Goal: Task Accomplishment & Management: Manage account settings

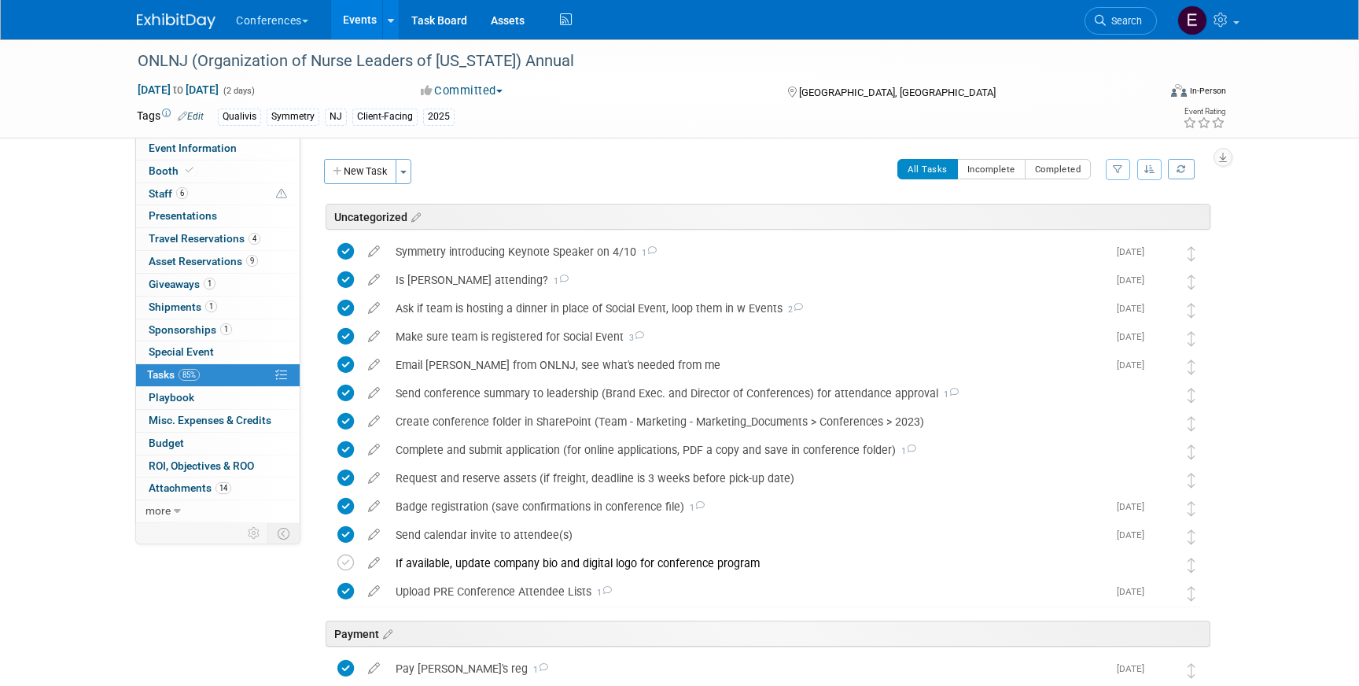
scroll to position [588, 0]
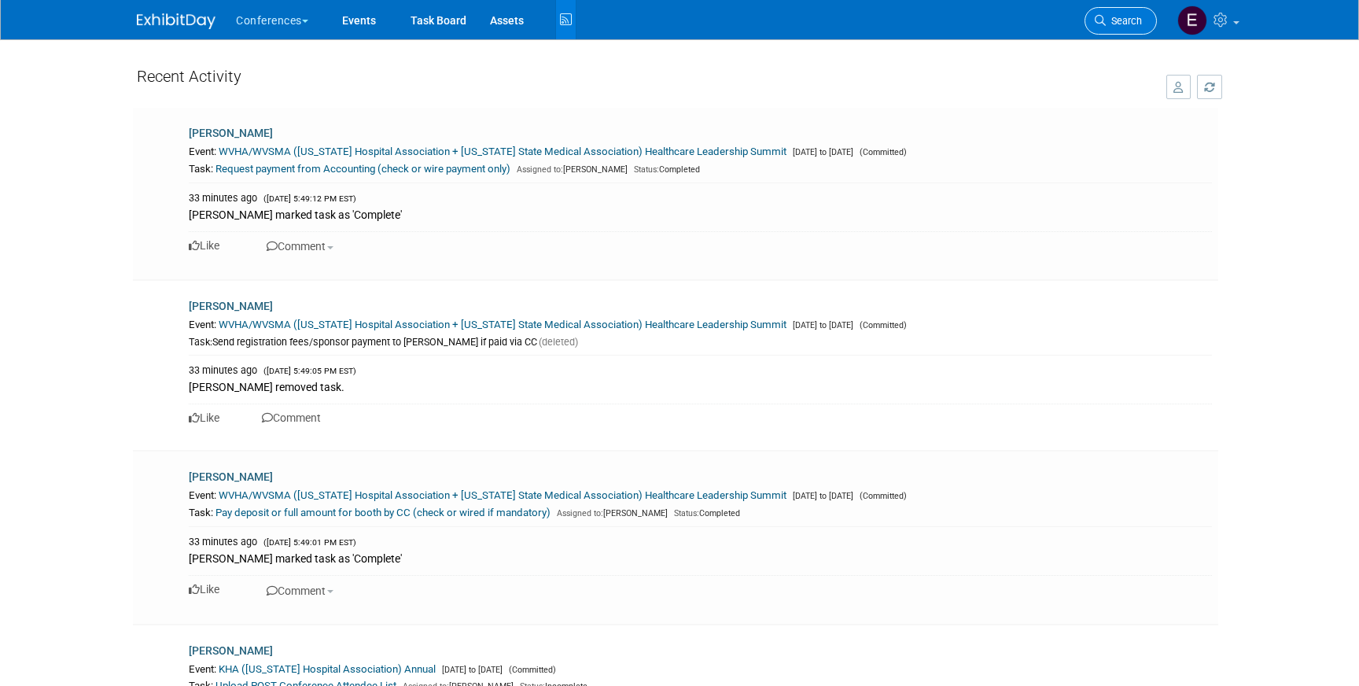
click at [1108, 10] on link "Search" at bounding box center [1121, 21] width 72 height 28
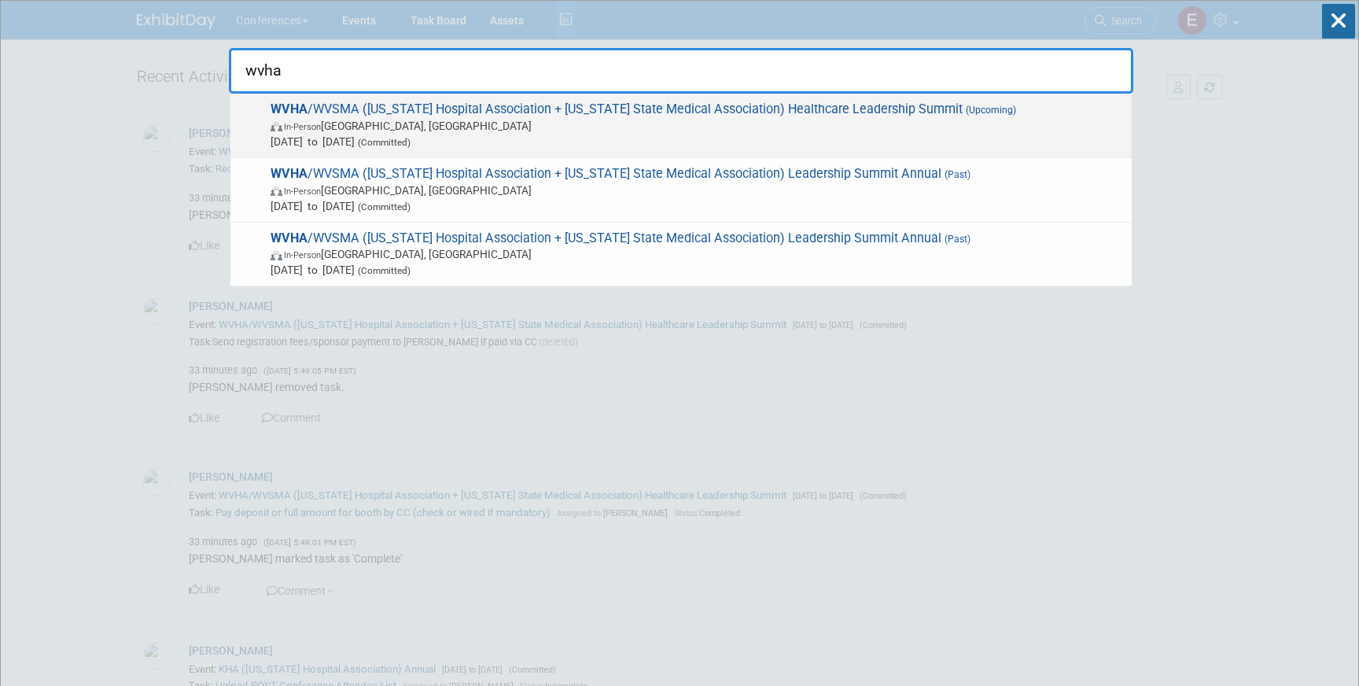
type input "wvha"
click at [522, 130] on span "In-Person White Sulphur Springs, WV" at bounding box center [697, 126] width 853 height 16
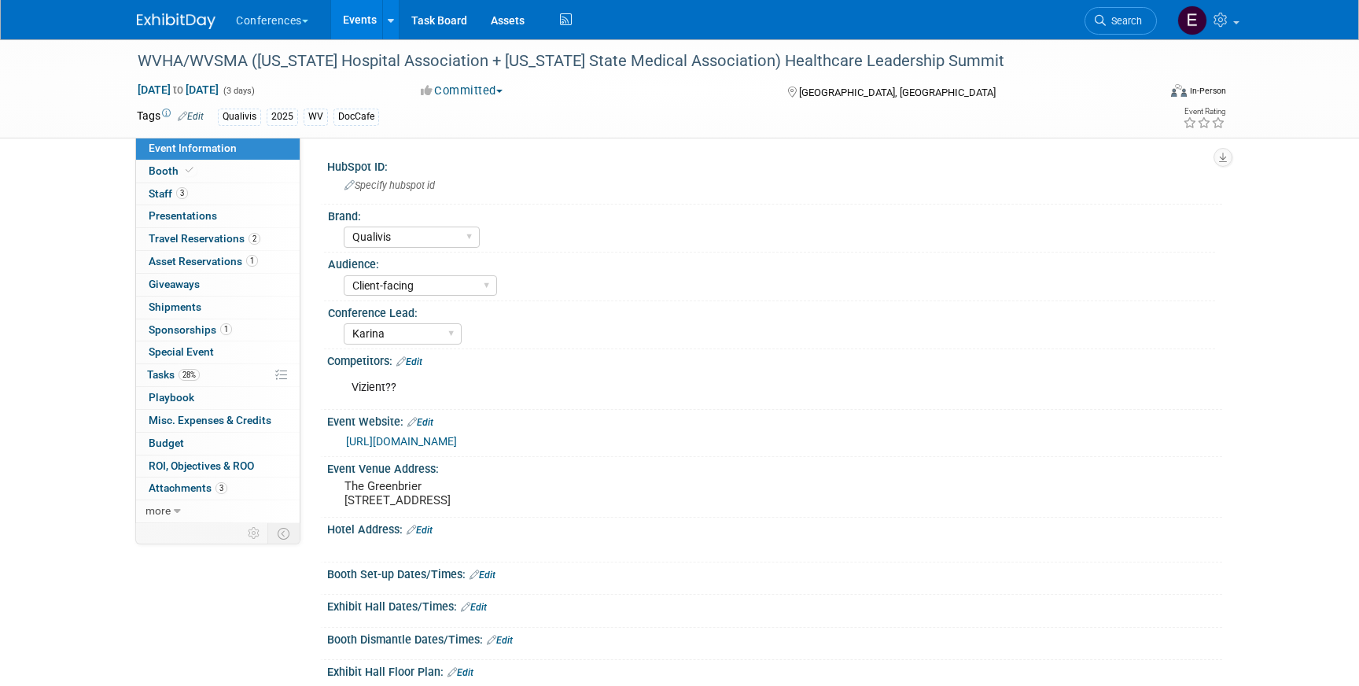
select select "Qualivis"
select select "Client-facing"
select select "Karina"
click at [241, 197] on link "3 Staff 3" at bounding box center [218, 194] width 164 height 22
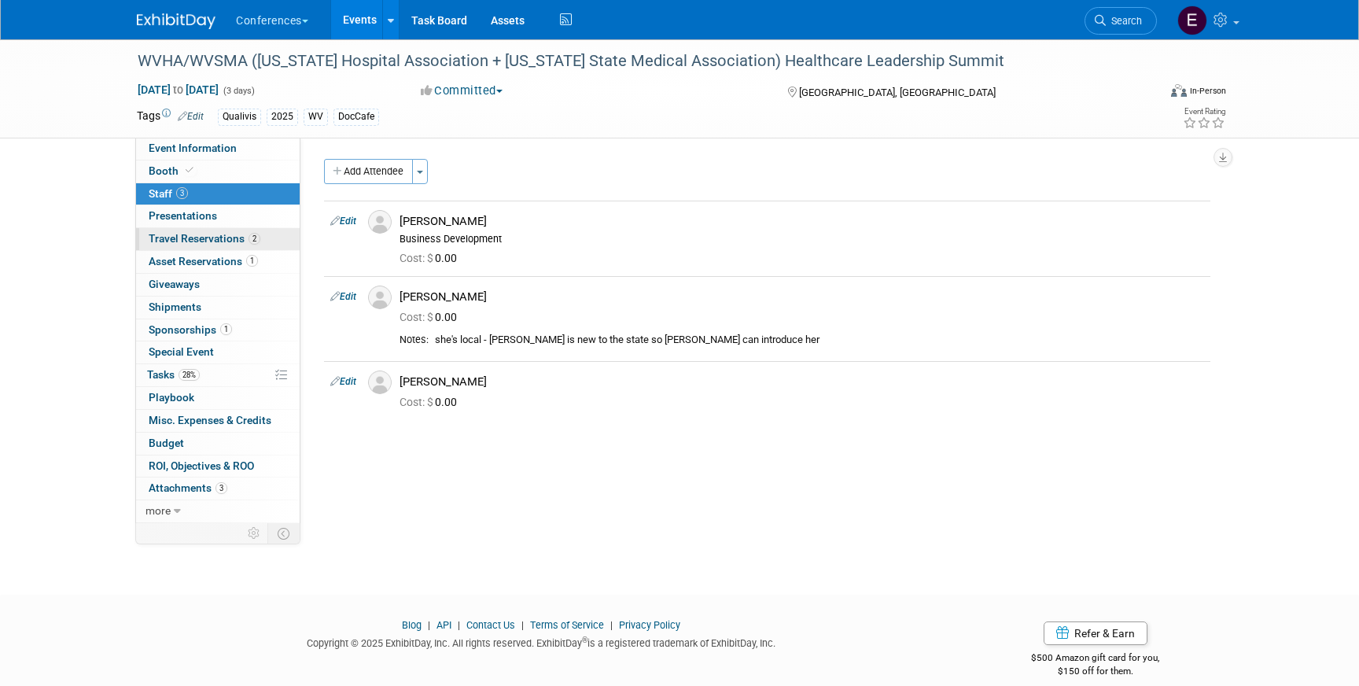
click at [223, 237] on span "Travel Reservations 2" at bounding box center [205, 238] width 112 height 13
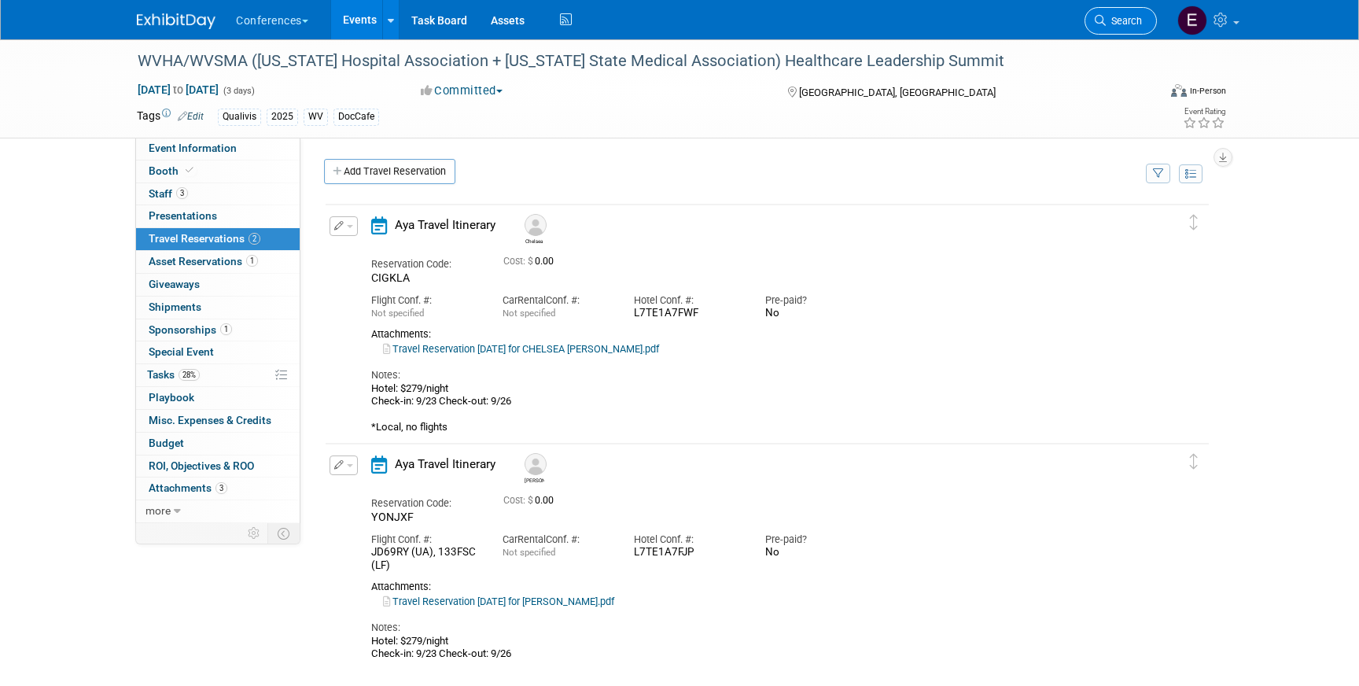
click at [1120, 13] on link "Search" at bounding box center [1121, 21] width 72 height 28
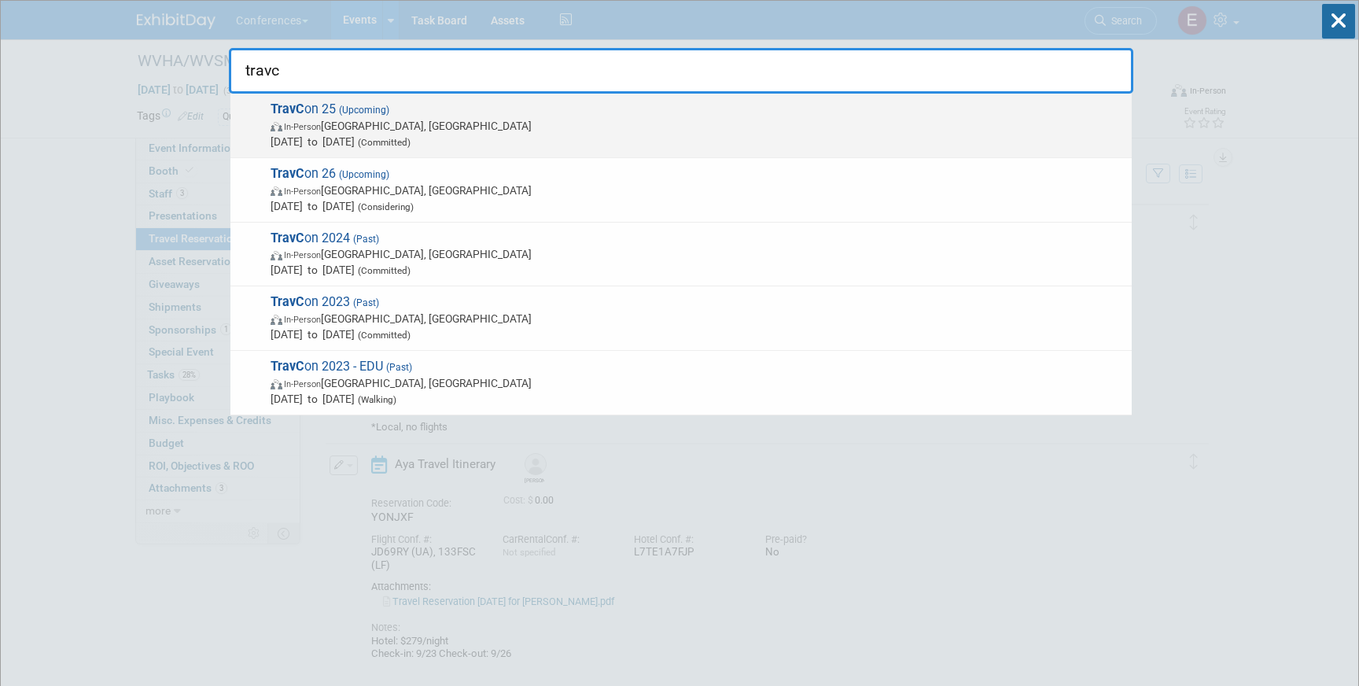
type input "travc"
click at [559, 116] on span "TravC on 25 (Upcoming) In-Person Las Vegas, NV Sep 21, 2025 to Sep 24, 2025 (Co…" at bounding box center [695, 125] width 858 height 48
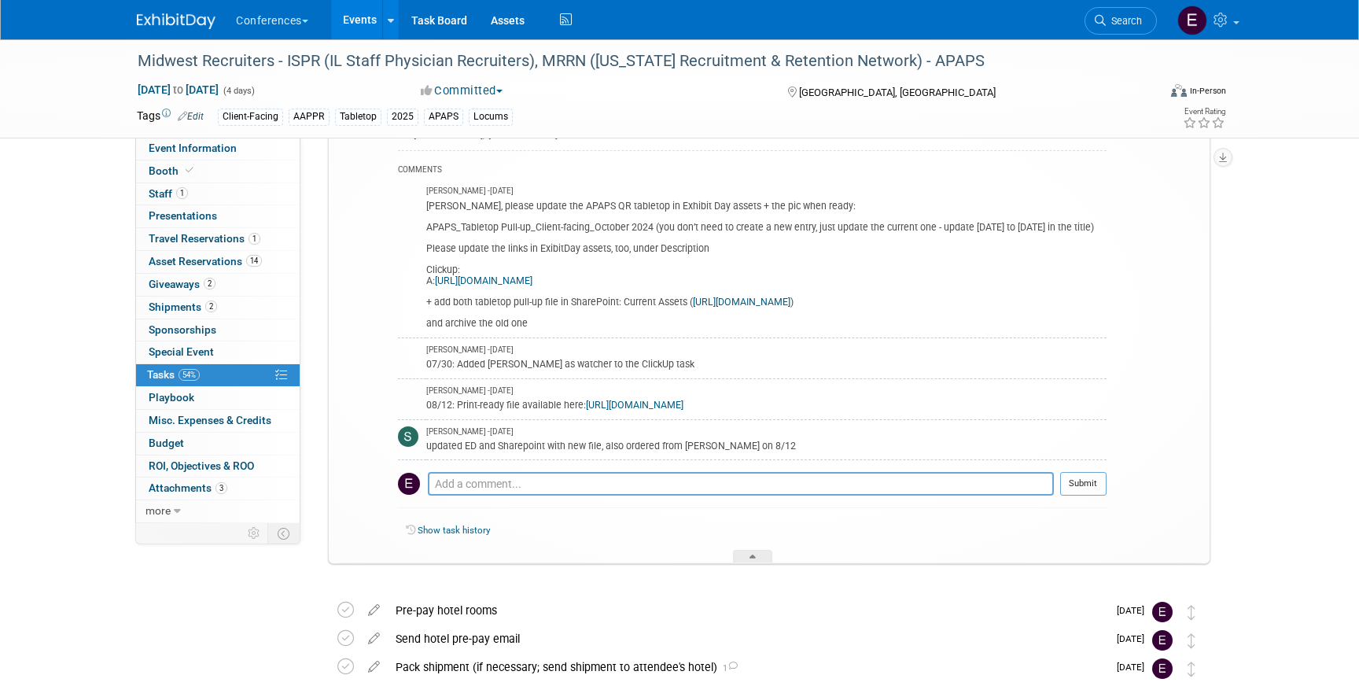
scroll to position [185, 0]
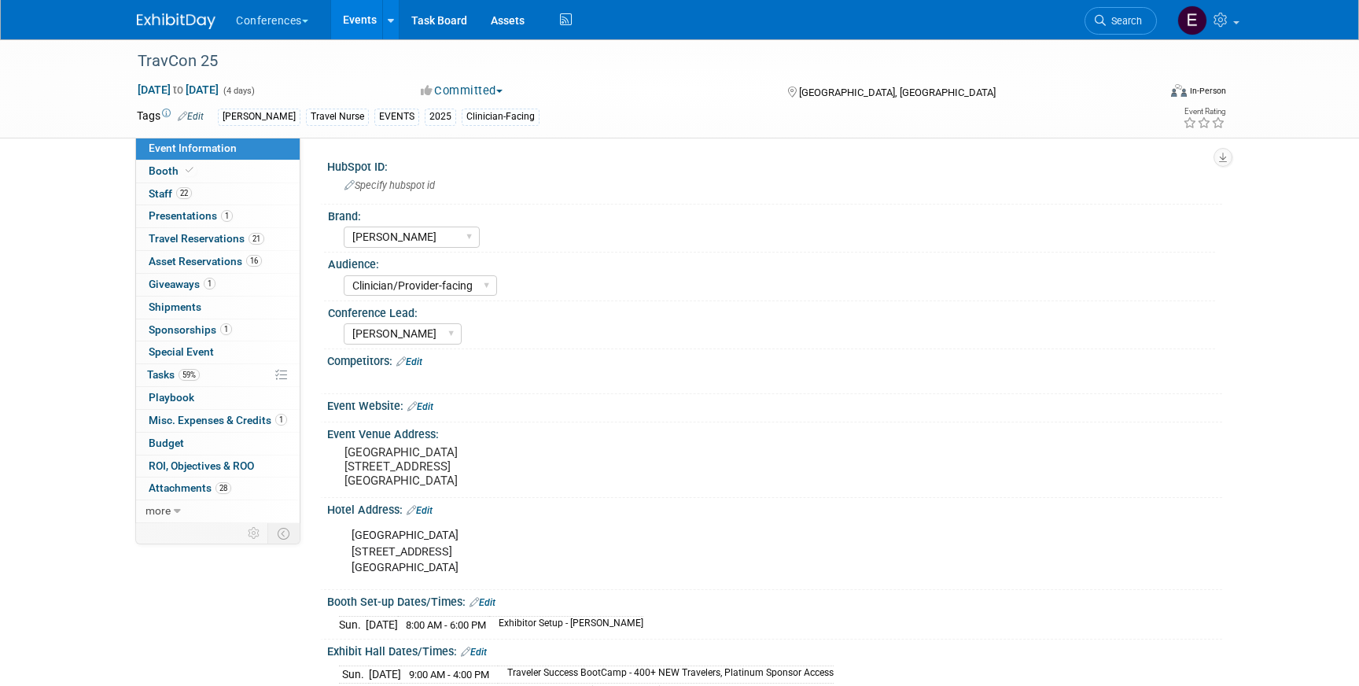
select select "[PERSON_NAME]"
select select "Clinician/Provider-facing"
select select "[PERSON_NAME]"
click at [209, 242] on span "Travel Reservations 21" at bounding box center [207, 238] width 116 height 13
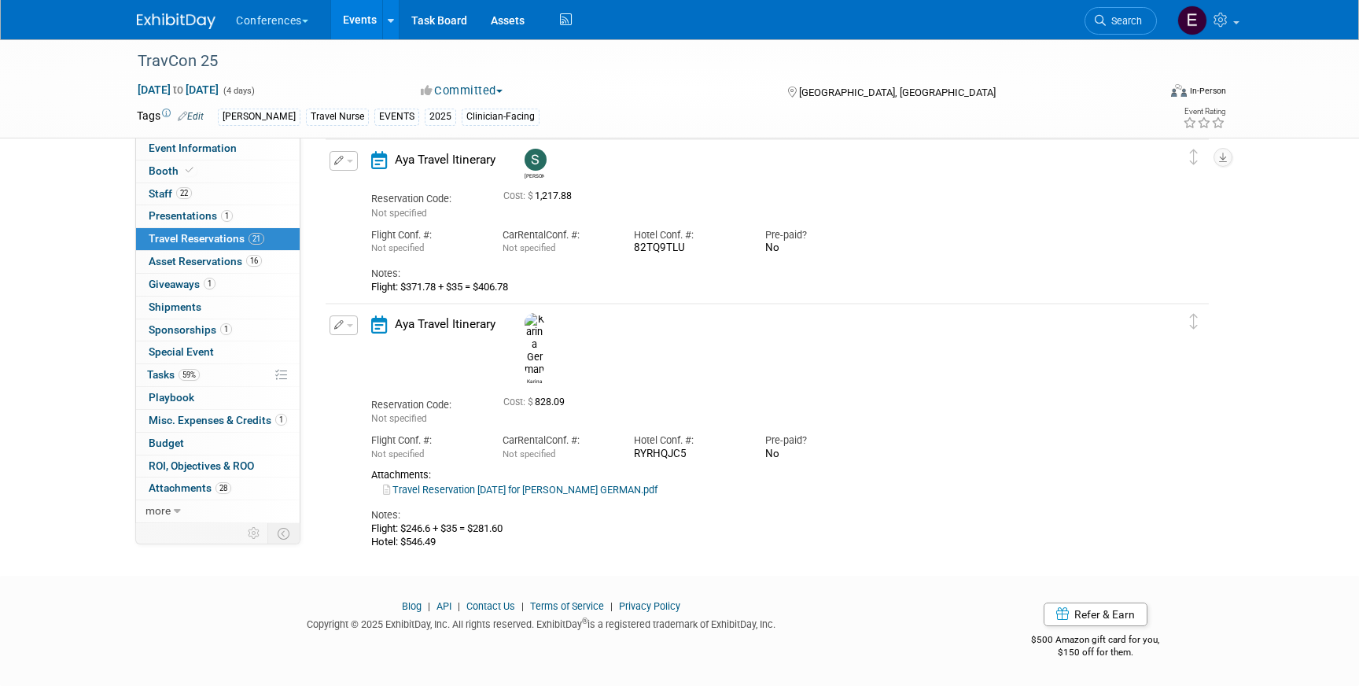
scroll to position [3257, 0]
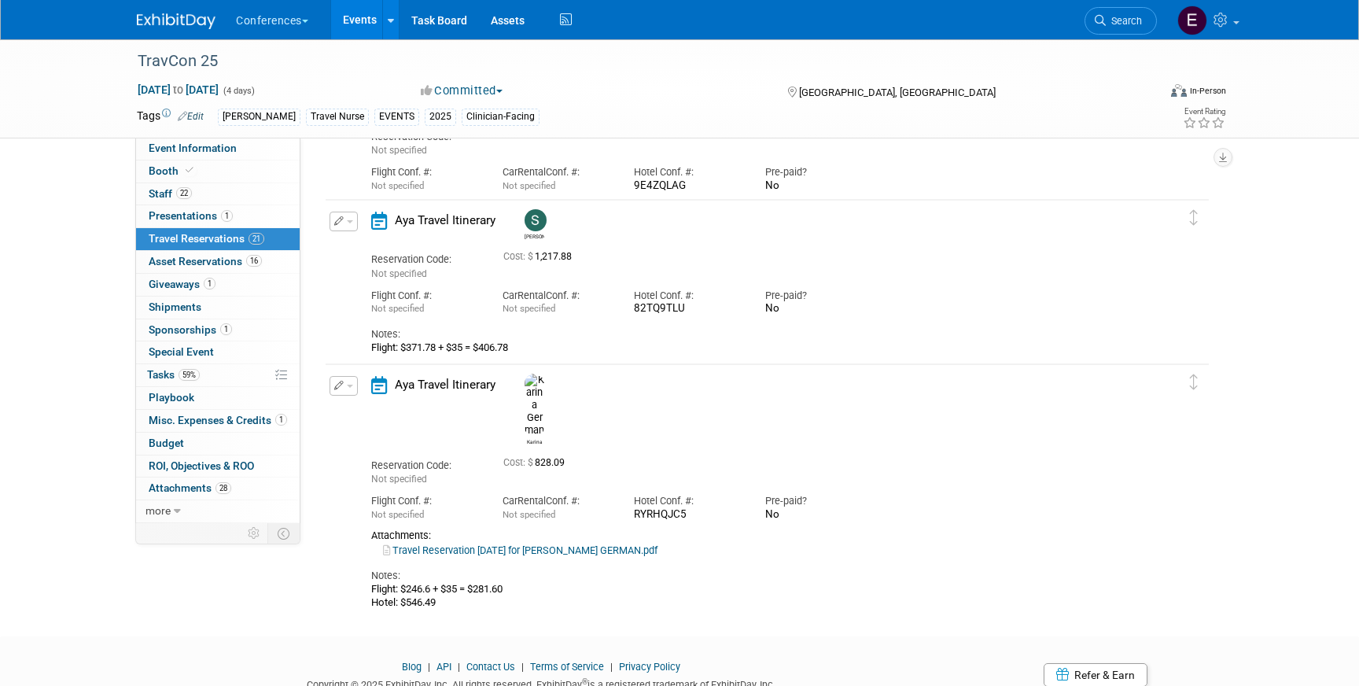
click at [344, 225] on button "button" at bounding box center [344, 222] width 28 height 20
click at [360, 245] on button "Edit Reservation" at bounding box center [396, 249] width 133 height 23
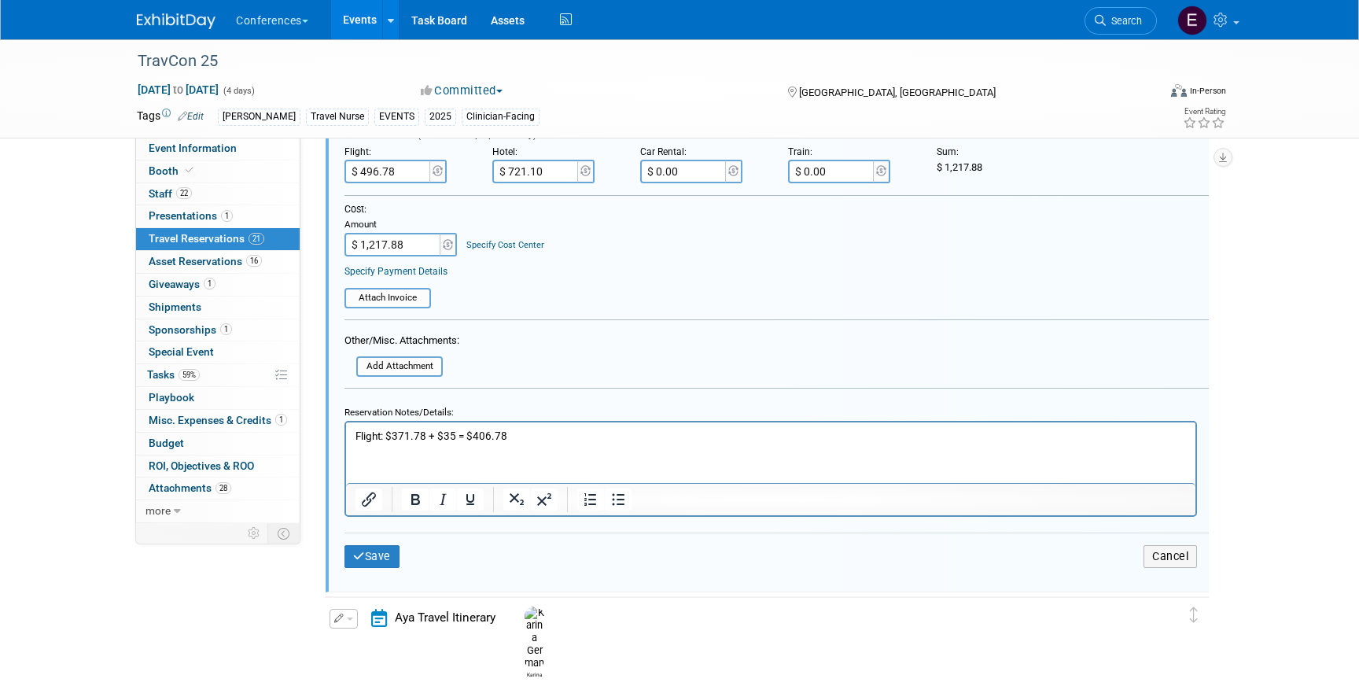
scroll to position [3655, 0]
click at [411, 369] on input "file" at bounding box center [347, 365] width 187 height 17
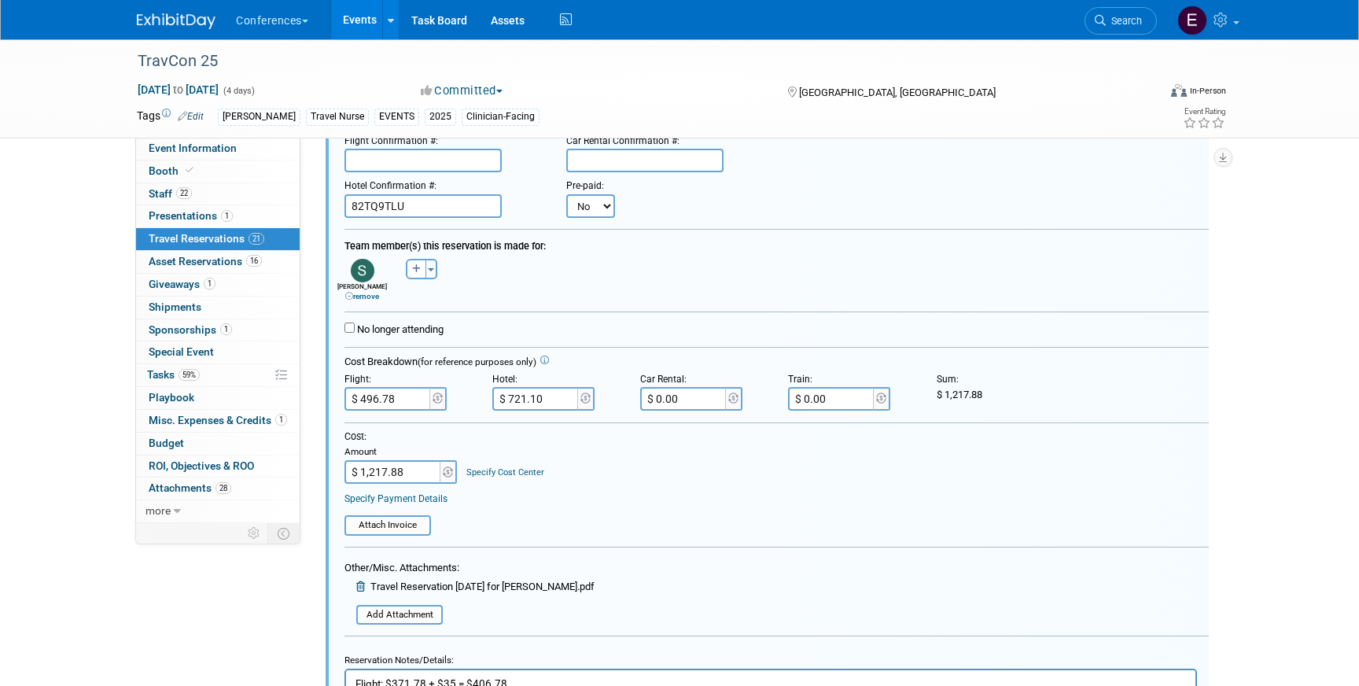
scroll to position [3426, 0]
click at [361, 584] on icon at bounding box center [362, 587] width 12 height 10
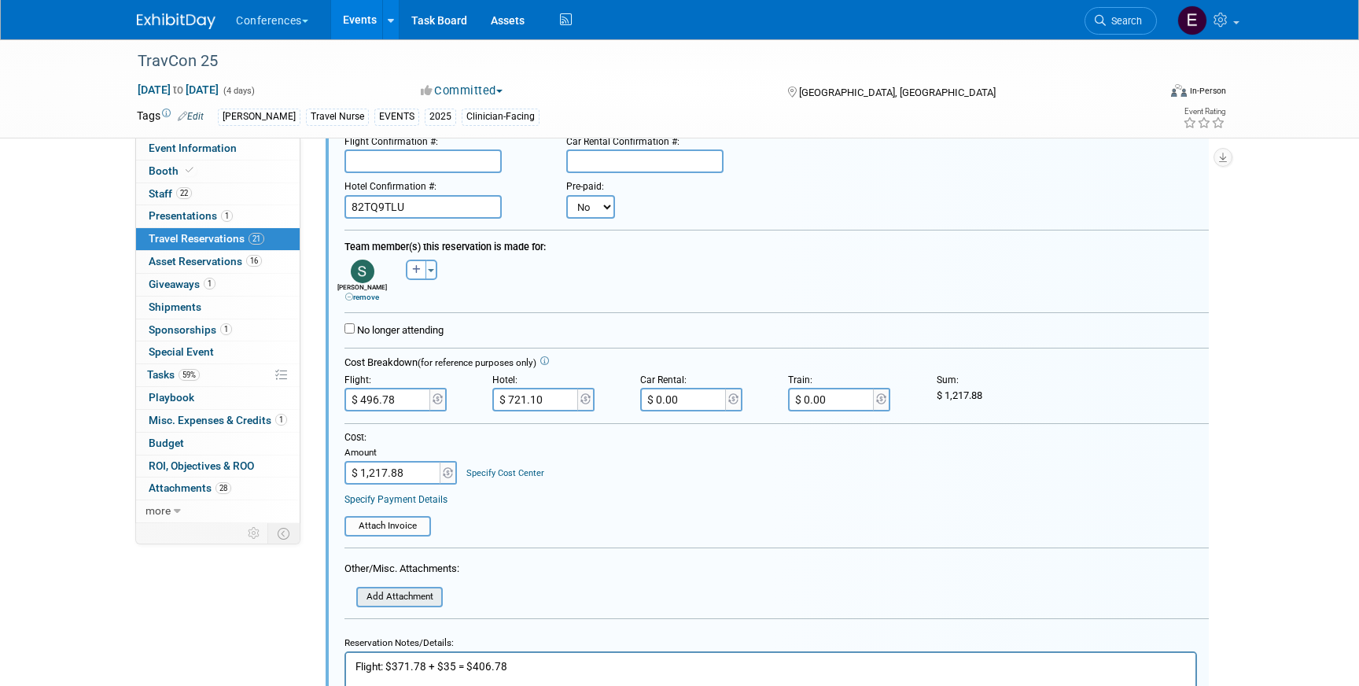
click at [388, 606] on input "file" at bounding box center [347, 596] width 187 height 17
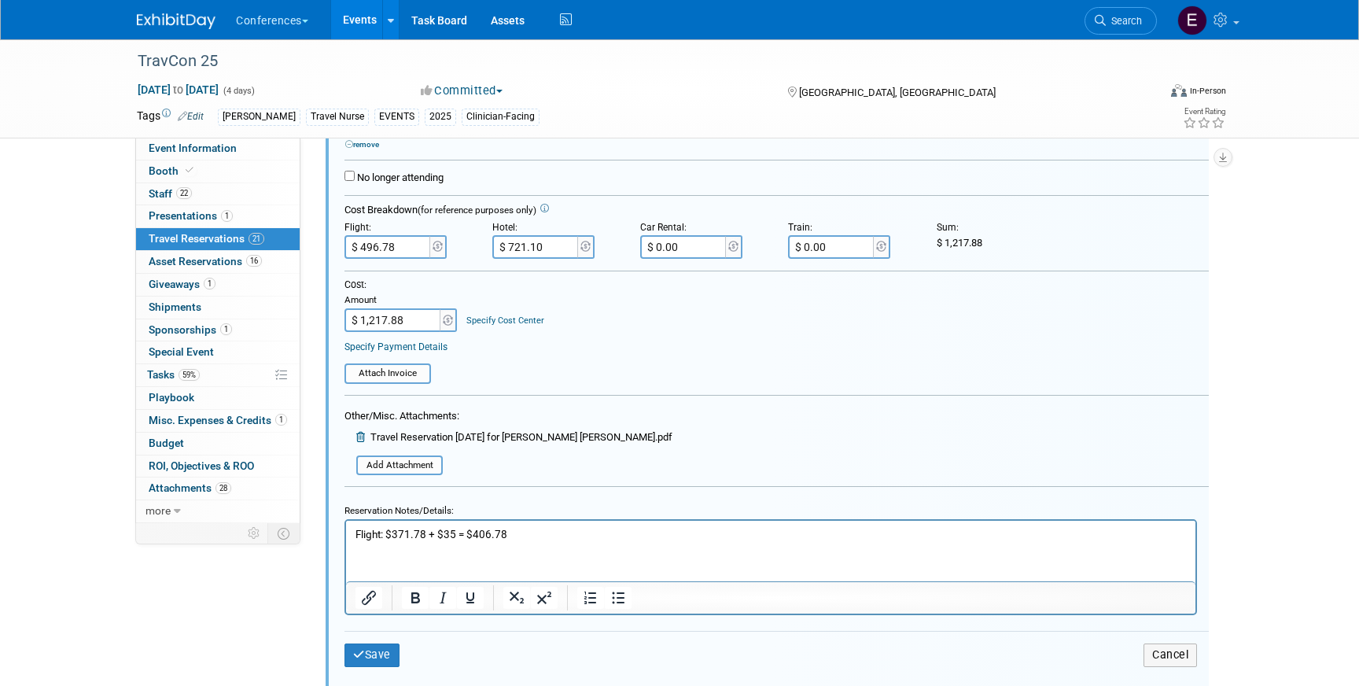
scroll to position [3595, 0]
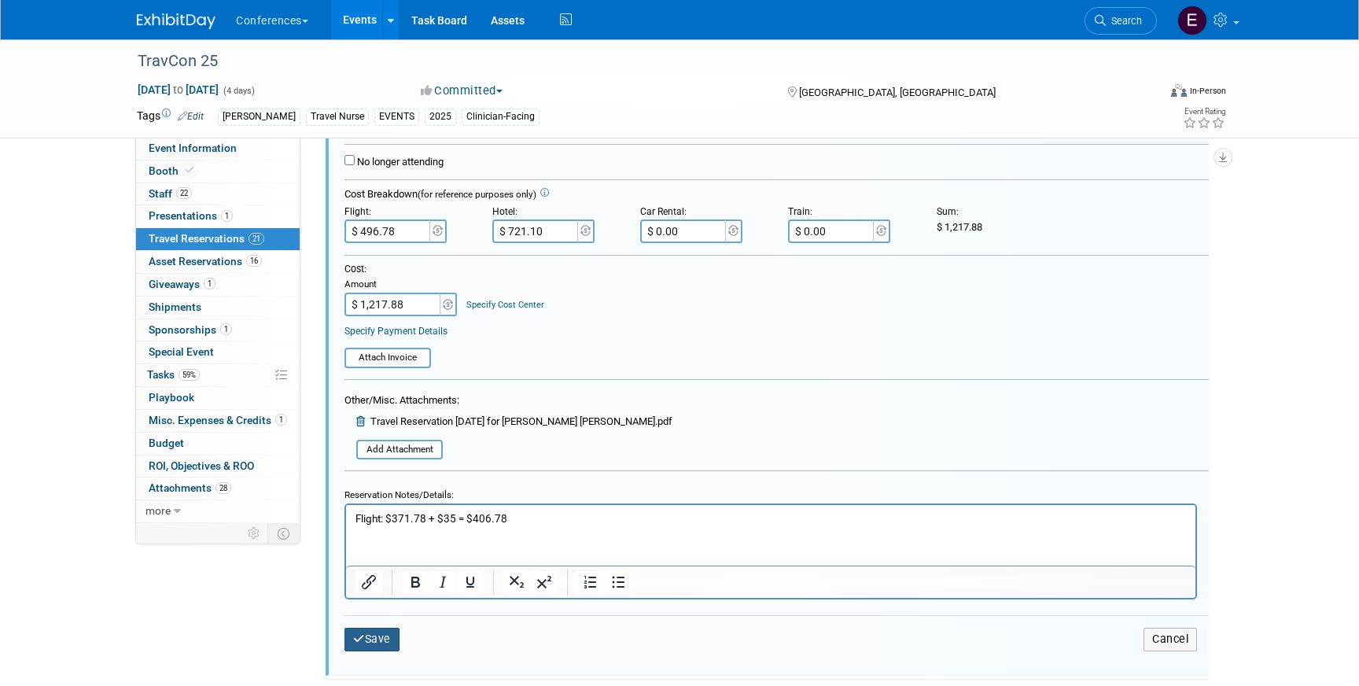
click at [380, 640] on button "Save" at bounding box center [372, 639] width 55 height 23
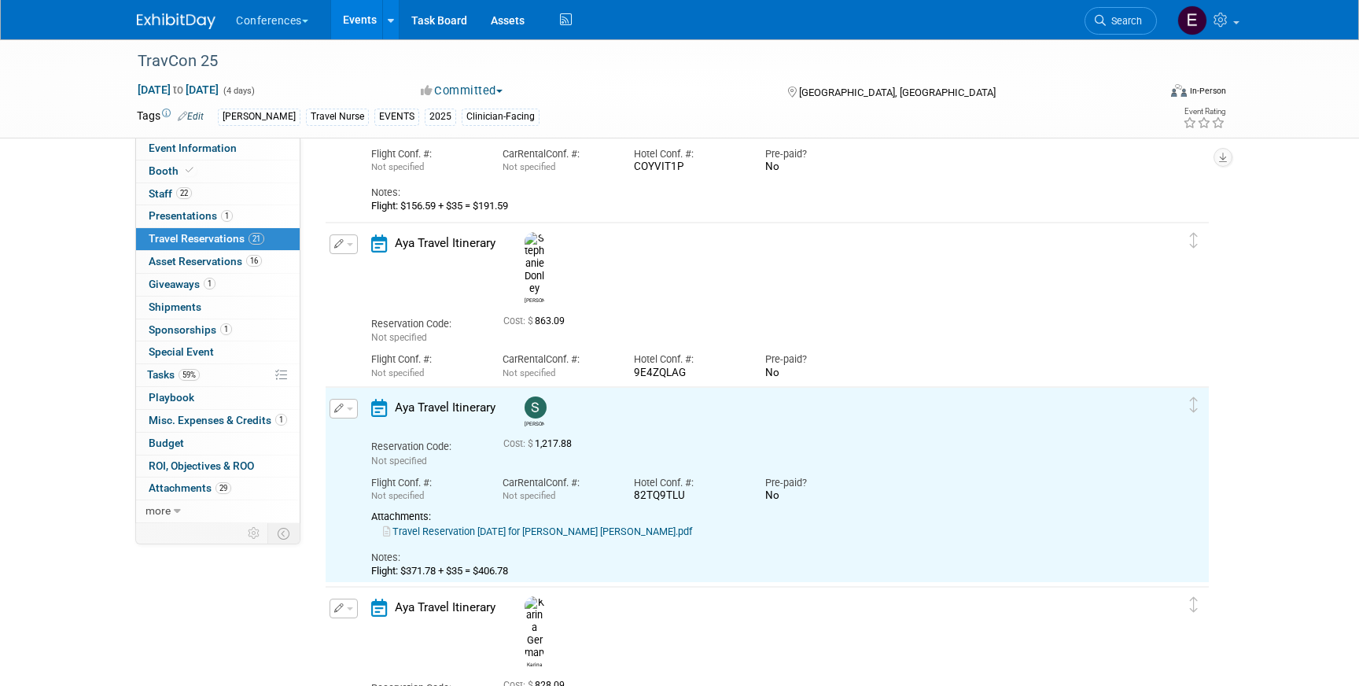
scroll to position [3004, 0]
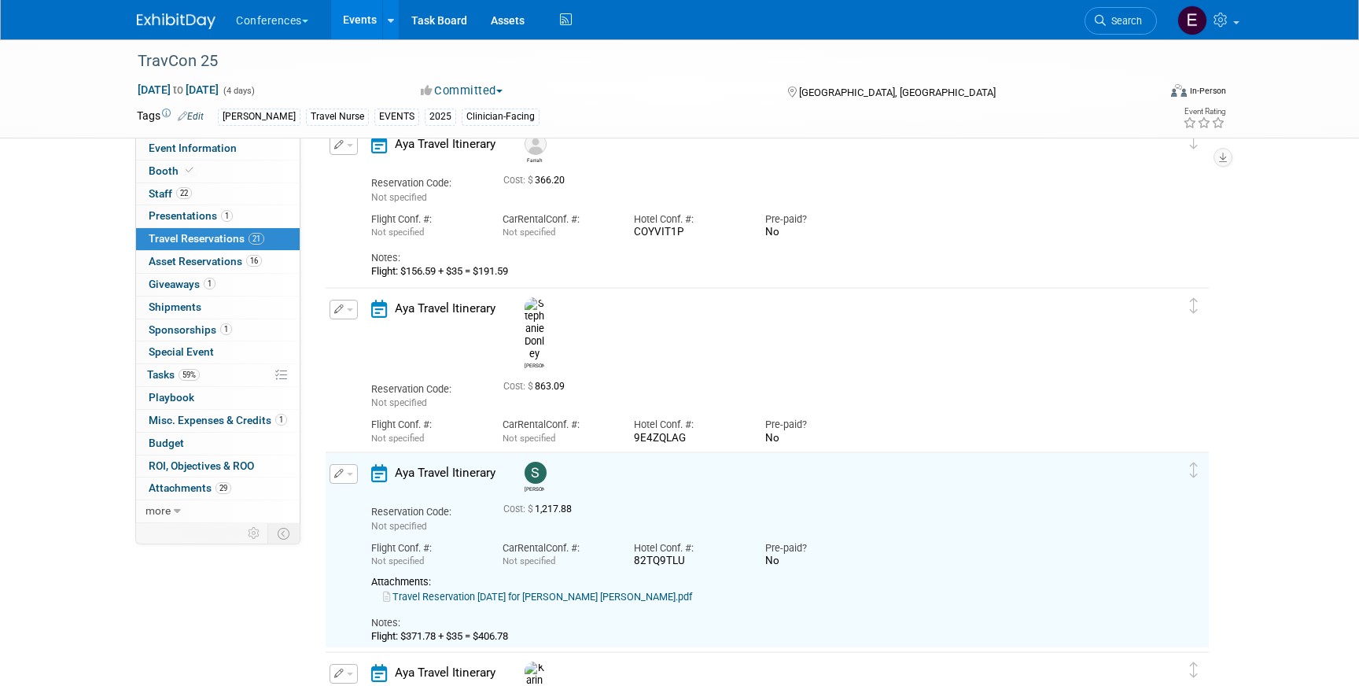
click at [350, 314] on button "button" at bounding box center [344, 310] width 28 height 20
click at [356, 330] on button "Edit Reservation" at bounding box center [396, 337] width 133 height 23
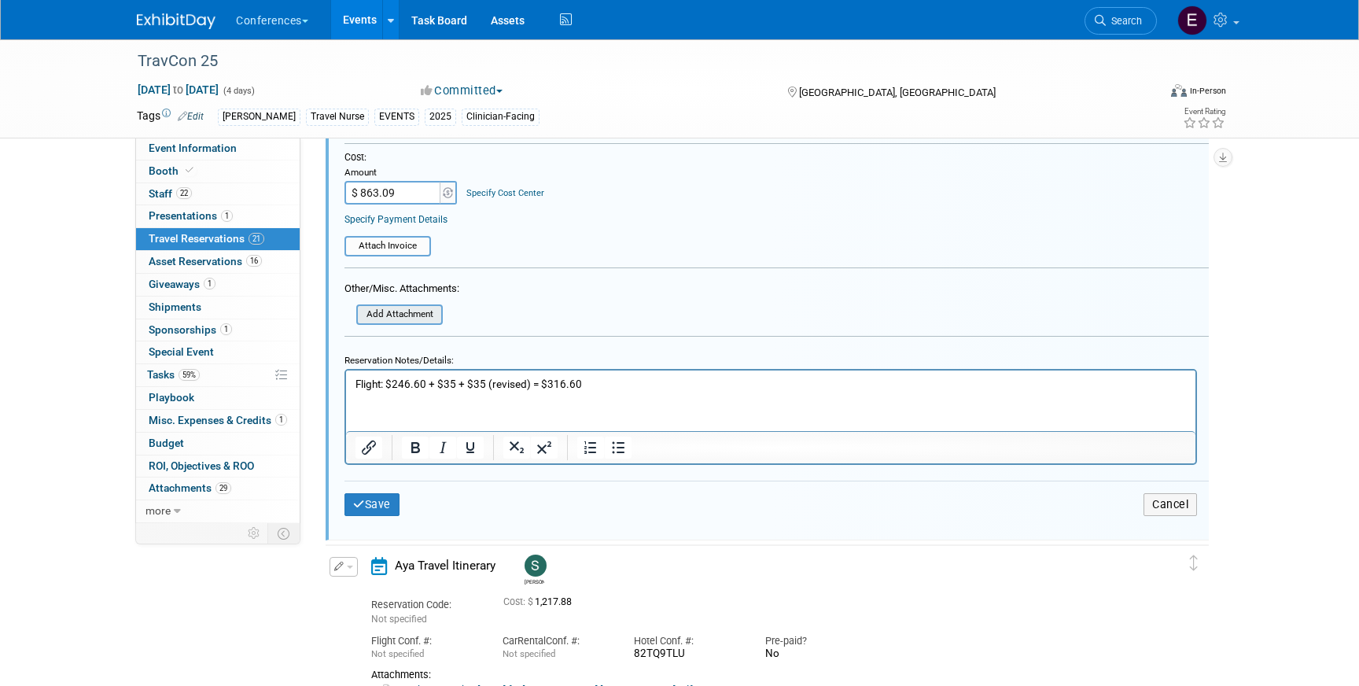
scroll to position [3544, 0]
click at [402, 312] on input "file" at bounding box center [347, 312] width 187 height 17
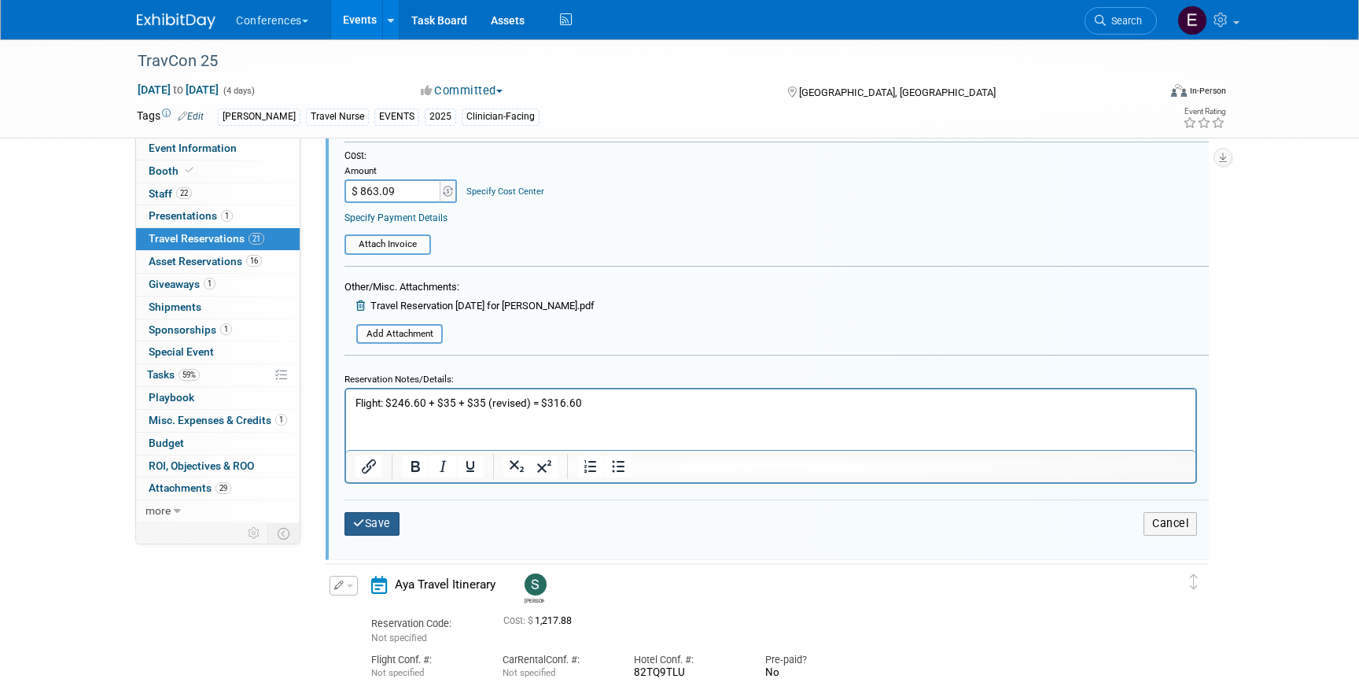
click at [378, 527] on button "Save" at bounding box center [372, 523] width 55 height 23
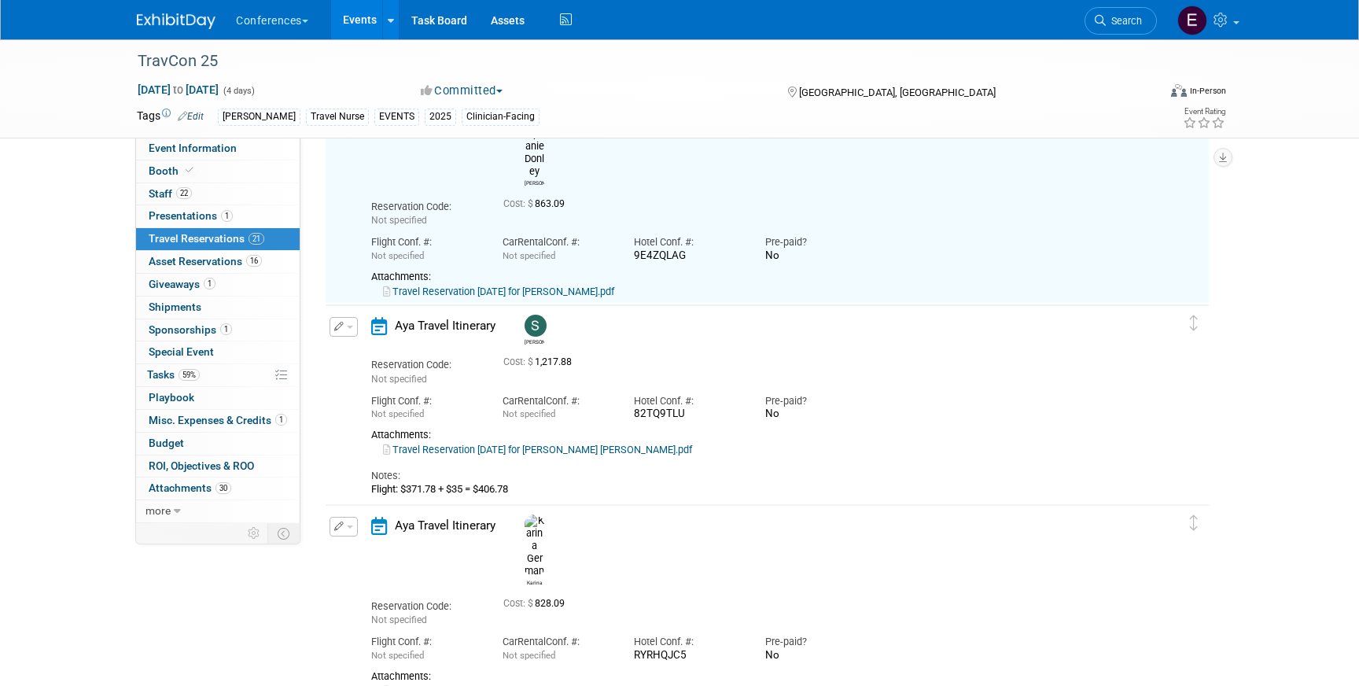
scroll to position [3114, 0]
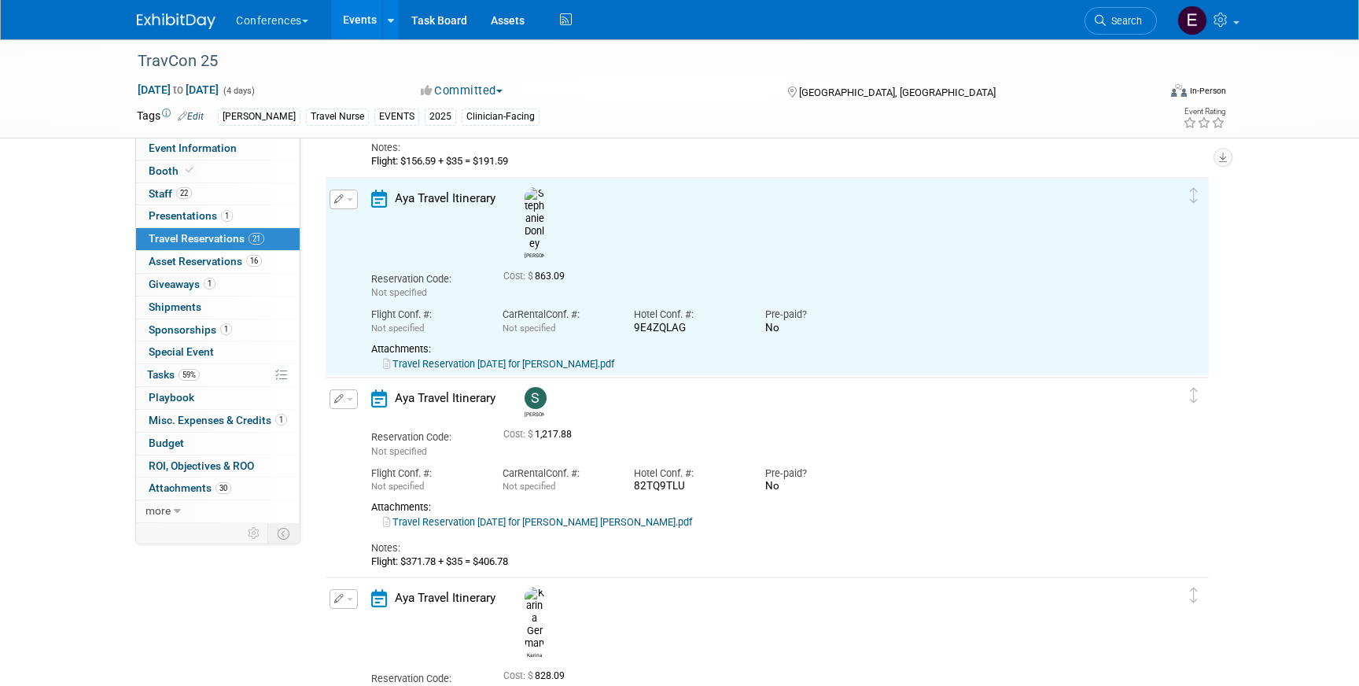
click at [516, 358] on link "Travel Reservation September 20 for STEPHANIE M DONLEY.pdf" at bounding box center [498, 364] width 231 height 12
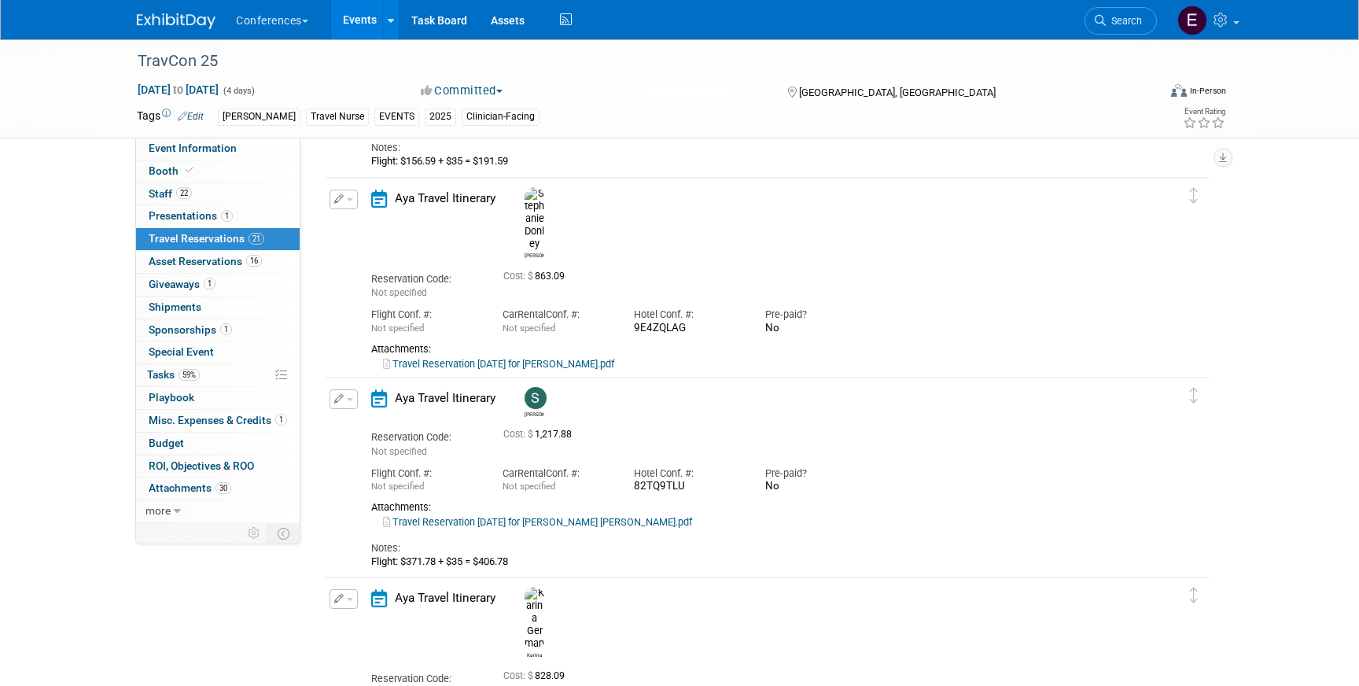
click at [330, 201] on button "button" at bounding box center [344, 200] width 28 height 20
click at [367, 222] on button "Edit Reservation" at bounding box center [396, 227] width 133 height 23
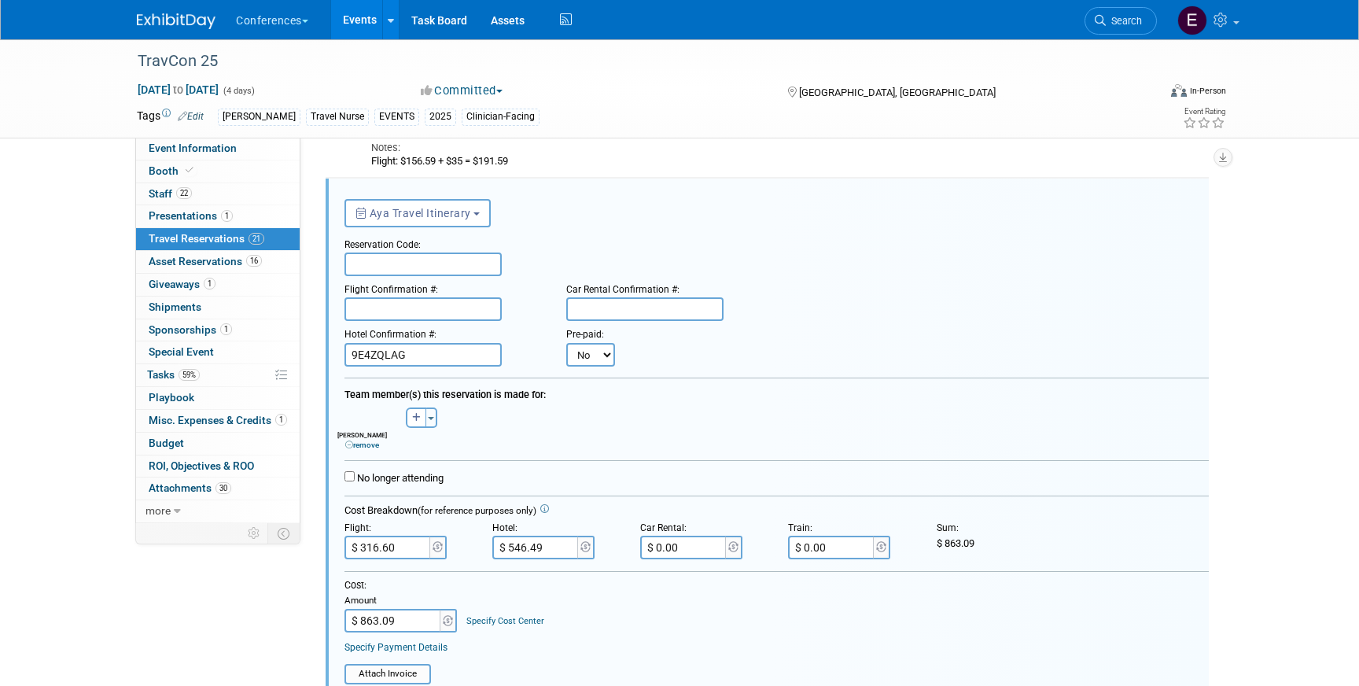
scroll to position [0, 0]
click at [412, 260] on input "text" at bounding box center [423, 265] width 157 height 24
paste input "EKBJYT"
type input "EKBJYT"
click at [396, 305] on input "text" at bounding box center [423, 309] width 157 height 24
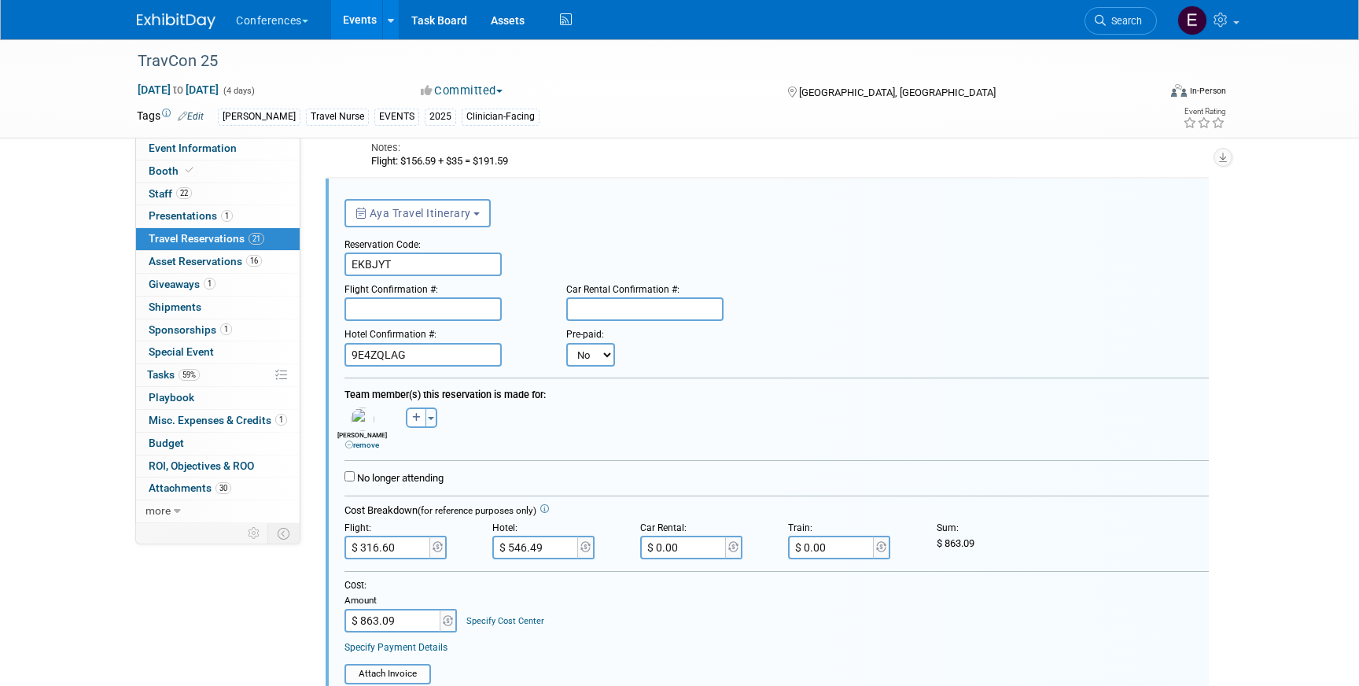
paste input "B53H7K (WN)"
type input "B53H7K (WN)"
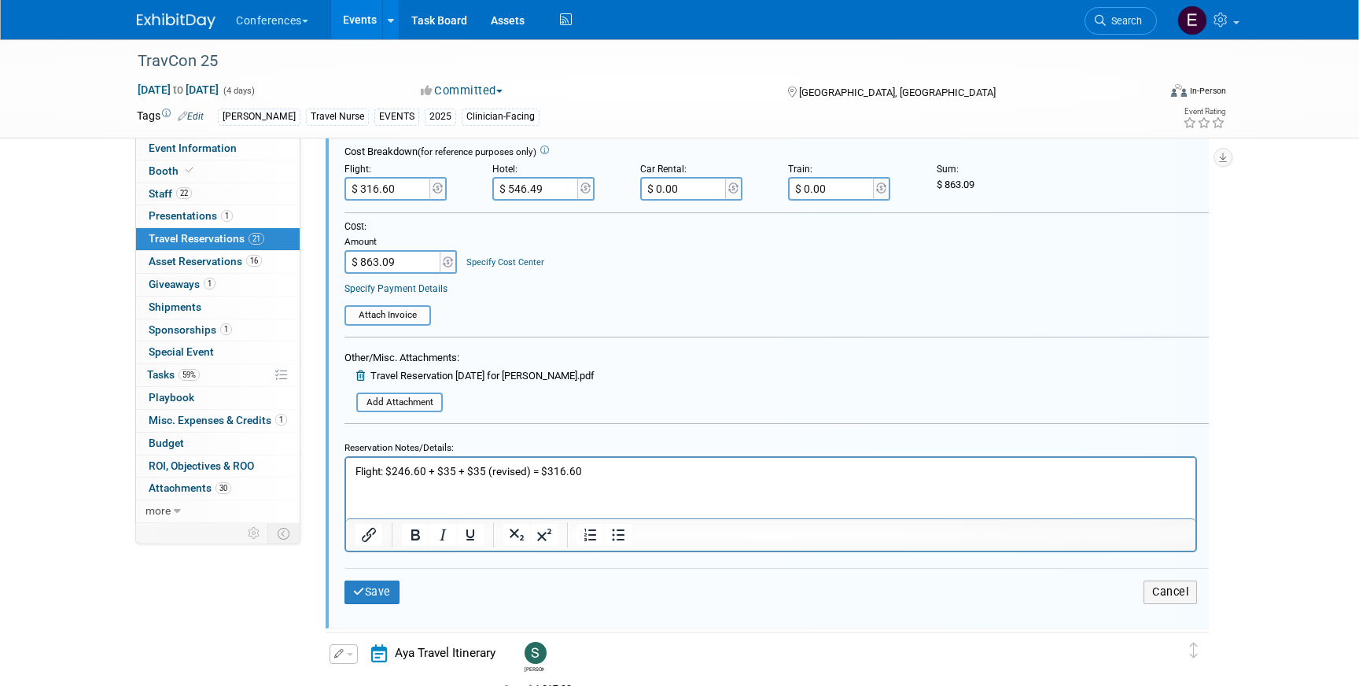
scroll to position [3500, 0]
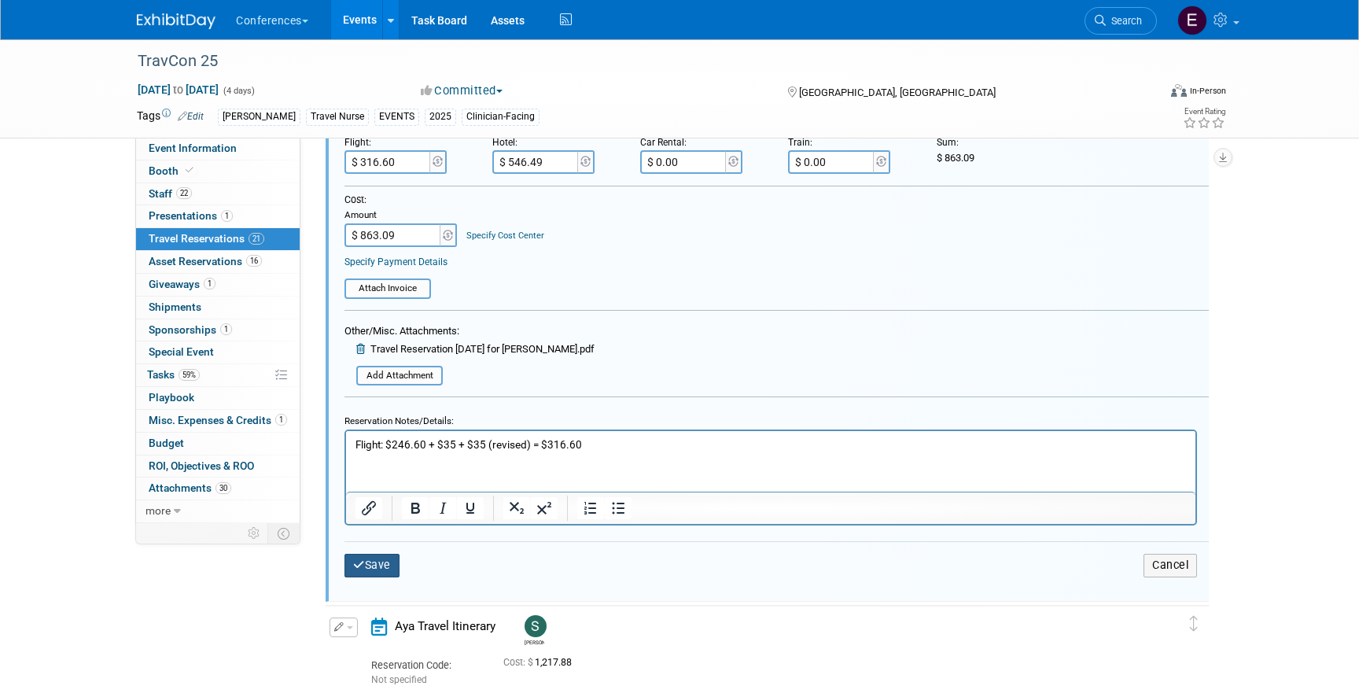
click at [388, 564] on button "Save" at bounding box center [372, 565] width 55 height 23
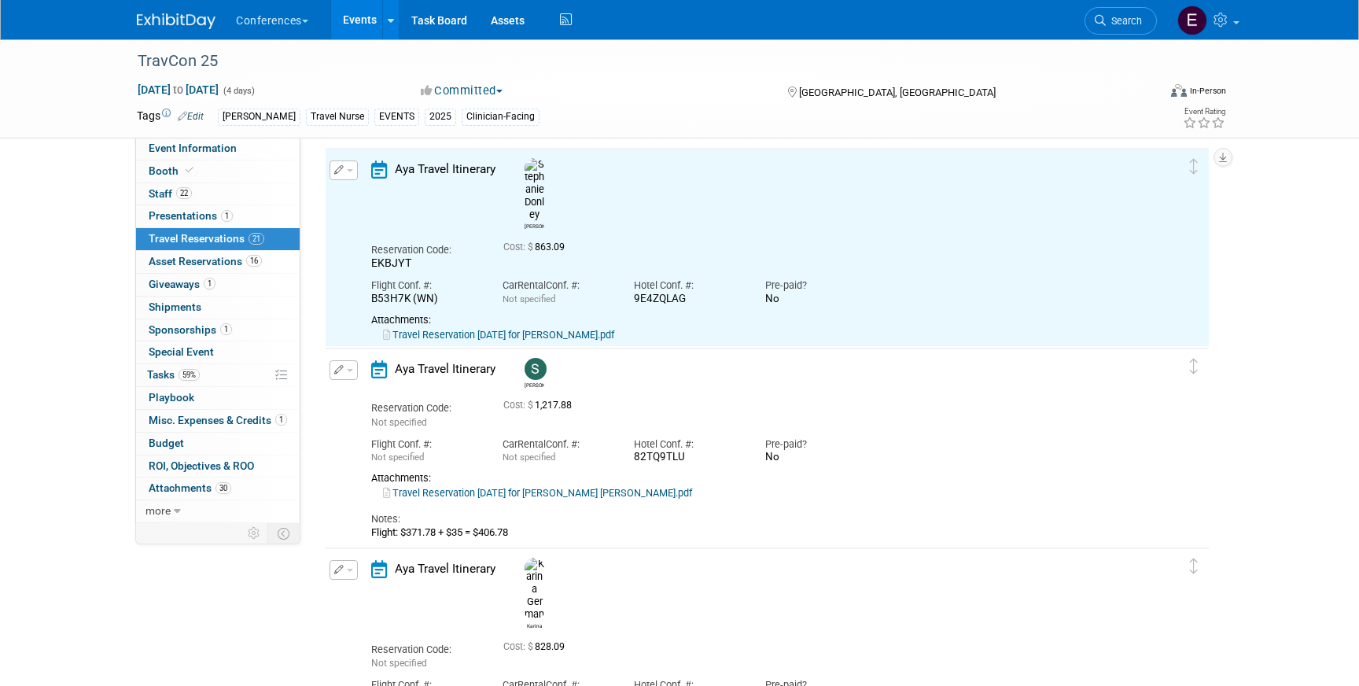
scroll to position [3114, 0]
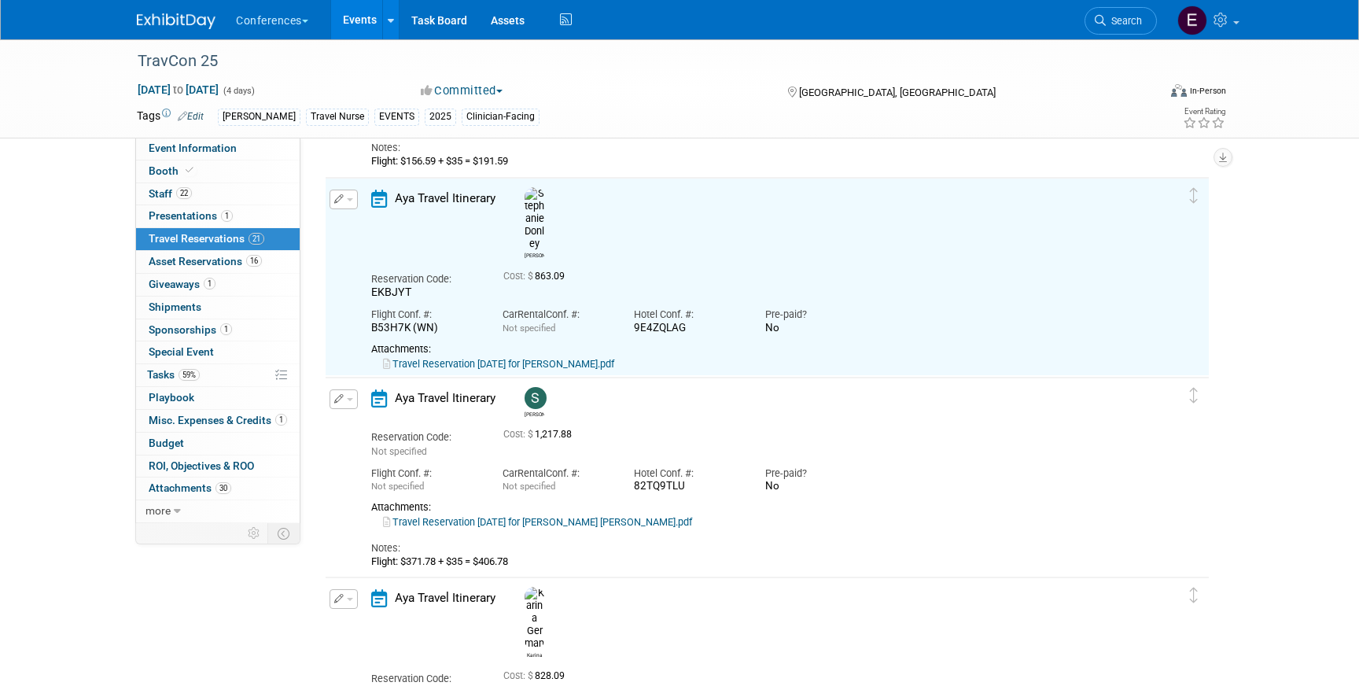
click at [345, 393] on button "button" at bounding box center [344, 399] width 28 height 20
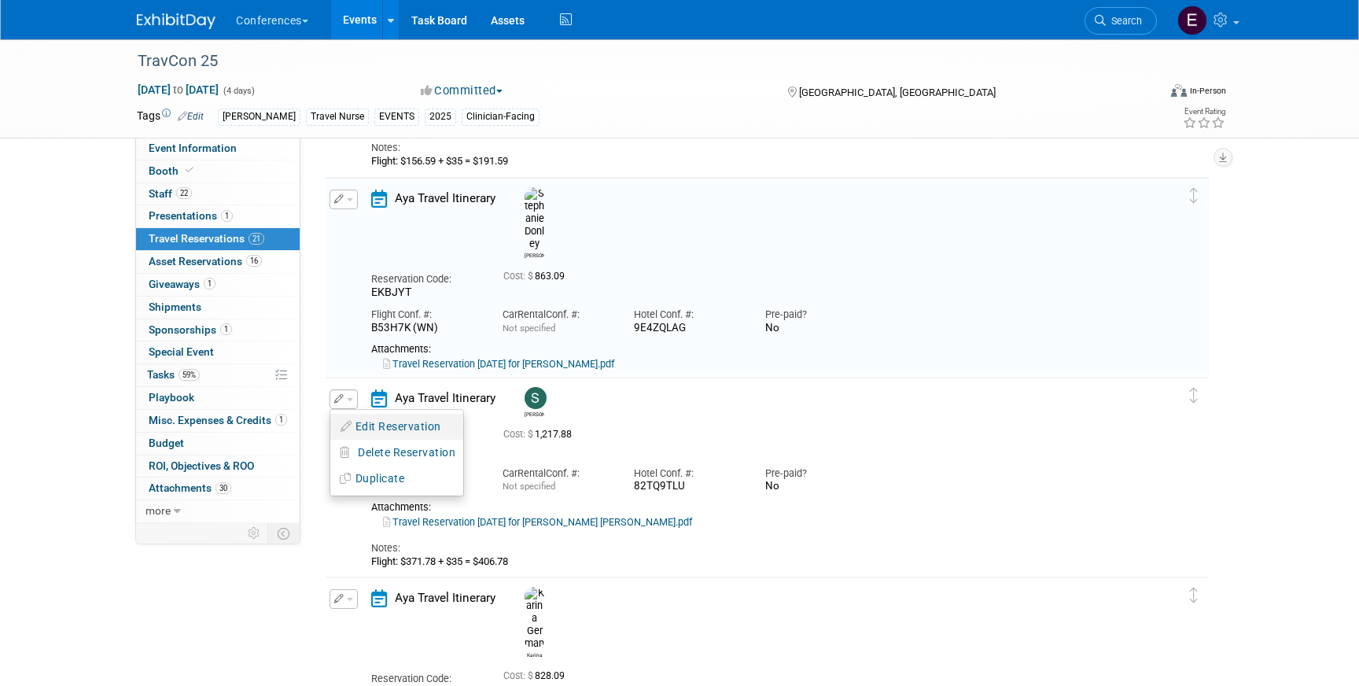
click at [366, 426] on button "Edit Reservation" at bounding box center [396, 426] width 133 height 23
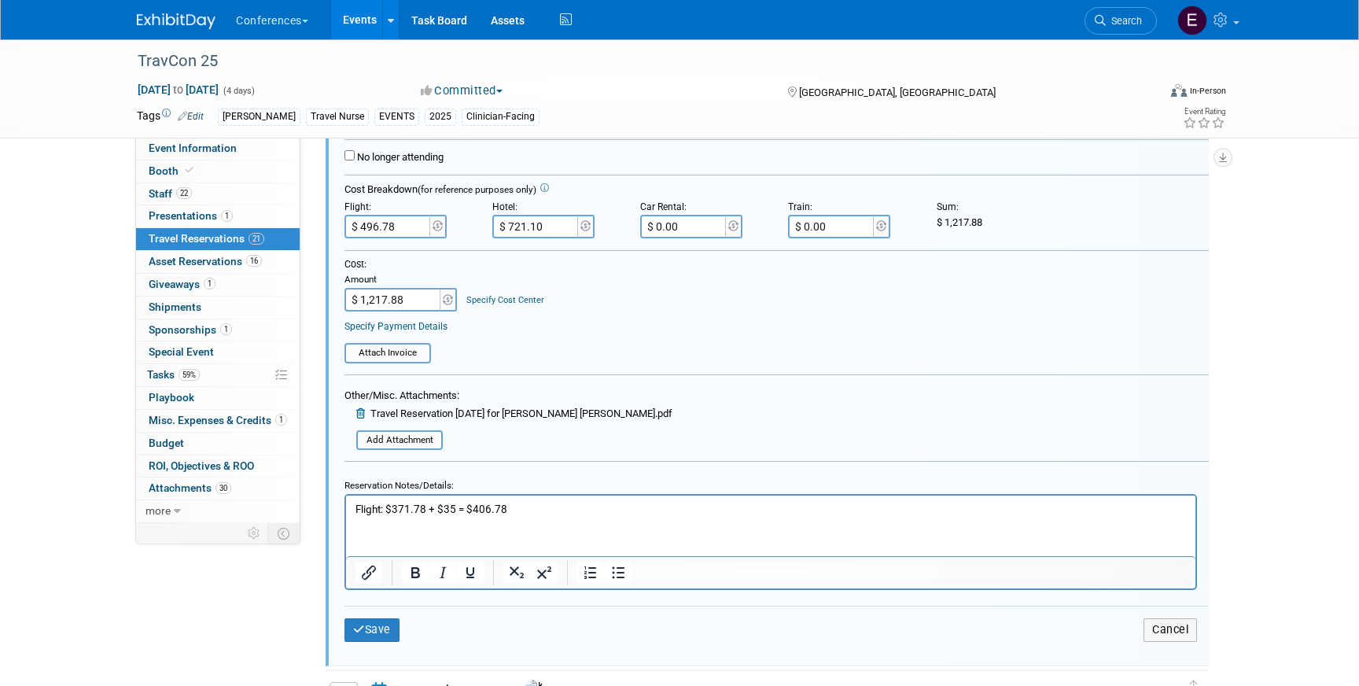
scroll to position [3659, 0]
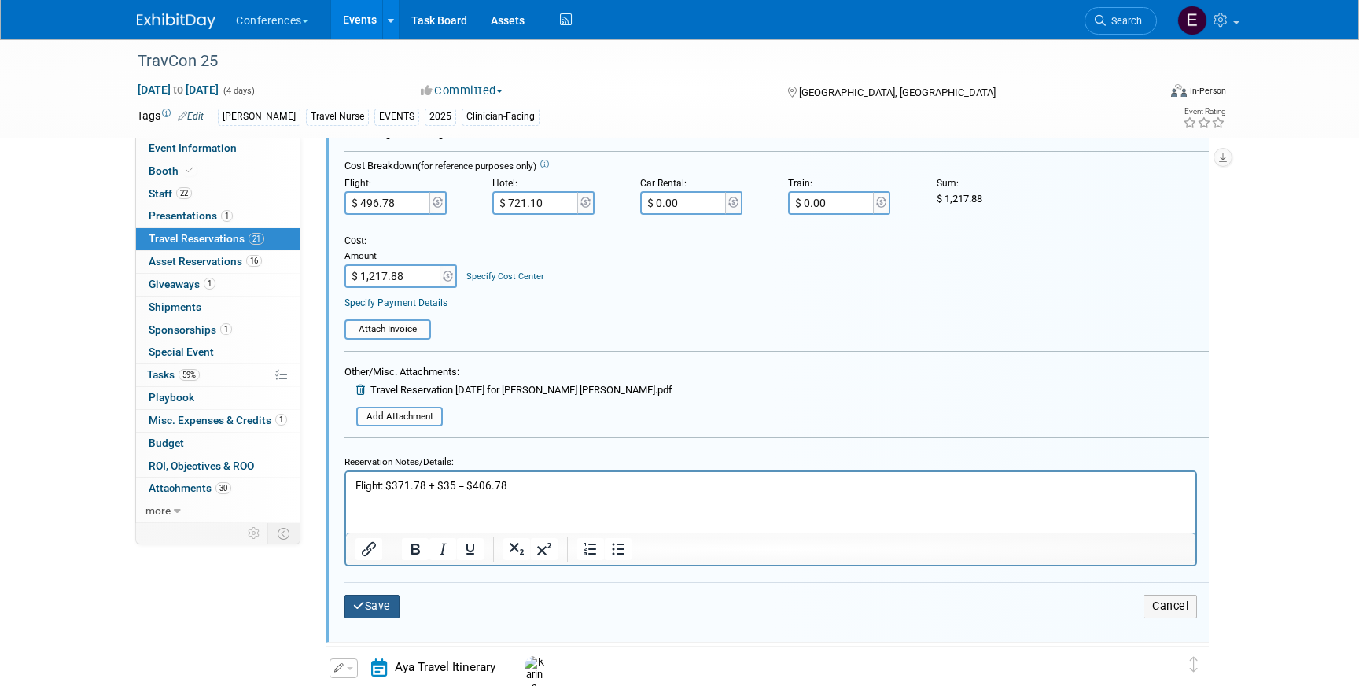
click at [375, 599] on button "Save" at bounding box center [372, 606] width 55 height 23
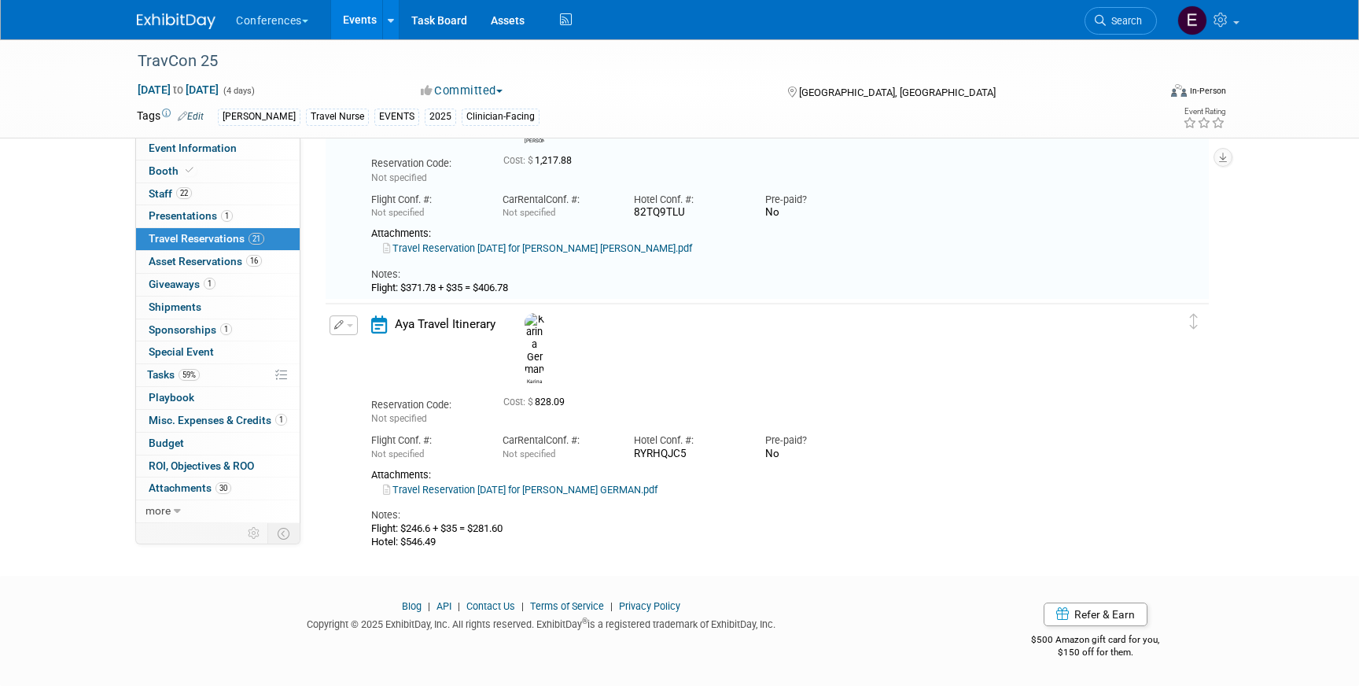
scroll to position [3314, 0]
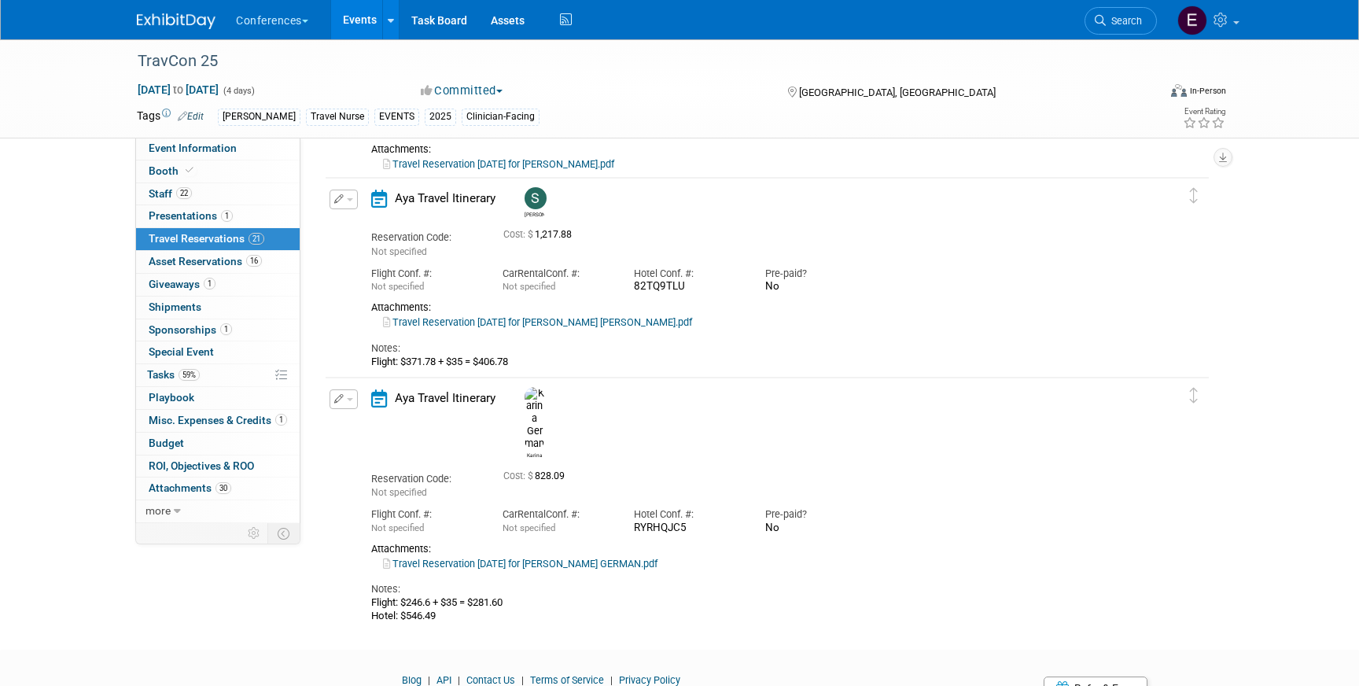
click at [448, 319] on link "Travel Reservation September 20 for SOPHIE TAYLOR BUFFO.pdf" at bounding box center [537, 322] width 309 height 12
click at [341, 199] on icon "button" at bounding box center [339, 198] width 10 height 9
click at [360, 223] on button "Edit Reservation" at bounding box center [396, 227] width 133 height 23
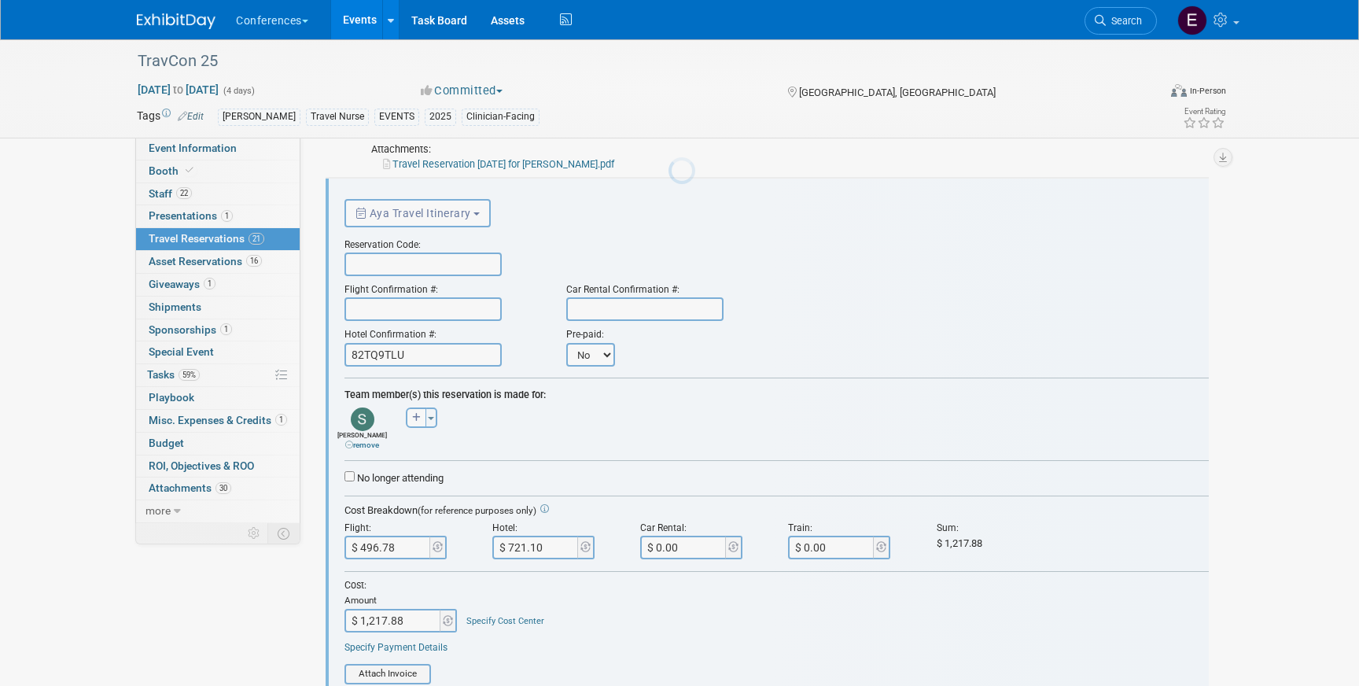
scroll to position [0, 0]
click at [374, 268] on input "text" at bounding box center [423, 265] width 157 height 24
paste input "GIHOFR"
type input "GIHOFR"
click at [358, 300] on input "text" at bounding box center [423, 309] width 157 height 24
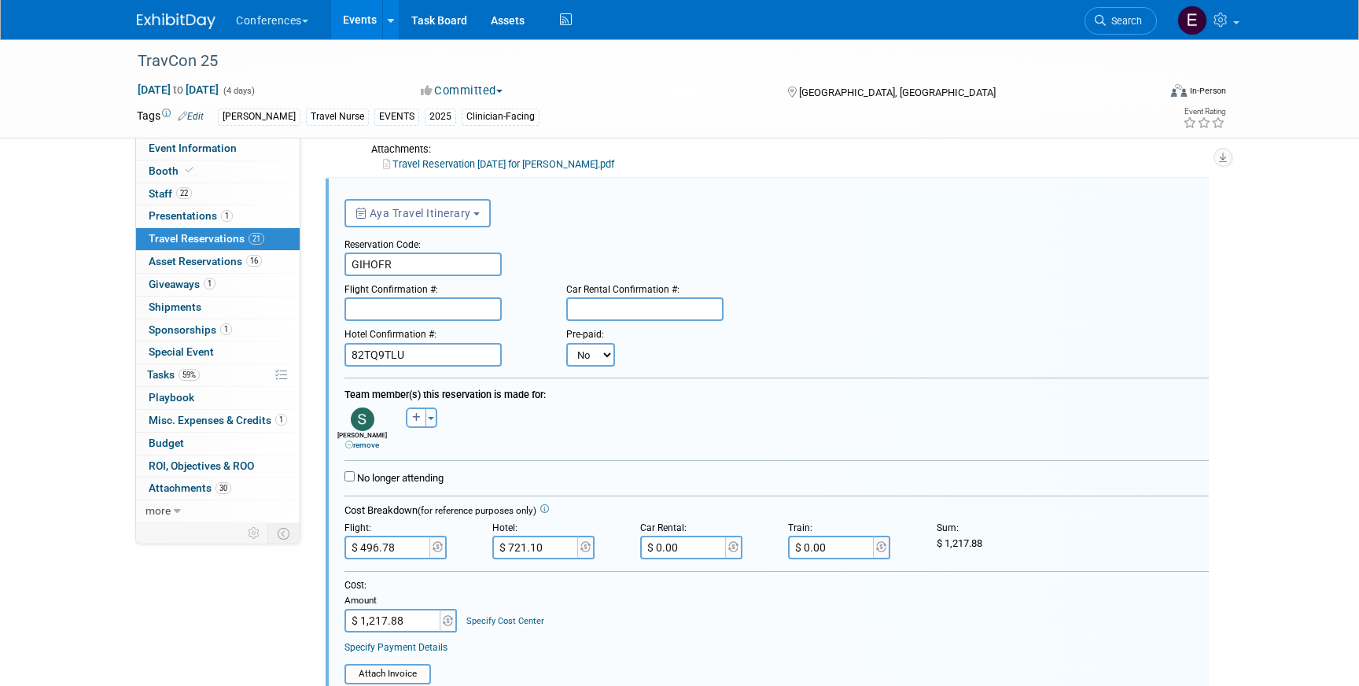
paste input "B52YX5 (WN)"
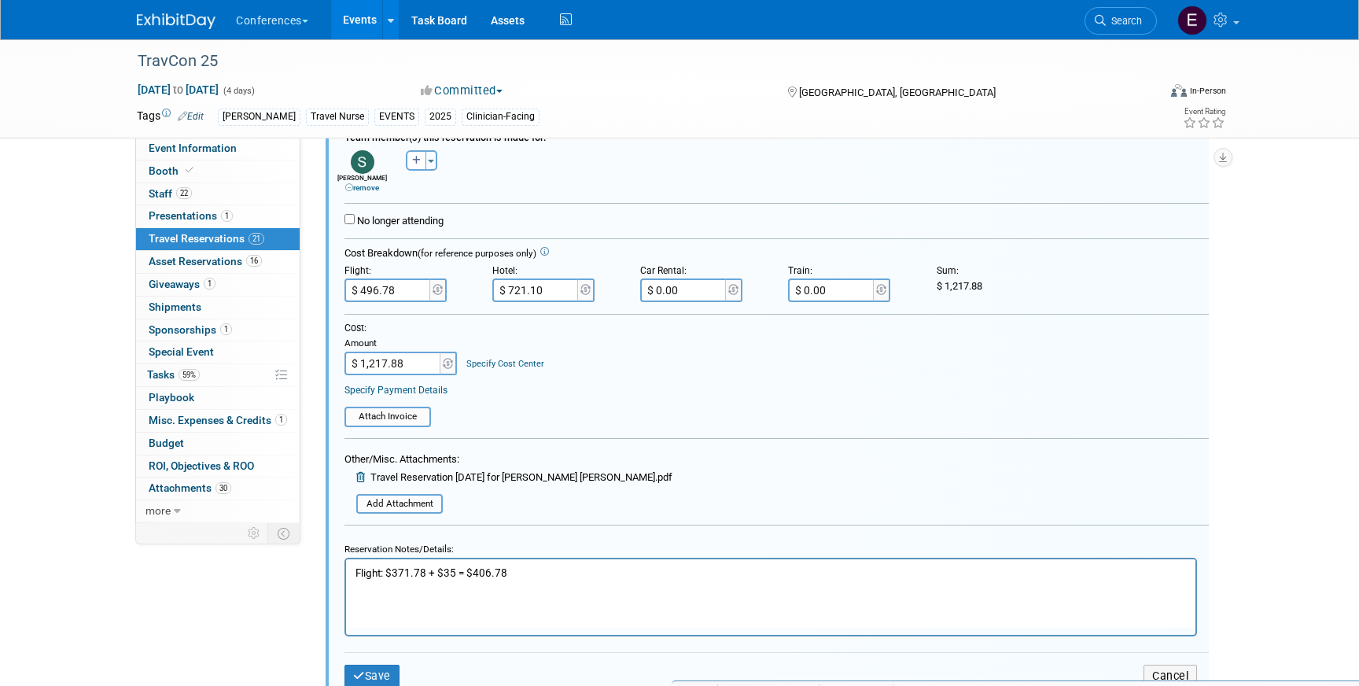
scroll to position [3588, 0]
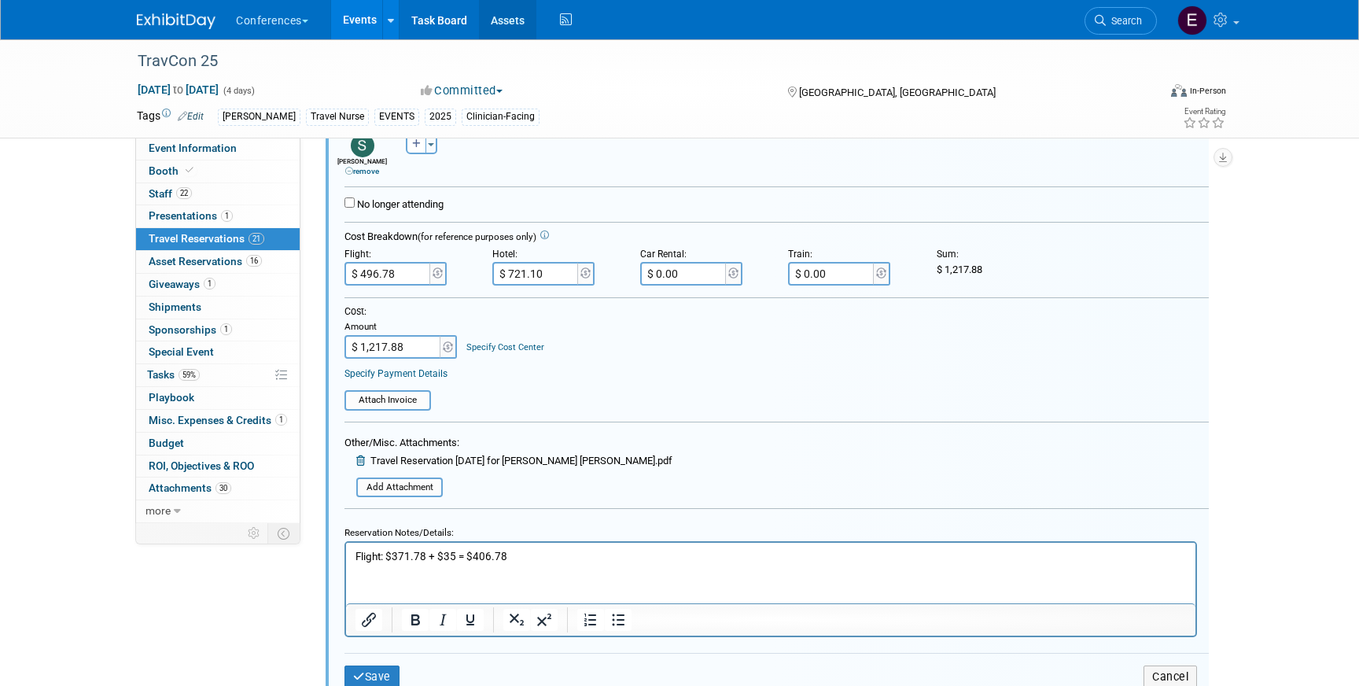
type input "B52YX5 (WN)"
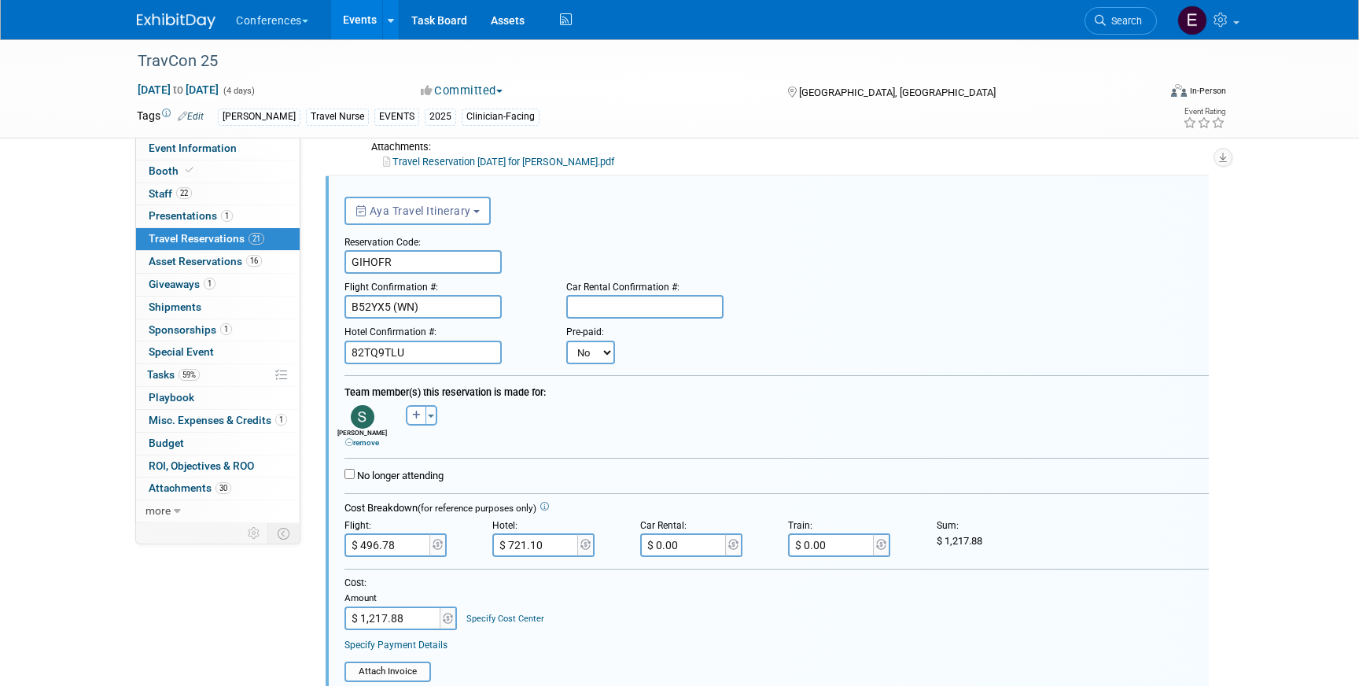
scroll to position [3295, 0]
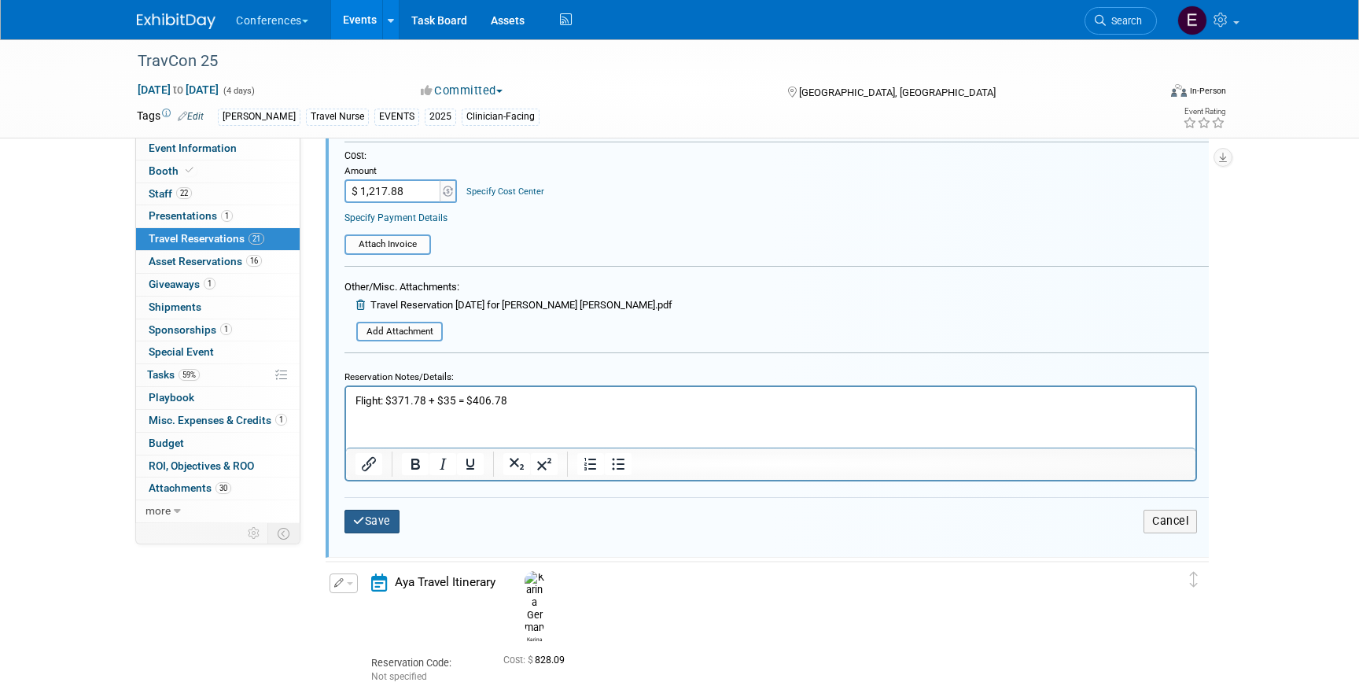
click at [370, 520] on button "Save" at bounding box center [372, 521] width 55 height 23
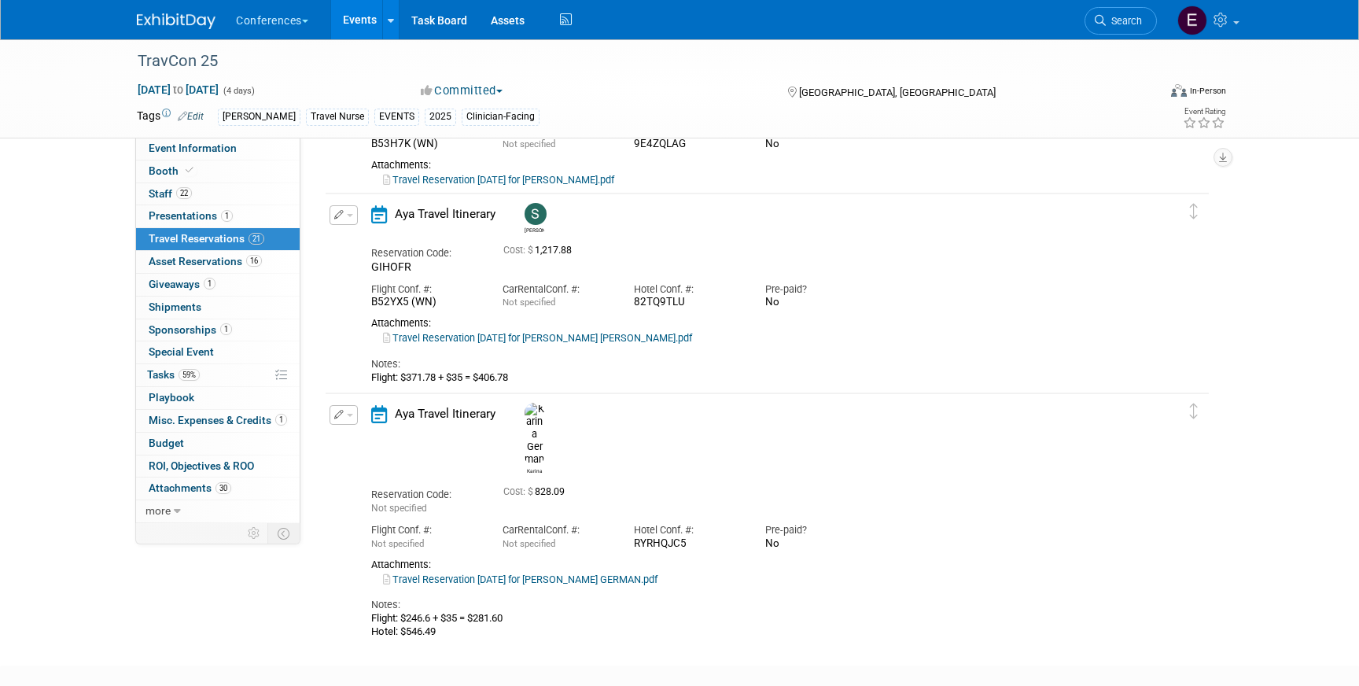
scroll to position [3319, 0]
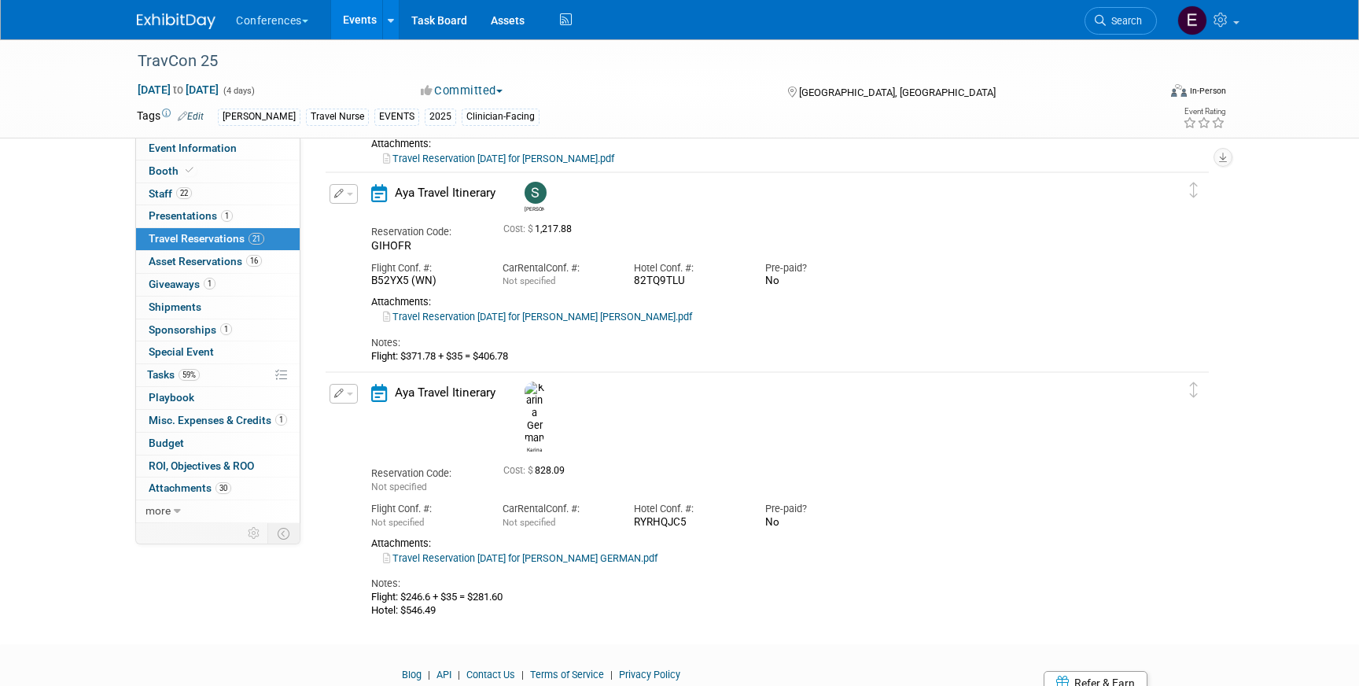
click at [543, 552] on link "Travel Reservation September 20 for KARINA YASMEEN GERMAN.pdf" at bounding box center [520, 558] width 275 height 12
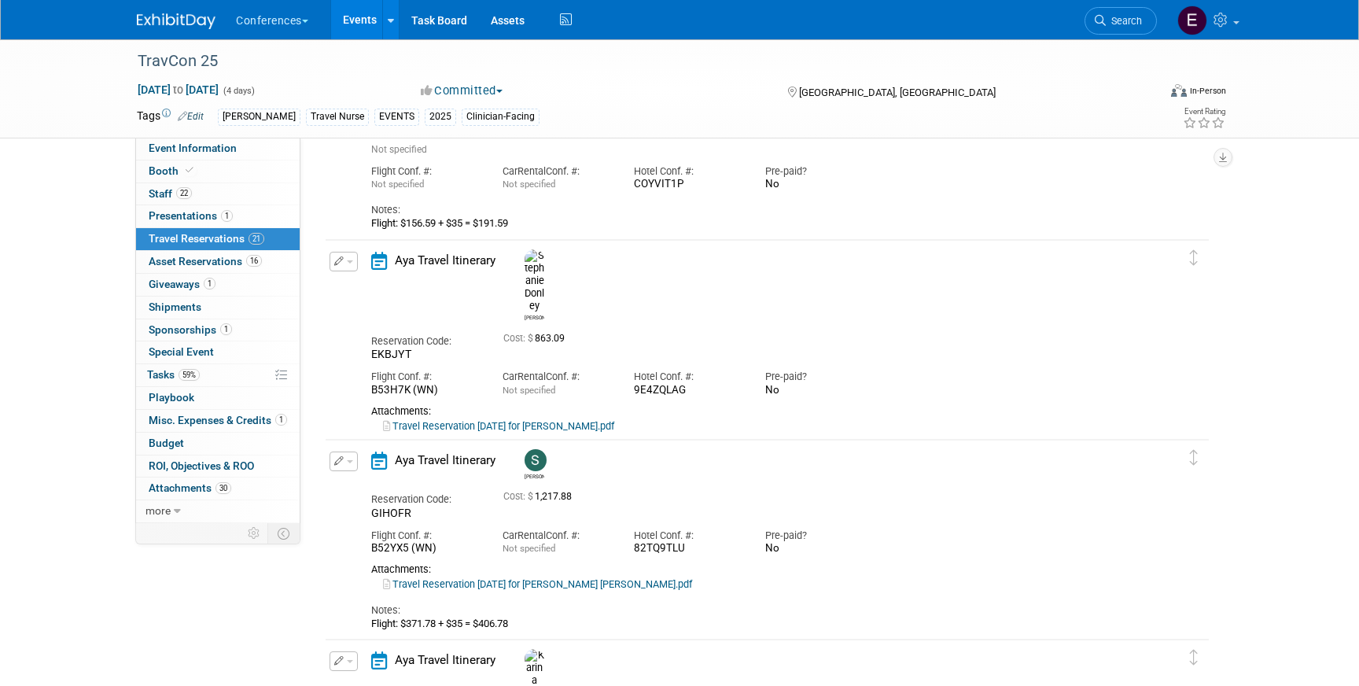
scroll to position [3044, 0]
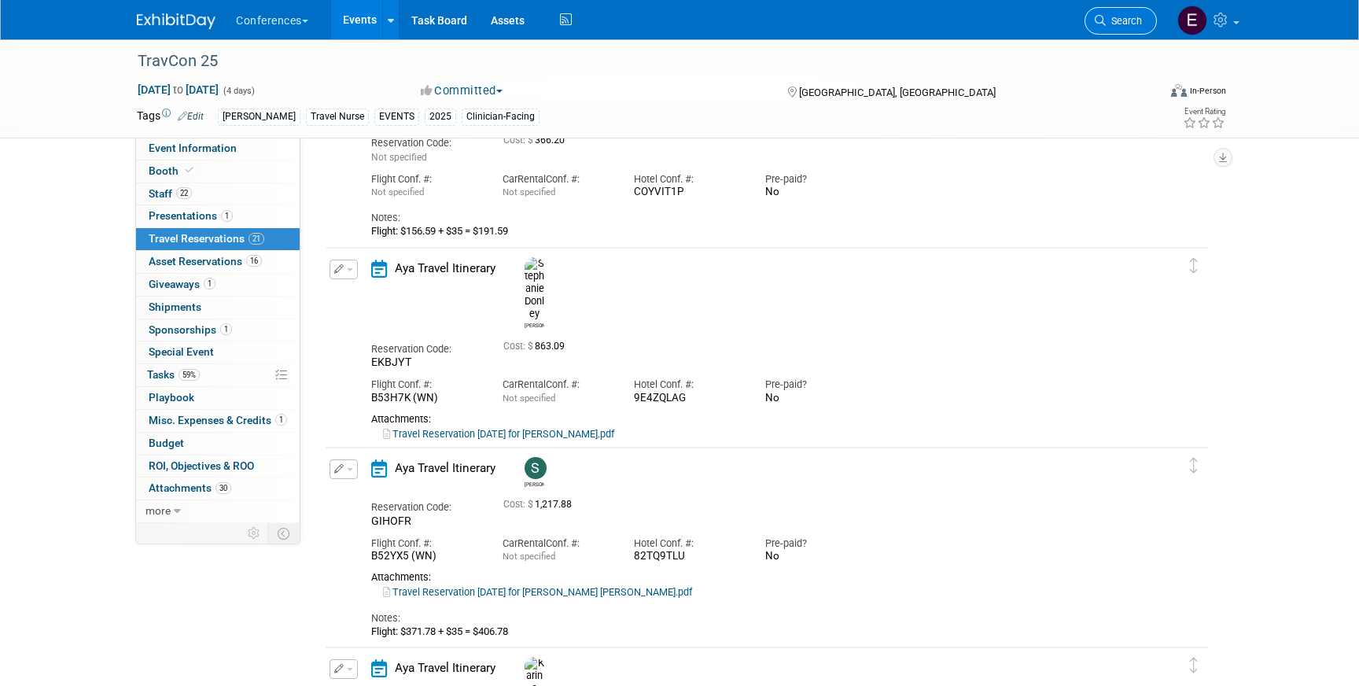
click at [1133, 20] on span "Search" at bounding box center [1124, 21] width 36 height 12
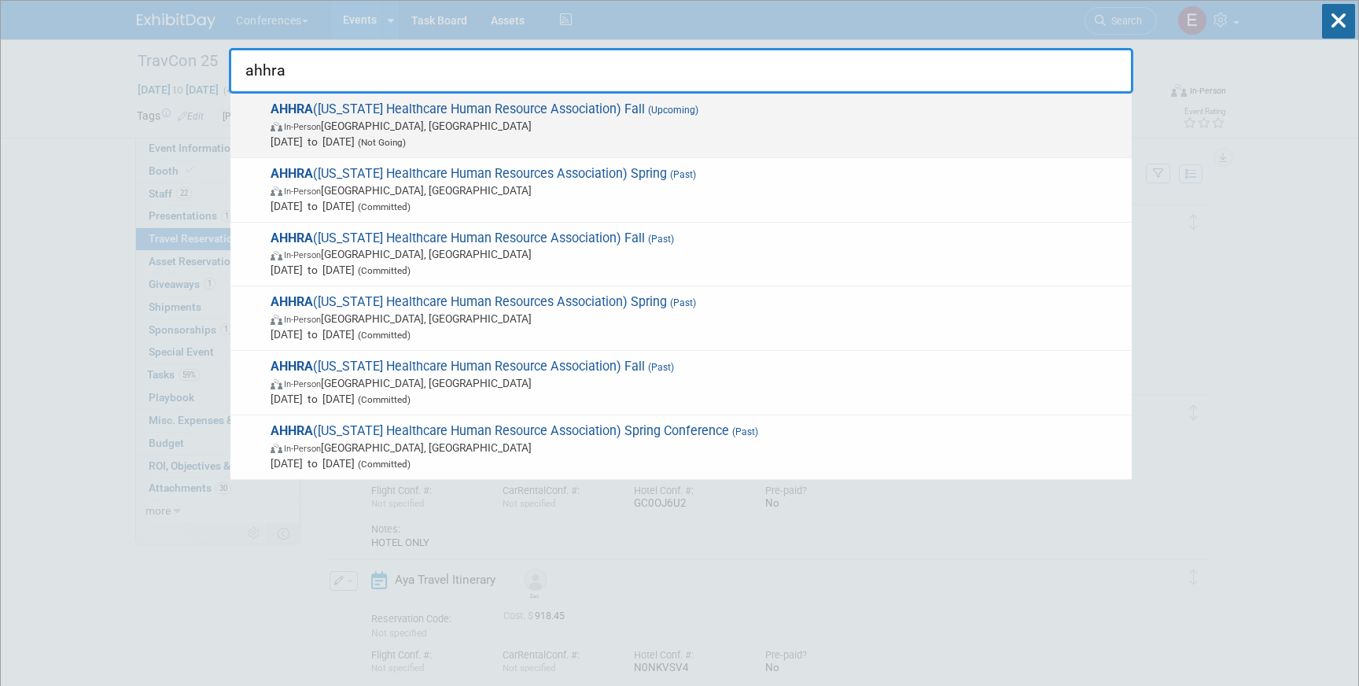
type input "ahhra"
click at [750, 123] on span "In-Person North Little Rock, AR" at bounding box center [697, 126] width 853 height 16
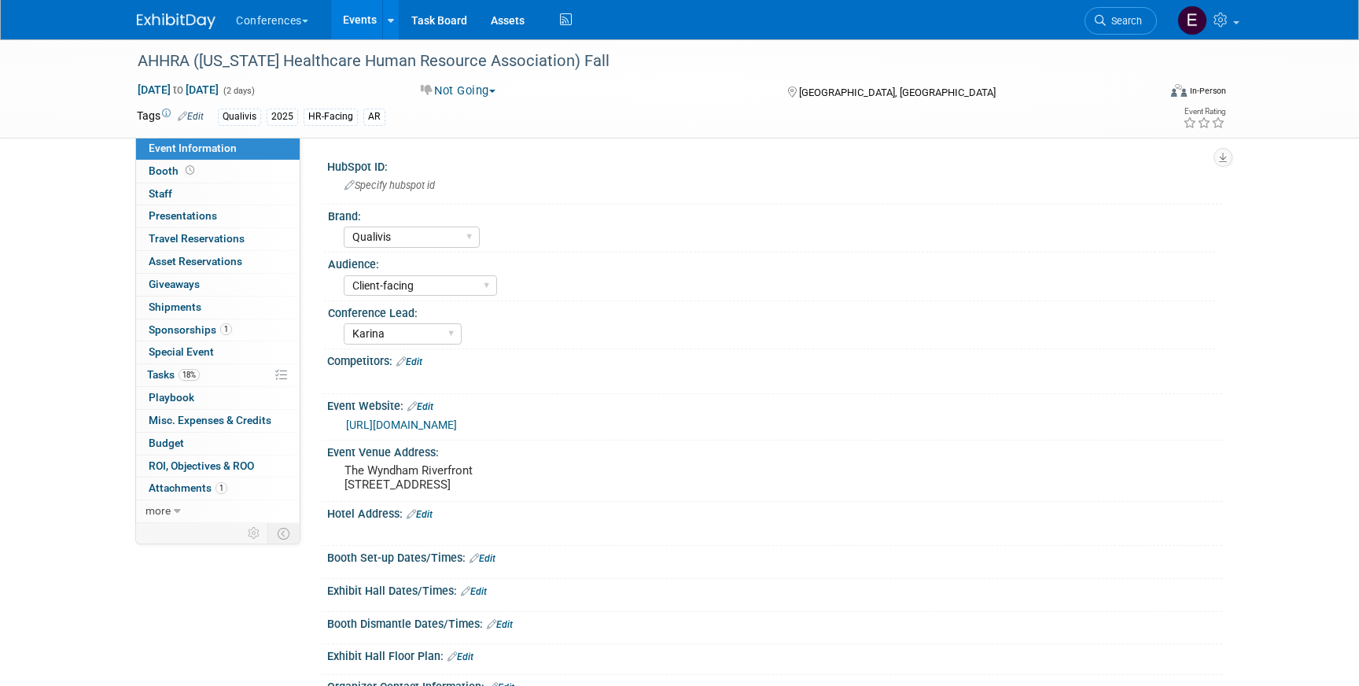
select select "Qualivis"
select select "Client-facing"
select select "Karina"
click at [1096, 24] on icon at bounding box center [1100, 20] width 11 height 11
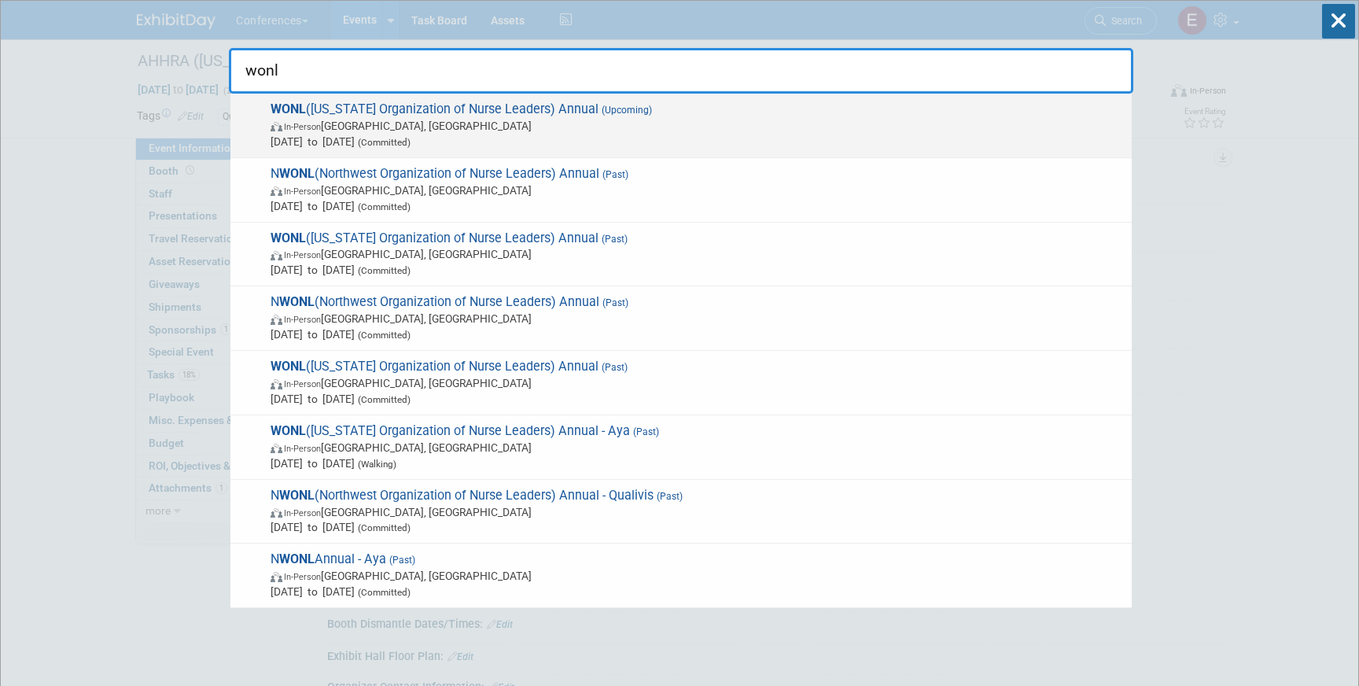
type input "wonl"
click at [617, 135] on span "Sep 17, 2025 to Sep 19, 2025 (Committed)" at bounding box center [697, 142] width 853 height 16
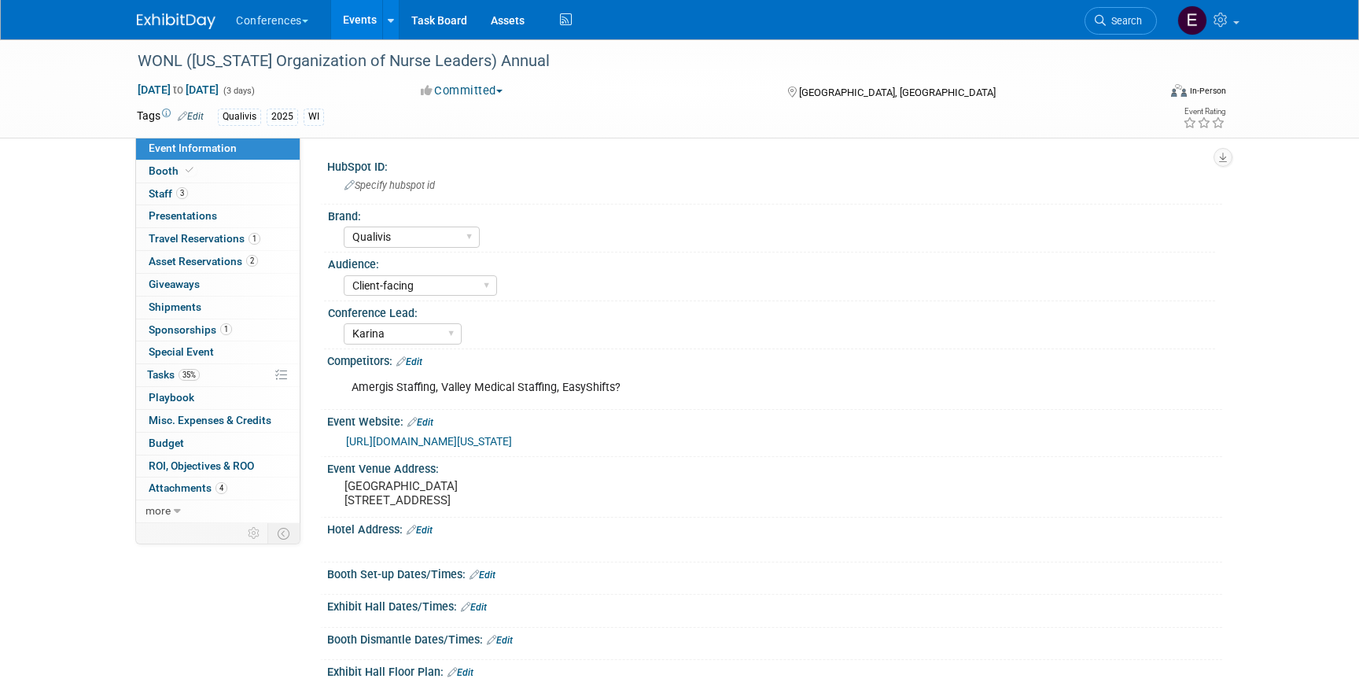
select select "Qualivis"
select select "Client-facing"
select select "Karina"
click at [269, 238] on link "1 Travel Reservations 1" at bounding box center [218, 239] width 164 height 22
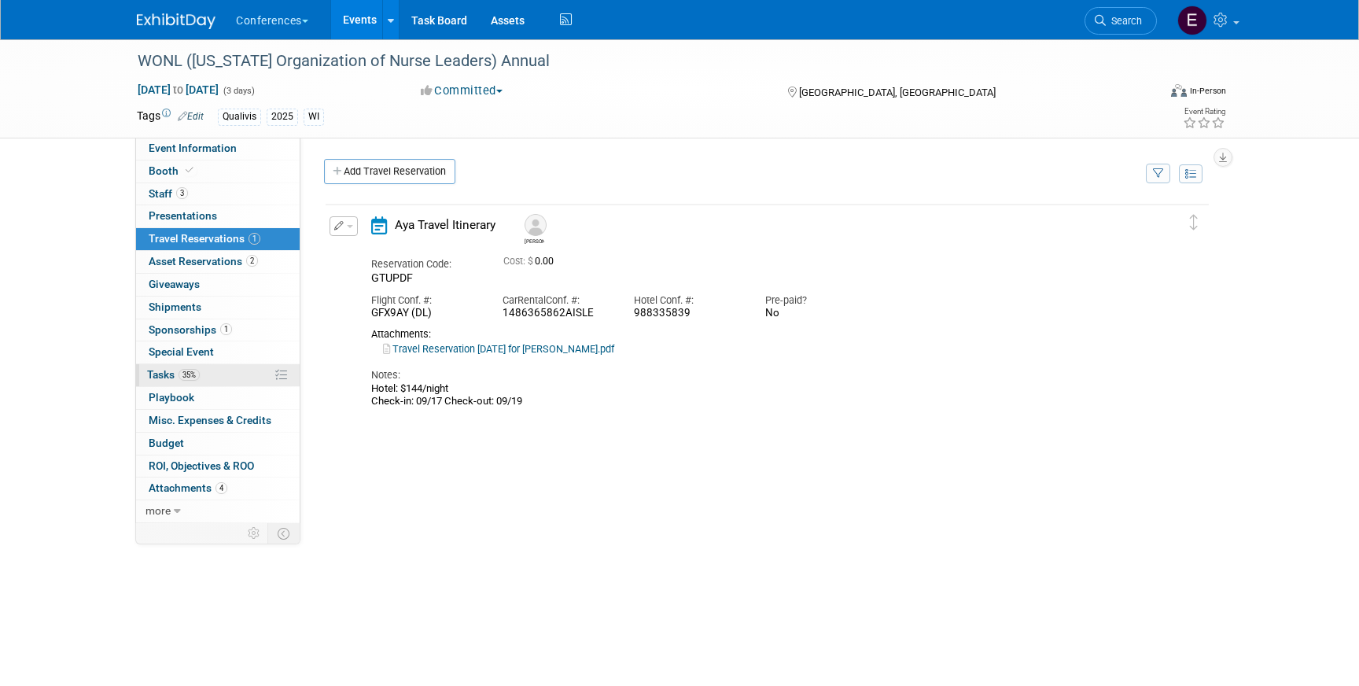
click at [241, 373] on link "35% Tasks 35%" at bounding box center [218, 375] width 164 height 22
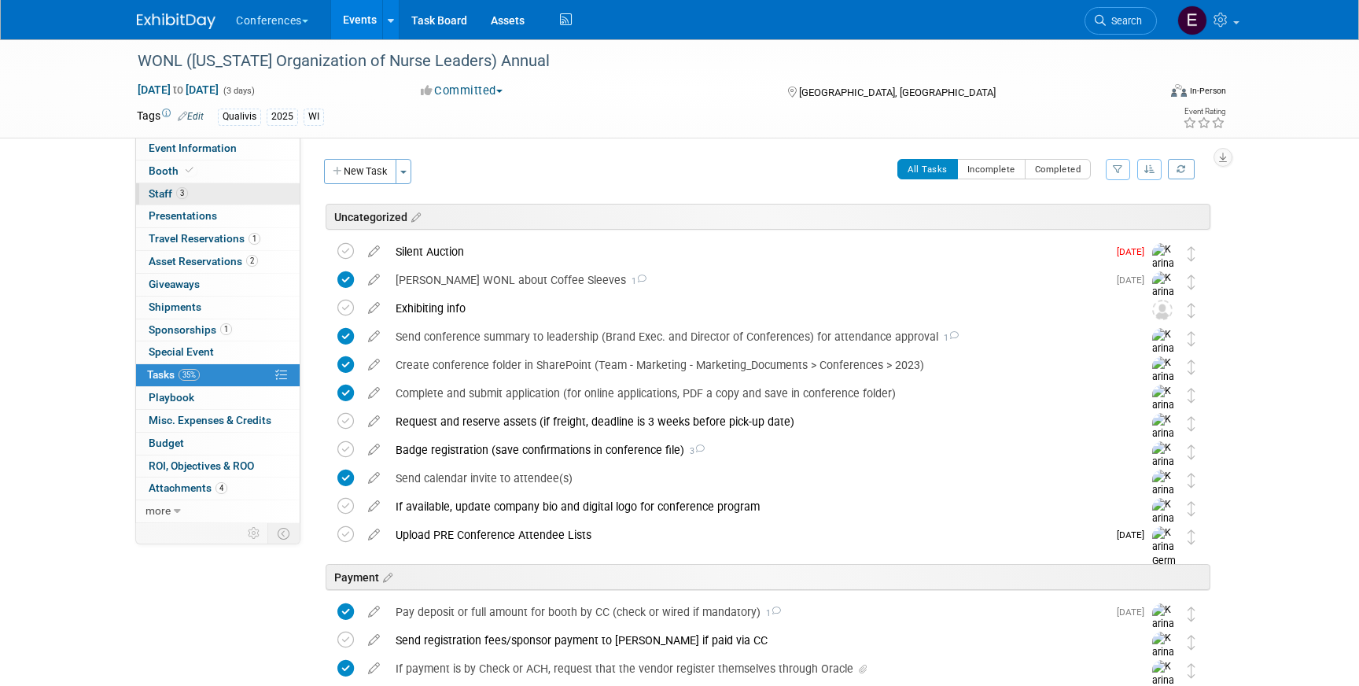
click at [223, 196] on link "3 Staff 3" at bounding box center [218, 194] width 164 height 22
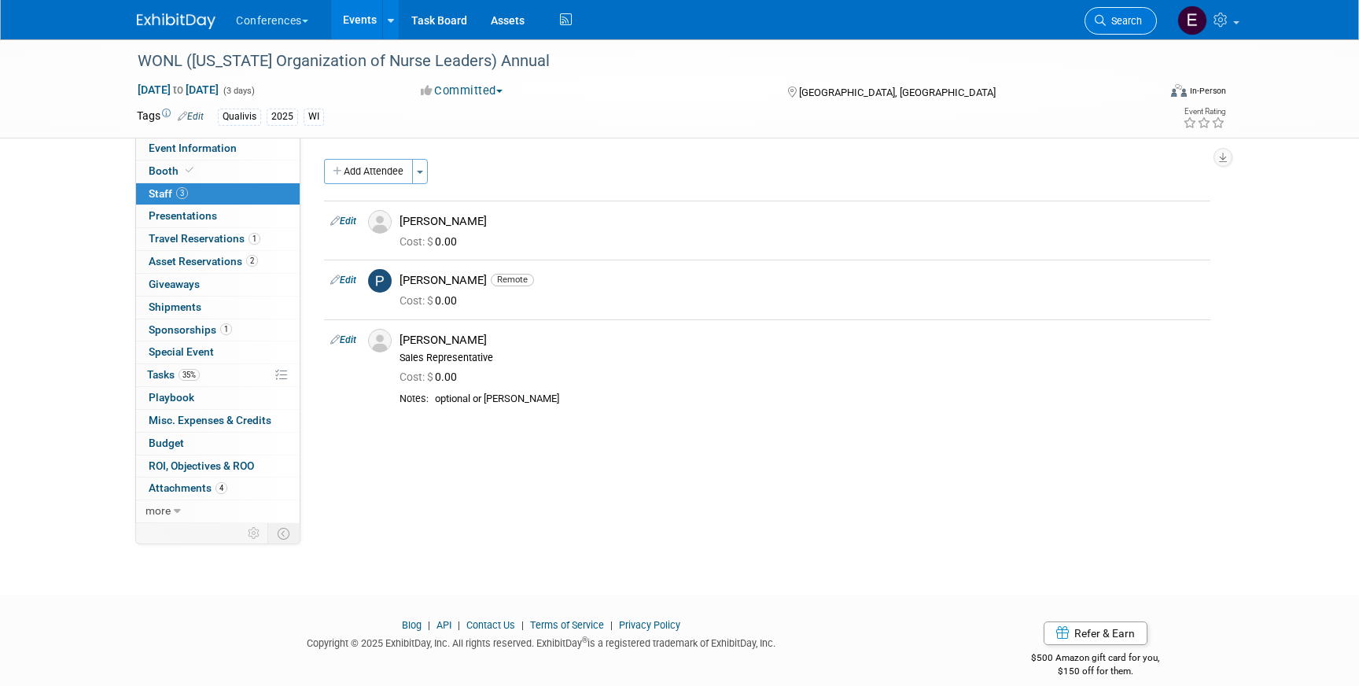
click at [1106, 26] on span "Search" at bounding box center [1124, 21] width 36 height 12
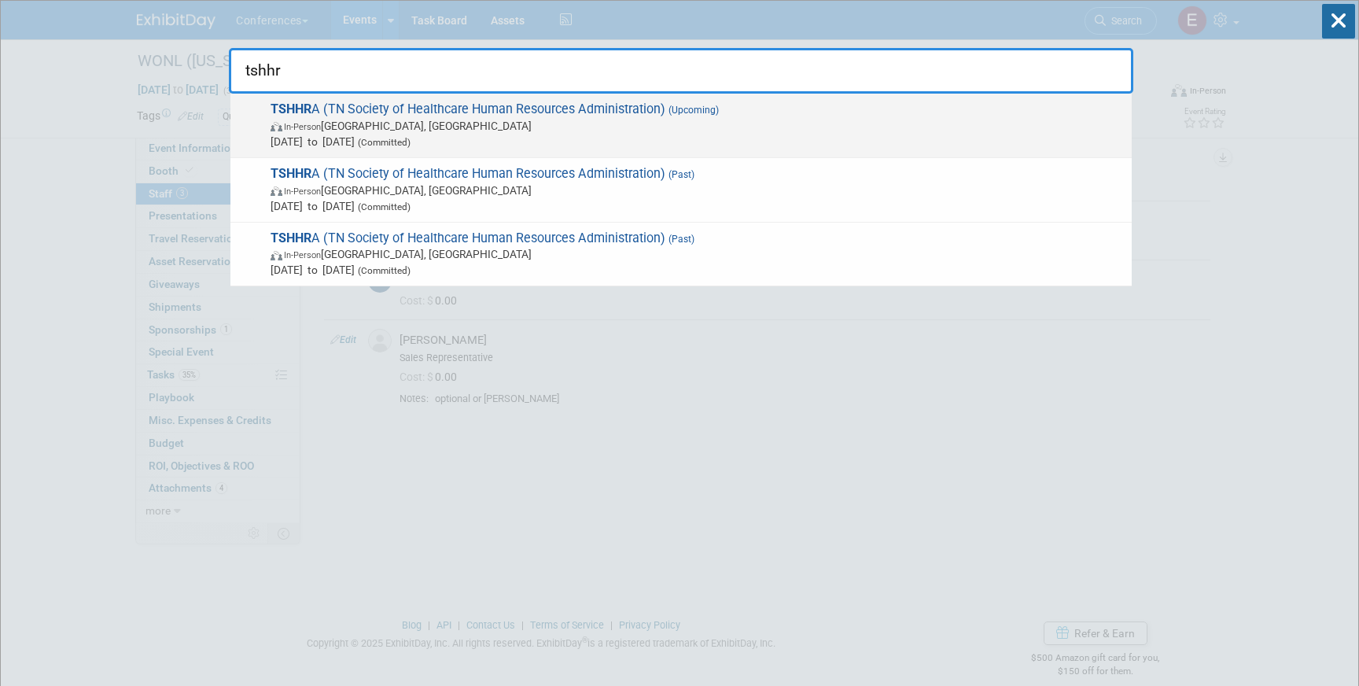
type input "tshhr"
click at [501, 139] on span "Sep 25, 2025 to Sep 26, 2025 (Committed)" at bounding box center [697, 142] width 853 height 16
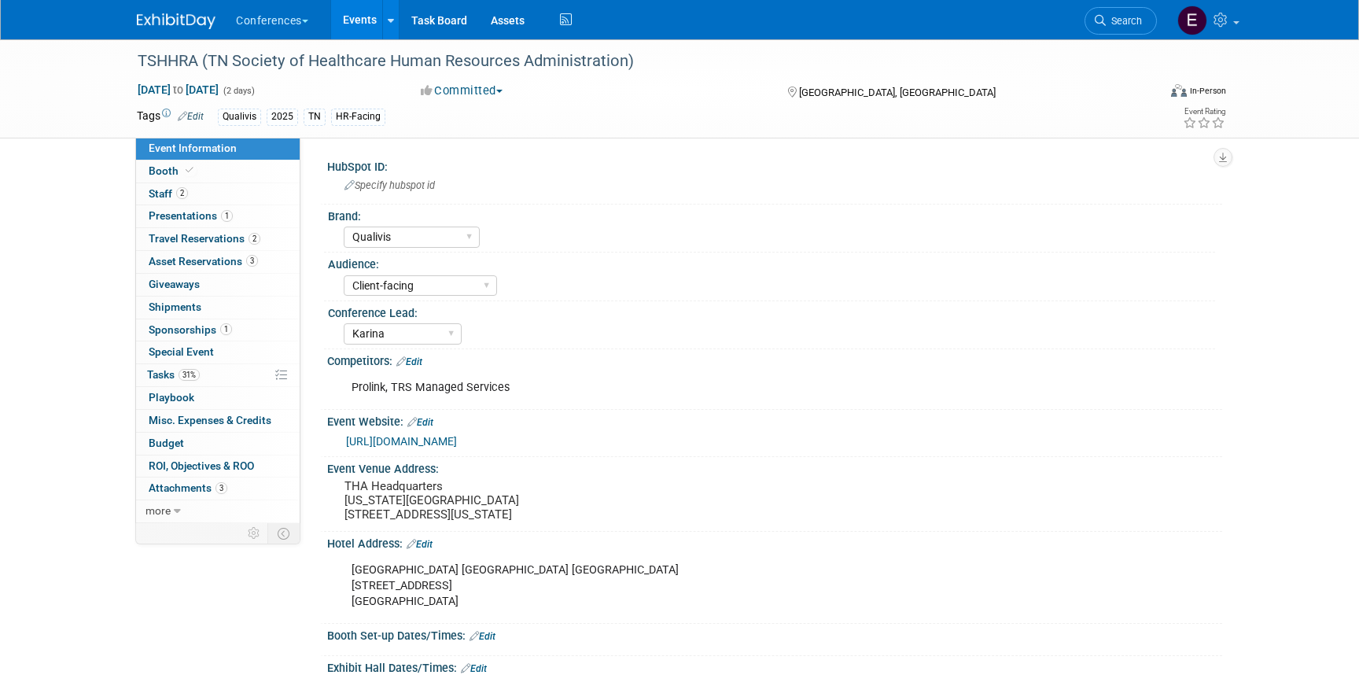
select select "Qualivis"
select select "Client-facing"
select select "Karina"
click at [169, 239] on span "Travel Reservations 2" at bounding box center [205, 238] width 112 height 13
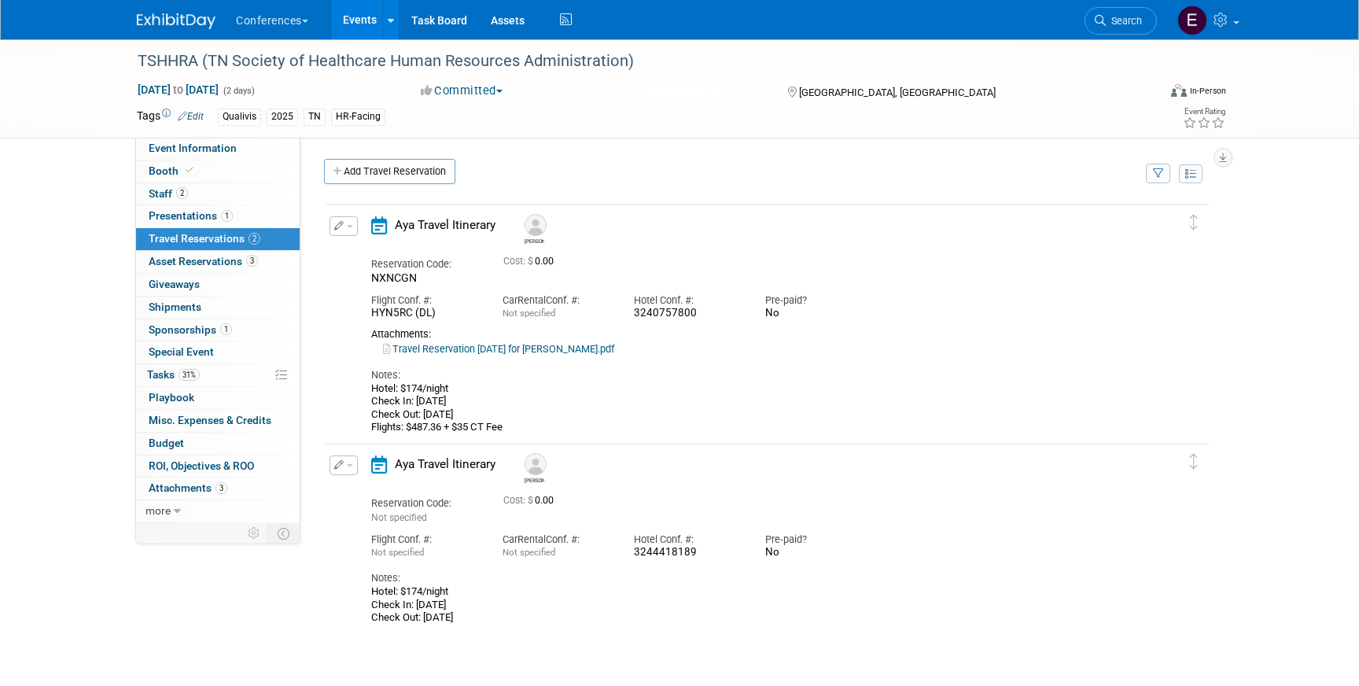
click at [614, 352] on link "Travel Reservation September 24 for DANIELLE ERIN BOWIE.pdf" at bounding box center [498, 349] width 231 height 12
click at [1128, 20] on span "Search" at bounding box center [1124, 21] width 36 height 12
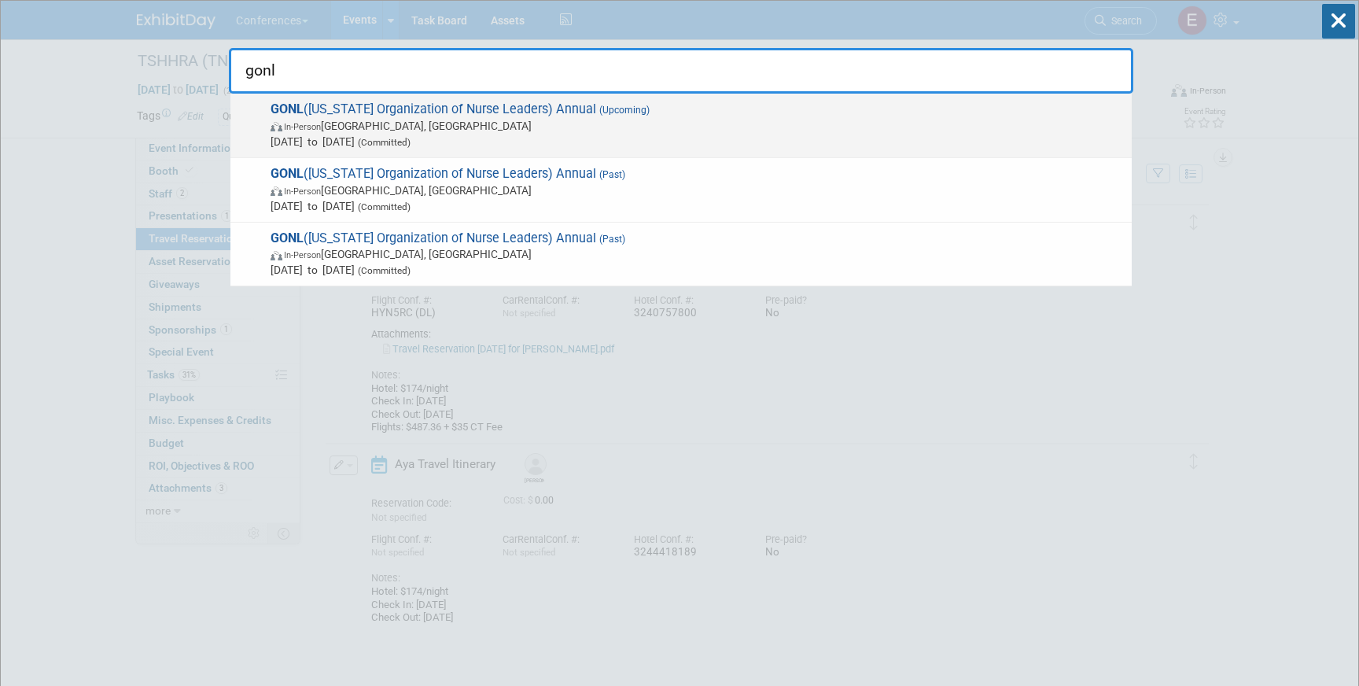
type input "gonl"
click at [615, 112] on span "(Upcoming)" at bounding box center [622, 110] width 53 height 11
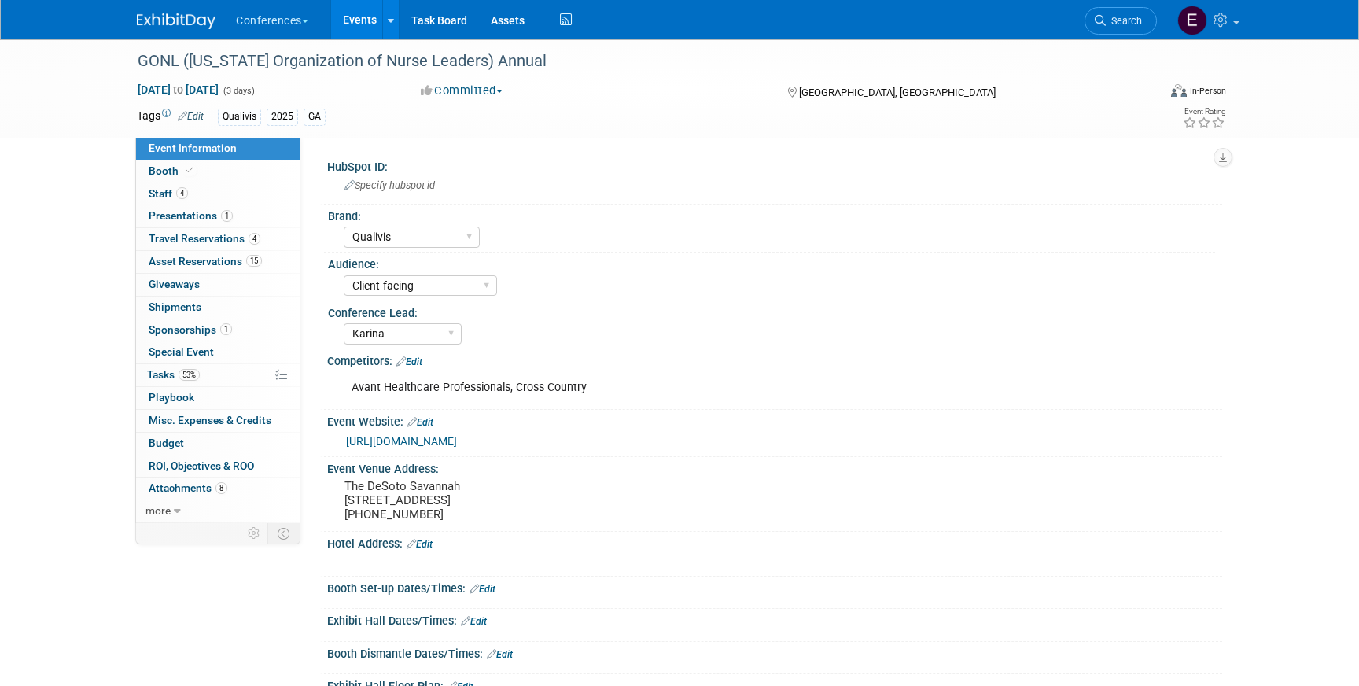
select select "Qualivis"
select select "Client-facing"
select select "Karina"
click at [209, 235] on span "Travel Reservations 4" at bounding box center [205, 238] width 112 height 13
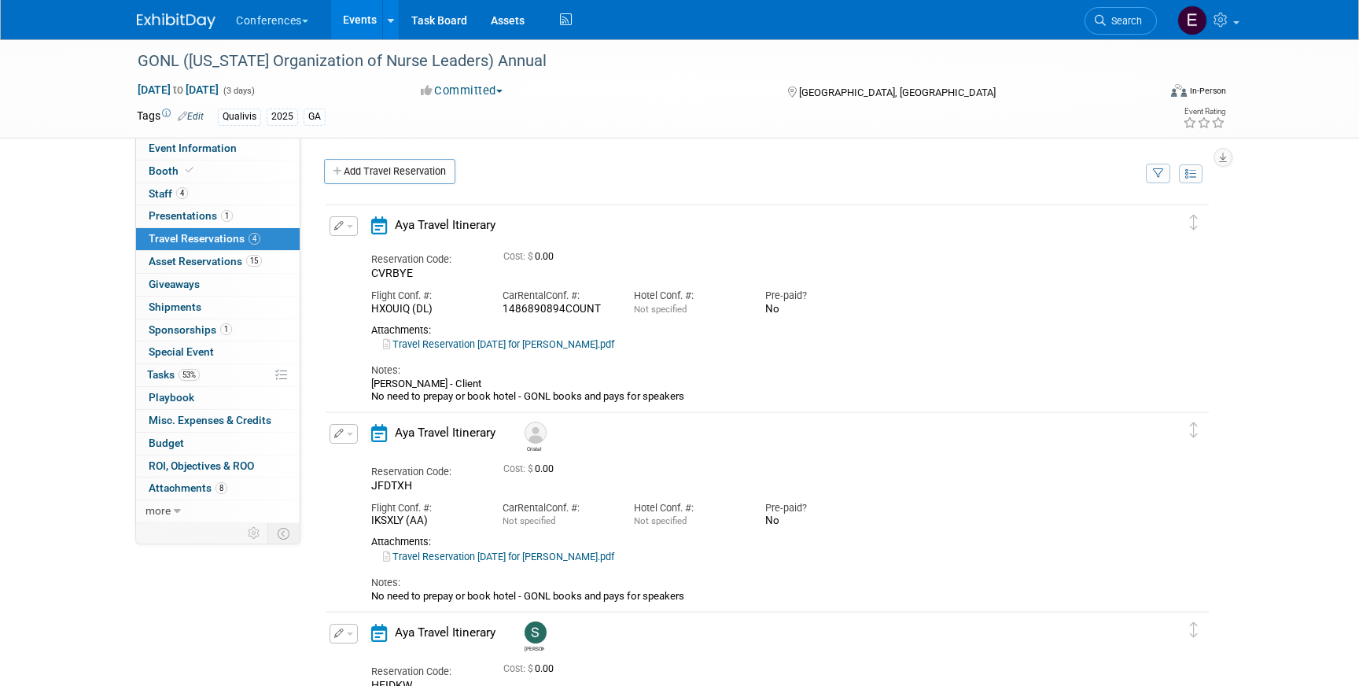
click at [341, 230] on icon "button" at bounding box center [339, 225] width 10 height 9
click at [379, 245] on button "Edit Reservation" at bounding box center [396, 253] width 133 height 23
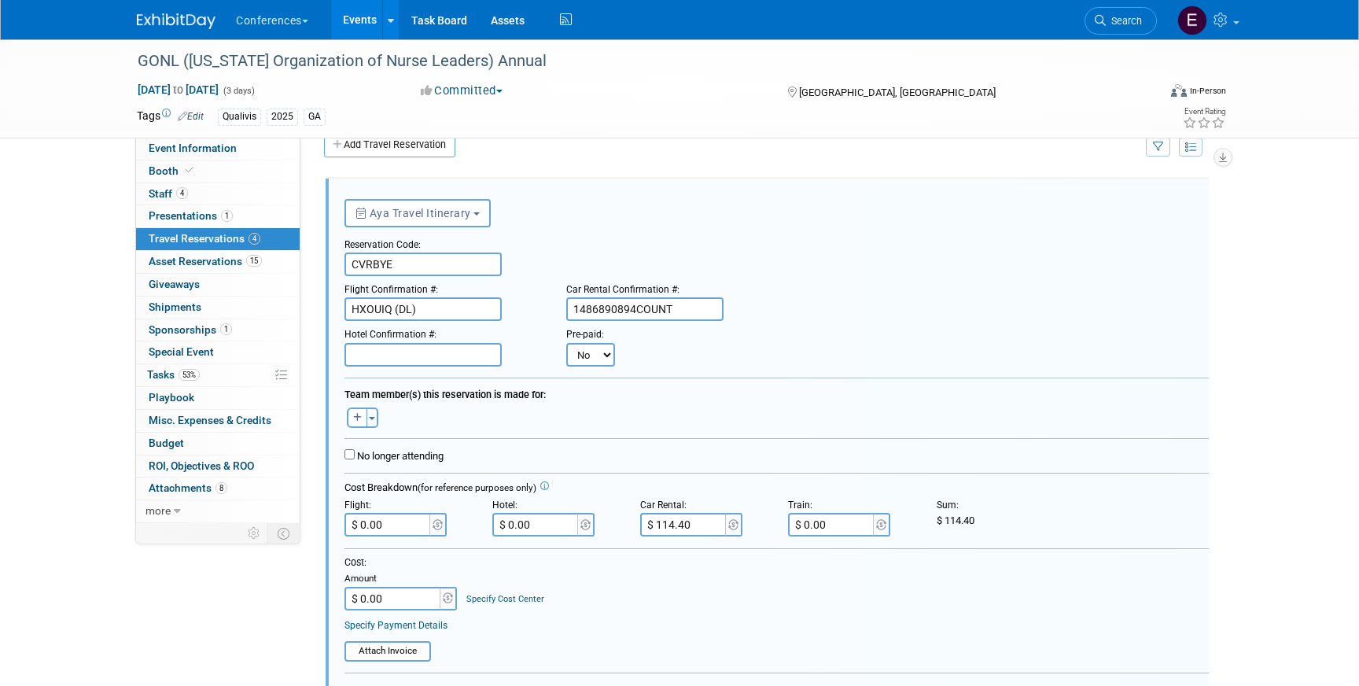
drag, startPoint x: 682, startPoint y: 309, endPoint x: 525, endPoint y: 303, distance: 156.7
click at [525, 303] on div "Flight Confirmation #: HXOUIQ (DL) Car Rental Confirmation #: 1486890894COUNT" at bounding box center [777, 298] width 888 height 45
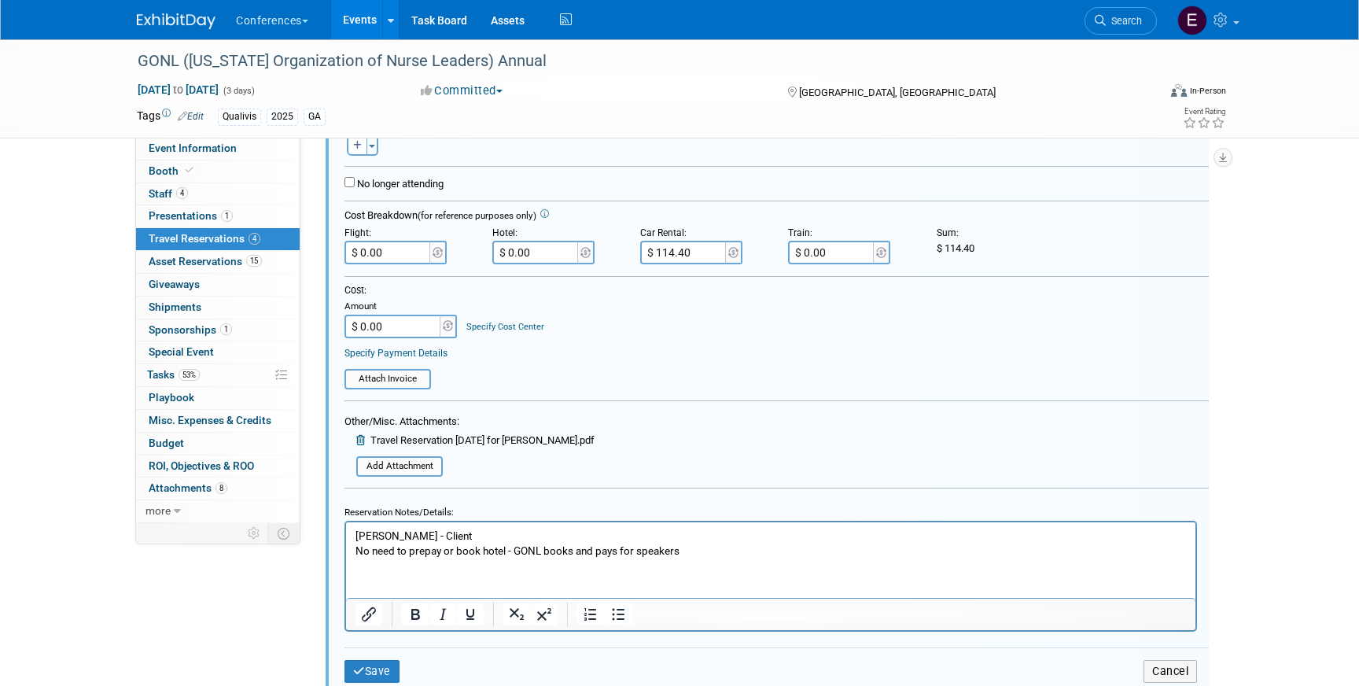
scroll to position [342, 0]
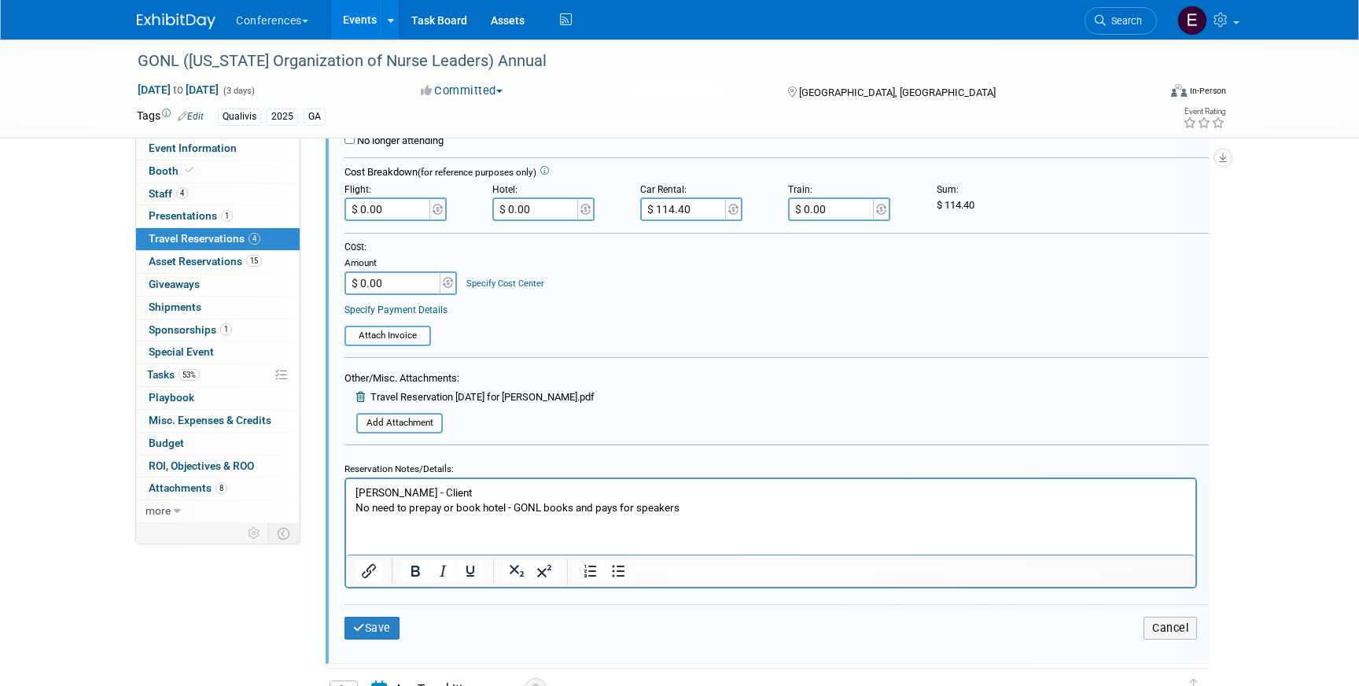
click at [704, 201] on input "$ 114.40" at bounding box center [684, 209] width 88 height 24
type input "$"
click at [722, 504] on p "Corey Leber - Client No need to prepay or book hotel - GONL books and pays for …" at bounding box center [771, 500] width 831 height 30
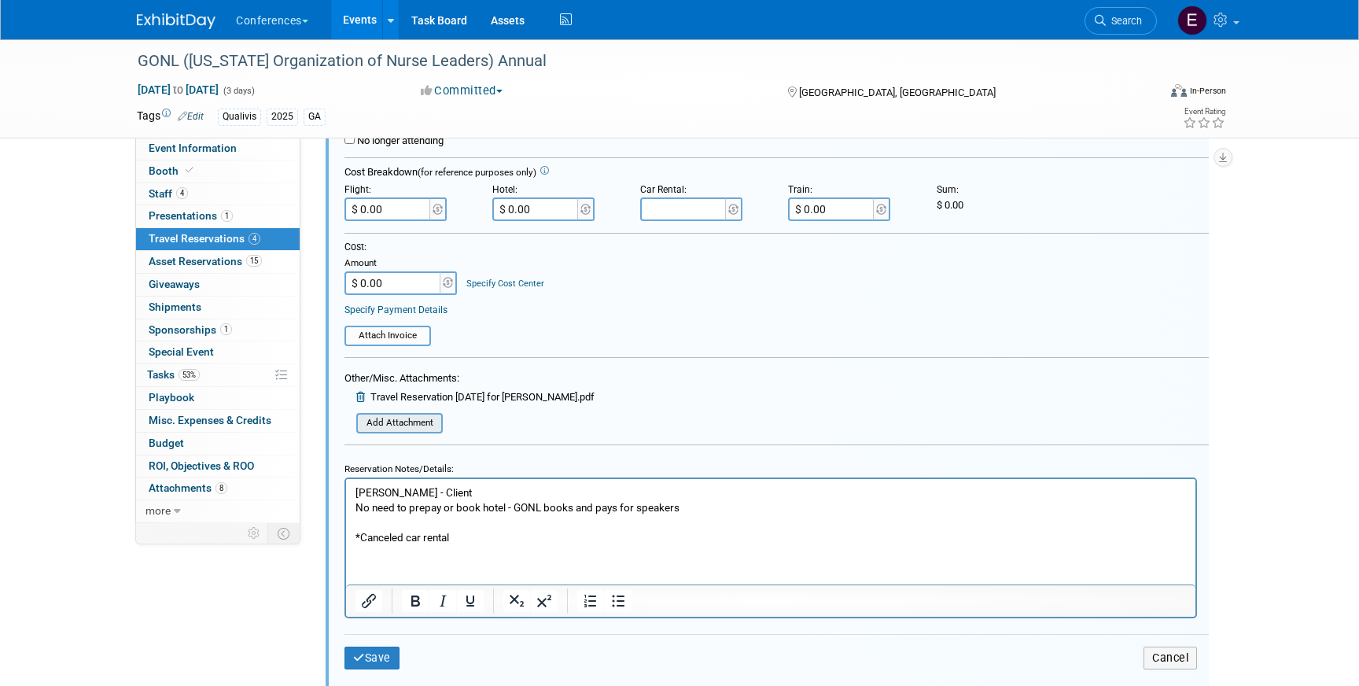
click at [439, 423] on input "file" at bounding box center [347, 423] width 187 height 17
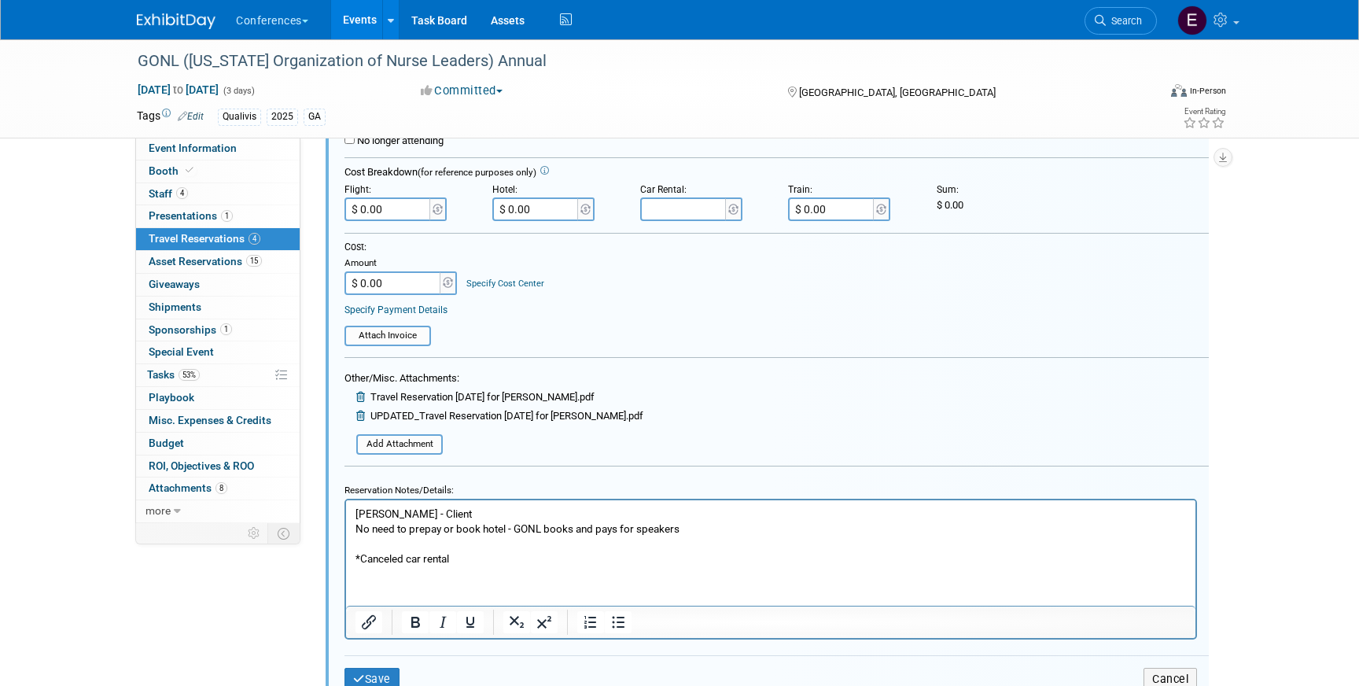
click at [363, 400] on icon at bounding box center [362, 397] width 12 height 10
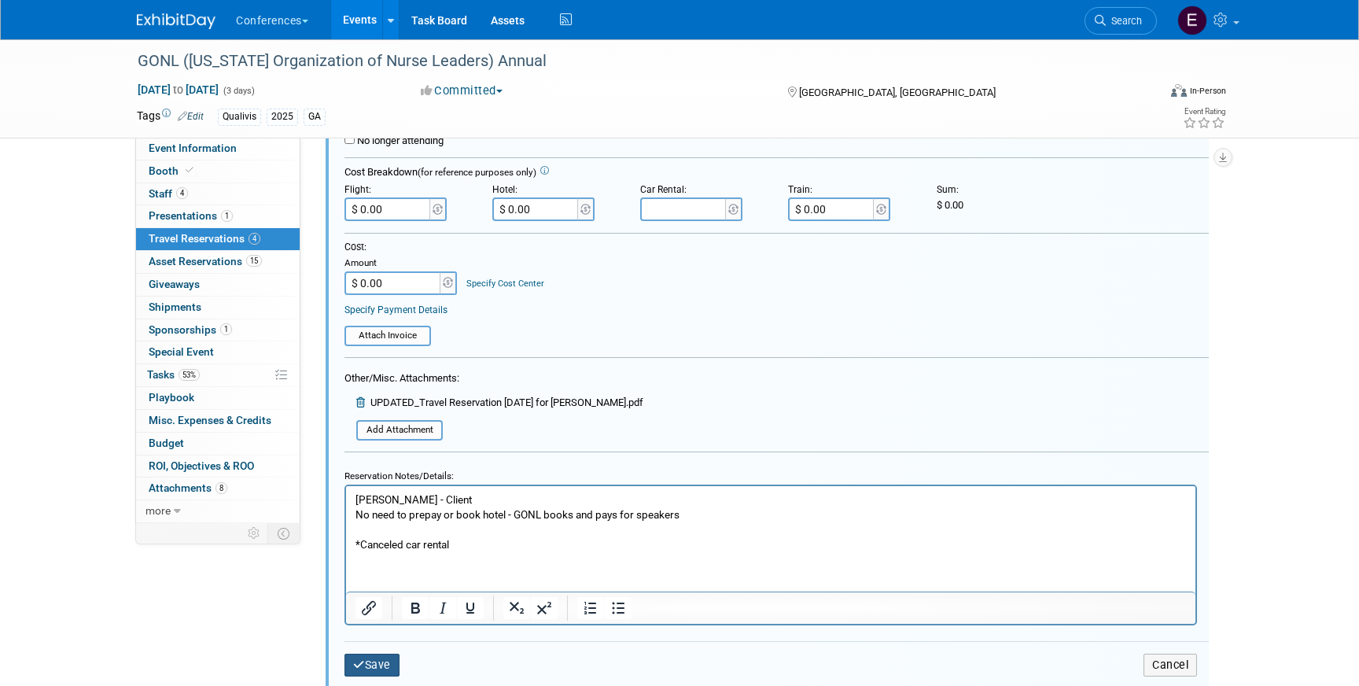
click at [378, 664] on button "Save" at bounding box center [372, 665] width 55 height 23
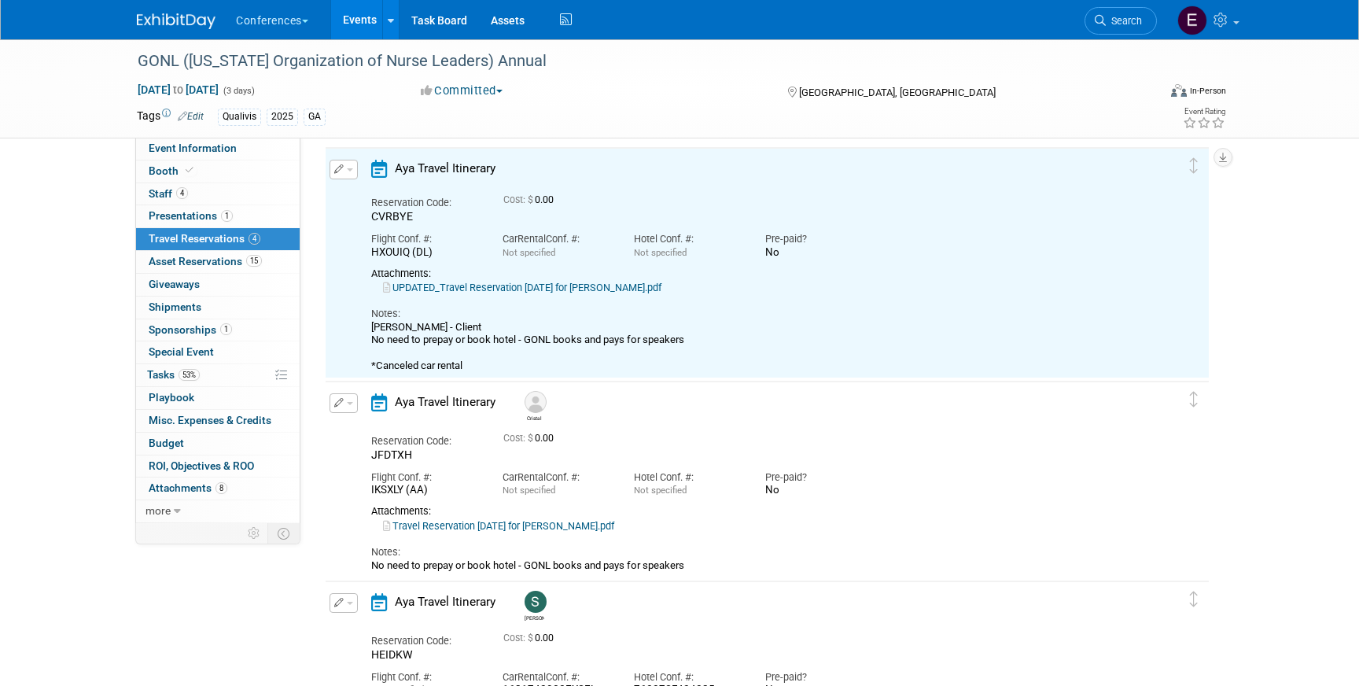
scroll to position [27, 0]
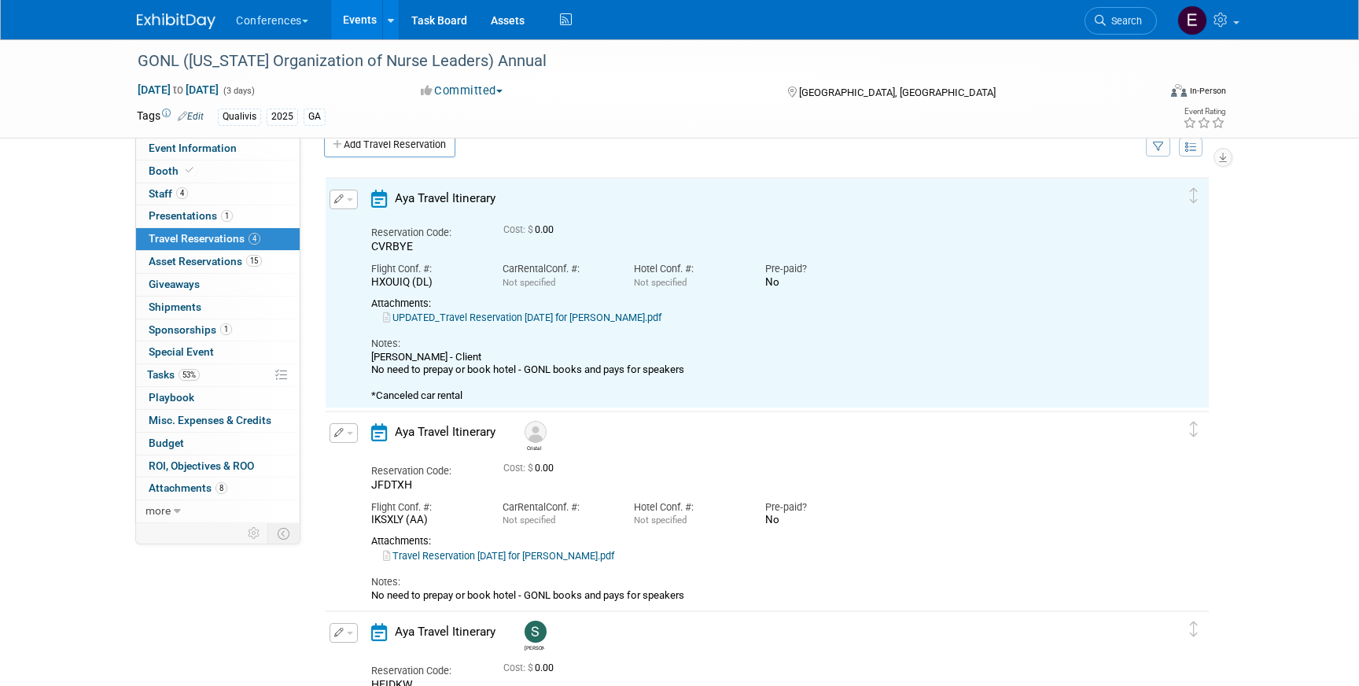
click at [606, 323] on link "UPDATED_Travel Reservation September 15 for COREY T LEBER.pdf" at bounding box center [522, 317] width 278 height 12
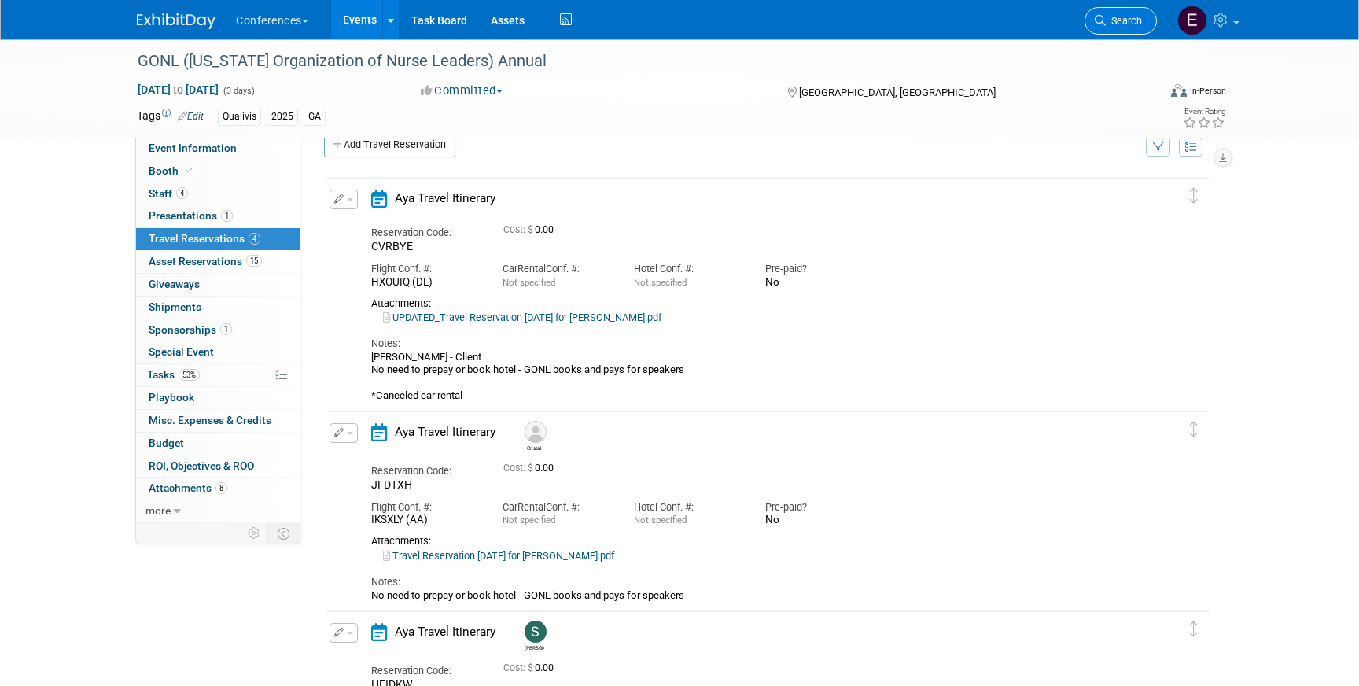
click at [1120, 17] on span "Search" at bounding box center [1124, 21] width 36 height 12
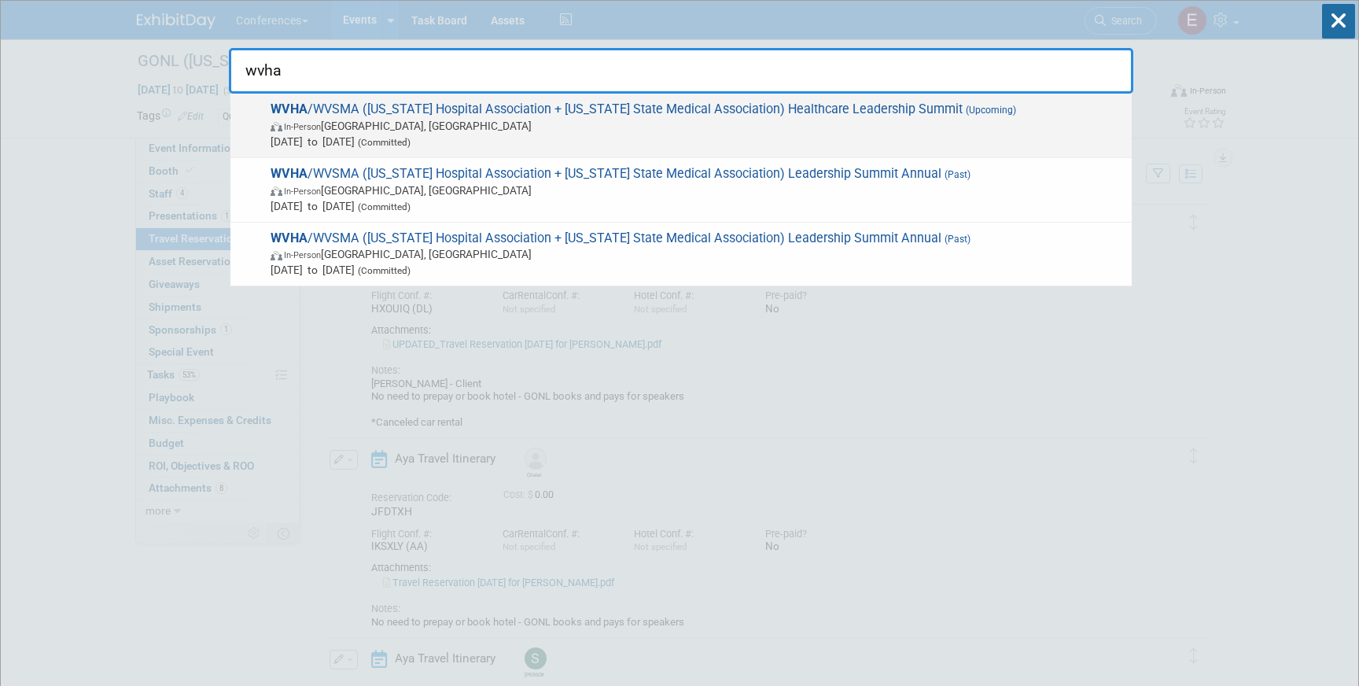
type input "wvha"
click at [497, 127] on span "In-Person White Sulphur Springs, WV" at bounding box center [697, 126] width 853 height 16
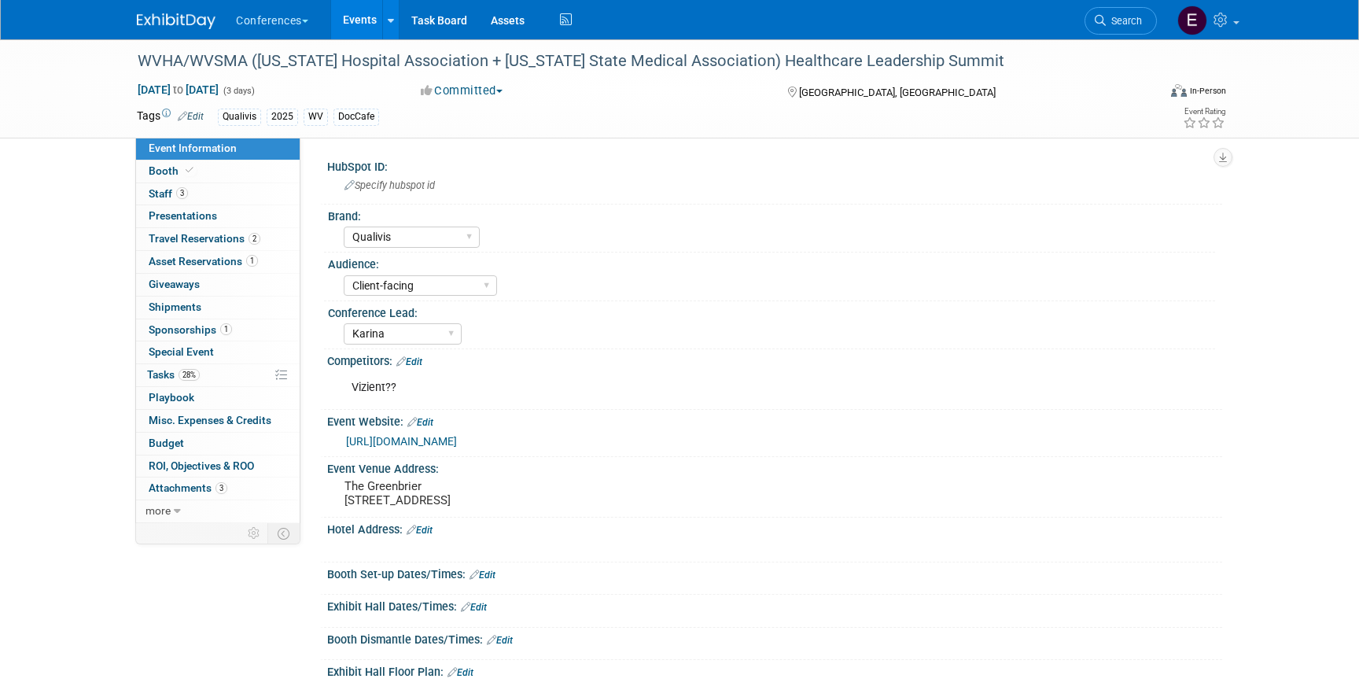
select select "Qualivis"
select select "Client-facing"
select select "Karina"
click at [193, 230] on link "2 Travel Reservations 2" at bounding box center [218, 239] width 164 height 22
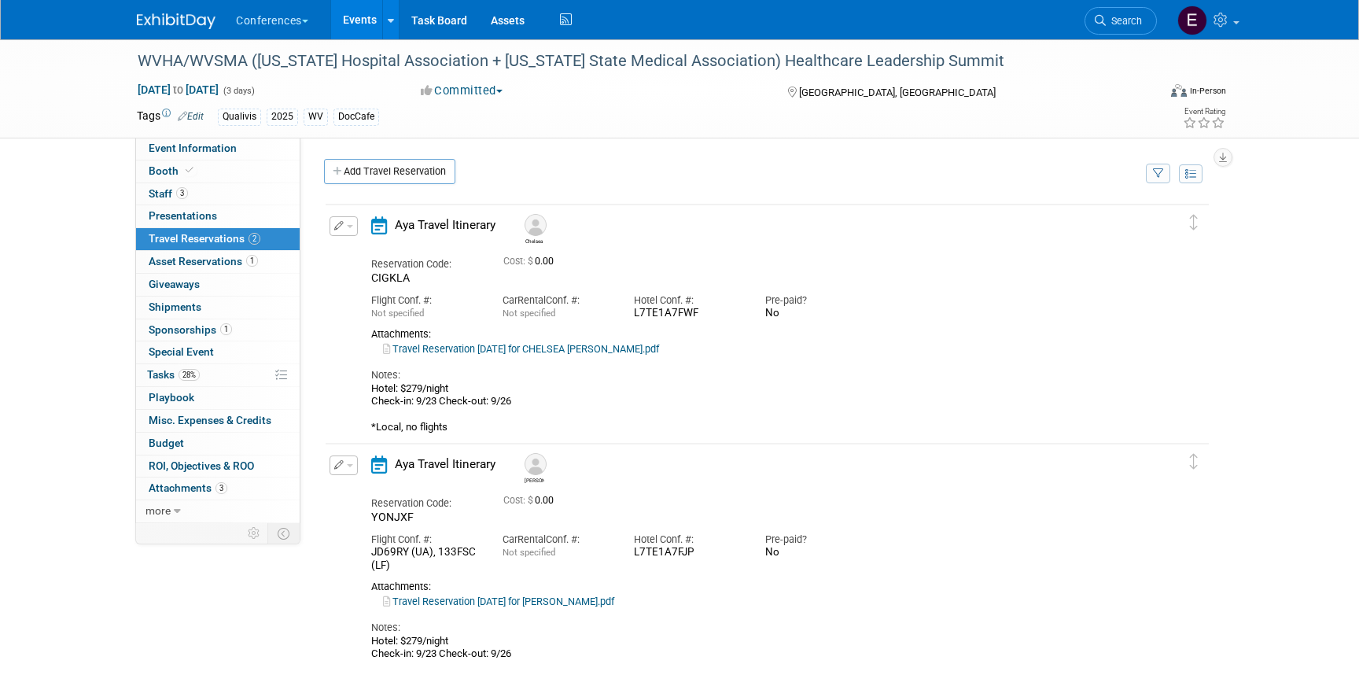
scroll to position [160, 0]
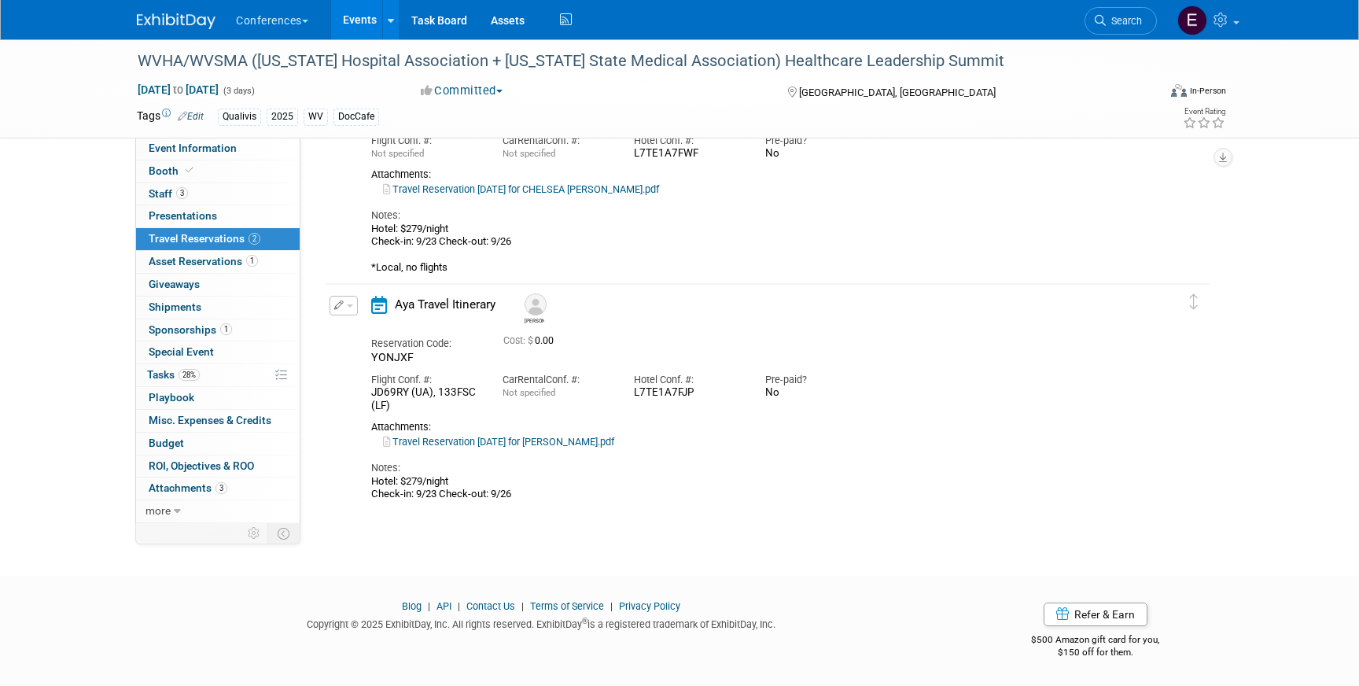
click at [589, 438] on link "Travel Reservation [DATE] for [PERSON_NAME].pdf" at bounding box center [498, 442] width 231 height 12
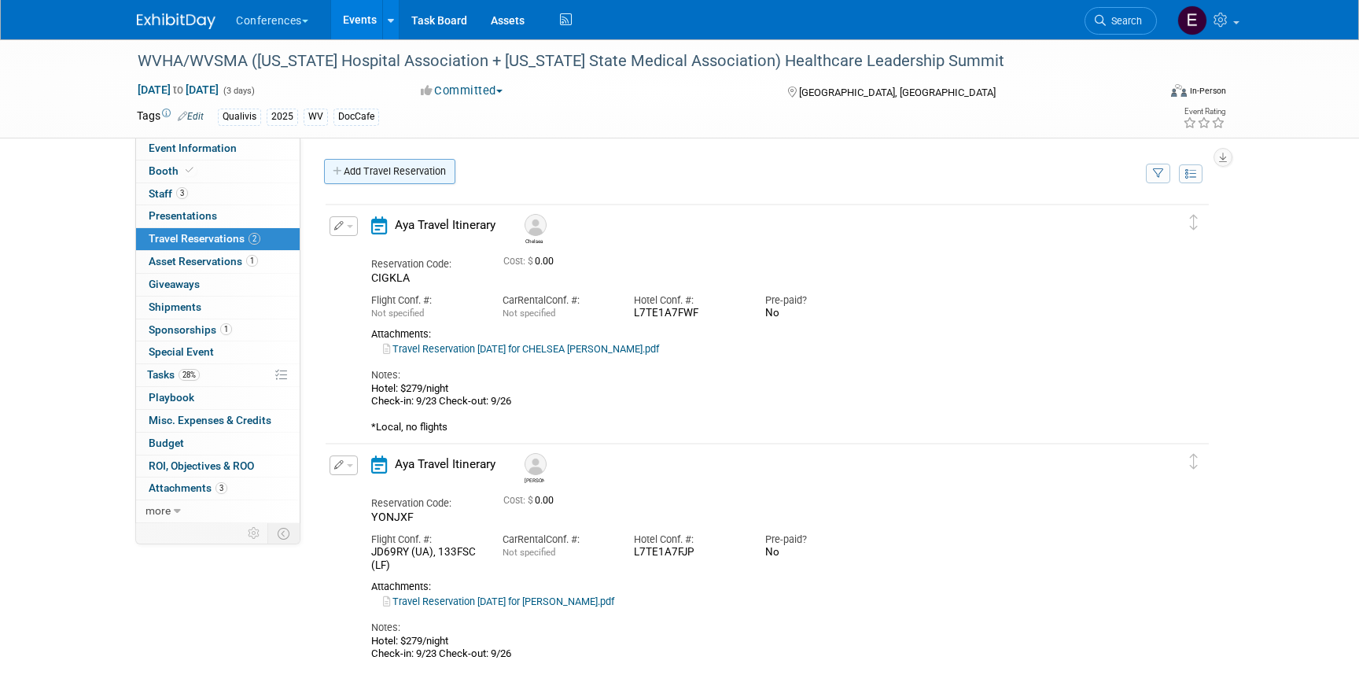
click at [378, 182] on link "Add Travel Reservation" at bounding box center [389, 171] width 131 height 25
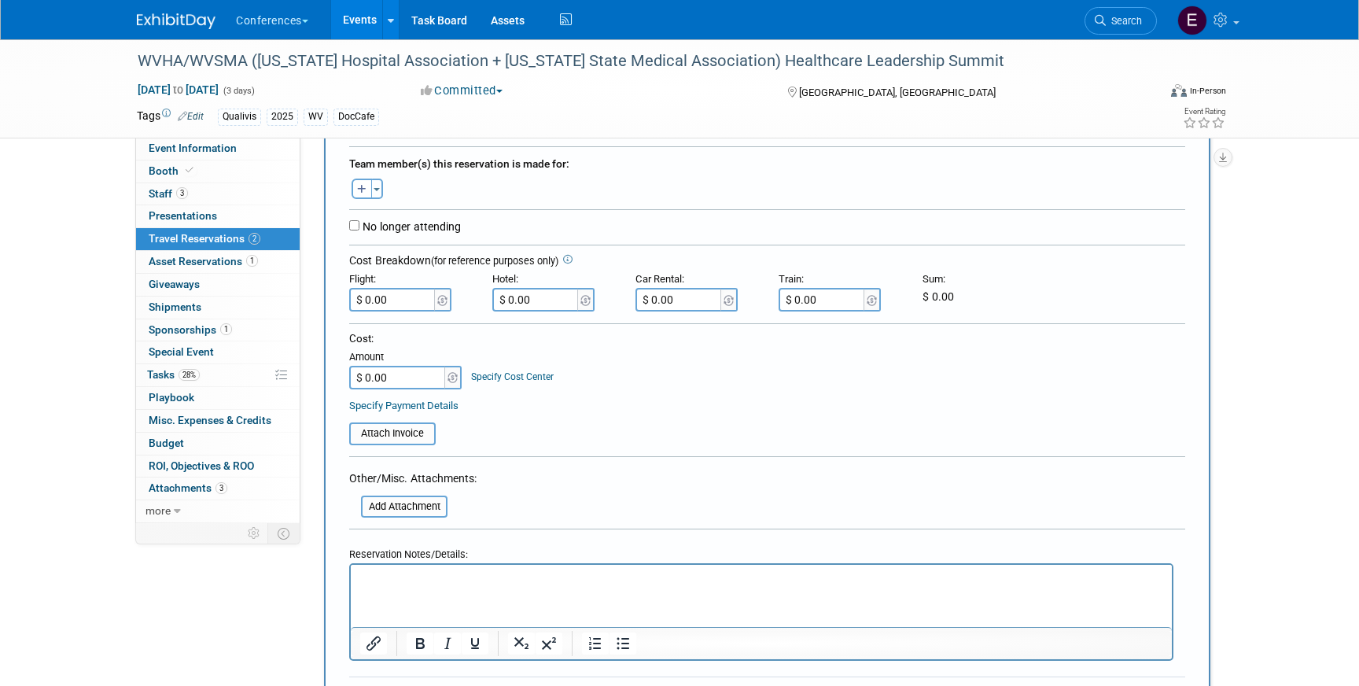
scroll to position [320, 0]
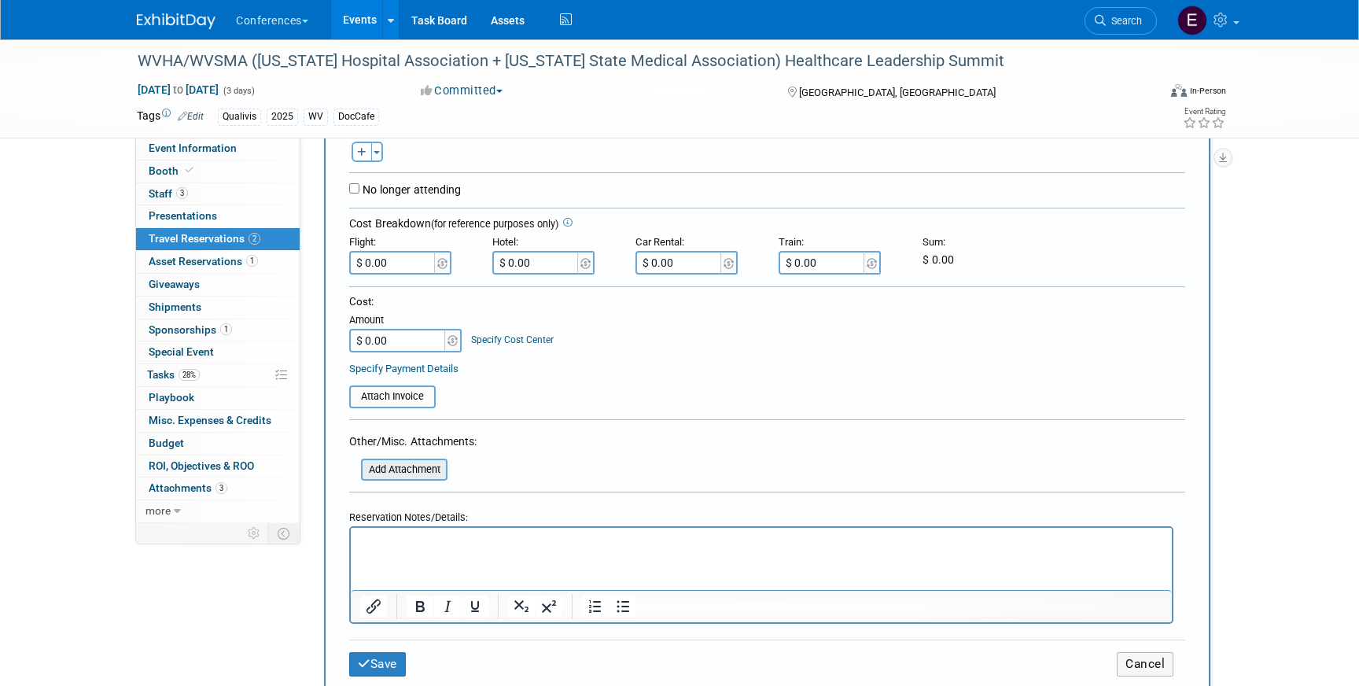
click at [366, 459] on div "Add Attachment" at bounding box center [404, 470] width 87 height 22
click at [379, 470] on input "file" at bounding box center [352, 469] width 187 height 19
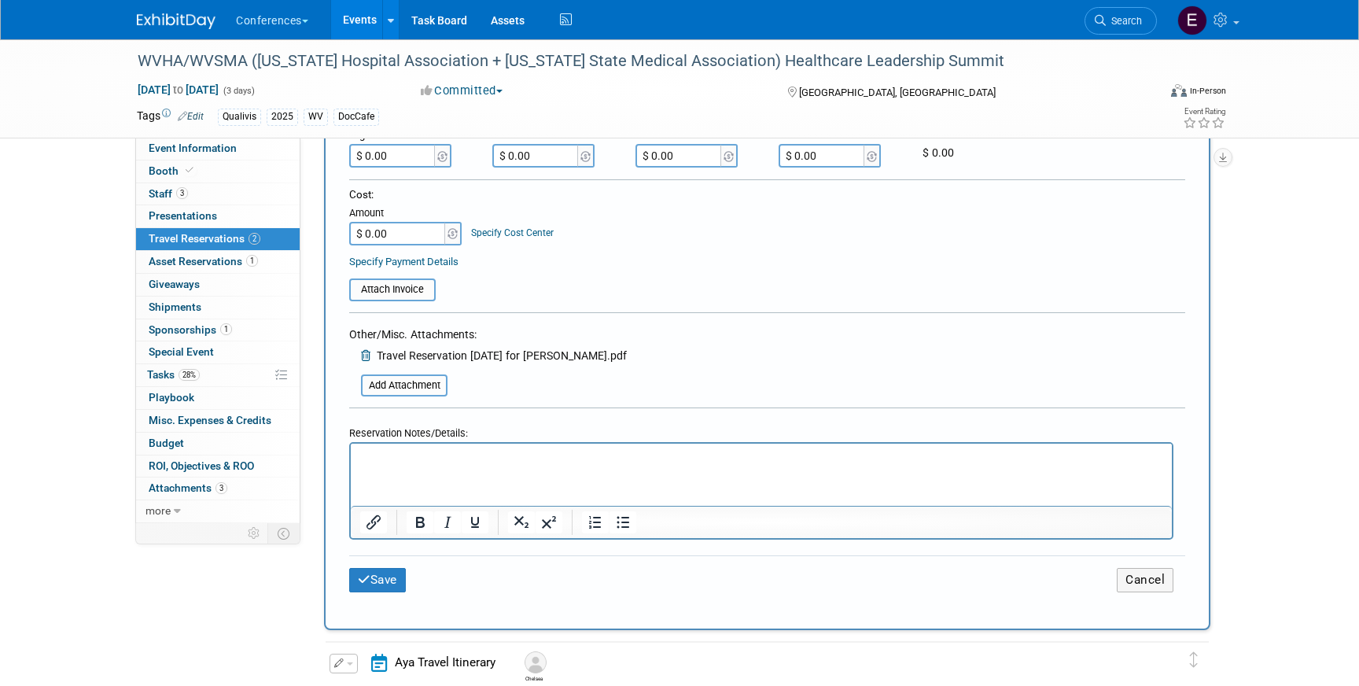
scroll to position [429, 0]
click at [379, 585] on button "Save" at bounding box center [377, 578] width 57 height 24
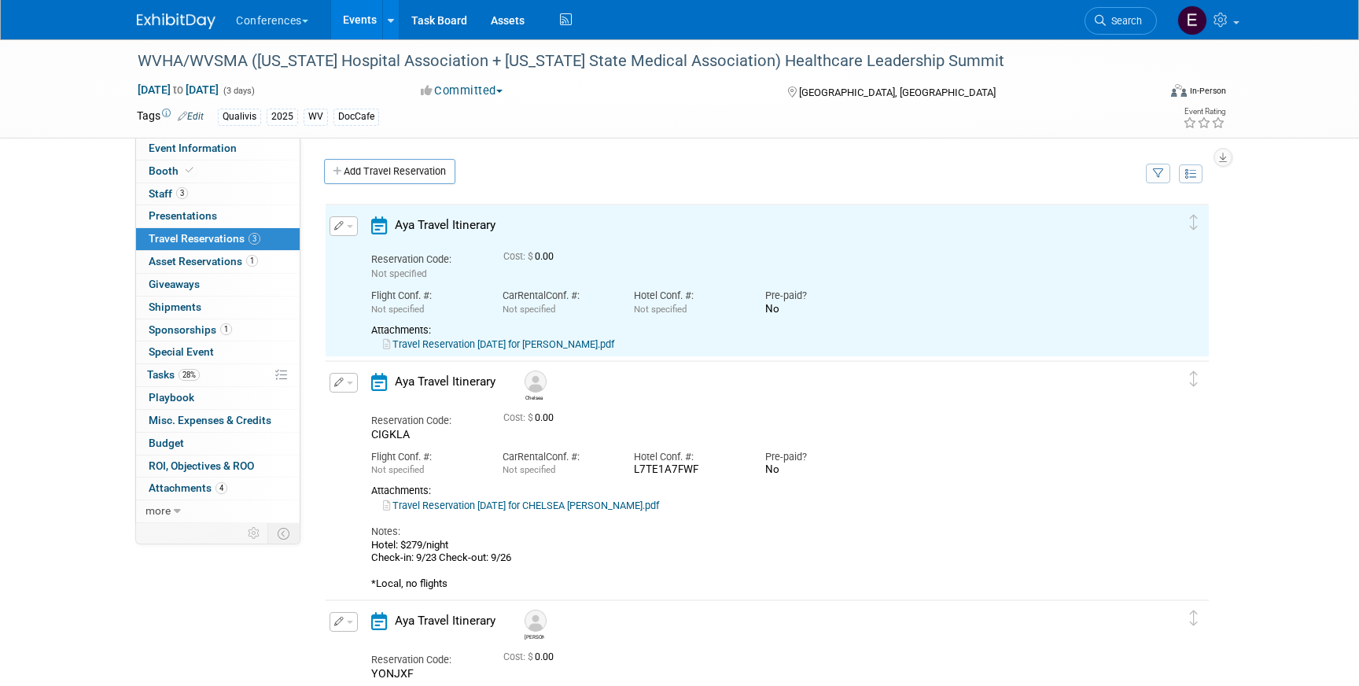
scroll to position [0, 0]
click at [562, 347] on link "Travel Reservation September 24 for CHERELLE MARTINEZ.pdf" at bounding box center [498, 344] width 231 height 12
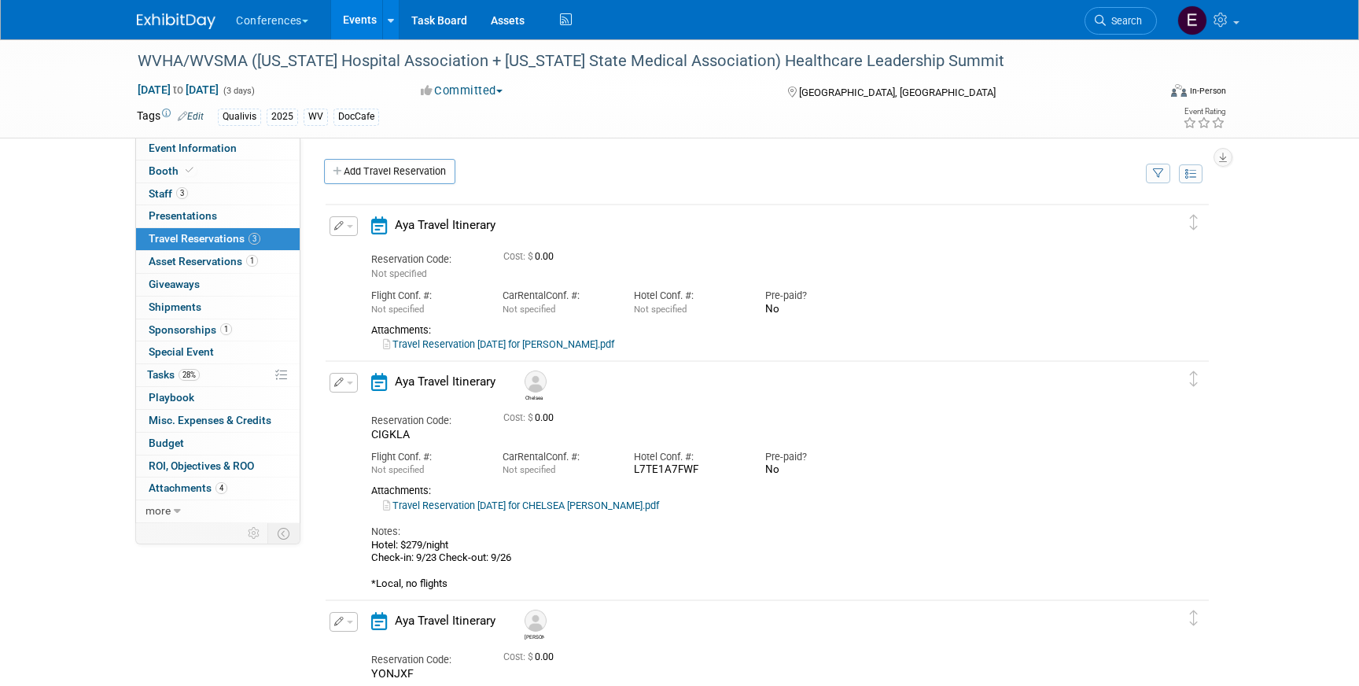
click at [341, 230] on icon "button" at bounding box center [339, 225] width 10 height 9
click at [358, 263] on button "Edit Reservation" at bounding box center [396, 253] width 133 height 23
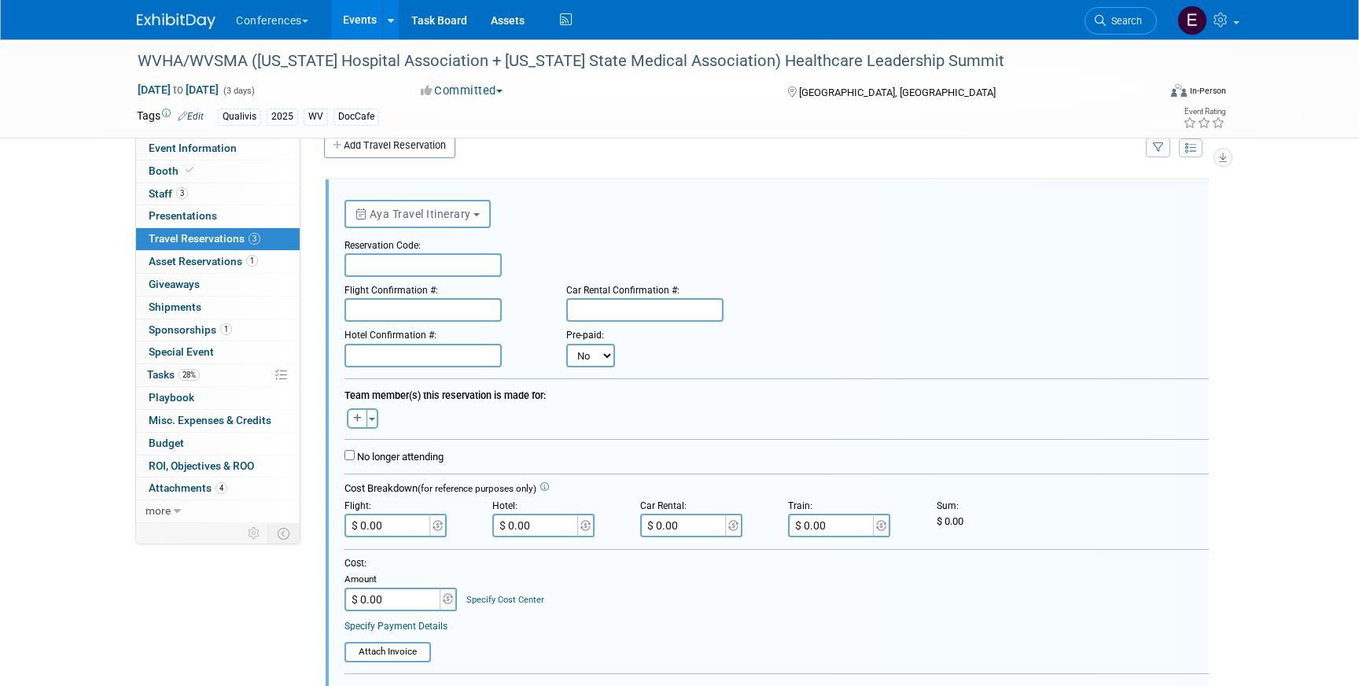
scroll to position [27, 0]
click at [398, 264] on input "text" at bounding box center [423, 265] width 157 height 24
paste input "OJKFGH"
type input "OJKFGH"
click at [386, 315] on input "text" at bounding box center [423, 309] width 157 height 24
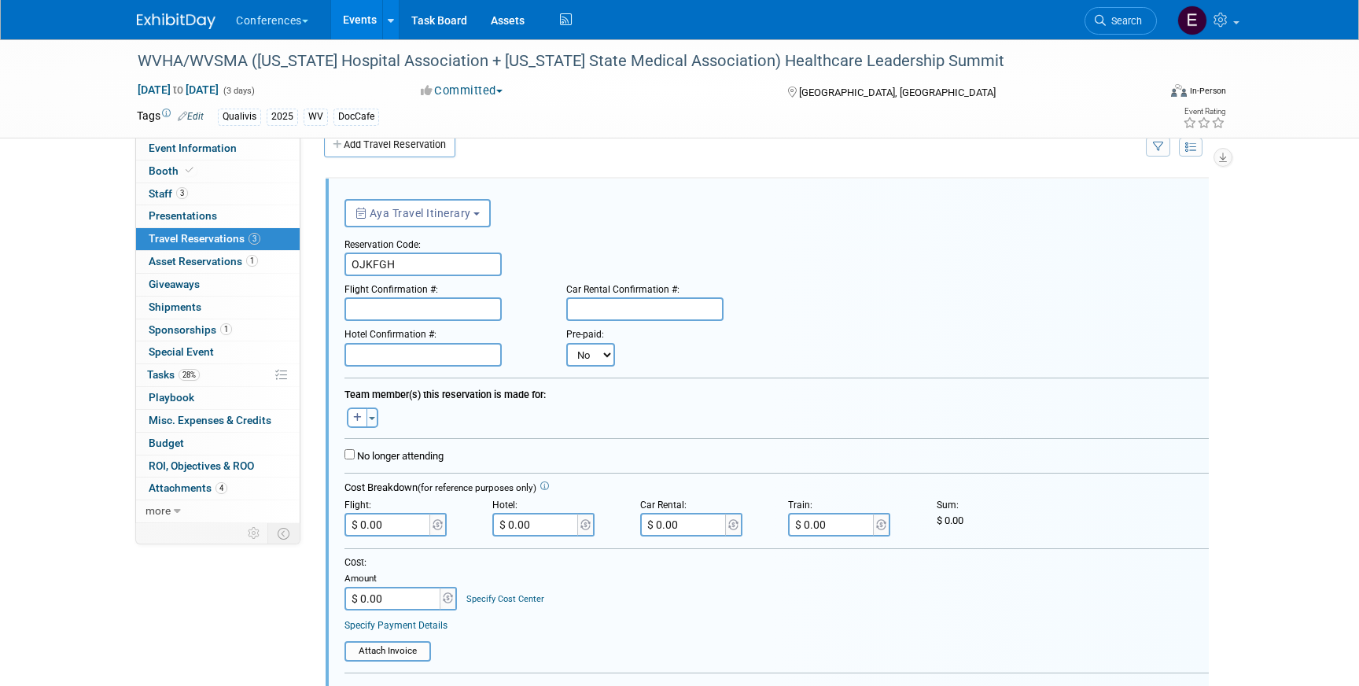
paste input "LT5LD6 (UA), GGDHFQ (DL)"
type input "LT5LD6 (UA), GGDHFQ (DL)"
click at [409, 358] on input "text" at bounding box center [423, 355] width 157 height 24
paste input "L7TE1A7MA4"
type input "L7TE1A7MA4"
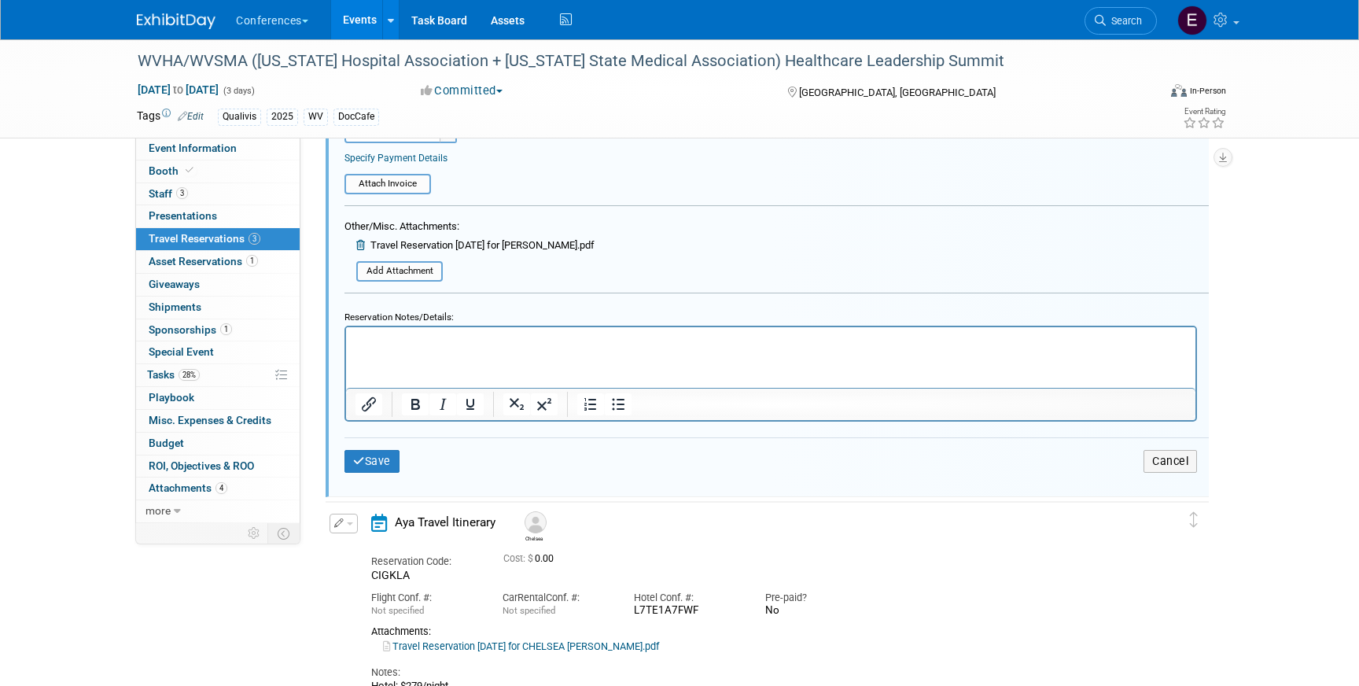
scroll to position [501, 0]
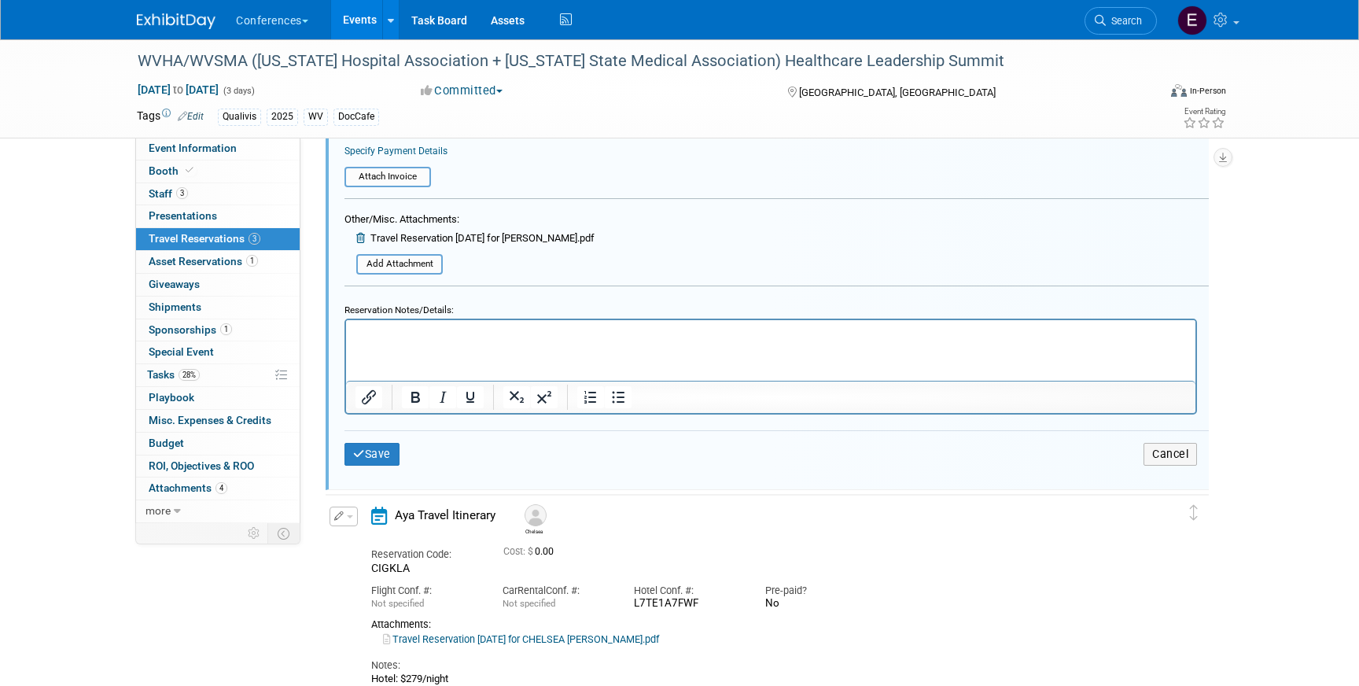
click at [418, 341] on html at bounding box center [771, 329] width 850 height 21
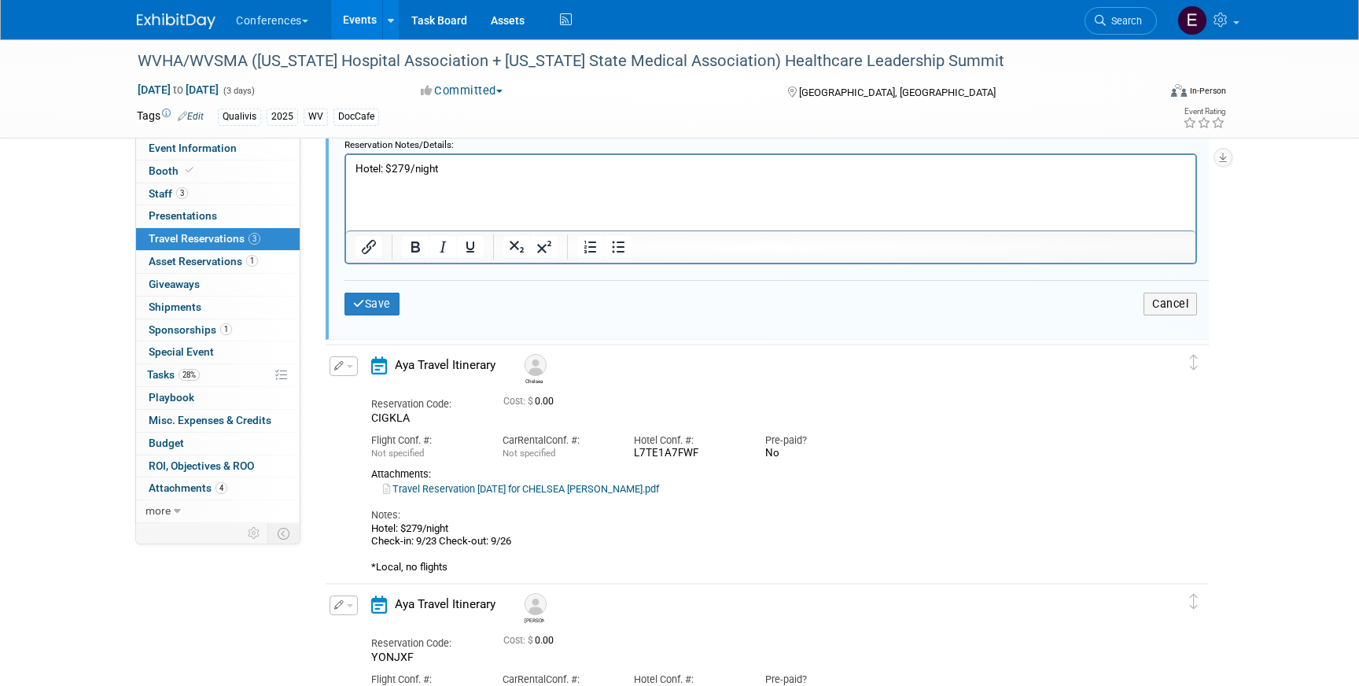
scroll to position [685, 0]
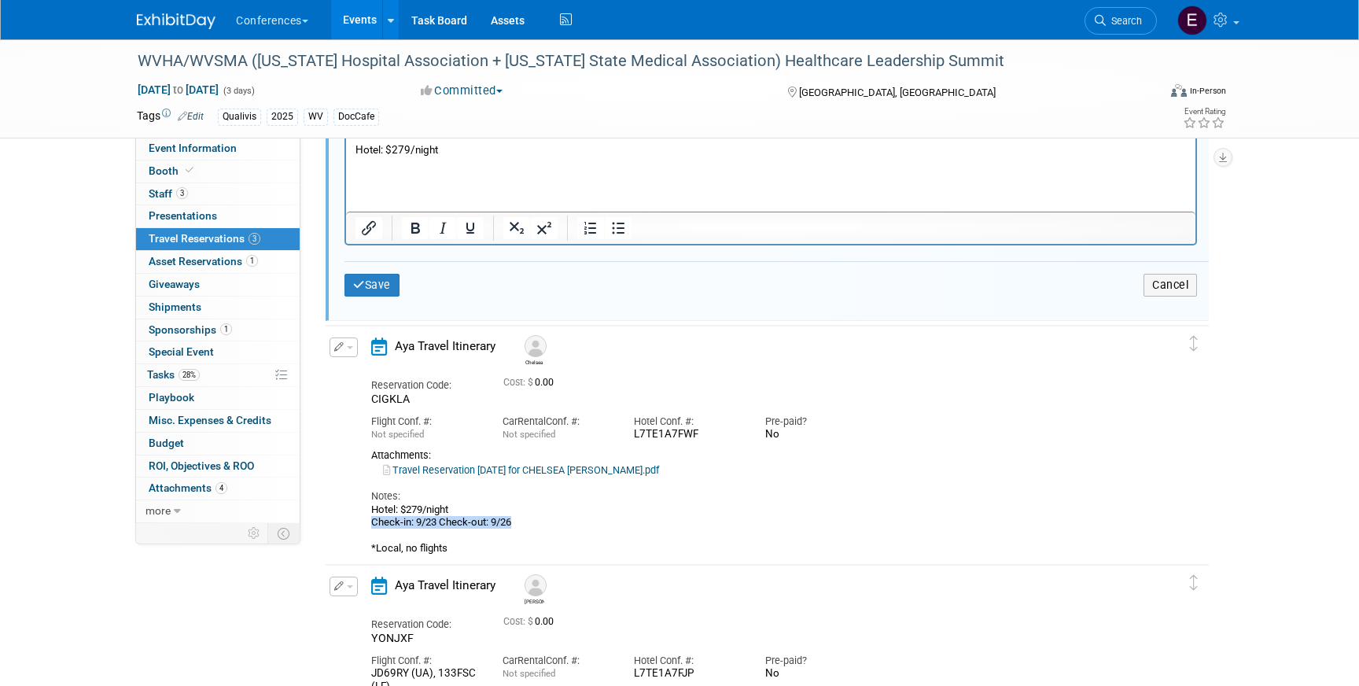
drag, startPoint x: 367, startPoint y: 525, endPoint x: 549, endPoint y: 524, distance: 181.7
click at [549, 525] on div "Aya Travel Itinerary Chelsea Reservation Code: CIGKLA Cost: $ 0.00 Car" at bounding box center [753, 446] width 788 height 218
copy div "Check-in: 9/23 Check-out: 9/26"
click at [424, 171] on html "Hotel: $279/night" at bounding box center [771, 153] width 850 height 36
click at [425, 160] on p "Check-in: 9/23 Check-out: 9/26" at bounding box center [771, 164] width 831 height 15
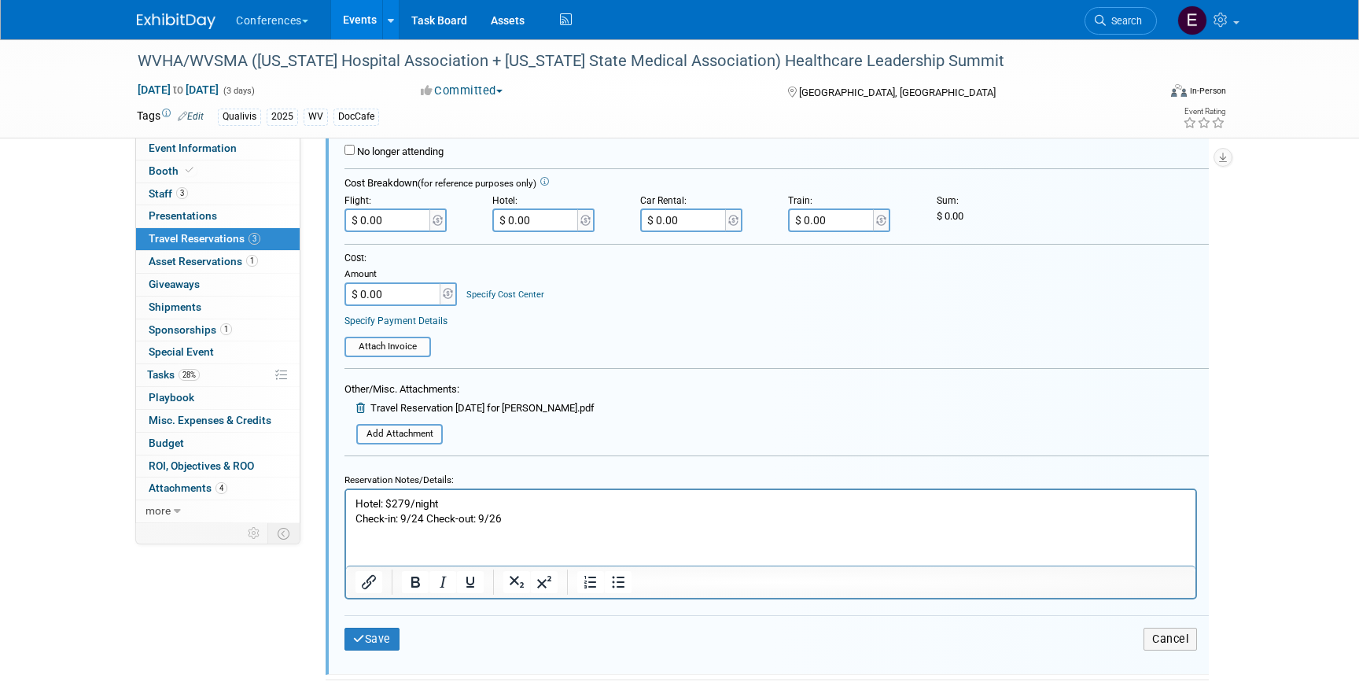
scroll to position [349, 0]
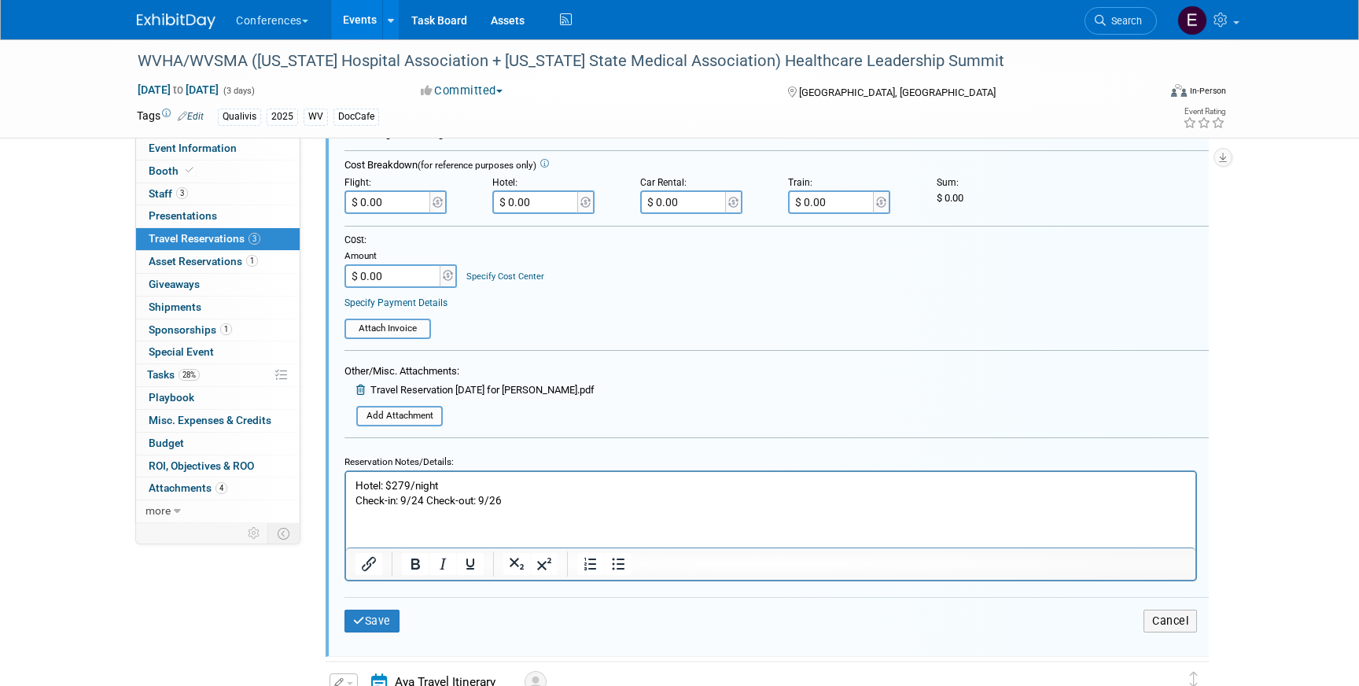
click at [533, 504] on p "Check-in: 9/24 Check-out: 9/26" at bounding box center [771, 499] width 831 height 15
click at [456, 483] on p "Hotel: $279/night" at bounding box center [771, 484] width 831 height 15
click at [374, 619] on button "Save" at bounding box center [372, 621] width 55 height 23
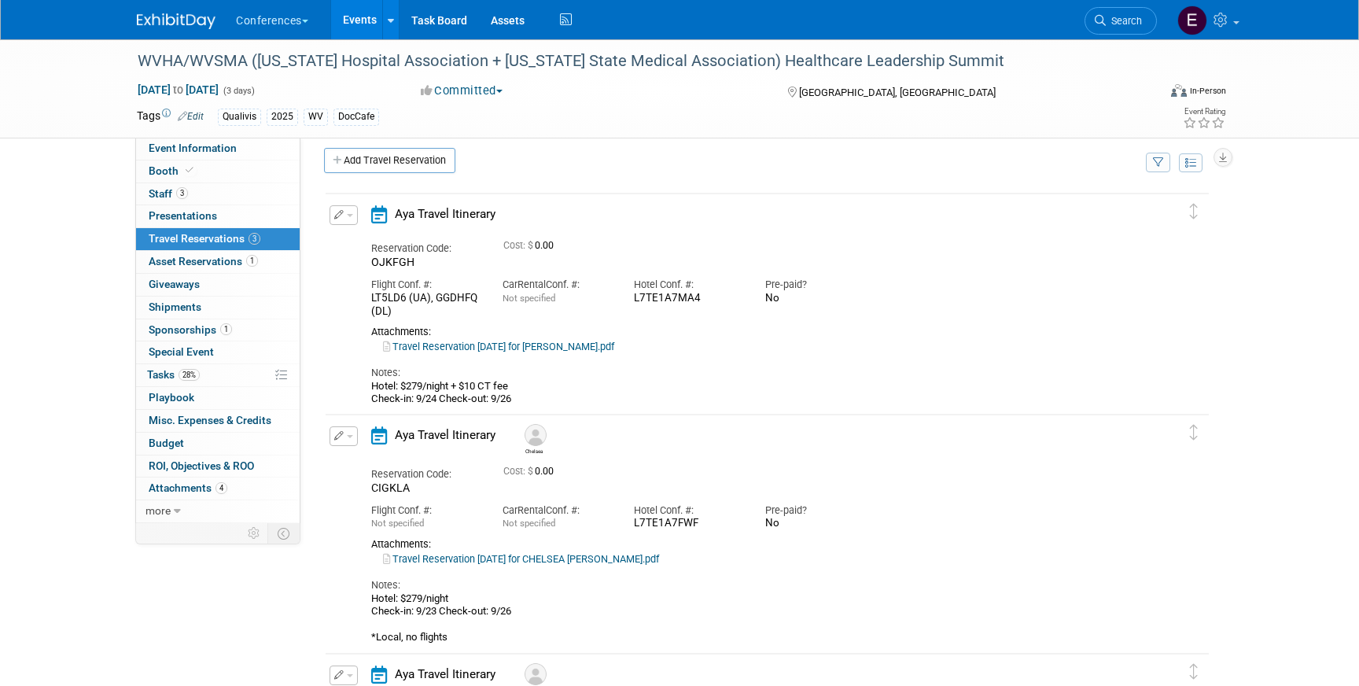
scroll to position [5, 0]
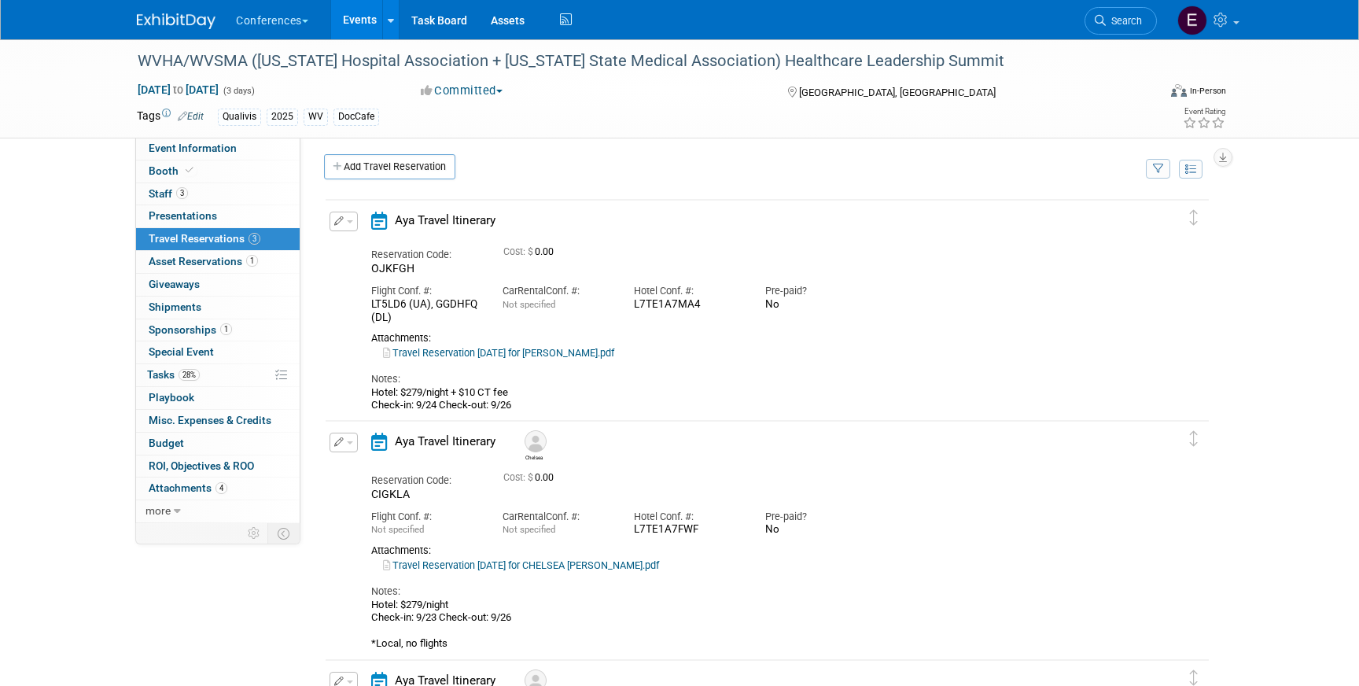
click at [354, 221] on button "button" at bounding box center [344, 222] width 28 height 20
click at [374, 245] on button "Edit Reservation" at bounding box center [396, 249] width 133 height 23
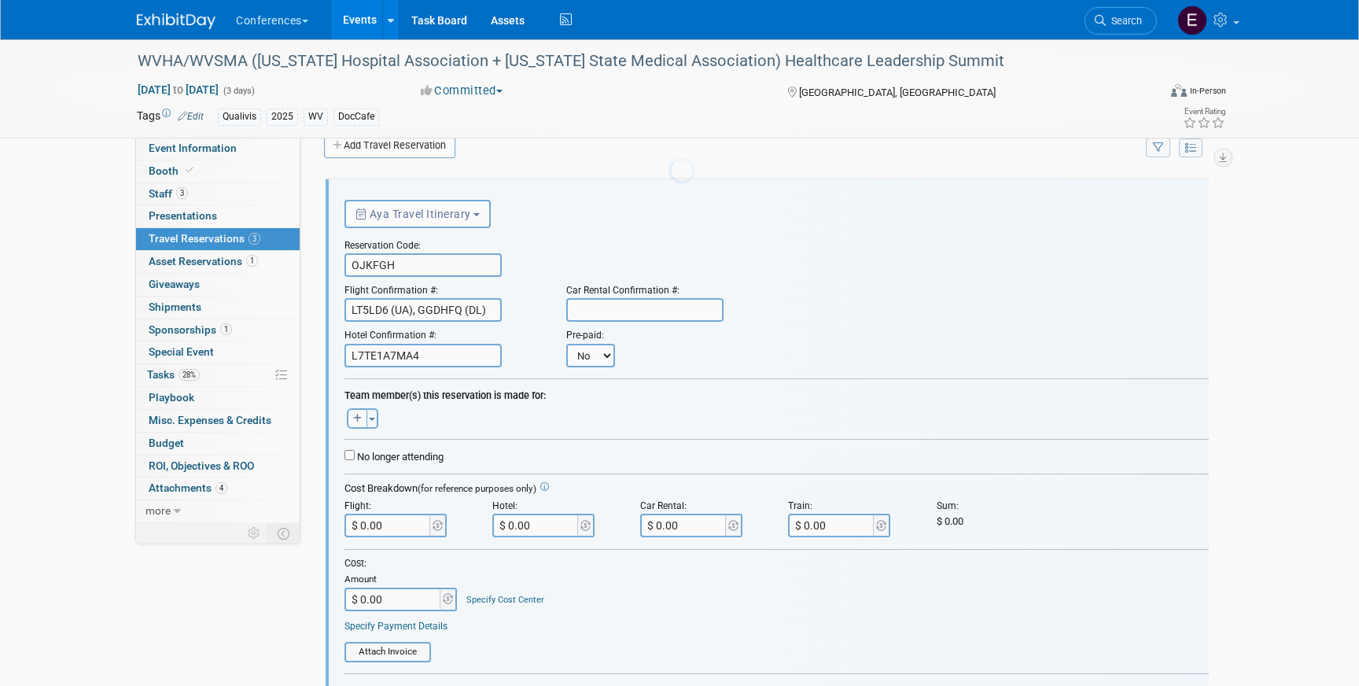
scroll to position [27, 0]
click at [349, 411] on button "button" at bounding box center [357, 417] width 20 height 20
select select
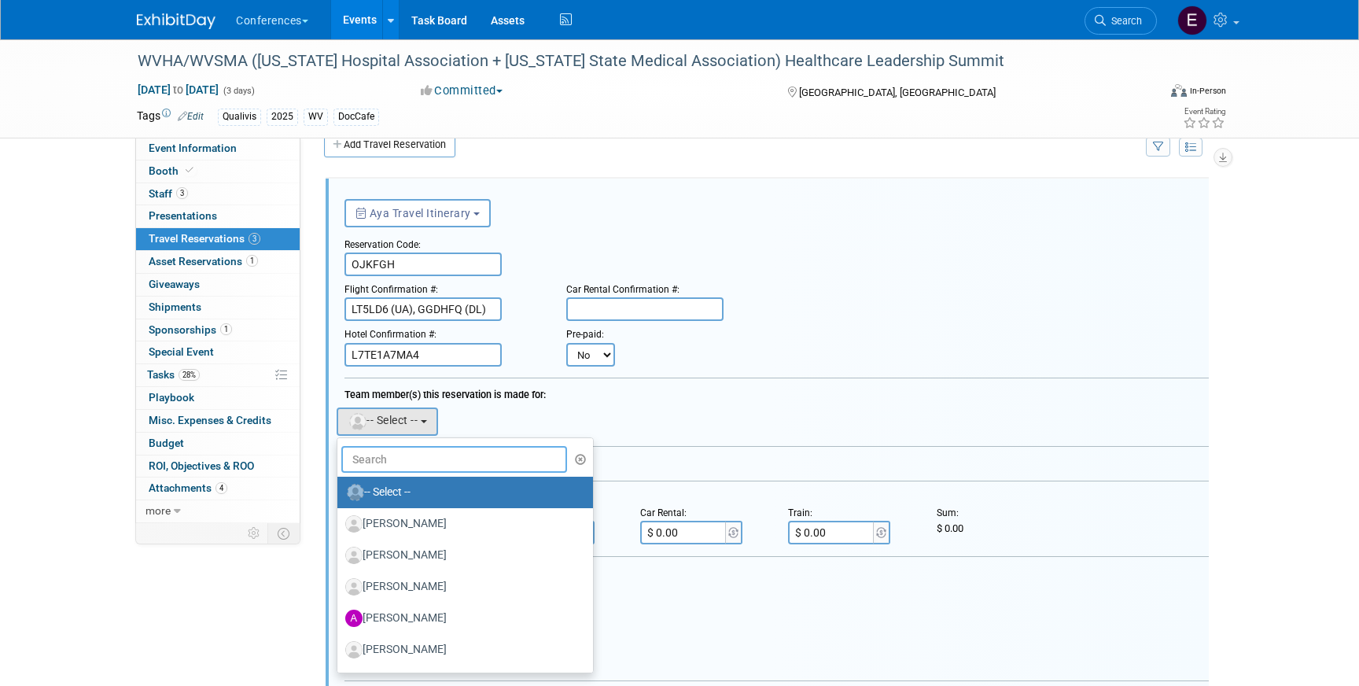
click at [390, 463] on input "text" at bounding box center [454, 459] width 226 height 27
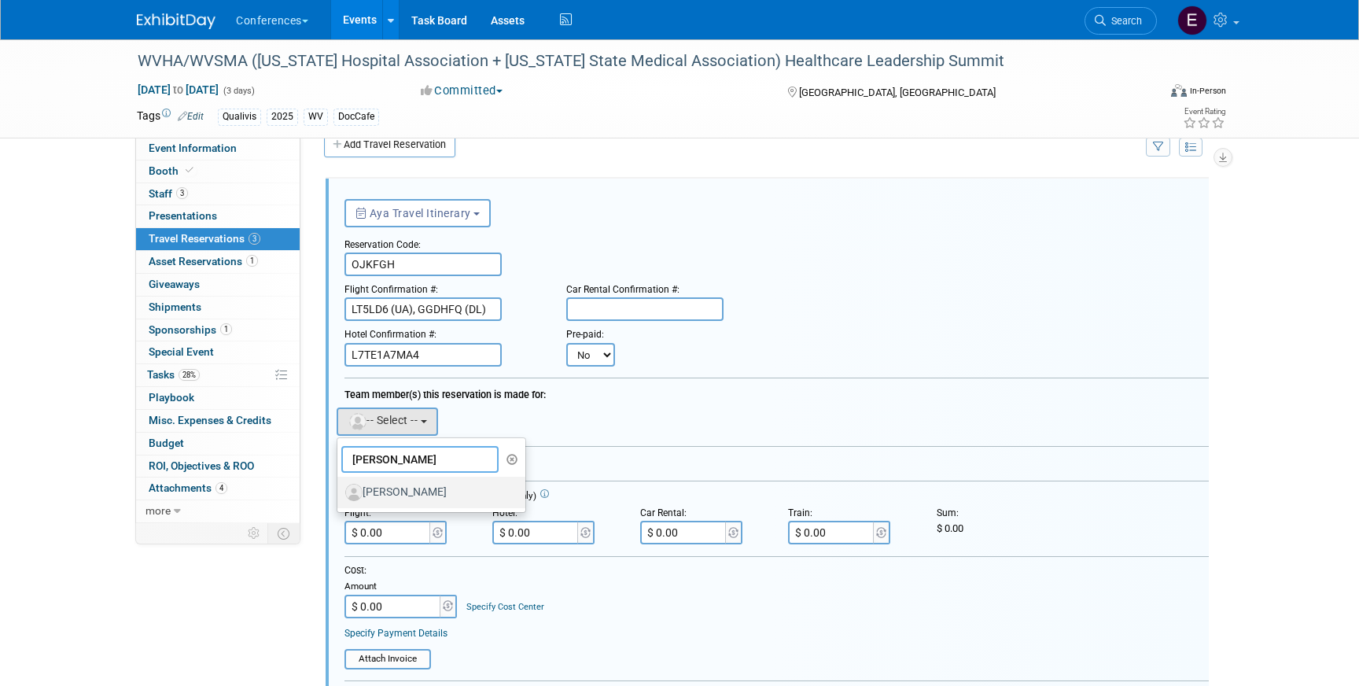
type input "chere"
click at [433, 497] on label "[PERSON_NAME]" at bounding box center [427, 492] width 164 height 25
click at [340, 496] on input "[PERSON_NAME]" at bounding box center [335, 490] width 10 height 10
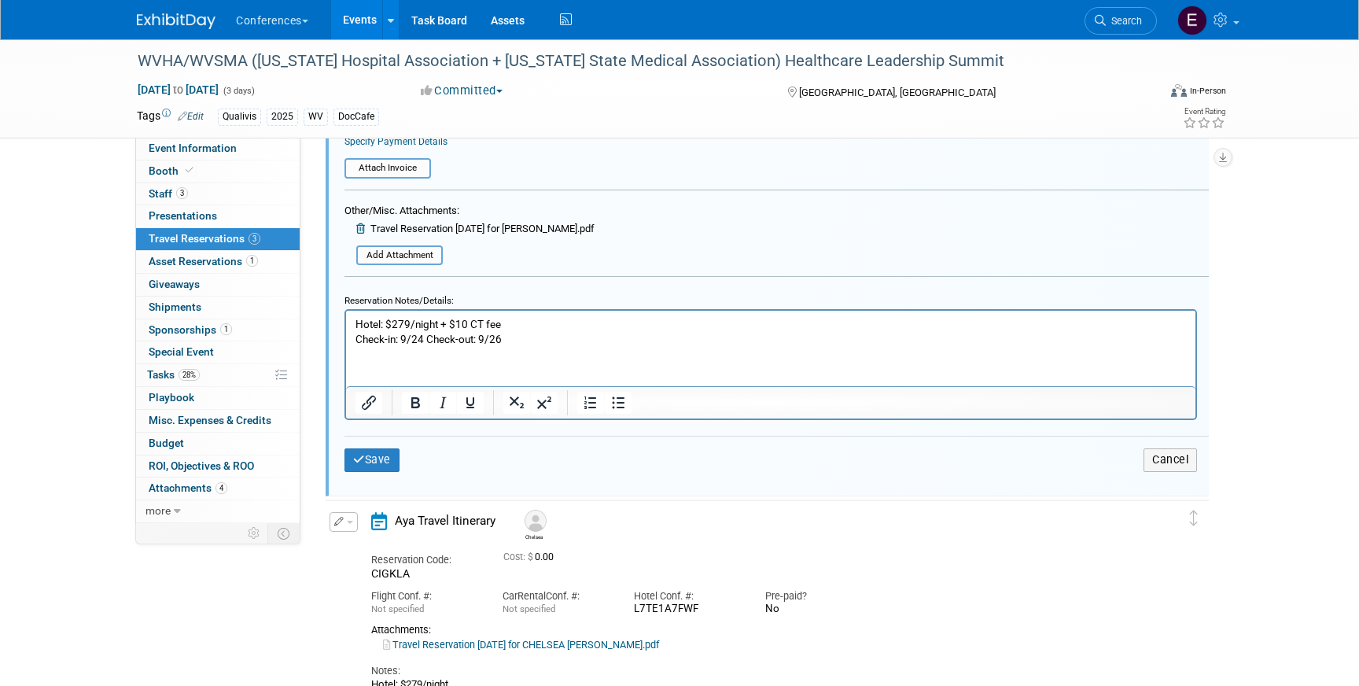
scroll to position [538, 0]
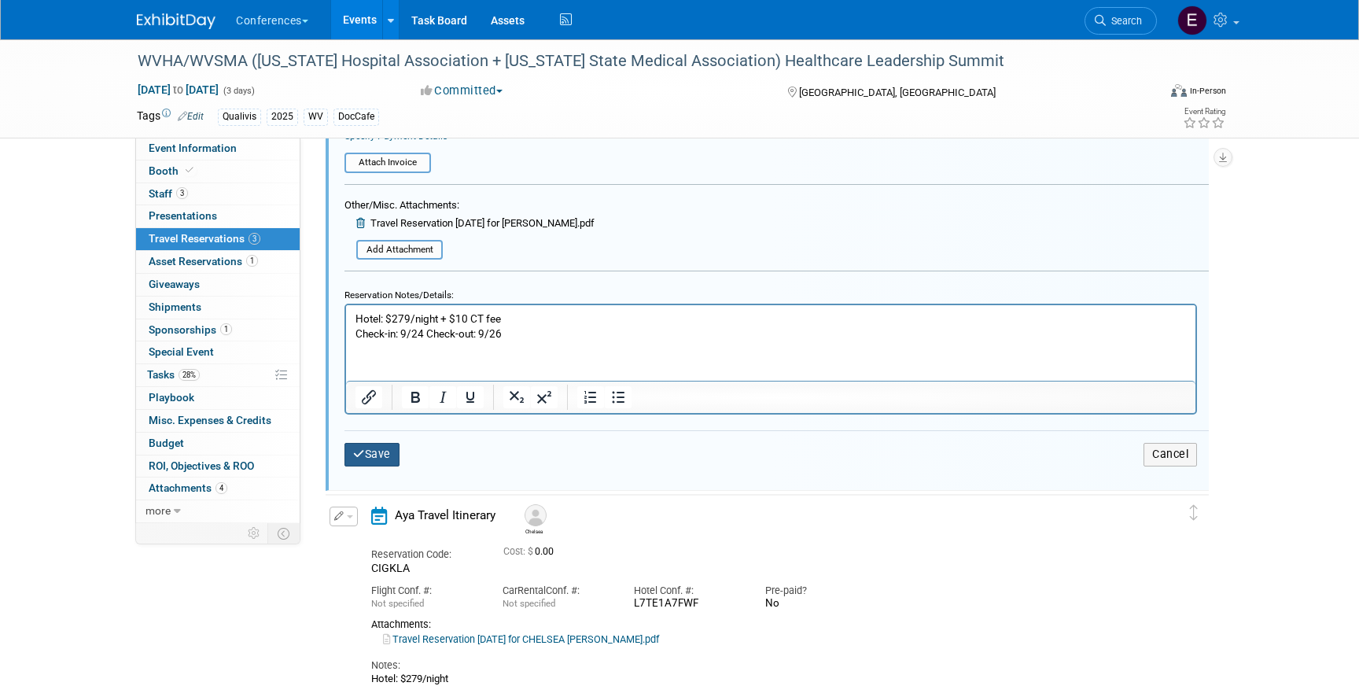
click at [367, 449] on button "Save" at bounding box center [372, 454] width 55 height 23
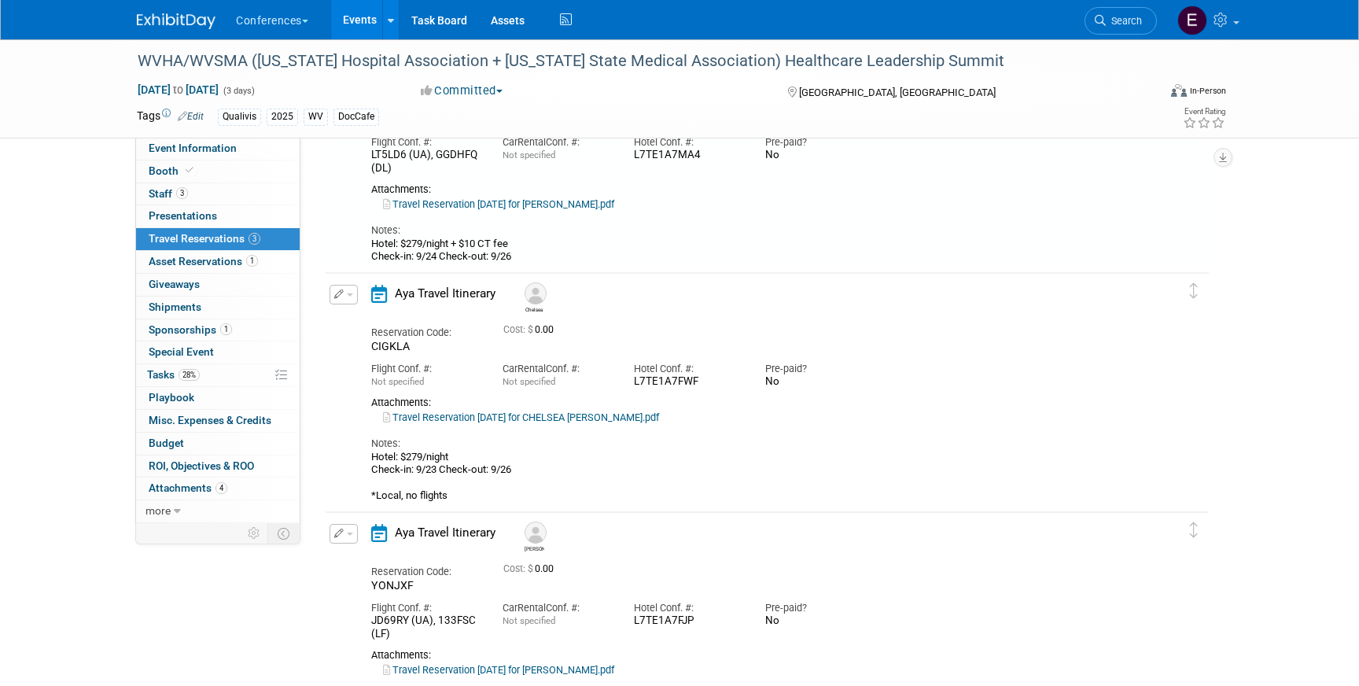
scroll to position [164, 0]
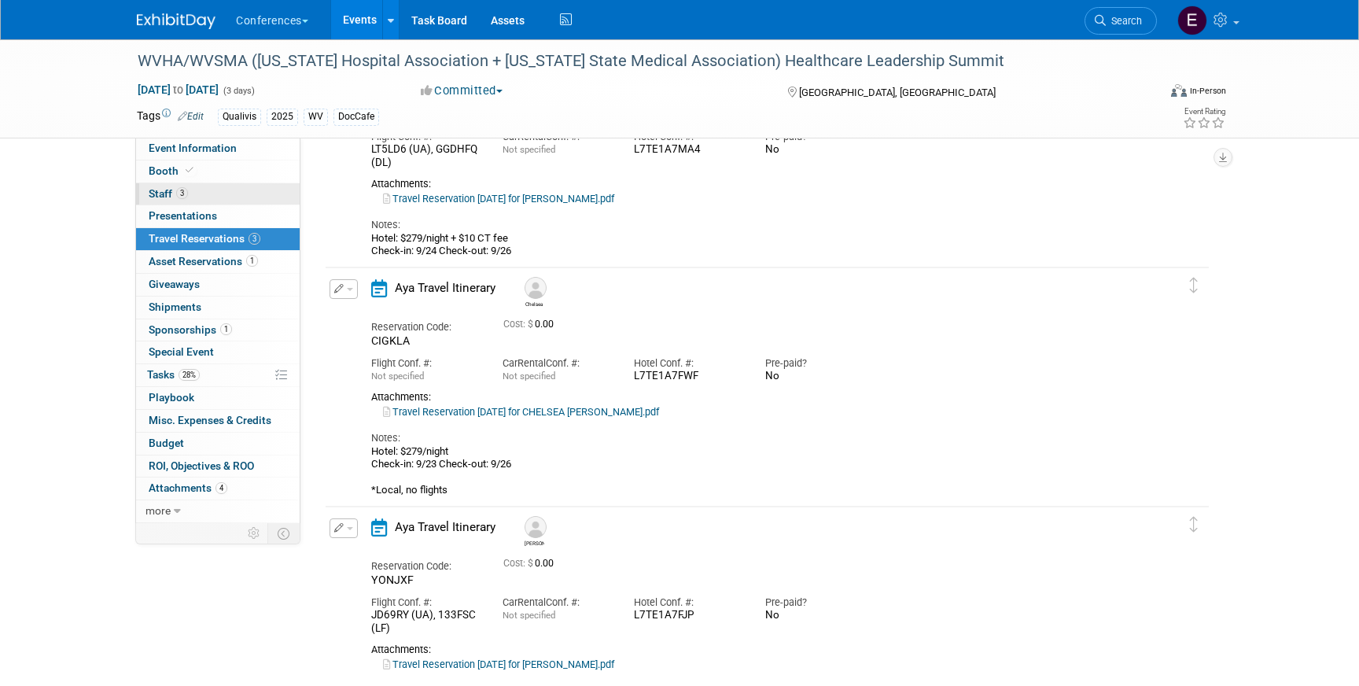
click at [175, 185] on link "3 Staff 3" at bounding box center [218, 194] width 164 height 22
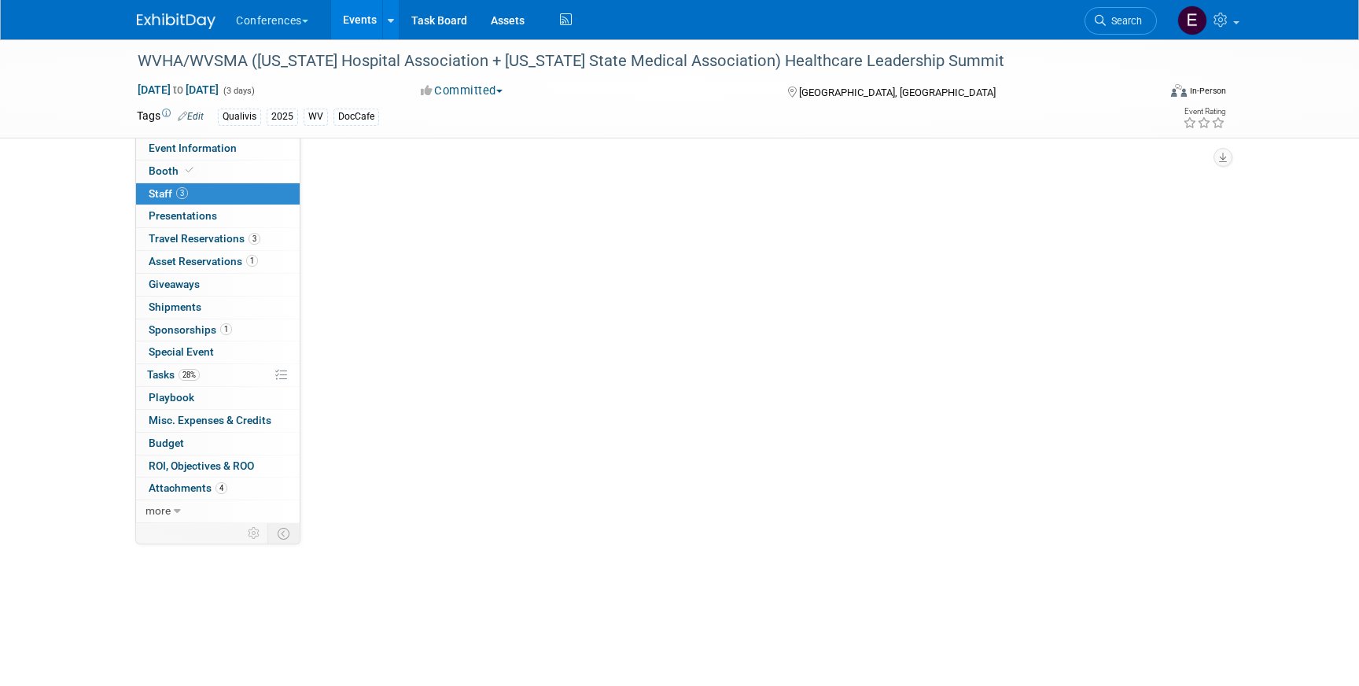
scroll to position [0, 0]
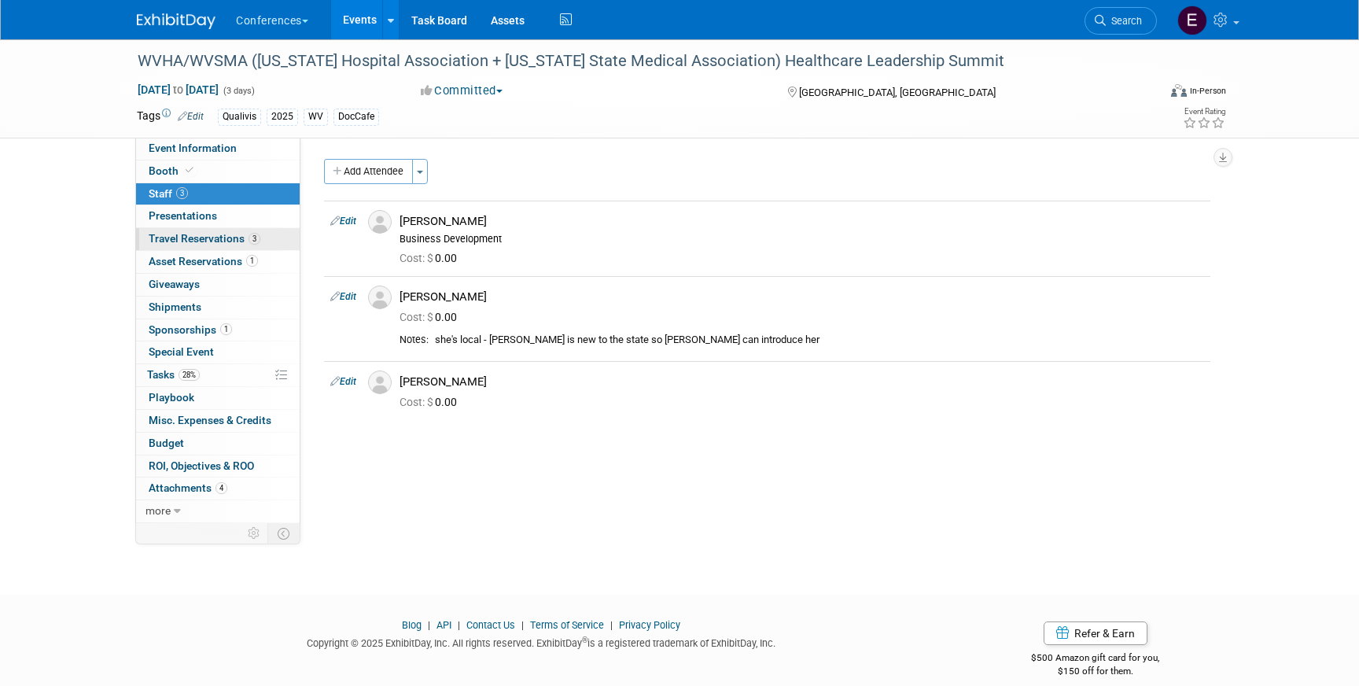
click at [187, 245] on link "3 Travel Reservations 3" at bounding box center [218, 239] width 164 height 22
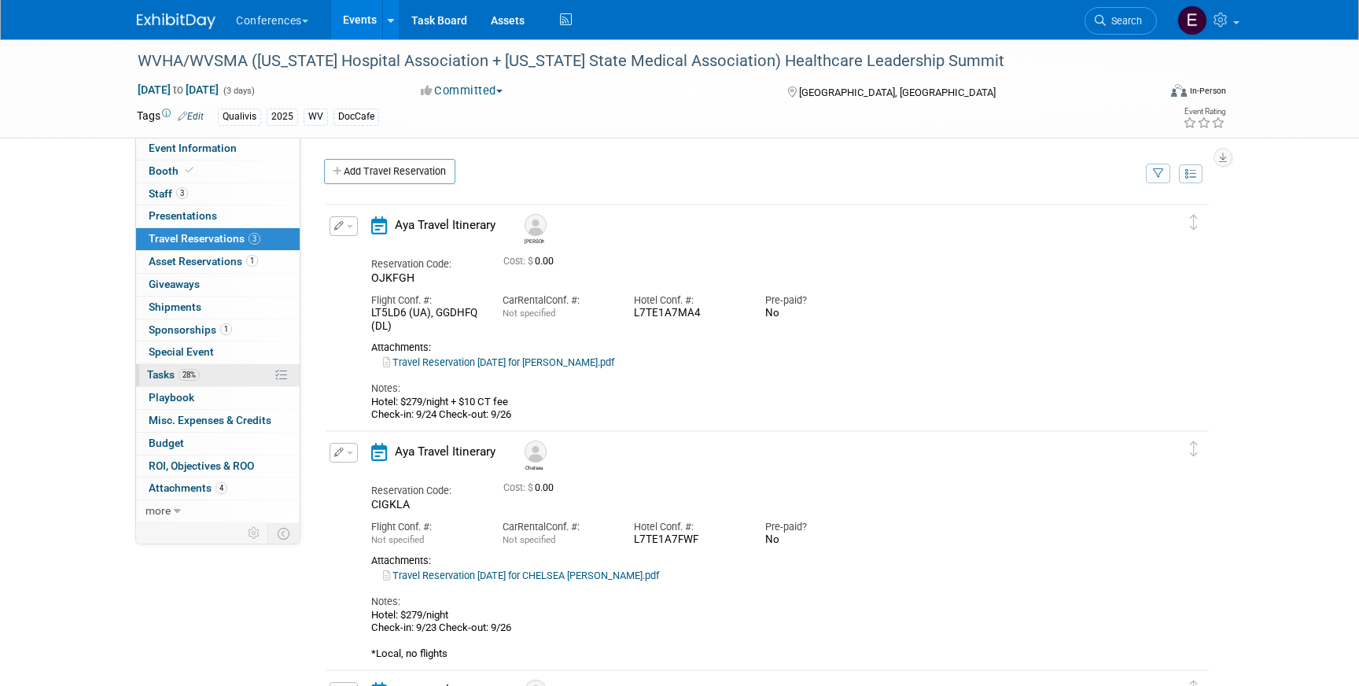
click at [195, 372] on span "28%" at bounding box center [189, 375] width 21 height 12
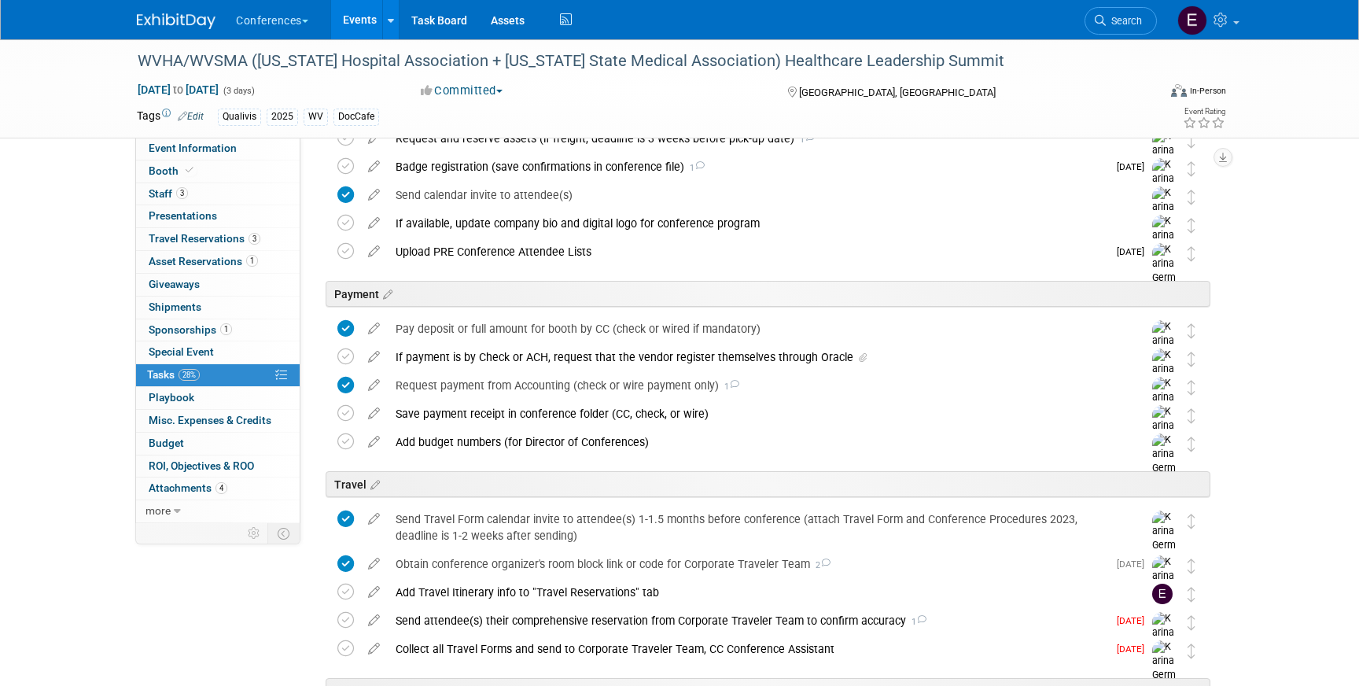
scroll to position [311, 0]
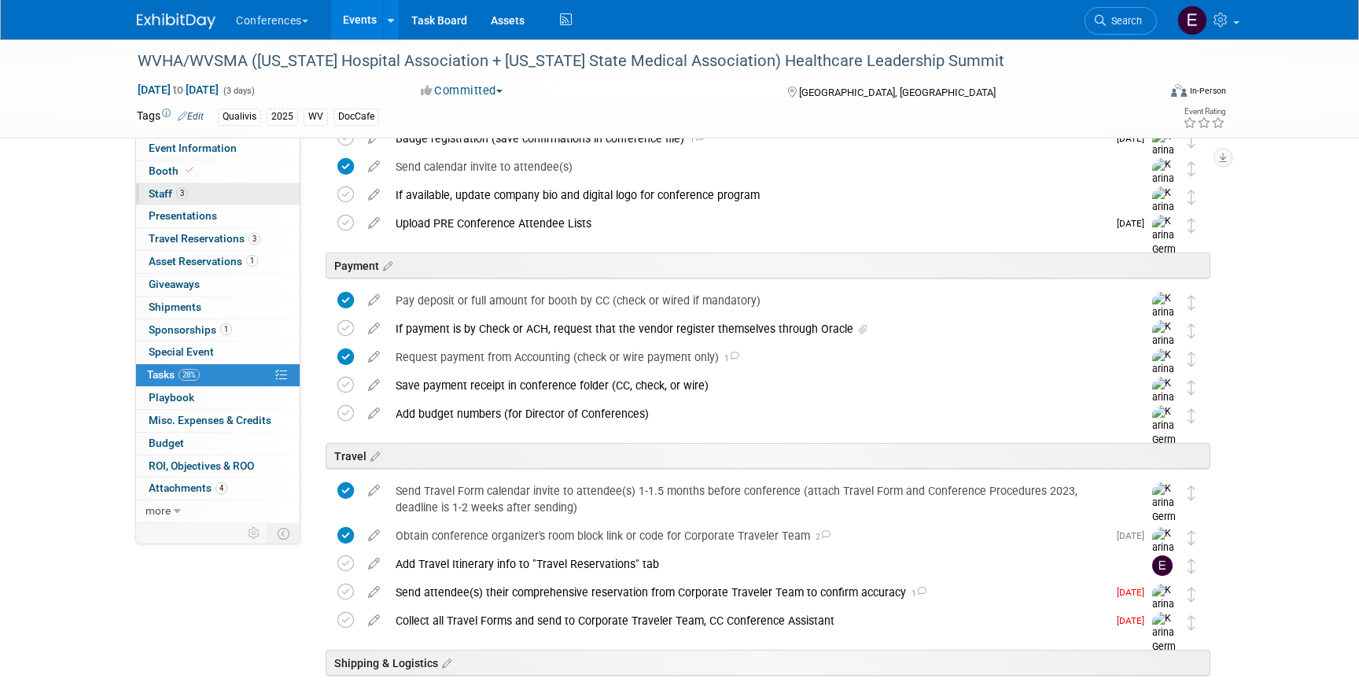
click at [212, 201] on link "3 Staff 3" at bounding box center [218, 194] width 164 height 22
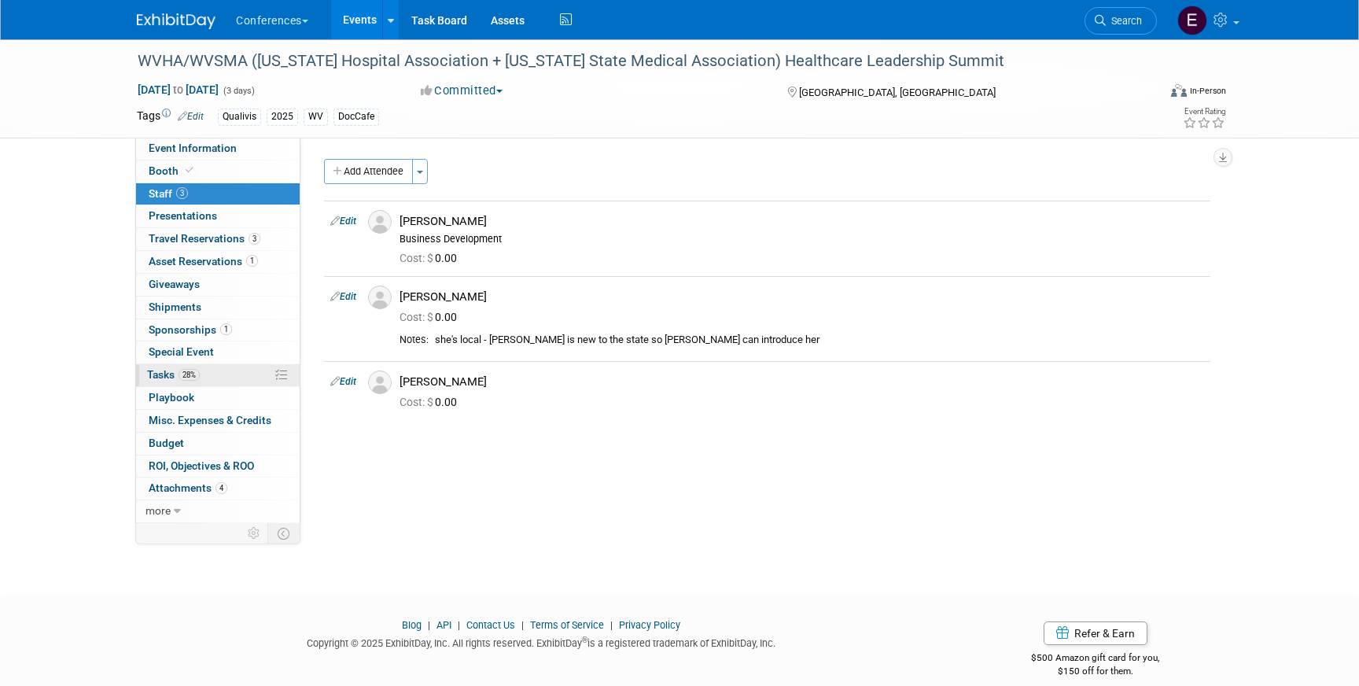
click at [219, 381] on link "28% Tasks 28%" at bounding box center [218, 375] width 164 height 22
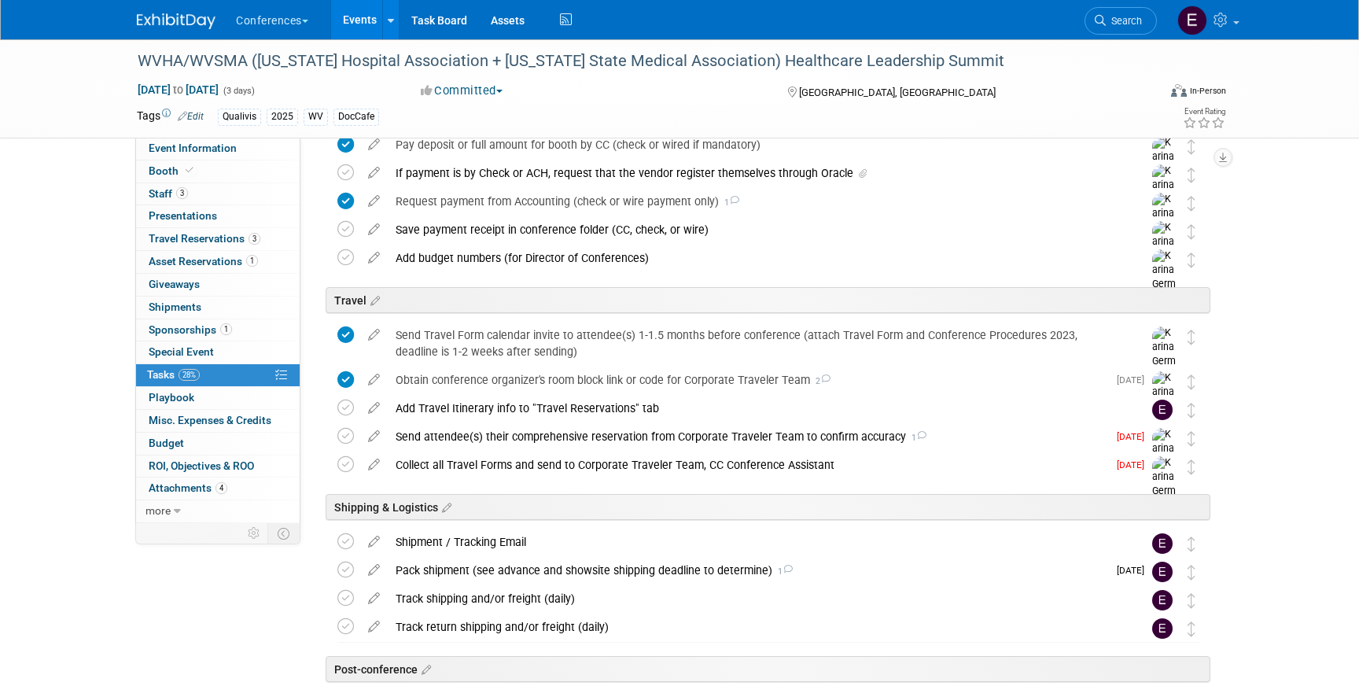
scroll to position [525, 0]
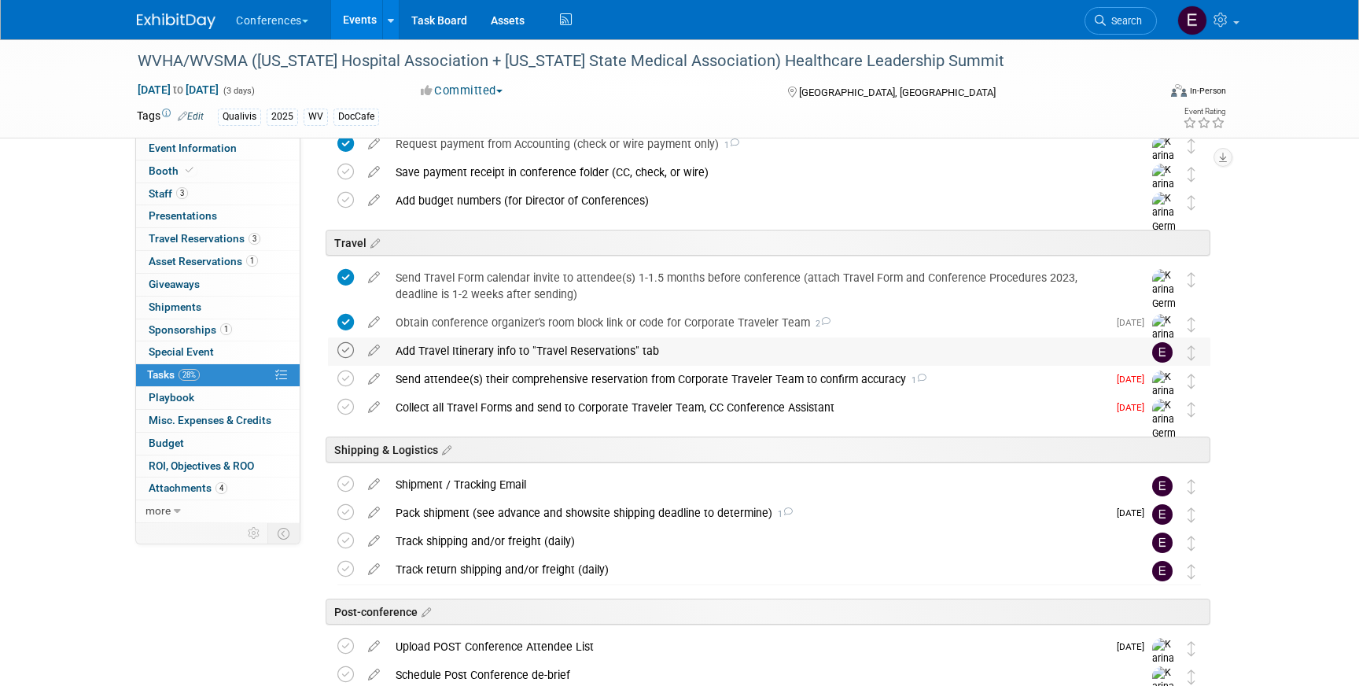
click at [354, 349] on icon at bounding box center [345, 350] width 17 height 17
click at [347, 351] on icon at bounding box center [345, 350] width 17 height 17
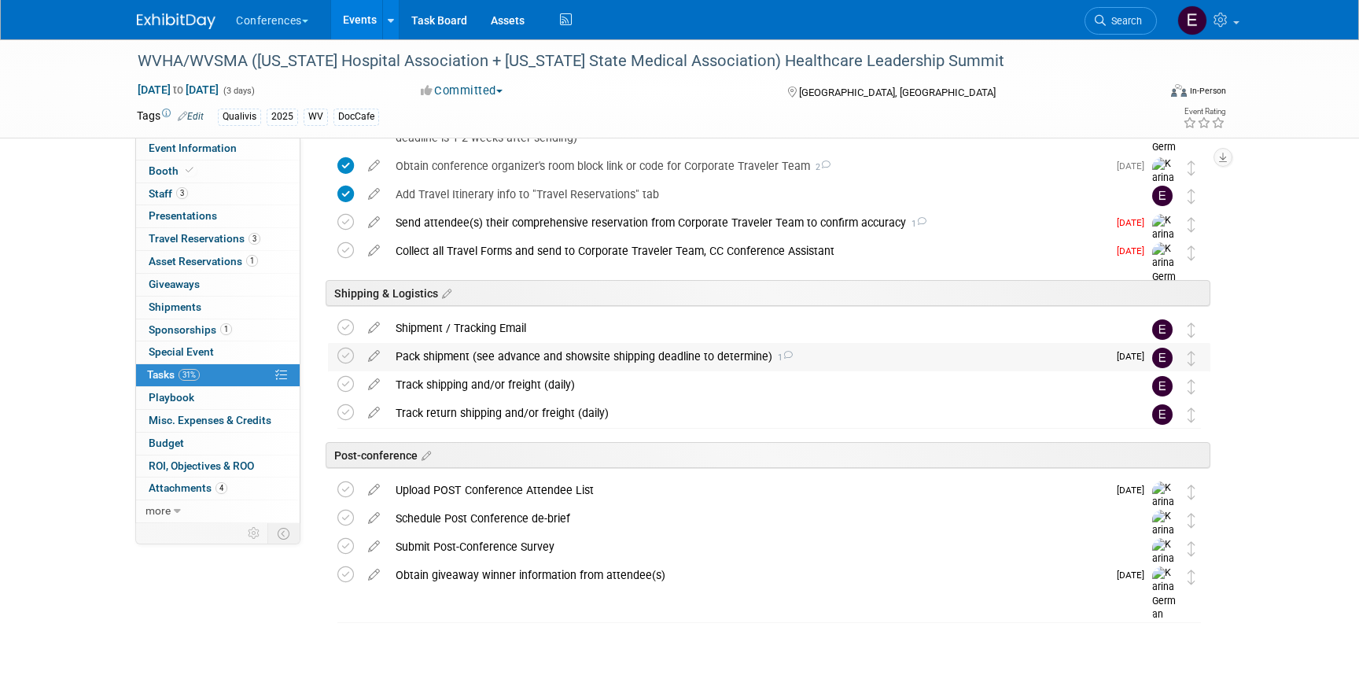
click at [501, 364] on div "Pack shipment (see advance and showsite shipping deadline to determine) 1" at bounding box center [748, 356] width 720 height 27
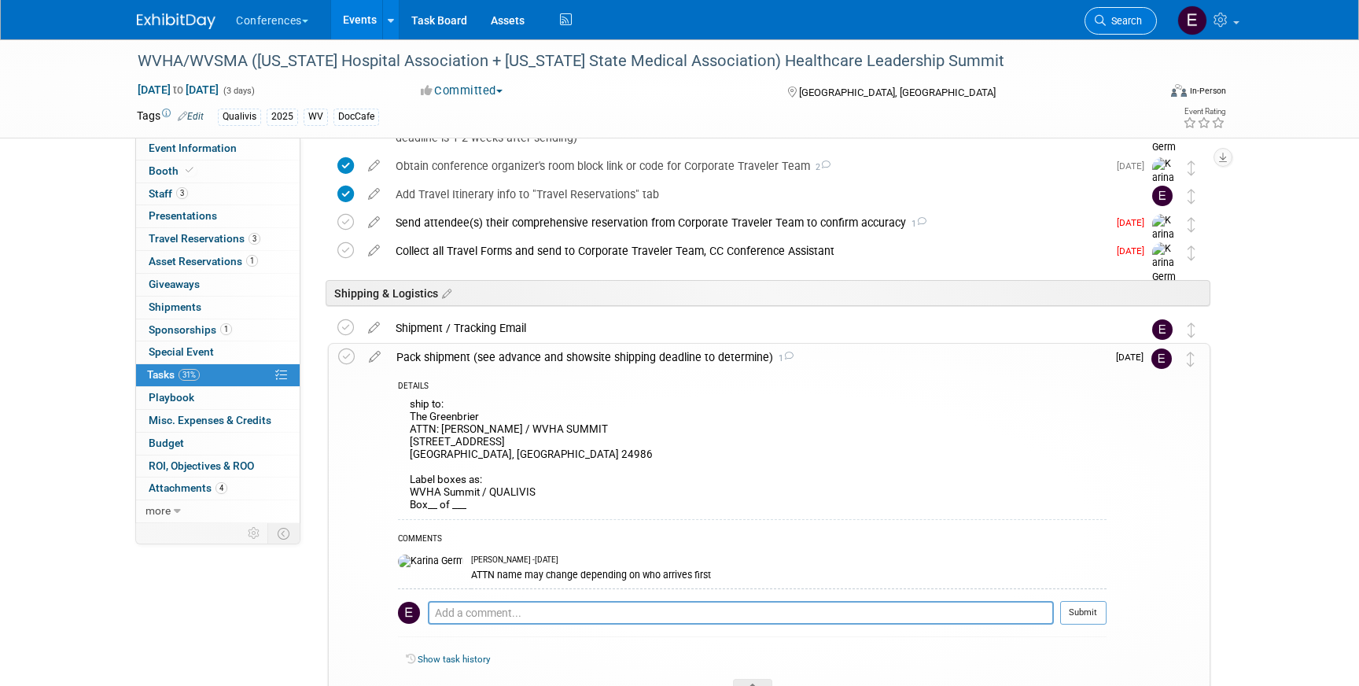
click at [1118, 21] on span "Search" at bounding box center [1124, 21] width 36 height 12
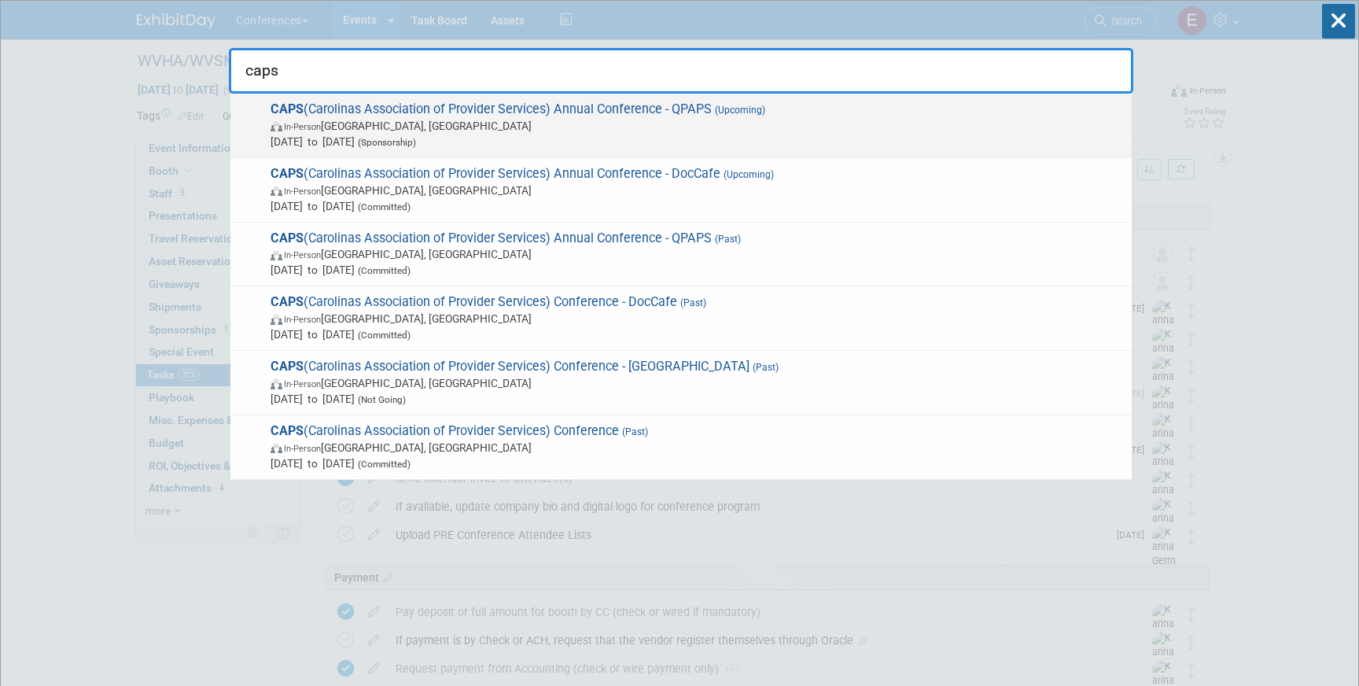
type input "caps"
click at [547, 132] on span "In-Person Wrightsville Beach, NC" at bounding box center [697, 126] width 853 height 16
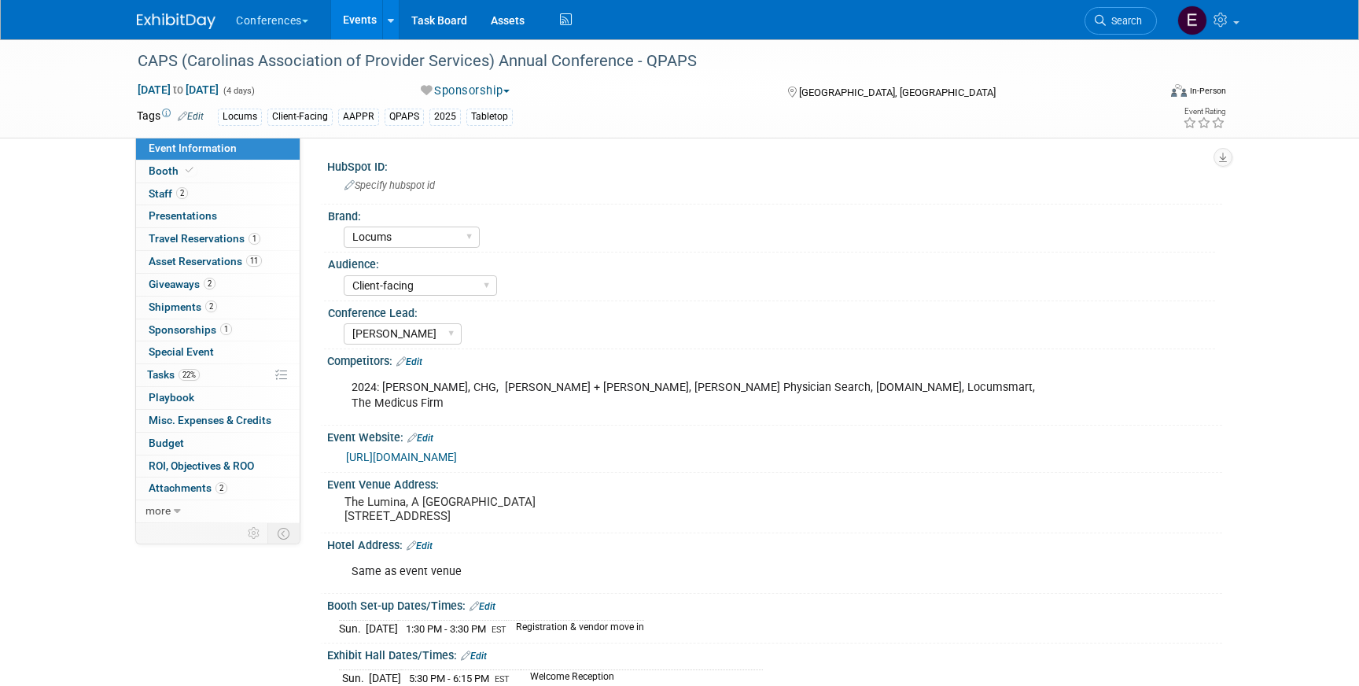
select select "Locums"
select select "Client-facing"
select select "[PERSON_NAME]"
click at [238, 197] on link "2 Staff 2" at bounding box center [218, 194] width 164 height 22
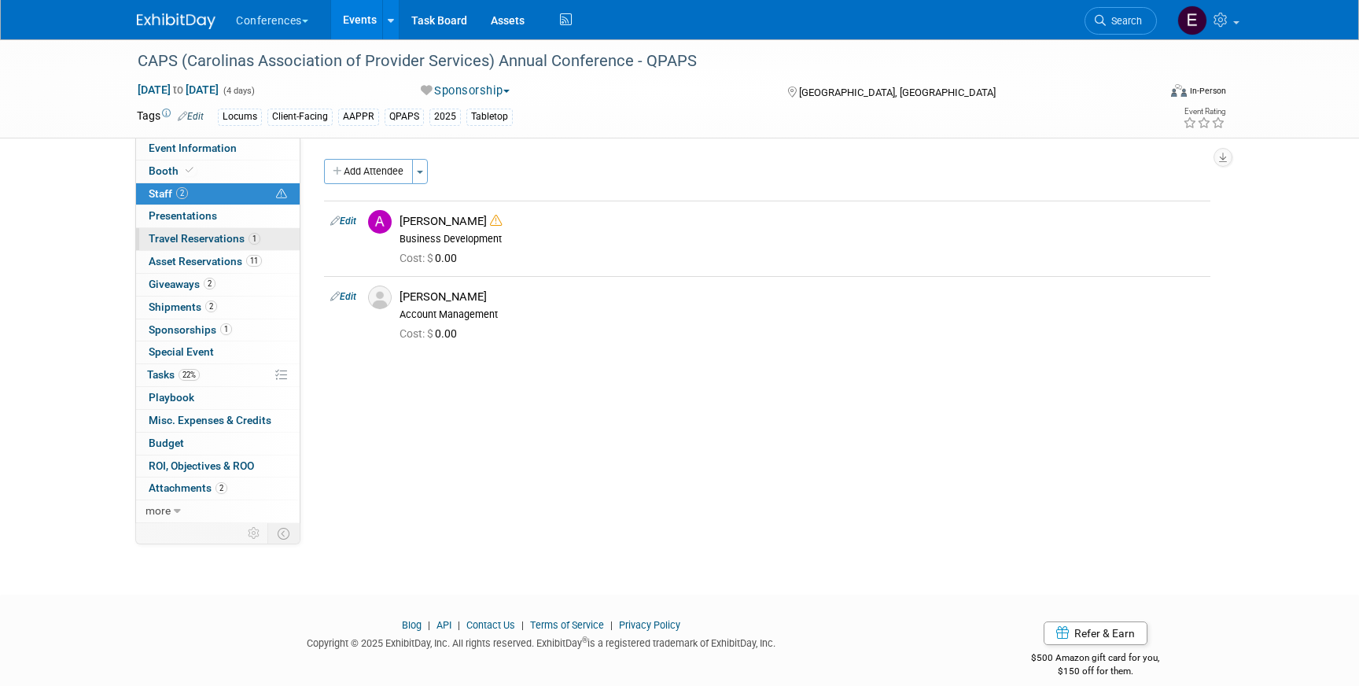
click at [204, 237] on span "Travel Reservations 1" at bounding box center [205, 238] width 112 height 13
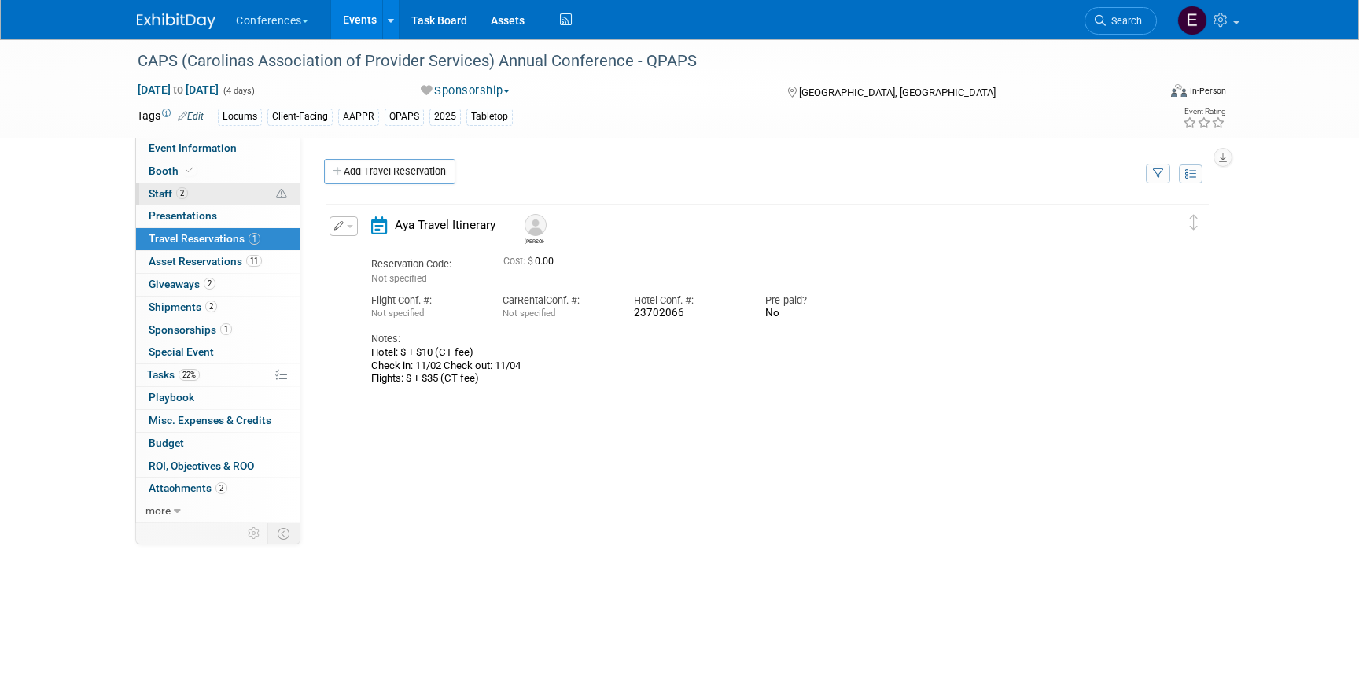
click at [204, 195] on link "2 Staff 2" at bounding box center [218, 194] width 164 height 22
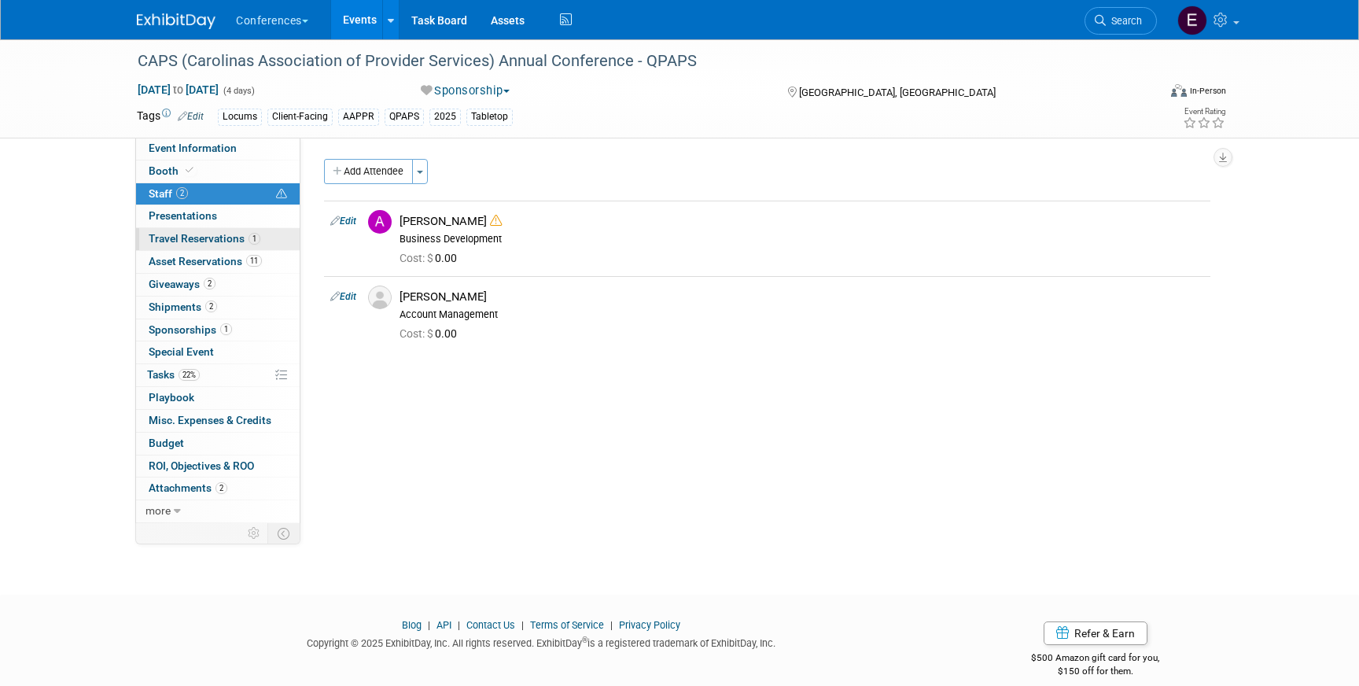
click at [204, 238] on span "Travel Reservations 1" at bounding box center [205, 238] width 112 height 13
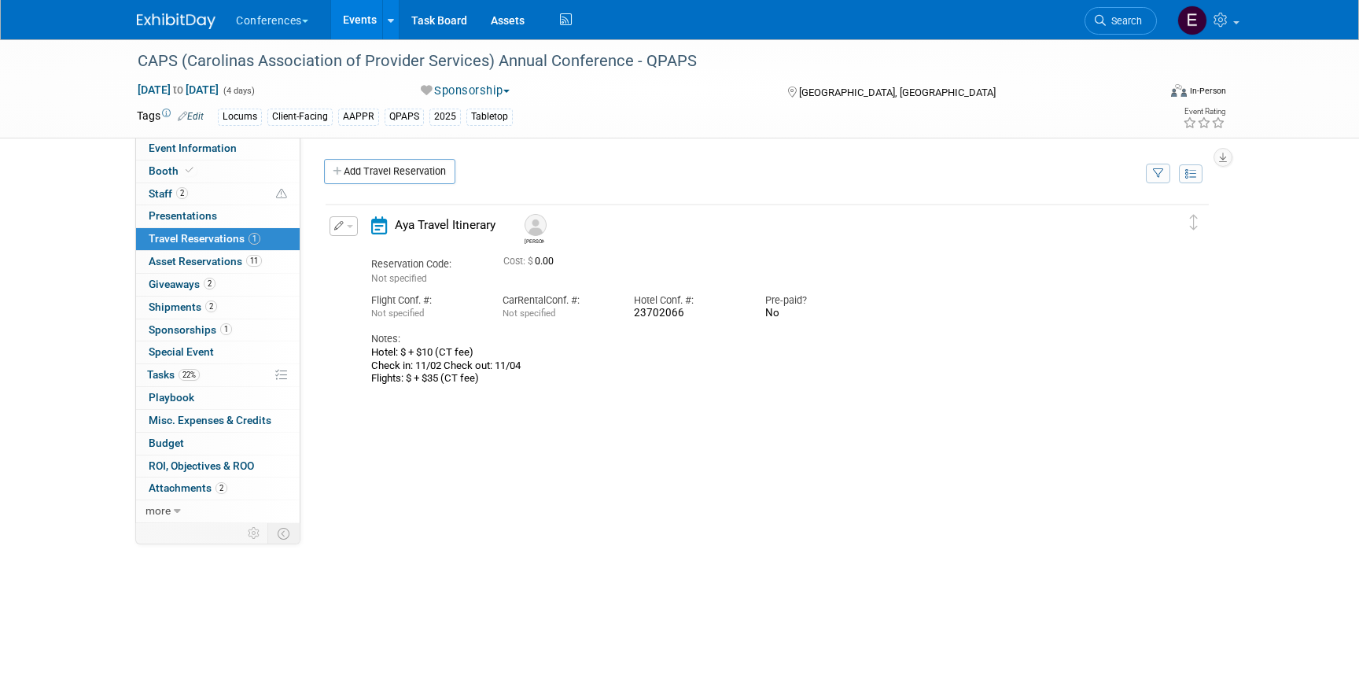
click at [347, 227] on span "button" at bounding box center [350, 226] width 6 height 3
click at [381, 249] on button "Edit Reservation" at bounding box center [396, 253] width 133 height 23
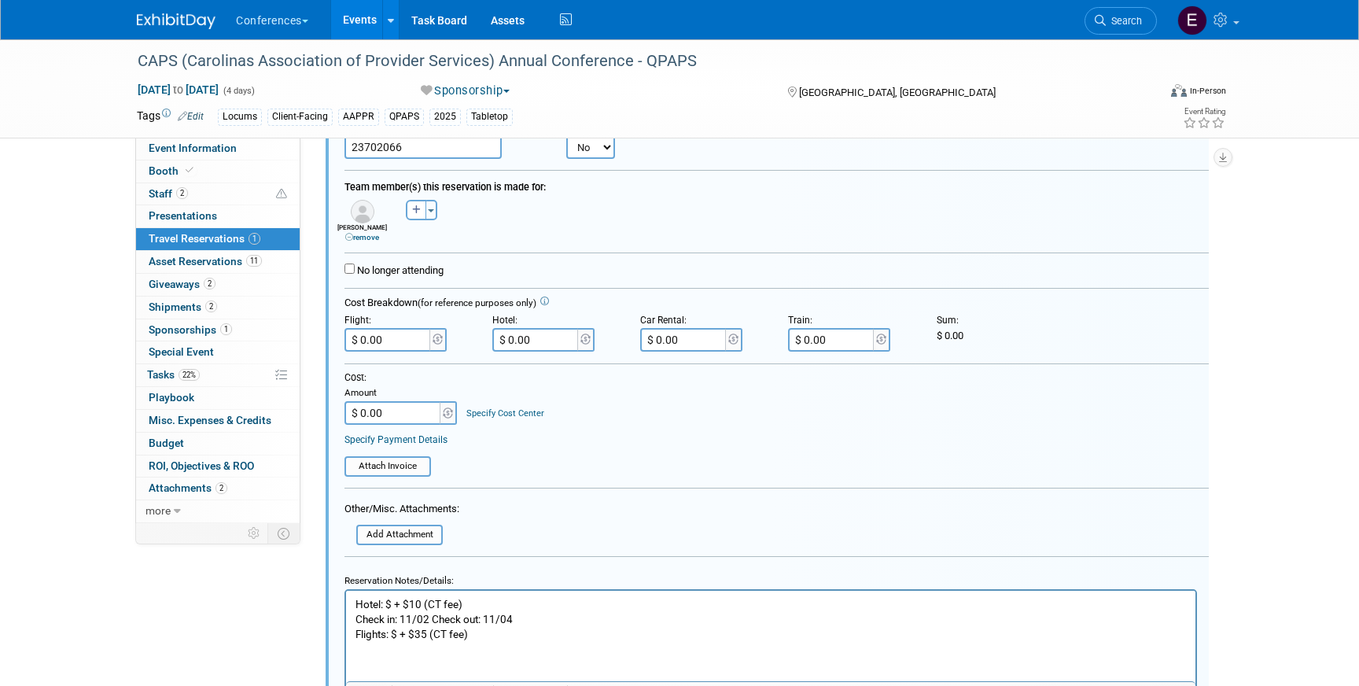
scroll to position [302, 0]
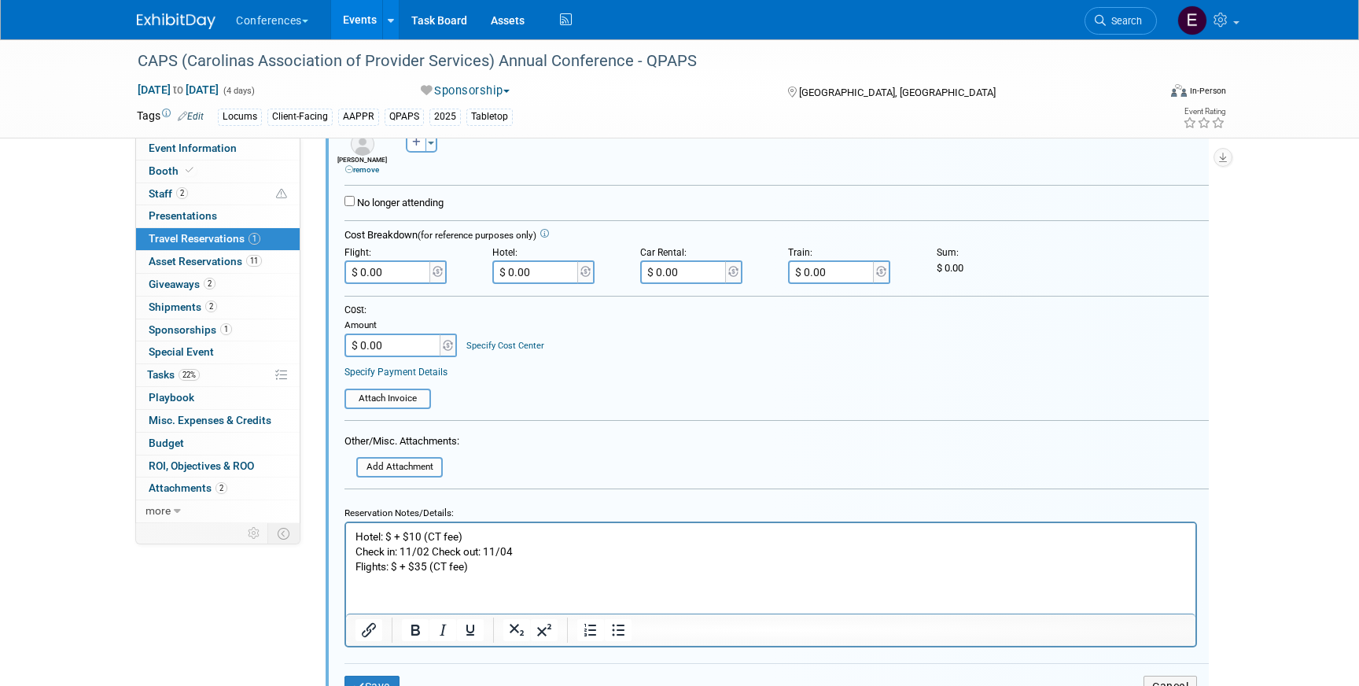
click at [428, 550] on p "Hotel: $ + $10 (CT fee) Check in: 11/02 Check out: 11/04 Flights: $ + $35 (CT f…" at bounding box center [771, 551] width 831 height 45
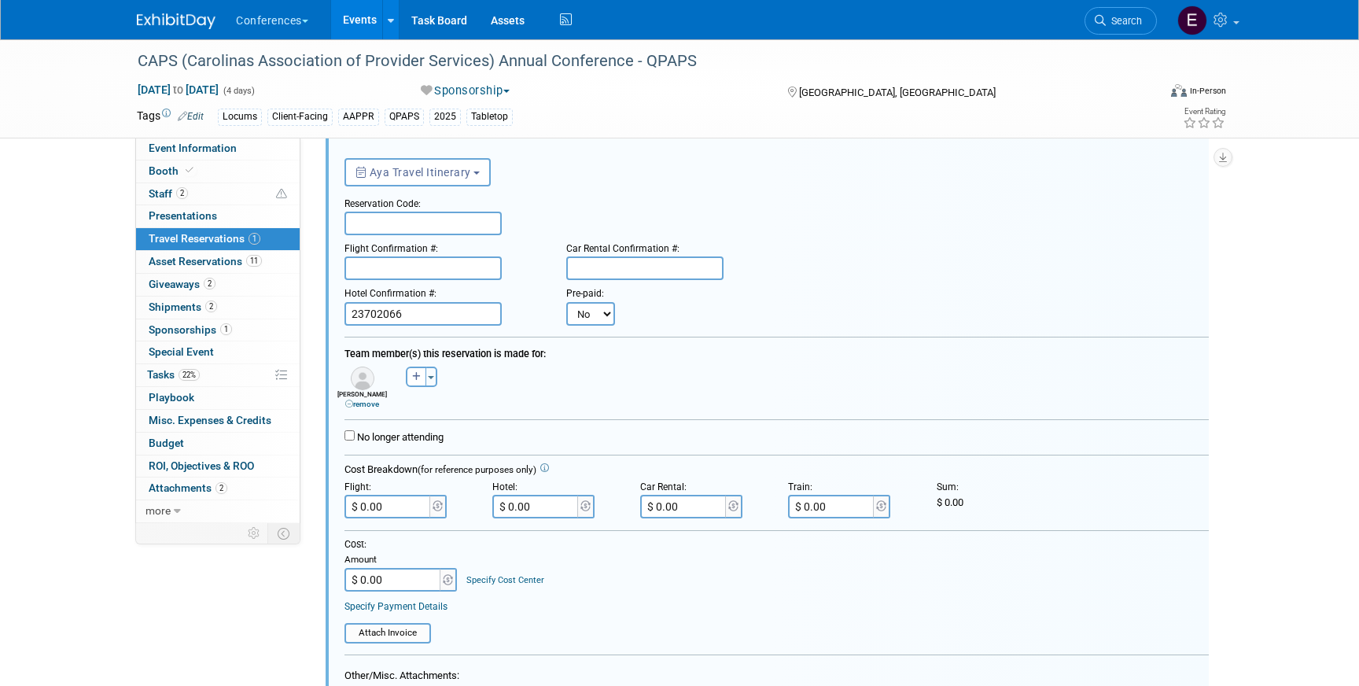
scroll to position [47, 0]
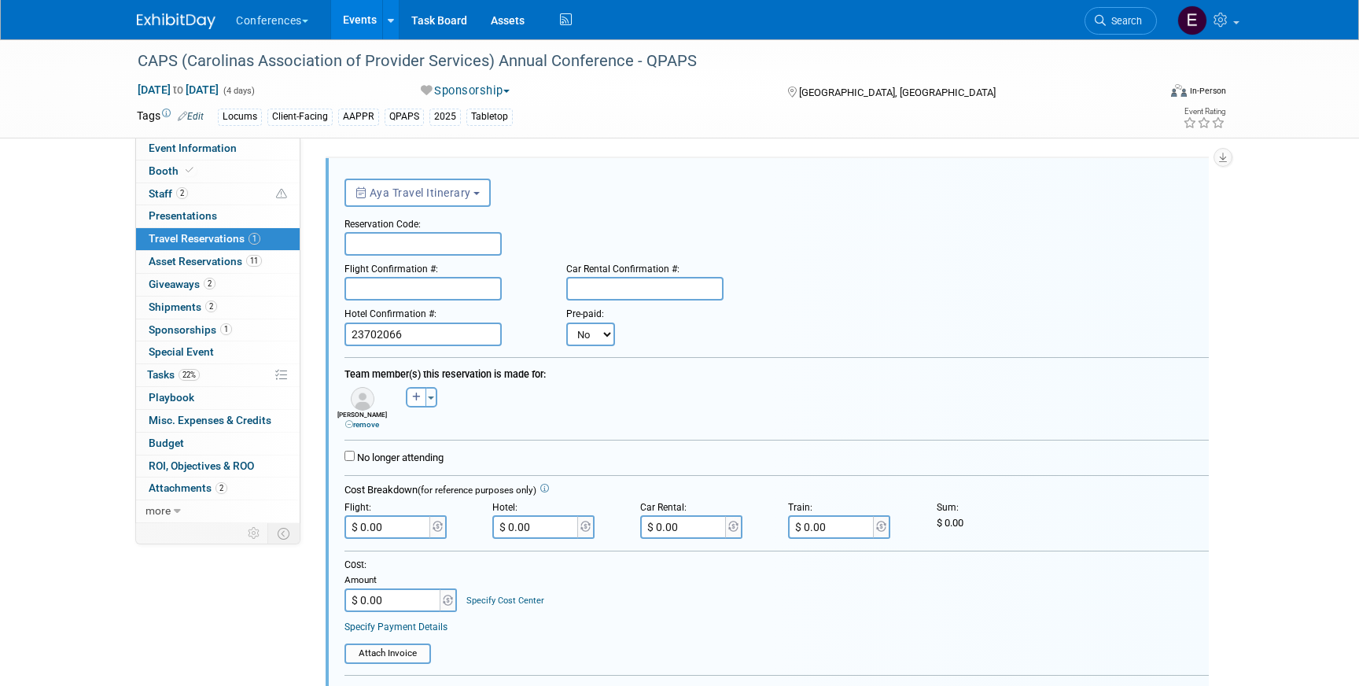
drag, startPoint x: 415, startPoint y: 334, endPoint x: 341, endPoint y: 334, distance: 73.9
click at [341, 334] on div "Hotel Confirmation #: 23702066" at bounding box center [444, 322] width 222 height 45
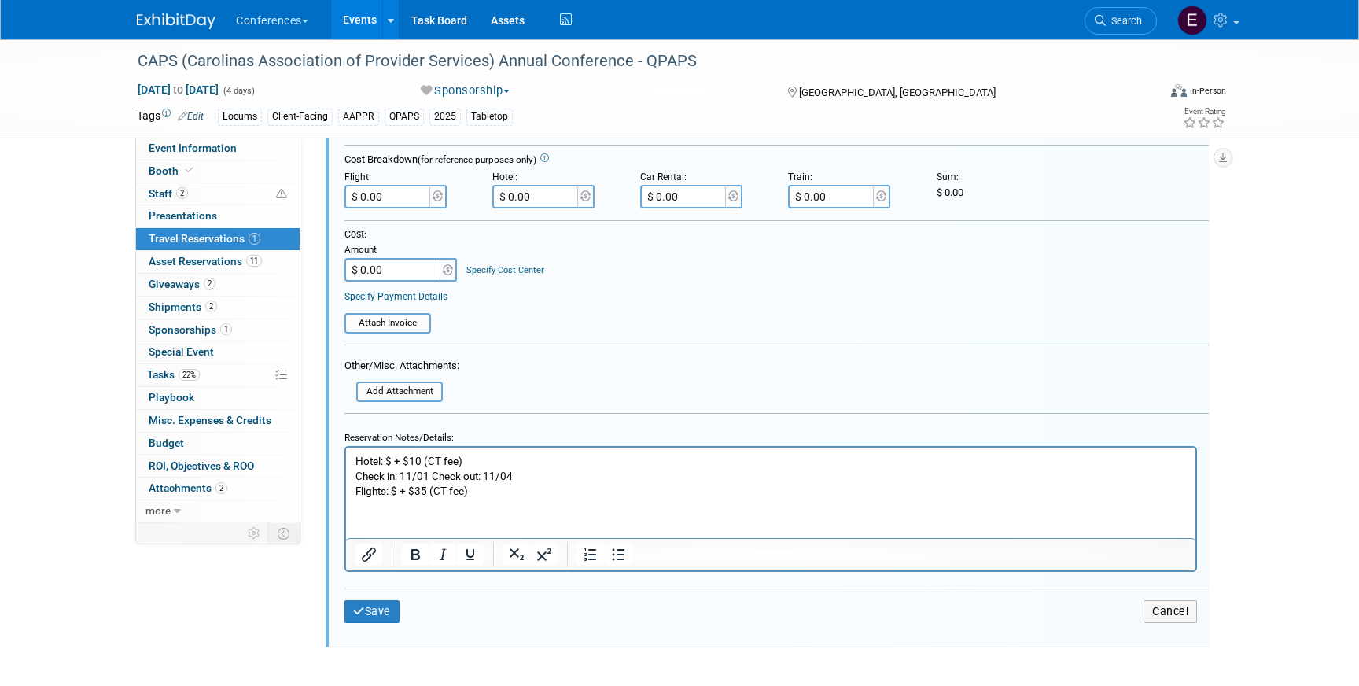
scroll to position [396, 0]
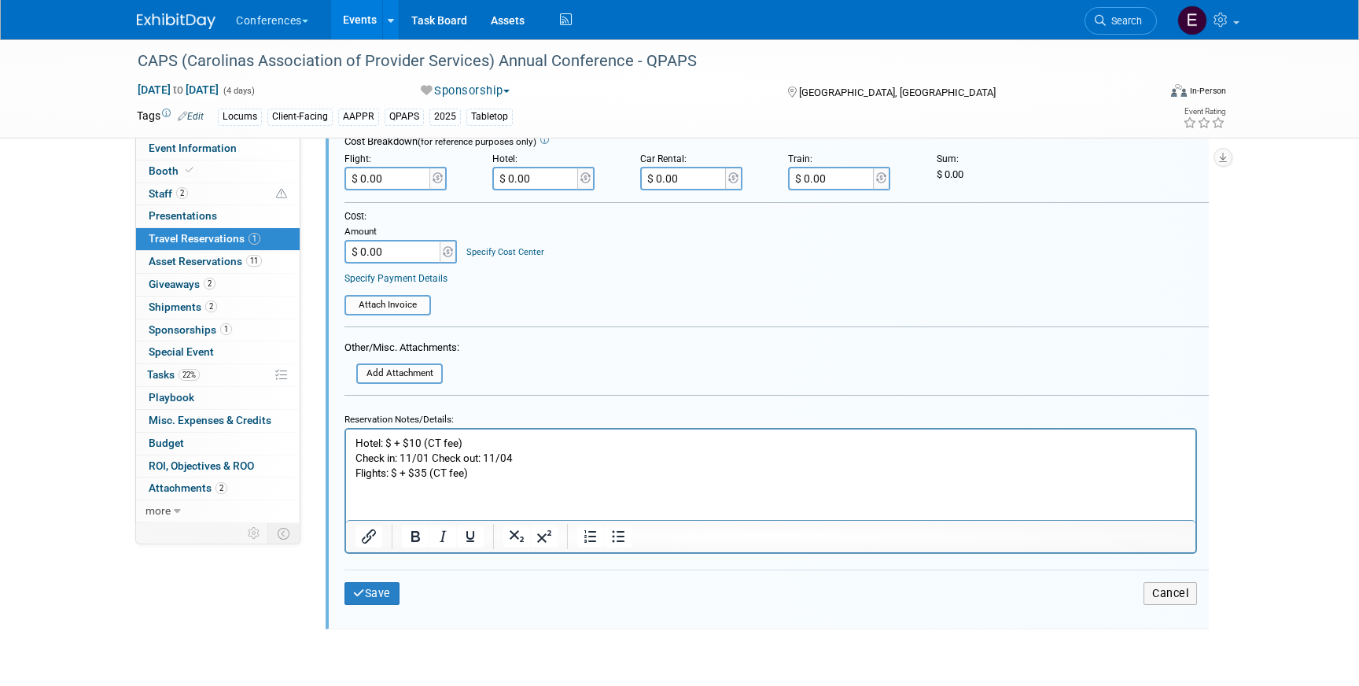
type input "45084574"
click at [370, 587] on button "Save" at bounding box center [372, 593] width 55 height 23
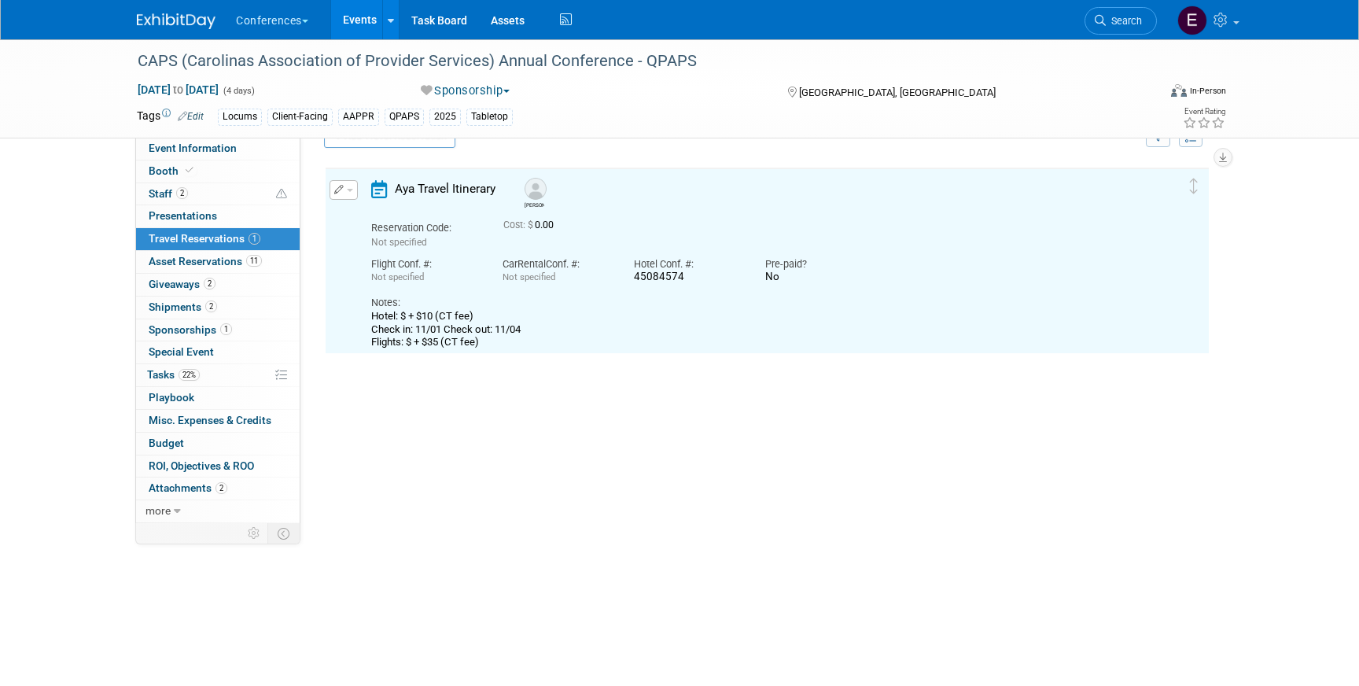
scroll to position [27, 0]
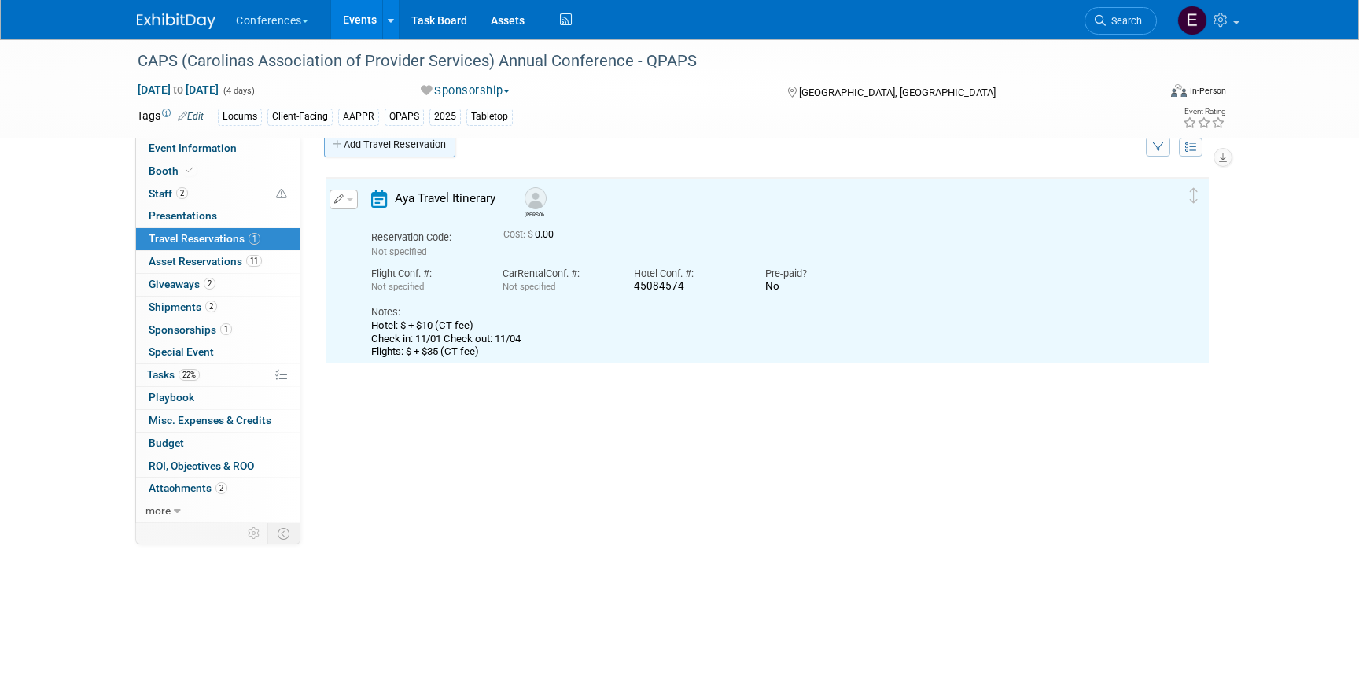
click at [392, 146] on link "Add Travel Reservation" at bounding box center [389, 144] width 131 height 25
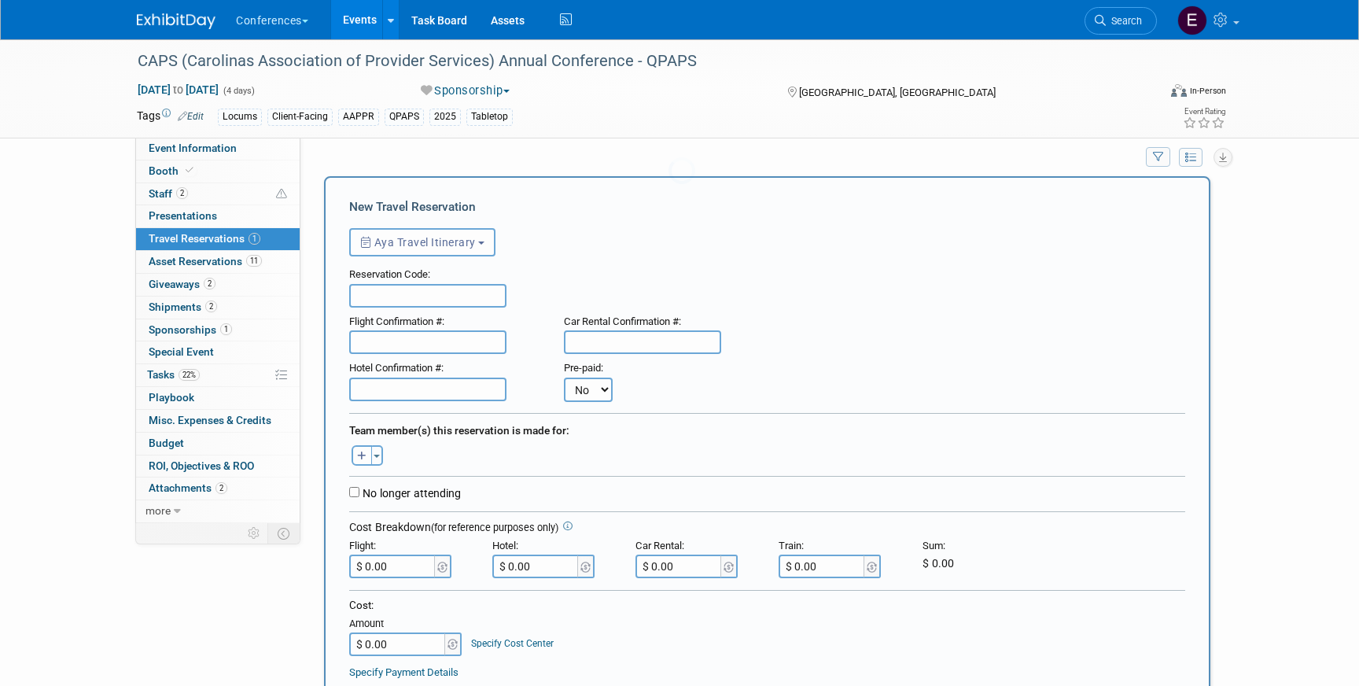
scroll to position [0, 0]
click at [352, 454] on button "button" at bounding box center [362, 457] width 20 height 20
select select
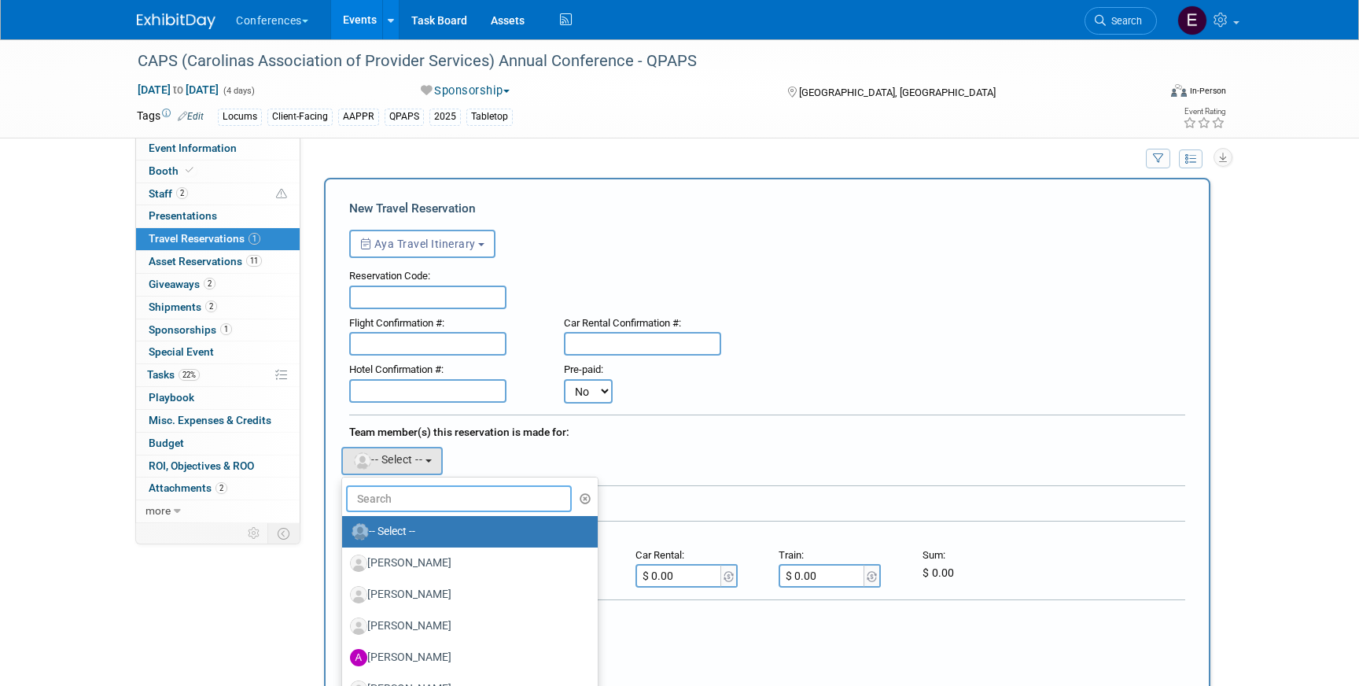
click at [411, 498] on input "text" at bounding box center [459, 498] width 226 height 27
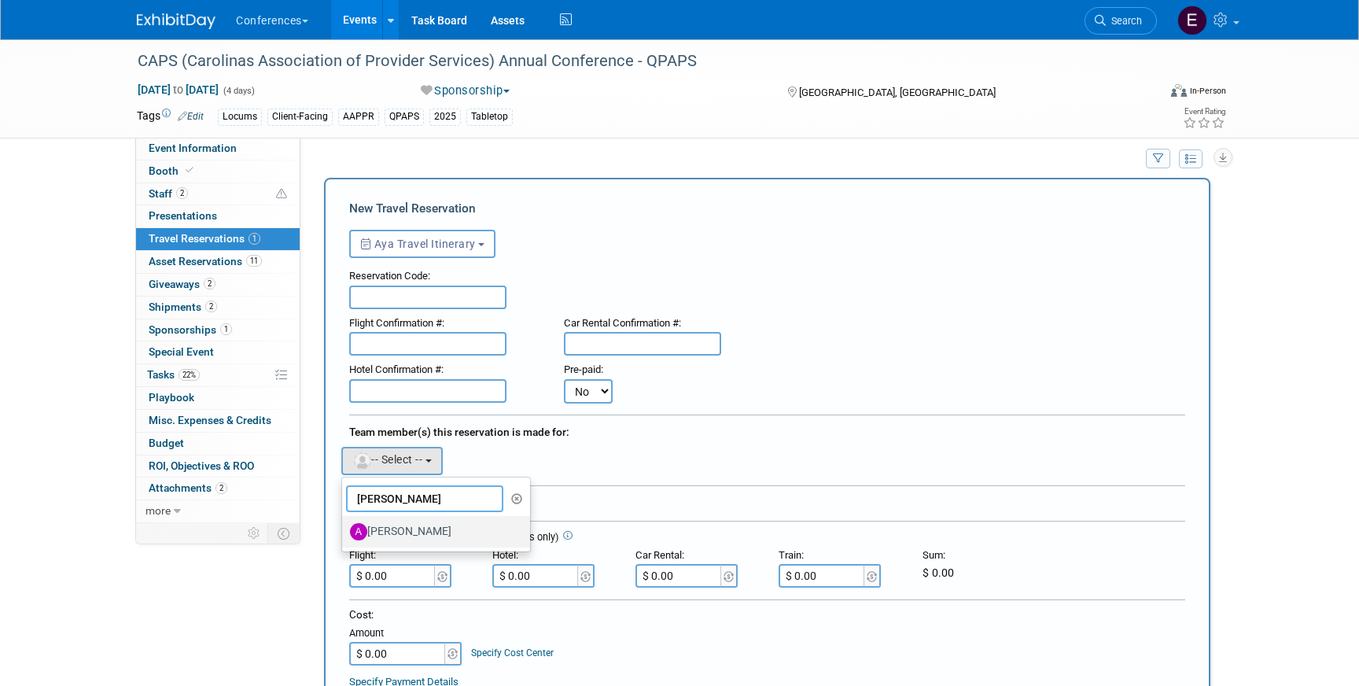
type input "andrea"
click at [470, 524] on label "[PERSON_NAME]" at bounding box center [432, 531] width 164 height 25
click at [345, 525] on input "[PERSON_NAME]" at bounding box center [339, 530] width 10 height 10
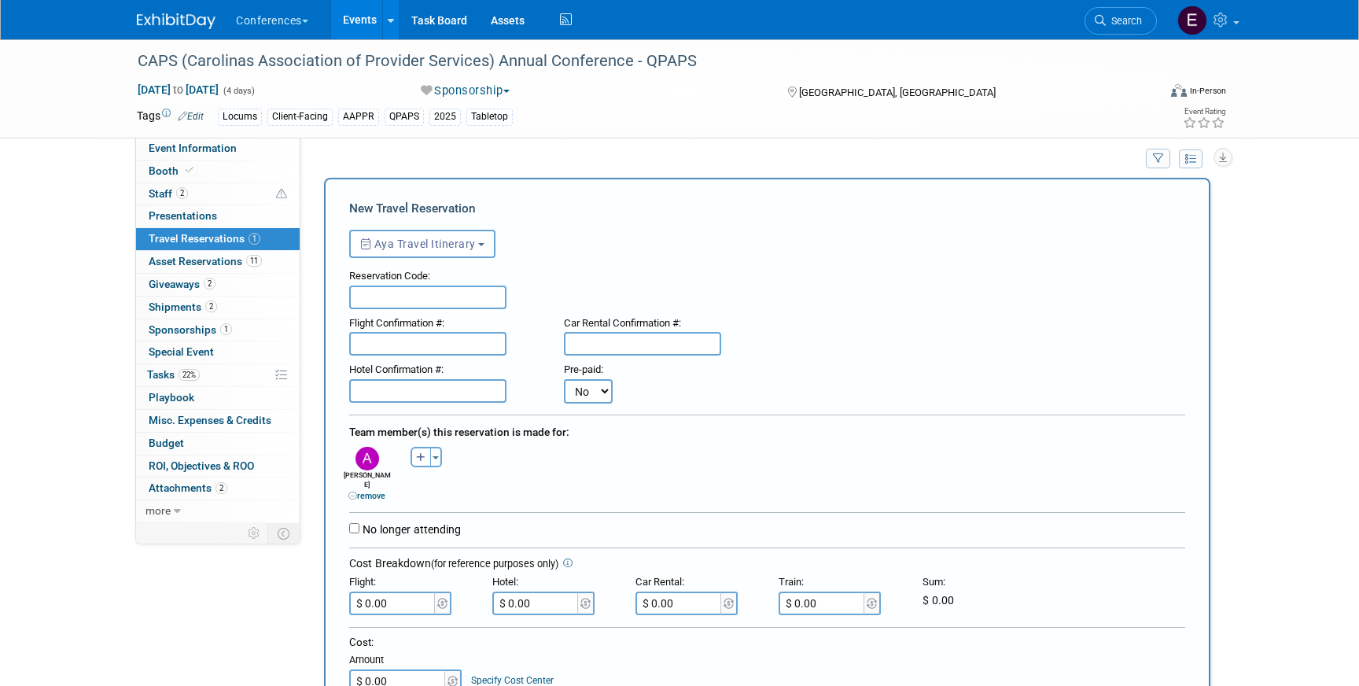
click at [426, 383] on input "text" at bounding box center [427, 391] width 157 height 24
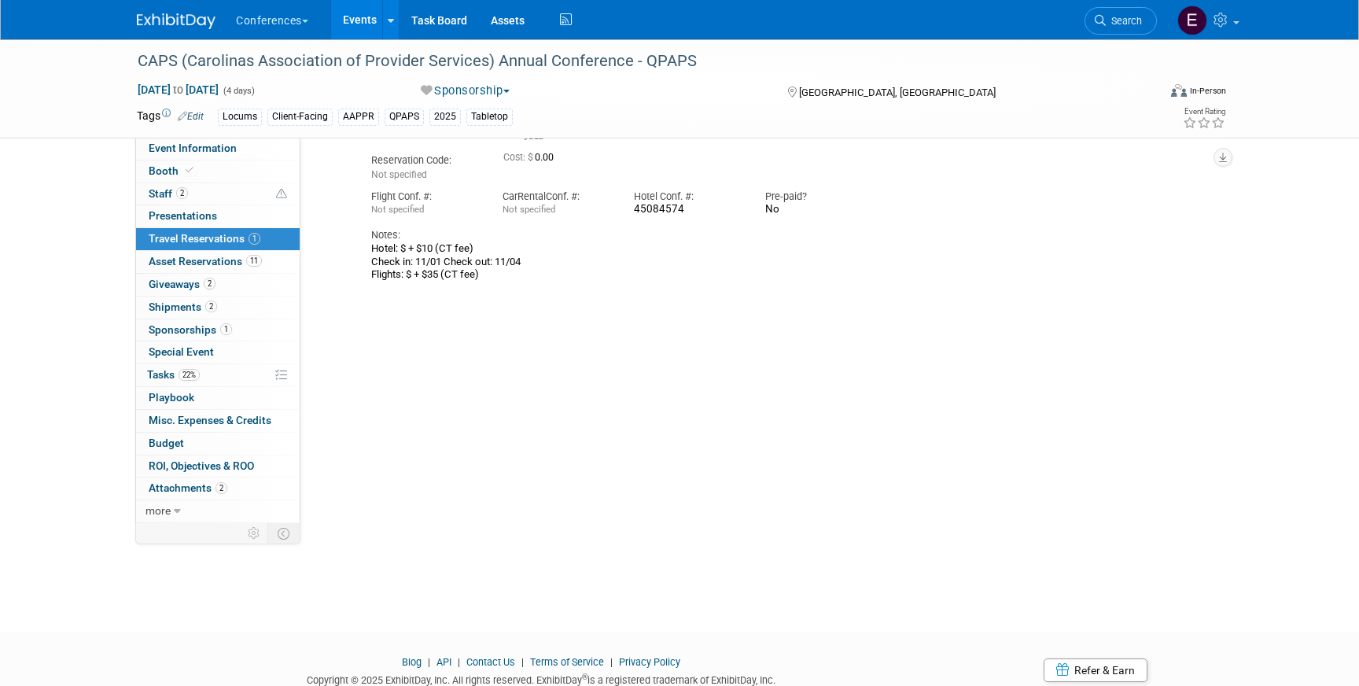
scroll to position [980, 0]
type input "89661381"
drag, startPoint x: 485, startPoint y: 266, endPoint x: 340, endPoint y: 236, distance: 148.6
click at [340, 236] on div "Edit Reservation Brandy 0.00" at bounding box center [756, 197] width 860 height 168
copy div "Hotel: $ + $10 (CT fee) Check in: 11/01 Check out: 11/04 Flights: $ + $35 (CT f…"
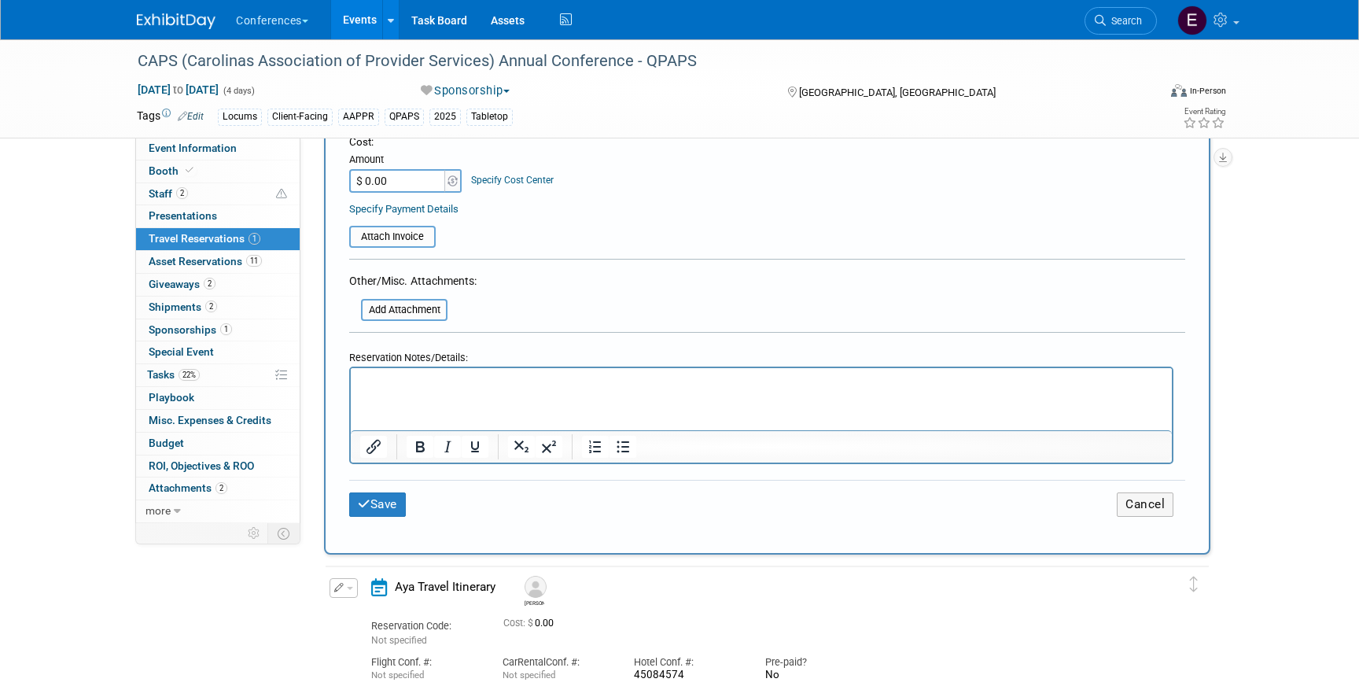
scroll to position [477, 0]
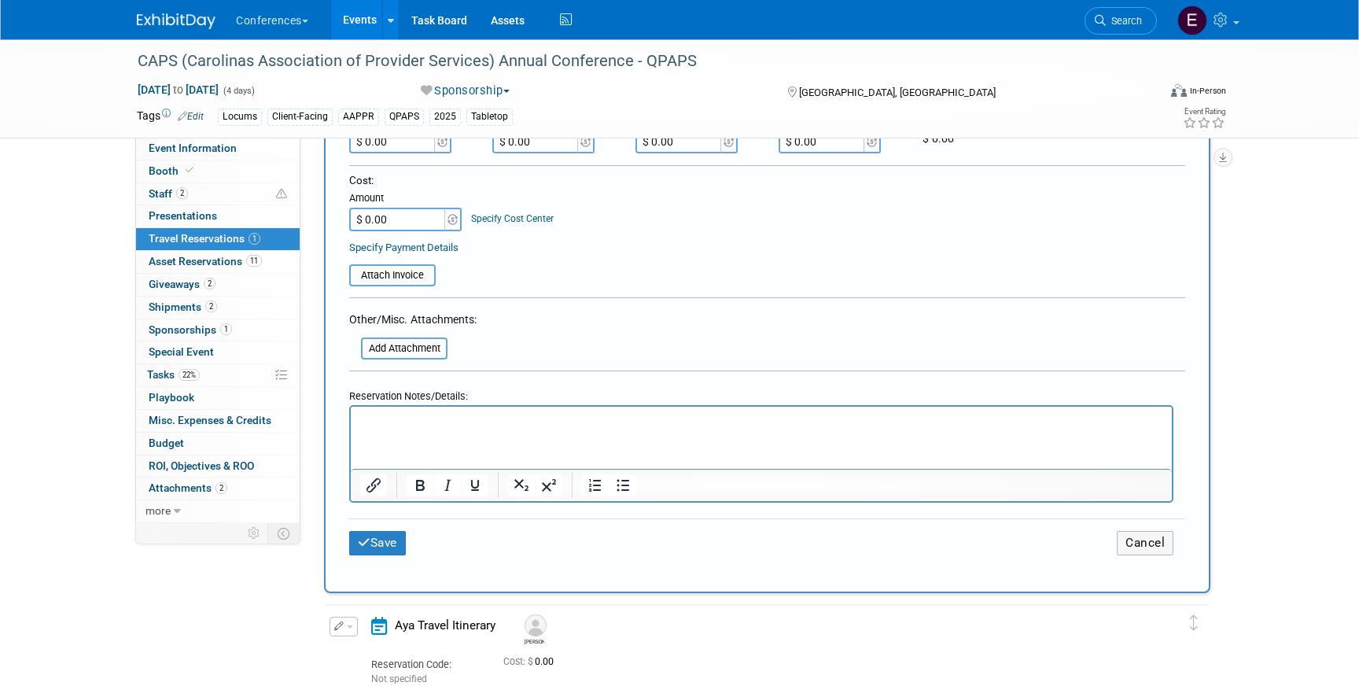
click at [402, 413] on p "Rich Text Area. Press ALT-0 for help." at bounding box center [761, 420] width 803 height 17
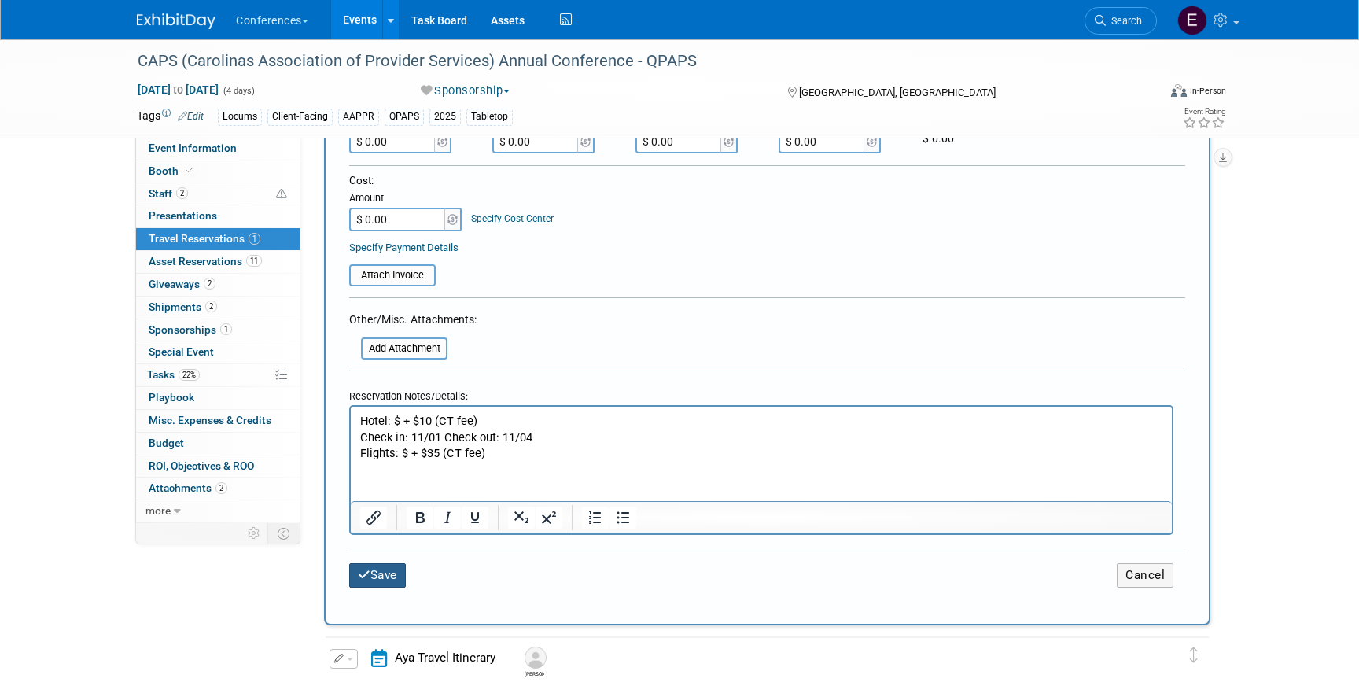
click at [385, 567] on button "Save" at bounding box center [377, 575] width 57 height 24
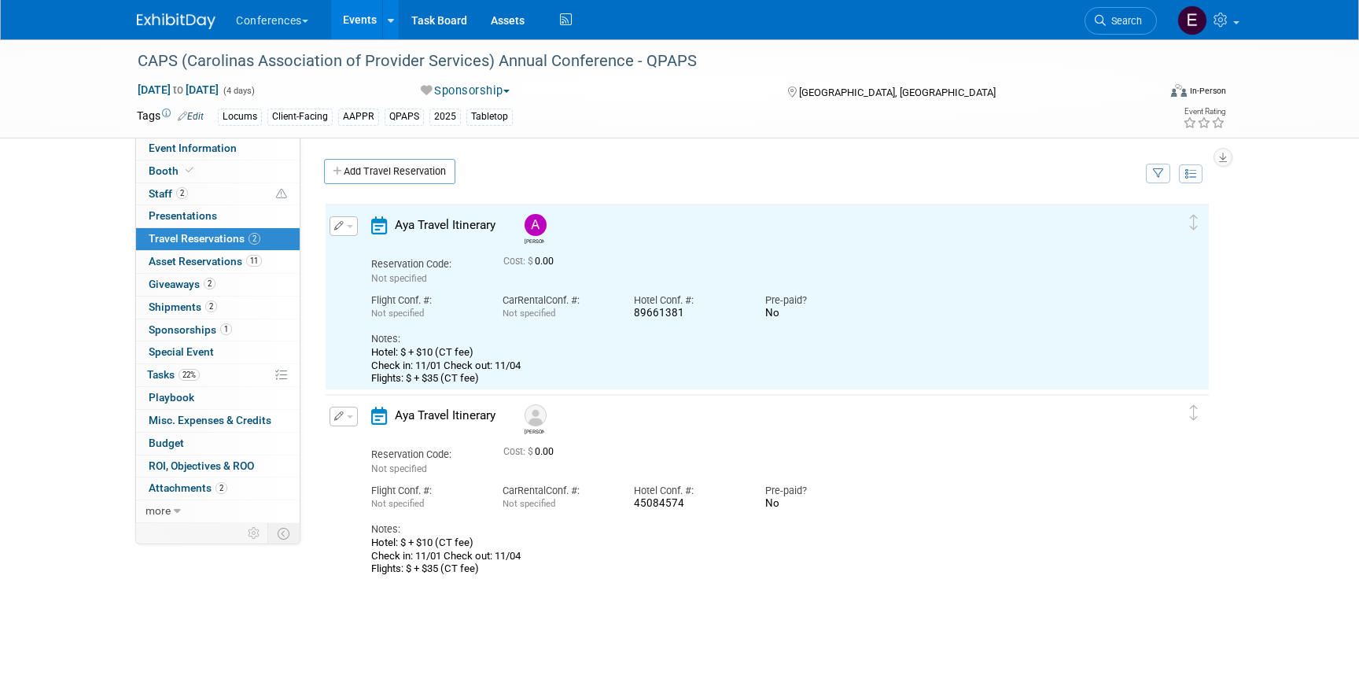
scroll to position [0, 0]
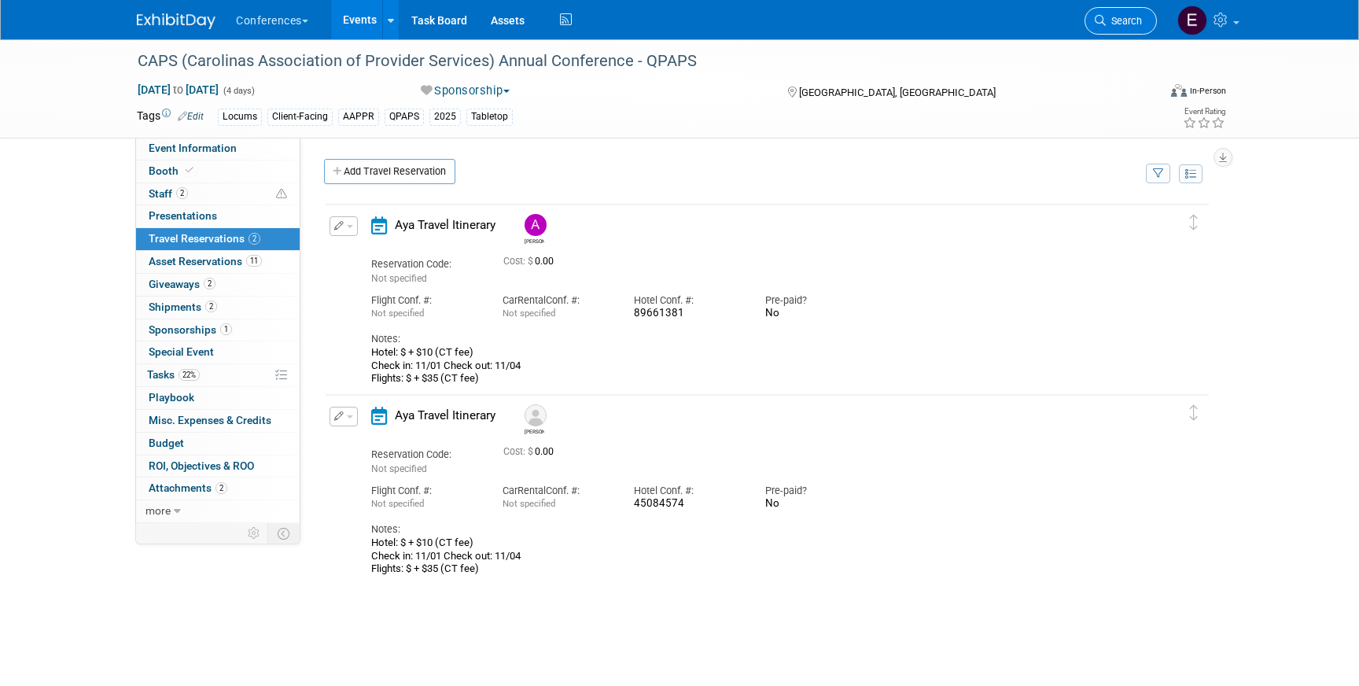
click at [1137, 18] on span "Search" at bounding box center [1124, 21] width 36 height 12
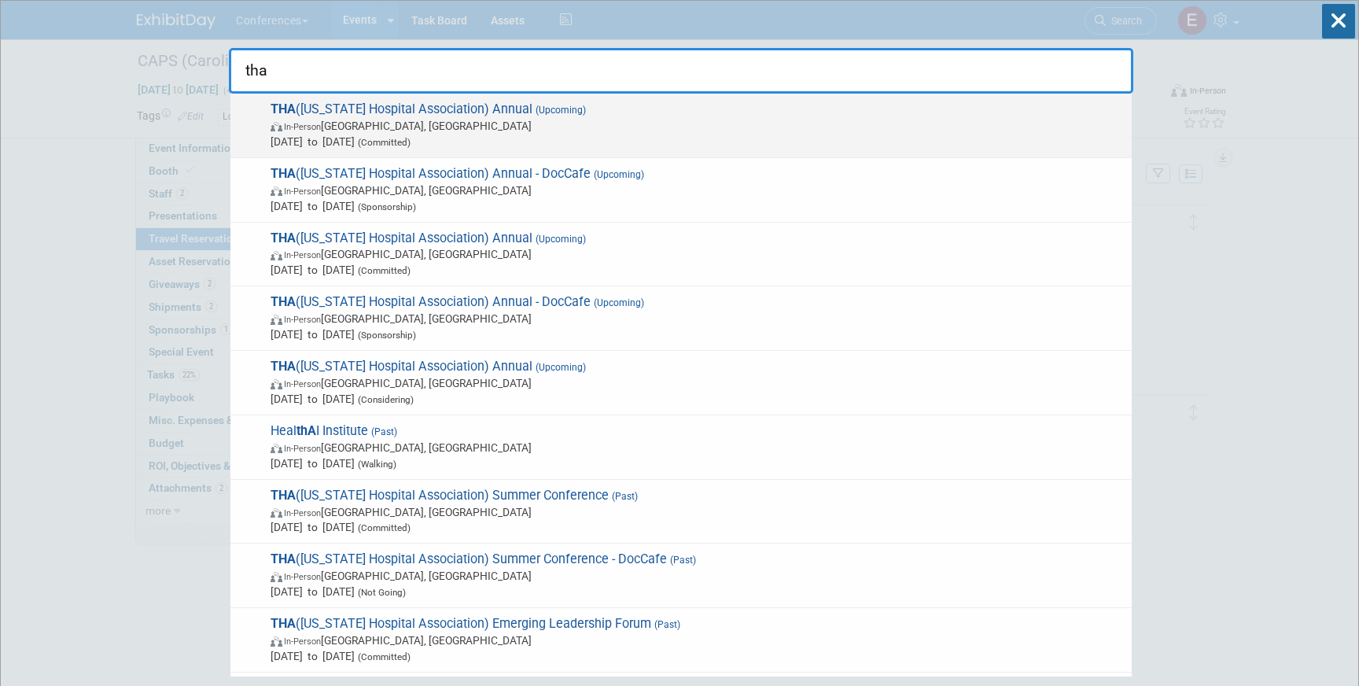
type input "tha"
click at [640, 155] on div "THA (Tennessee Hospital Association) Annual (Upcoming) In-Person Nashville, TN …" at bounding box center [680, 126] width 901 height 65
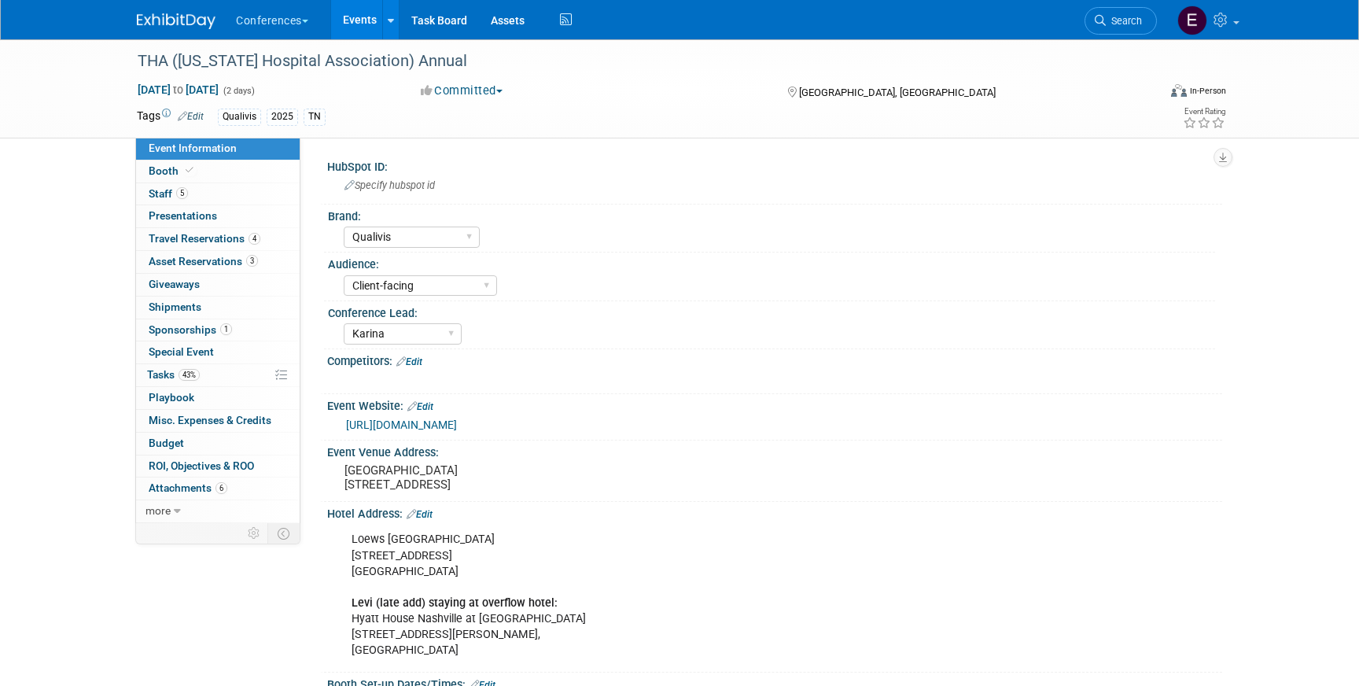
select select "Qualivis"
select select "Client-facing"
select select "Karina"
click at [243, 241] on span "Travel Reservations 4" at bounding box center [205, 238] width 112 height 13
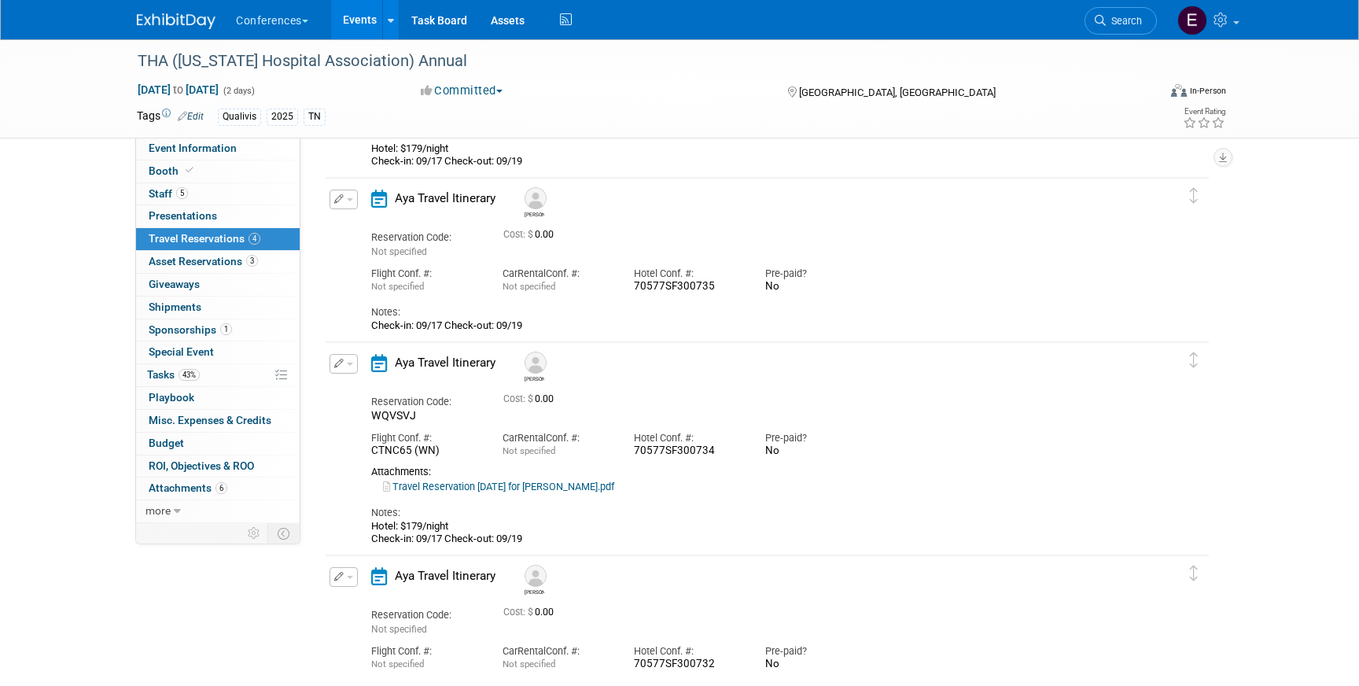
scroll to position [444, 0]
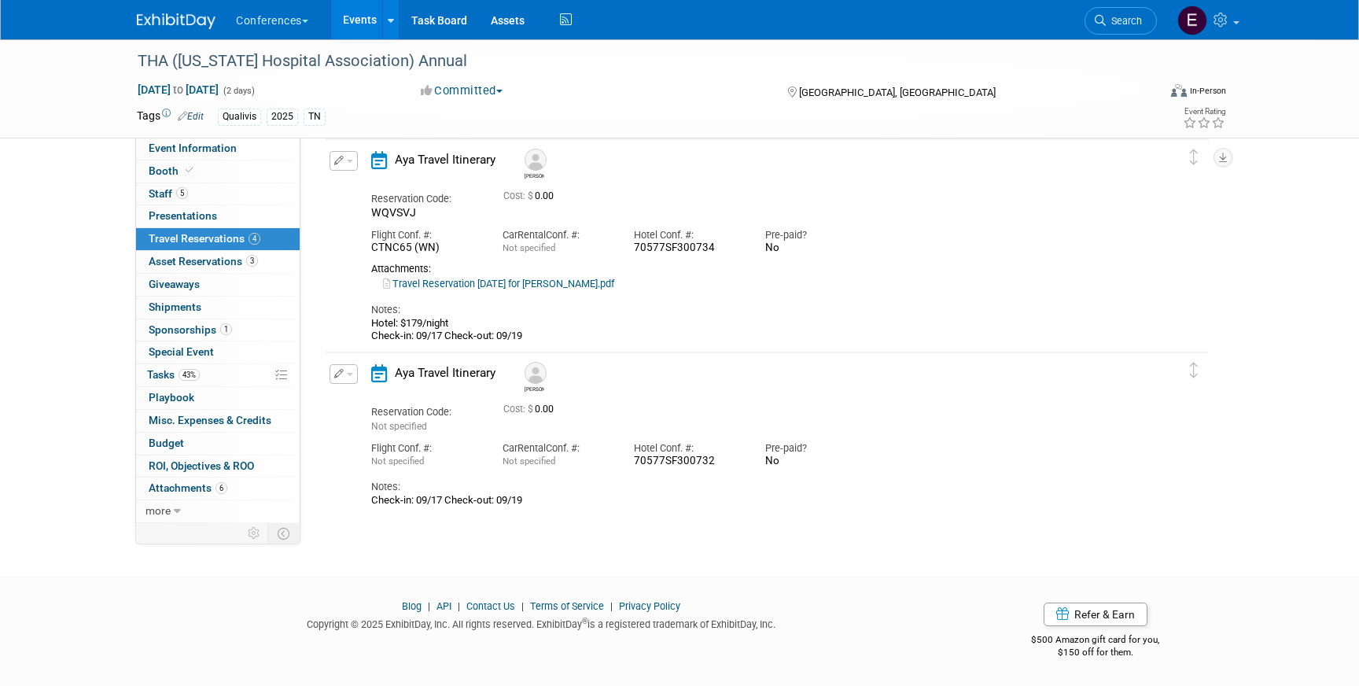
click at [348, 373] on span "button" at bounding box center [350, 374] width 6 height 3
click at [392, 400] on button "Edit Reservation" at bounding box center [396, 401] width 133 height 23
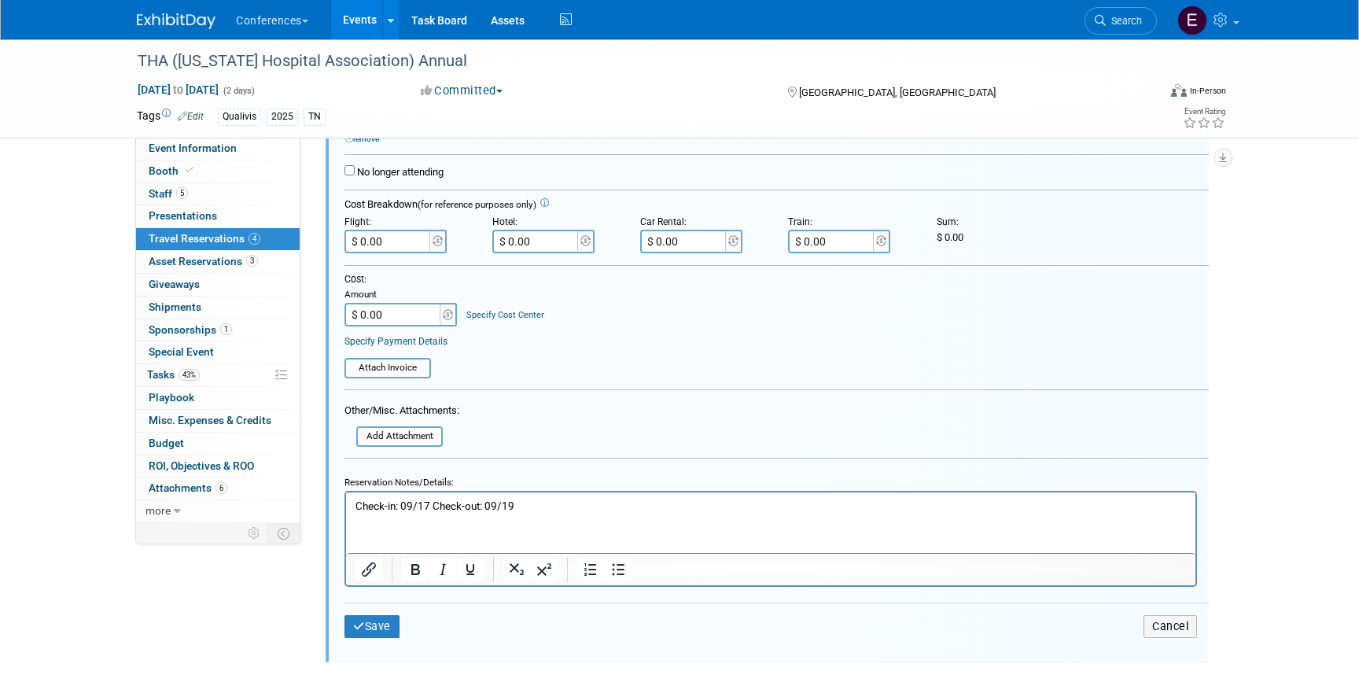
scroll to position [953, 0]
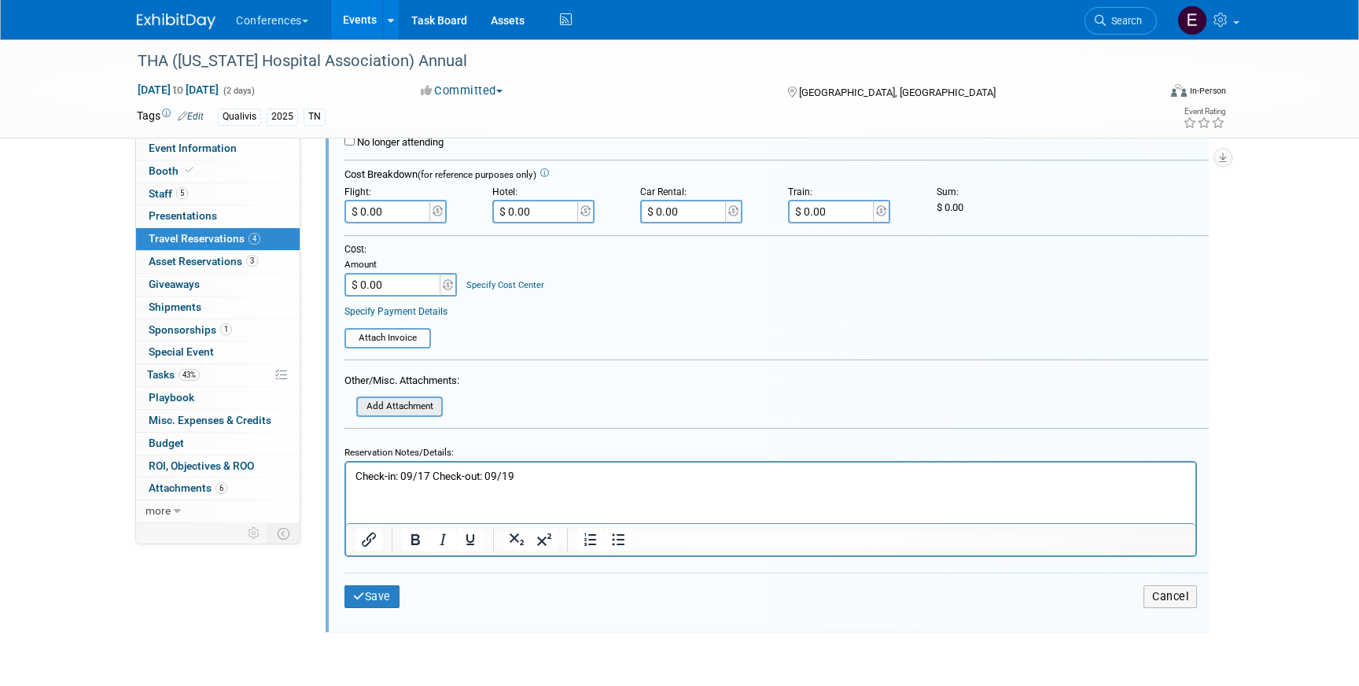
click at [400, 407] on input "file" at bounding box center [347, 406] width 187 height 17
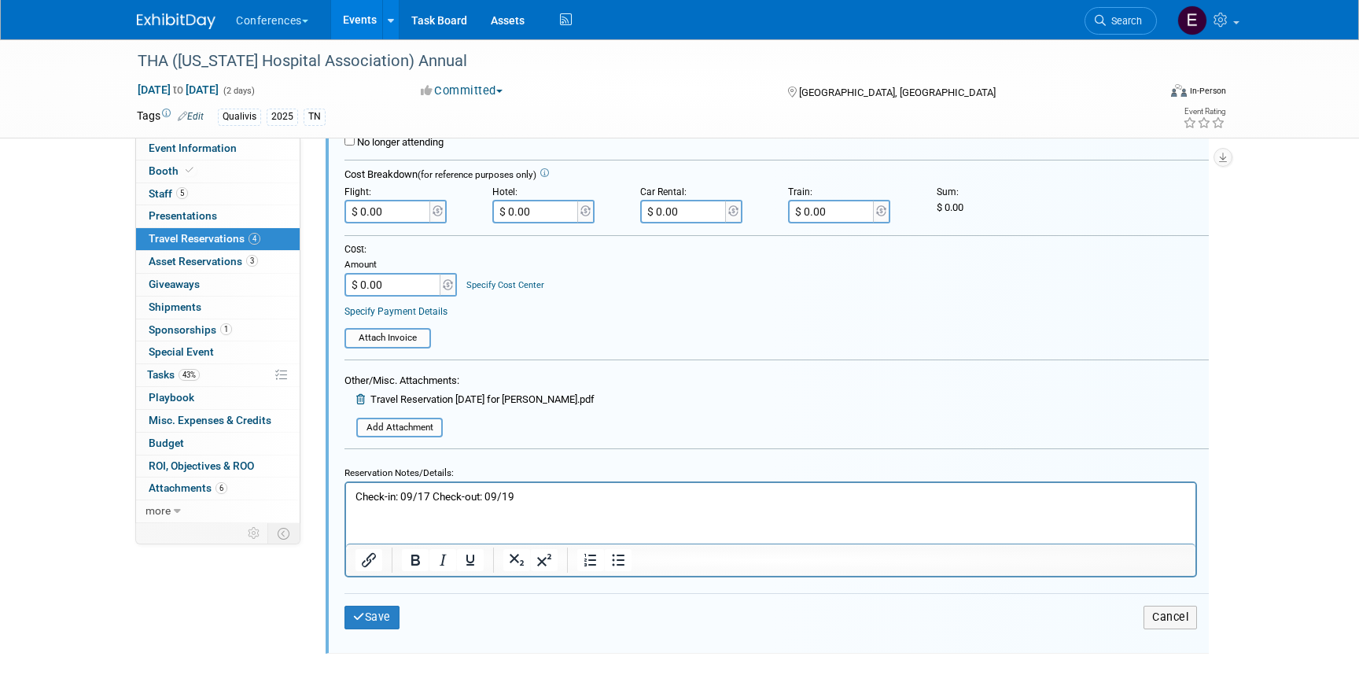
scroll to position [1000, 0]
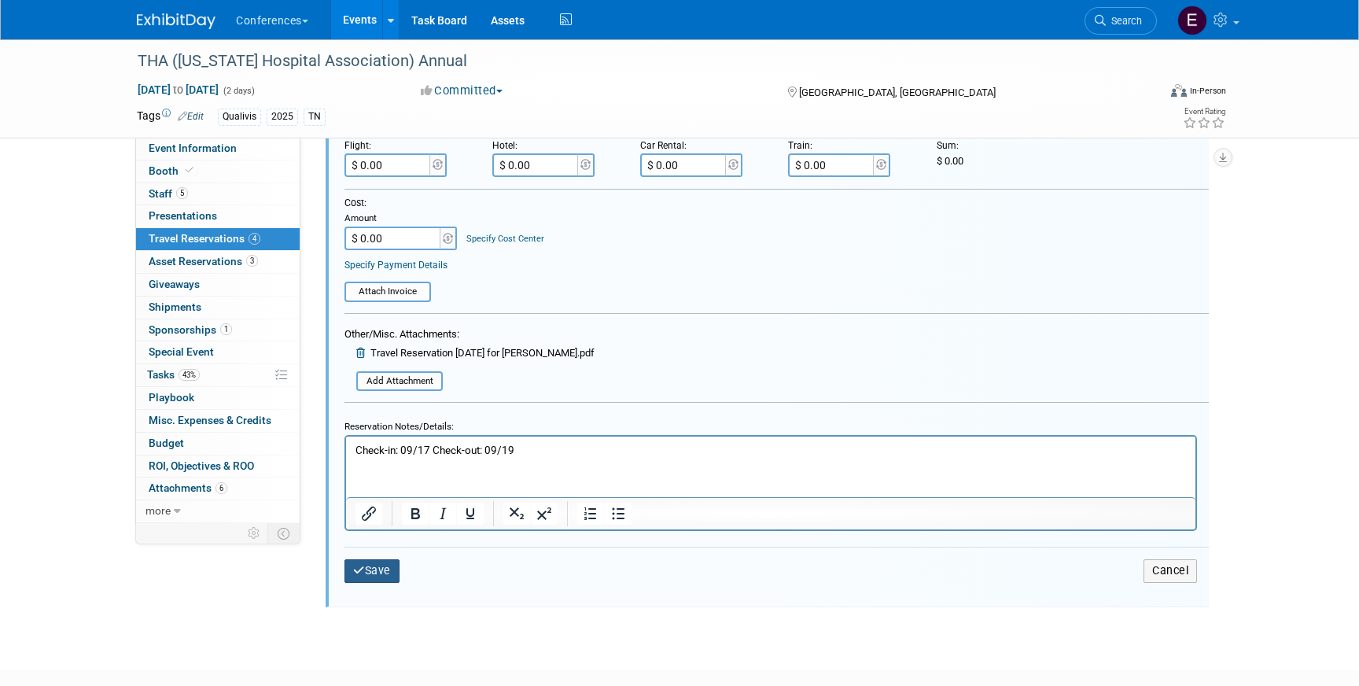
click at [364, 582] on button "Save" at bounding box center [372, 570] width 55 height 23
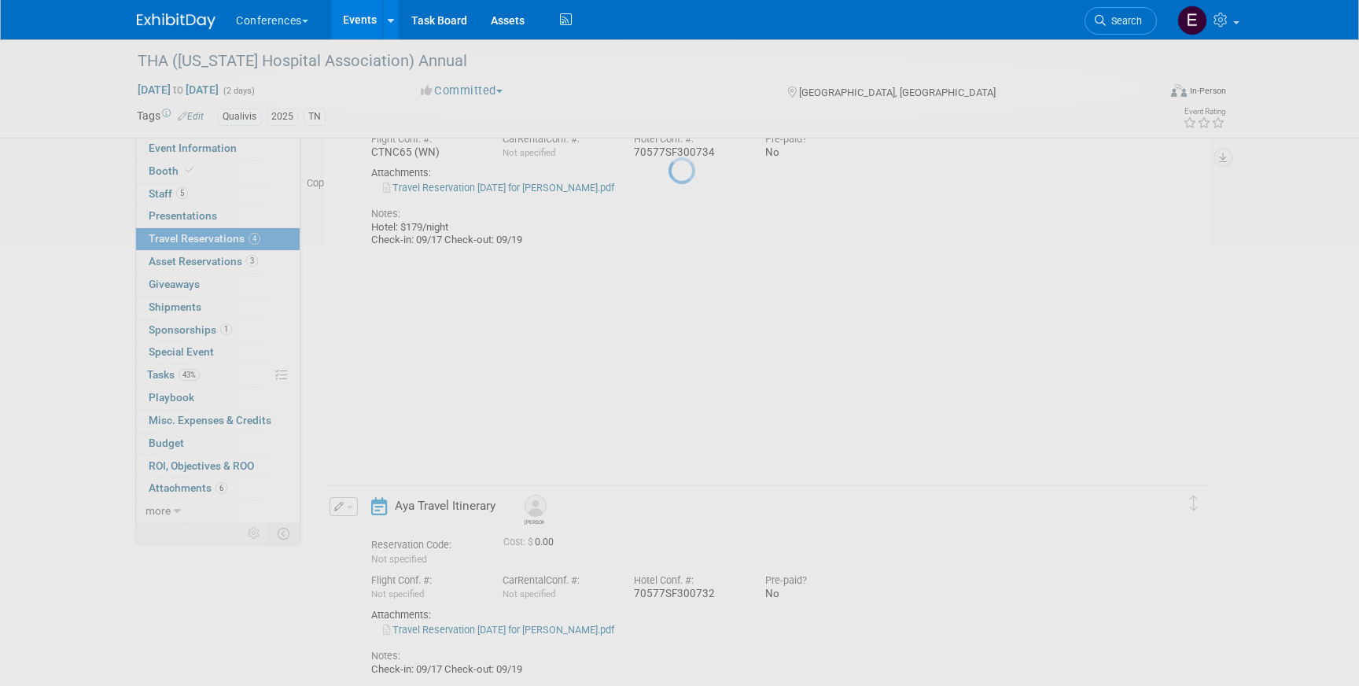
scroll to position [479, 0]
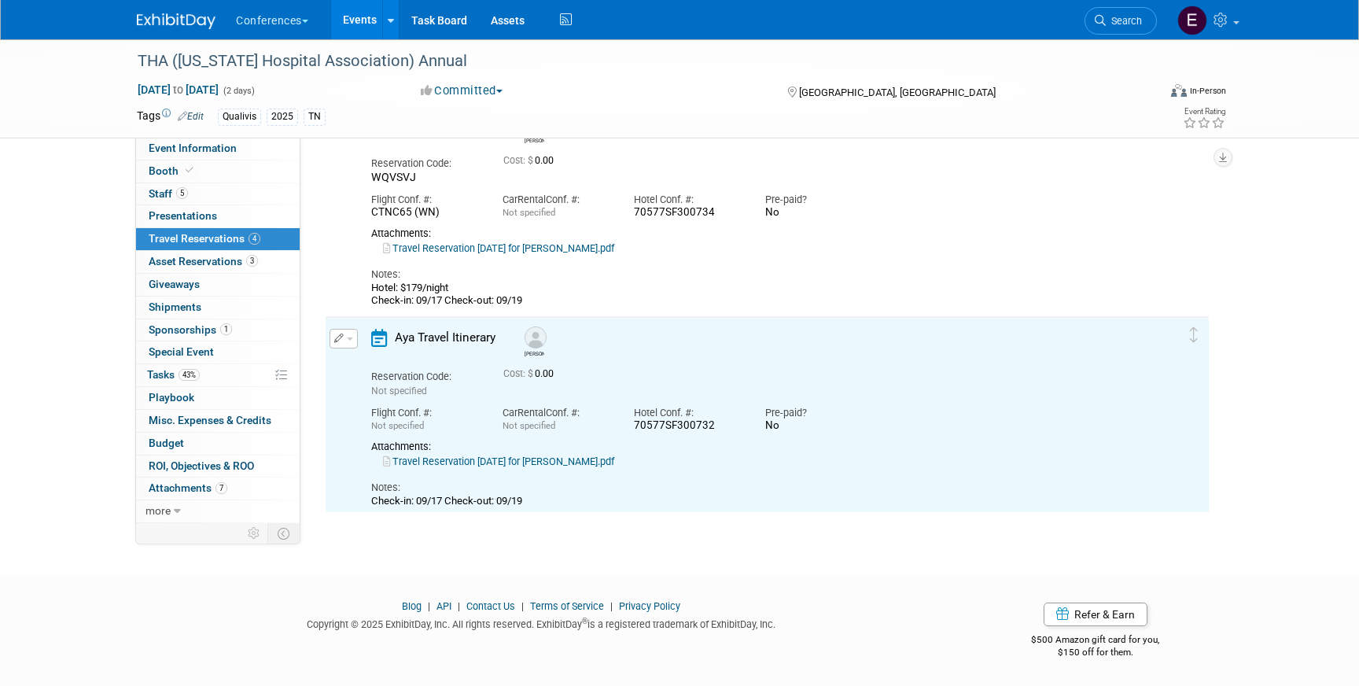
click at [518, 461] on link "Travel Reservation [DATE] for [PERSON_NAME].pdf" at bounding box center [498, 461] width 231 height 12
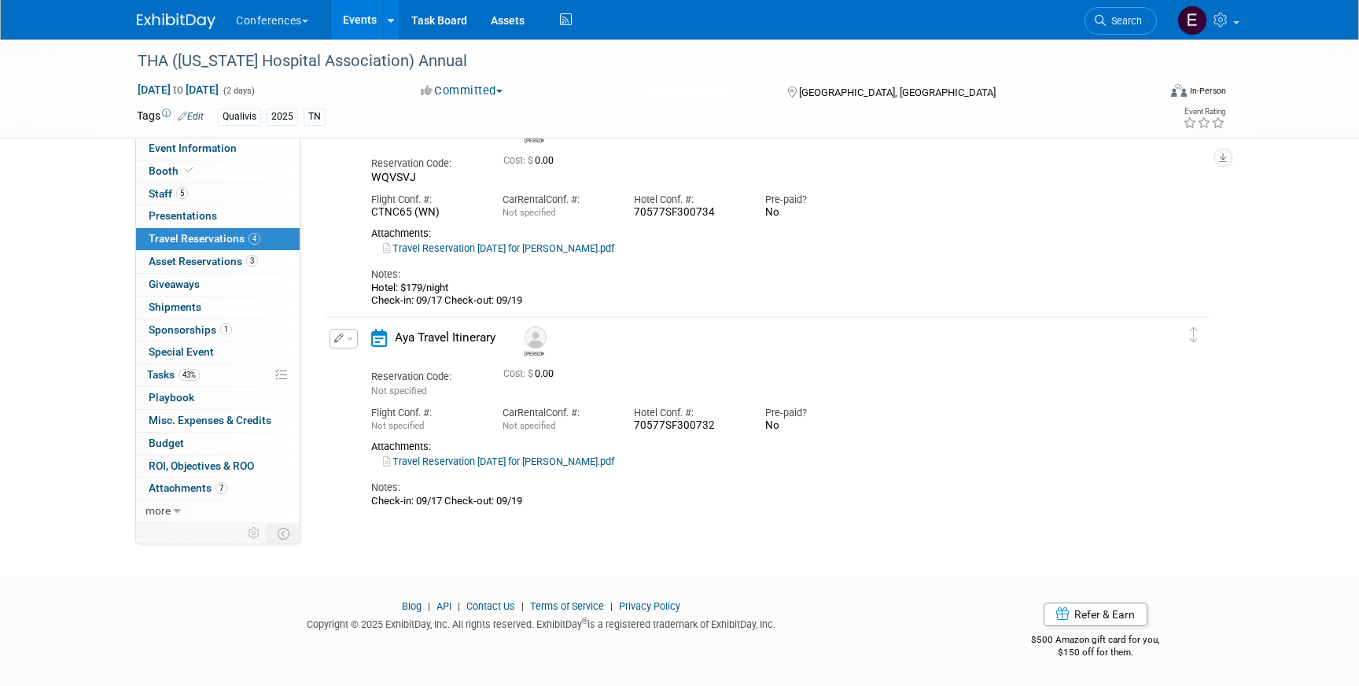
click at [346, 330] on button "button" at bounding box center [344, 339] width 28 height 20
click at [359, 361] on button "Edit Reservation" at bounding box center [396, 366] width 133 height 23
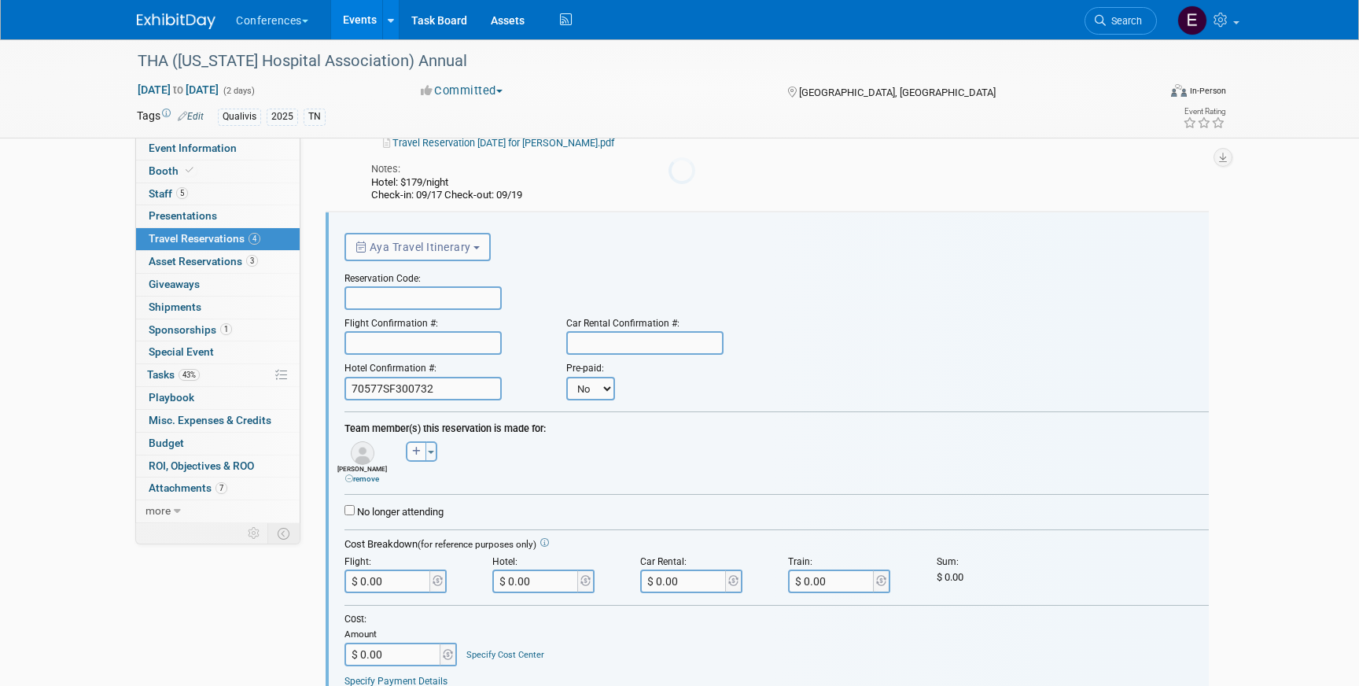
scroll to position [0, 0]
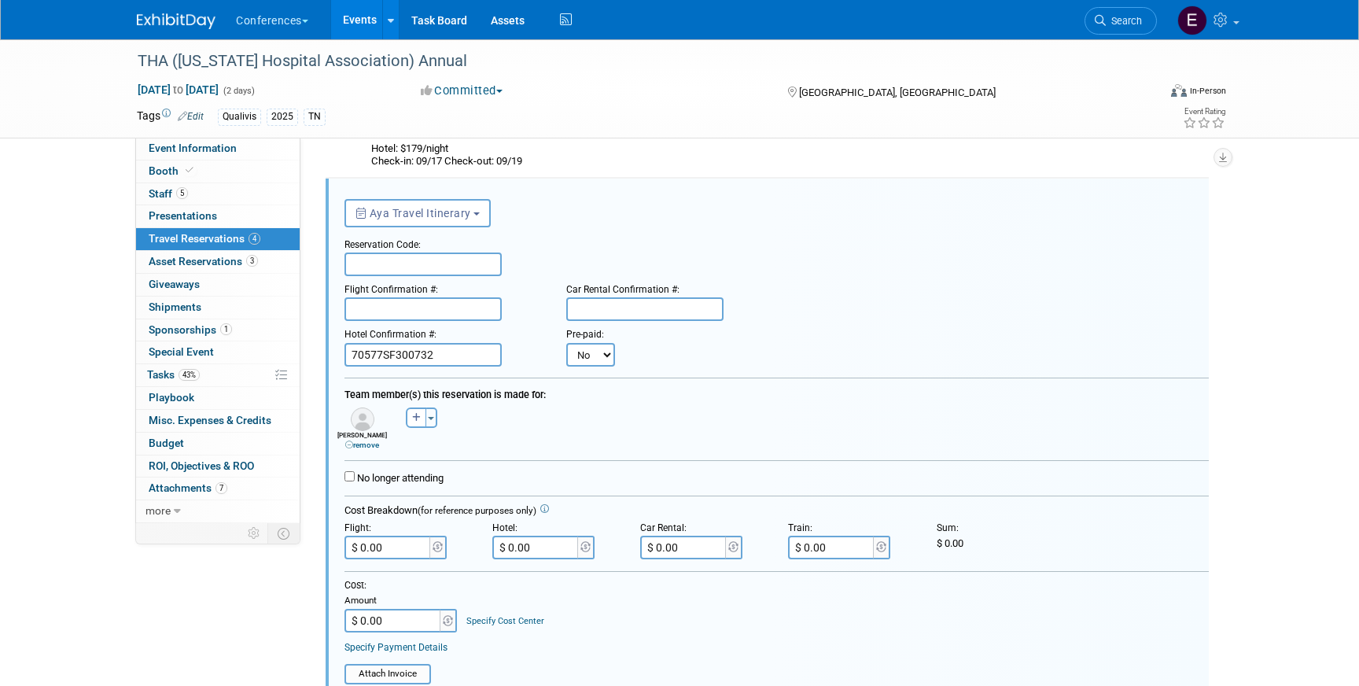
click at [378, 267] on input "text" at bounding box center [423, 265] width 157 height 24
paste input "LVWPTJ"
type input "LVWPTJ"
click at [383, 306] on input "text" at bounding box center [423, 309] width 157 height 24
paste input "LWPJSG (AA)"
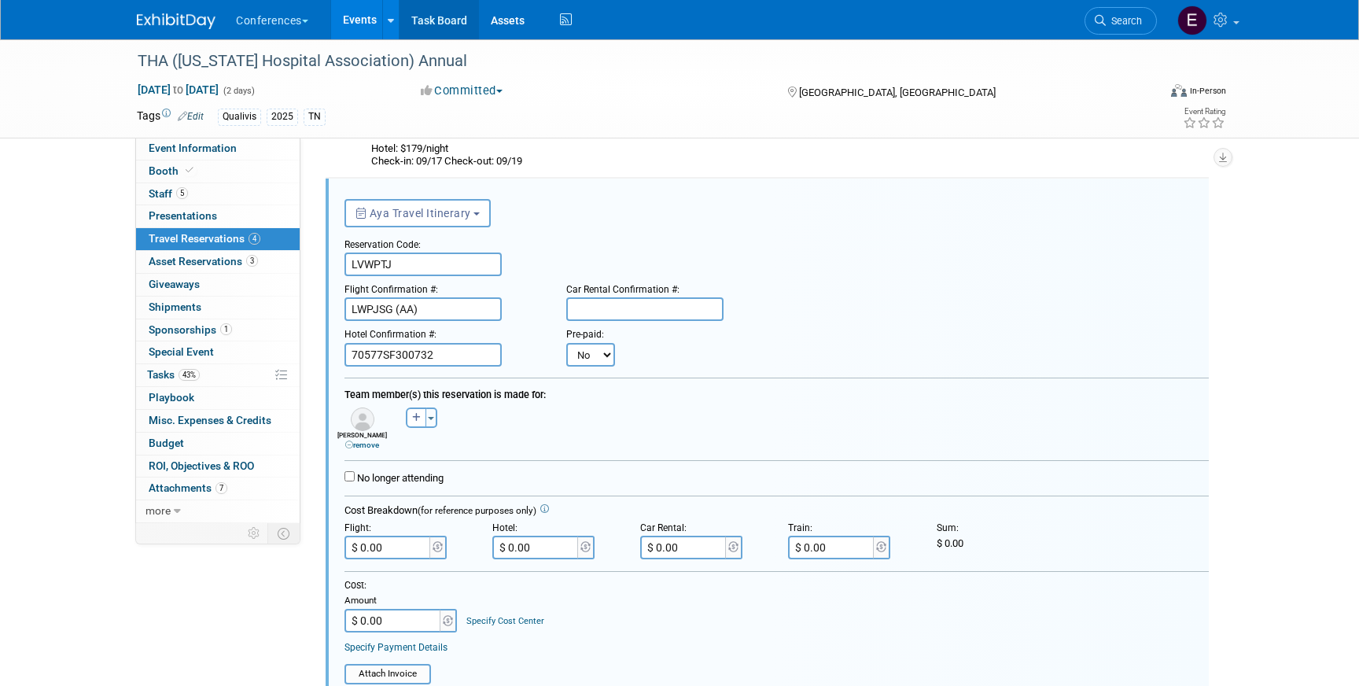
type input "LWPJSG (AA)"
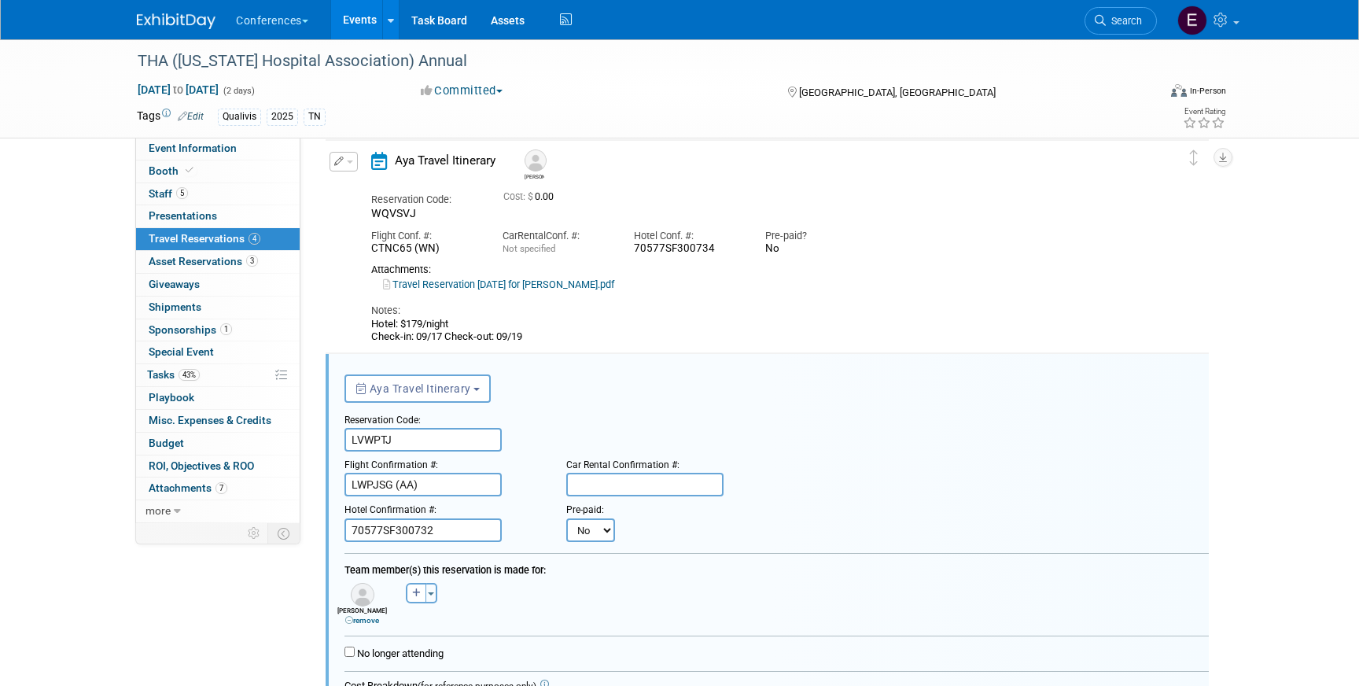
scroll to position [423, 0]
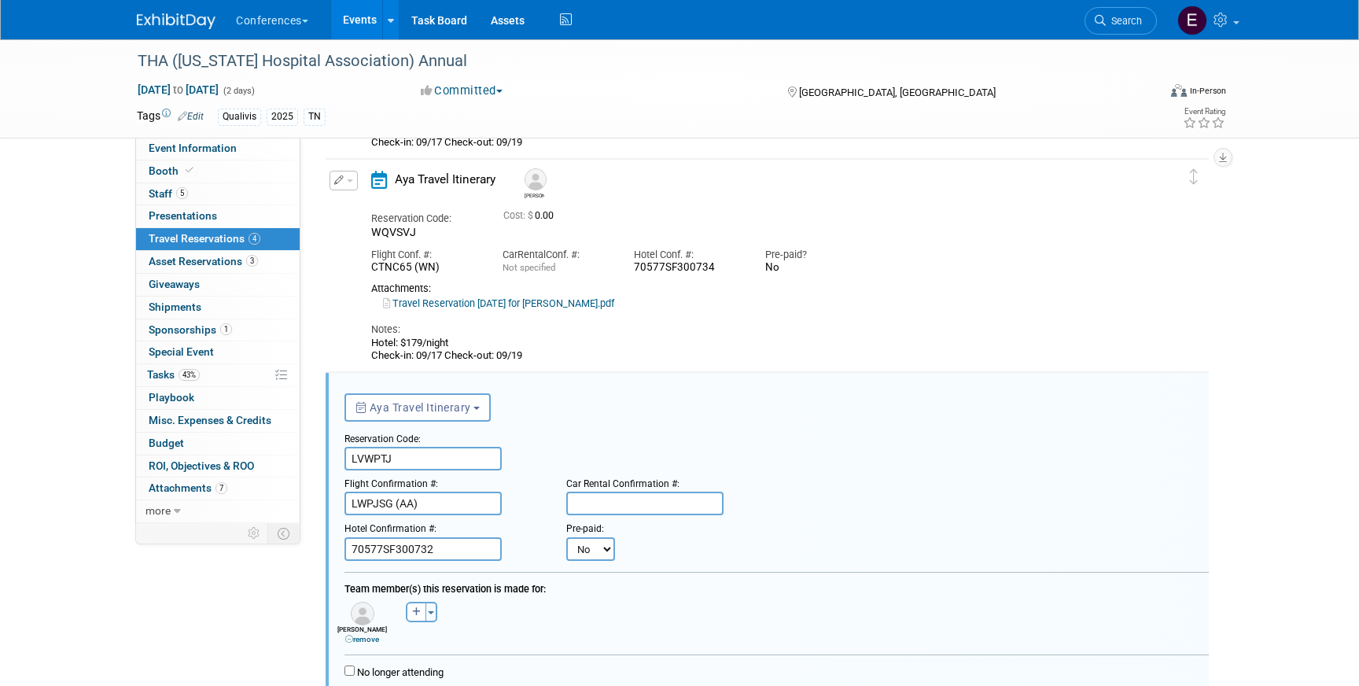
drag, startPoint x: 529, startPoint y: 357, endPoint x: 359, endPoint y: 345, distance: 170.3
click at [359, 345] on div "Edit Reservation Marty WQVSVJ" at bounding box center [756, 267] width 860 height 192
copy div "Hotel: $179/night Check-in: 09/17 Check-out: 09/19"
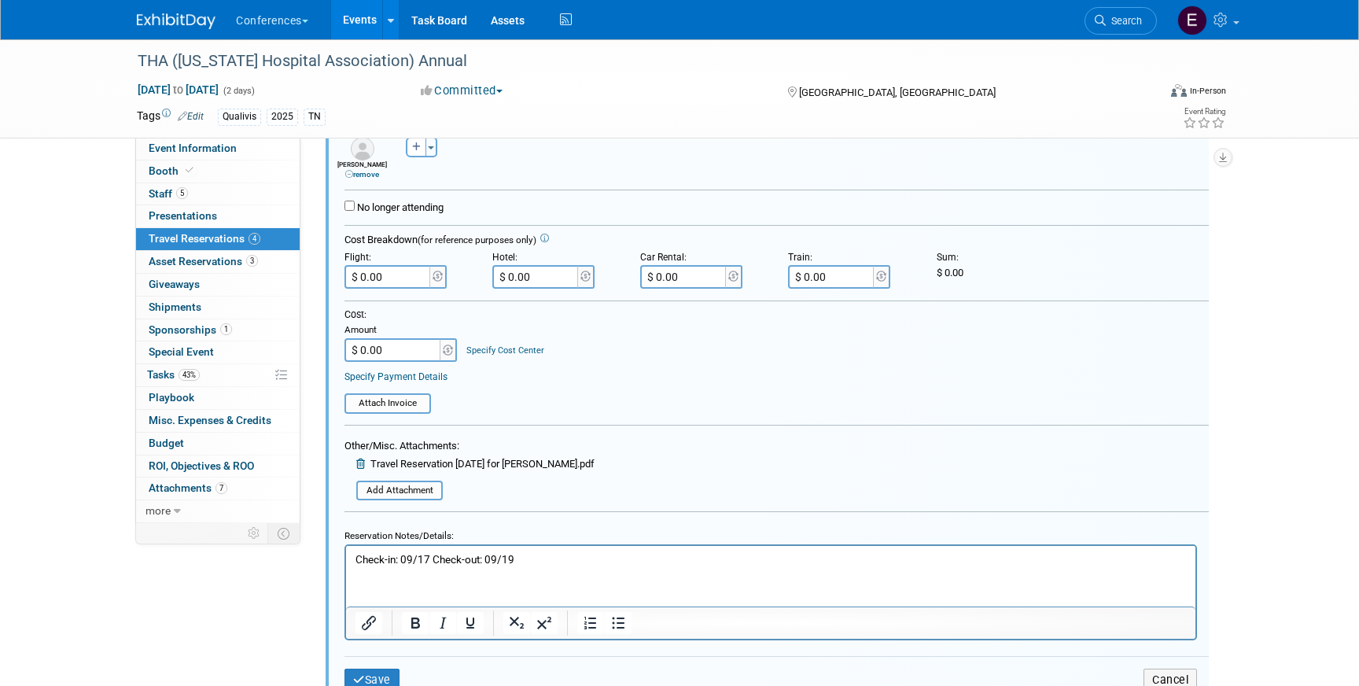
scroll to position [898, 0]
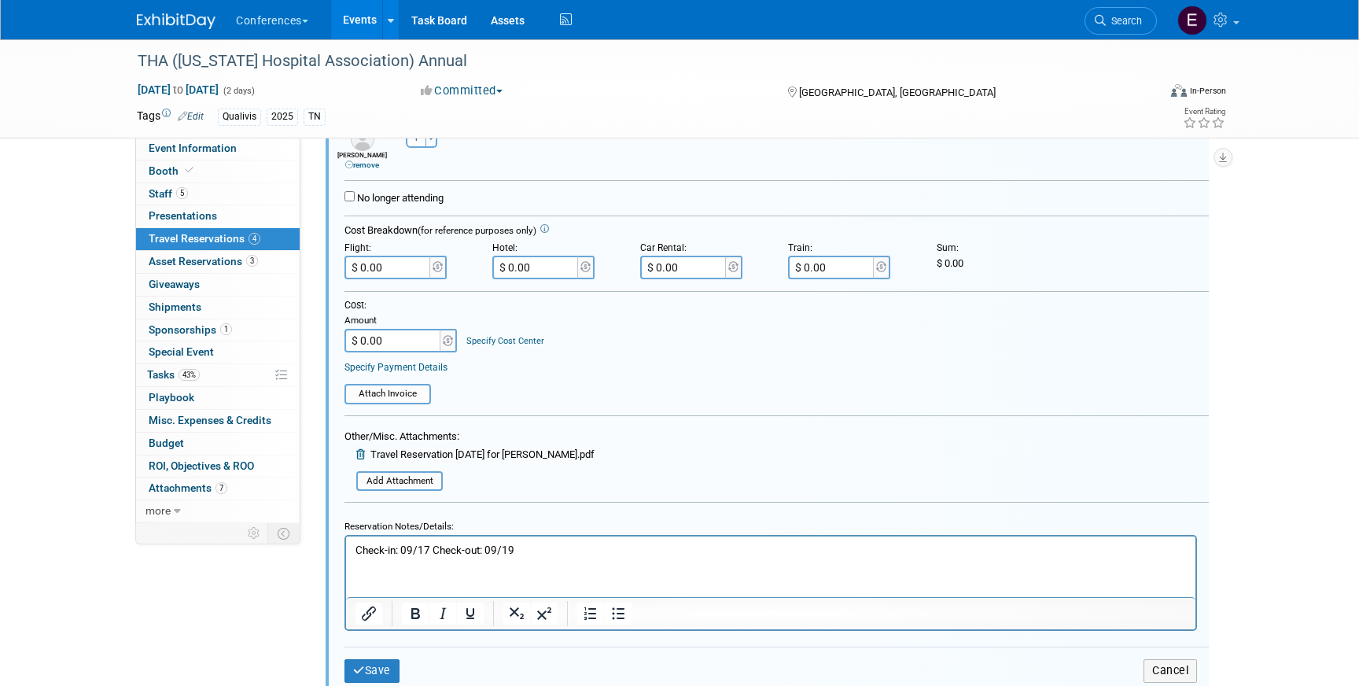
click at [357, 550] on p "Check-in: 09/17 Check-out: 09/19" at bounding box center [771, 550] width 831 height 15
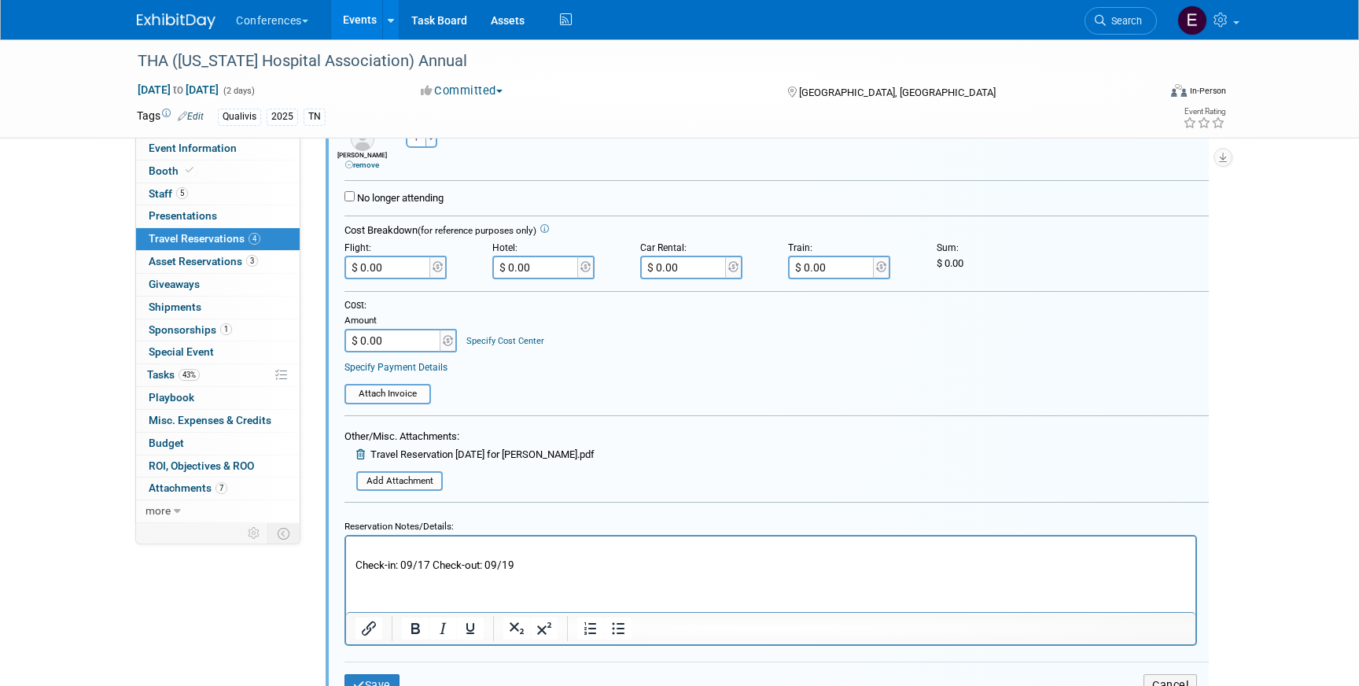
click at [380, 549] on p "Rich Text Area. Press ALT-0 for help." at bounding box center [771, 550] width 831 height 15
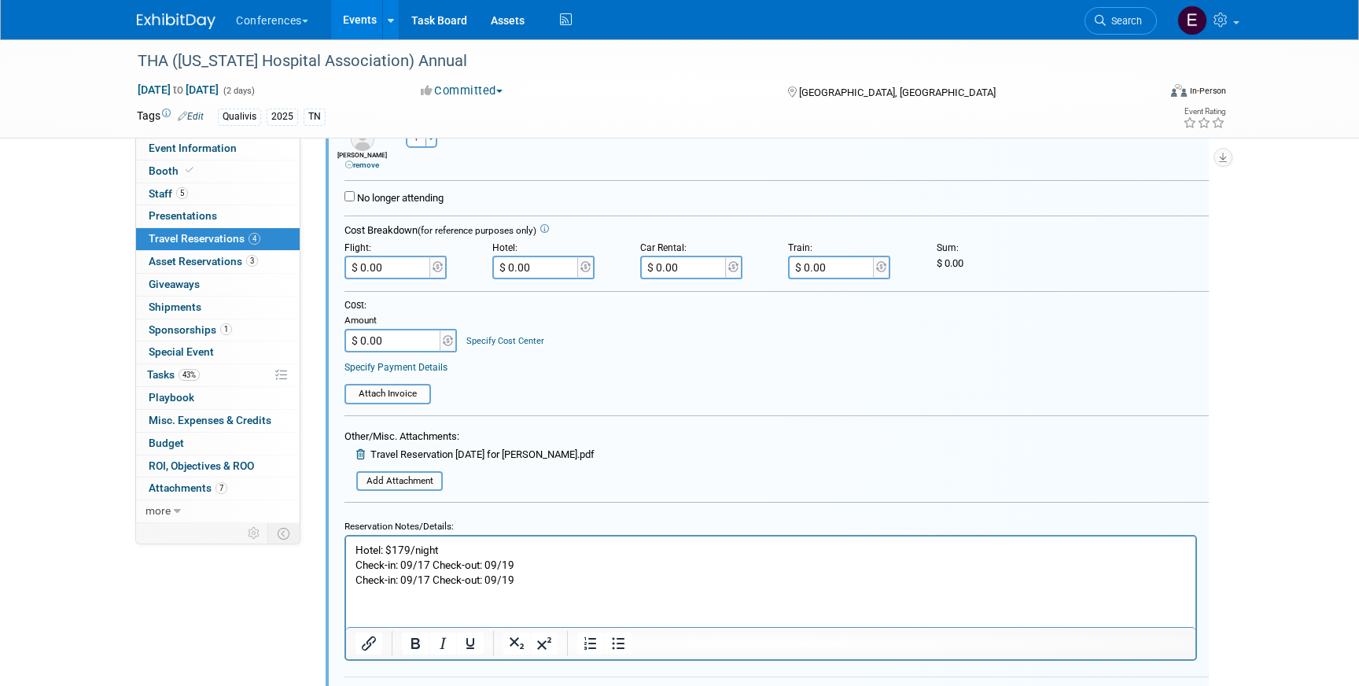
drag, startPoint x: 543, startPoint y: 591, endPoint x: 345, endPoint y: 577, distance: 197.9
click at [346, 577] on html "Hotel: $179/night Check-in: 09/17 Check-out: 09/19 Check-in: 09/17 Check-out: 0…" at bounding box center [771, 561] width 850 height 51
drag, startPoint x: 515, startPoint y: 577, endPoint x: 311, endPoint y: 575, distance: 204.5
click at [346, 575] on html "Hotel: $179/night Check-in: 09/17 Check-out: 09/19 Check-in: 09/17 Check-out: 0…" at bounding box center [771, 561] width 850 height 51
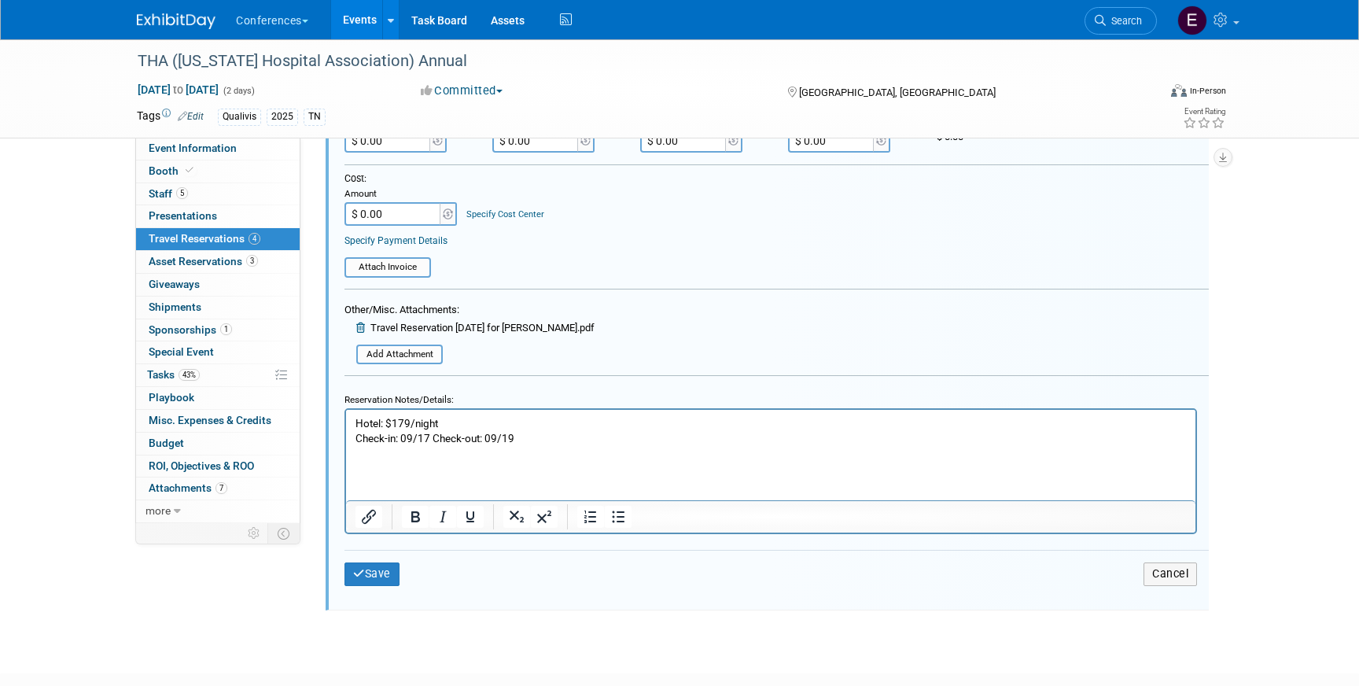
scroll to position [1029, 0]
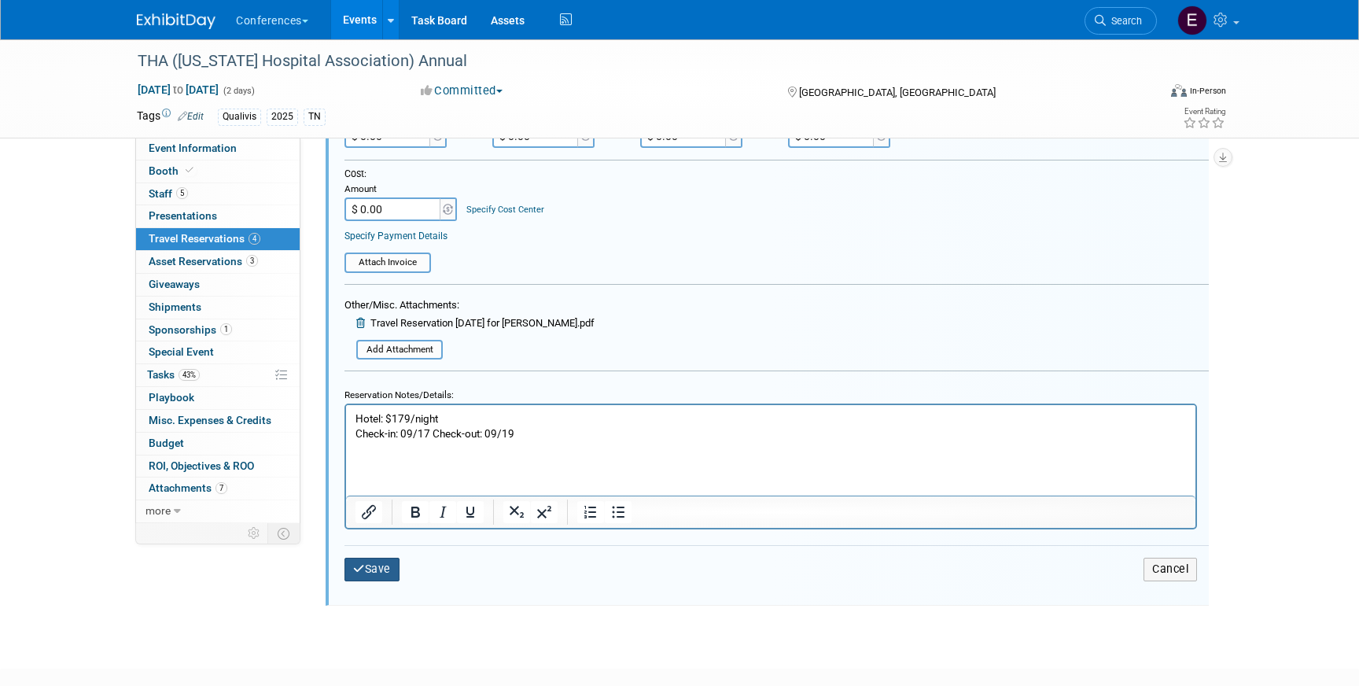
click at [375, 566] on button "Save" at bounding box center [372, 569] width 55 height 23
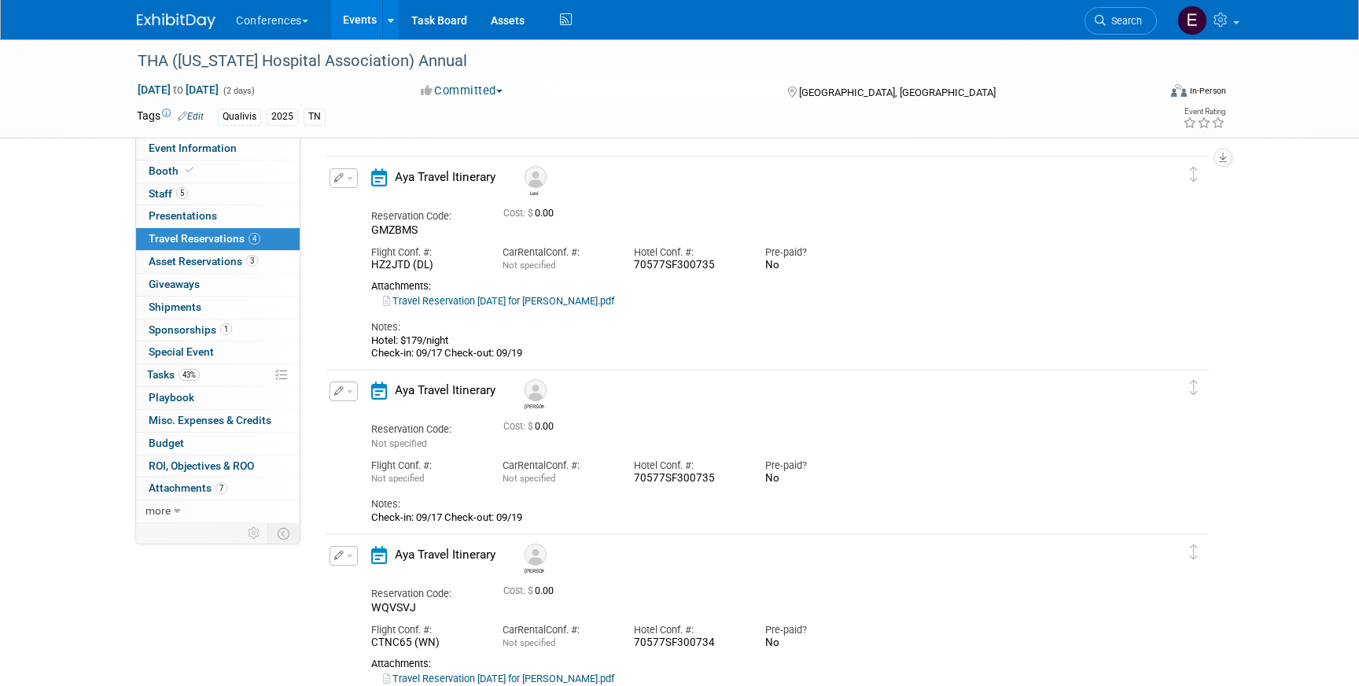
scroll to position [0, 0]
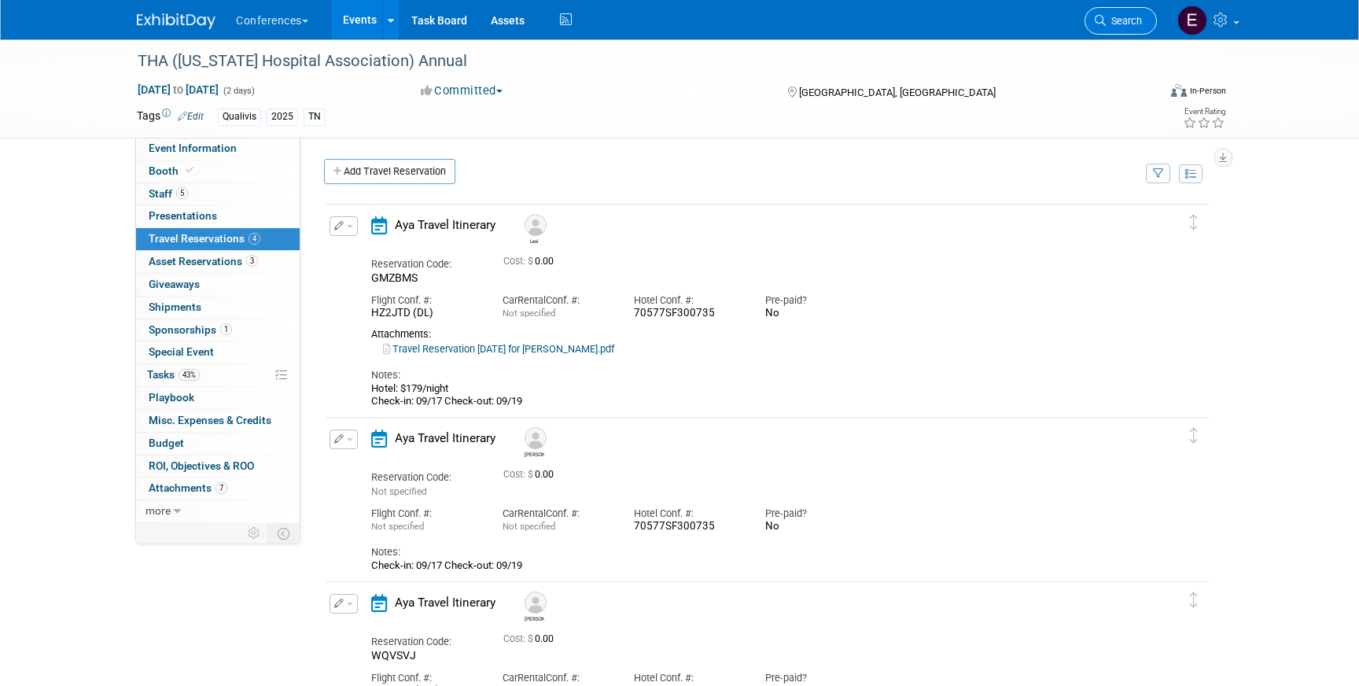
click at [1132, 21] on span "Search" at bounding box center [1124, 21] width 36 height 12
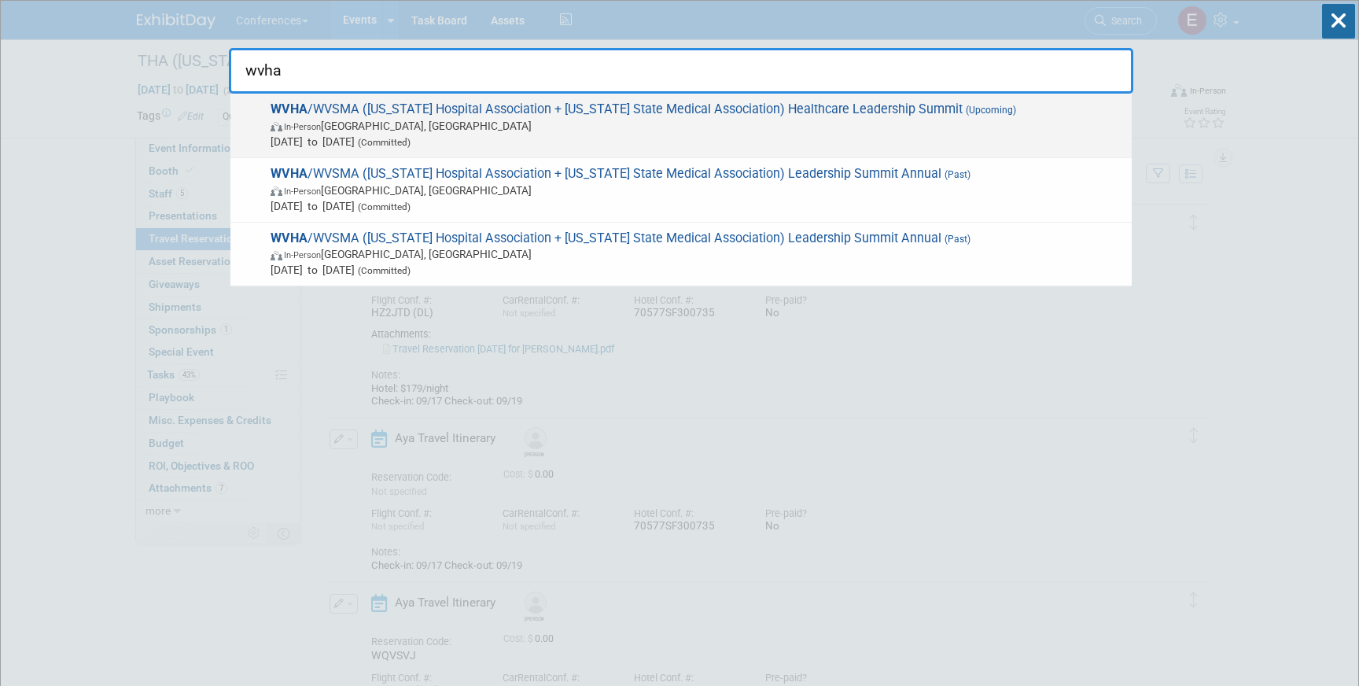
type input "wvha"
click at [724, 121] on span "In-Person White Sulphur Springs, WV" at bounding box center [697, 126] width 853 height 16
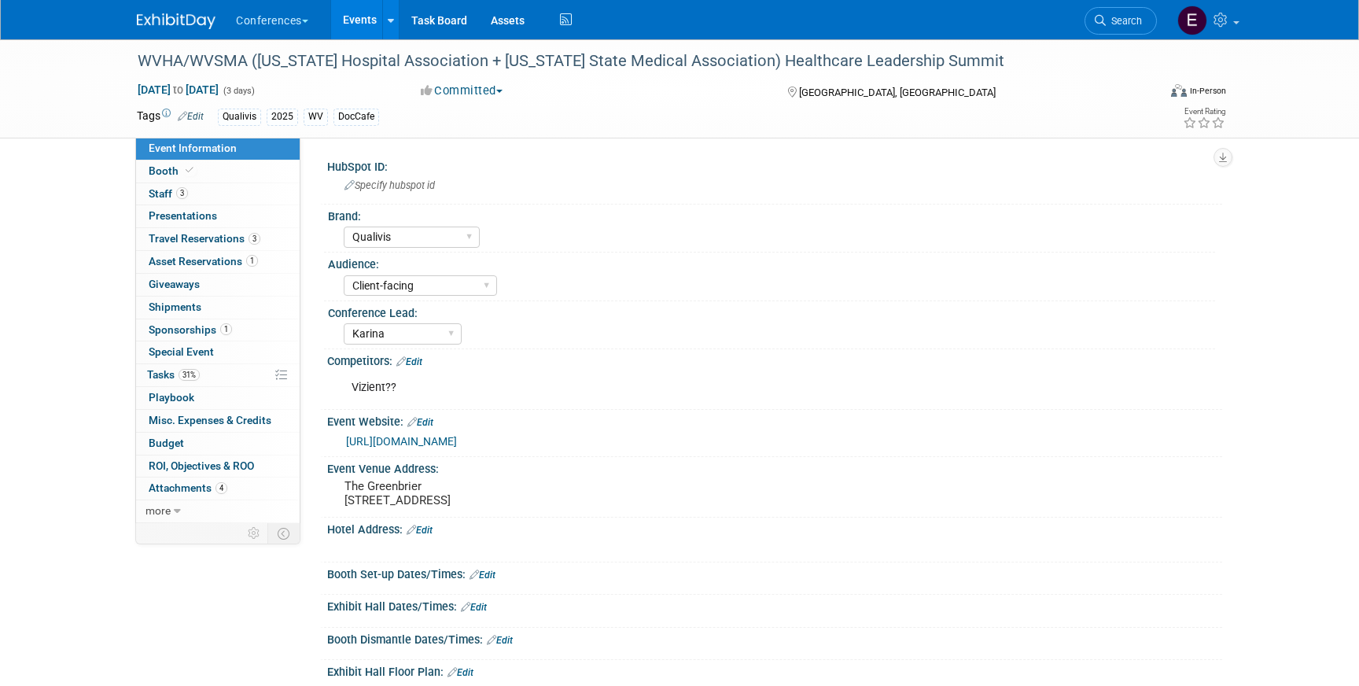
select select "Qualivis"
select select "Client-facing"
select select "Karina"
click at [273, 240] on link "3 Travel Reservations 3" at bounding box center [218, 239] width 164 height 22
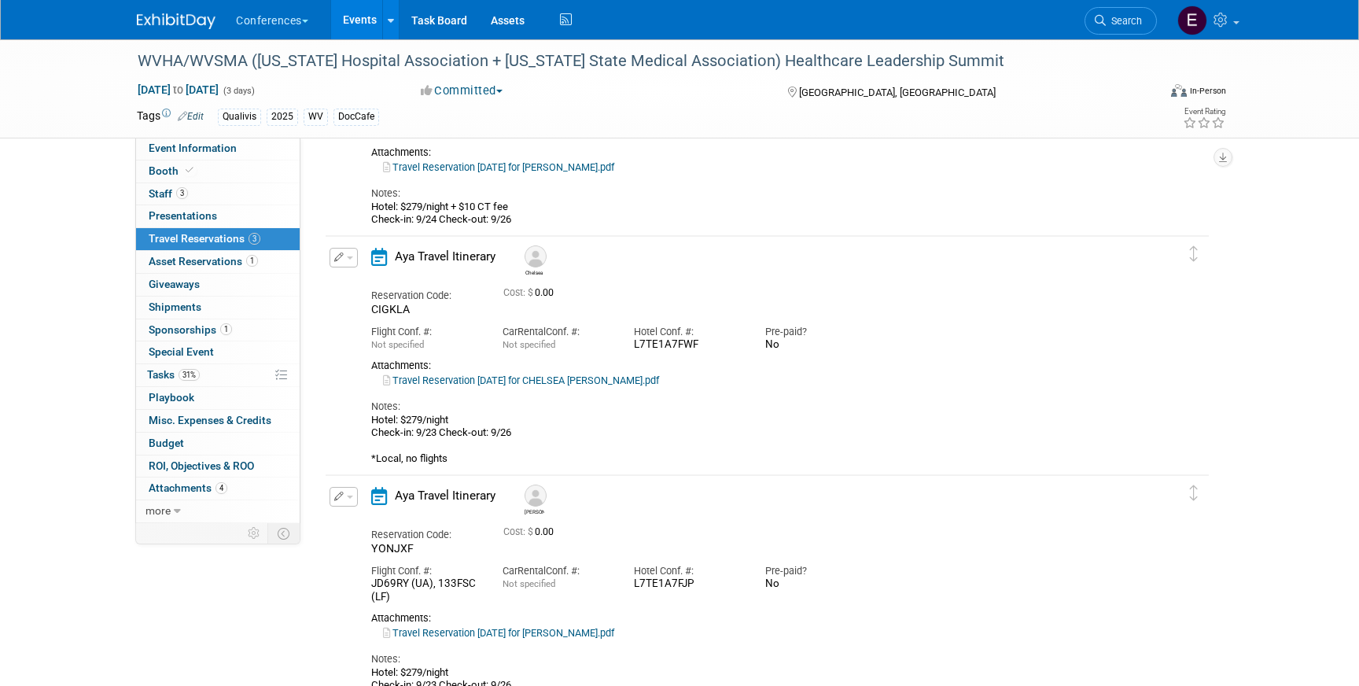
scroll to position [202, 0]
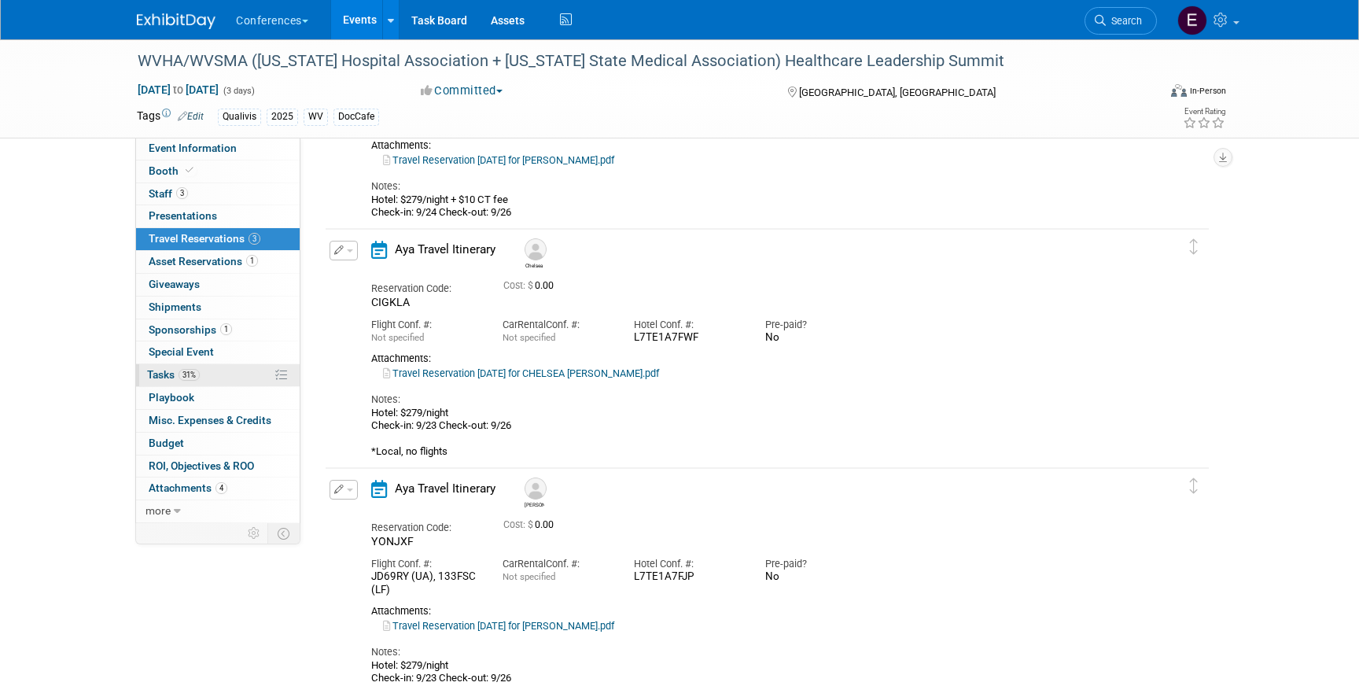
click at [227, 374] on link "31% Tasks 31%" at bounding box center [218, 375] width 164 height 22
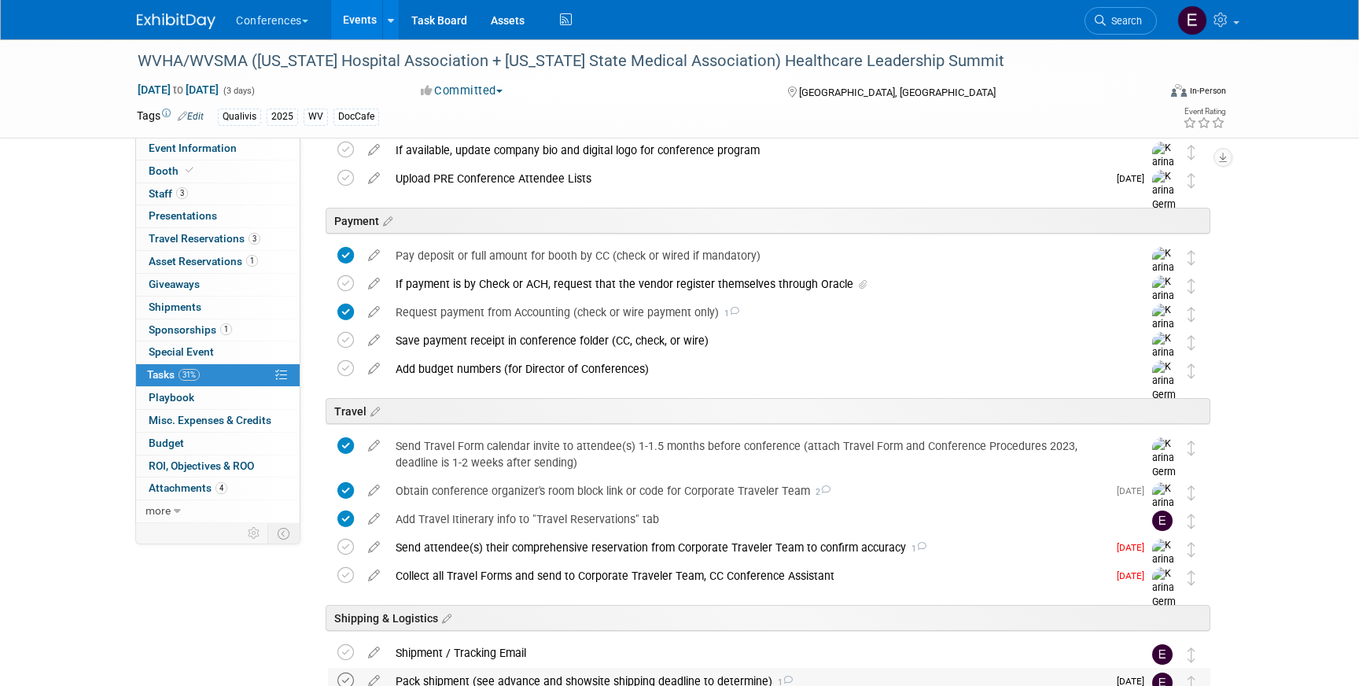
scroll to position [359, 0]
click at [1104, 18] on icon at bounding box center [1100, 20] width 11 height 11
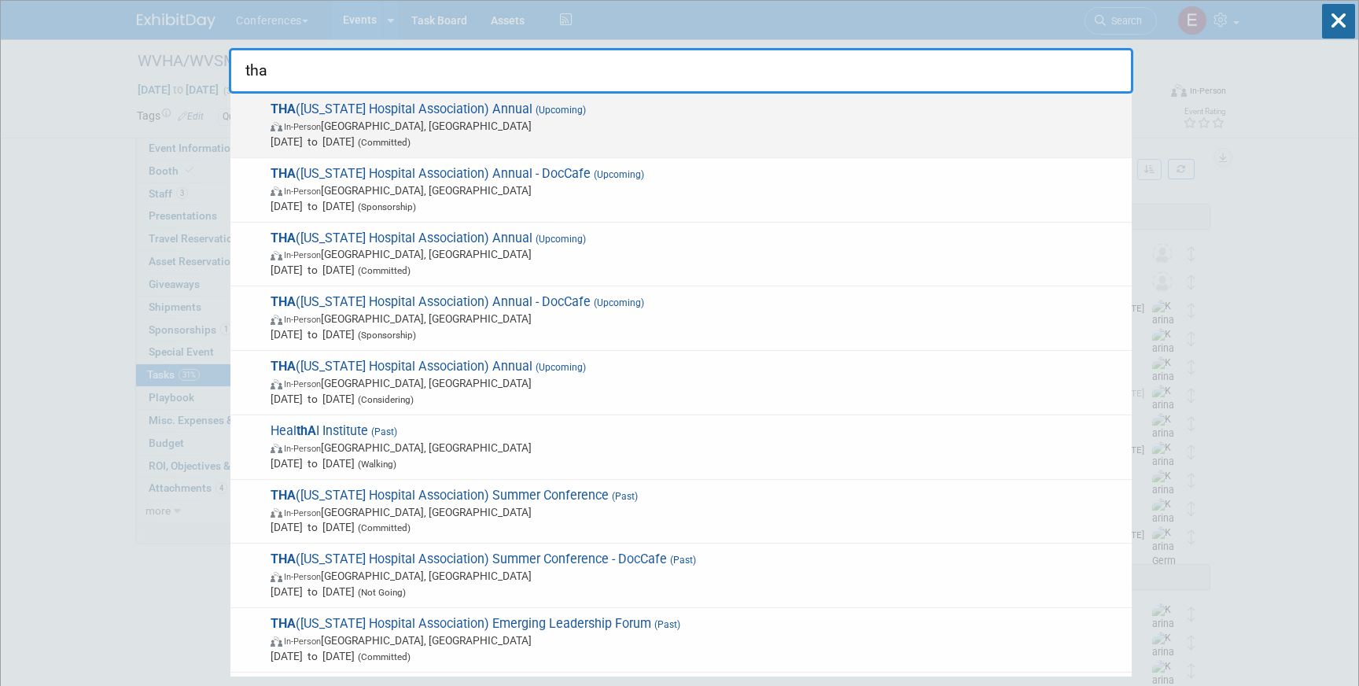
type input "tha"
click at [577, 132] on span "In-Person [GEOGRAPHIC_DATA], [GEOGRAPHIC_DATA]" at bounding box center [697, 126] width 853 height 16
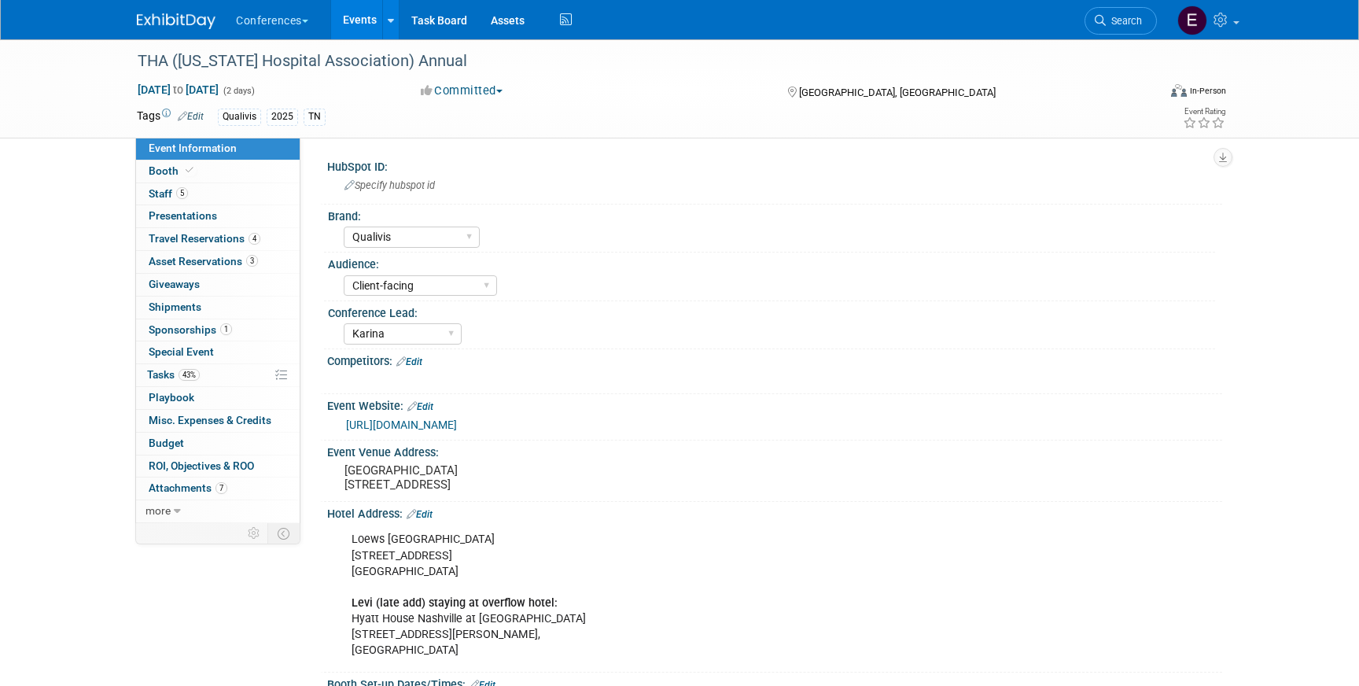
select select "Qualivis"
select select "Client-facing"
select select "Karina"
click at [250, 198] on link "5 Staff 5" at bounding box center [218, 194] width 164 height 22
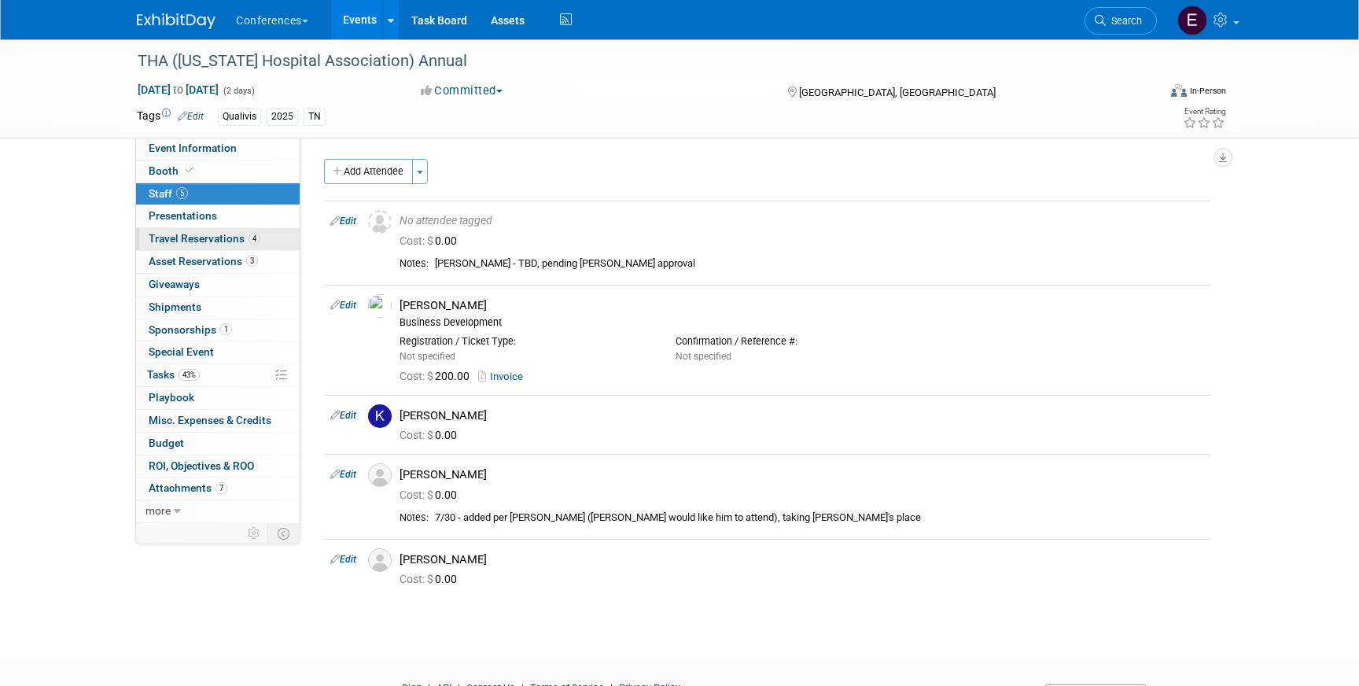
click at [230, 243] on span "Travel Reservations 4" at bounding box center [205, 238] width 112 height 13
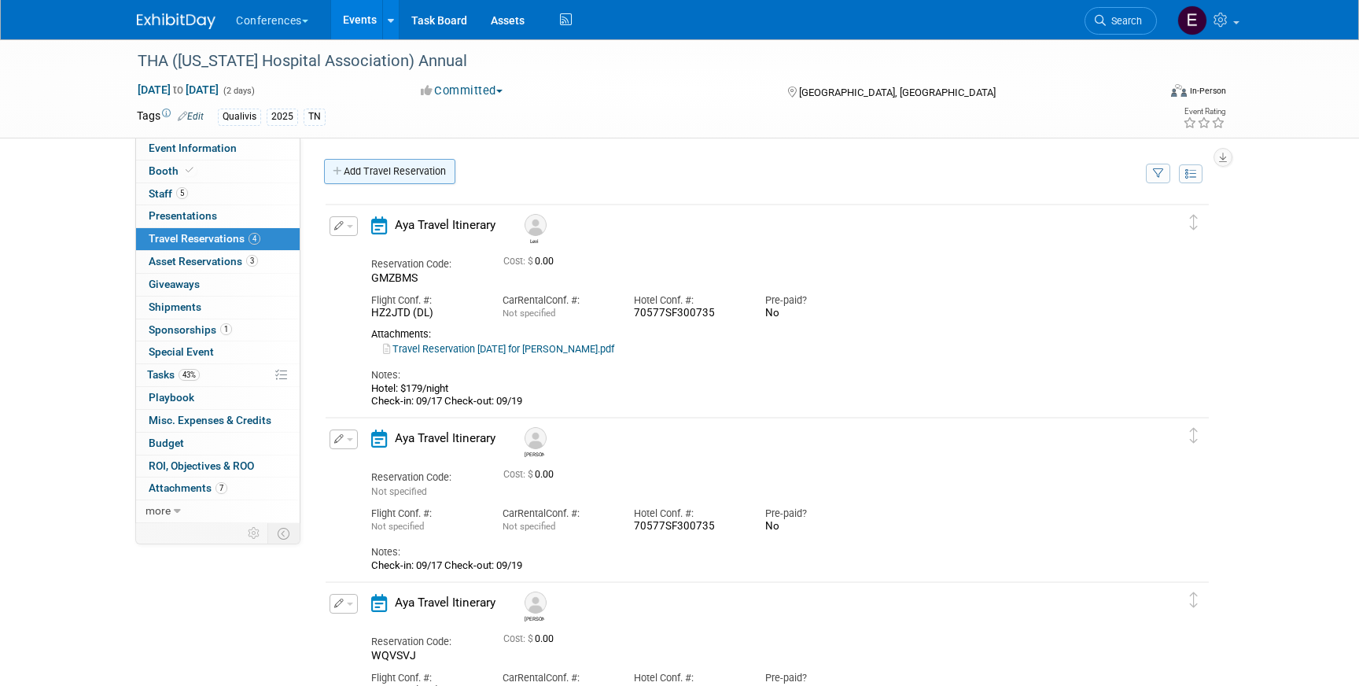
click at [374, 171] on link "Add Travel Reservation" at bounding box center [389, 171] width 131 height 25
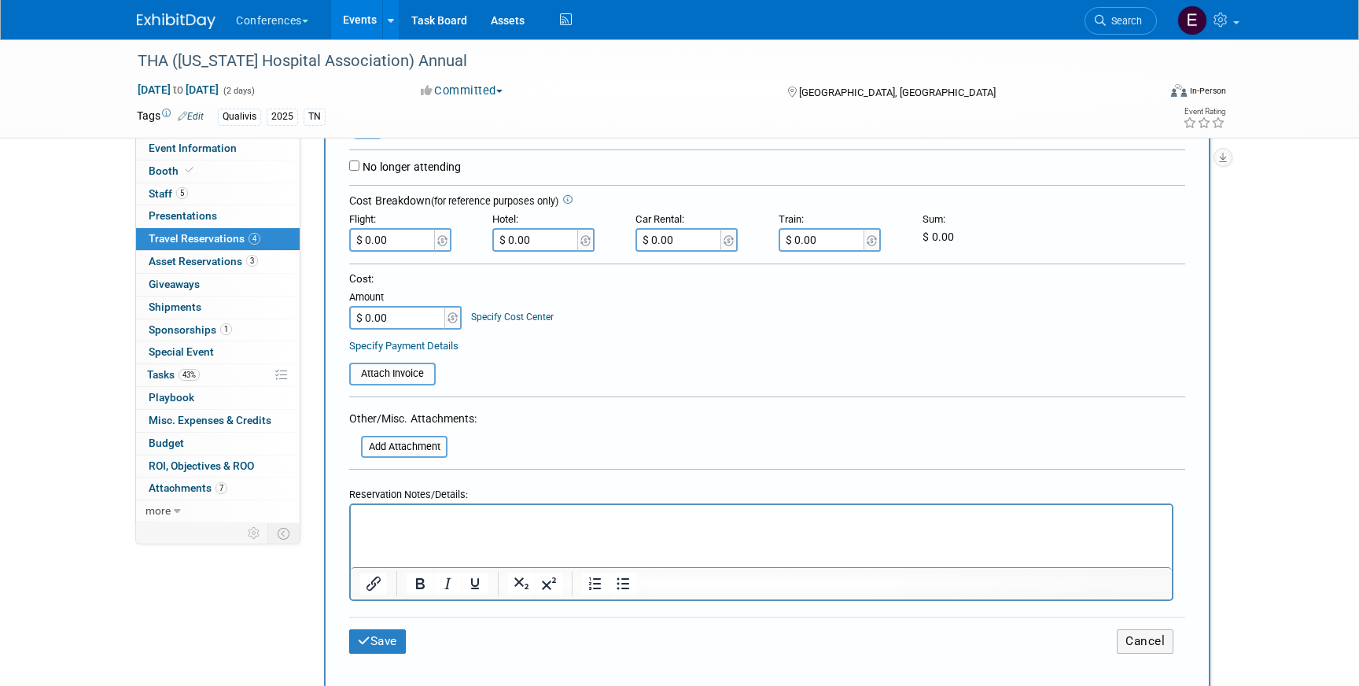
scroll to position [390, 0]
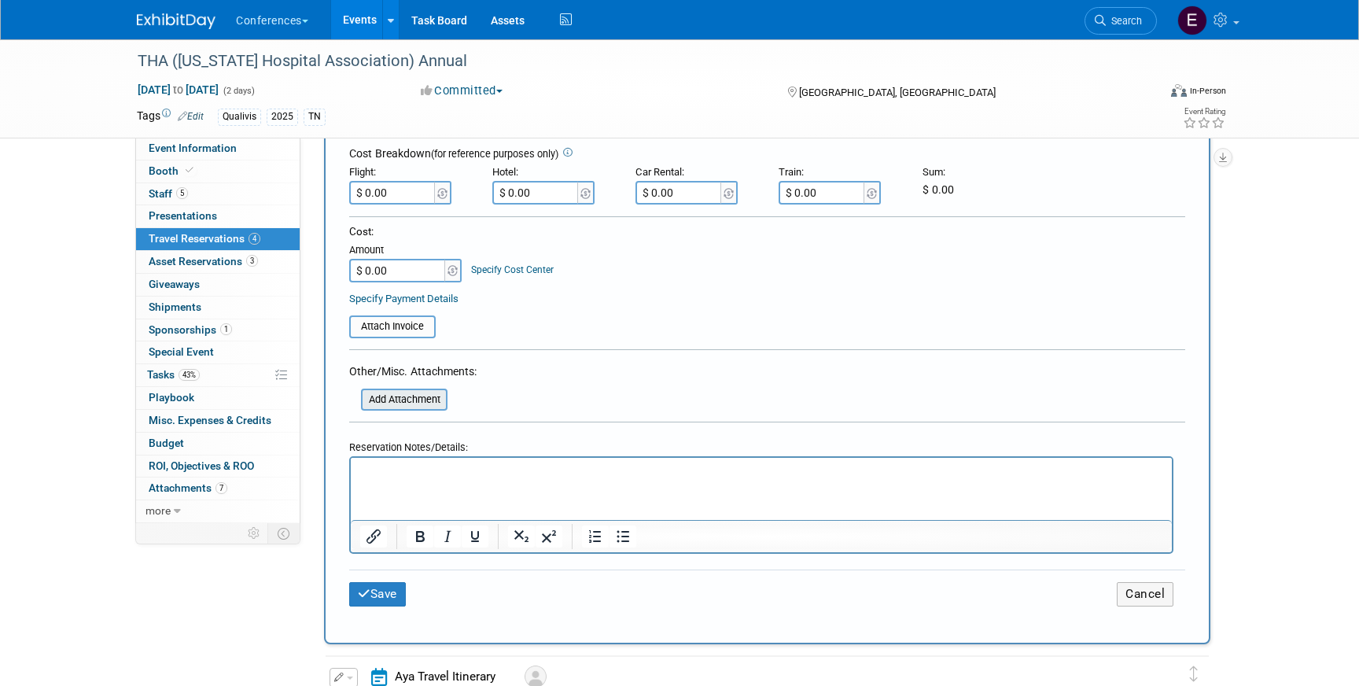
click at [386, 401] on input "file" at bounding box center [352, 399] width 187 height 19
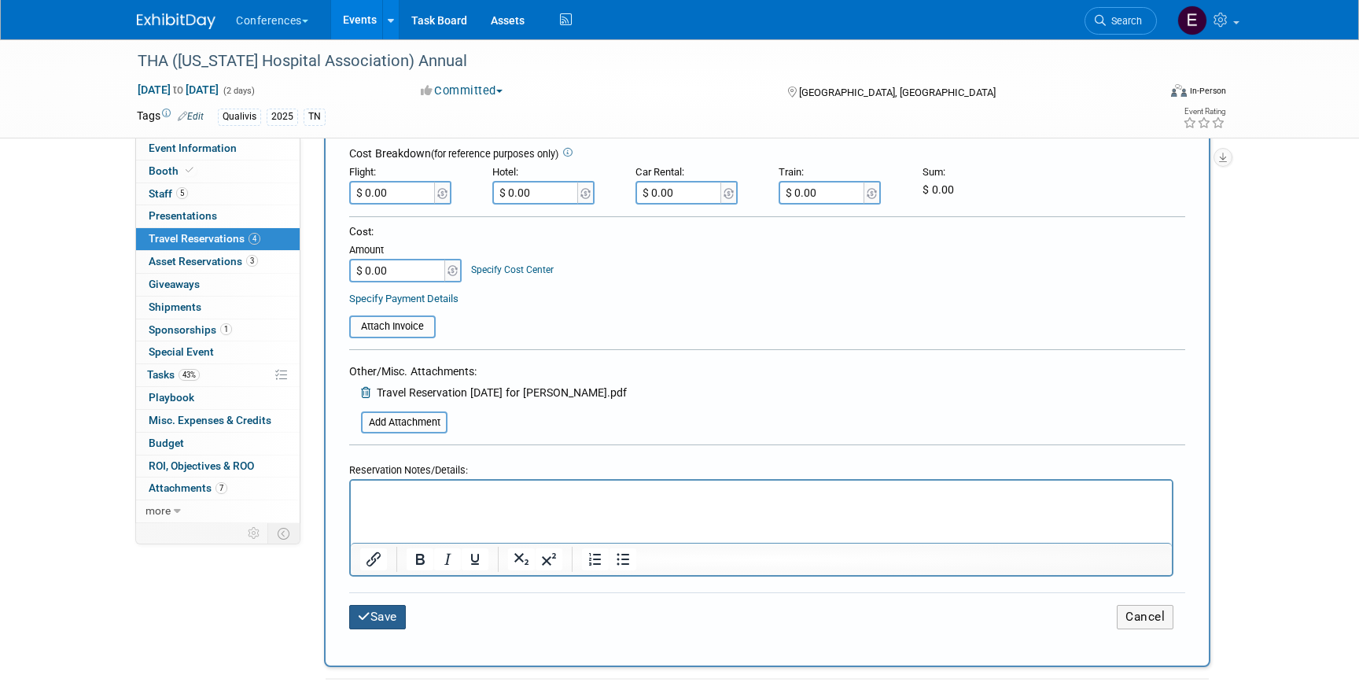
click at [379, 620] on button "Save" at bounding box center [377, 617] width 57 height 24
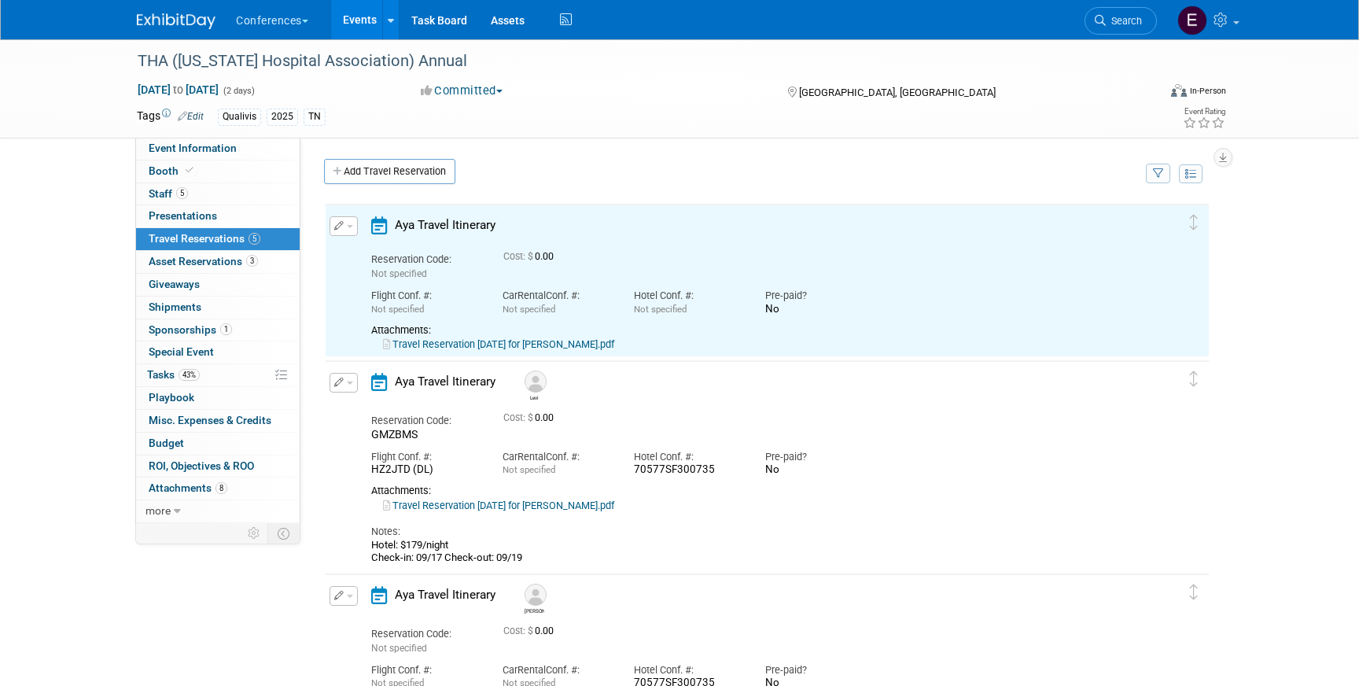
scroll to position [0, 0]
click at [577, 343] on link "Travel Reservation [DATE] for [PERSON_NAME].pdf" at bounding box center [498, 344] width 231 height 12
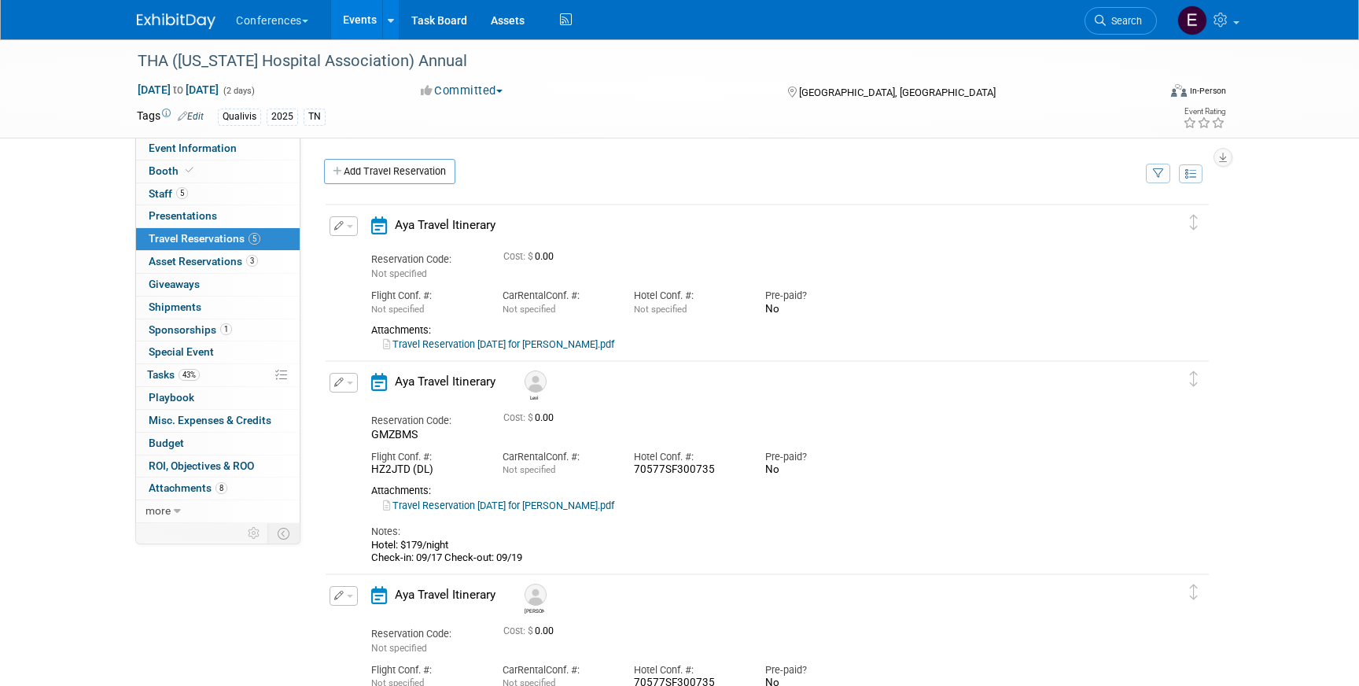
click at [337, 227] on icon "button" at bounding box center [339, 225] width 10 height 9
click at [369, 245] on button "Edit Reservation" at bounding box center [396, 253] width 133 height 23
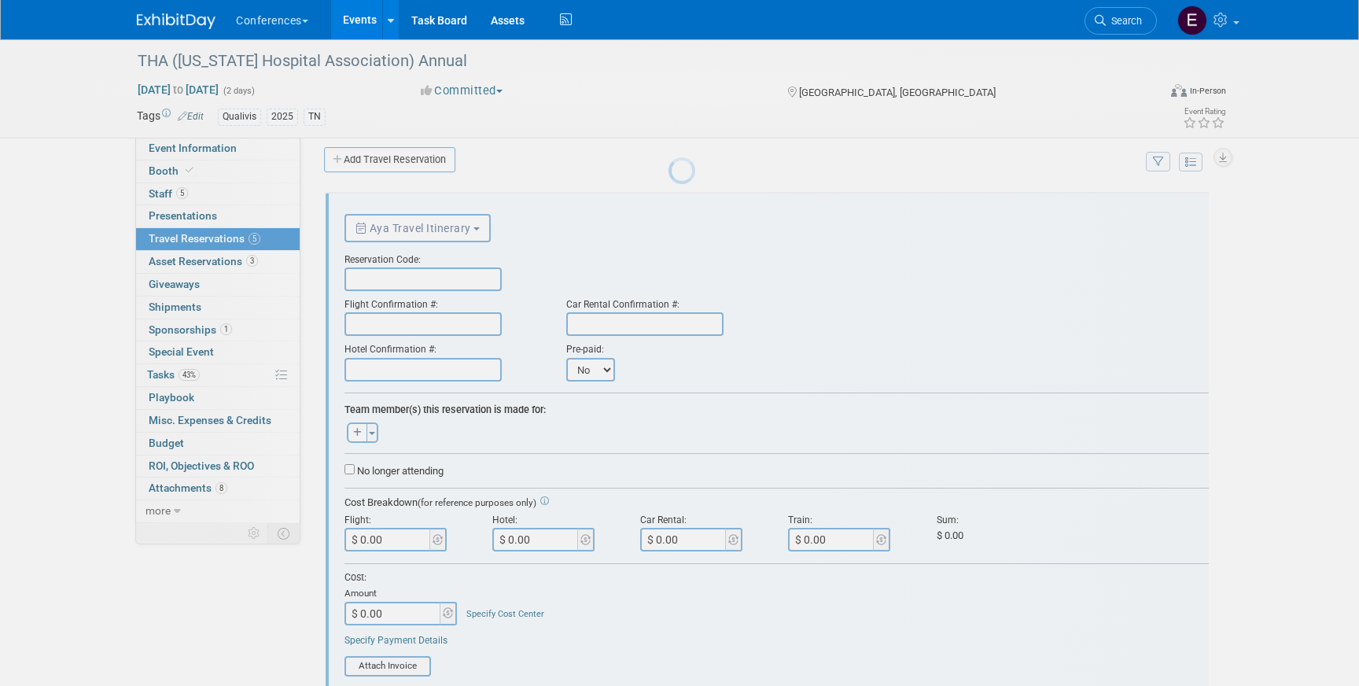
scroll to position [27, 0]
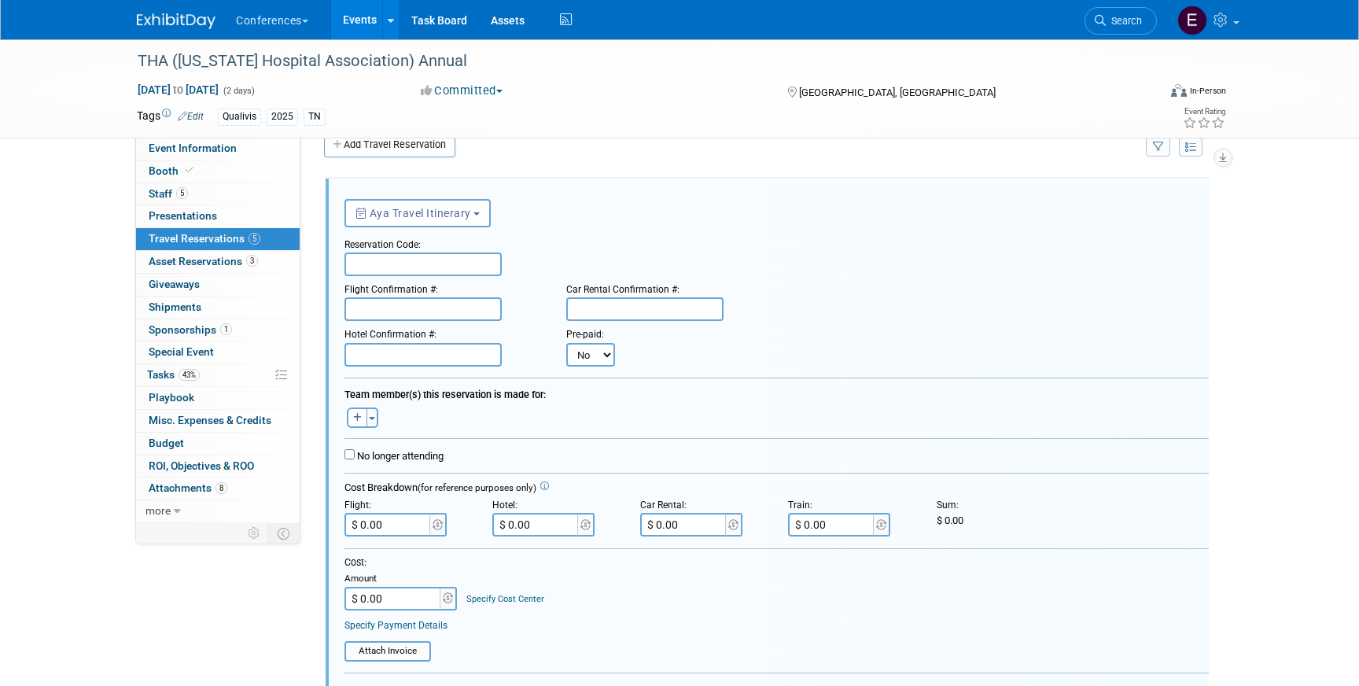
click at [378, 265] on input "text" at bounding box center [423, 265] width 157 height 24
paste input "EAIYUQ"
type input "EAIYUQ"
click at [387, 308] on input "text" at bounding box center [423, 309] width 157 height 24
paste input "FITVID (AA)"
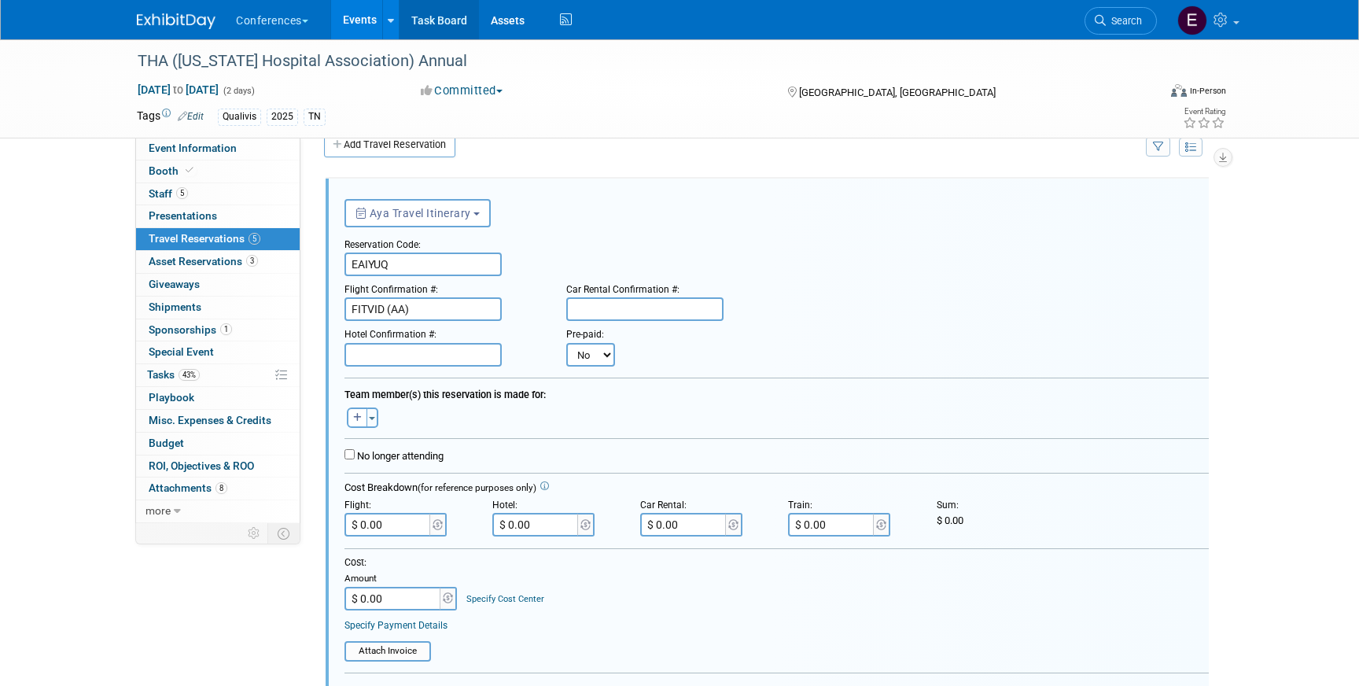
type input "FITVID (AA)"
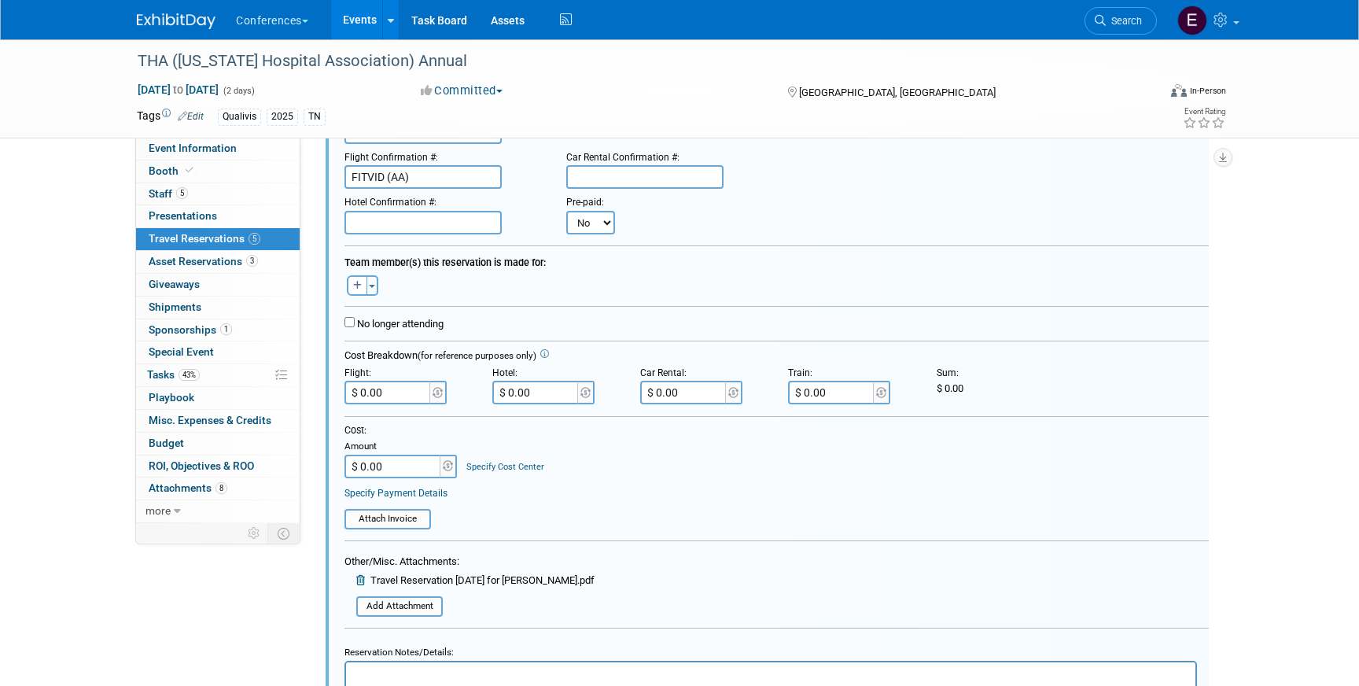
scroll to position [168, 0]
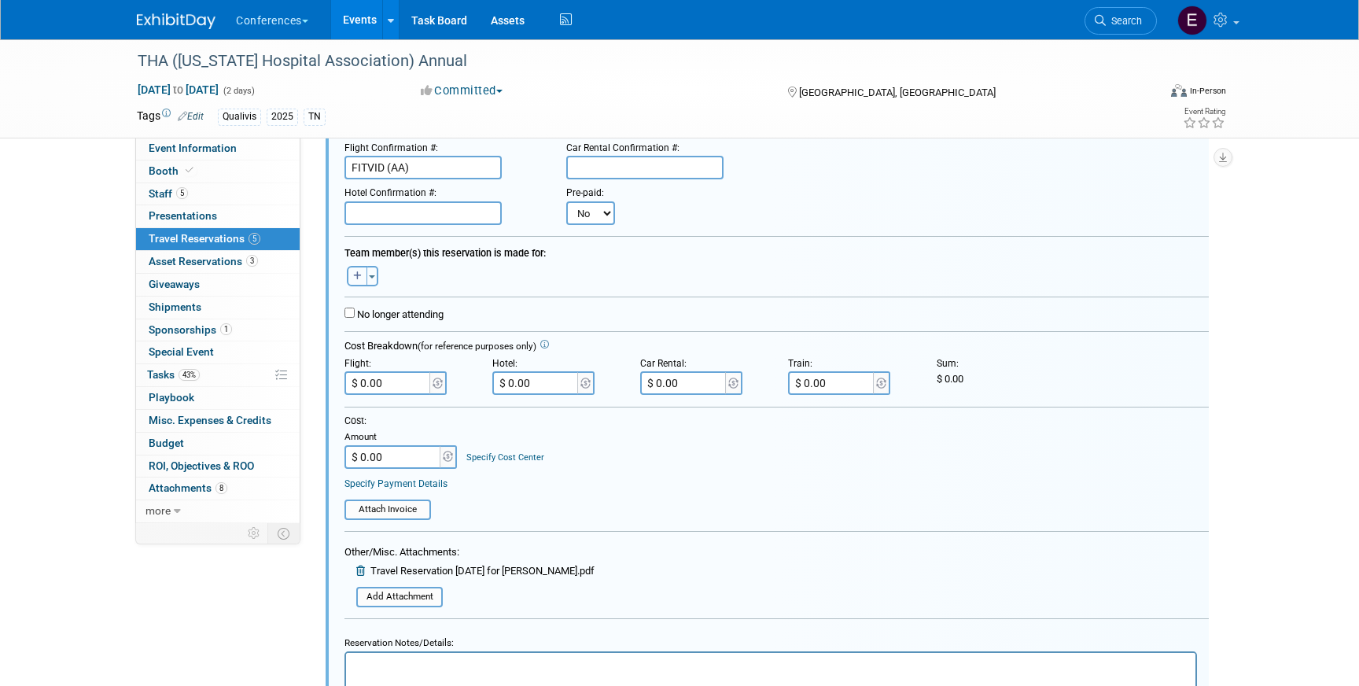
click at [349, 280] on button "button" at bounding box center [357, 276] width 20 height 20
select select
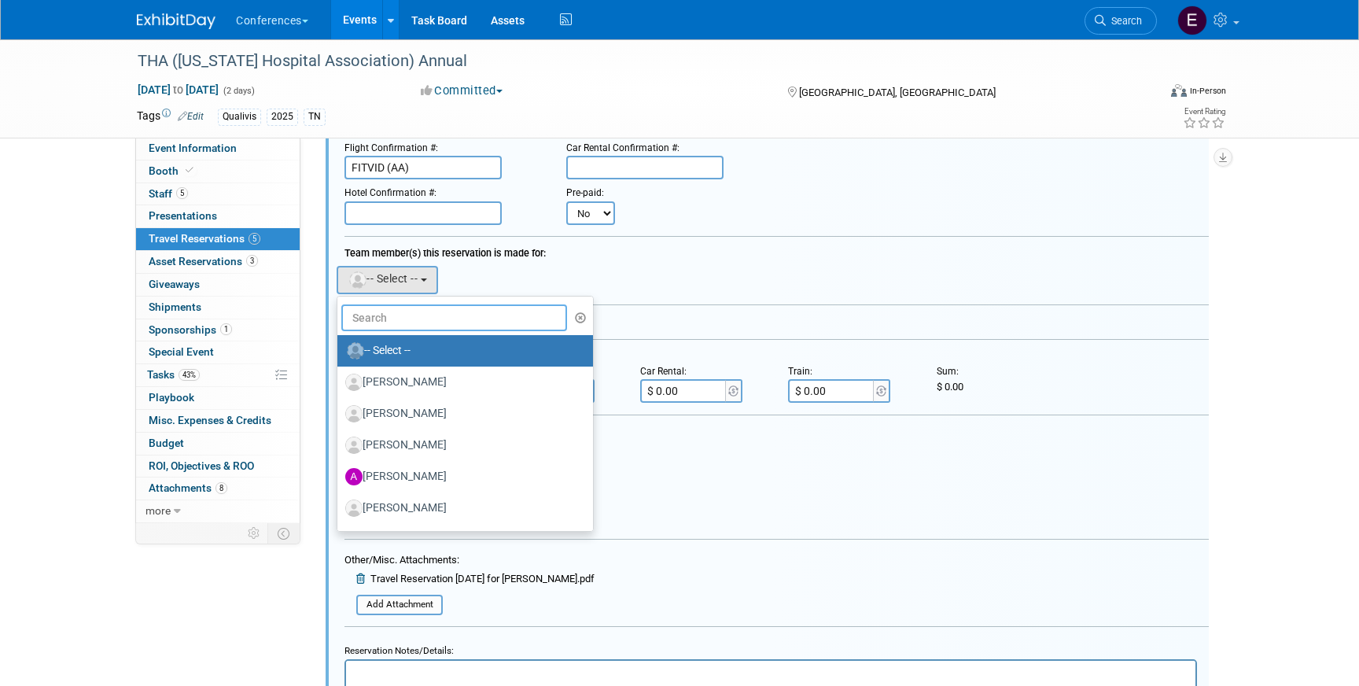
click at [404, 326] on input "text" at bounding box center [454, 317] width 226 height 27
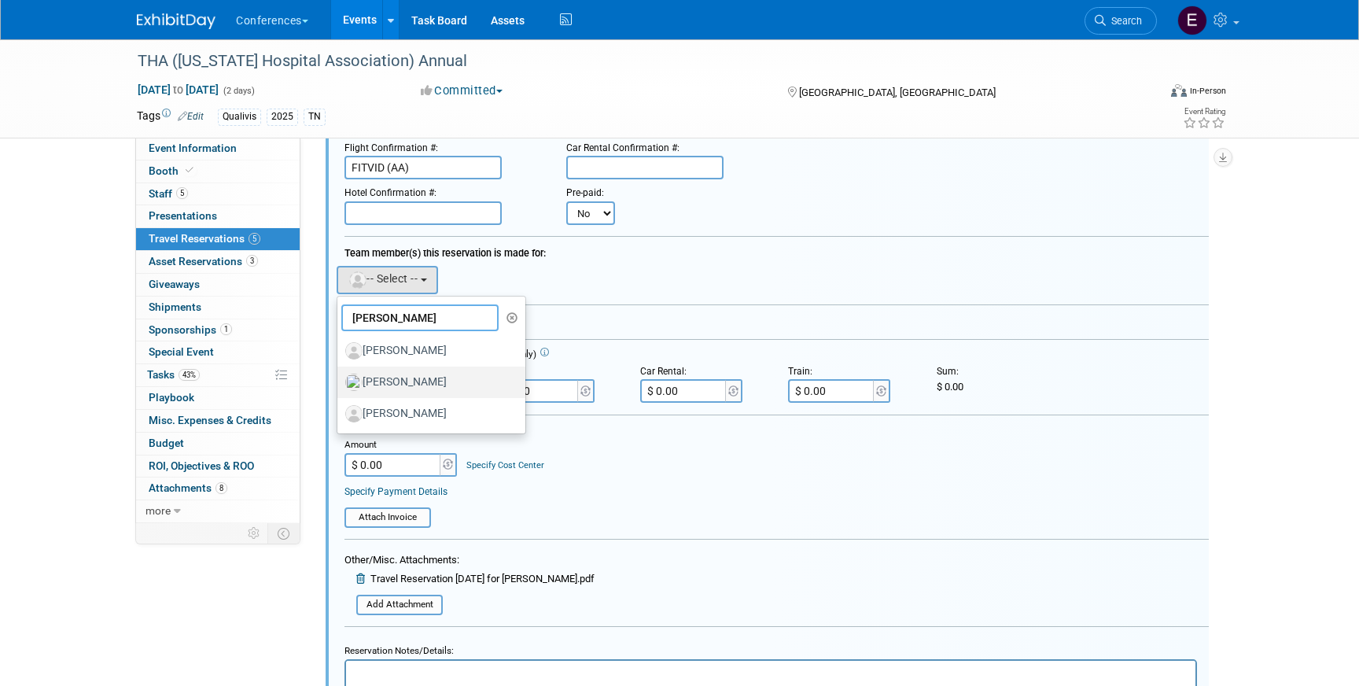
type input "bob"
click at [453, 379] on label "[PERSON_NAME]" at bounding box center [427, 382] width 164 height 25
click at [340, 379] on input "[PERSON_NAME]" at bounding box center [335, 380] width 10 height 10
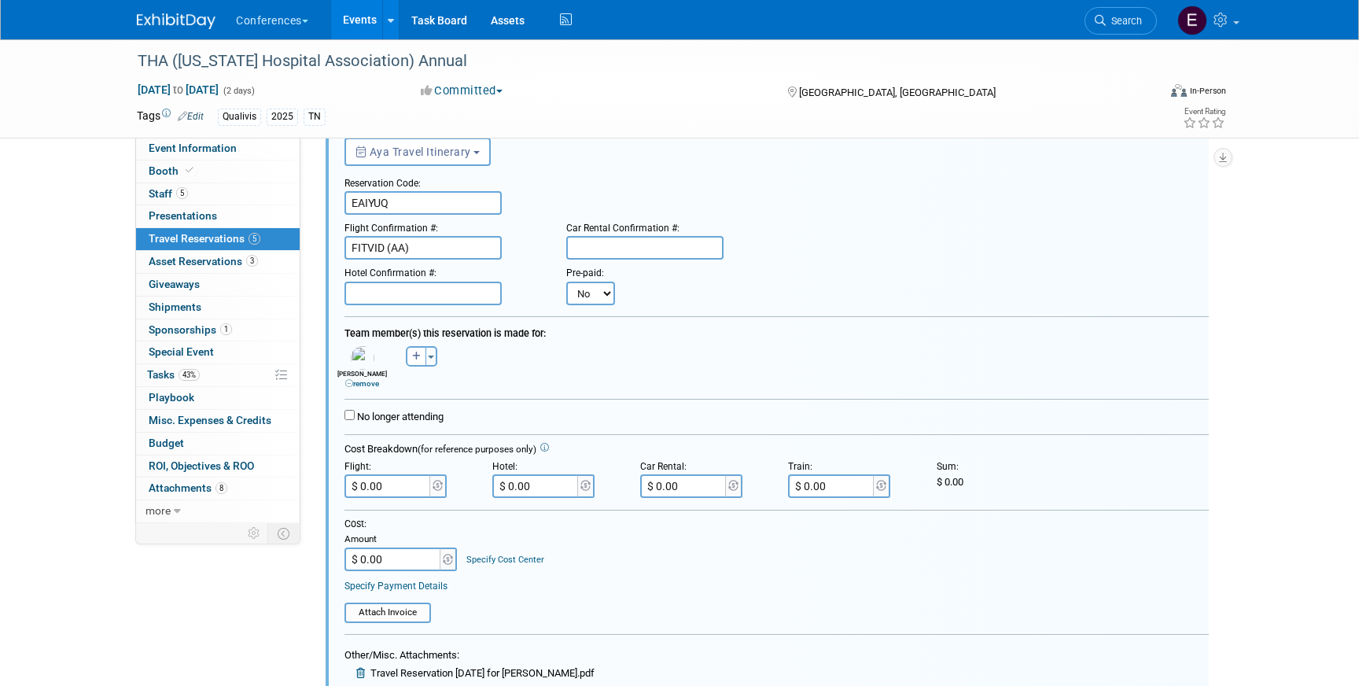
scroll to position [81, 0]
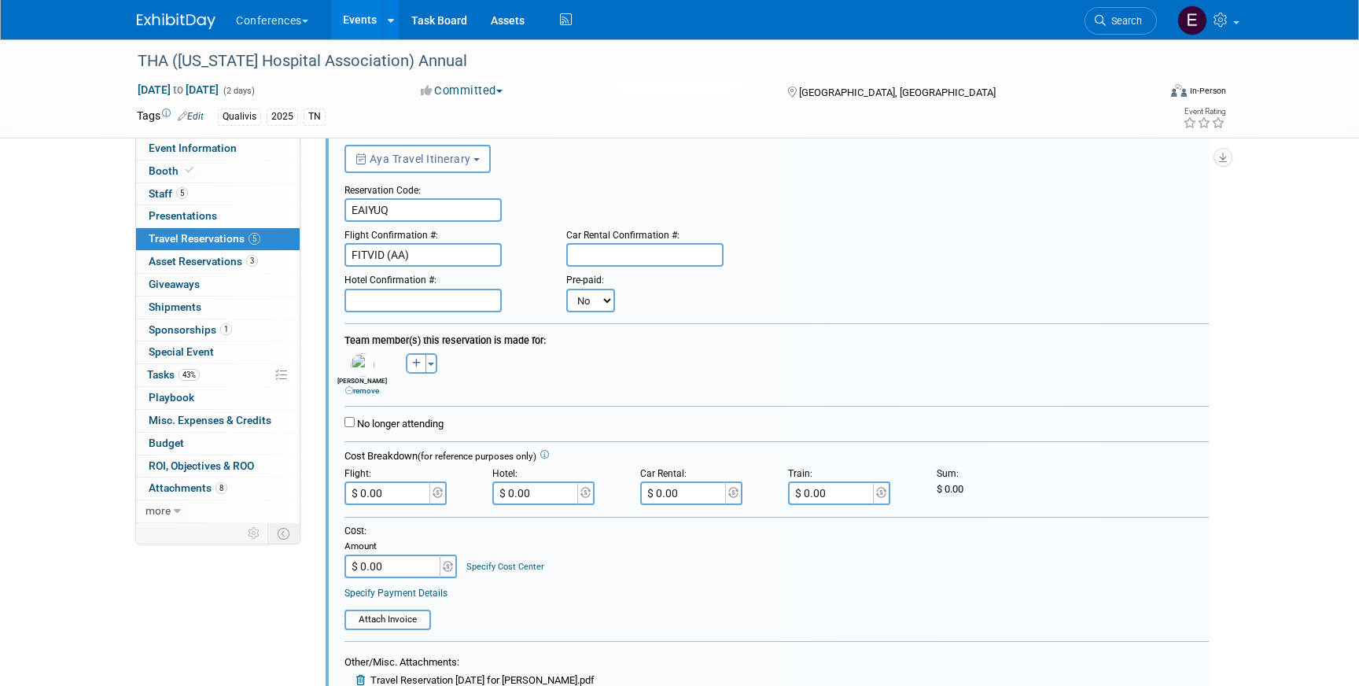
click at [388, 304] on input "text" at bounding box center [423, 301] width 157 height 24
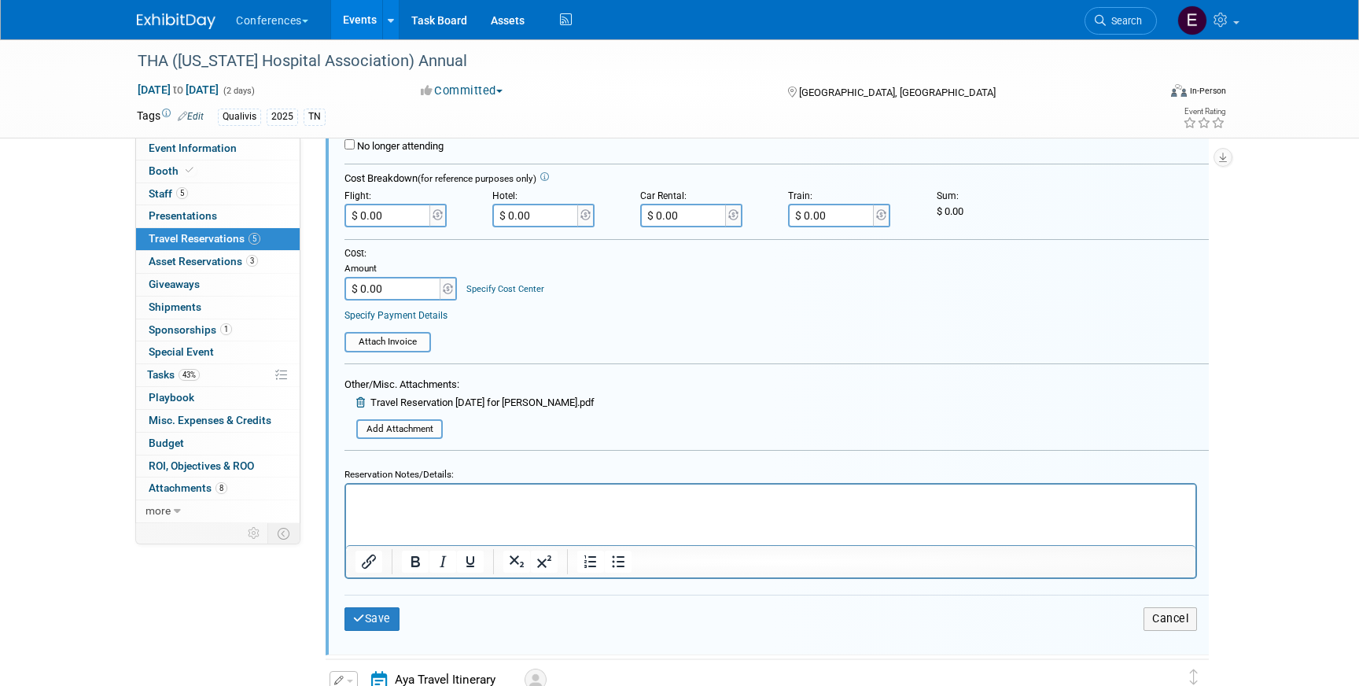
scroll to position [374, 0]
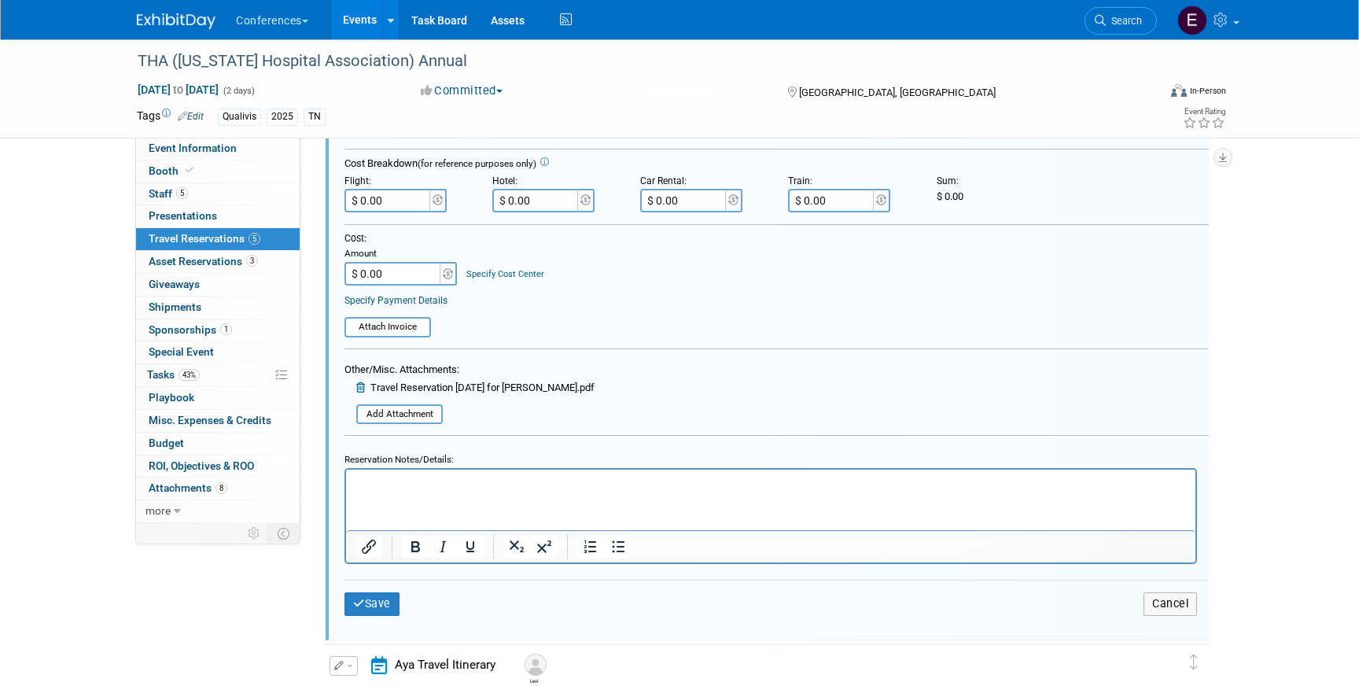
type input "136248109"
click at [434, 484] on p "Rich Text Area. Press ALT-0 for help." at bounding box center [771, 483] width 831 height 15
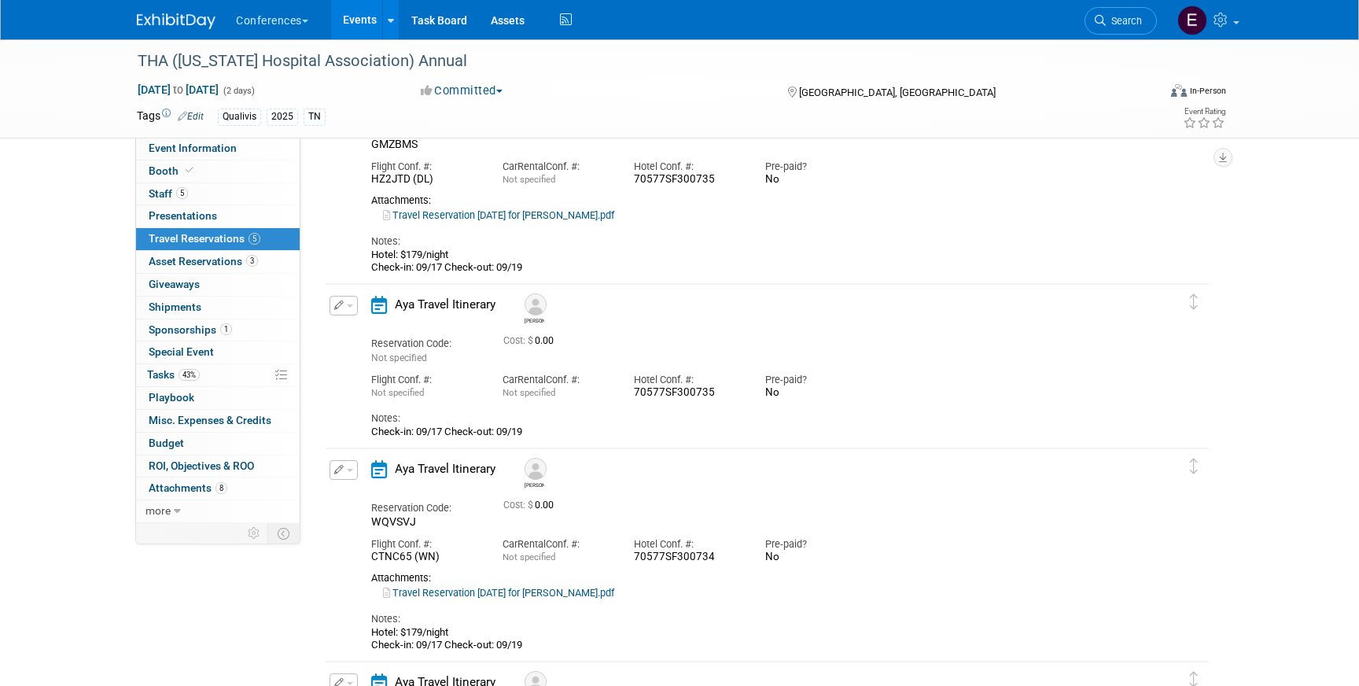
scroll to position [950, 0]
drag, startPoint x: 526, startPoint y: 430, endPoint x: 362, endPoint y: 427, distance: 164.4
click at [363, 427] on div "Aya Travel Itinerary Jerry Reservation Code: Not specified Cost: $ 0.00" at bounding box center [753, 364] width 788 height 143
copy div "Check-in: 09/17 Check-out: 09/19"
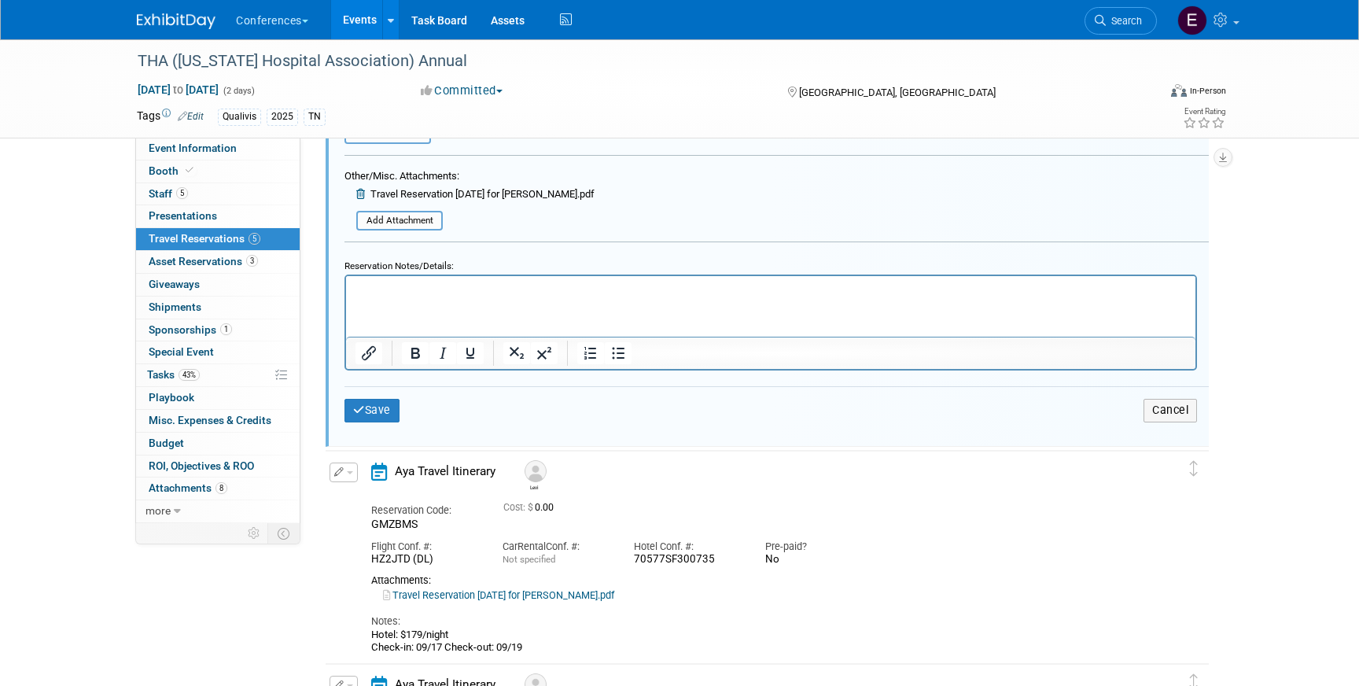
scroll to position [556, 0]
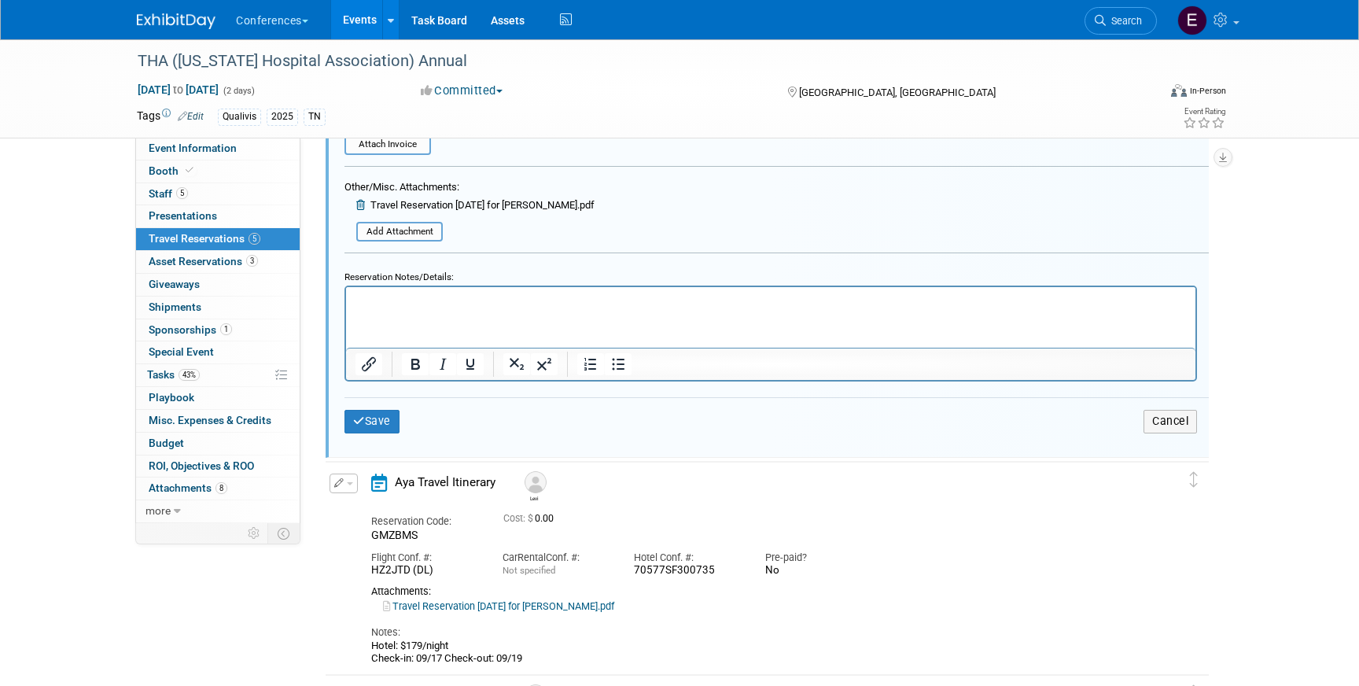
click at [439, 308] on p "Rich Text Area. Press ALT-0 for help." at bounding box center [771, 300] width 831 height 15
paste body "Rich Text Area. Press ALT-0 for help."
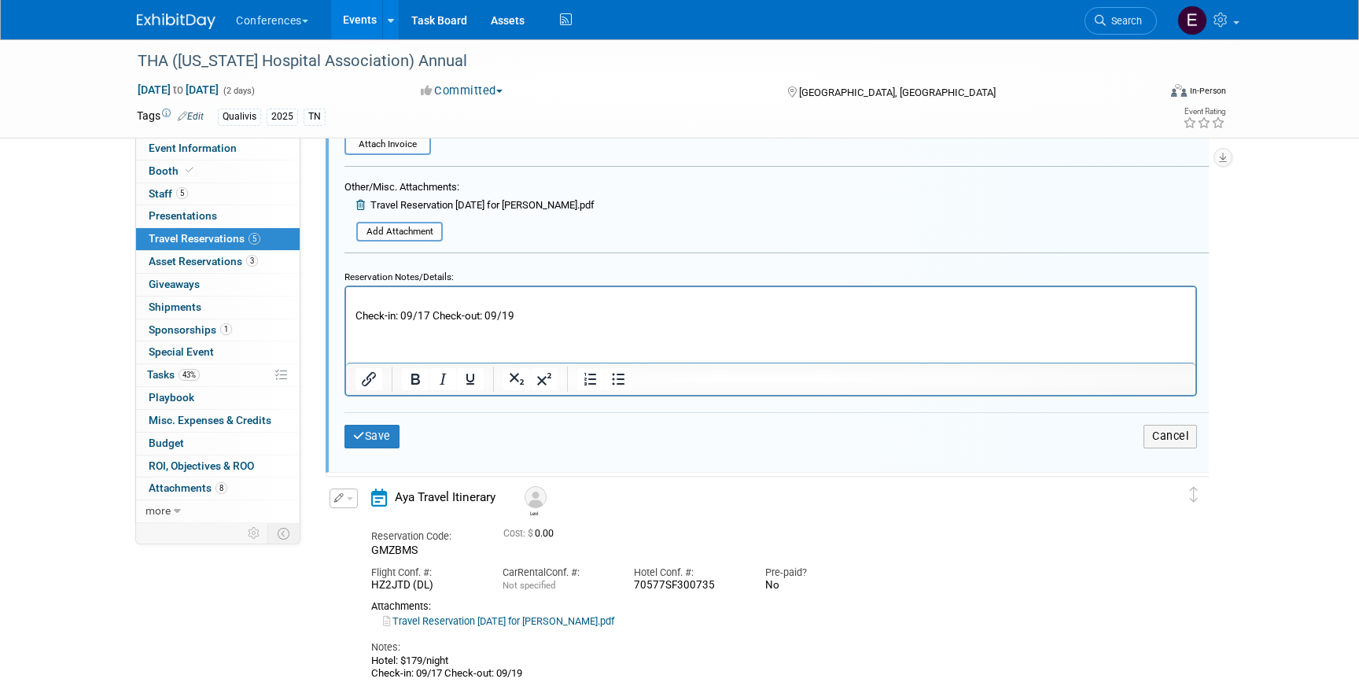
click at [370, 297] on p "Rich Text Area. Press ALT-0 for help." at bounding box center [771, 300] width 831 height 15
click at [378, 447] on button "Save" at bounding box center [372, 436] width 55 height 23
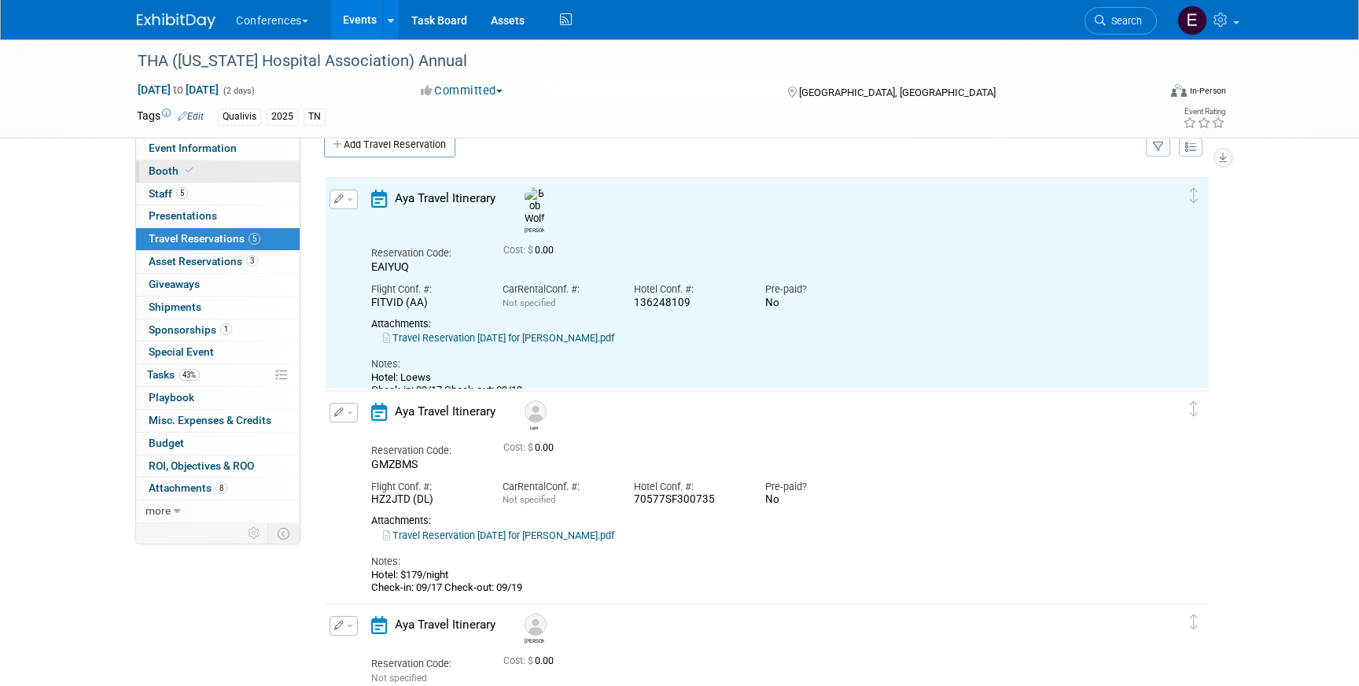
scroll to position [0, 0]
click at [226, 157] on link "Event Information" at bounding box center [218, 149] width 164 height 22
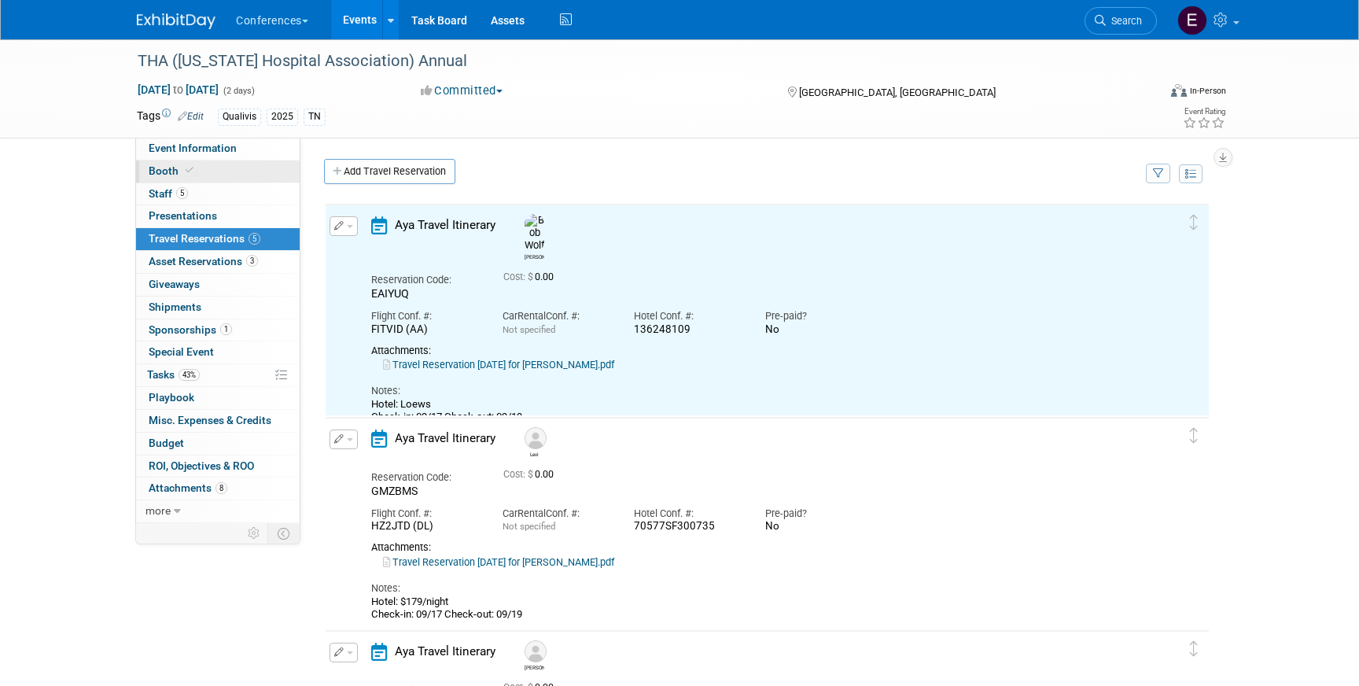
select select "Qualivis"
select select "Client-facing"
select select "Karina"
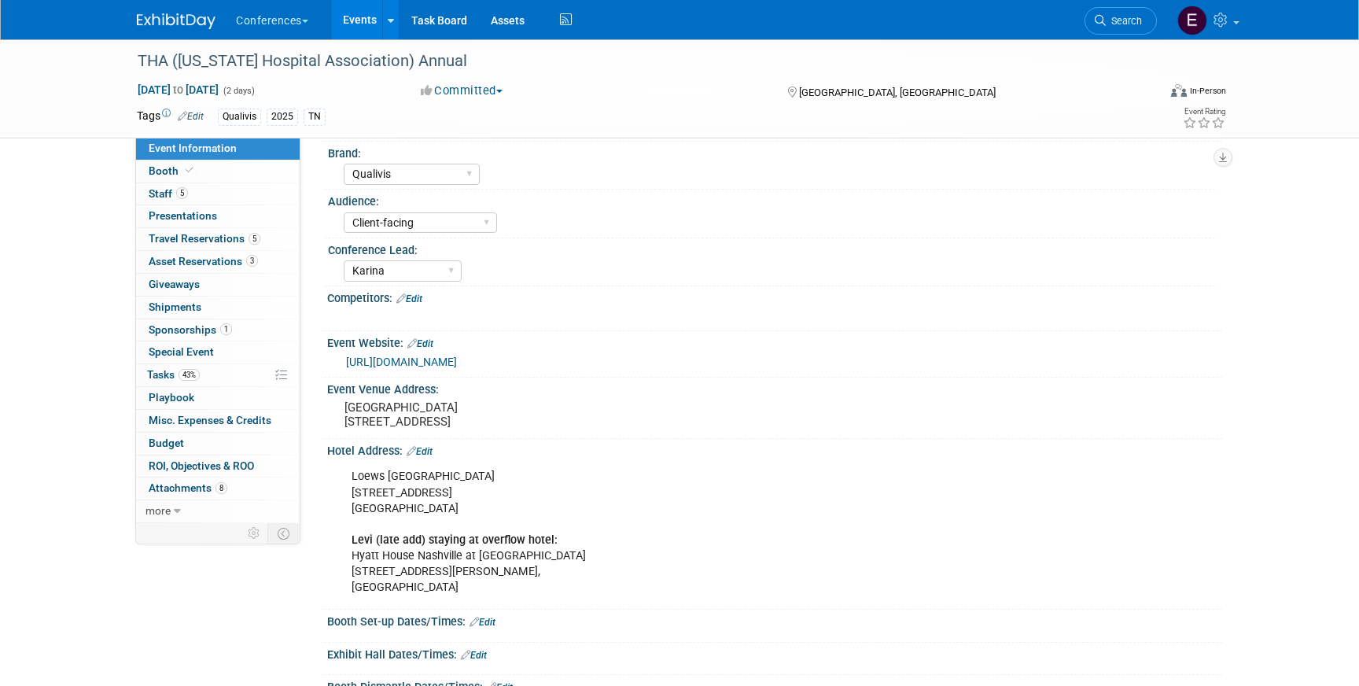
scroll to position [65, 0]
drag, startPoint x: 353, startPoint y: 488, endPoint x: 534, endPoint y: 491, distance: 180.9
click at [534, 491] on div "Loews Vanderbilt Hotel Nashville 2100 West End Ave, Nashville, TN 37203 Levi (l…" at bounding box center [695, 530] width 709 height 142
copy div "Loews Vanderbilt Hotel Nashville"
click at [194, 235] on span "Travel Reservations 5" at bounding box center [205, 238] width 112 height 13
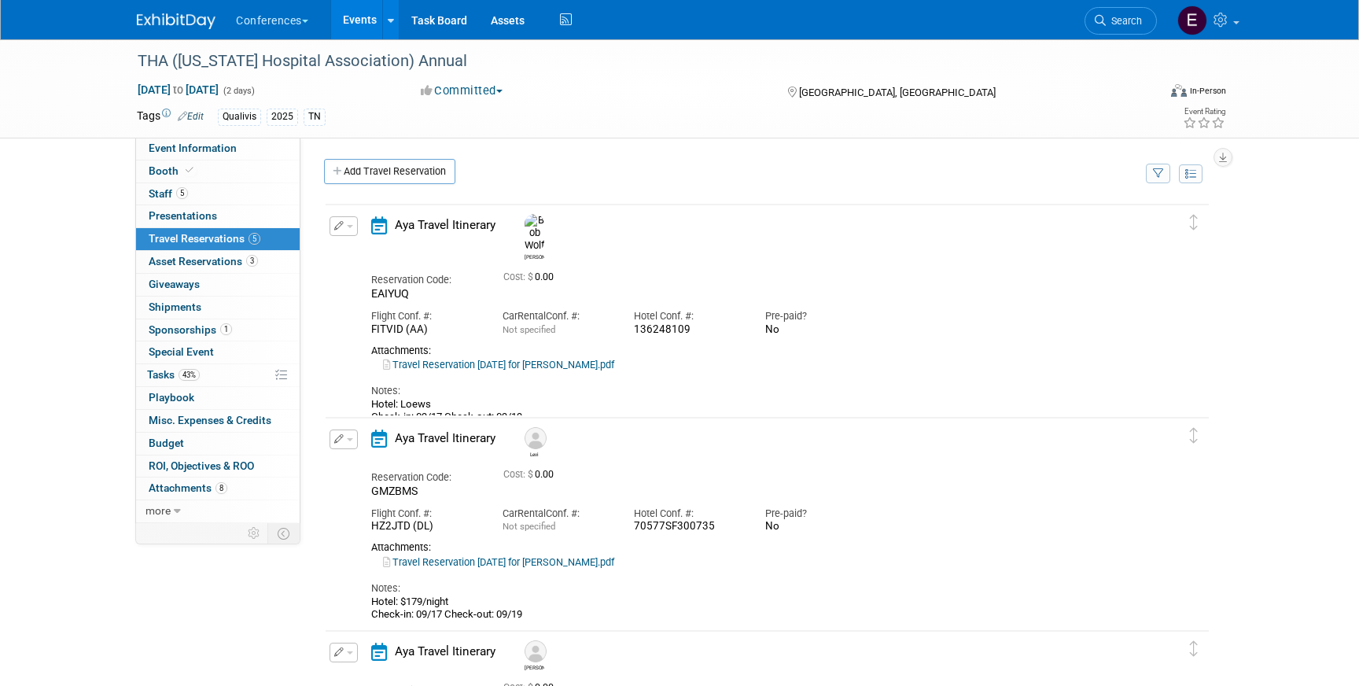
scroll to position [0, 0]
click at [357, 230] on div "Edit Reservation Delete Reservation" at bounding box center [343, 230] width 34 height 29
click at [345, 228] on button "button" at bounding box center [344, 226] width 28 height 20
click at [389, 256] on button "Edit Reservation" at bounding box center [396, 253] width 133 height 23
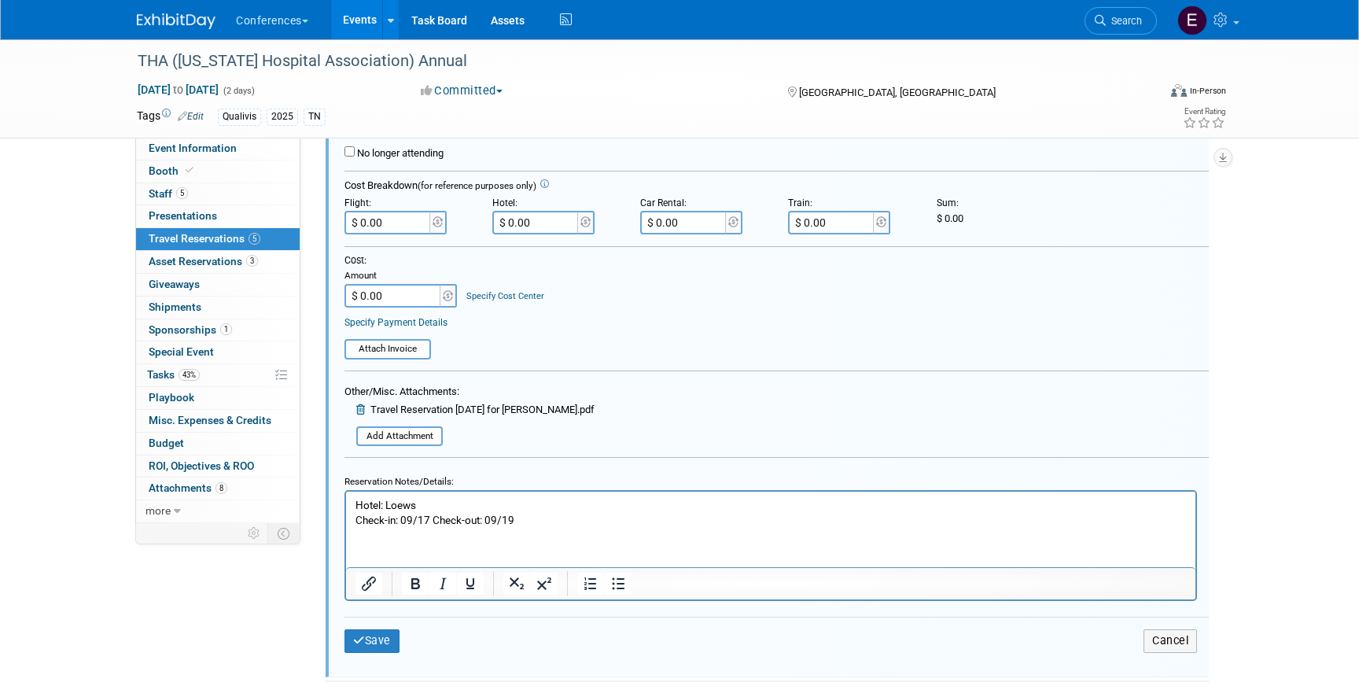
scroll to position [366, 0]
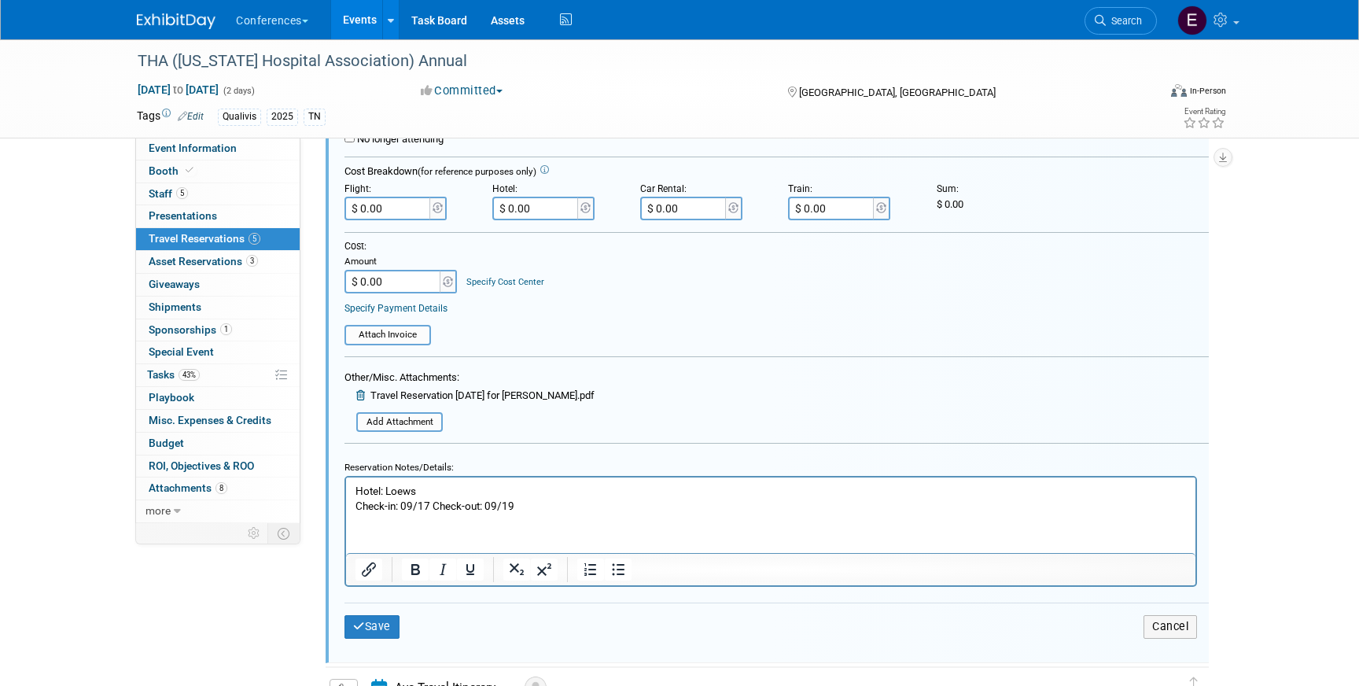
drag, startPoint x: 421, startPoint y: 493, endPoint x: 391, endPoint y: 493, distance: 29.9
click at [391, 493] on p "Hotel: Loews Check-in: 09/17 Check-out: 09/19" at bounding box center [771, 499] width 831 height 30
click at [356, 622] on icon "submit" at bounding box center [359, 626] width 12 height 11
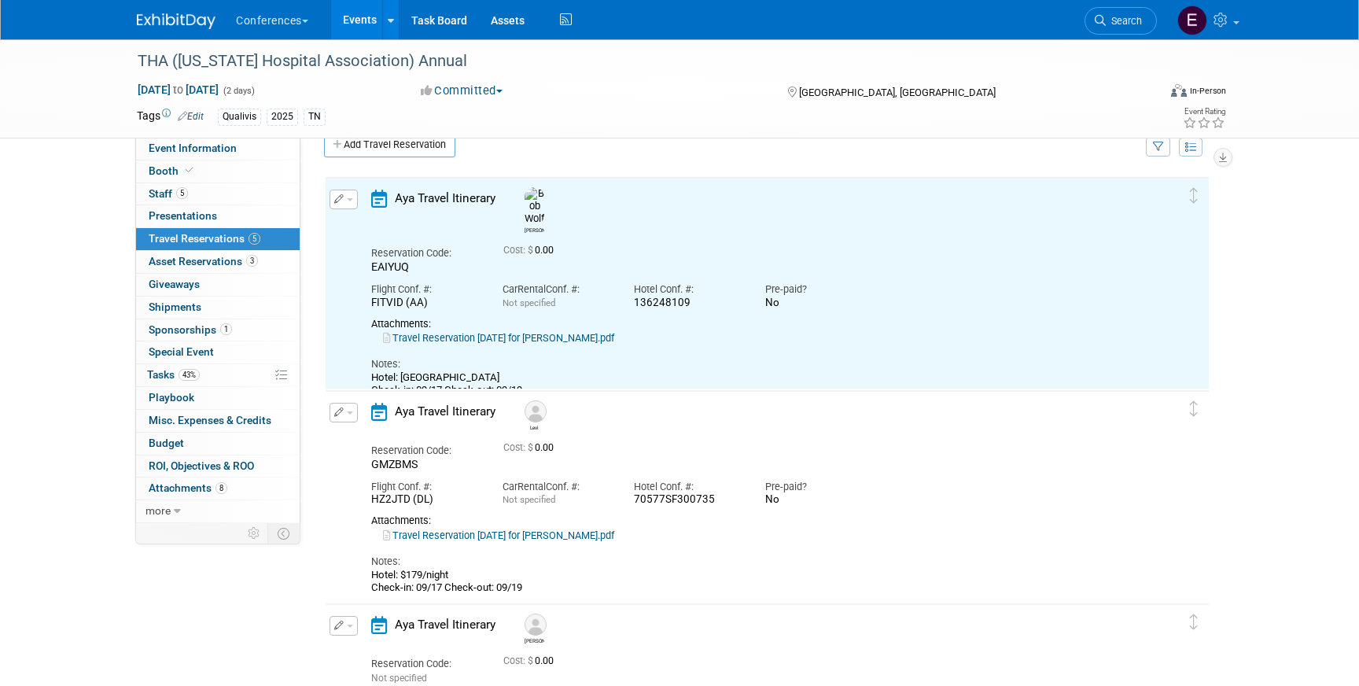
scroll to position [0, 0]
click at [515, 538] on link "Travel Reservation September 17 for DENNIS LEVI CAMPBELL.pdf" at bounding box center [498, 535] width 231 height 12
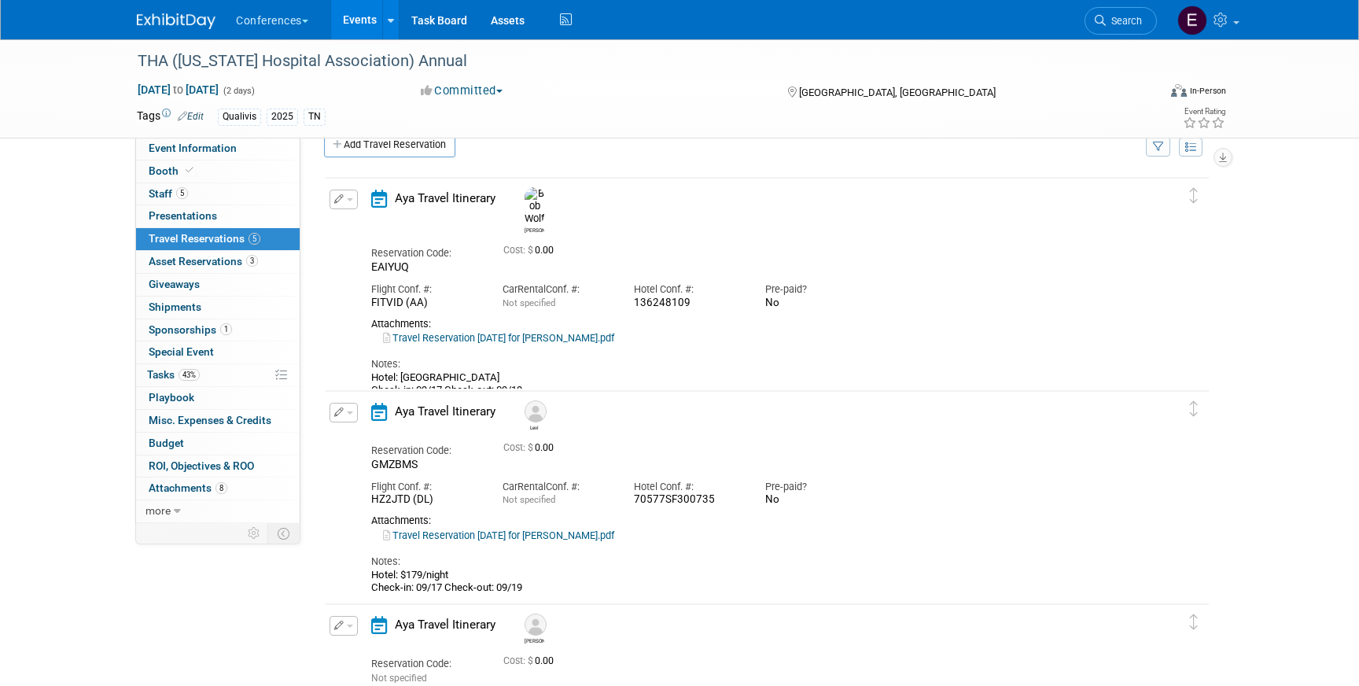
drag, startPoint x: 556, startPoint y: 363, endPoint x: 403, endPoint y: 363, distance: 153.4
click at [403, 371] on div "Hotel: Loews Vanderbilt Hotel Nashville Check-in: 09/17 Check-out: 09/19" at bounding box center [753, 384] width 765 height 26
copy div "Loews Vanderbilt Hotel Nashville"
click at [346, 197] on button "button" at bounding box center [344, 200] width 28 height 20
click at [369, 230] on button "Edit Reservation" at bounding box center [396, 227] width 133 height 23
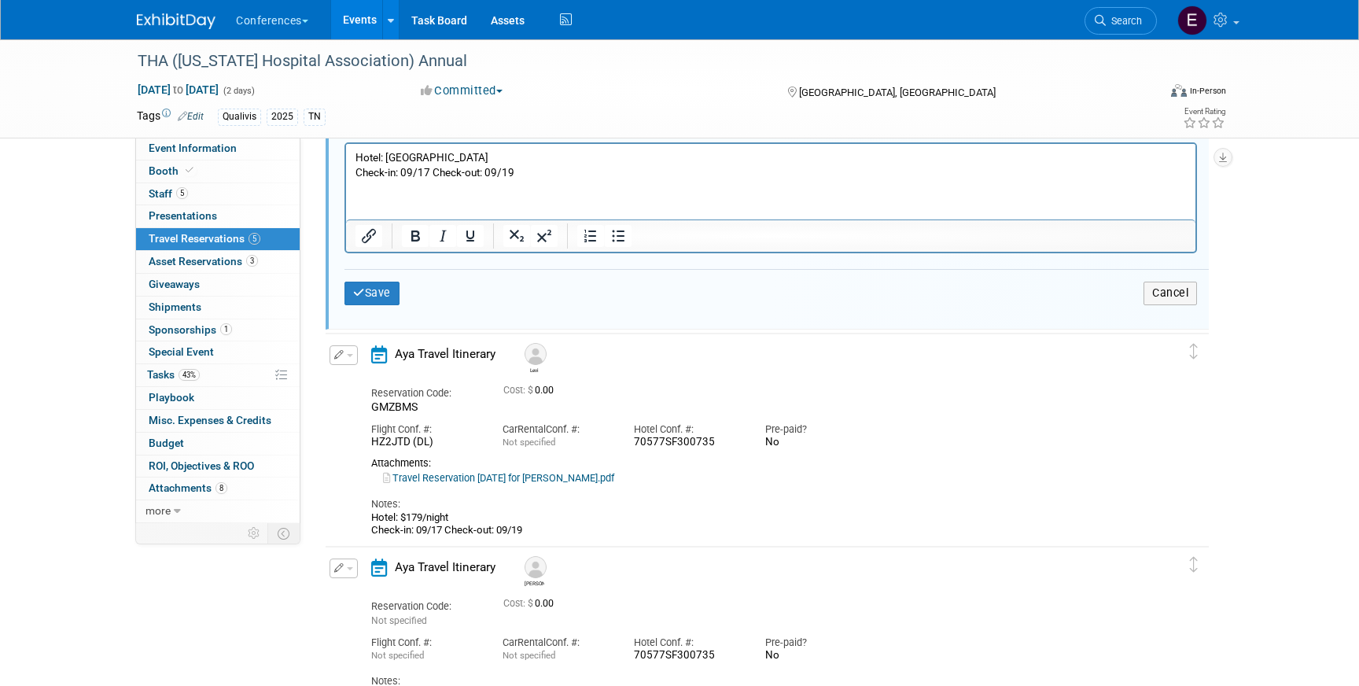
scroll to position [644, 0]
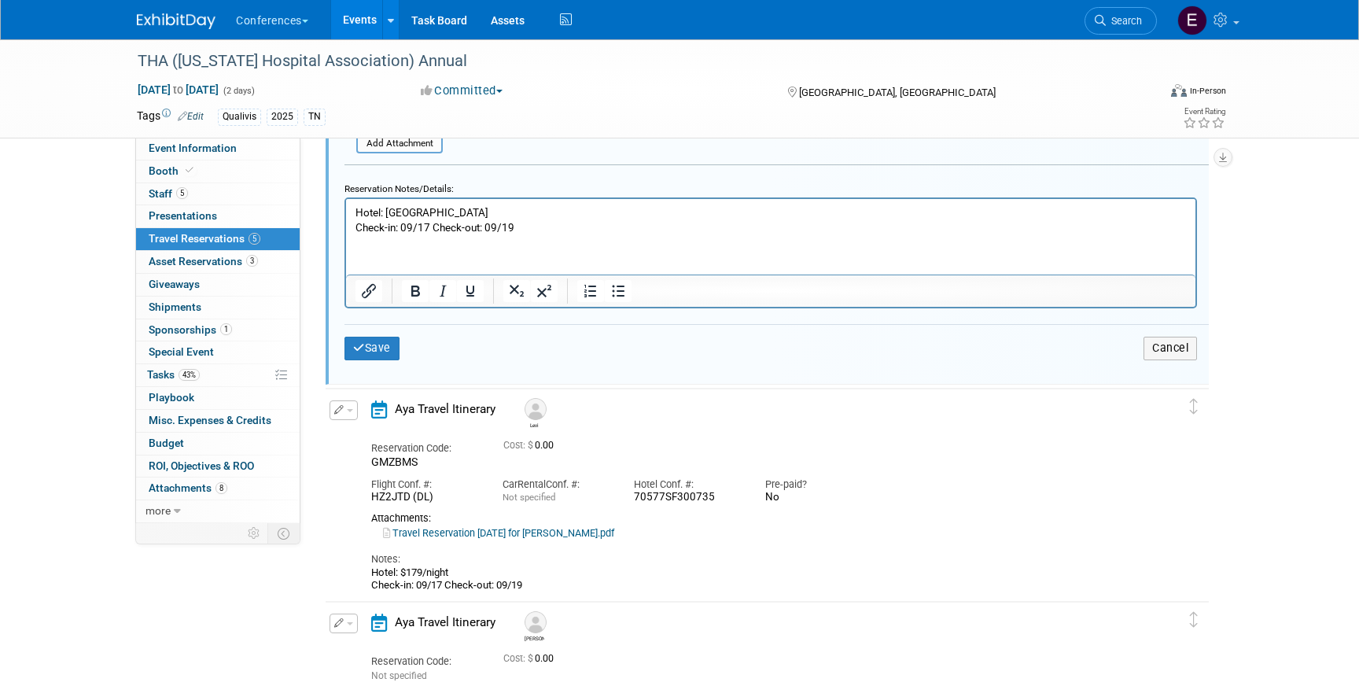
click at [357, 210] on p "Hotel: Loews Vanderbilt Hotel Nashville Check-in: 09/17 Check-out: 09/19" at bounding box center [771, 220] width 831 height 30
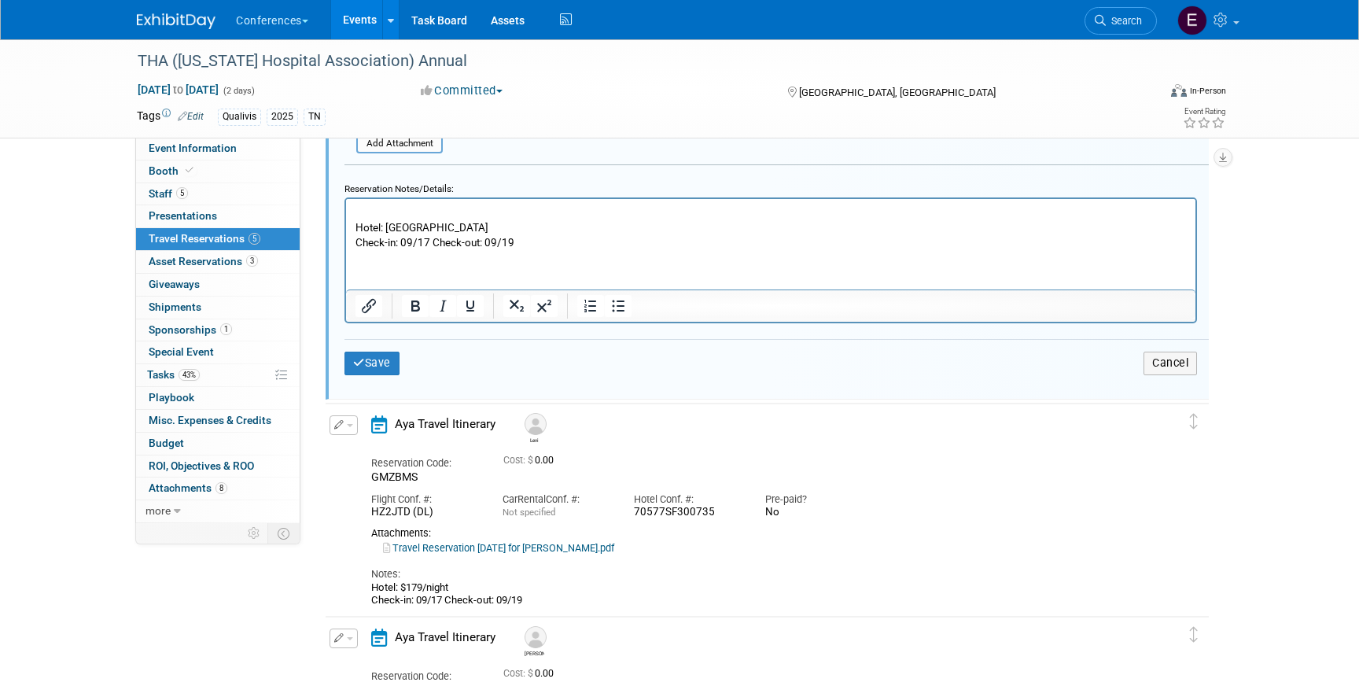
click at [401, 210] on p "Rich Text Area. Press ALT-0 for help." at bounding box center [771, 212] width 831 height 15
drag, startPoint x: 541, startPoint y: 227, endPoint x: 389, endPoint y: 222, distance: 152.7
click at [389, 222] on p "Hotel: Loews Vanderbilt Hotel Nashville Check-in: 09/17 Check-out: 09/19" at bounding box center [771, 235] width 831 height 30
click at [382, 362] on button "Save" at bounding box center [372, 363] width 55 height 23
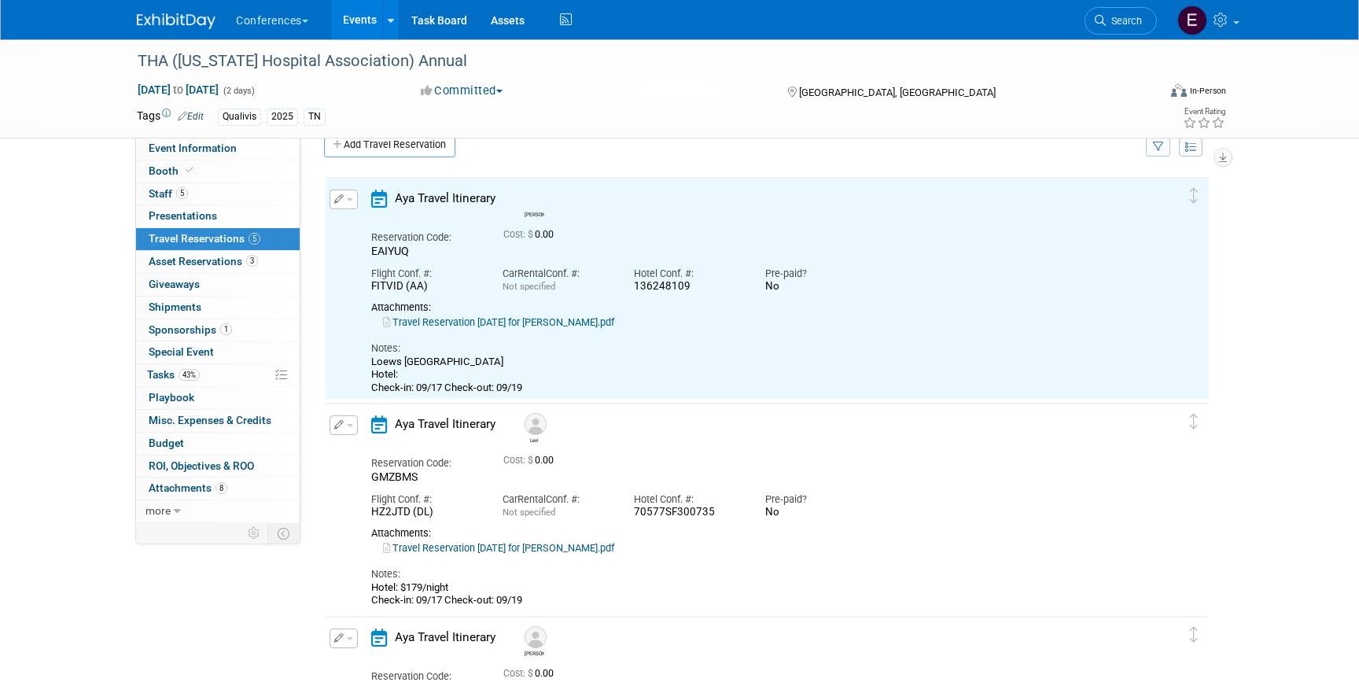
scroll to position [0, 0]
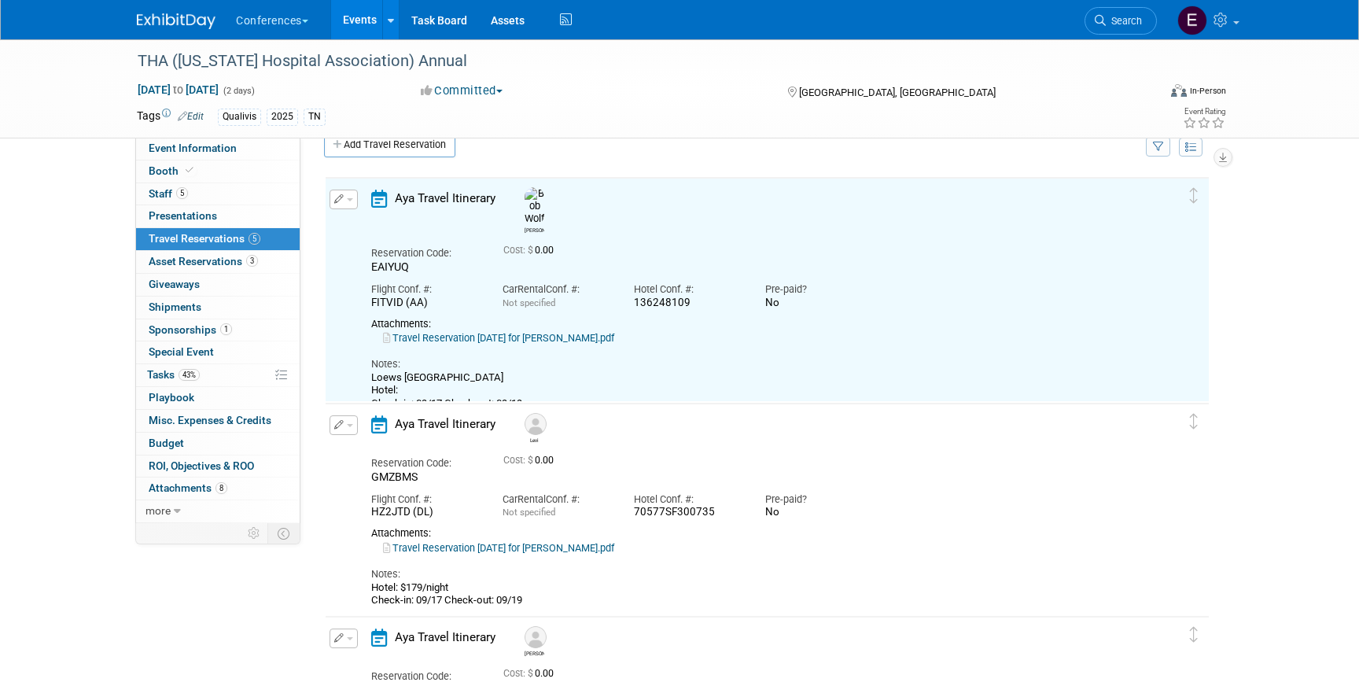
click at [342, 430] on button "button" at bounding box center [344, 425] width 28 height 20
click at [359, 449] on button "Edit Reservation" at bounding box center [396, 452] width 133 height 23
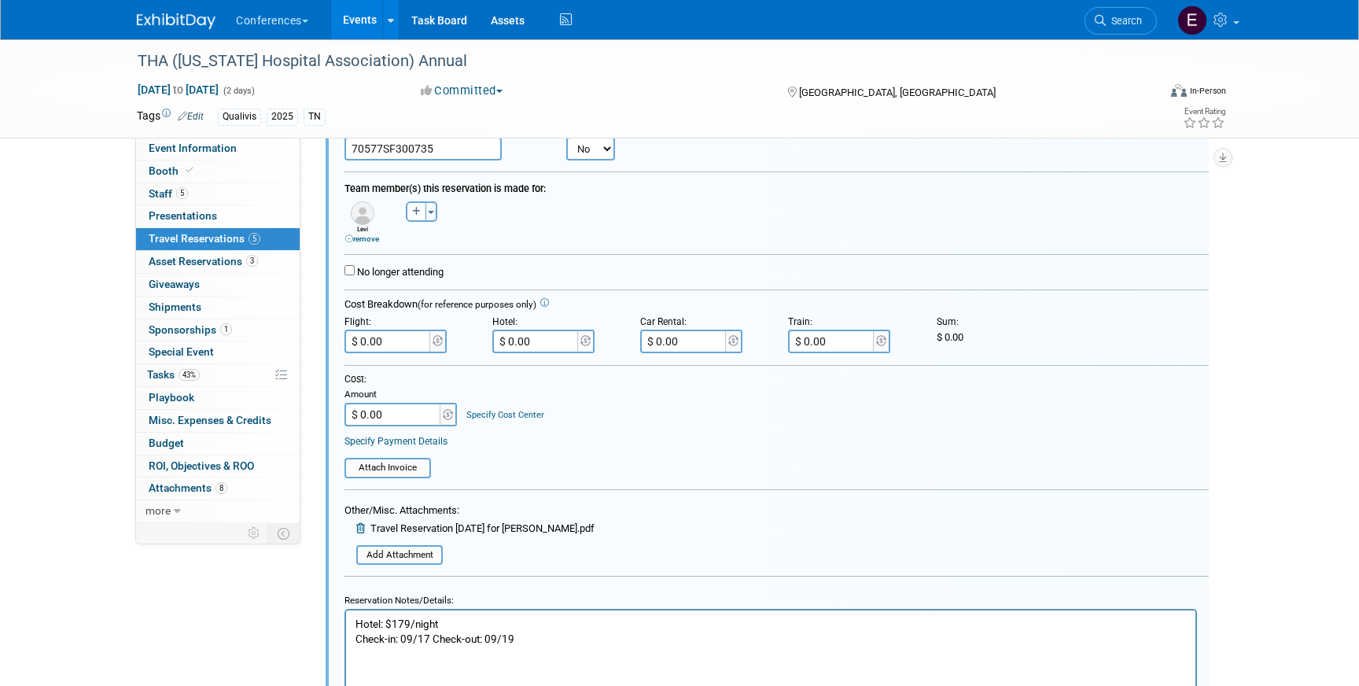
scroll to position [463, 0]
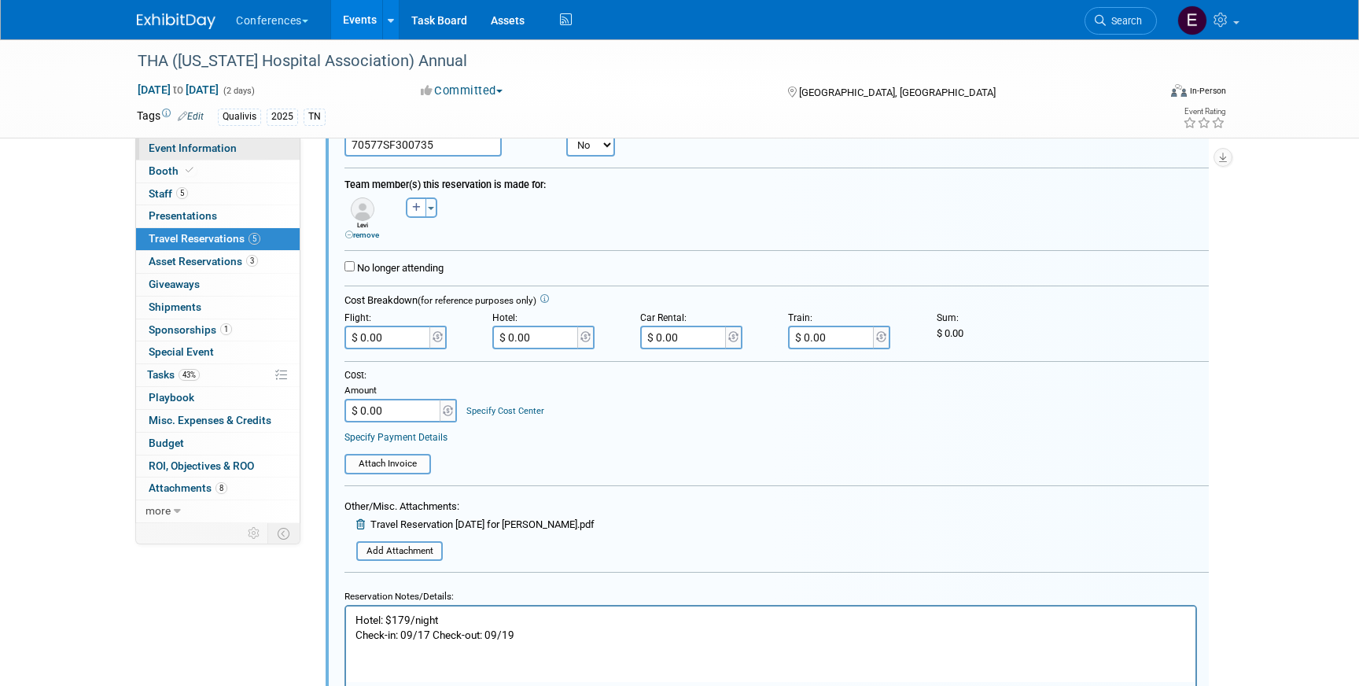
click at [193, 142] on span "Event Information" at bounding box center [193, 148] width 88 height 13
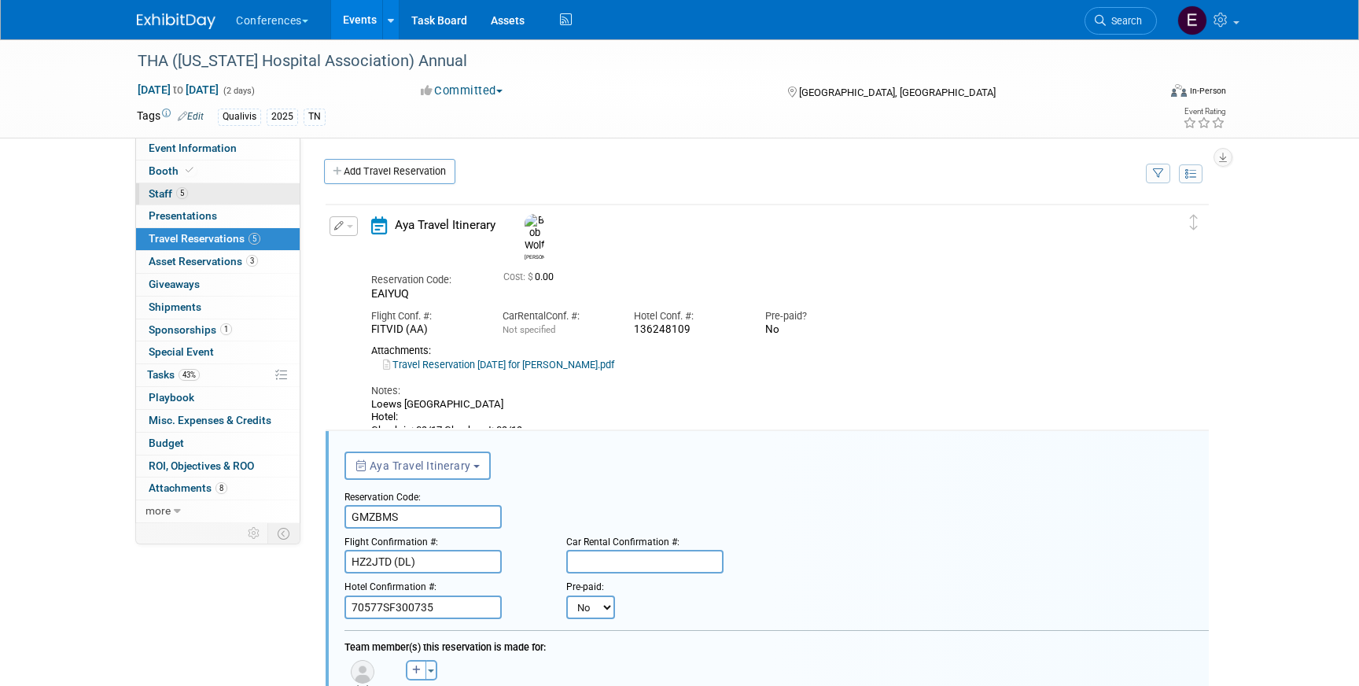
select select "Qualivis"
select select "Client-facing"
select select "Karina"
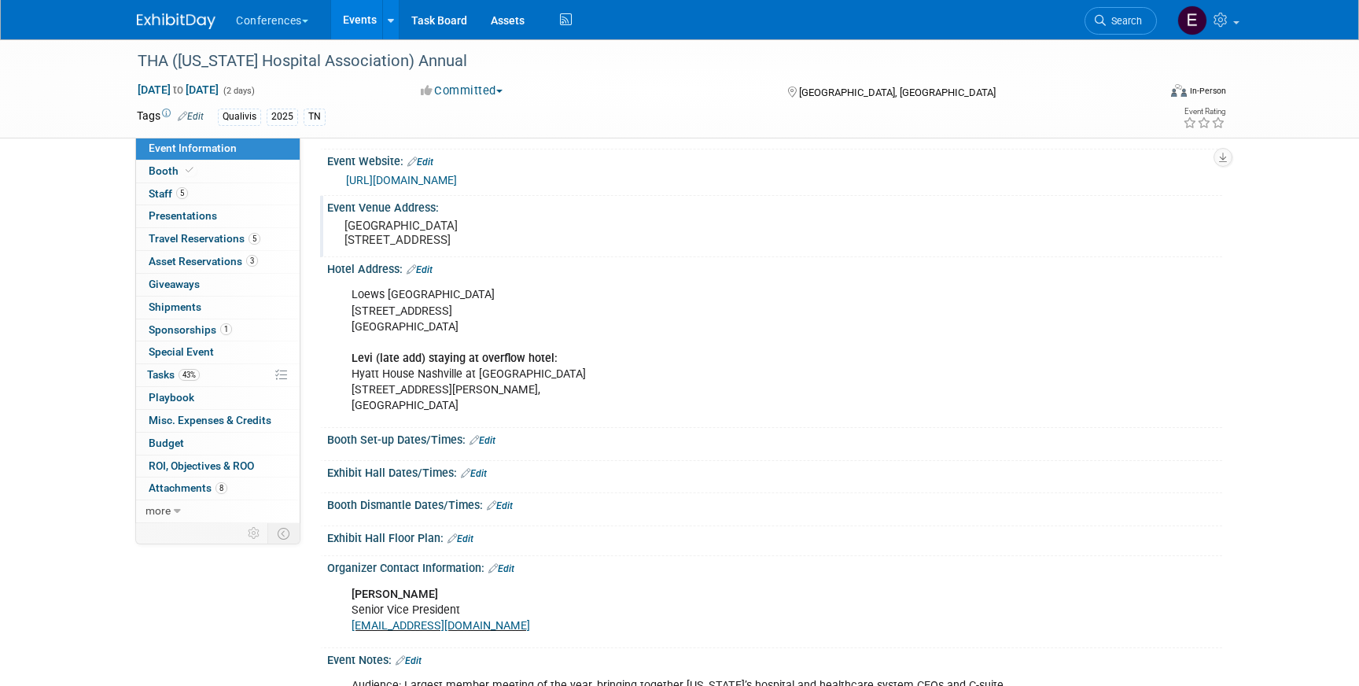
scroll to position [245, 0]
click at [213, 235] on span "Travel Reservations 5" at bounding box center [205, 238] width 112 height 13
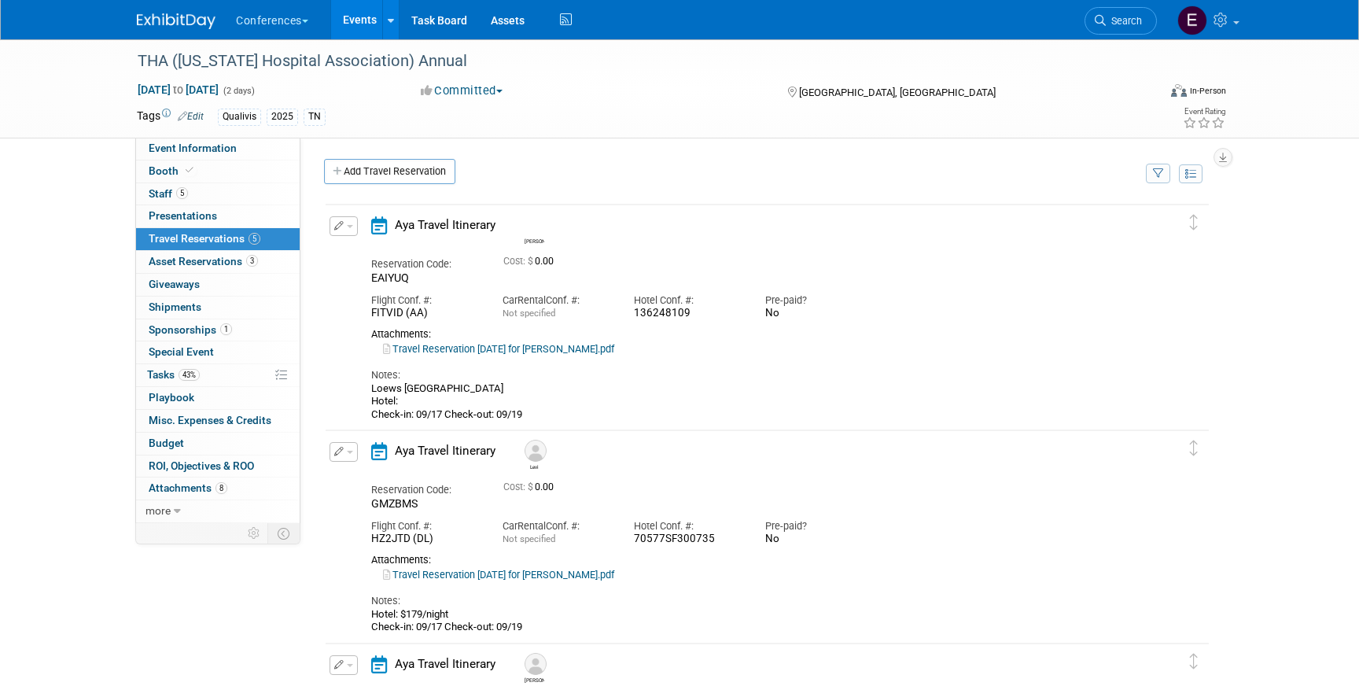
scroll to position [0, 0]
click at [522, 573] on link "Travel Reservation September 17 for DENNIS LEVI CAMPBELL.pdf" at bounding box center [498, 575] width 231 height 12
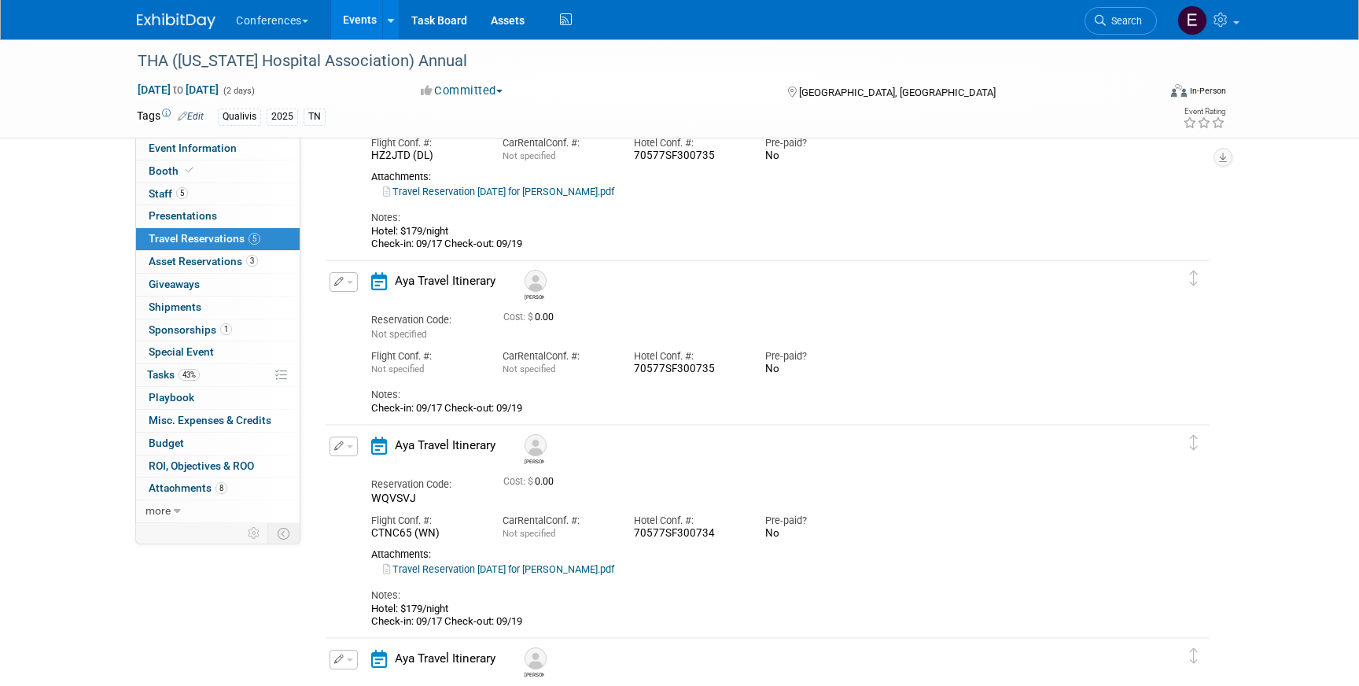
scroll to position [381, 0]
click at [512, 568] on link "Travel Reservation September 17 for MARTIN RIPLEY WELP.pdf" at bounding box center [498, 572] width 231 height 12
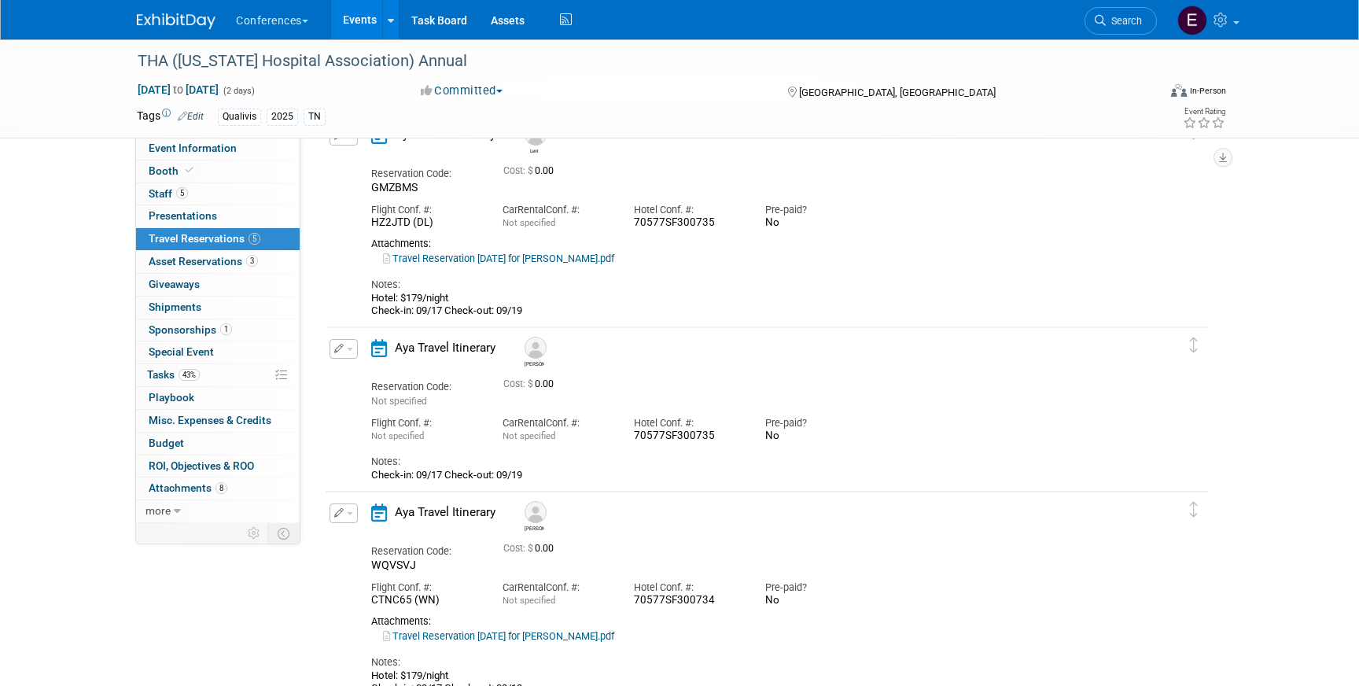
scroll to position [0, 0]
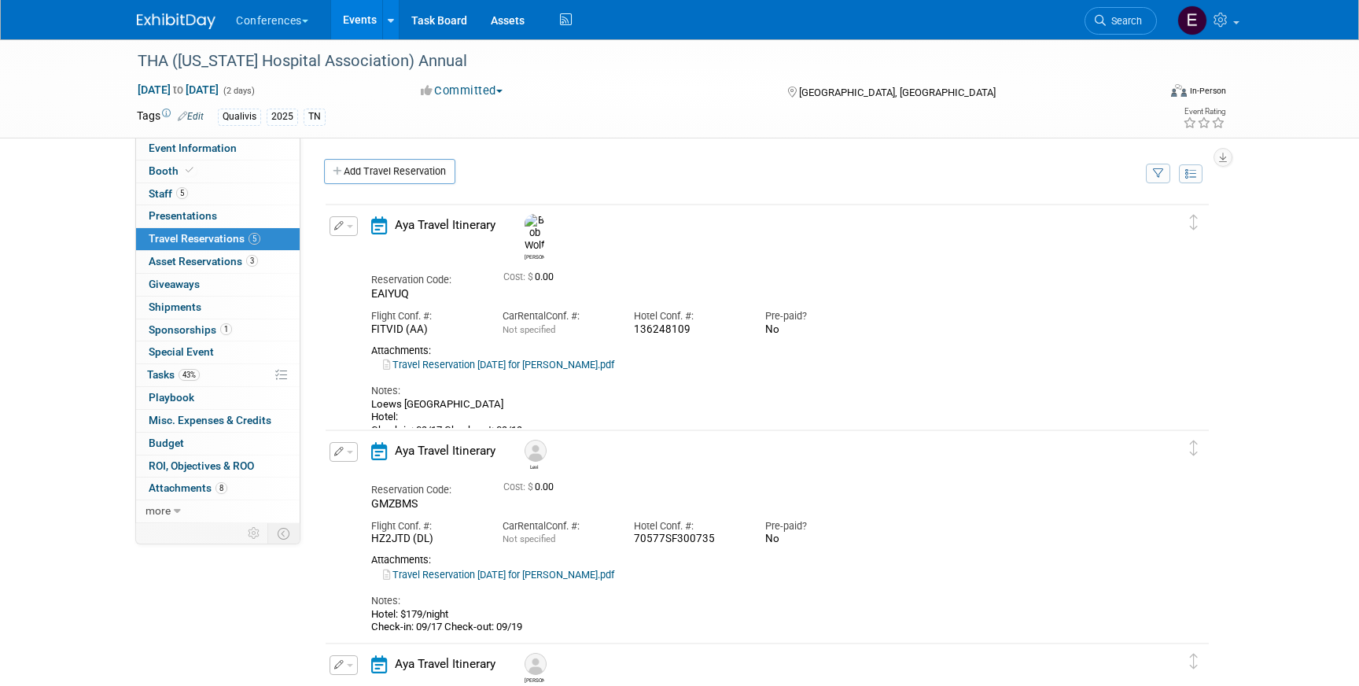
click at [551, 359] on link "Travel Reservation September 17 for ROBERT HAROLD WOLF.pdf" at bounding box center [498, 365] width 231 height 12
drag, startPoint x: 453, startPoint y: 614, endPoint x: 401, endPoint y: 616, distance: 51.9
click at [402, 616] on div "Hotel: $179/night Check-in: 09/17 Check-out: 09/19" at bounding box center [753, 621] width 765 height 26
copy div "$179/night"
click at [336, 228] on icon "button" at bounding box center [339, 225] width 10 height 9
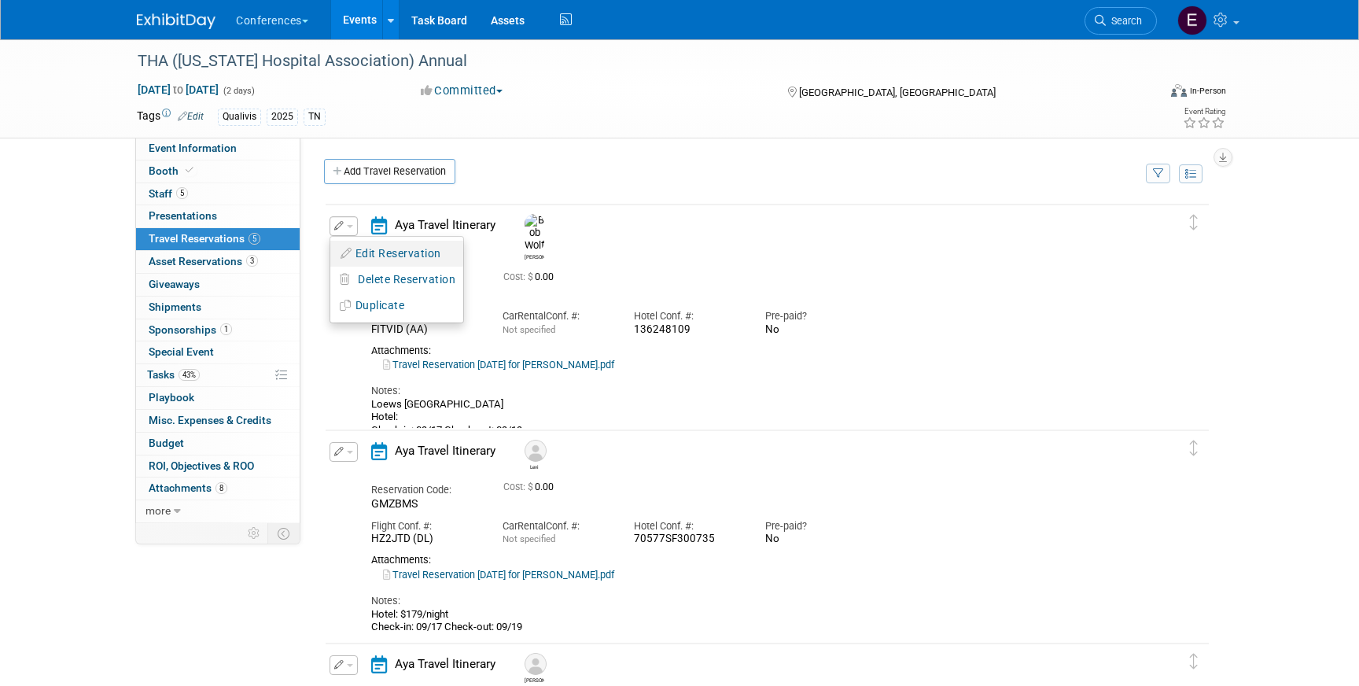
click at [356, 241] on li "Edit Reservation" at bounding box center [396, 254] width 133 height 26
click at [343, 222] on icon "button" at bounding box center [339, 225] width 10 height 9
click at [378, 257] on button "Edit Reservation" at bounding box center [396, 253] width 133 height 23
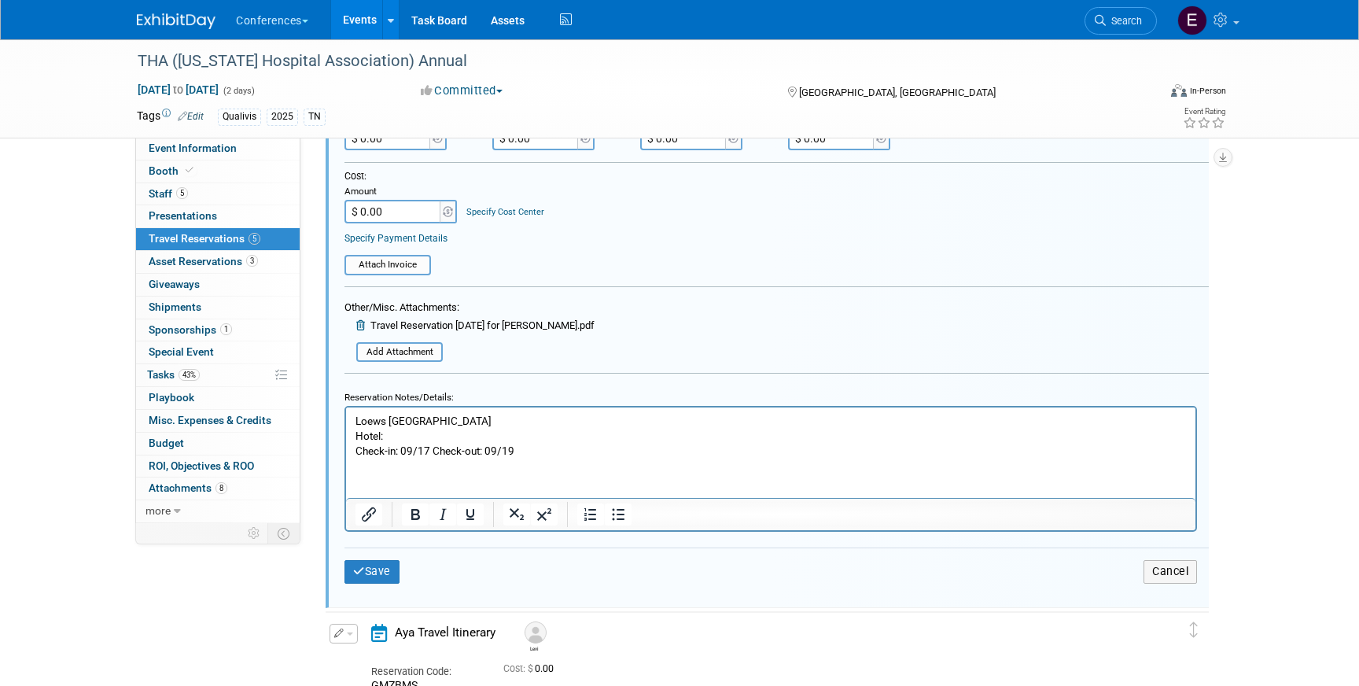
scroll to position [435, 0]
click at [408, 428] on p "Loews Vanderbilt Hotel Nashville Hotel: Check-in: 09/17 Check-out: 09/19" at bounding box center [771, 437] width 831 height 45
click at [411, 434] on p "Loews Vanderbilt Hotel Nashville Hotel: Check-in: 09/17 Check-out: 09/19" at bounding box center [771, 437] width 831 height 45
click at [374, 569] on button "Save" at bounding box center [372, 572] width 55 height 23
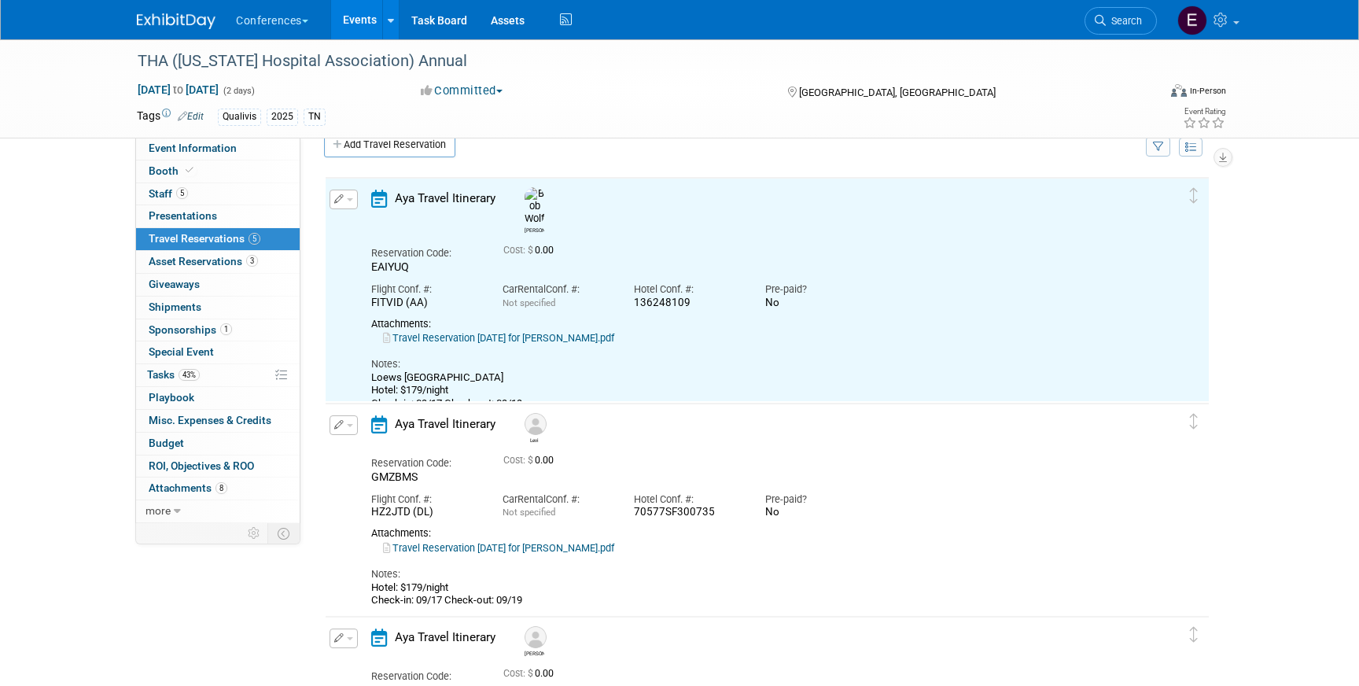
scroll to position [0, 0]
click at [346, 203] on button "button" at bounding box center [344, 200] width 28 height 20
click at [364, 218] on button "Edit Reservation" at bounding box center [396, 227] width 133 height 23
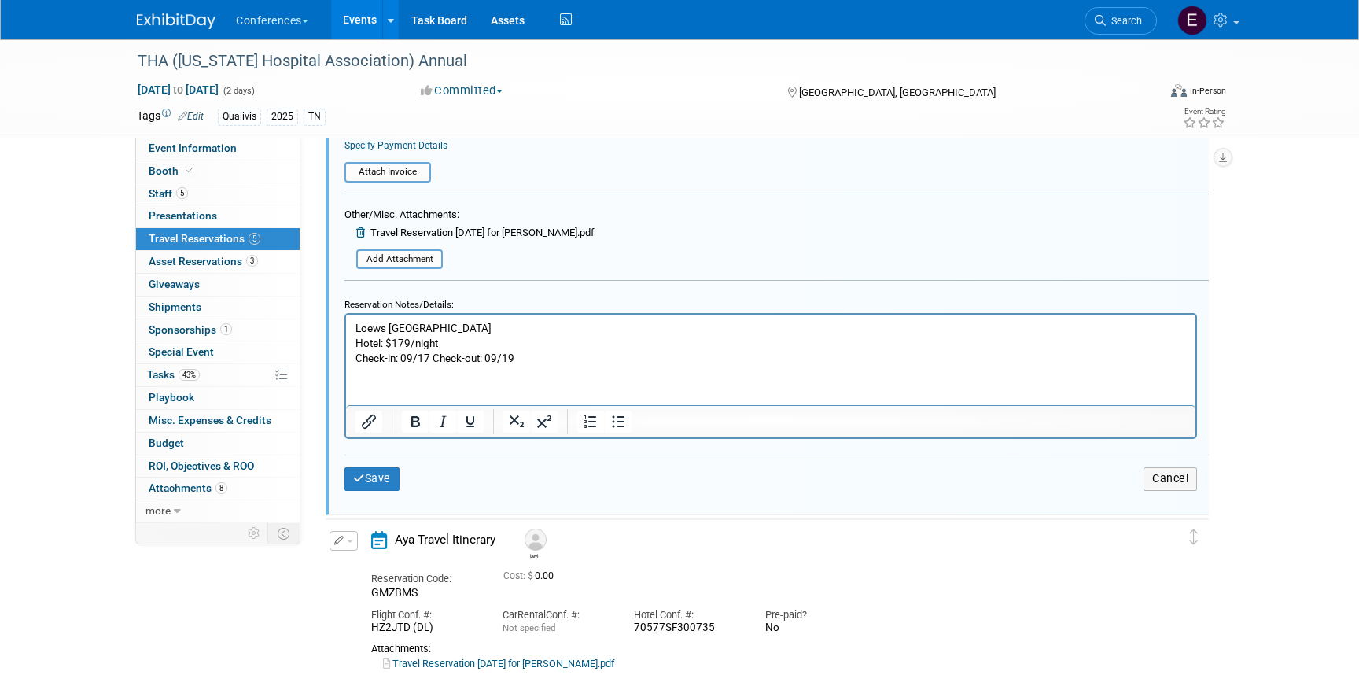
scroll to position [537, 0]
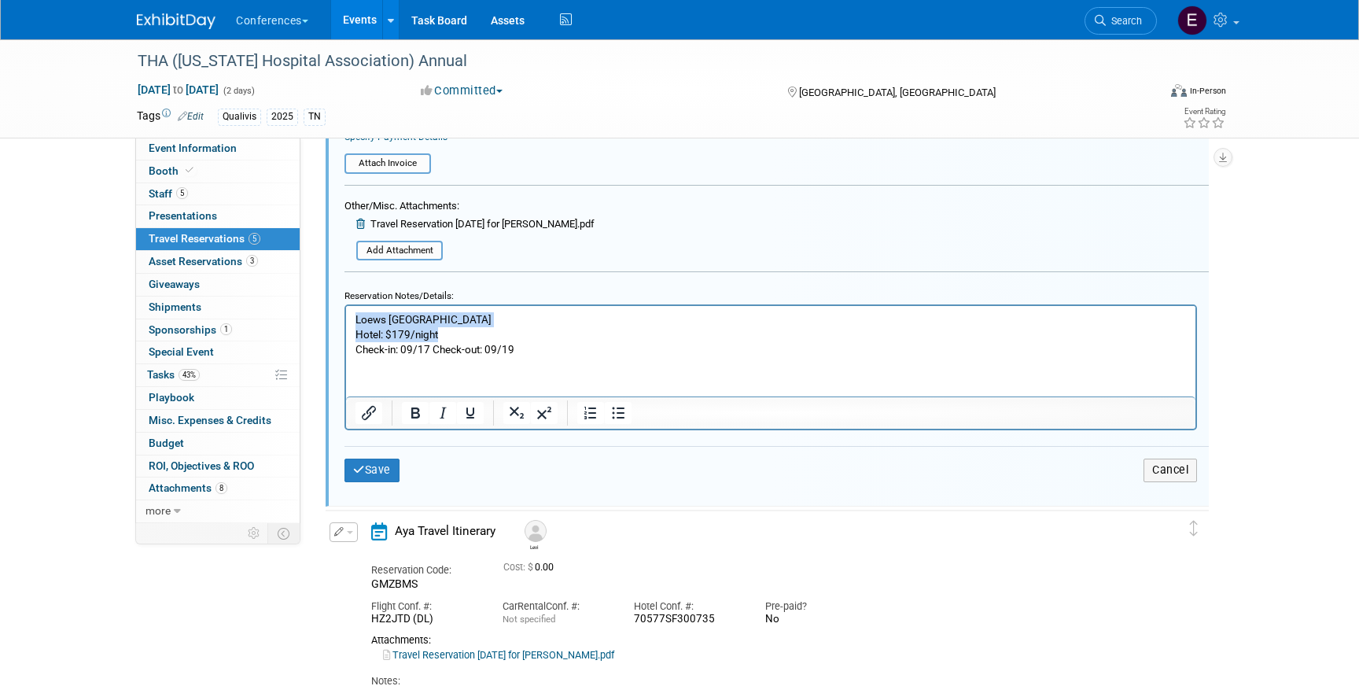
drag, startPoint x: 523, startPoint y: 327, endPoint x: 359, endPoint y: 298, distance: 166.2
click at [359, 306] on html "Loews Vanderbilt Hotel Nashville Hotel: $179/night Check-in: 09/17 Check-out: 0…" at bounding box center [771, 331] width 850 height 51
click at [414, 352] on p "Loews Vanderbilt Hotel Nashville Hotel: $179/night Check-in: 09/17 Check-out: 0…" at bounding box center [771, 334] width 831 height 45
drag, startPoint x: 520, startPoint y: 318, endPoint x: 264, endPoint y: 304, distance: 256.8
click at [346, 306] on html "Loews Vanderbilt Hotel Nashville Hotel: $179/night Check-in: 09/17 Check-out: 0…" at bounding box center [771, 331] width 850 height 51
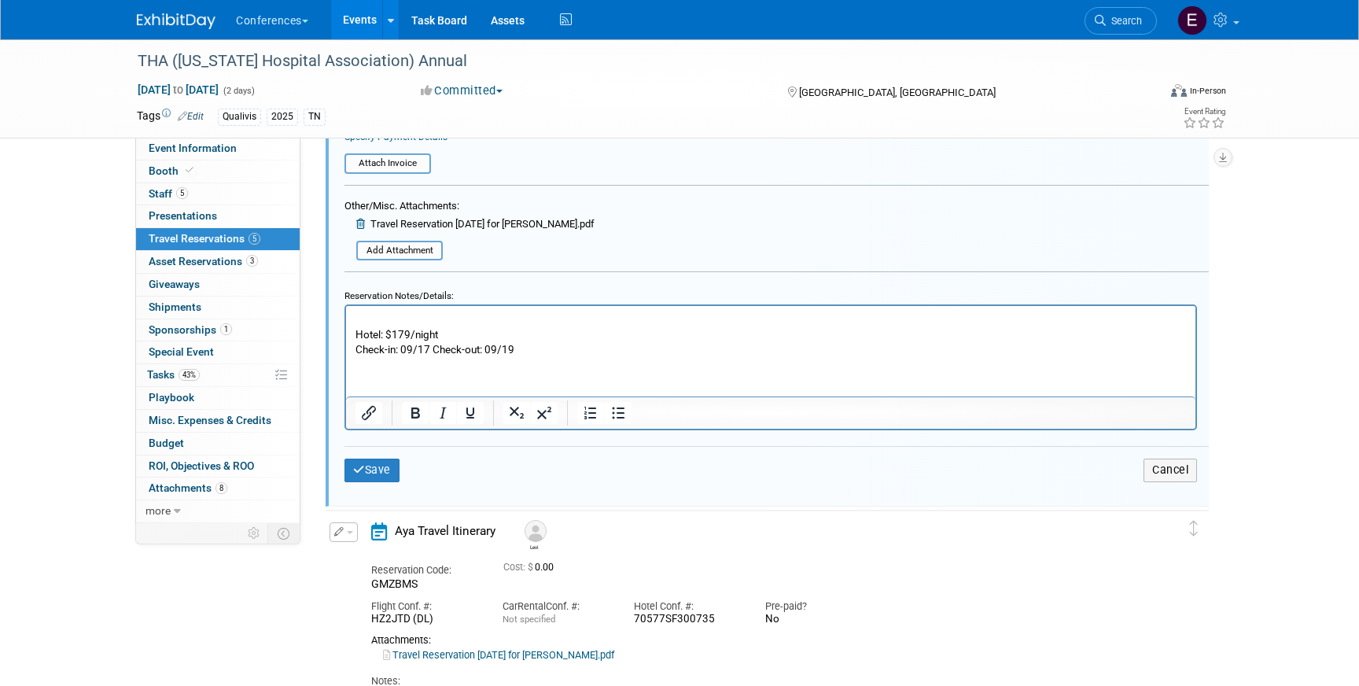
click at [356, 334] on p "Hotel: $179/night Check-in: 09/17 Check-out: 09/19" at bounding box center [771, 334] width 831 height 45
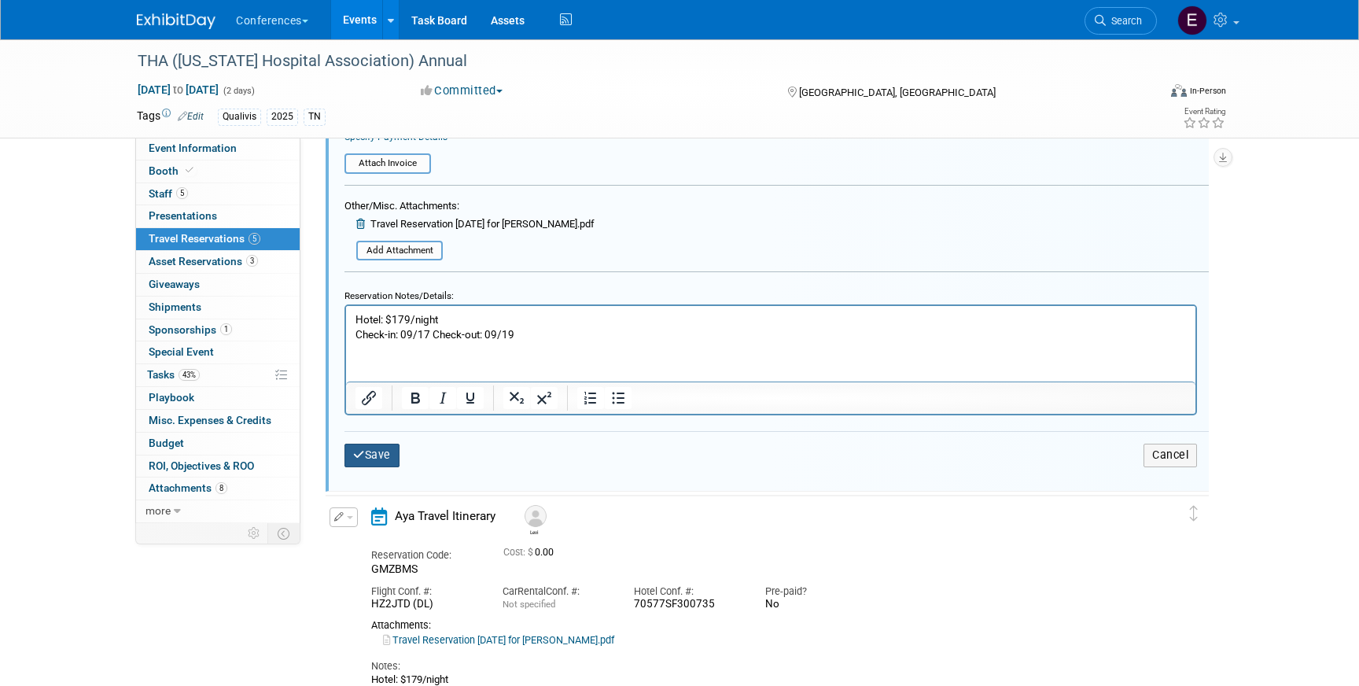
click at [363, 463] on button "Save" at bounding box center [372, 455] width 55 height 23
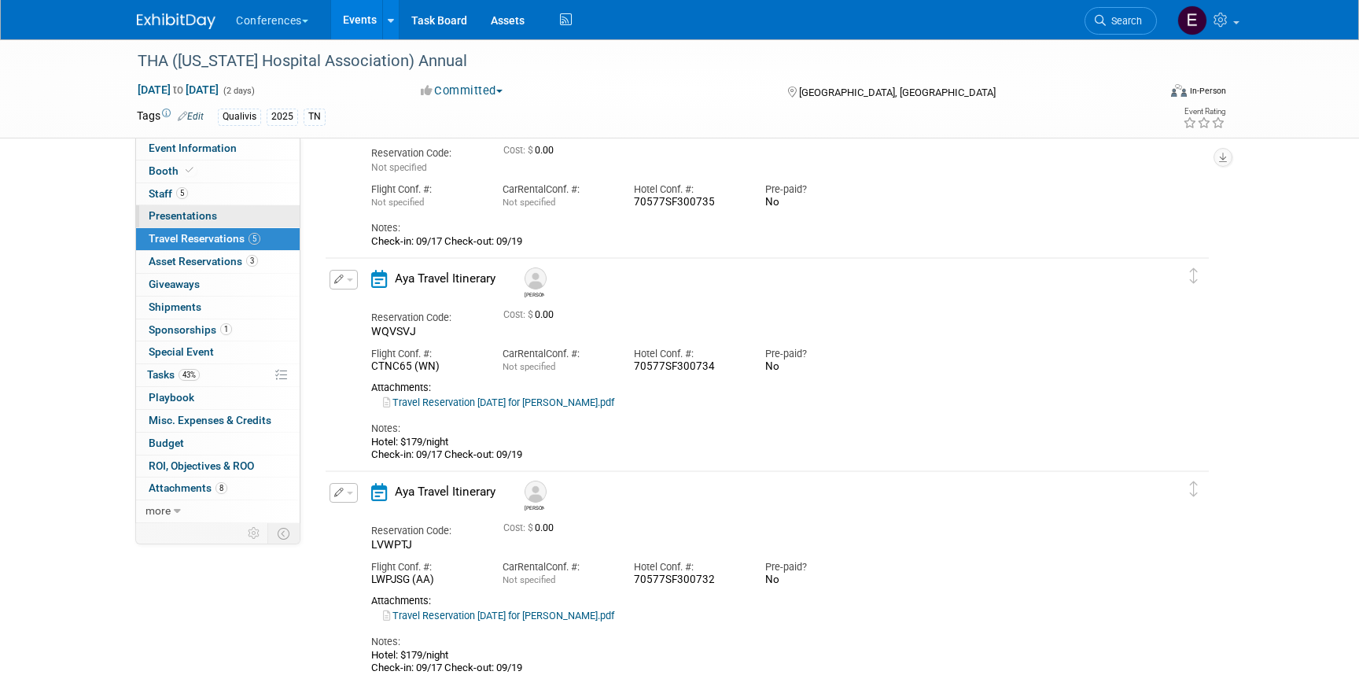
scroll to position [0, 0]
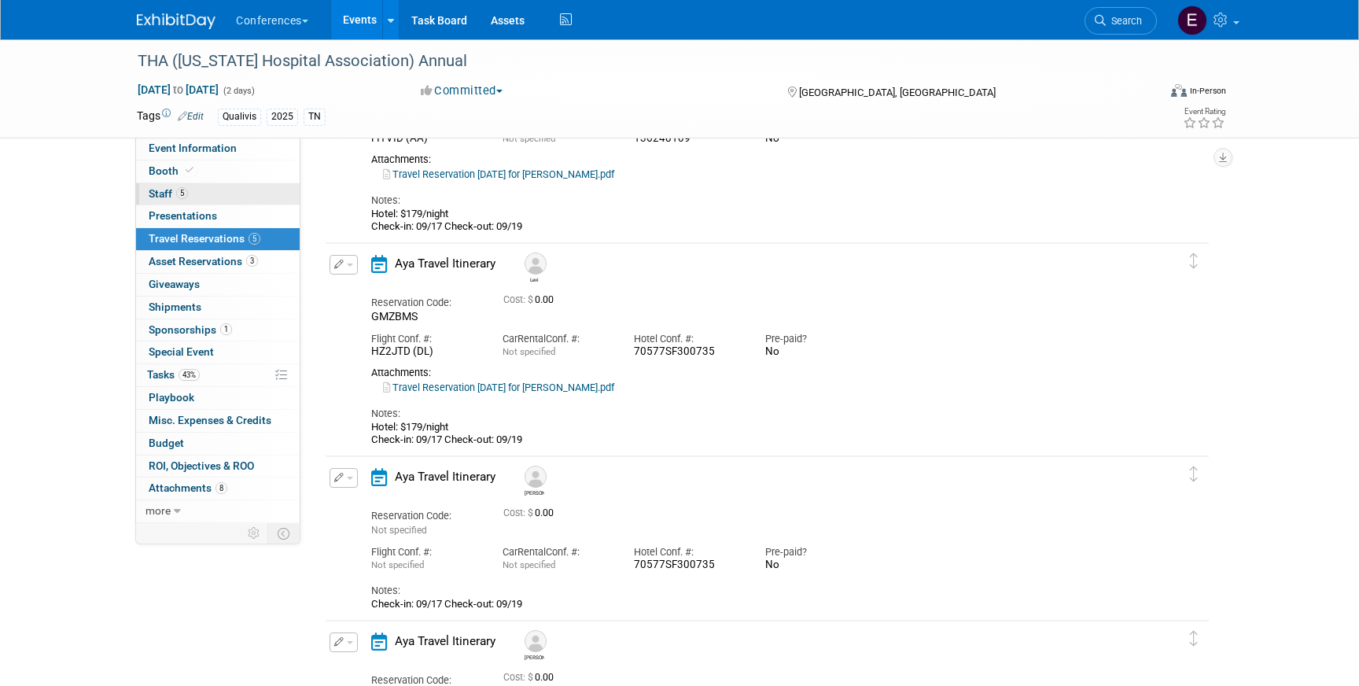
click at [213, 199] on link "5 Staff 5" at bounding box center [218, 194] width 164 height 22
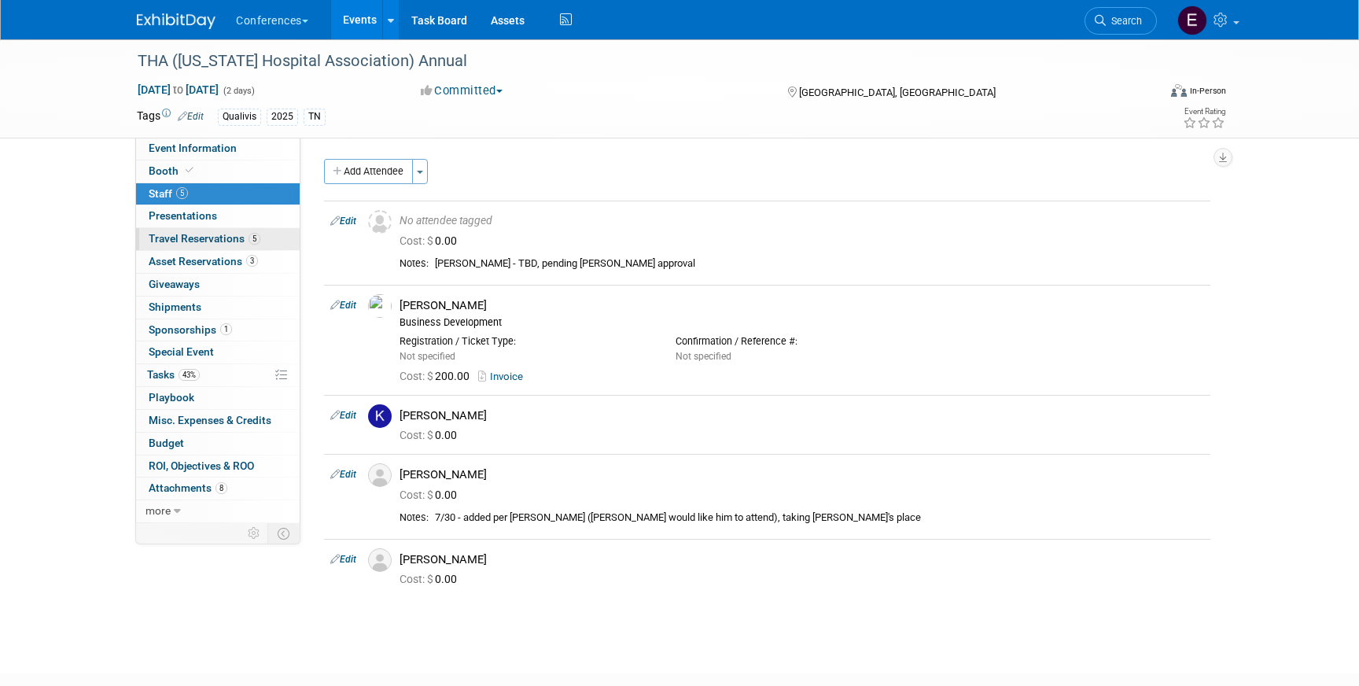
click at [198, 237] on span "Travel Reservations 5" at bounding box center [205, 238] width 112 height 13
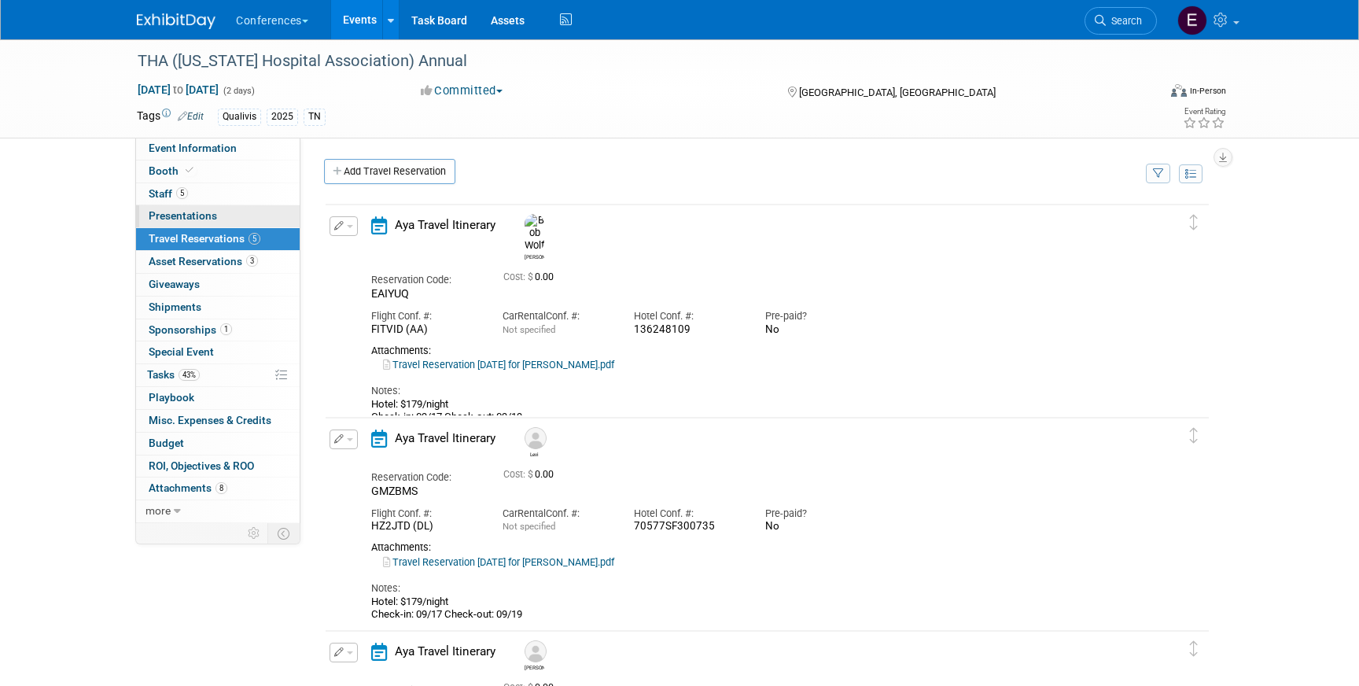
click at [207, 211] on span "Presentations 0" at bounding box center [183, 215] width 68 height 13
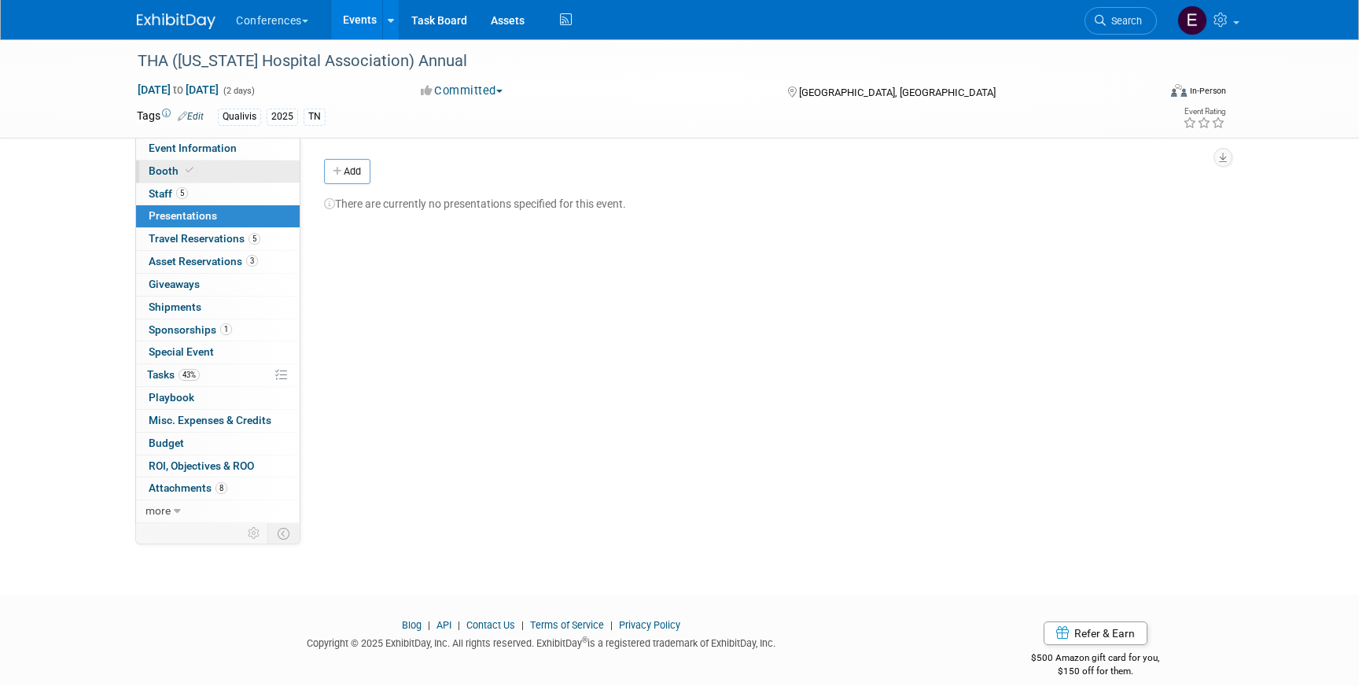
click at [208, 166] on link "Booth" at bounding box center [218, 171] width 164 height 22
select select "6' tabletop"
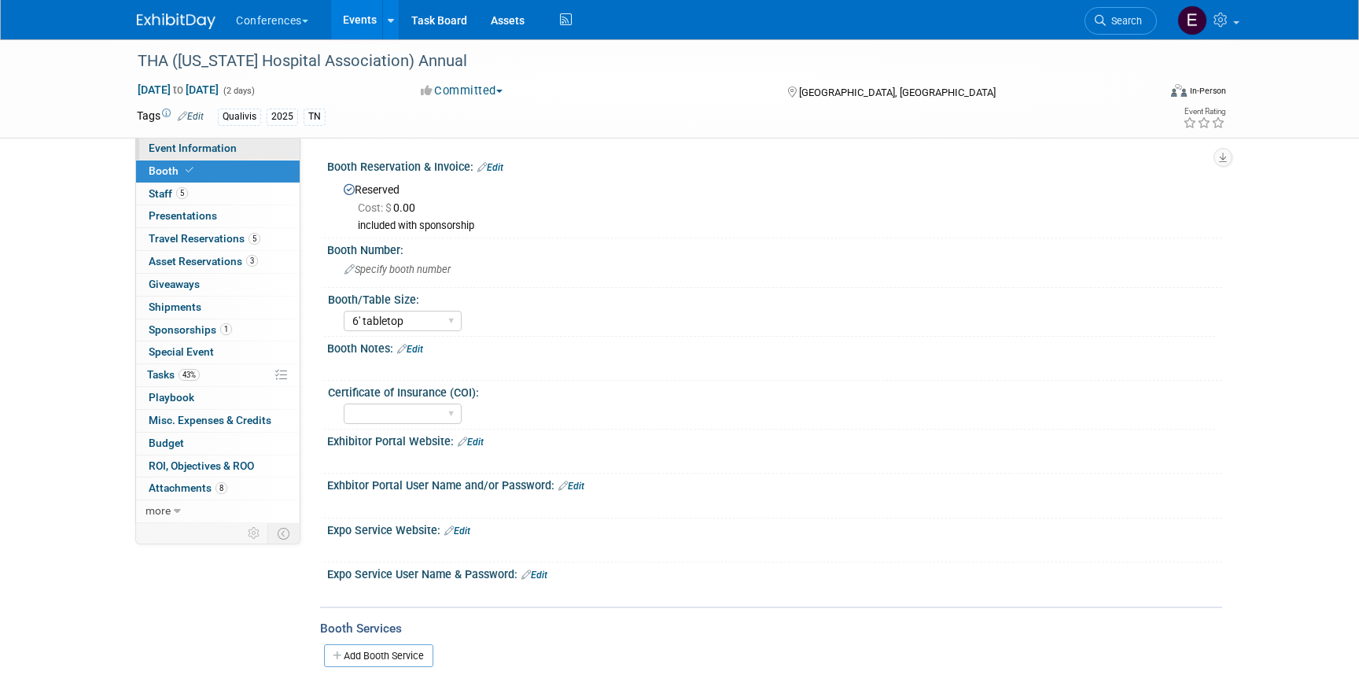
click at [215, 141] on link "Event Information" at bounding box center [218, 149] width 164 height 22
select select "Qualivis"
select select "Client-facing"
select select "Karina"
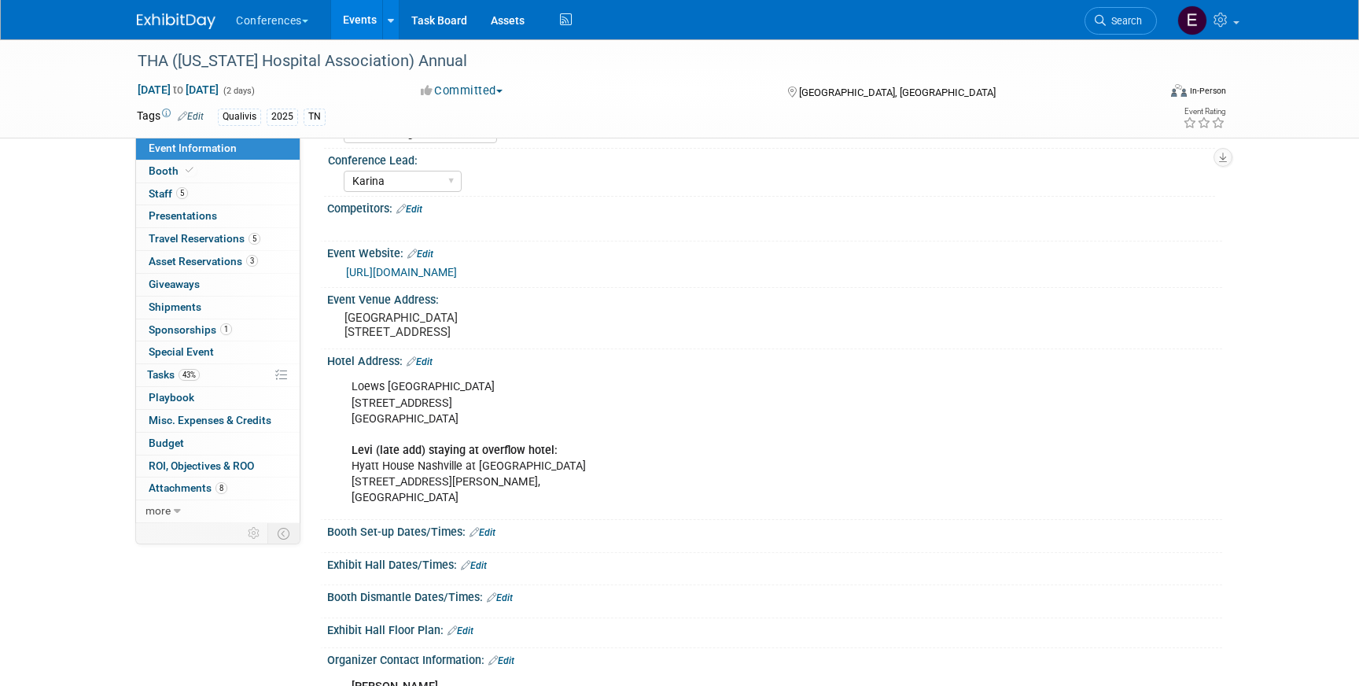
scroll to position [156, 0]
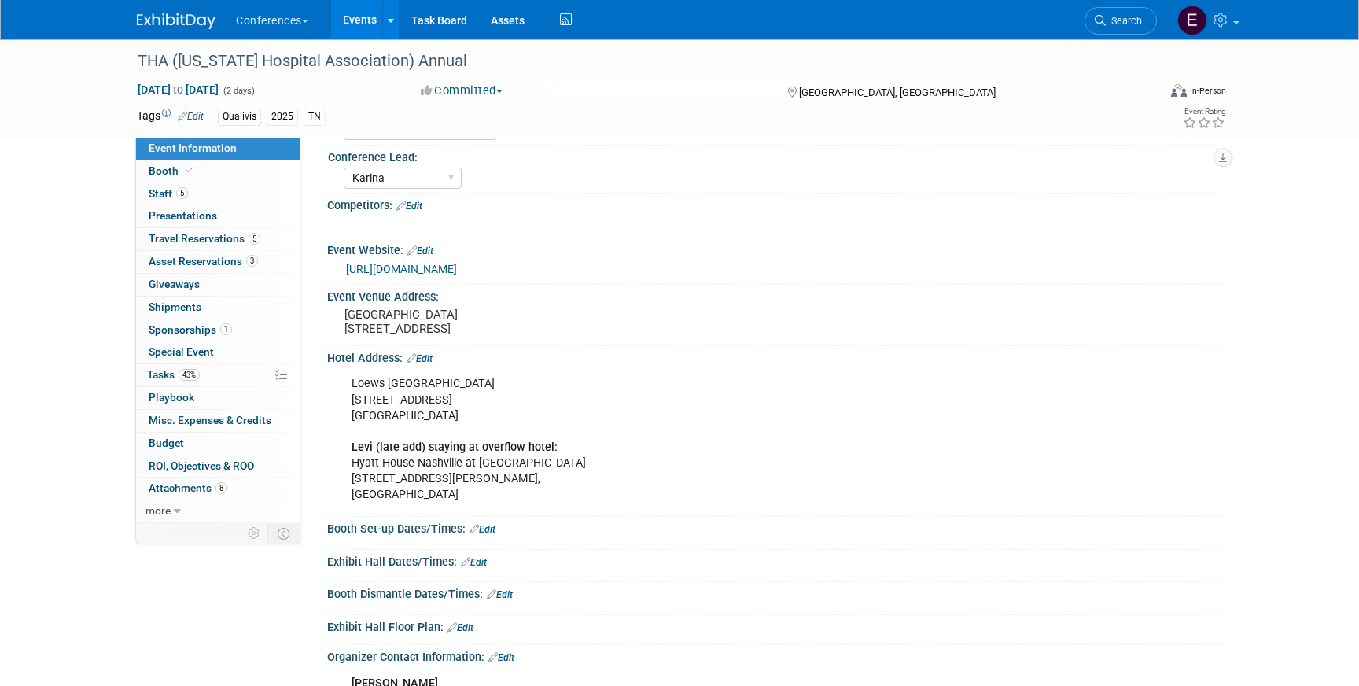
click at [442, 454] on b "Levi (late add) staying at overflow hotel:" at bounding box center [455, 447] width 206 height 13
drag, startPoint x: 357, startPoint y: 461, endPoint x: 444, endPoint y: 503, distance: 96.8
click at [444, 503] on div "Loews Vanderbilt Hotel Nashville 2100 West End Ave, Nashville, TN 37203 Levi (l…" at bounding box center [695, 439] width 709 height 142
click at [225, 241] on span "Travel Reservations 5" at bounding box center [205, 238] width 112 height 13
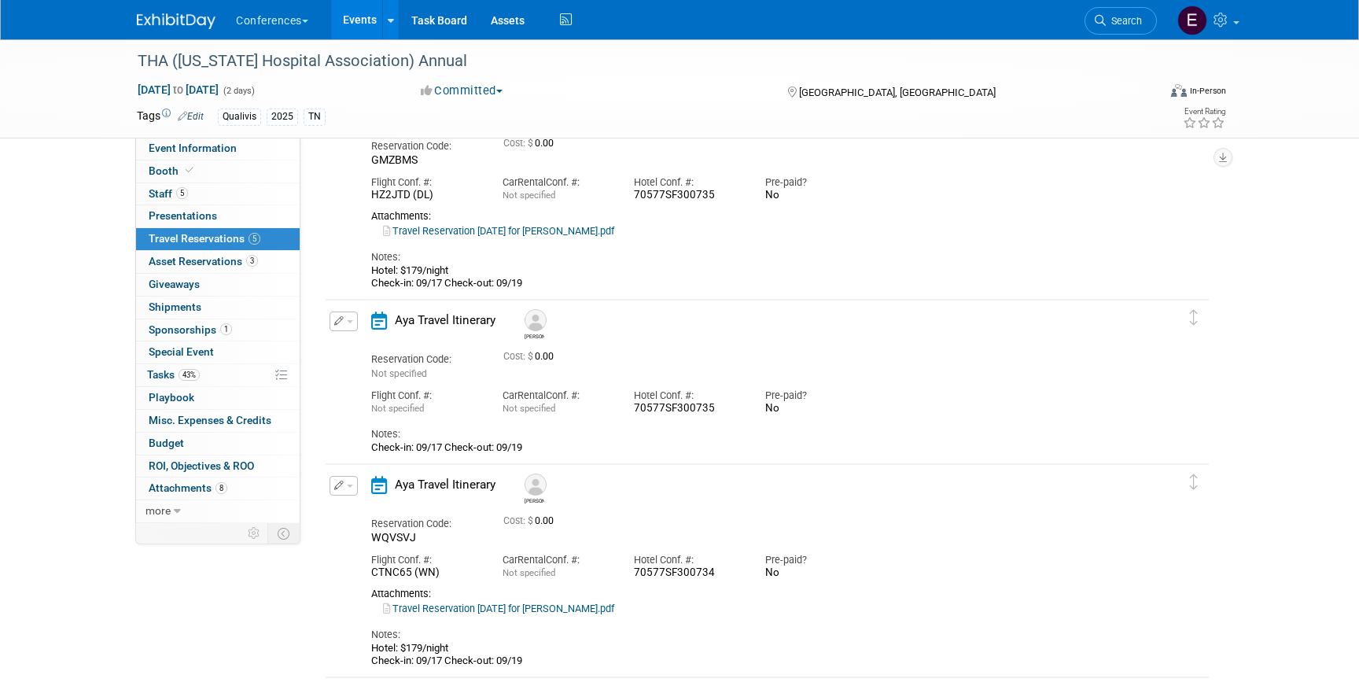
scroll to position [317, 0]
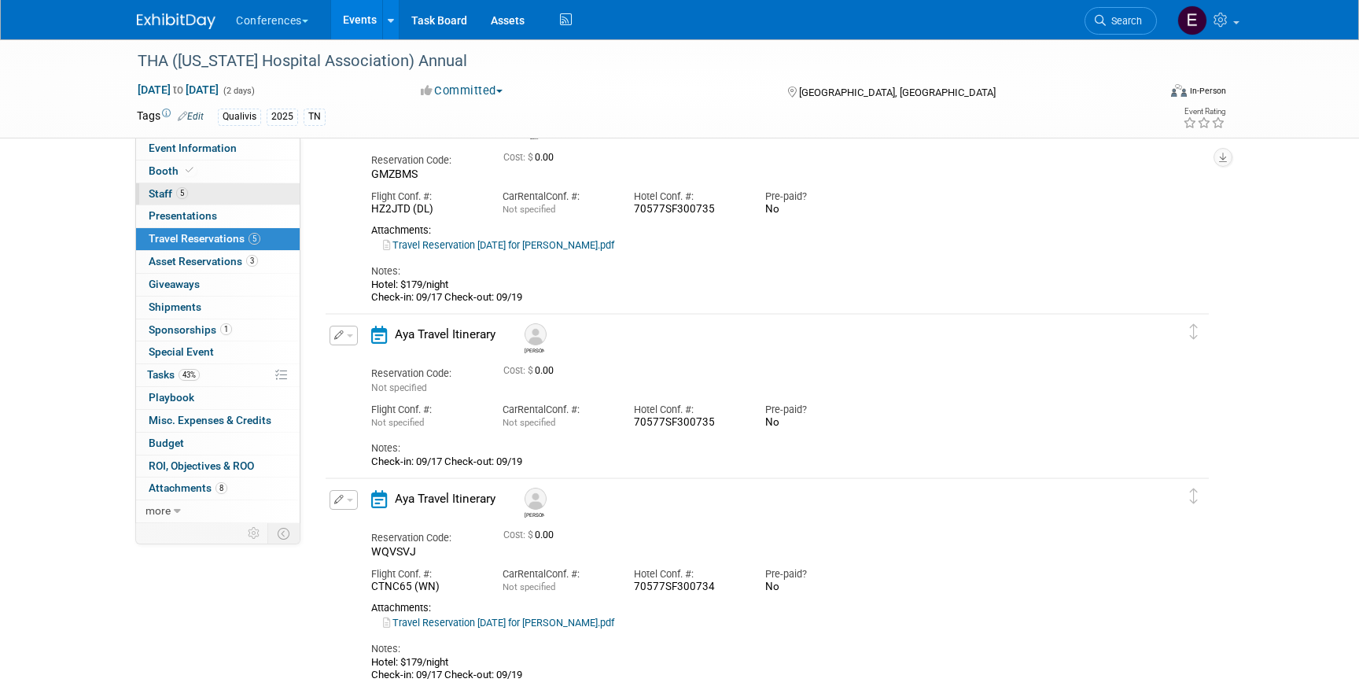
click at [164, 186] on link "5 Staff 5" at bounding box center [218, 194] width 164 height 22
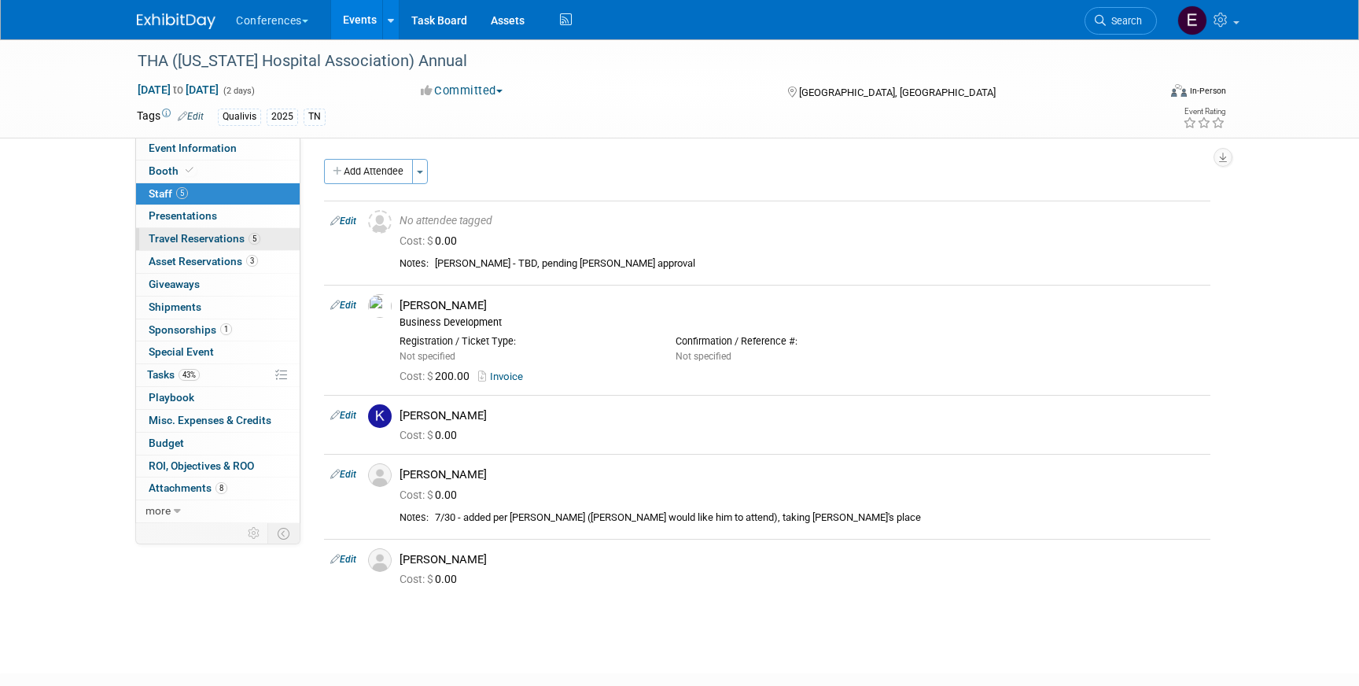
click at [171, 239] on span "Travel Reservations 5" at bounding box center [205, 238] width 112 height 13
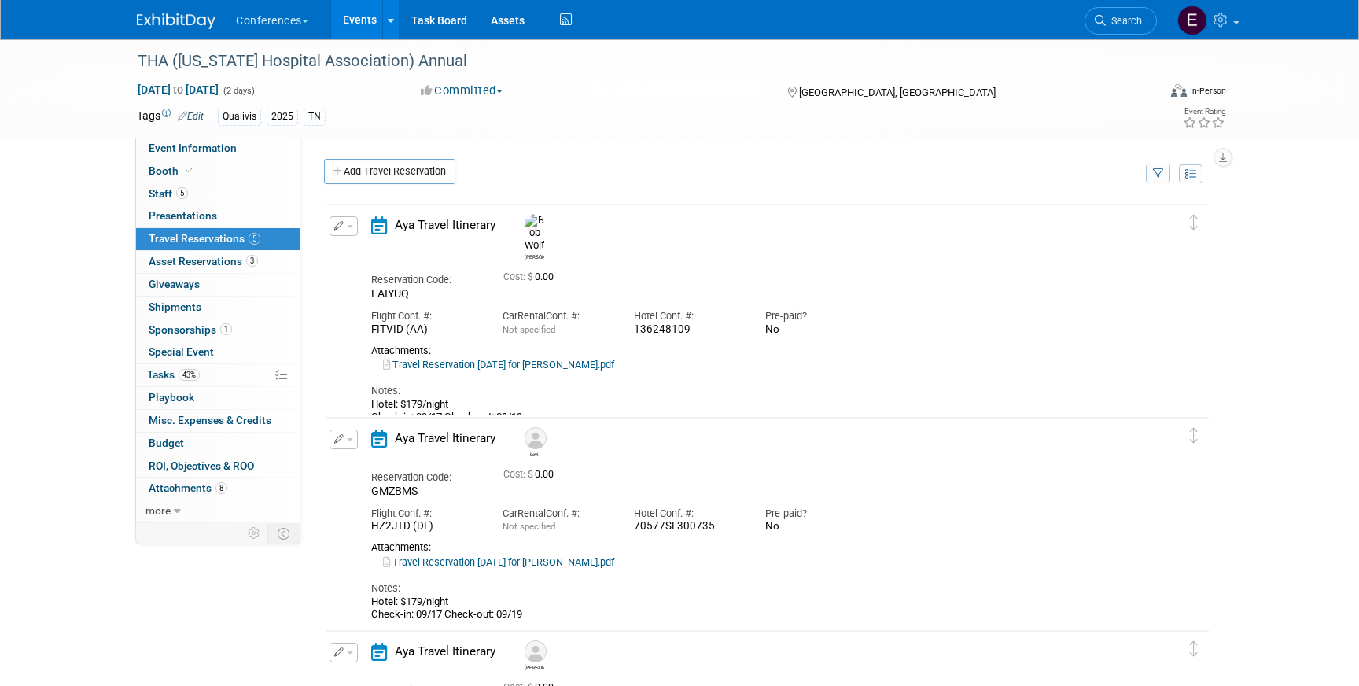
click at [176, 182] on div "Booth Booth" at bounding box center [218, 171] width 164 height 23
click at [177, 190] on span "5" at bounding box center [182, 193] width 12 height 12
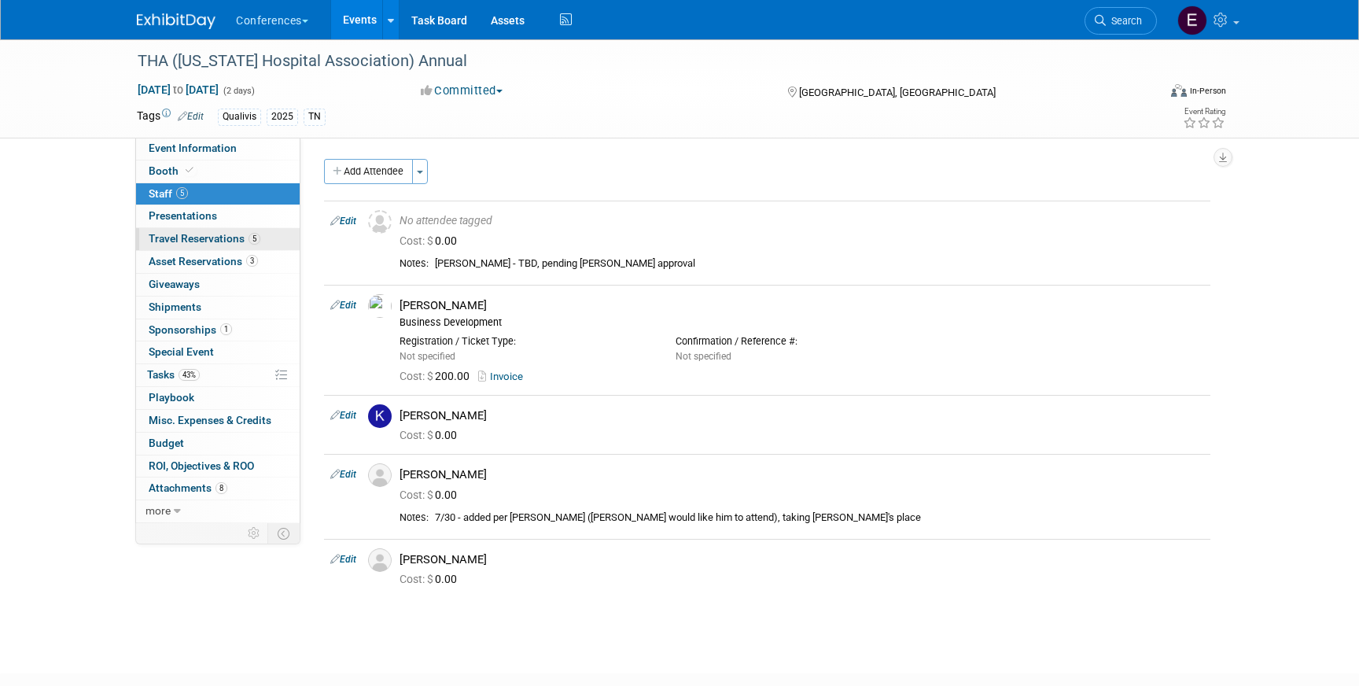
click at [193, 242] on span "Travel Reservations 5" at bounding box center [205, 238] width 112 height 13
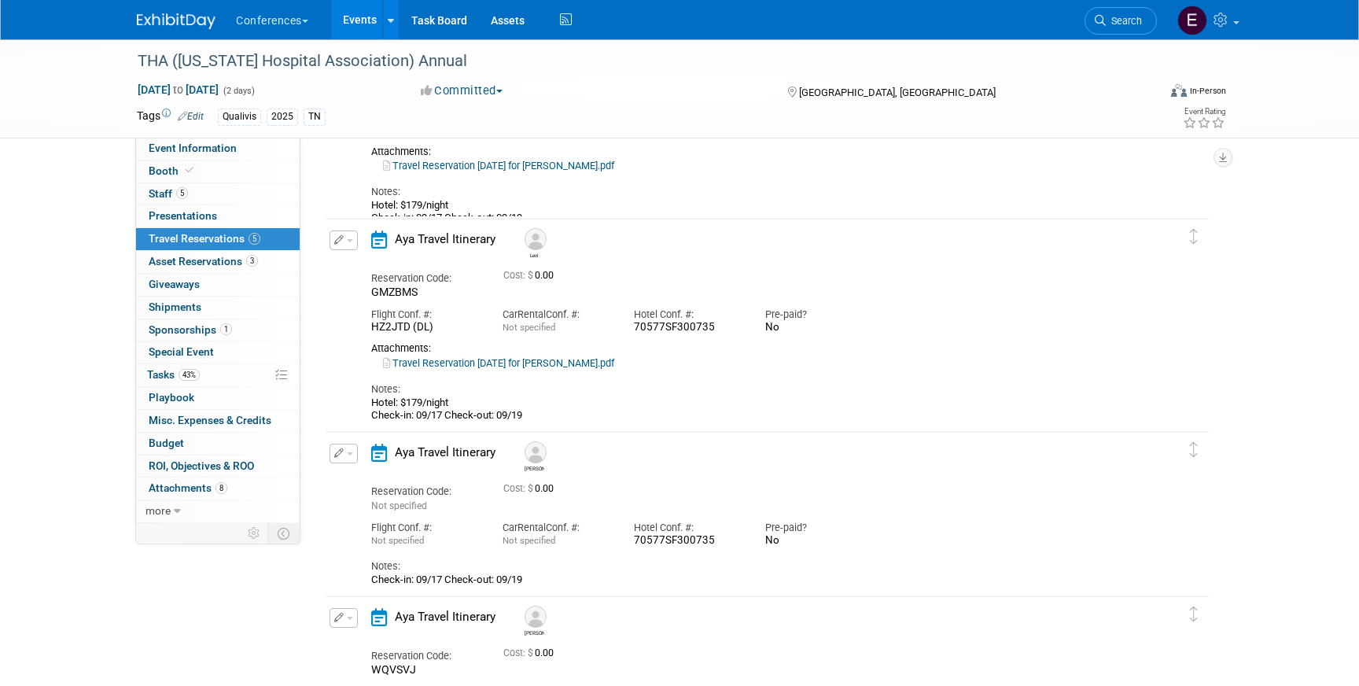
scroll to position [200, 0]
click at [348, 445] on button "button" at bounding box center [344, 453] width 28 height 20
click at [378, 503] on span "Delete Reservation" at bounding box center [407, 505] width 98 height 13
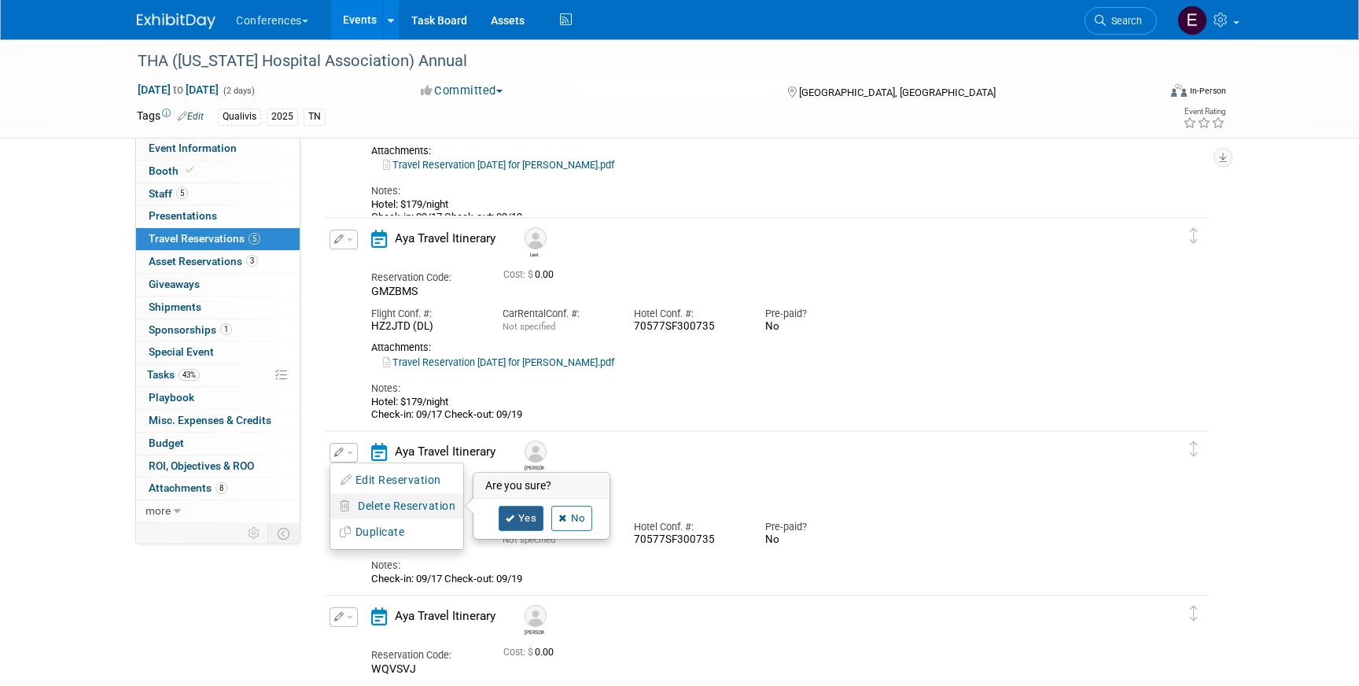
click at [522, 517] on link "Yes" at bounding box center [522, 518] width 46 height 25
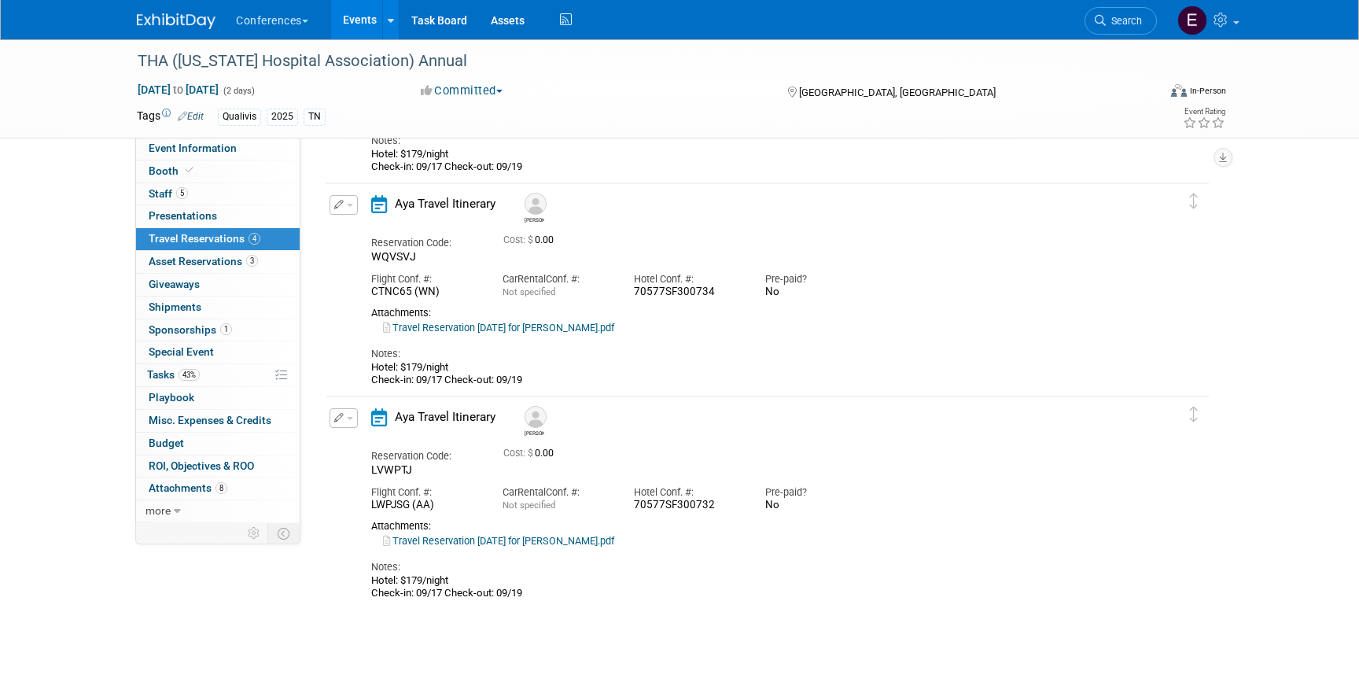
scroll to position [466, 0]
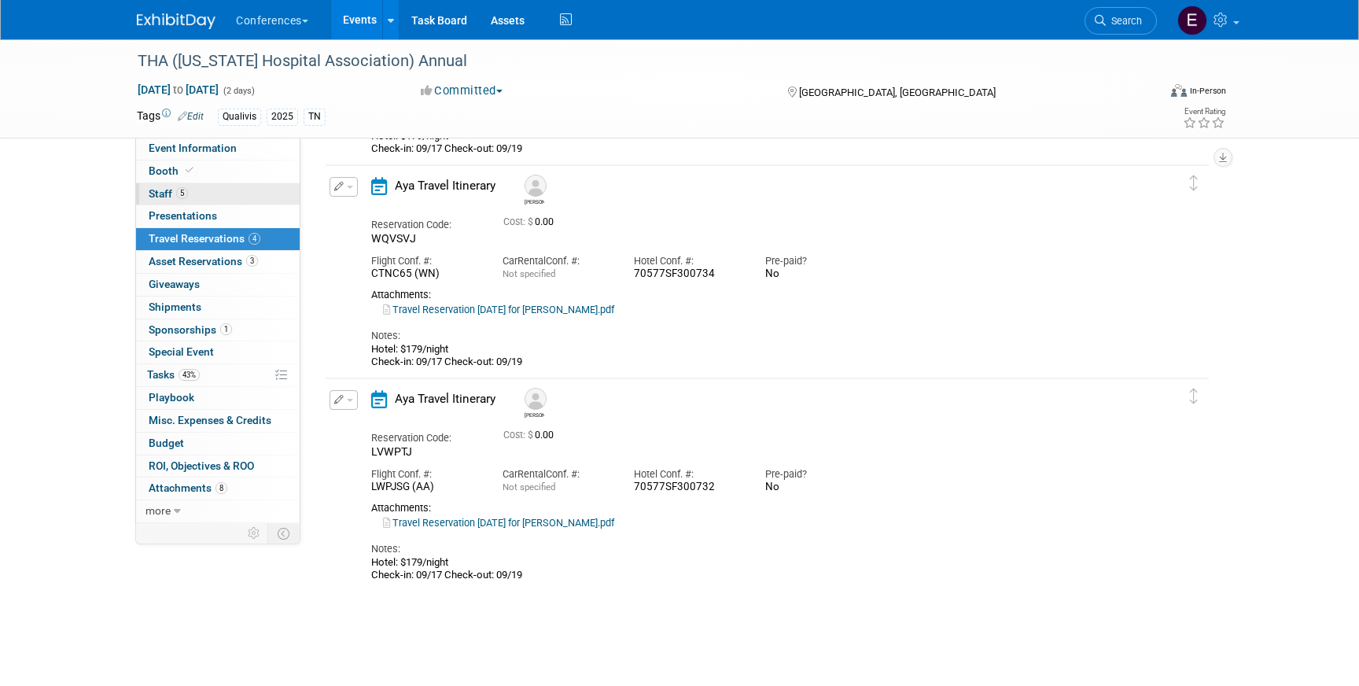
click at [260, 183] on link "5 Staff 5" at bounding box center [218, 194] width 164 height 22
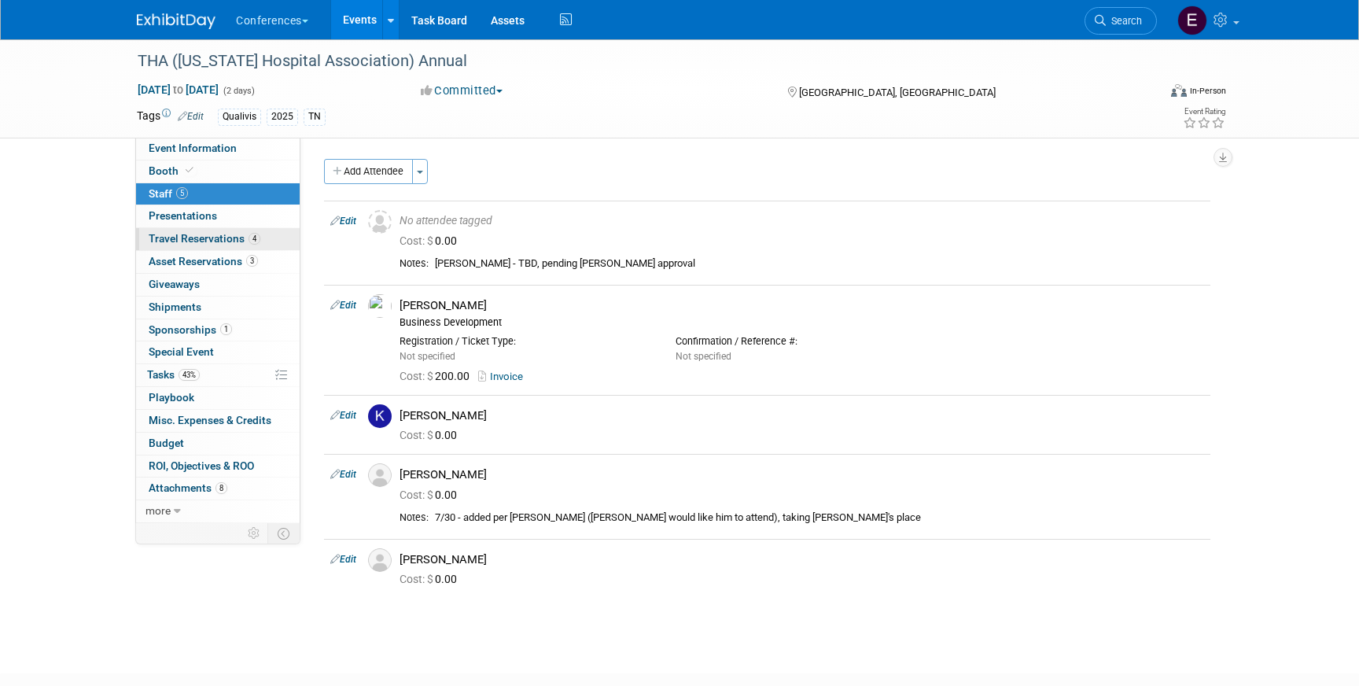
click at [238, 239] on span "Travel Reservations 4" at bounding box center [205, 238] width 112 height 13
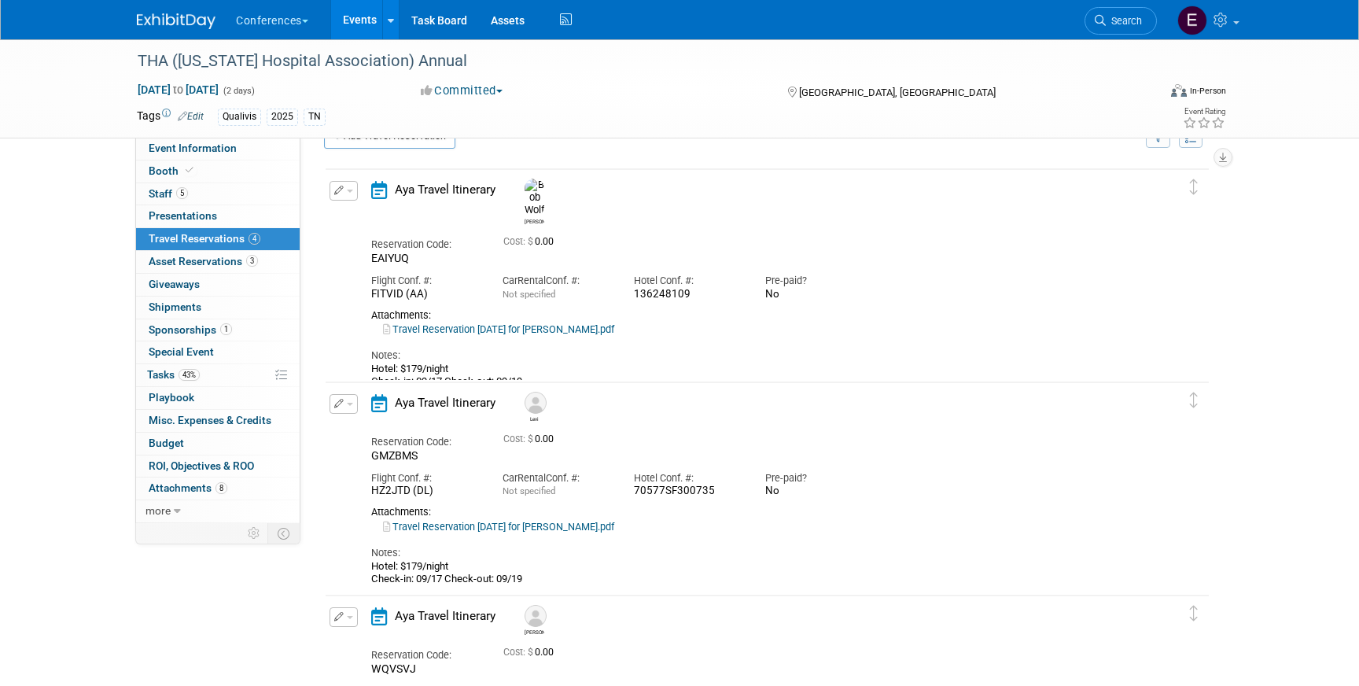
scroll to position [23, 0]
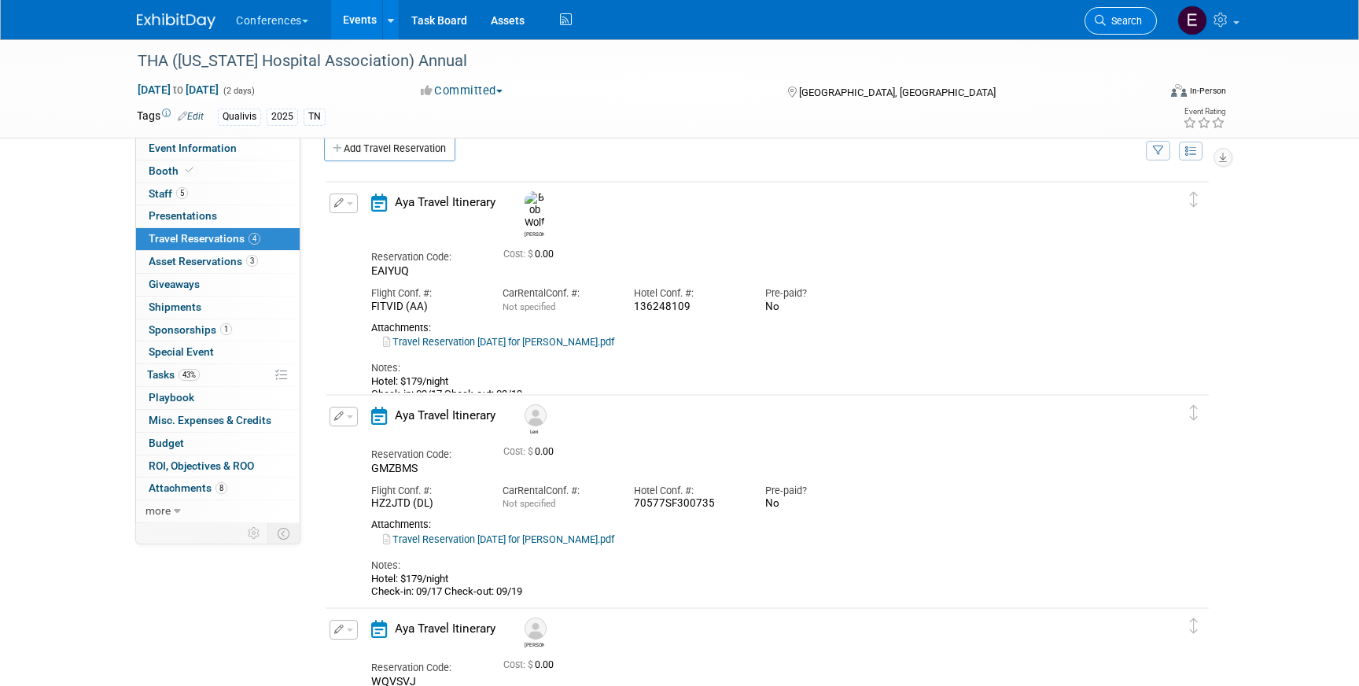
click at [1132, 26] on span "Search" at bounding box center [1124, 21] width 36 height 12
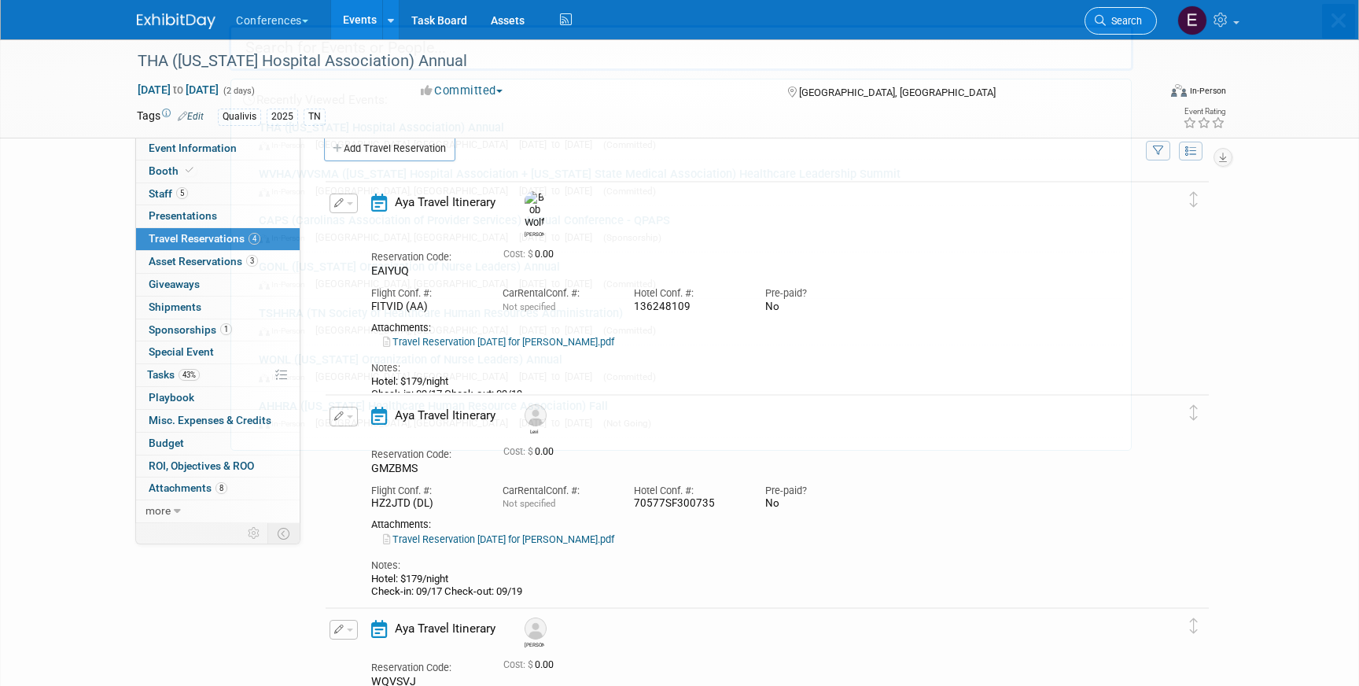
scroll to position [0, 0]
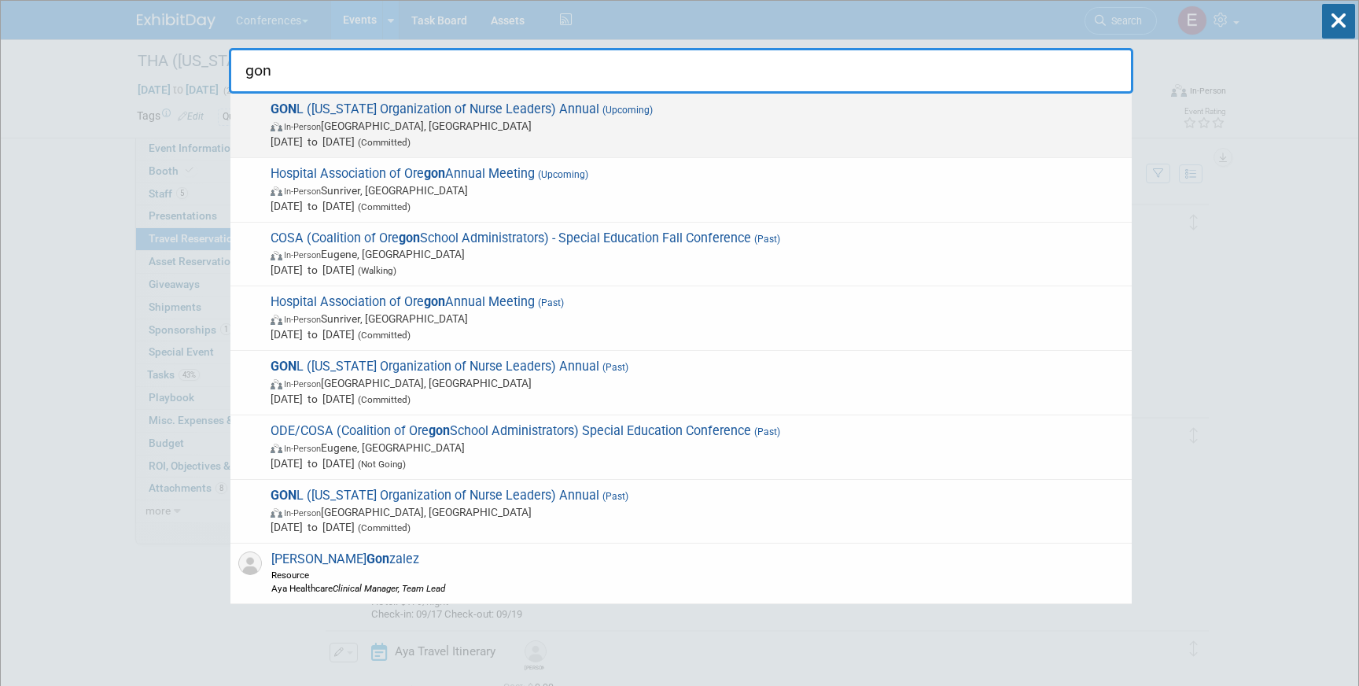
type input "gon"
click at [734, 115] on span "GON L (Georgia Organization of Nurse Leaders) Annual (Upcoming) In-Person Savan…" at bounding box center [695, 125] width 858 height 48
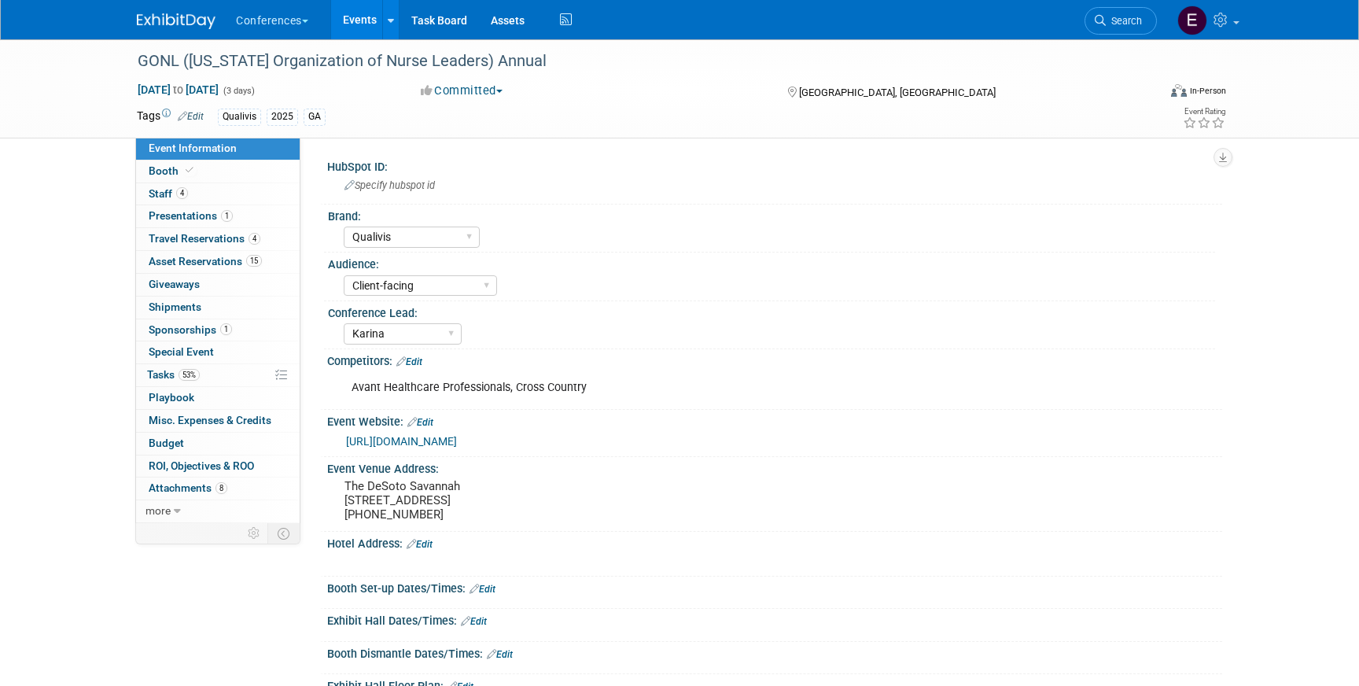
select select "Qualivis"
select select "Client-facing"
select select "Karina"
click at [206, 231] on link "4 Travel Reservations 4" at bounding box center [218, 239] width 164 height 22
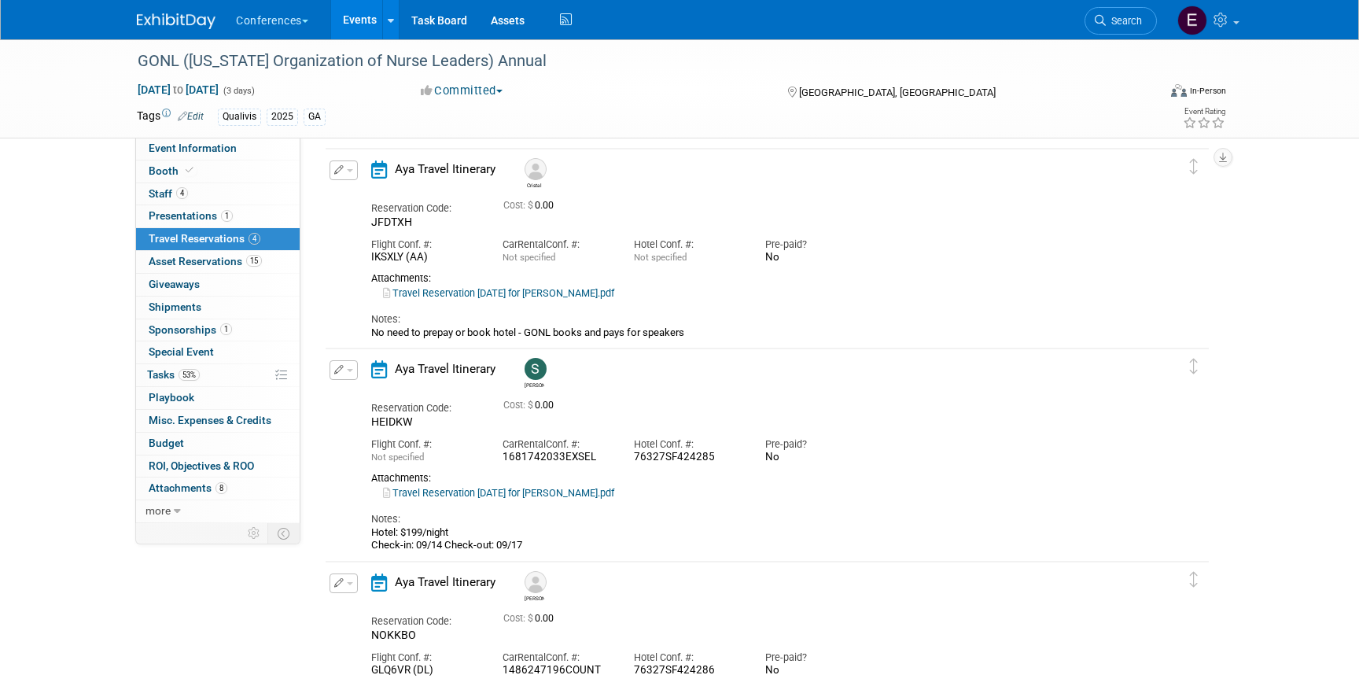
scroll to position [297, 0]
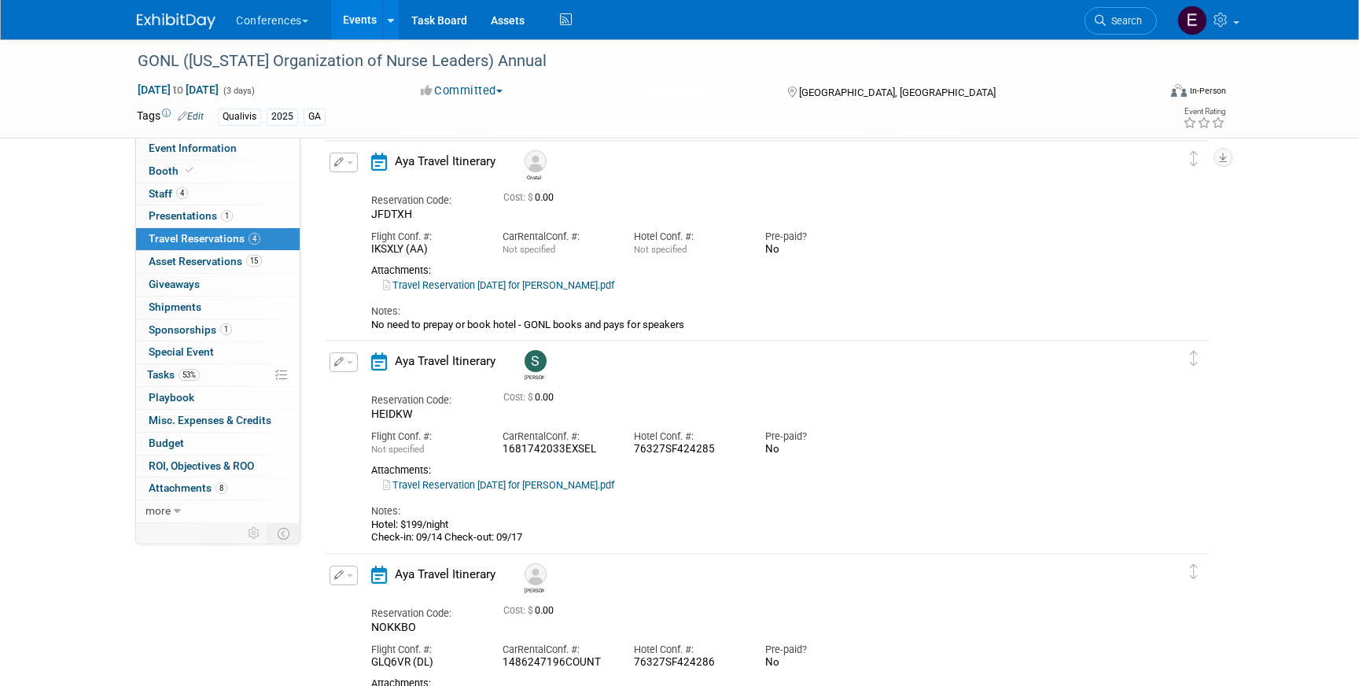
click at [342, 164] on icon "button" at bounding box center [339, 161] width 10 height 9
click at [359, 188] on button "Edit Reservation" at bounding box center [396, 190] width 133 height 23
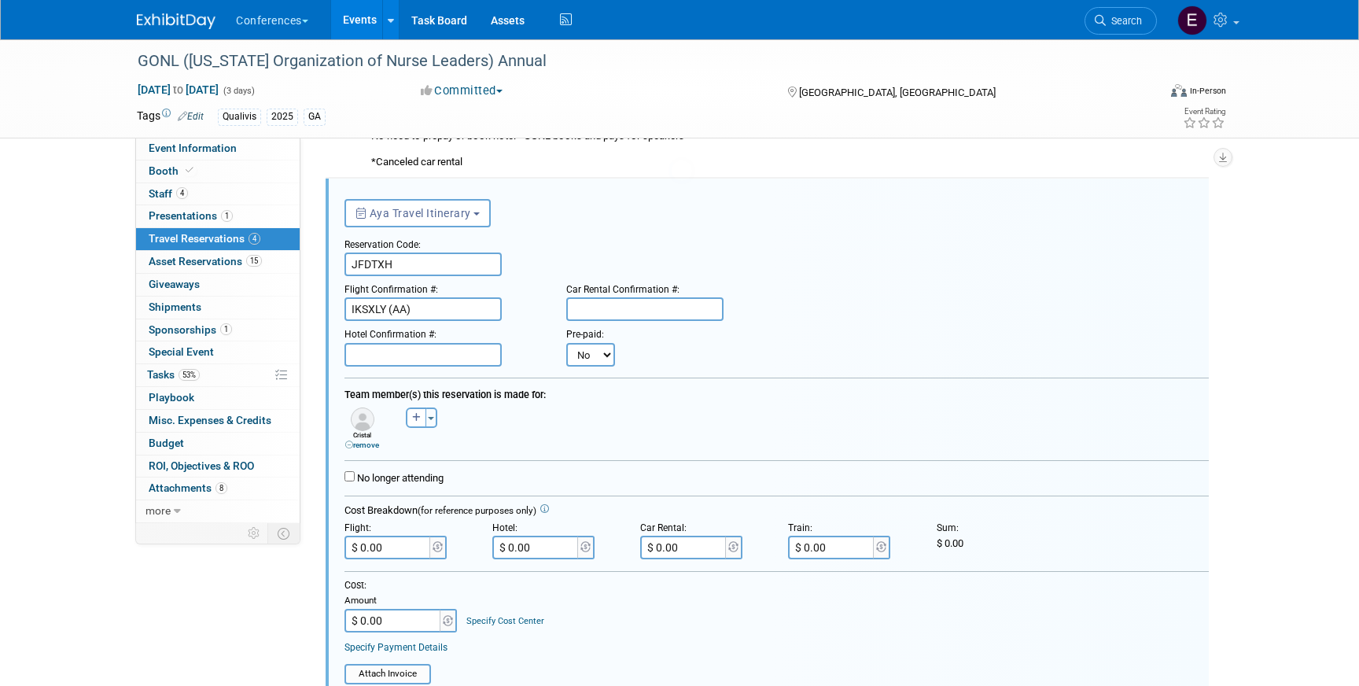
scroll to position [260, 0]
click at [455, 349] on input "text" at bounding box center [423, 355] width 157 height 24
paste input "588638734"
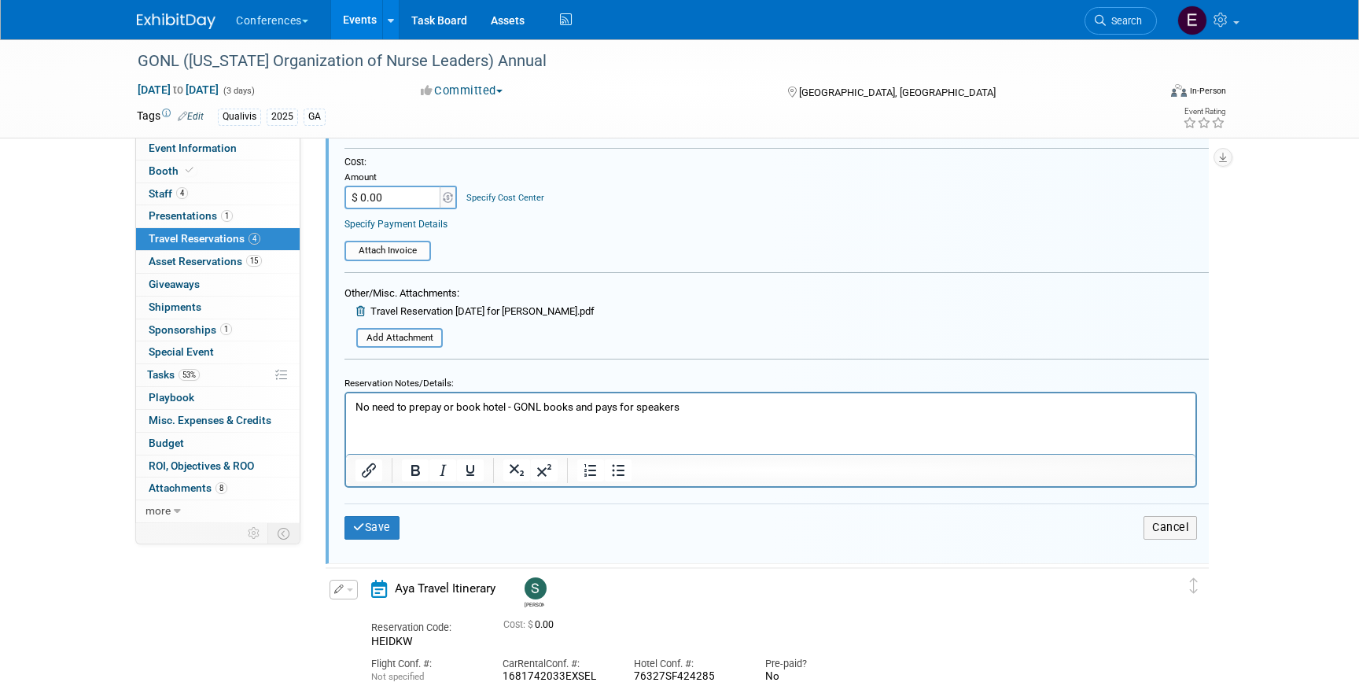
scroll to position [724, 0]
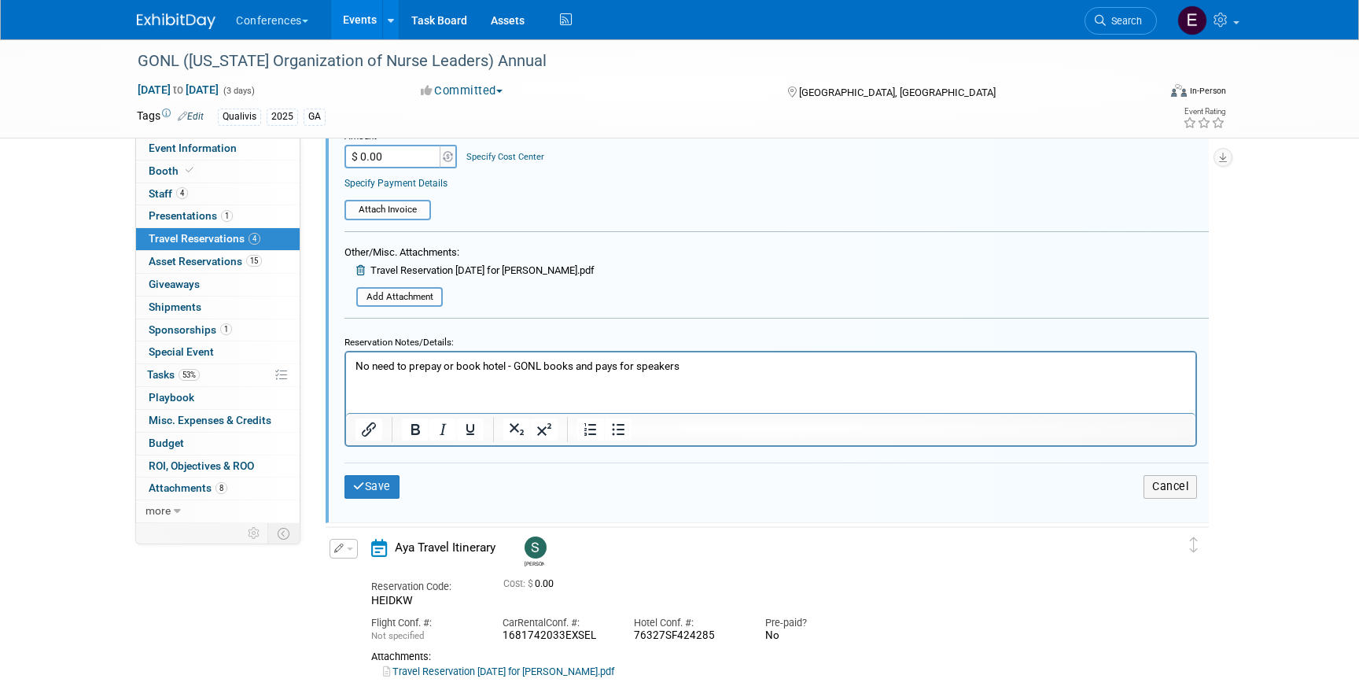
type input "588638734"
click at [711, 365] on p "No need to prepay or book hotel - GONL books and pays for speakers" at bounding box center [771, 366] width 831 height 15
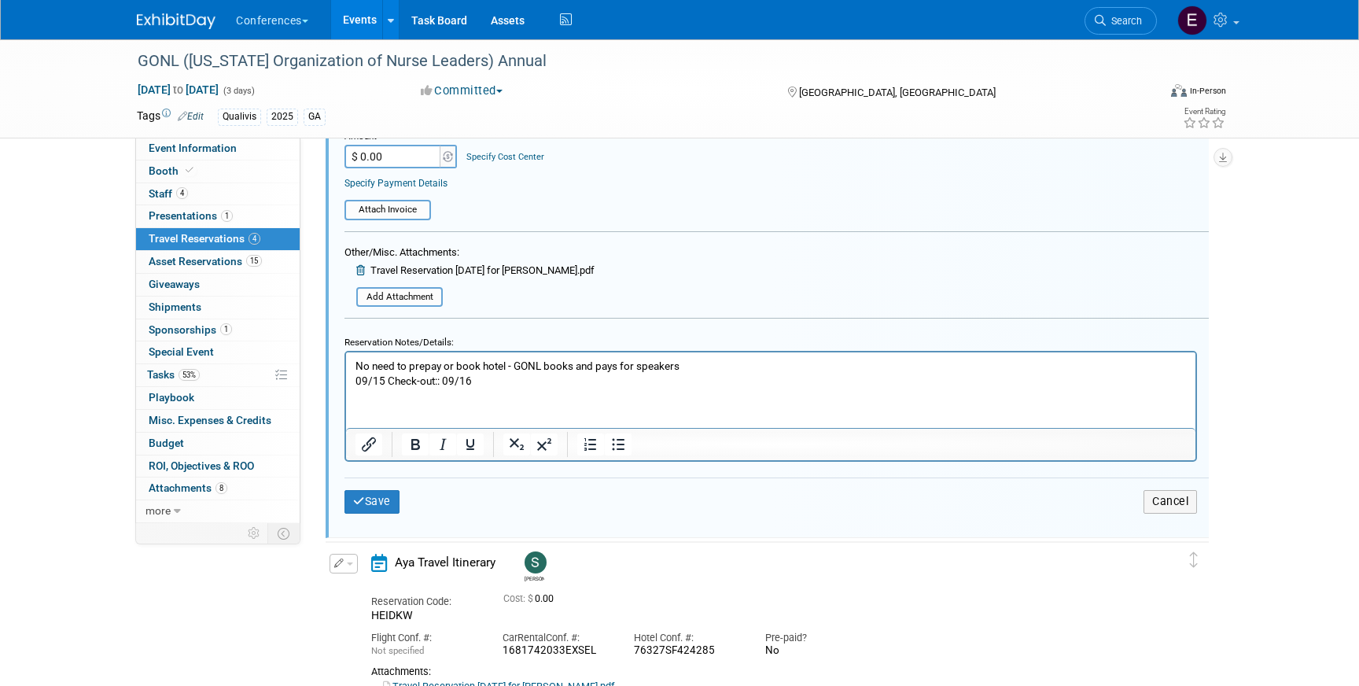
click at [351, 378] on html "No need to prepay or book hotel - GONL books and pays for speakers 09/15 Check-…" at bounding box center [771, 370] width 850 height 36
click at [483, 385] on p "Check-in: 09/15 Check-out:: 09/16" at bounding box center [771, 381] width 831 height 15
click at [363, 510] on button "Save" at bounding box center [372, 501] width 55 height 23
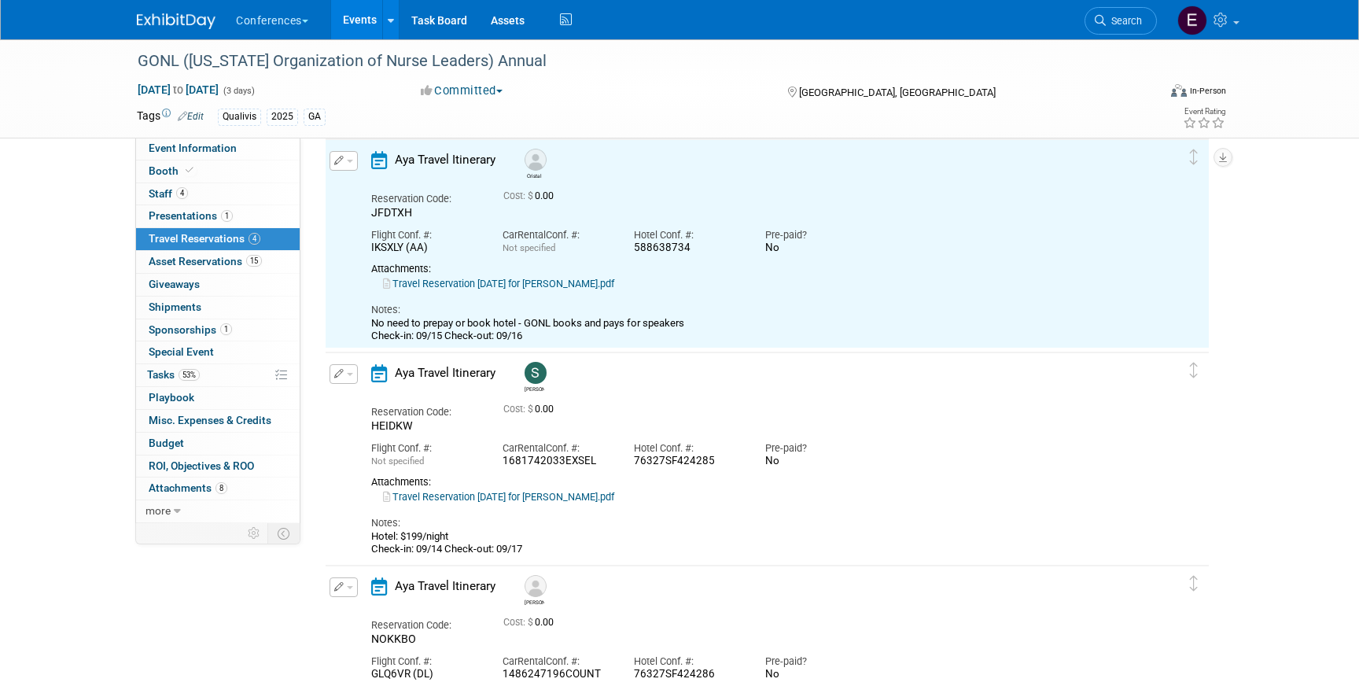
scroll to position [260, 0]
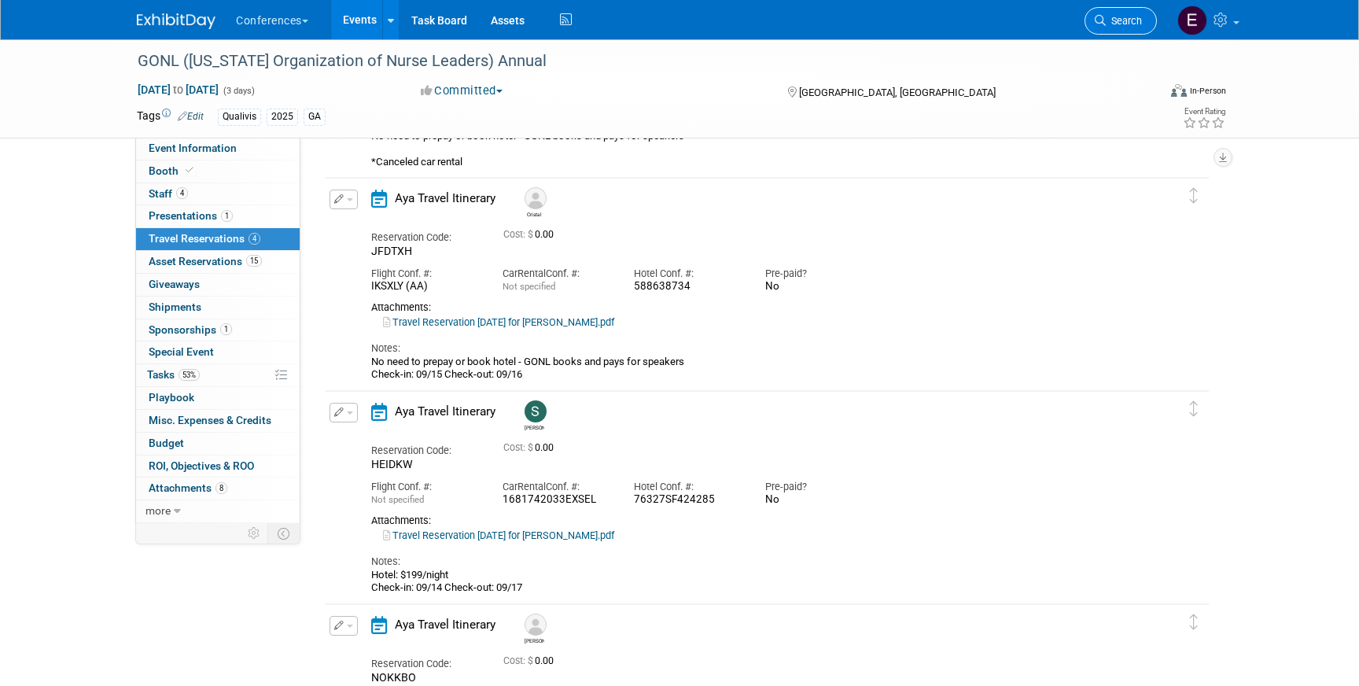
click at [1135, 17] on span "Search" at bounding box center [1124, 21] width 36 height 12
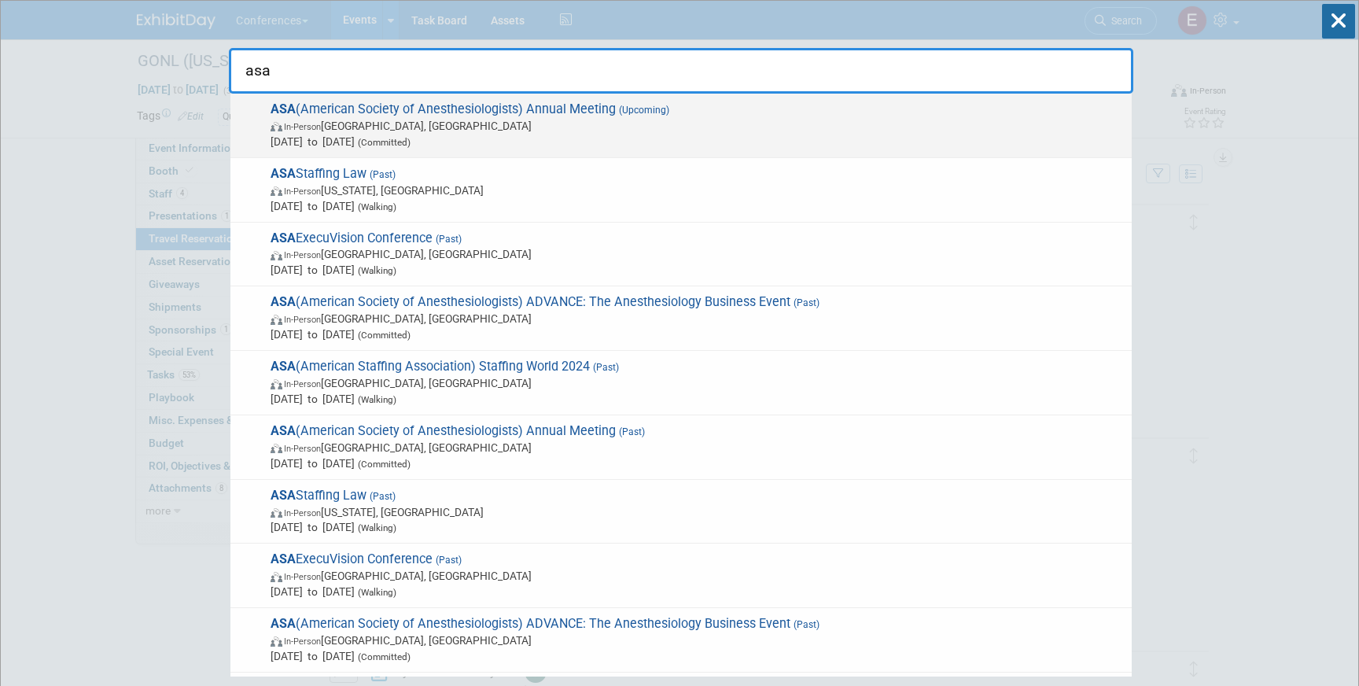
type input "asa"
click at [470, 128] on span "In-Person [GEOGRAPHIC_DATA], [GEOGRAPHIC_DATA]" at bounding box center [697, 126] width 853 height 16
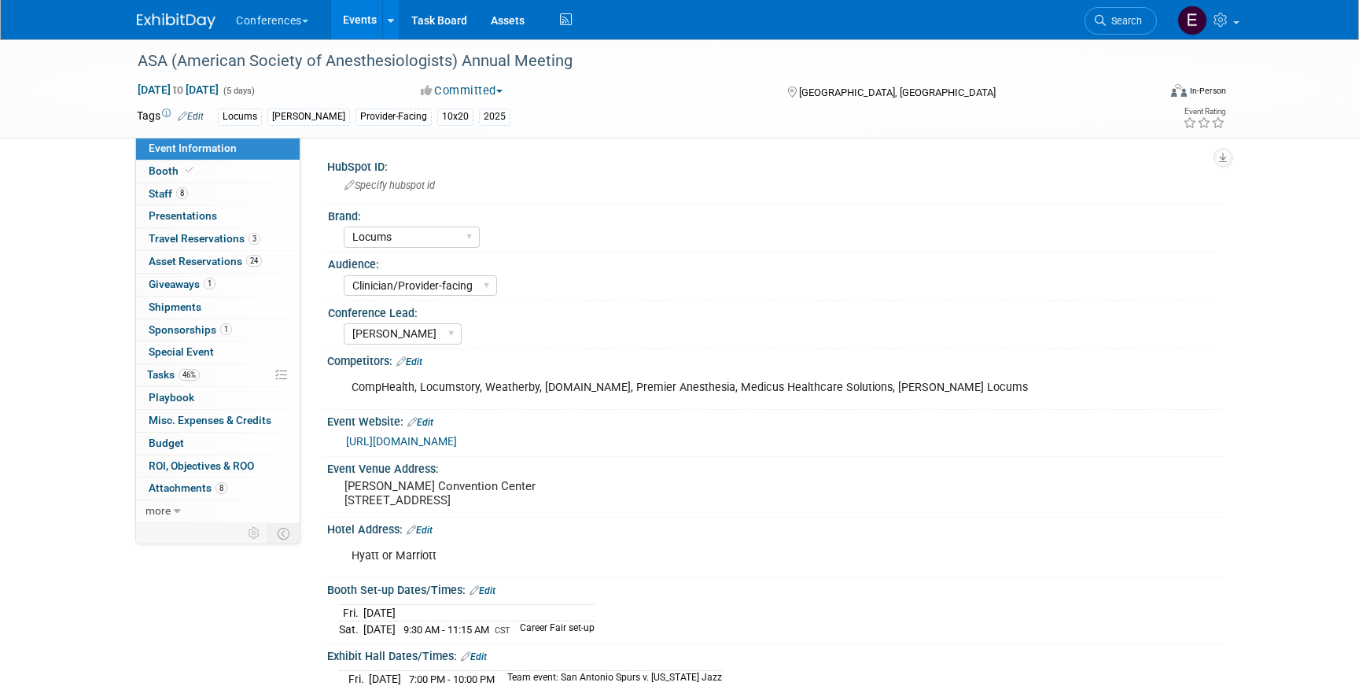
select select "Locums"
select select "Clinician/Provider-facing"
select select "[PERSON_NAME]"
click at [230, 199] on link "8 Staff 8" at bounding box center [218, 194] width 164 height 22
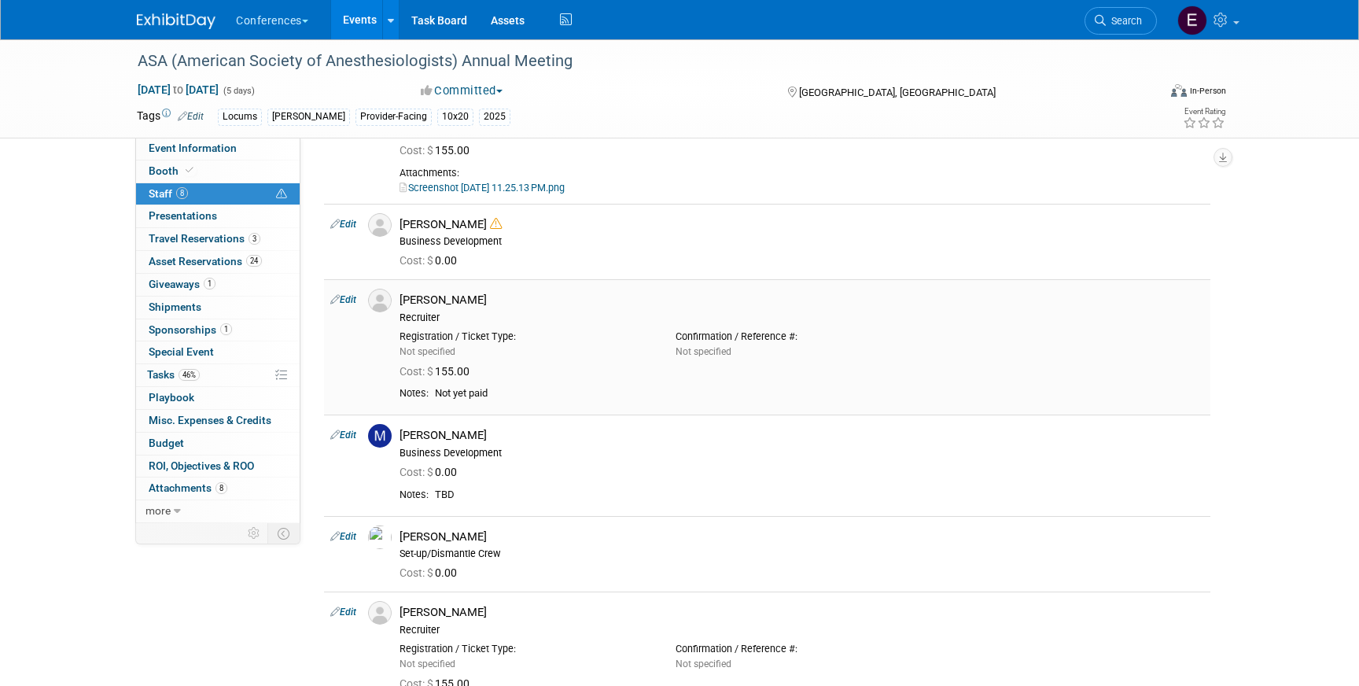
scroll to position [357, 0]
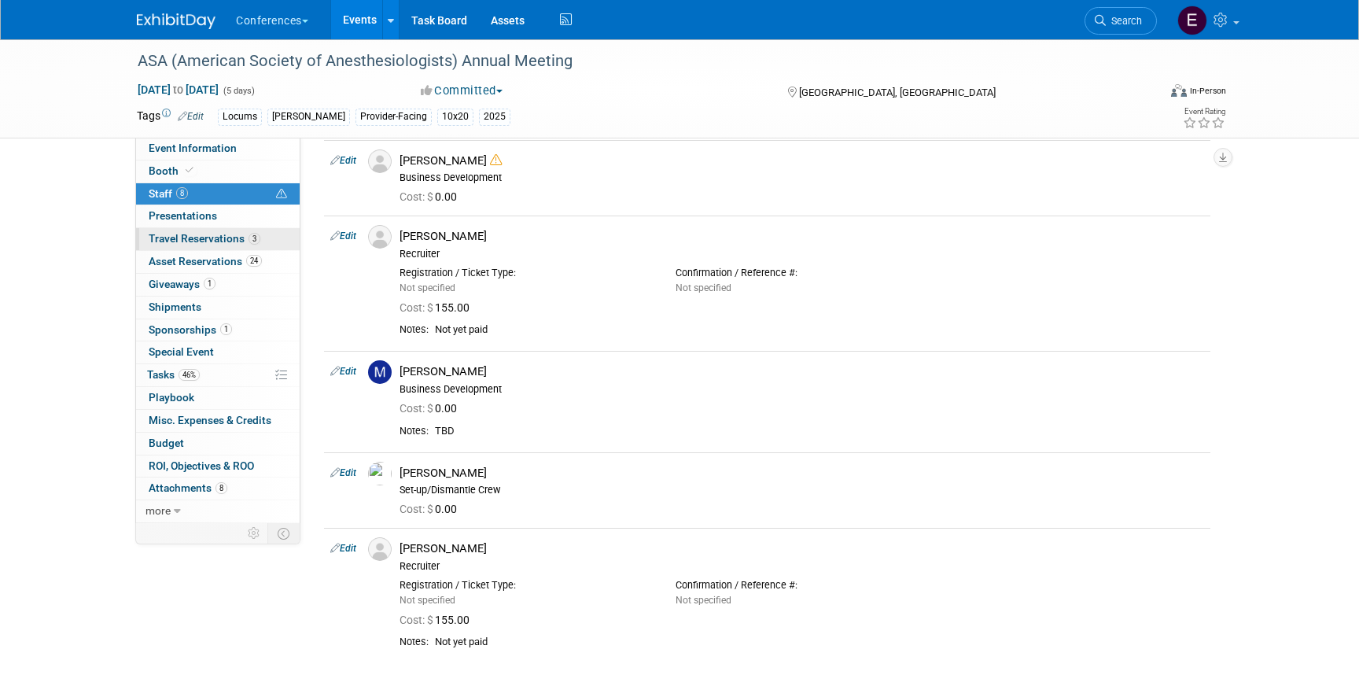
click at [219, 233] on span "Travel Reservations 3" at bounding box center [205, 238] width 112 height 13
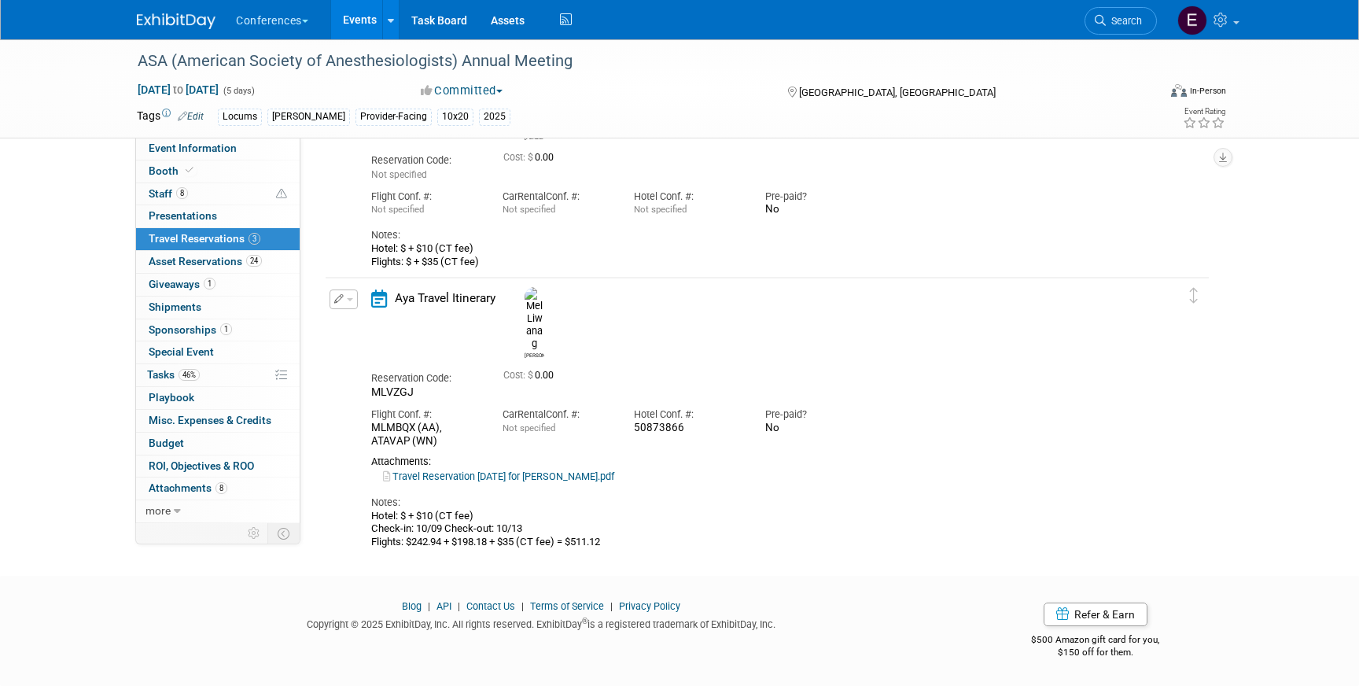
scroll to position [0, 0]
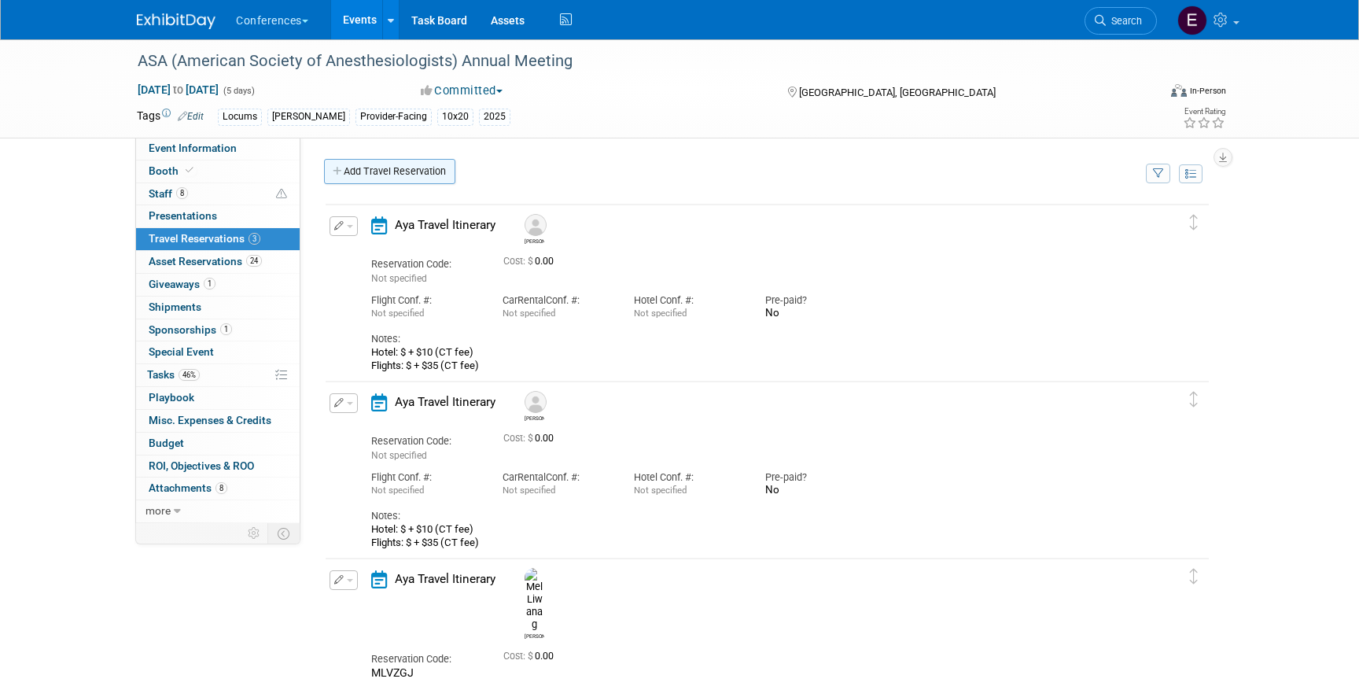
click at [360, 174] on link "Add Travel Reservation" at bounding box center [389, 171] width 131 height 25
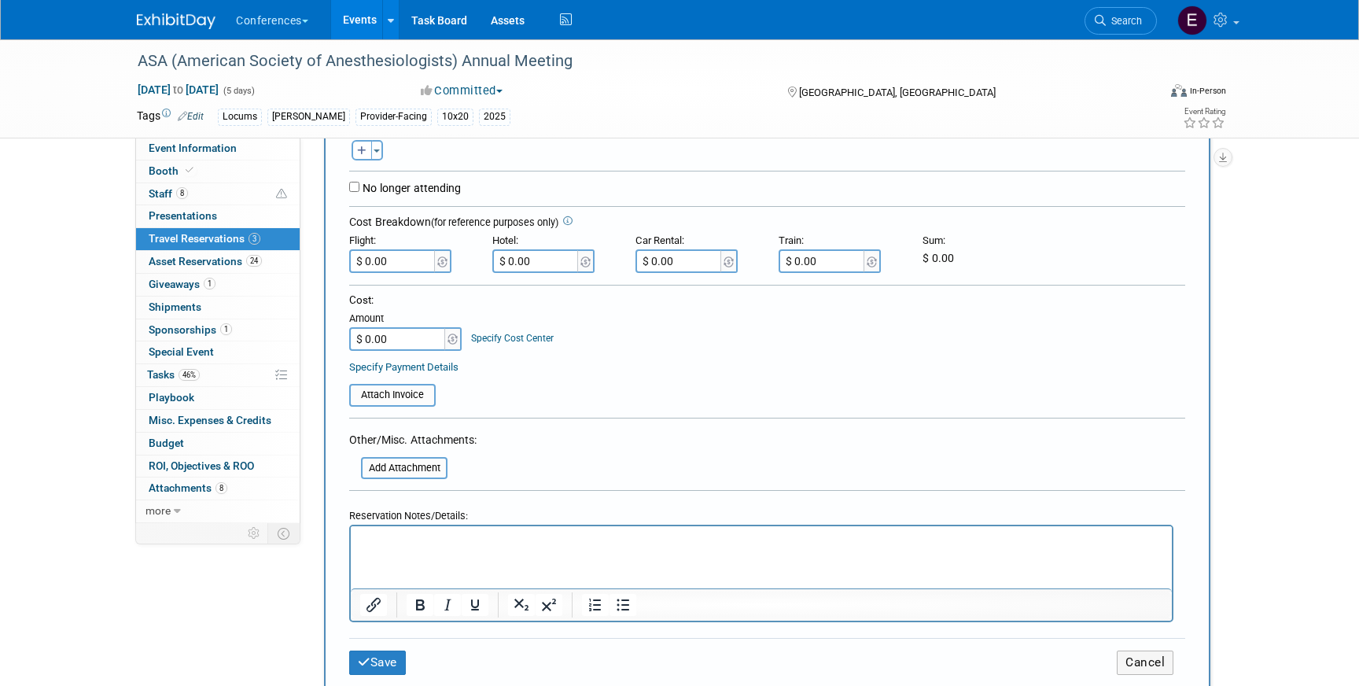
scroll to position [324, 0]
click at [396, 466] on input "file" at bounding box center [352, 465] width 187 height 19
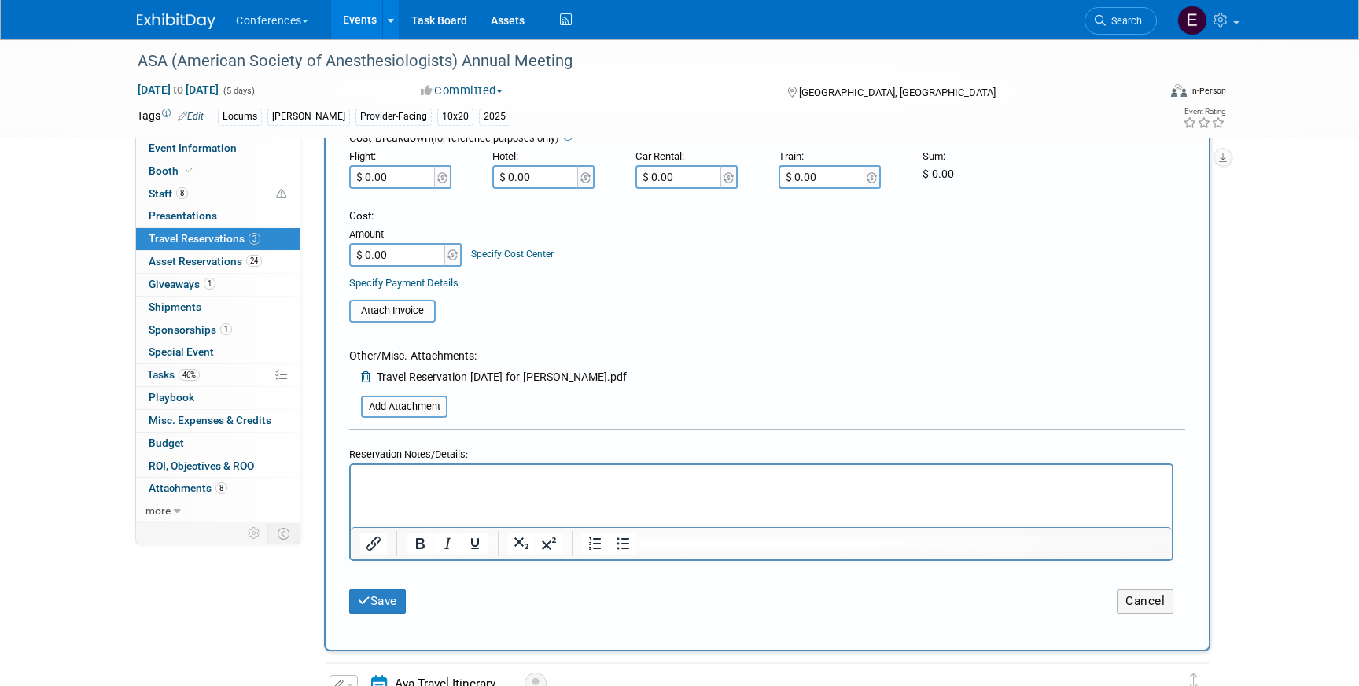
scroll to position [404, 0]
click at [378, 602] on button "Save" at bounding box center [377, 603] width 57 height 24
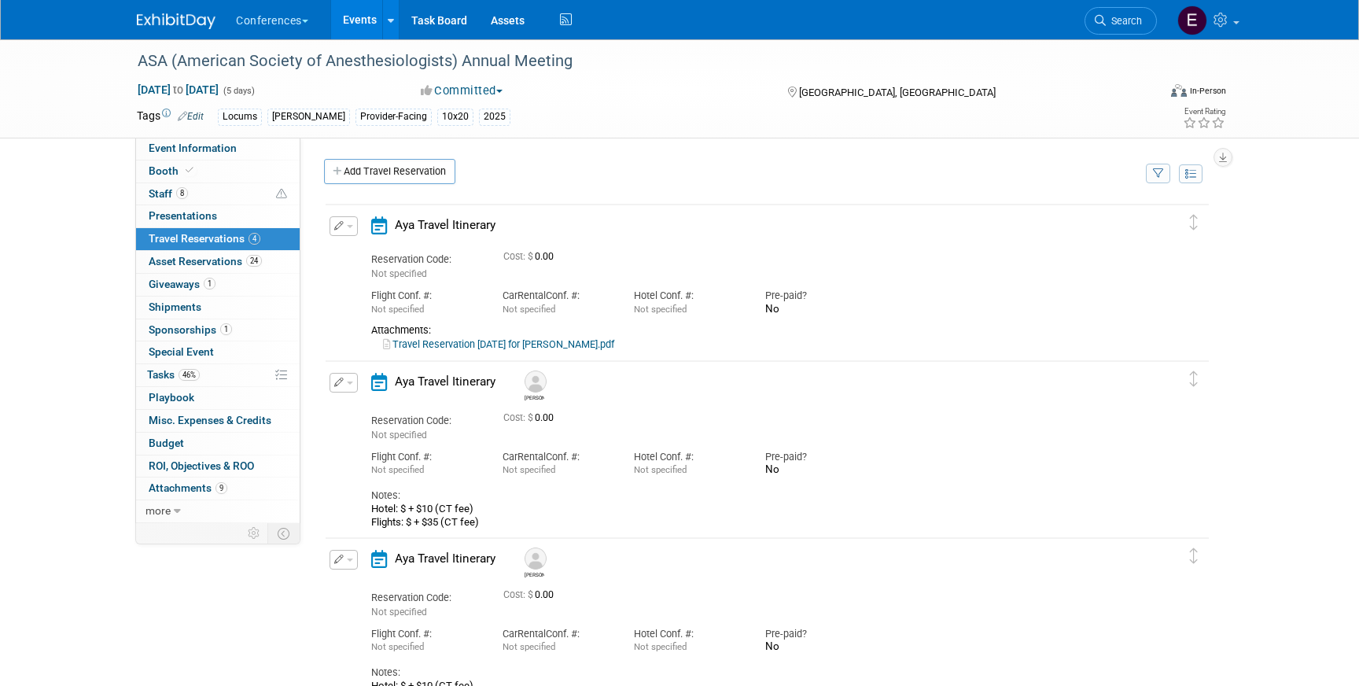
scroll to position [20, 0]
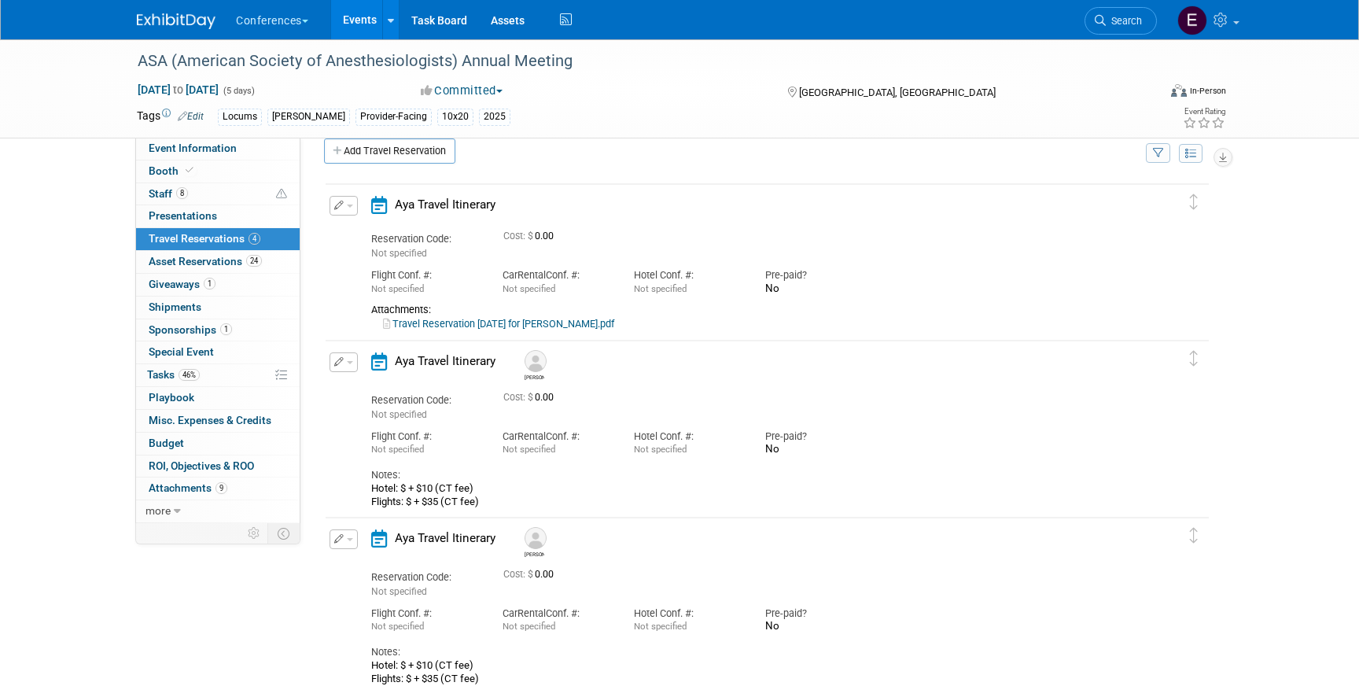
click at [561, 324] on link "Travel Reservation October 10 for LISA MARIE PANZARINO.pdf" at bounding box center [498, 324] width 231 height 12
click at [345, 203] on button "button" at bounding box center [344, 206] width 28 height 20
click at [376, 228] on button "Edit Reservation" at bounding box center [396, 233] width 133 height 23
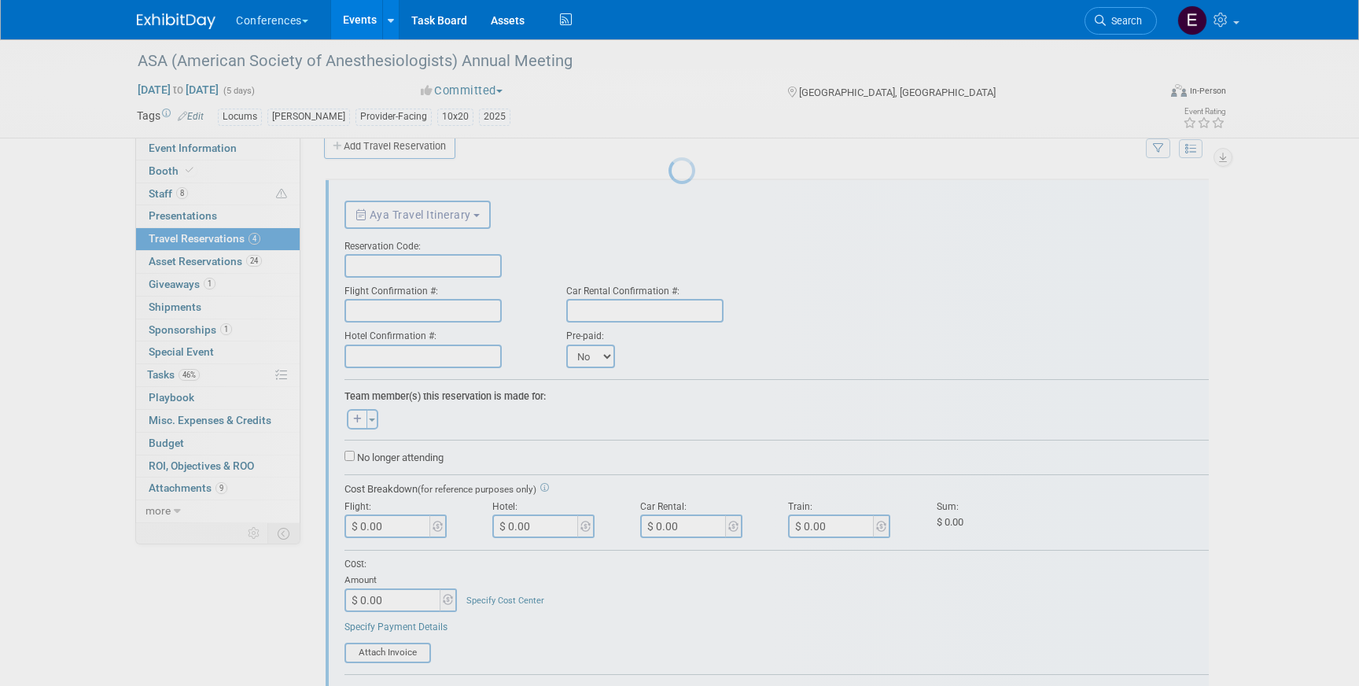
scroll to position [27, 0]
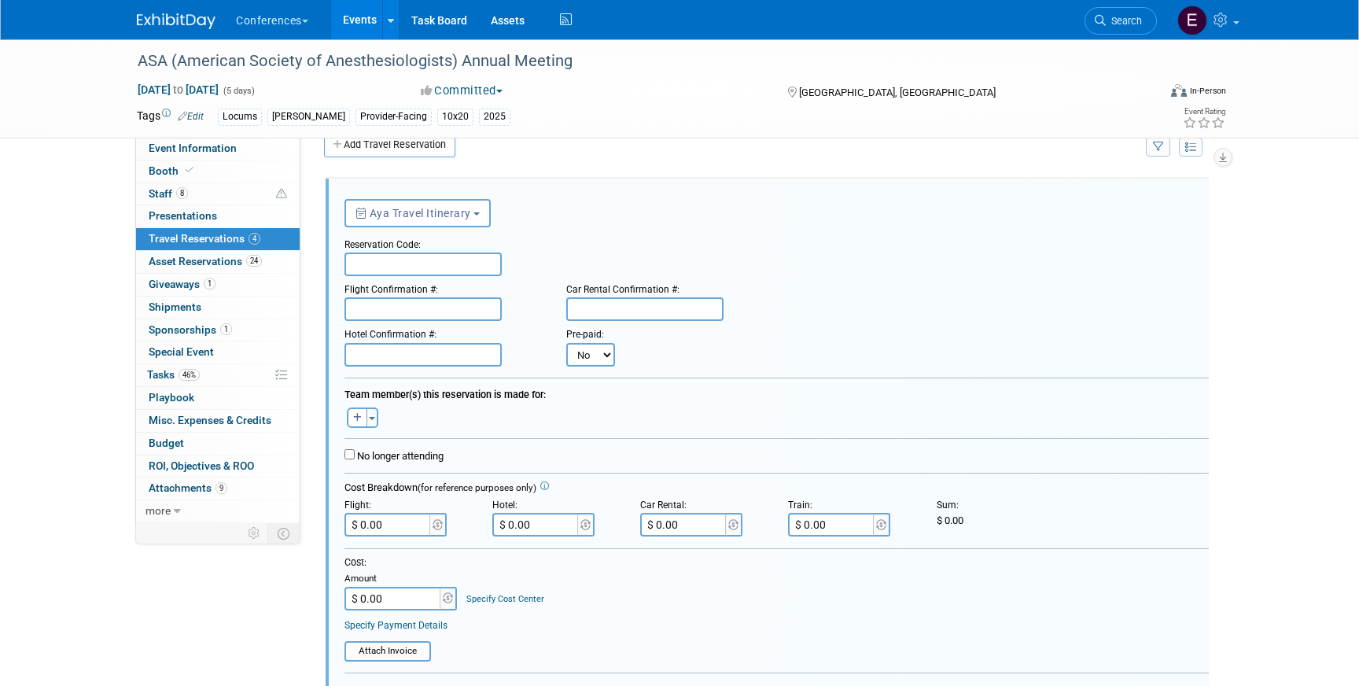
click at [407, 264] on input "text" at bounding box center [423, 265] width 157 height 24
paste input "GVGPOT"
type input "GVGPOT"
click at [406, 308] on input "text" at bounding box center [423, 309] width 157 height 24
paste input "GOJWJ5 (DL)"
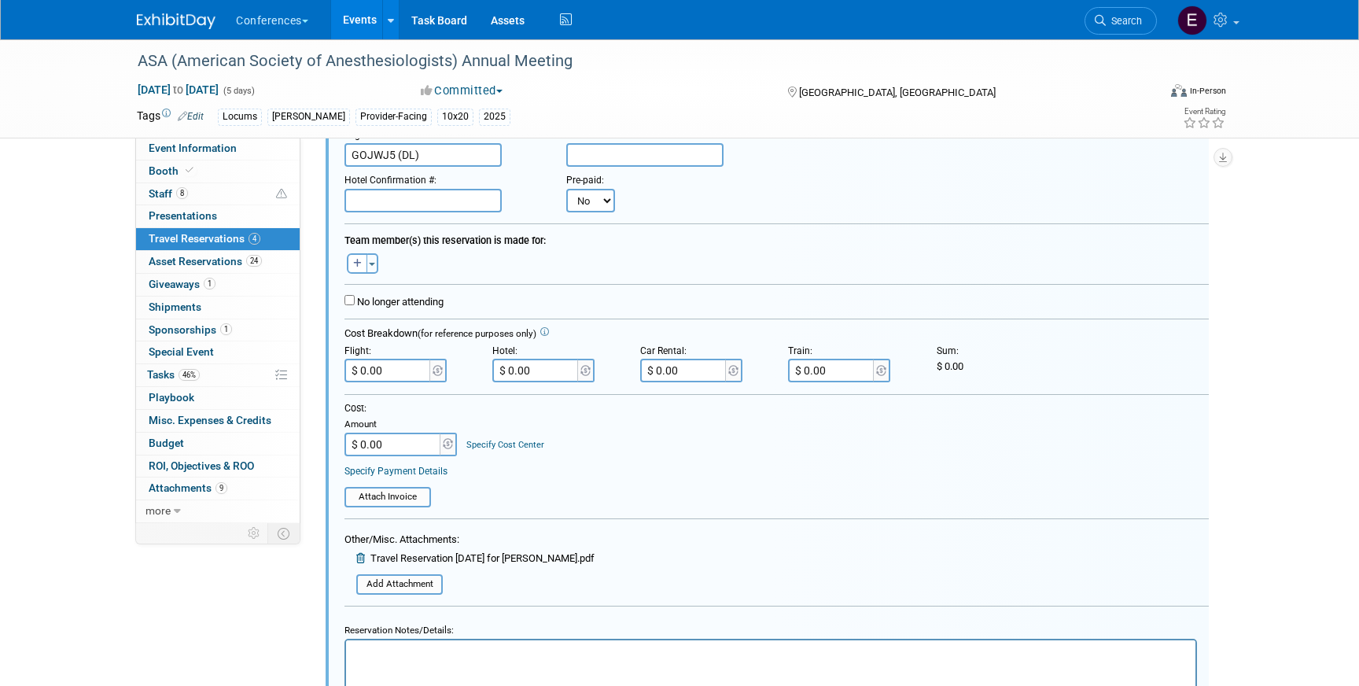
scroll to position [113, 0]
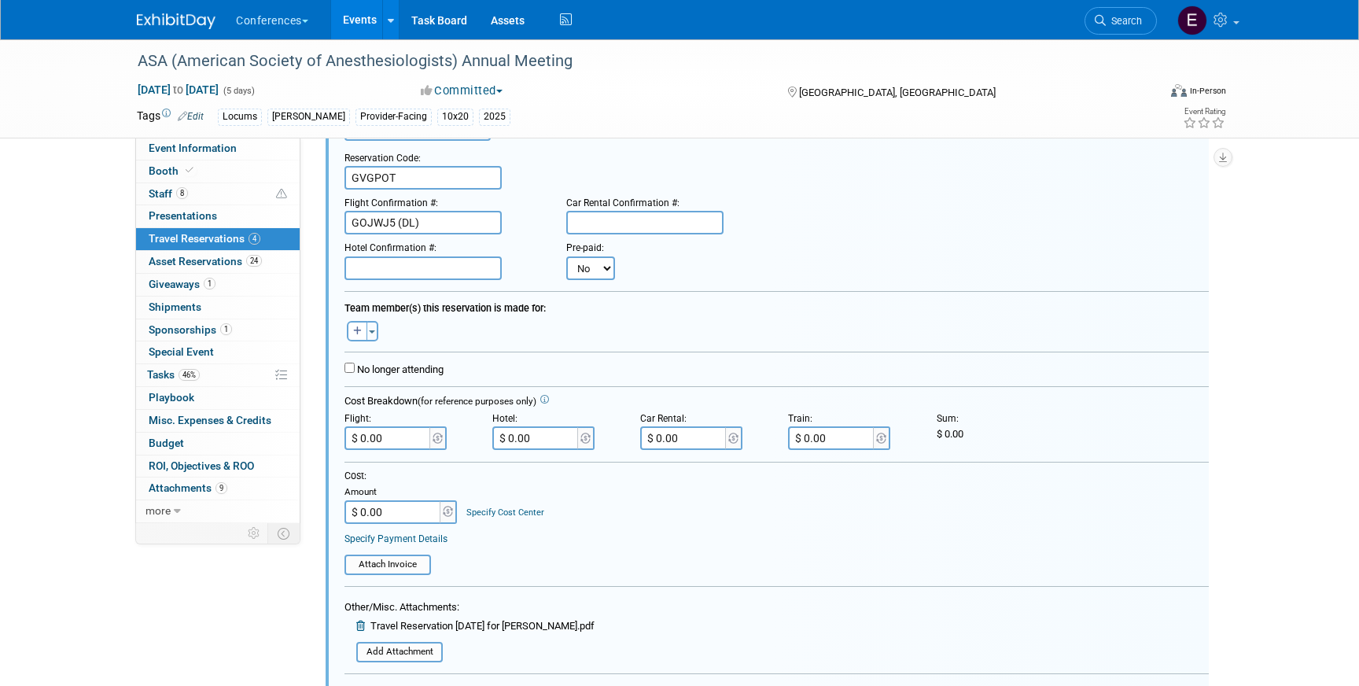
type input "GOJWJ5 (DL)"
click at [411, 266] on input "text" at bounding box center [423, 268] width 157 height 24
paste input "50874188"
type input "50874188"
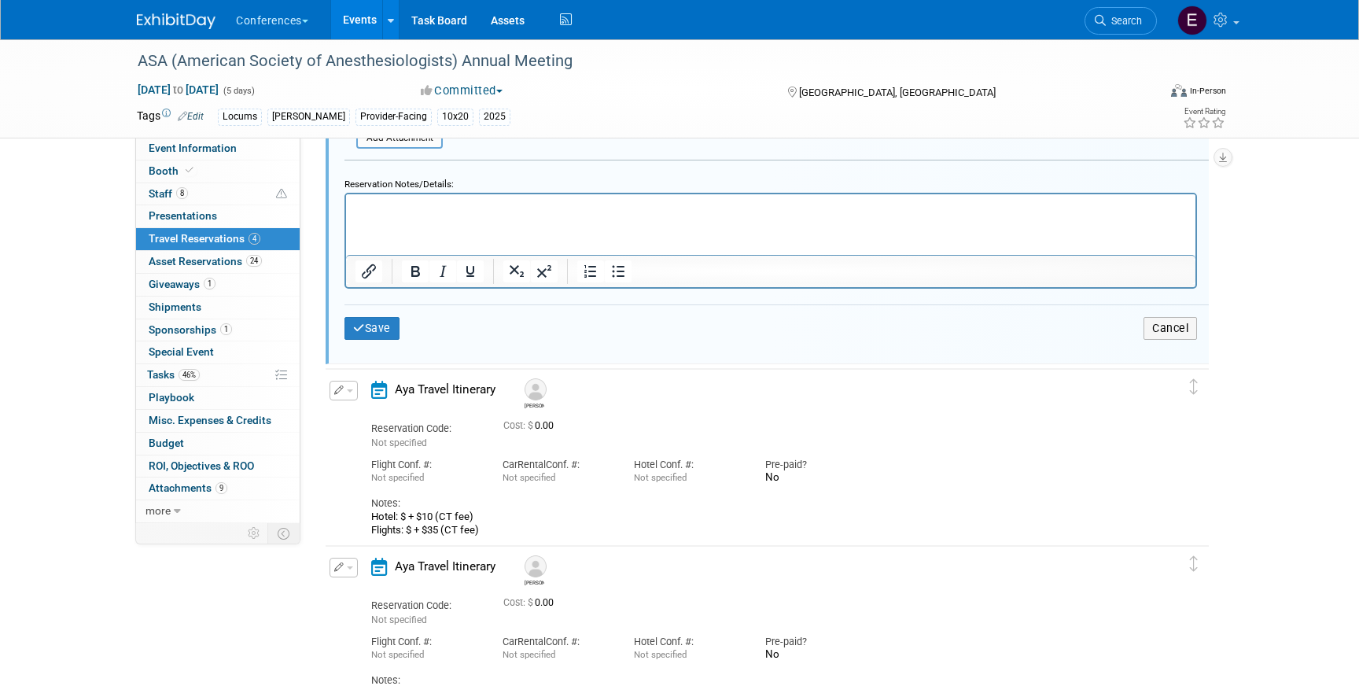
scroll to position [641, 0]
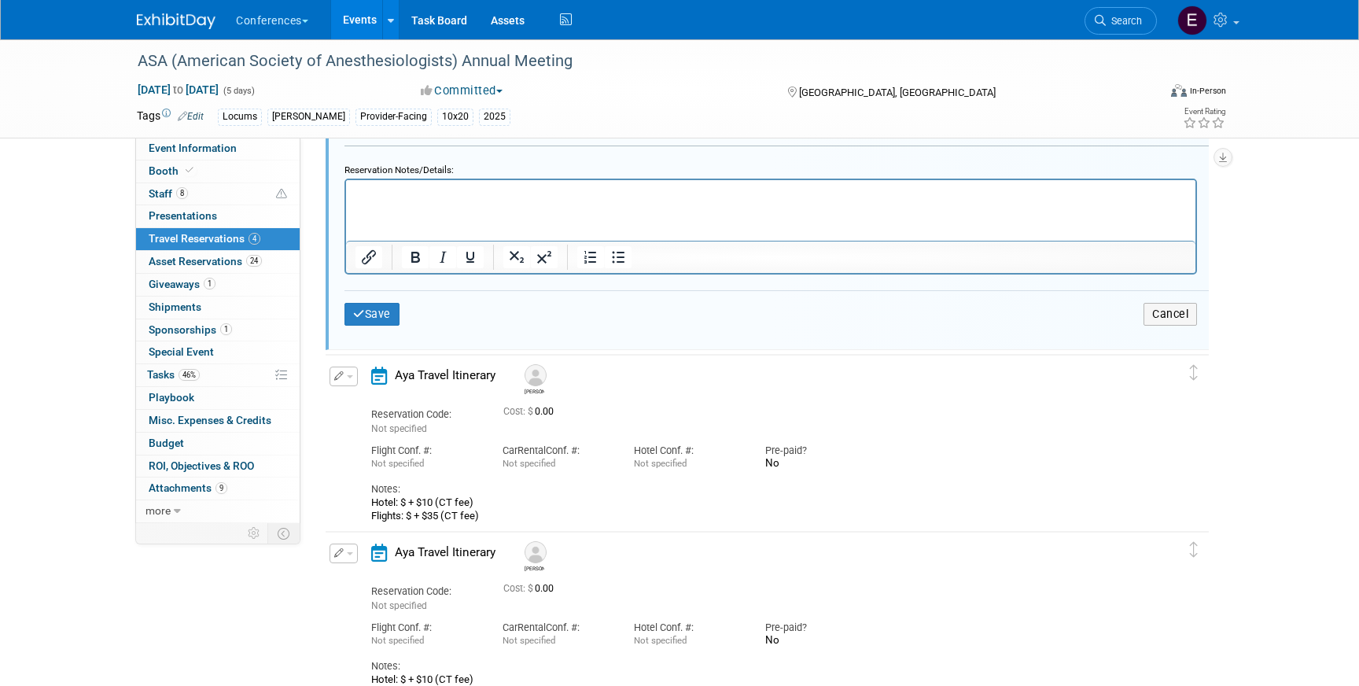
click at [448, 201] on html at bounding box center [771, 189] width 850 height 21
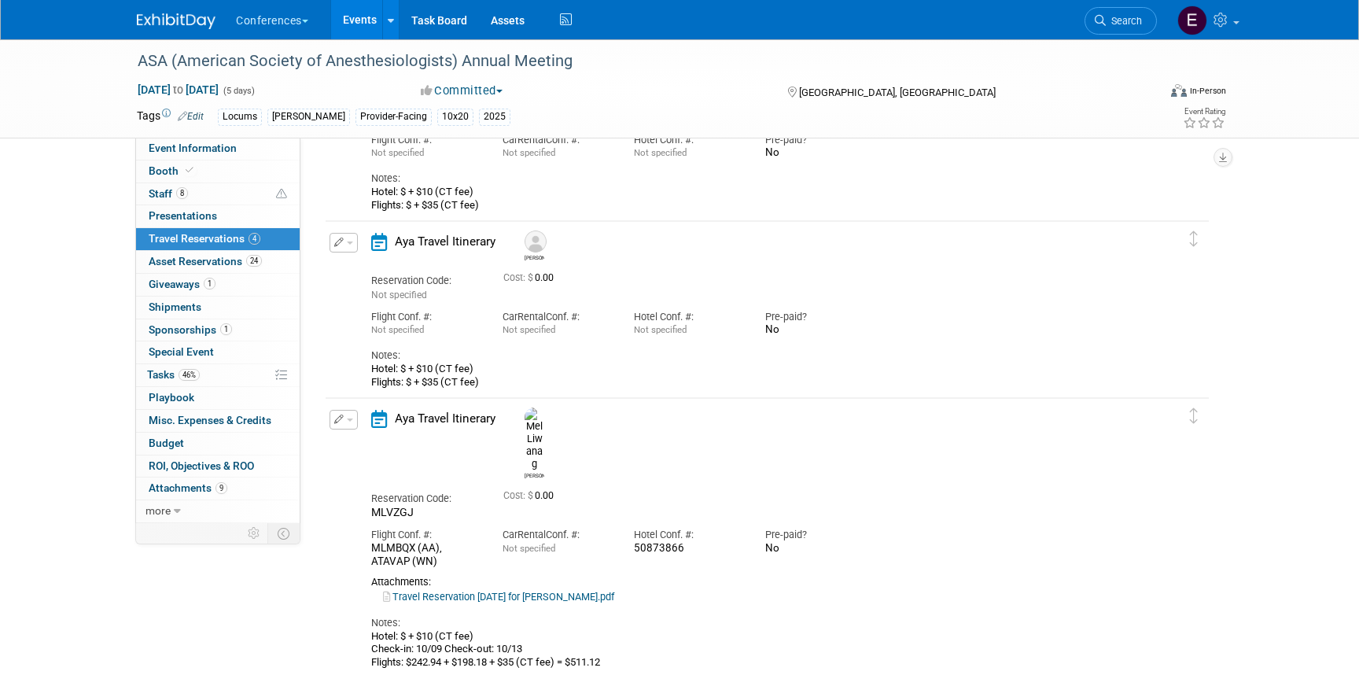
scroll to position [957, 0]
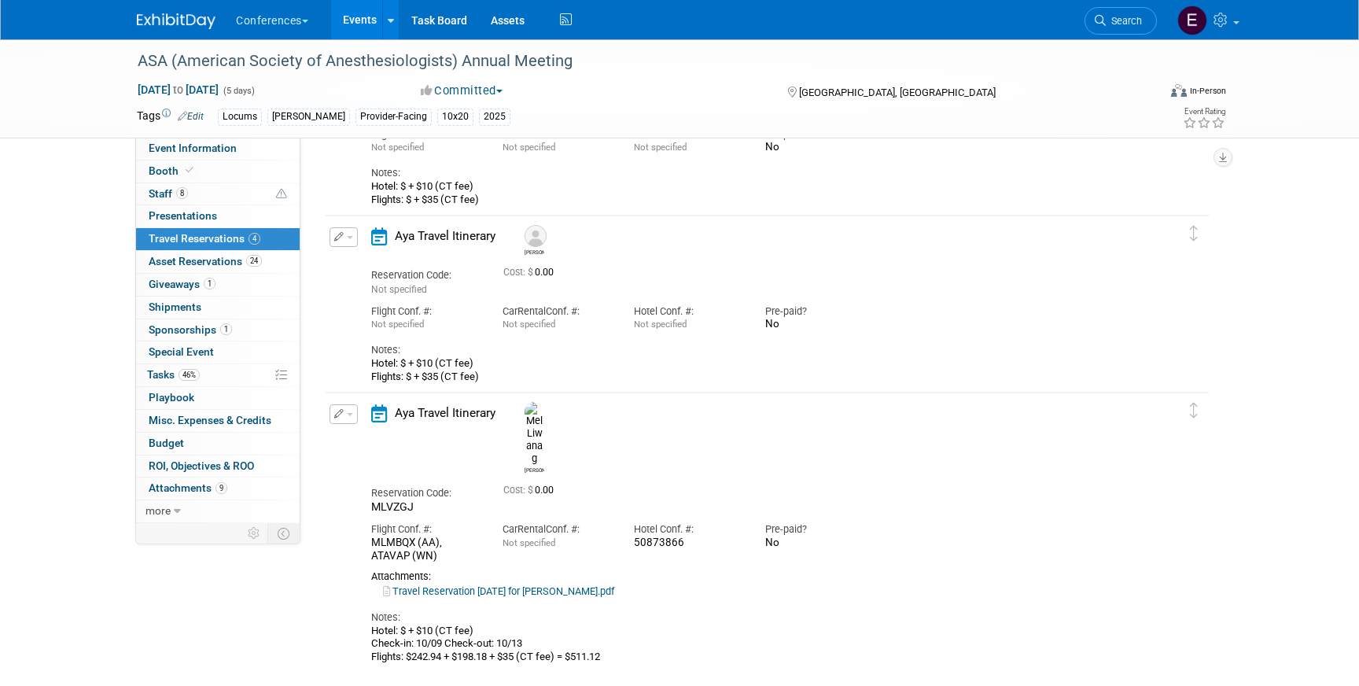
drag, startPoint x: 555, startPoint y: 602, endPoint x: 337, endPoint y: 590, distance: 217.4
click at [337, 590] on div "Edit Reservation Mel MLVZGJ" at bounding box center [756, 533] width 860 height 259
copy div "Hotel: $ + $10 (CT fee) Check-in: 10/09 Check-out: 10/13"
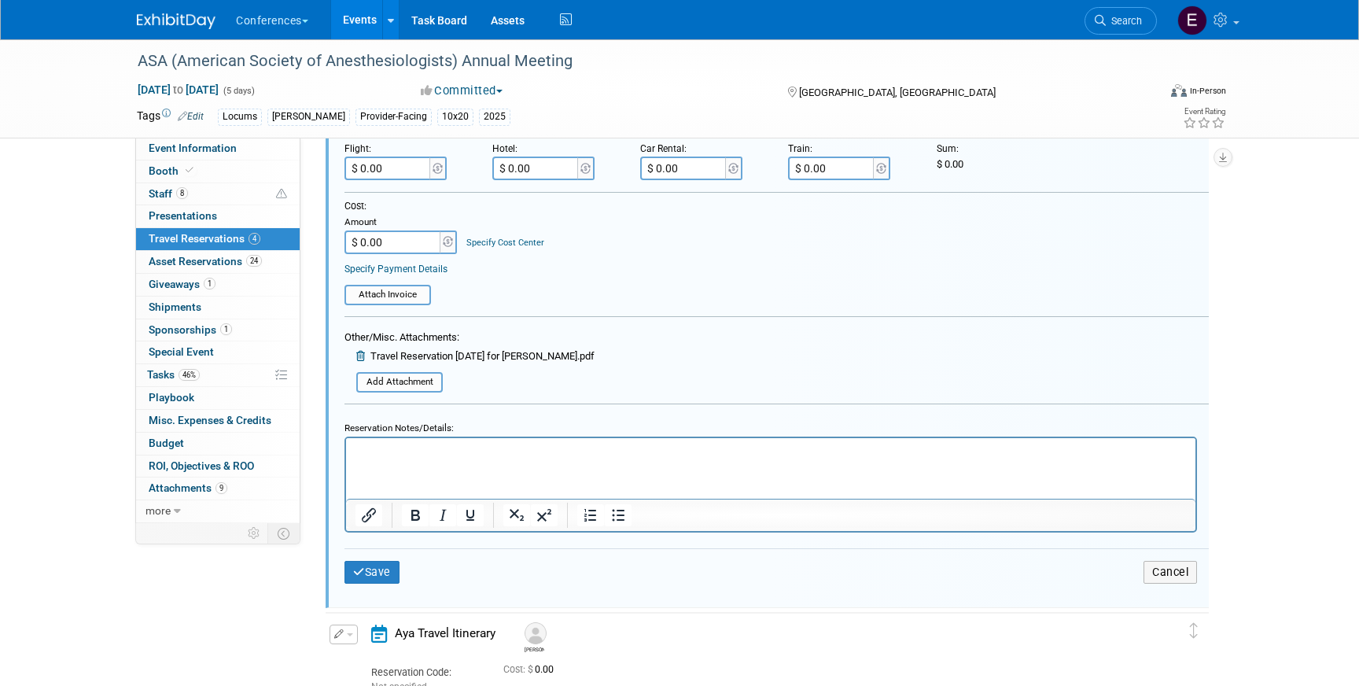
scroll to position [382, 0]
click at [418, 452] on p "Rich Text Area. Press ALT-0 for help." at bounding box center [771, 451] width 831 height 15
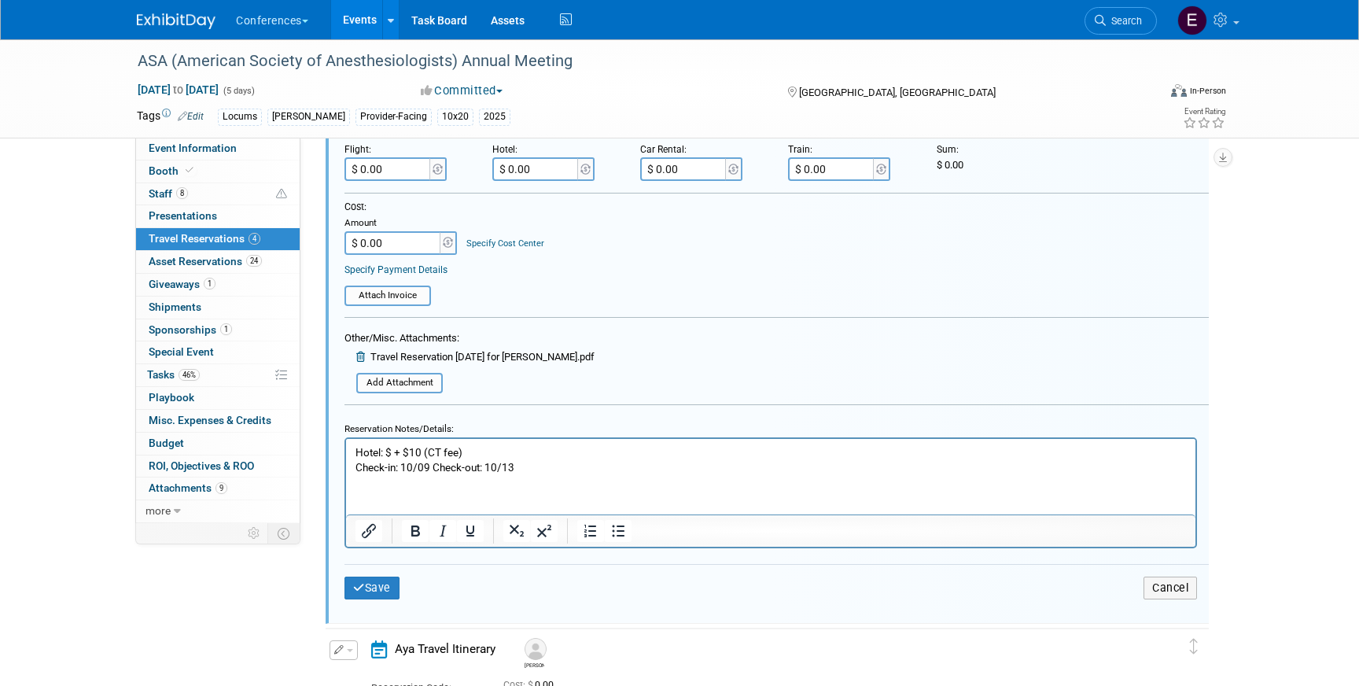
click at [429, 461] on p "Hotel: $ + $10 (CT fee) Check-in: 10/09 Check-out: 10/13" at bounding box center [771, 459] width 831 height 30
click at [393, 451] on p "Hotel: $ + $10 (CT fee) Check-in: 10/10 Check-out: 10/13" at bounding box center [771, 459] width 831 height 30
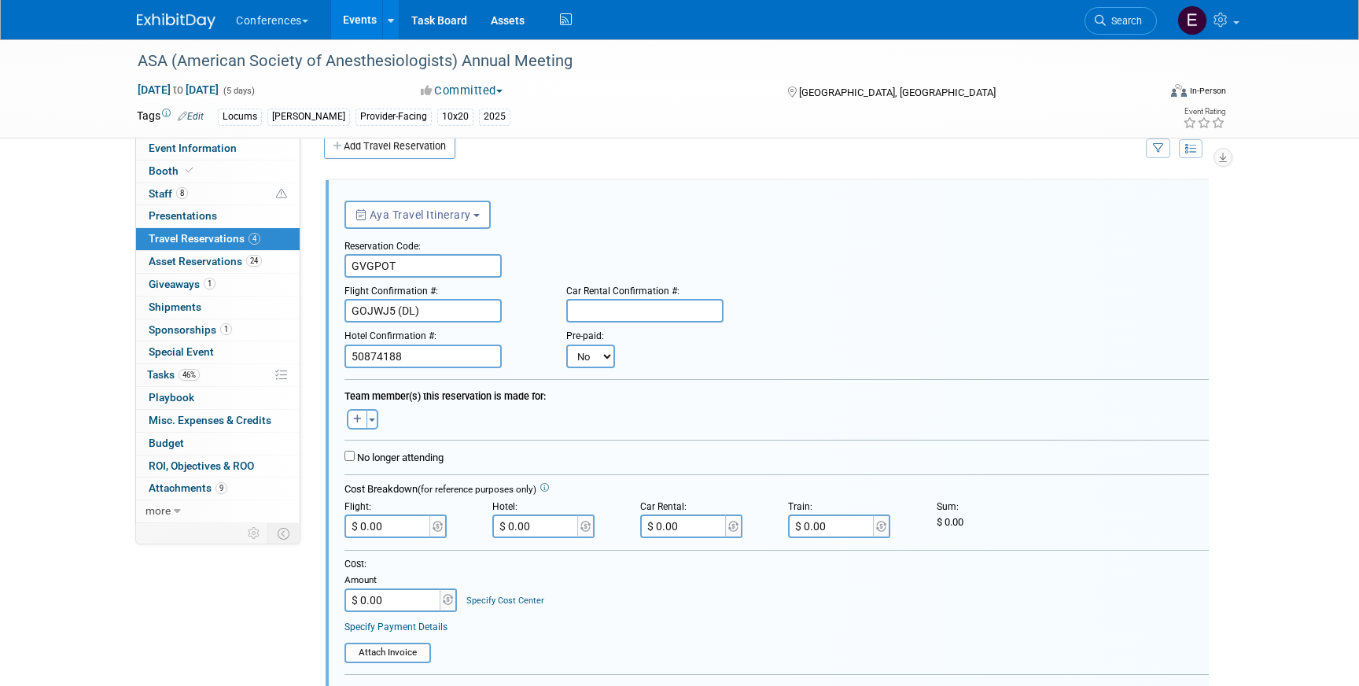
scroll to position [37, 0]
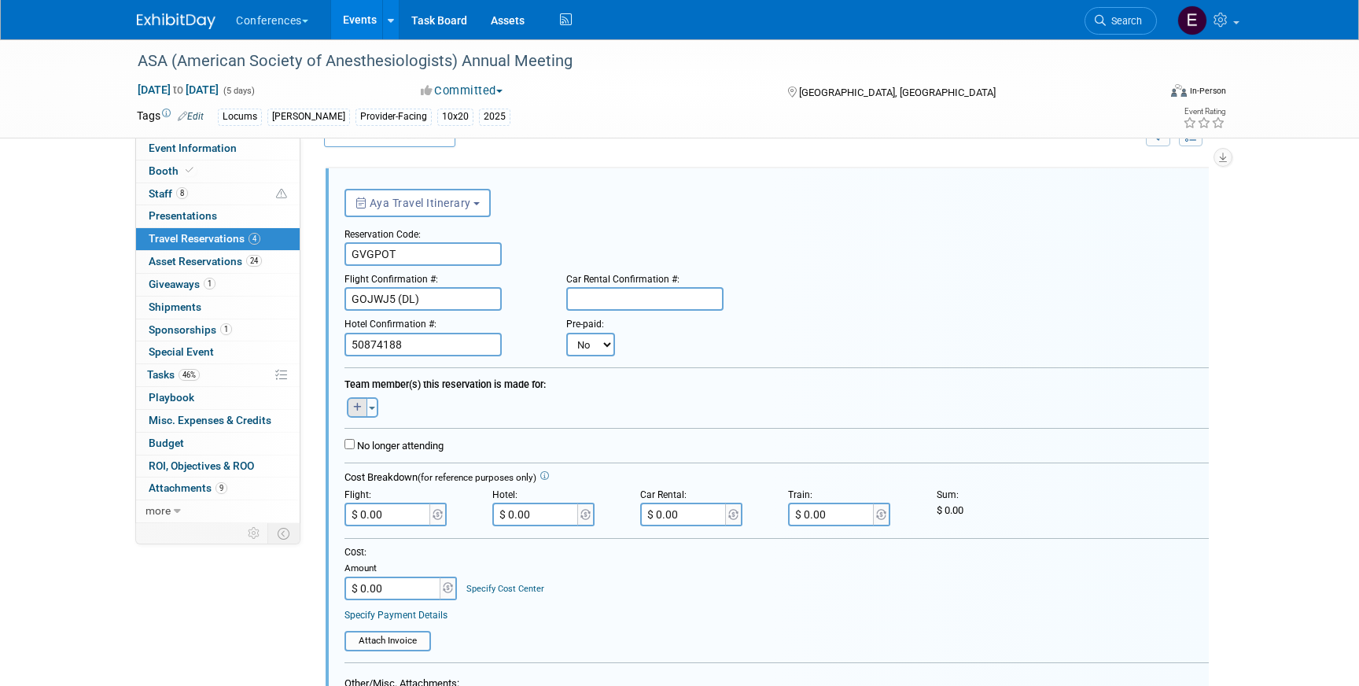
click at [359, 400] on button "button" at bounding box center [357, 407] width 20 height 20
select select
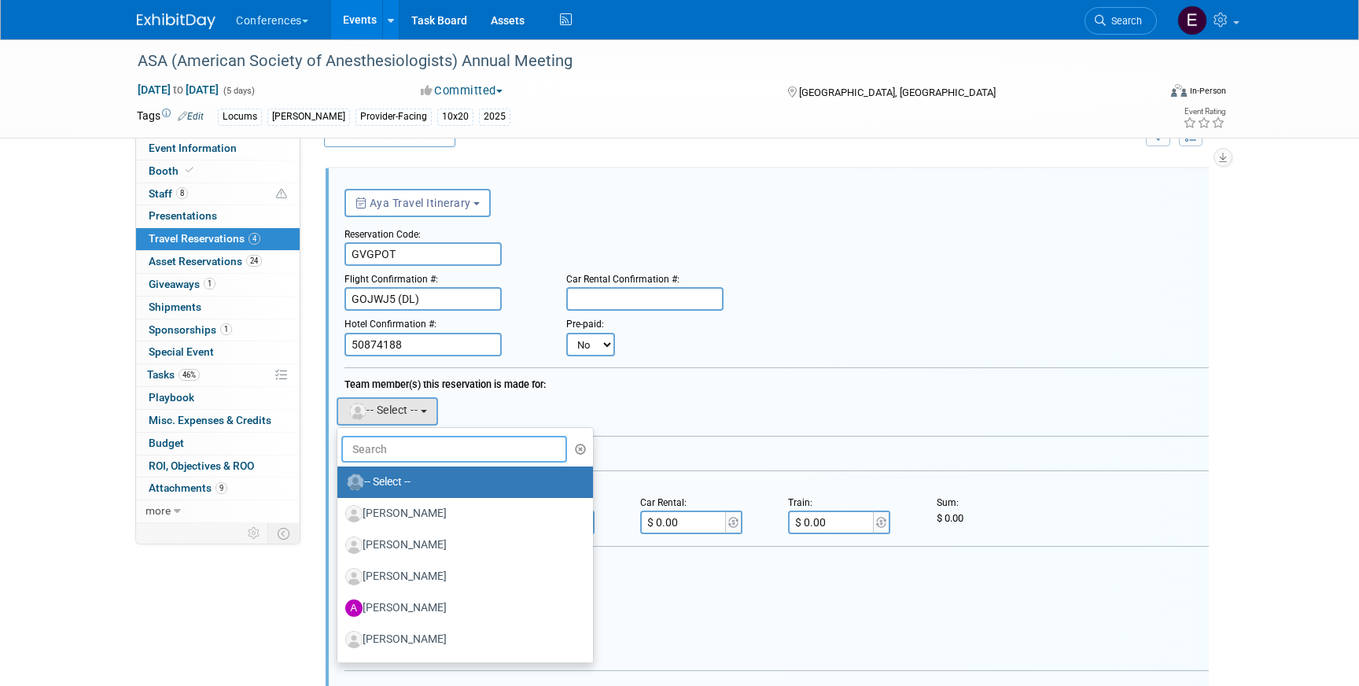
click at [417, 452] on input "text" at bounding box center [454, 449] width 226 height 27
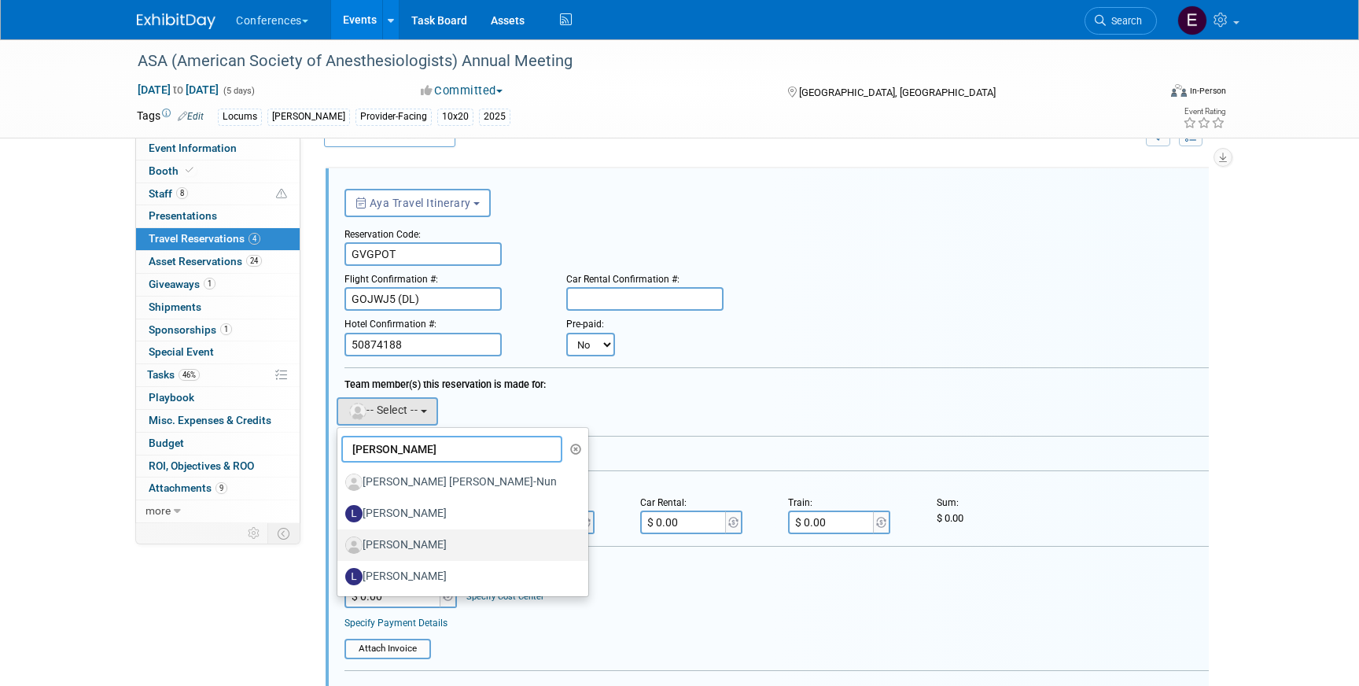
type input "lisa"
click at [433, 533] on label "[PERSON_NAME]" at bounding box center [458, 545] width 227 height 25
click at [340, 538] on input "[PERSON_NAME]" at bounding box center [335, 543] width 10 height 10
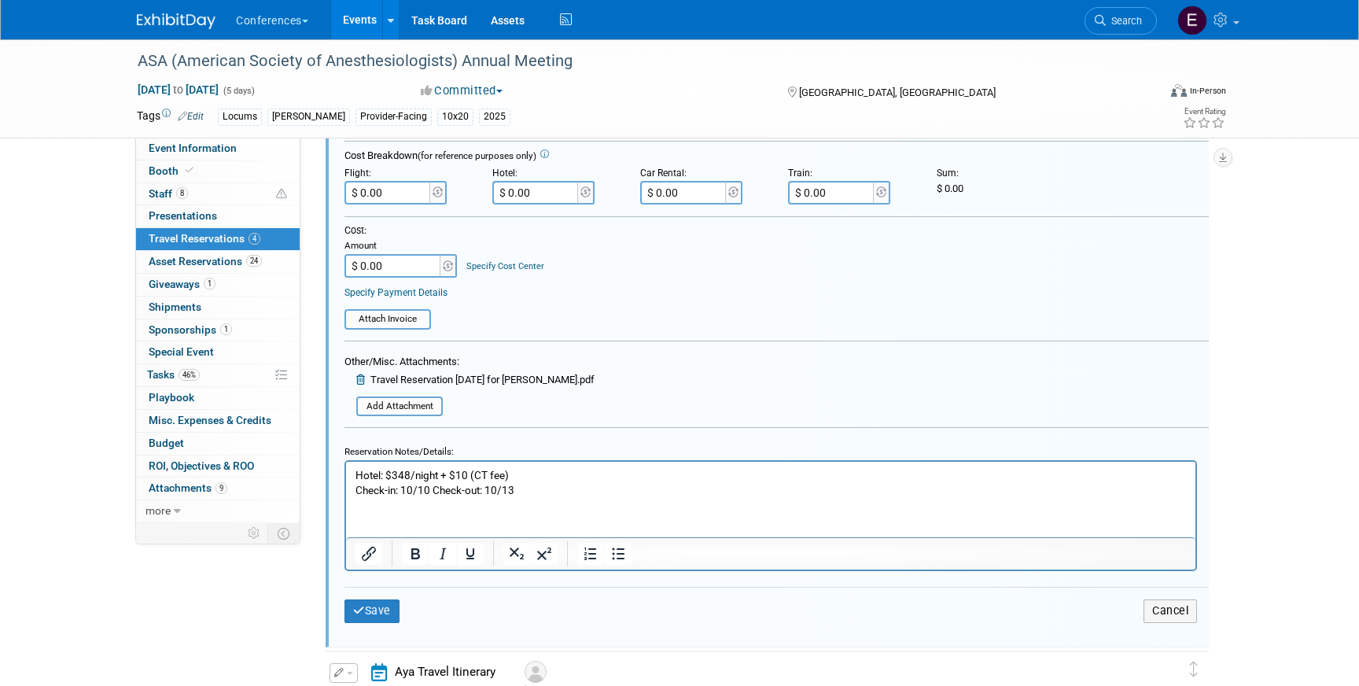
scroll to position [394, 0]
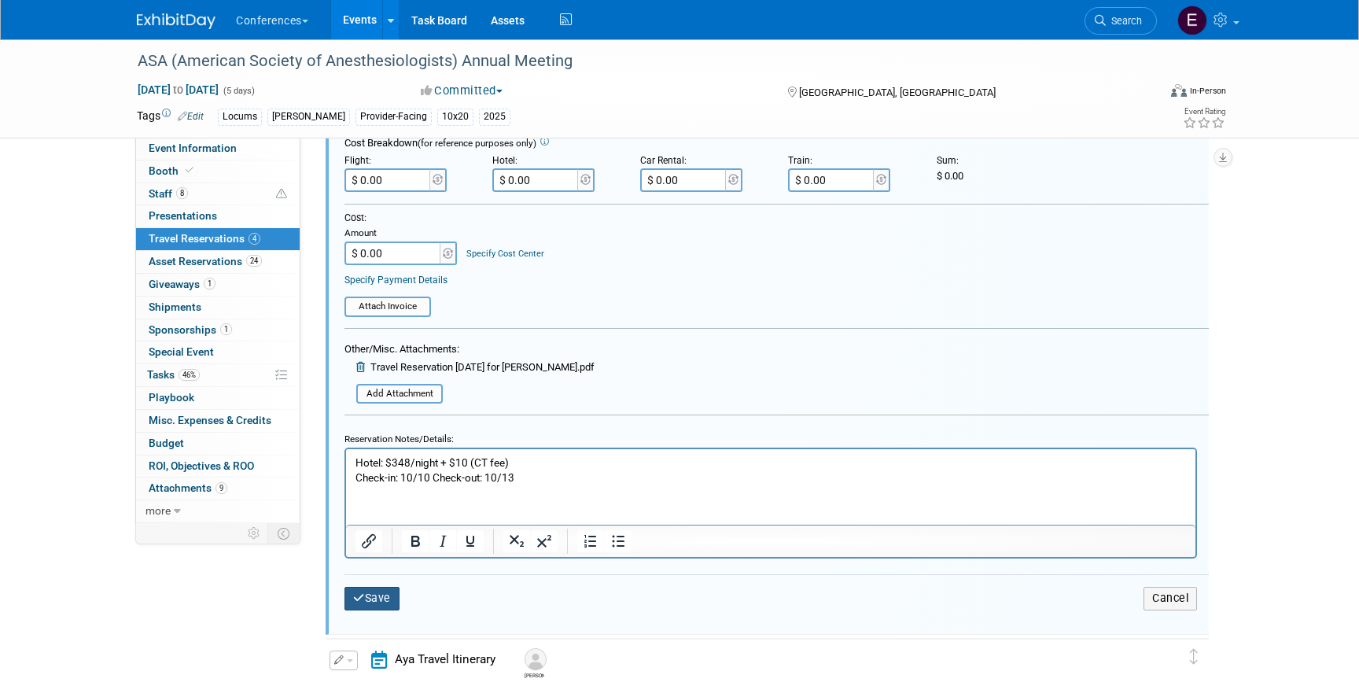
click at [374, 595] on button "Save" at bounding box center [372, 598] width 55 height 23
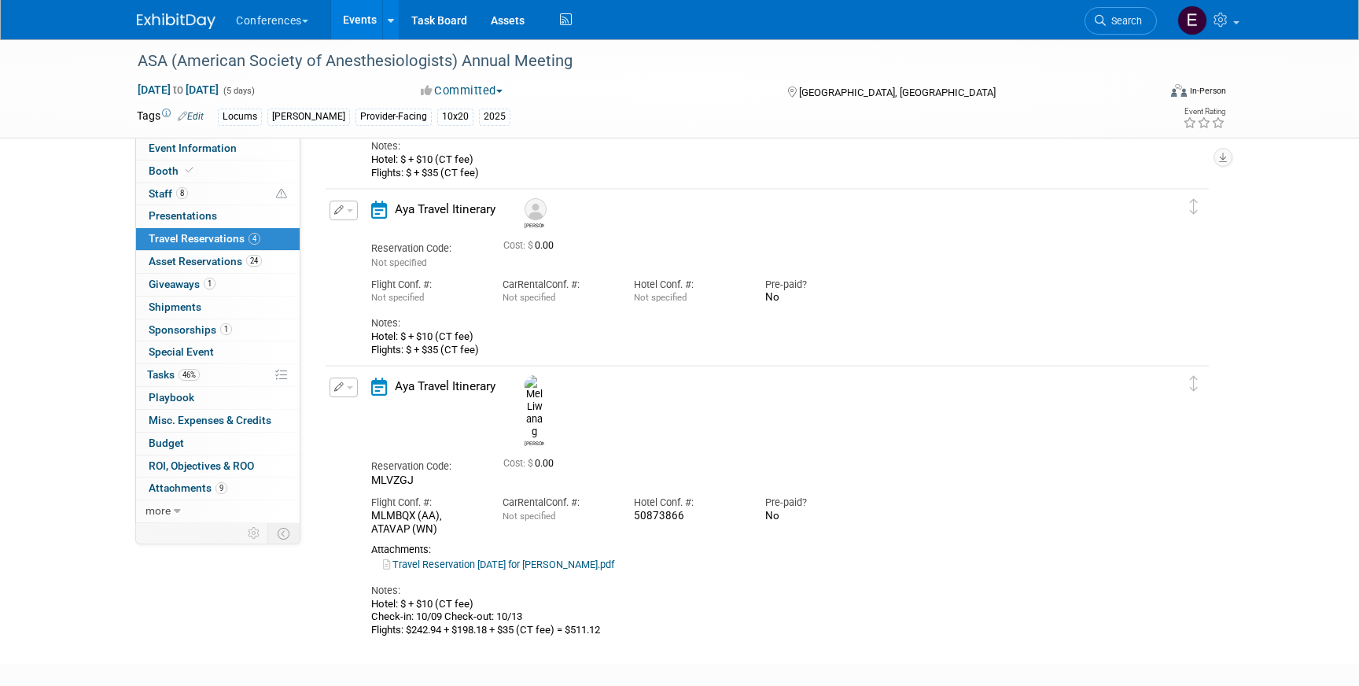
scroll to position [442, 0]
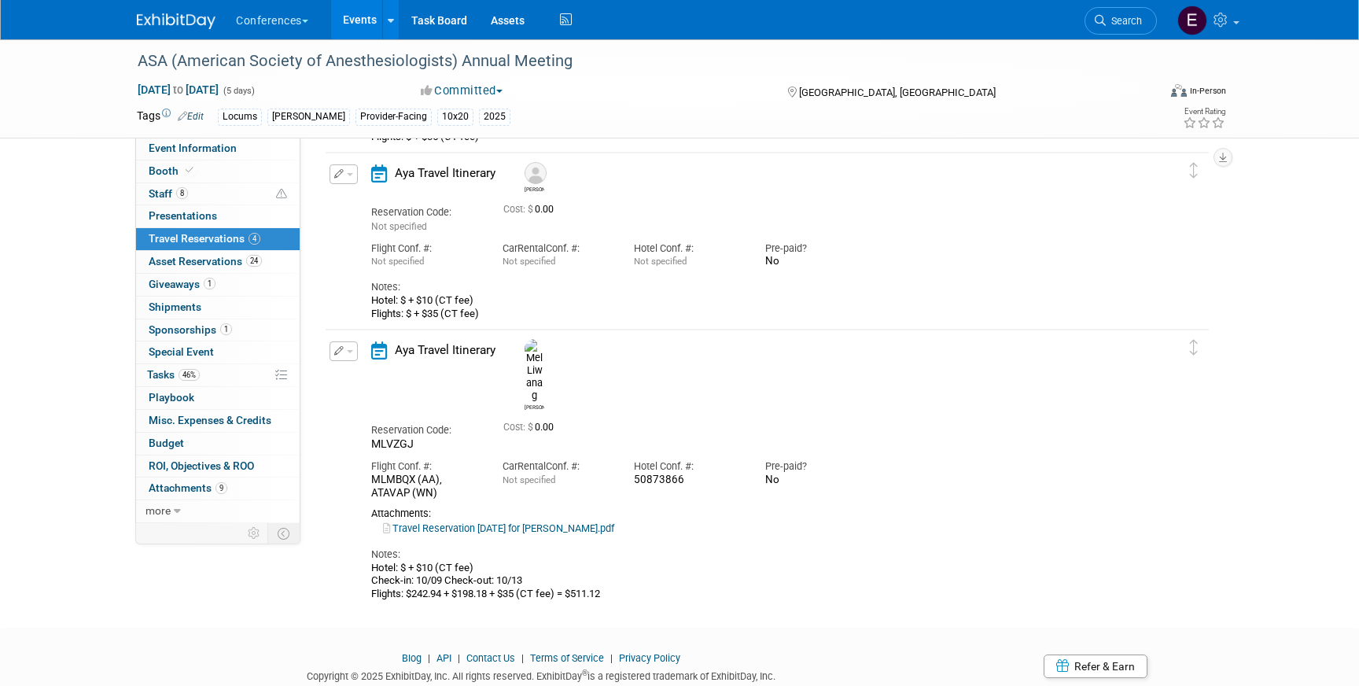
click at [337, 352] on icon "button" at bounding box center [339, 350] width 10 height 9
click at [372, 379] on button "Edit Reservation" at bounding box center [396, 378] width 133 height 23
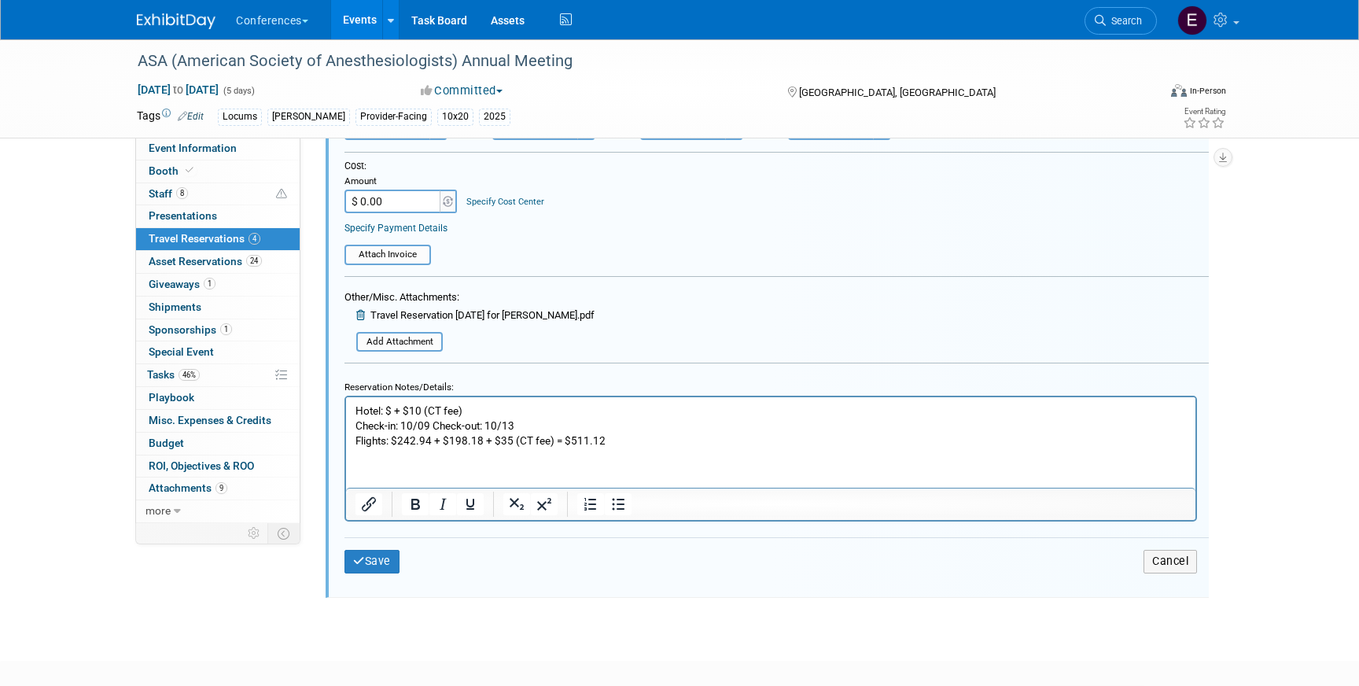
scroll to position [1038, 0]
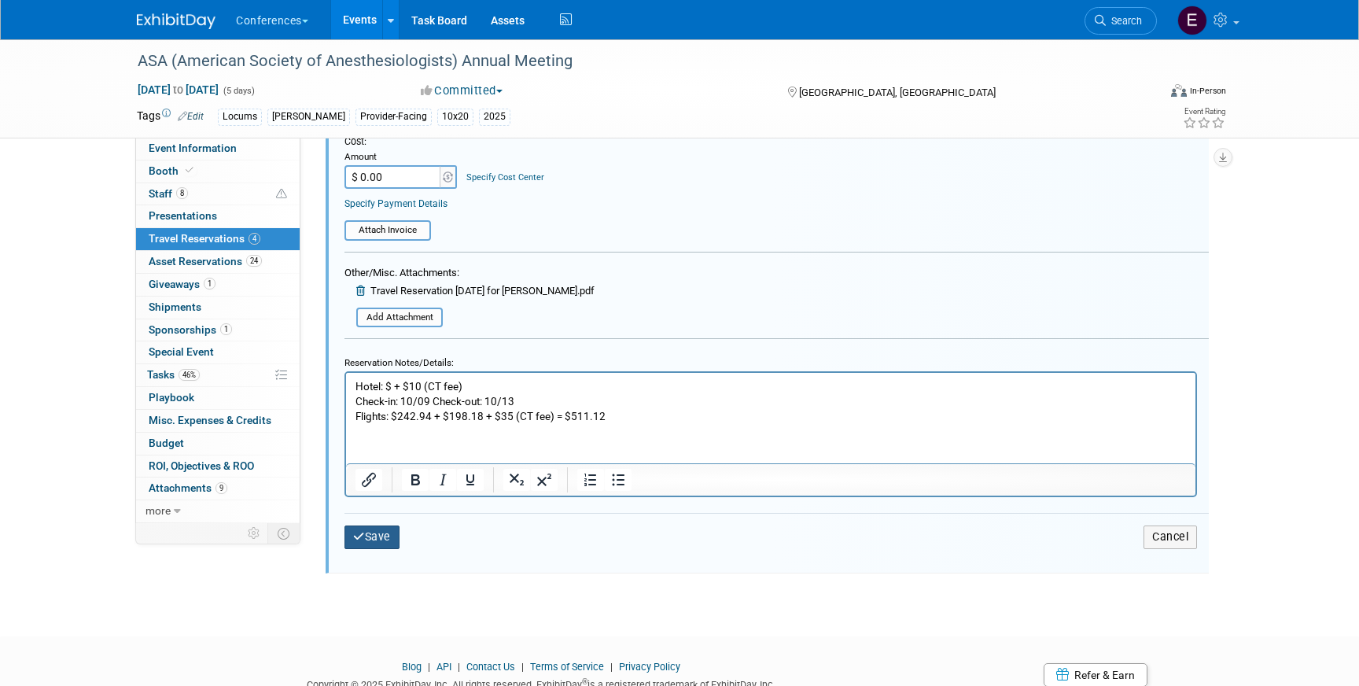
click at [378, 547] on button "Save" at bounding box center [372, 536] width 55 height 23
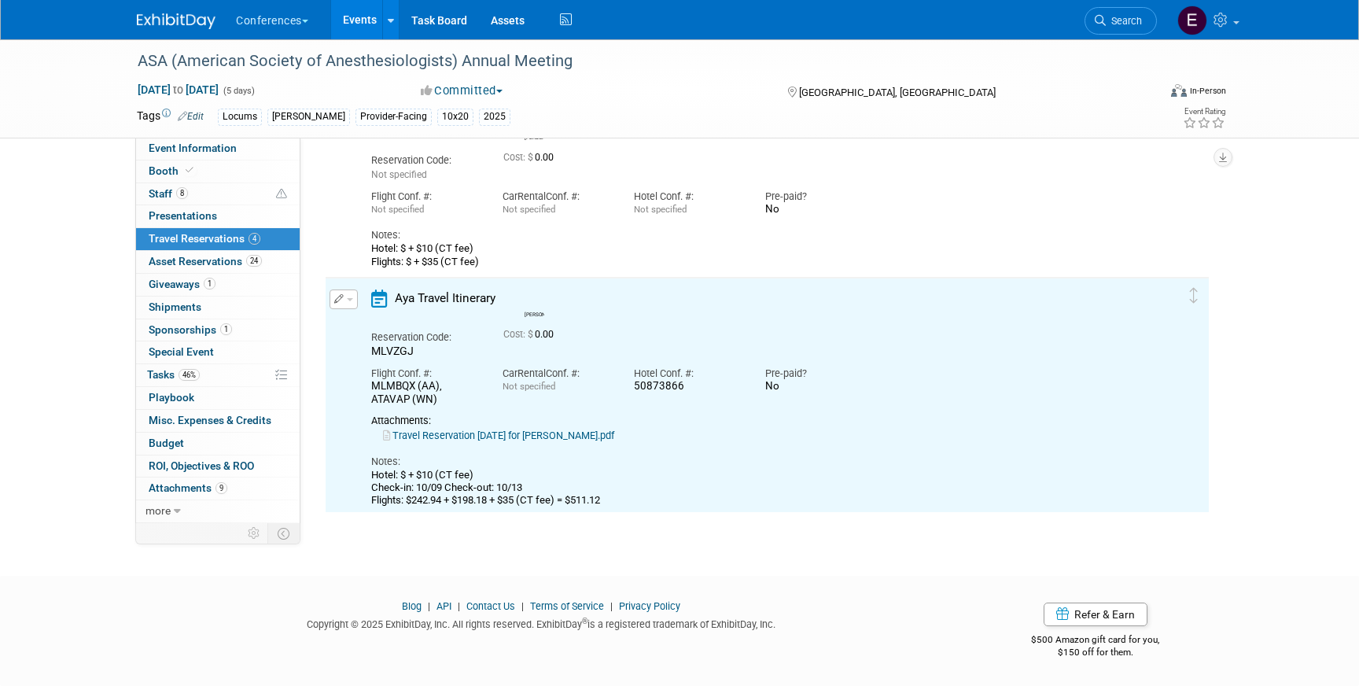
scroll to position [0, 0]
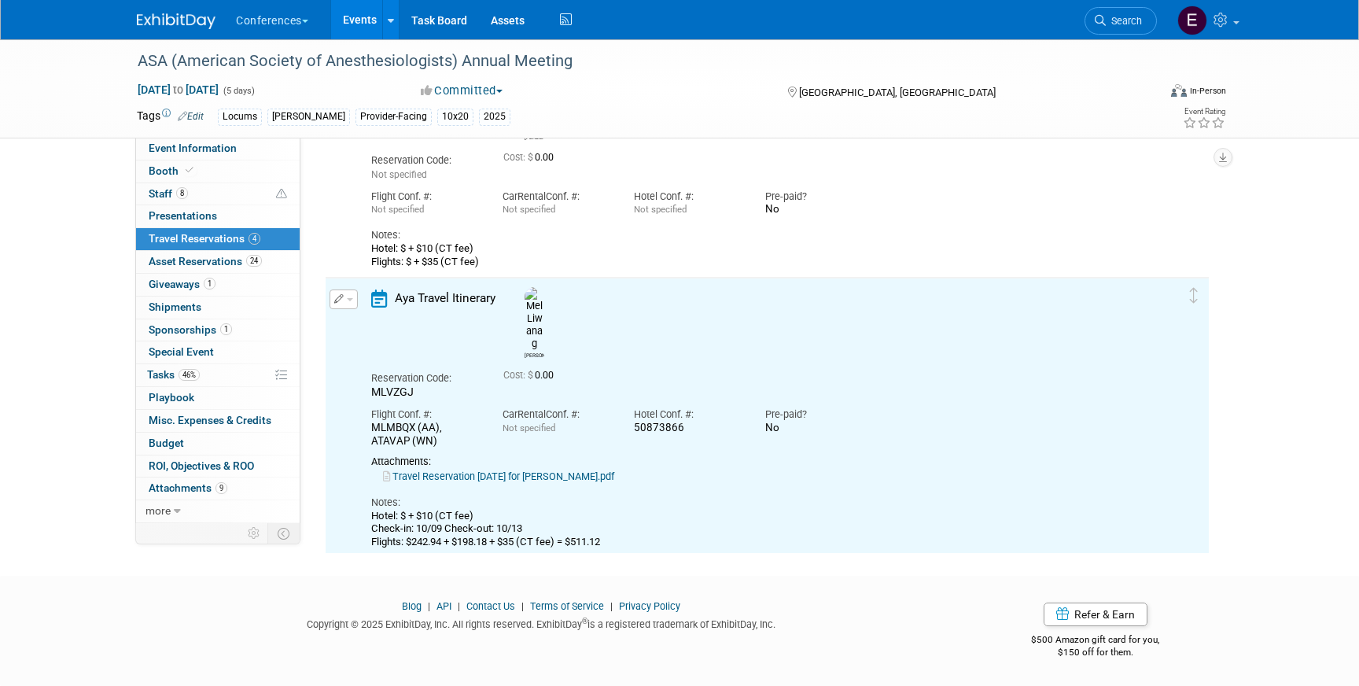
click at [453, 470] on link "Travel Reservation October 09 for MELINDA MANALANG LIWANAG.pdf" at bounding box center [498, 476] width 231 height 12
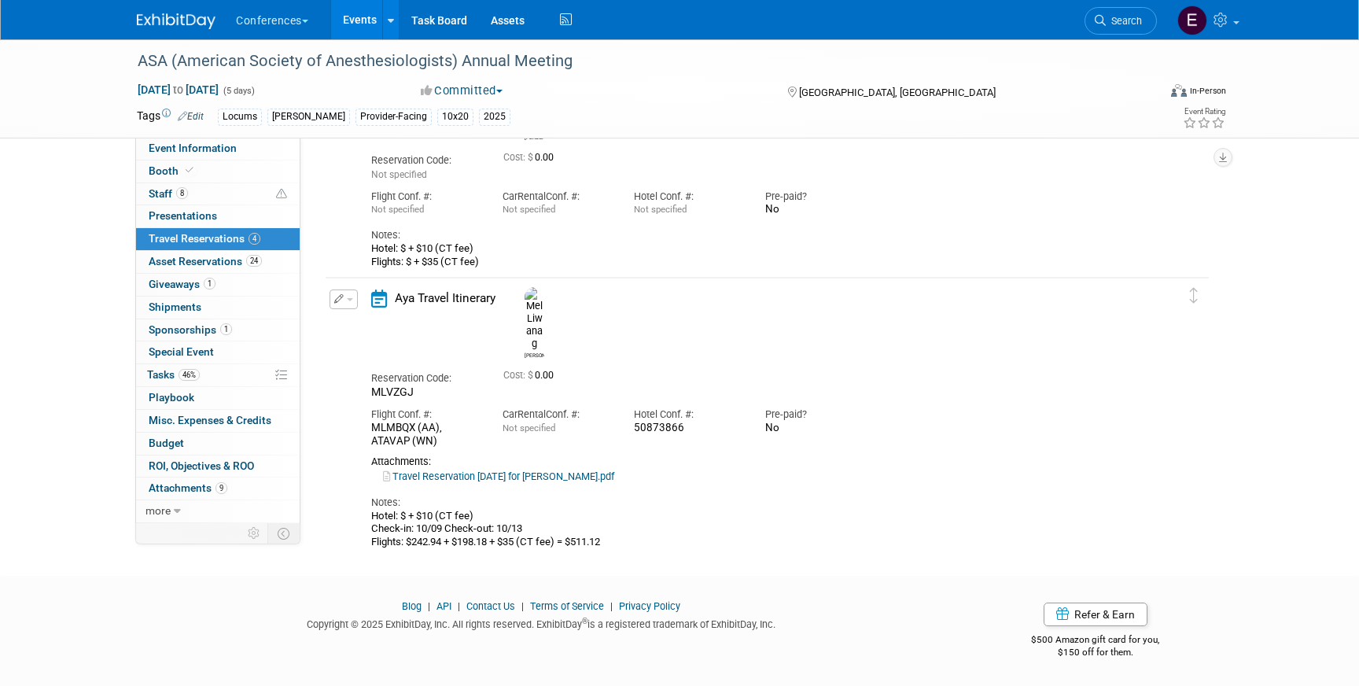
click at [346, 297] on button "button" at bounding box center [344, 299] width 28 height 20
click at [354, 314] on li "Edit Reservation" at bounding box center [396, 327] width 133 height 26
click at [351, 305] on button "button" at bounding box center [344, 299] width 28 height 20
click at [382, 325] on button "Edit Reservation" at bounding box center [396, 326] width 133 height 23
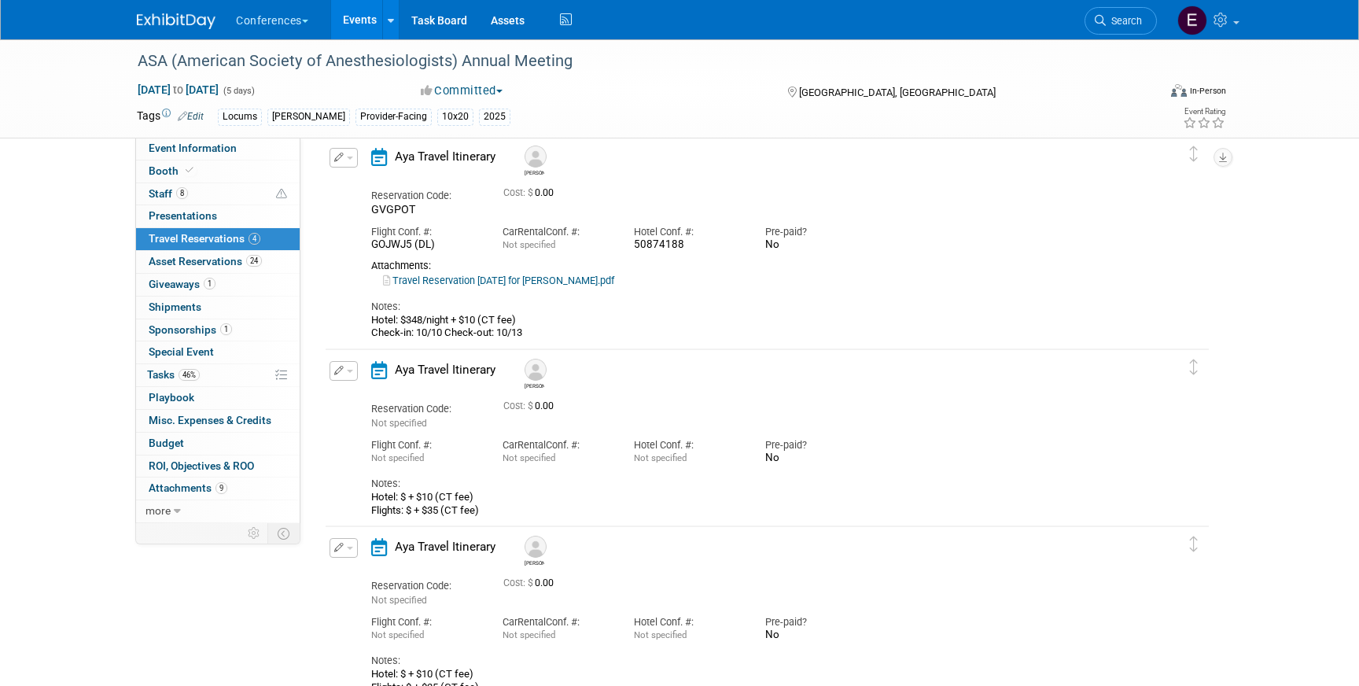
scroll to position [70, 0]
drag, startPoint x: 452, startPoint y: 319, endPoint x: 406, endPoint y: 319, distance: 46.4
click at [406, 319] on div "Hotel: $348/night + $10 (CT fee) Check-in: 10/10 Check-out: 10/13" at bounding box center [753, 325] width 765 height 26
copy div "348/night"
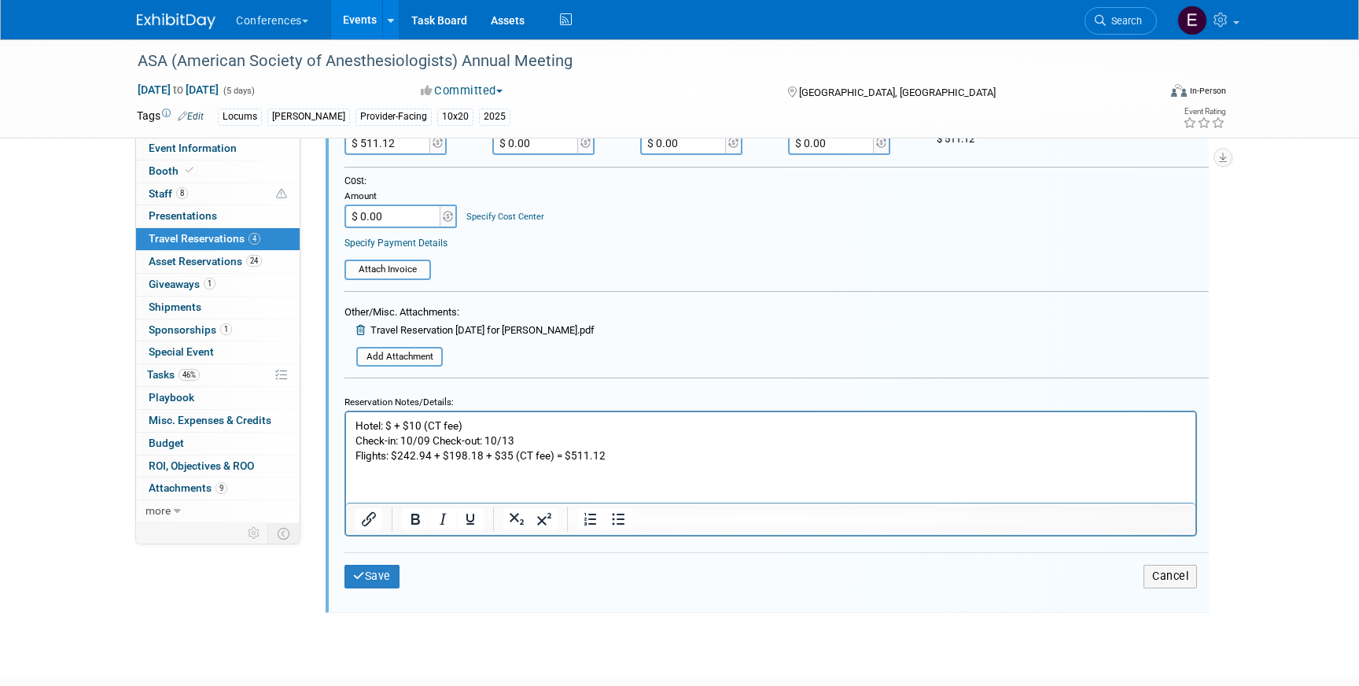
scroll to position [1015, 0]
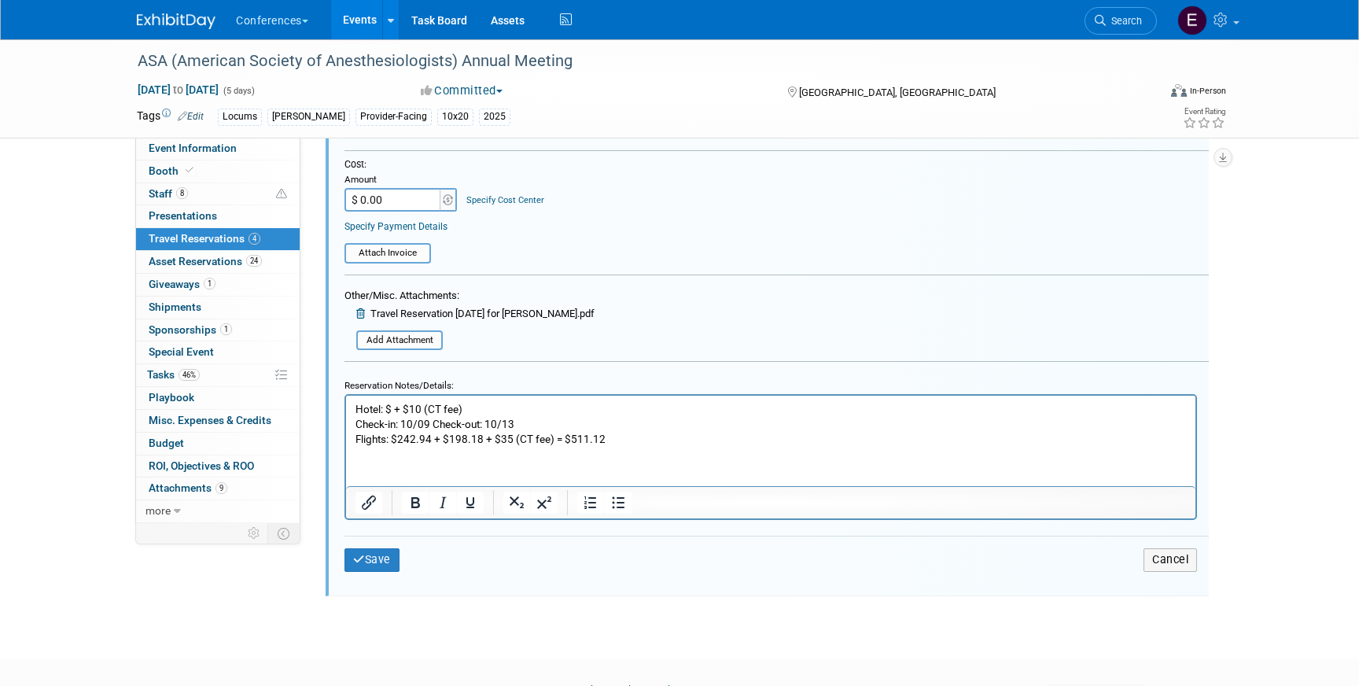
click at [392, 407] on p "Hotel: $ + $10 (CT fee) Check-in: 10/09 Check-out: 10/13 Flights: $242.94 + $19…" at bounding box center [771, 424] width 831 height 45
click at [382, 557] on button "Save" at bounding box center [372, 559] width 55 height 23
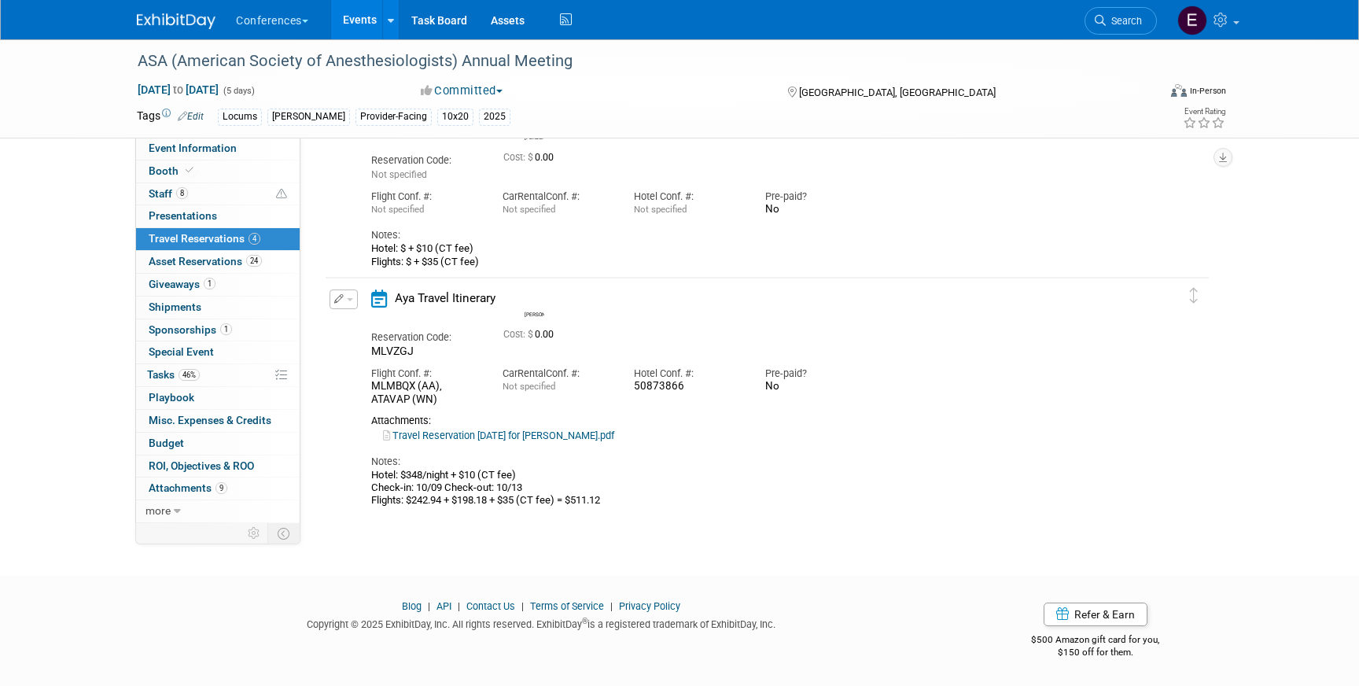
scroll to position [493, 0]
click at [1108, 27] on link "Search" at bounding box center [1121, 21] width 72 height 28
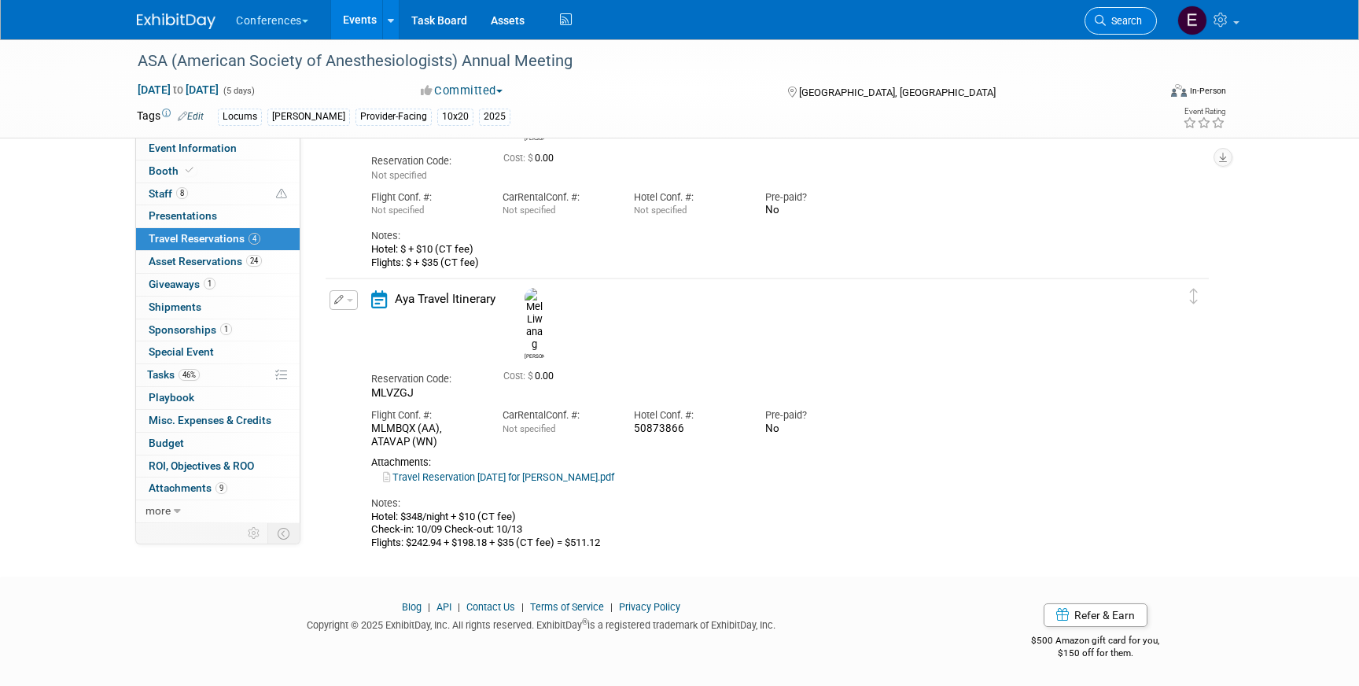
scroll to position [0, 0]
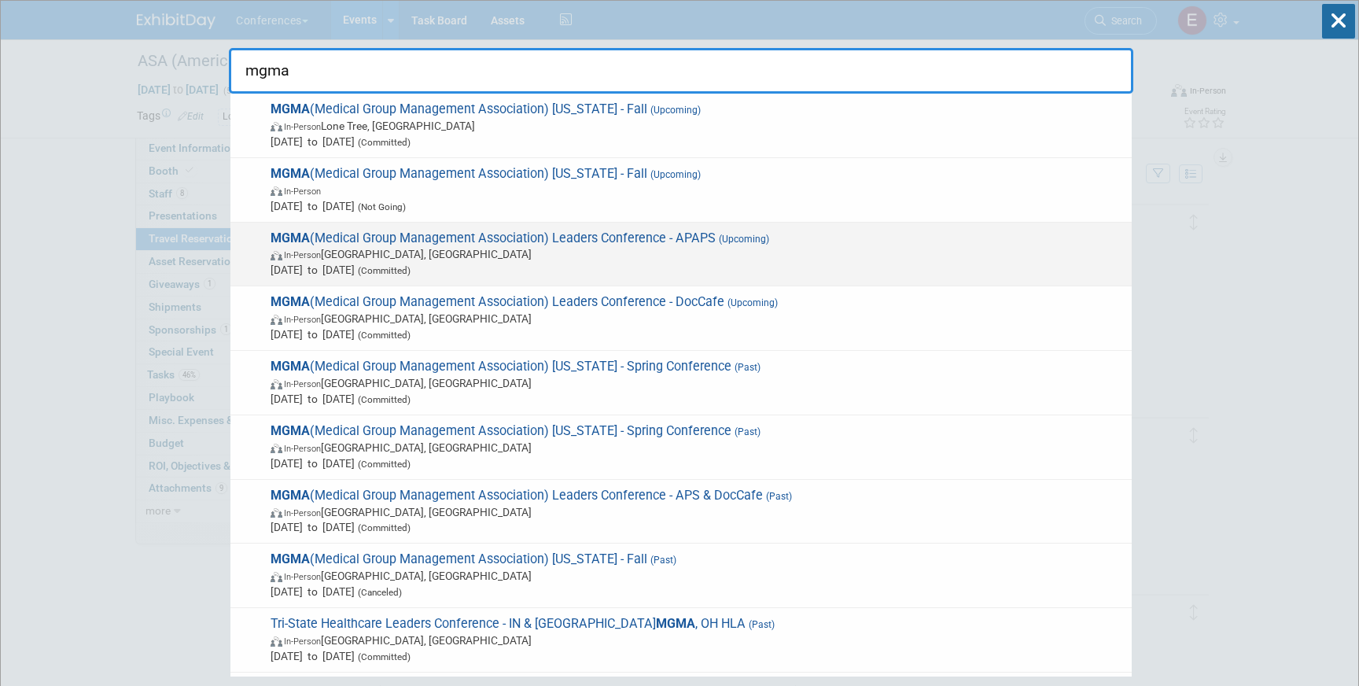
type input "mgma"
click at [665, 237] on span "MGMA (Medical Group Management Association) Leaders Conference - APAPS (Upcomin…" at bounding box center [695, 254] width 858 height 48
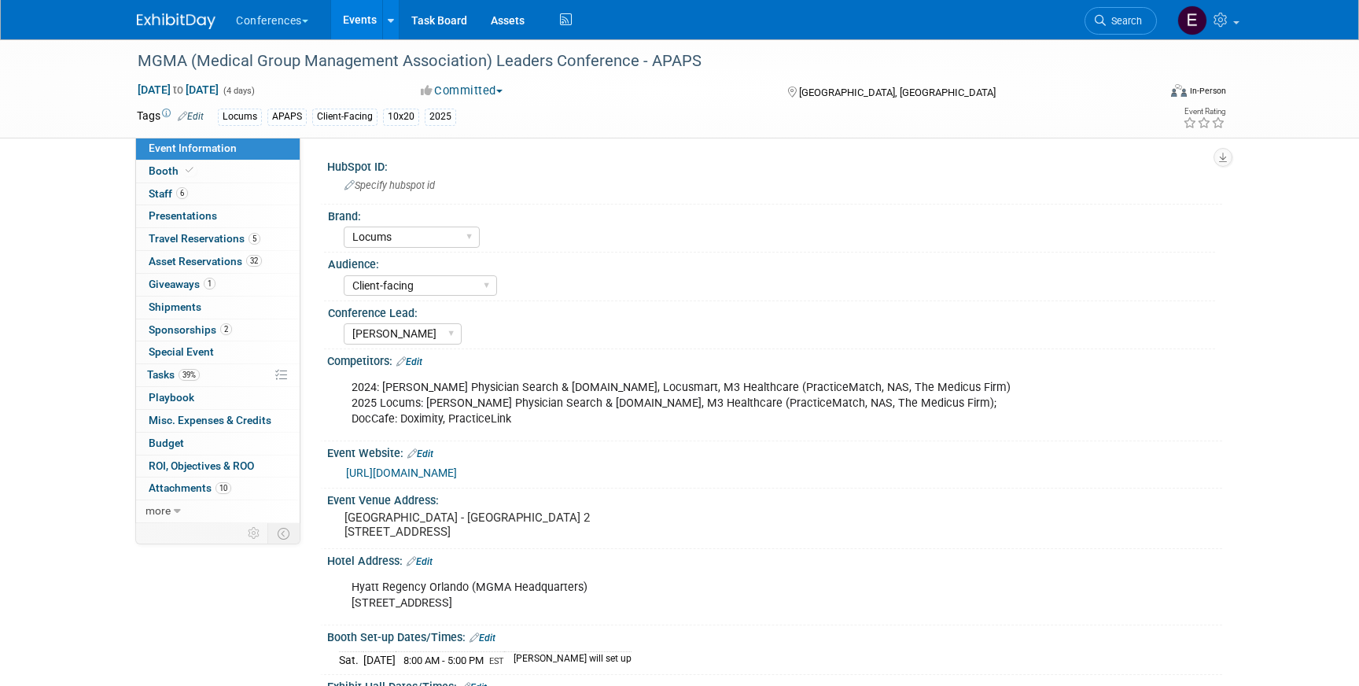
select select "Locums"
select select "Client-facing"
select select "[PERSON_NAME]"
click at [231, 195] on link "6 Staff 6" at bounding box center [218, 194] width 164 height 22
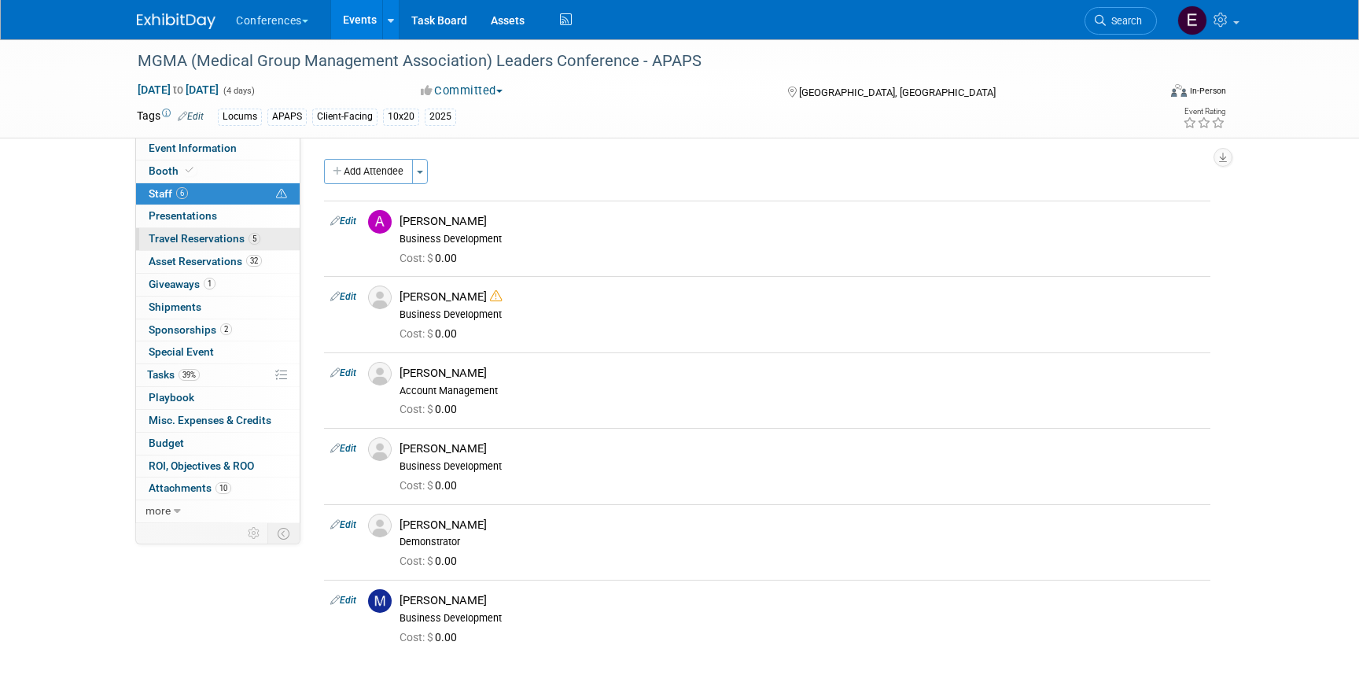
click at [208, 240] on span "Travel Reservations 5" at bounding box center [205, 238] width 112 height 13
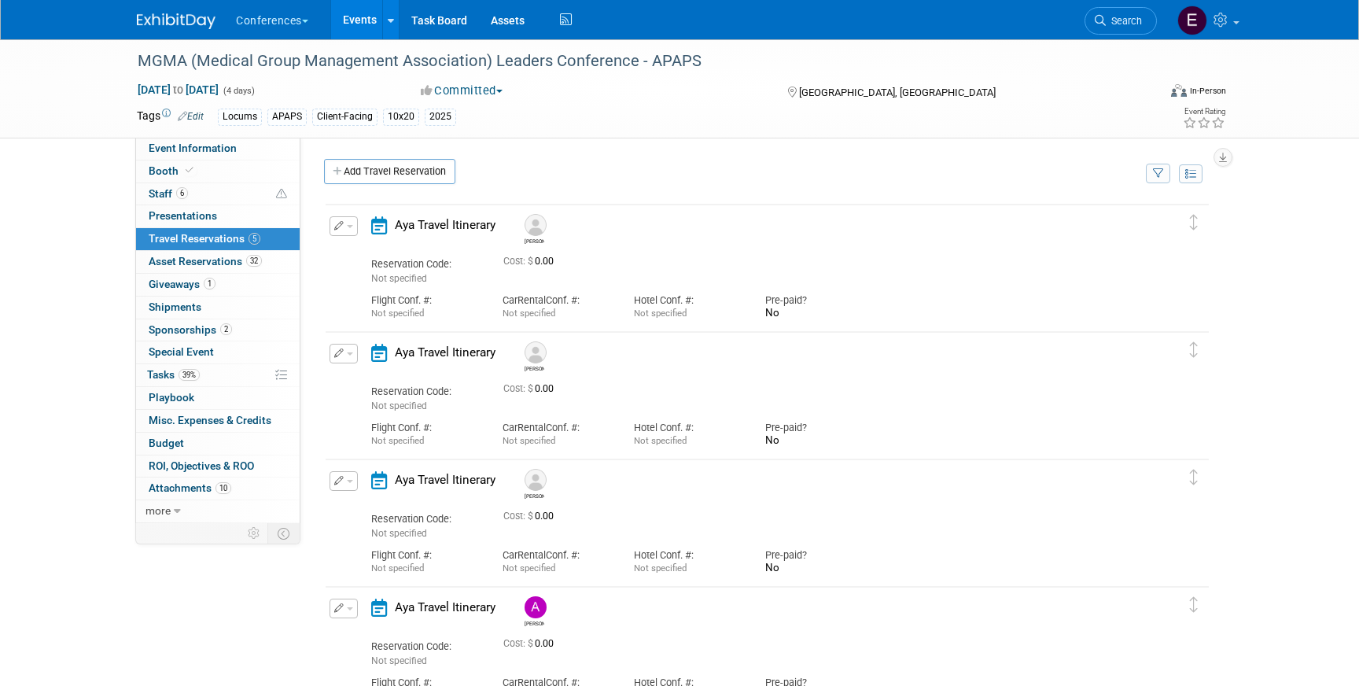
click at [337, 225] on icon "button" at bounding box center [339, 225] width 10 height 9
click at [359, 245] on button "Edit Reservation" at bounding box center [396, 253] width 133 height 23
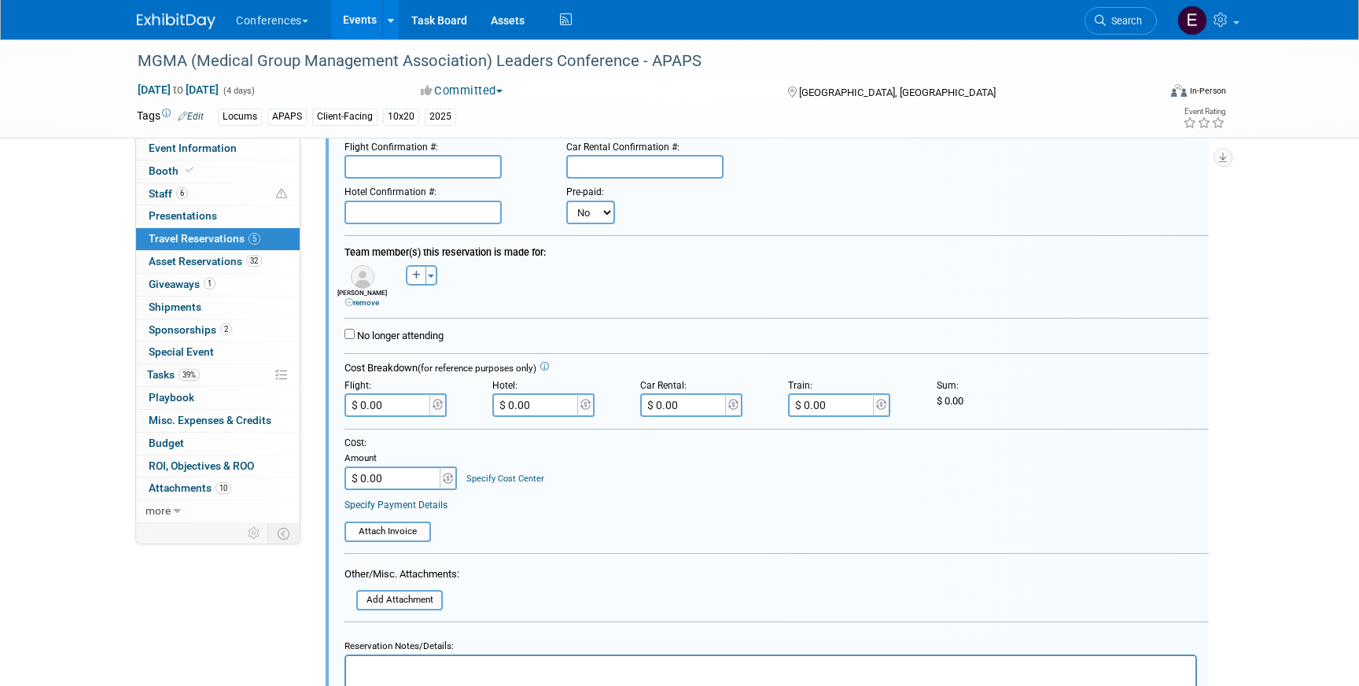
scroll to position [217, 0]
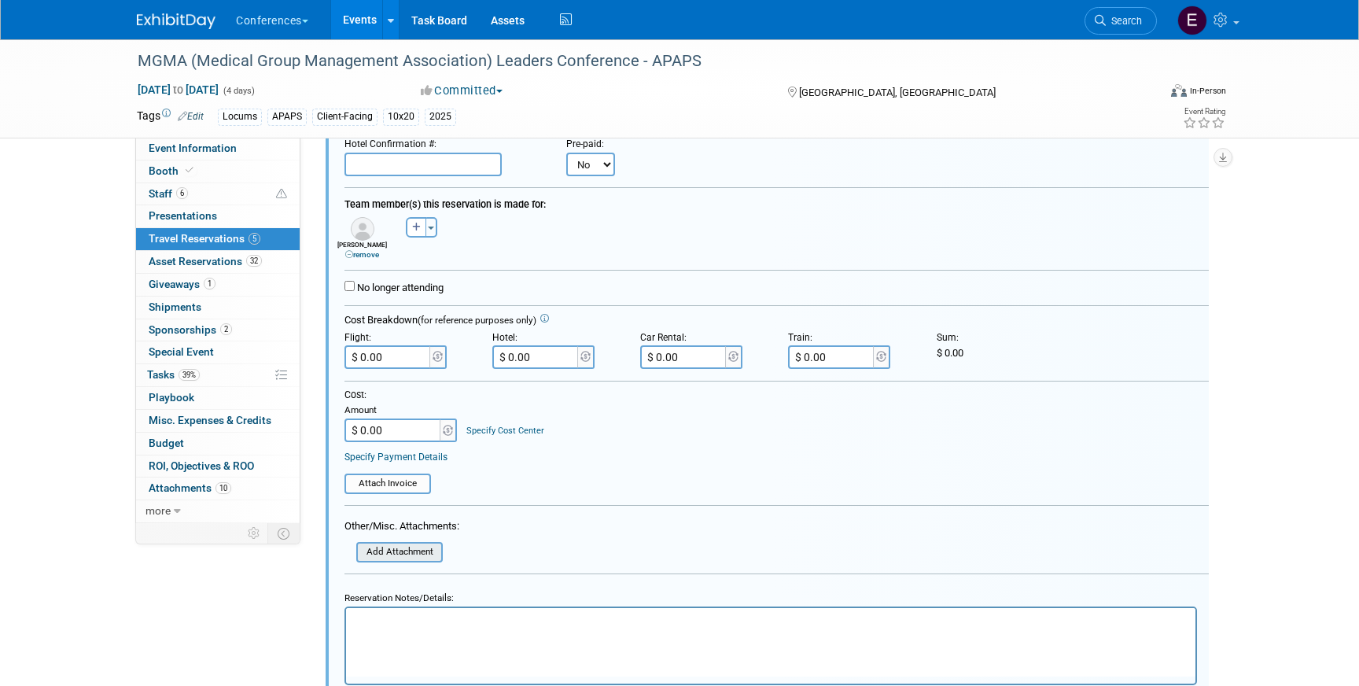
click at [385, 553] on input "file" at bounding box center [347, 552] width 187 height 17
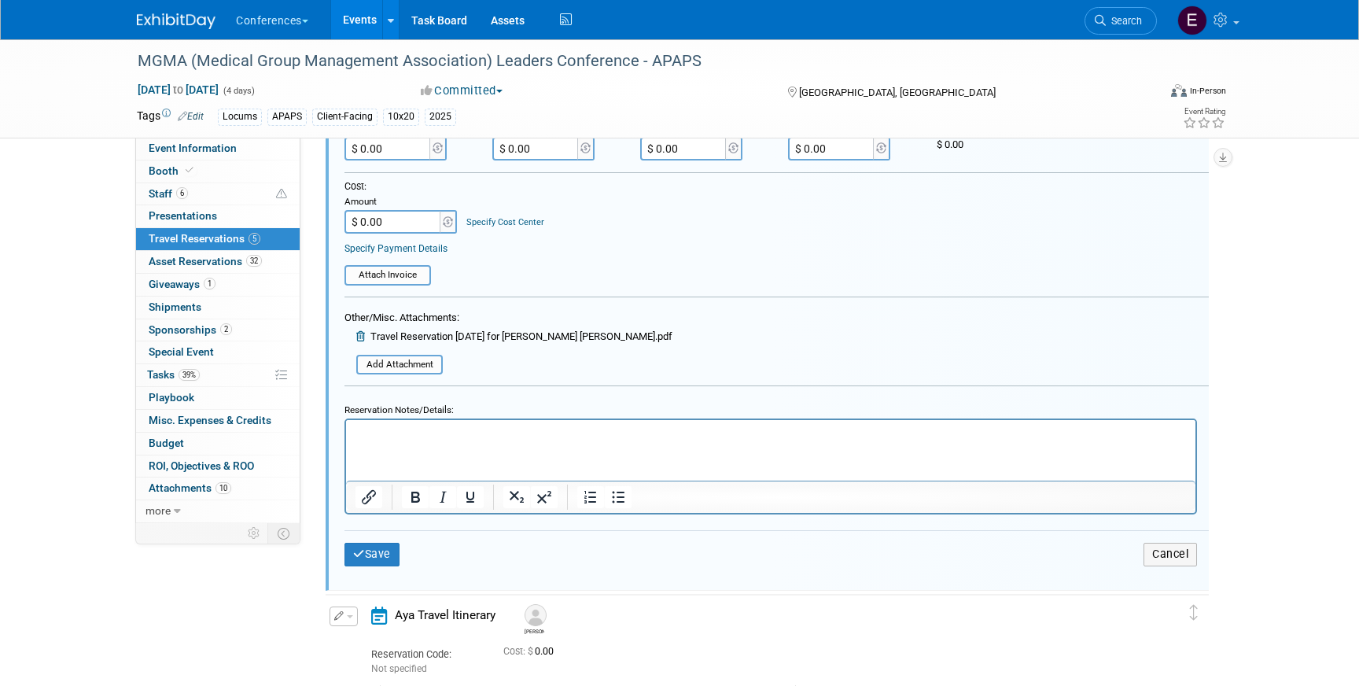
scroll to position [429, 0]
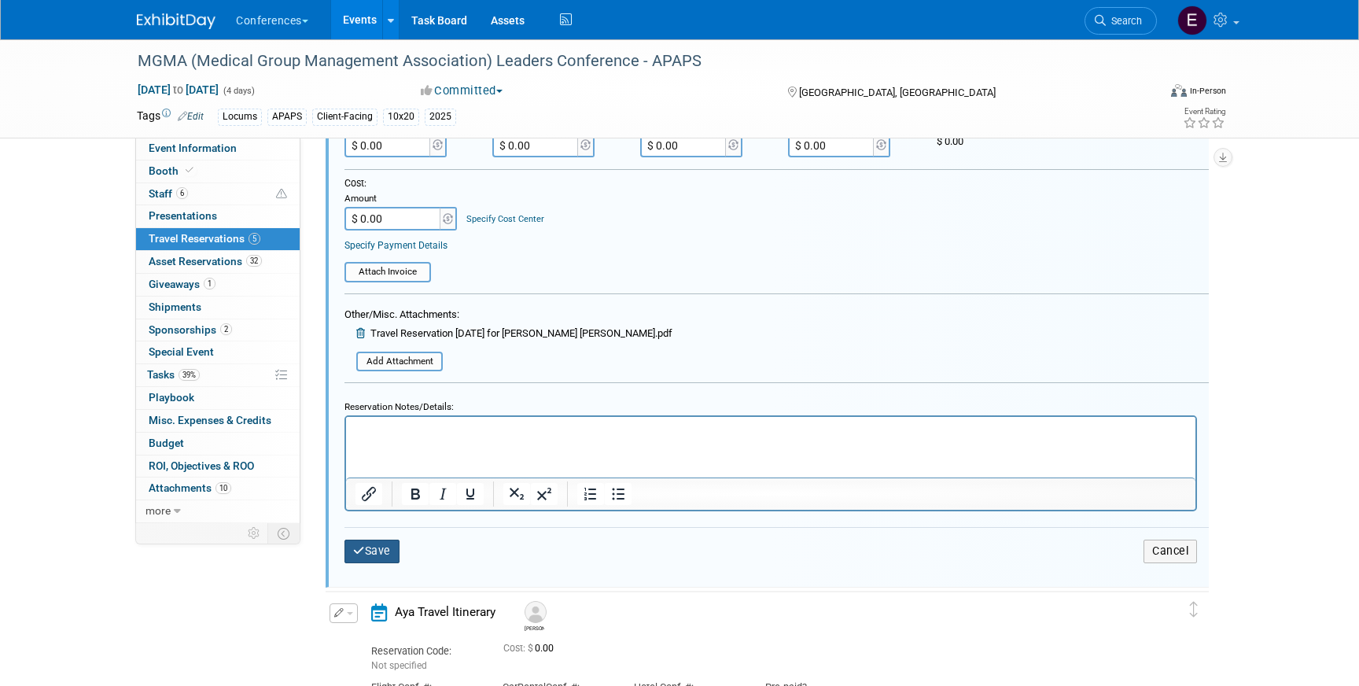
click at [361, 552] on icon "submit" at bounding box center [359, 550] width 12 height 11
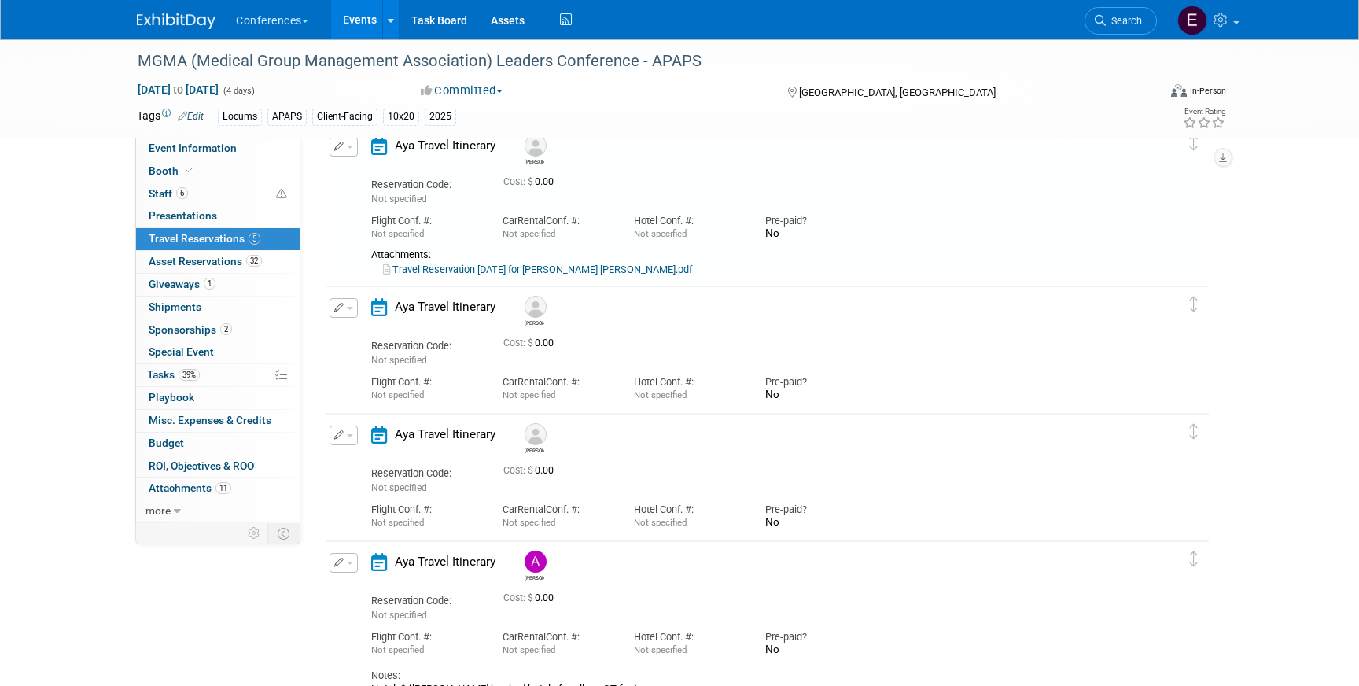
scroll to position [27, 0]
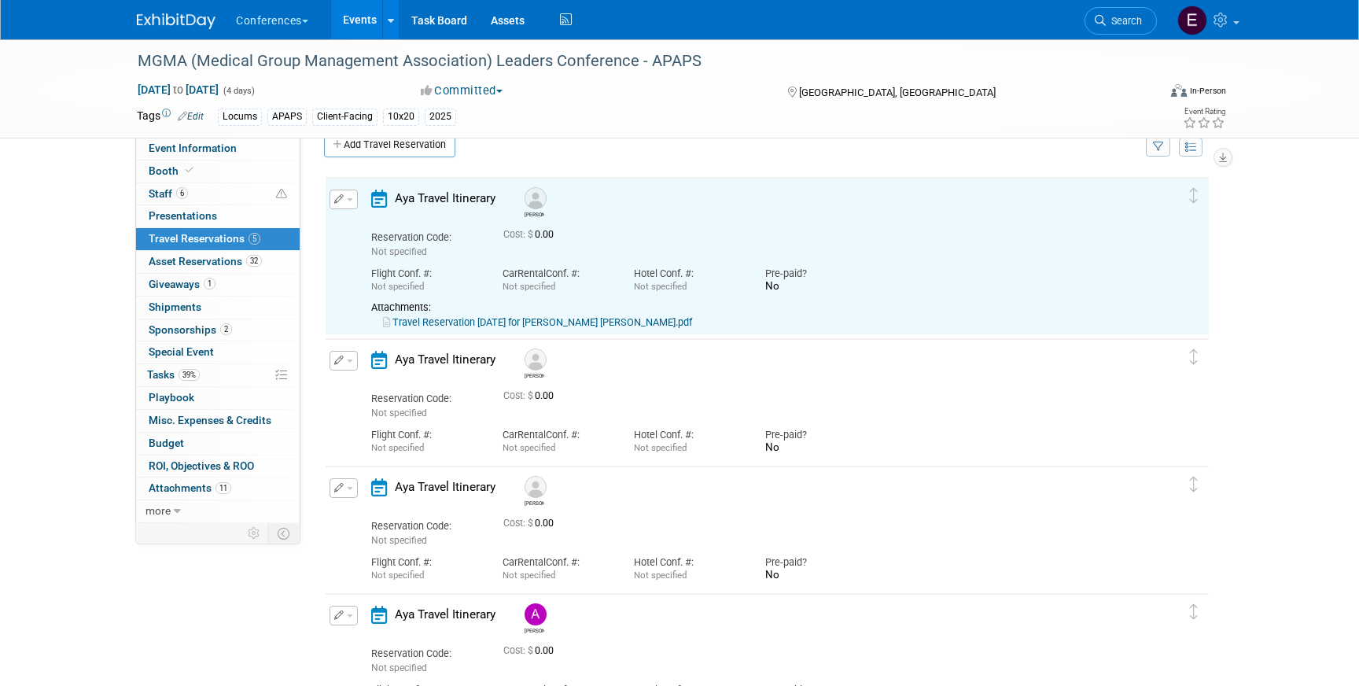
click at [522, 323] on link "Travel Reservation [DATE] for [PERSON_NAME] [PERSON_NAME].pdf" at bounding box center [537, 322] width 309 height 12
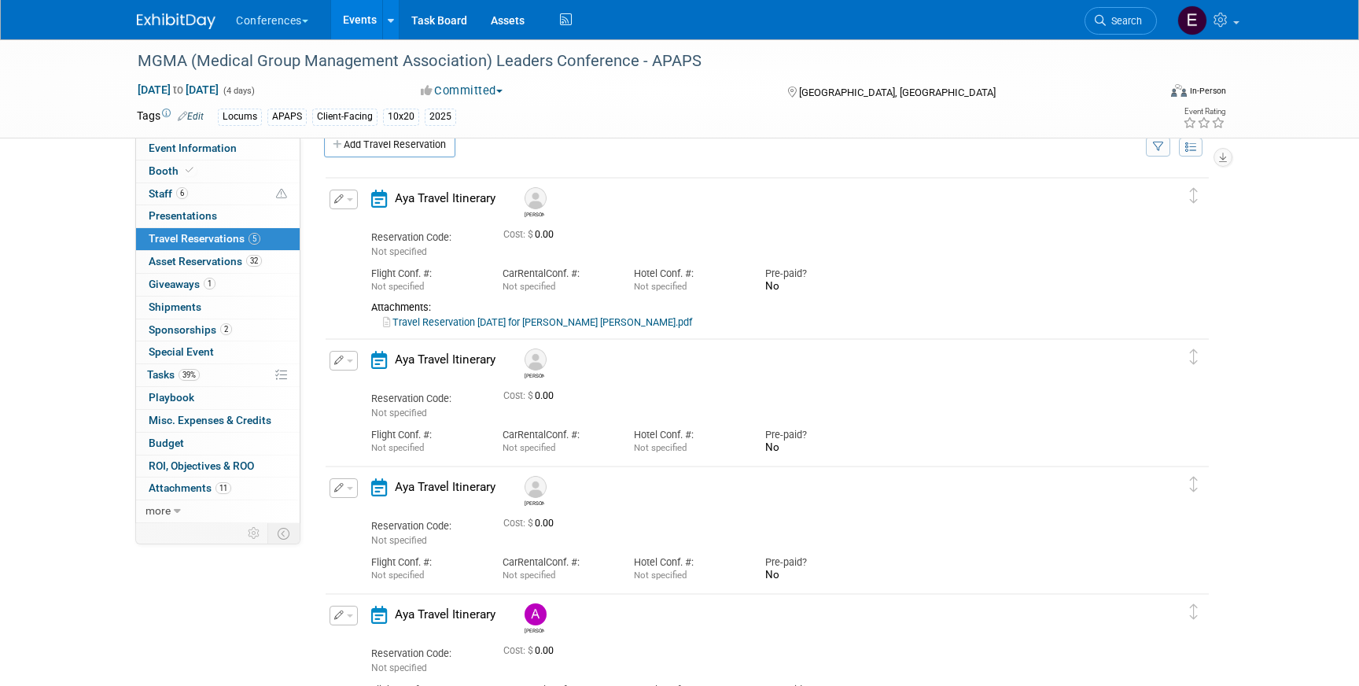
click at [348, 199] on span "button" at bounding box center [350, 199] width 6 height 3
click at [359, 216] on button "Edit Reservation" at bounding box center [396, 227] width 133 height 23
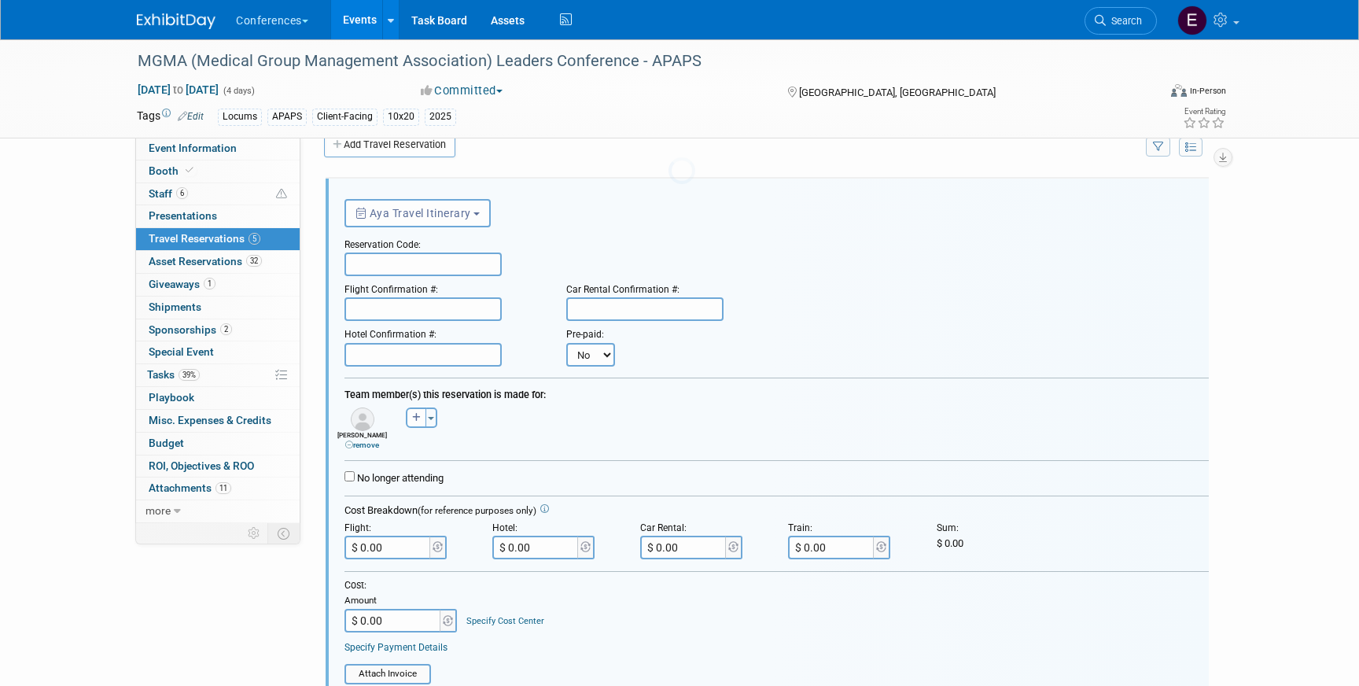
scroll to position [0, 0]
click at [372, 282] on div "Flight Confirmation #:" at bounding box center [444, 286] width 198 height 21
click at [375, 274] on input "text" at bounding box center [423, 265] width 157 height 24
paste input "WFGXDS"
type input "WFGXDS"
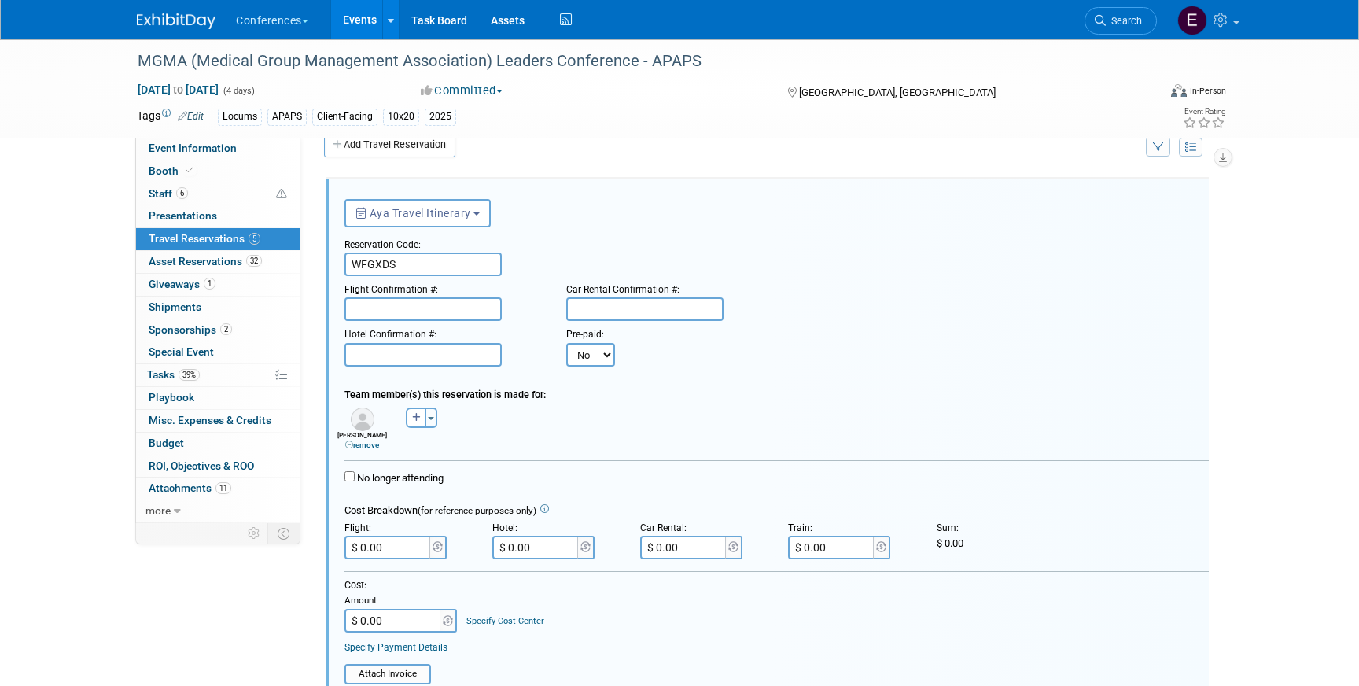
click at [391, 300] on input "text" at bounding box center [423, 309] width 157 height 24
paste input "HGK9GB (DL)"
type input "HGK9GB (DL)"
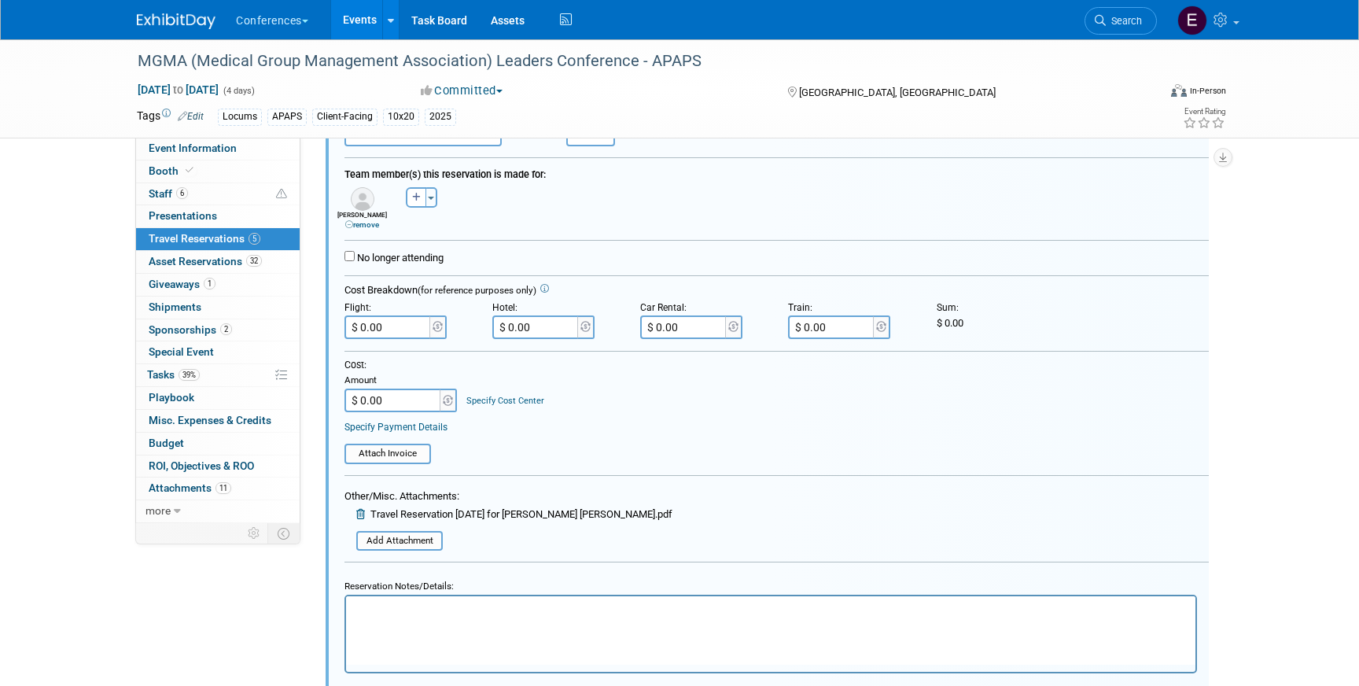
scroll to position [260, 0]
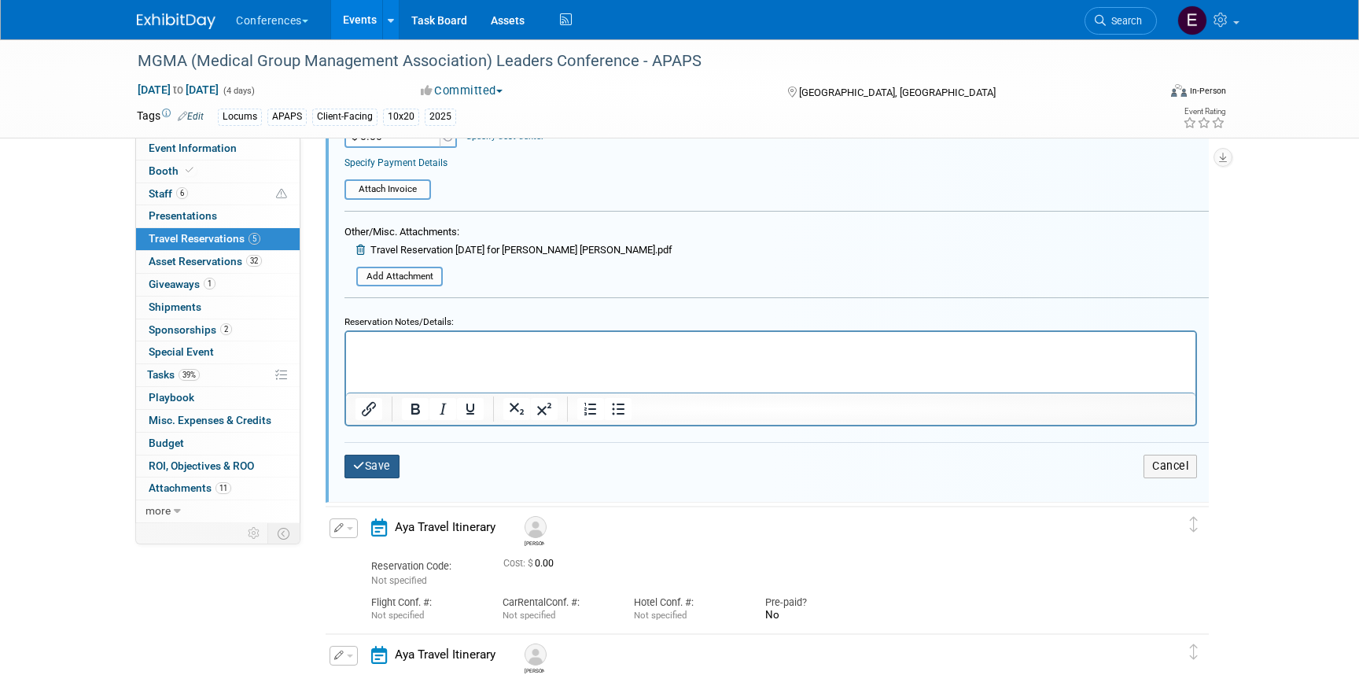
click at [351, 467] on button "Save" at bounding box center [372, 466] width 55 height 23
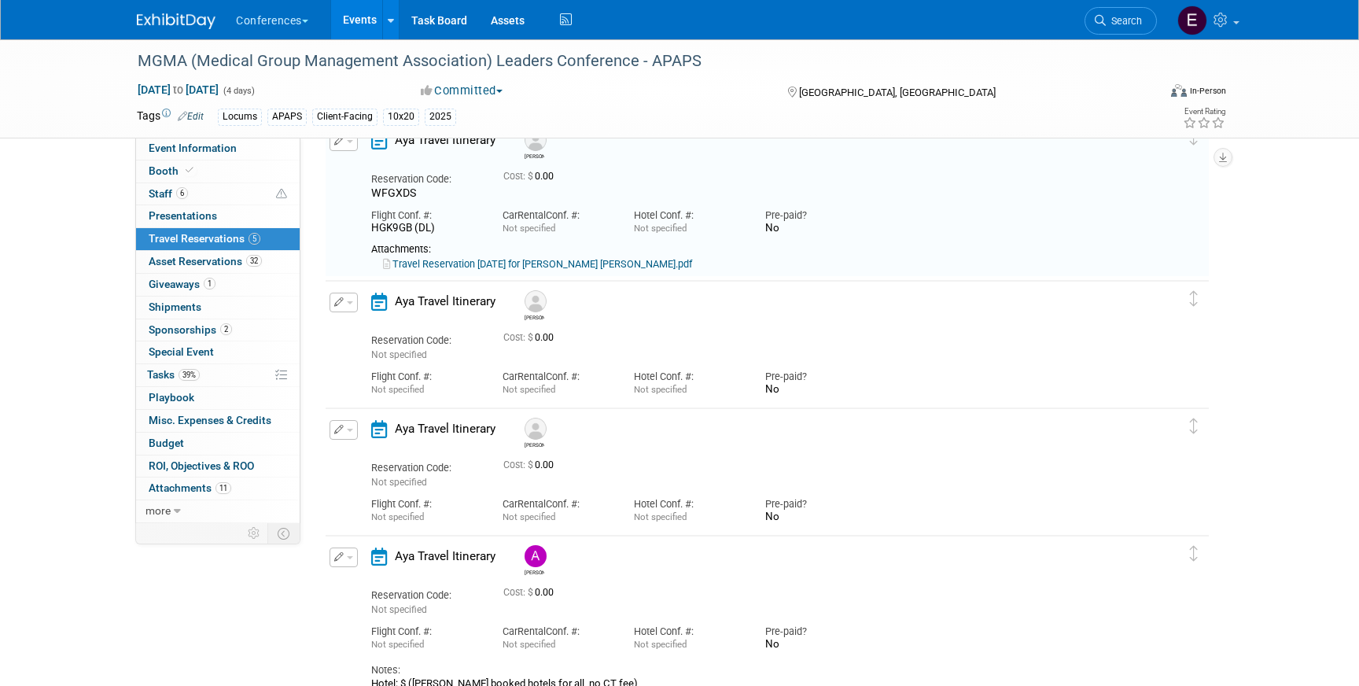
scroll to position [27, 0]
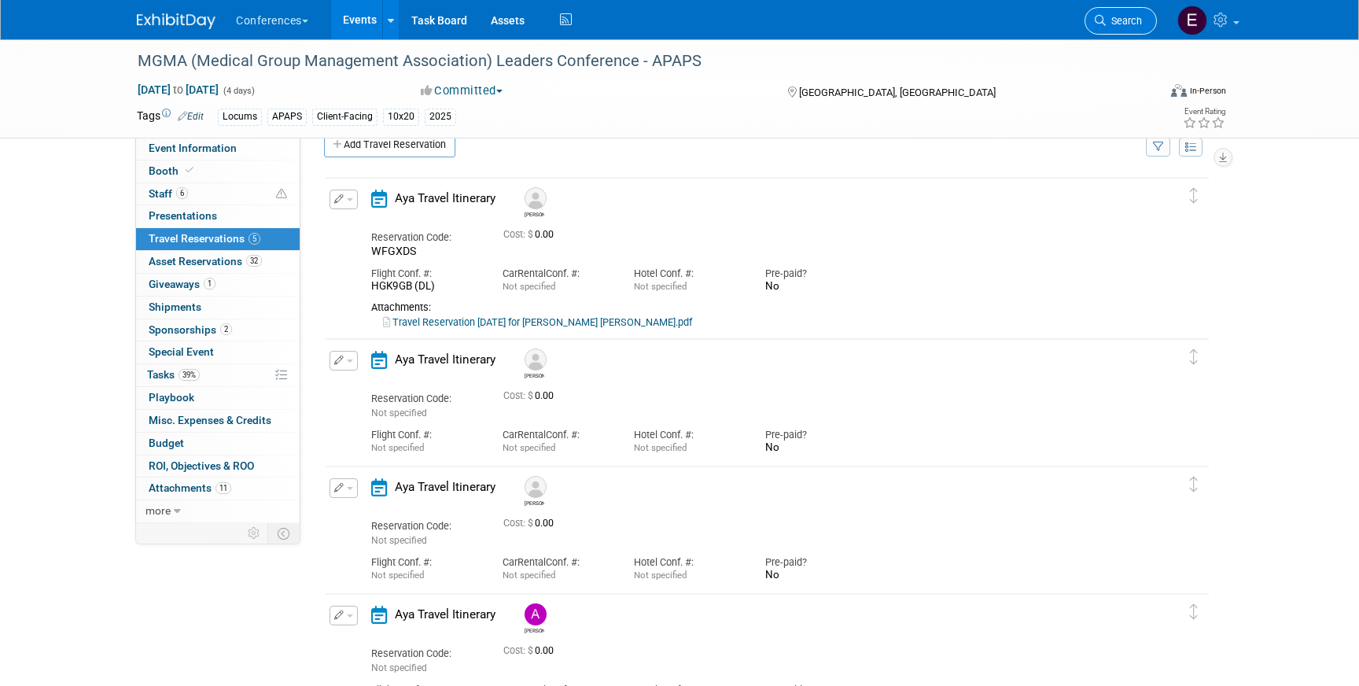
click at [1104, 16] on icon at bounding box center [1100, 20] width 11 height 11
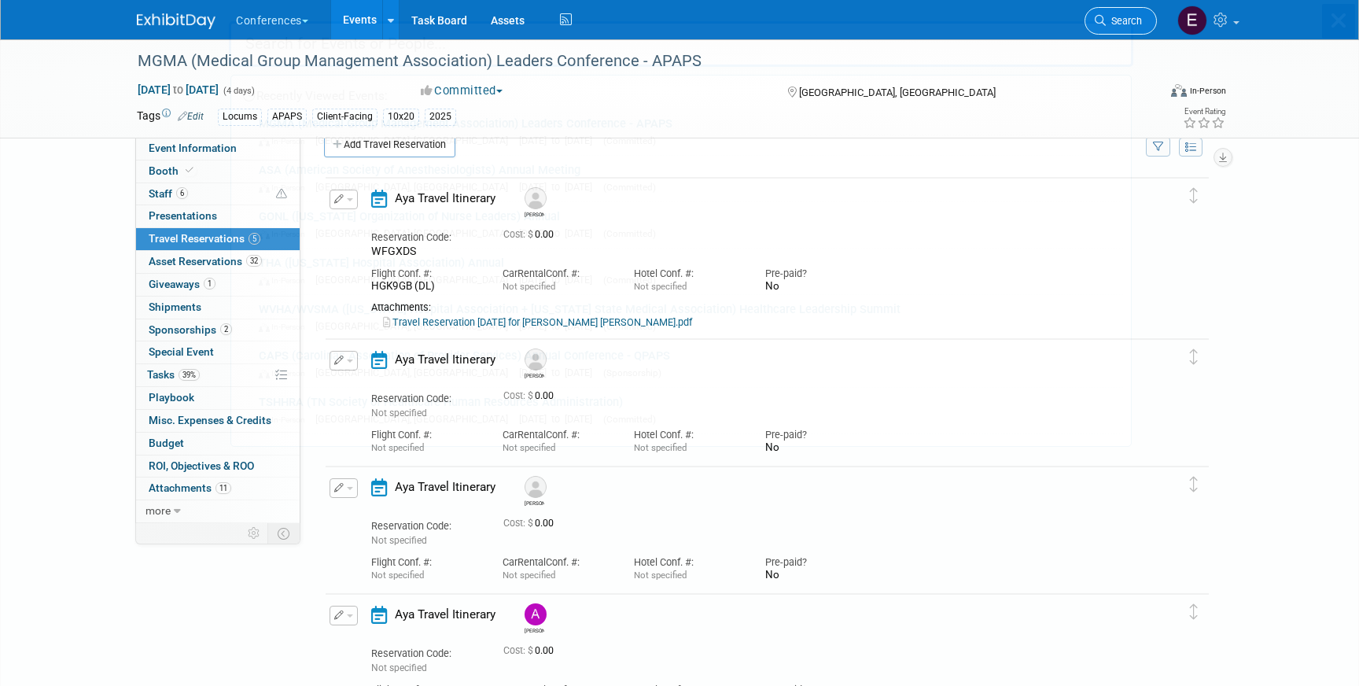
scroll to position [0, 0]
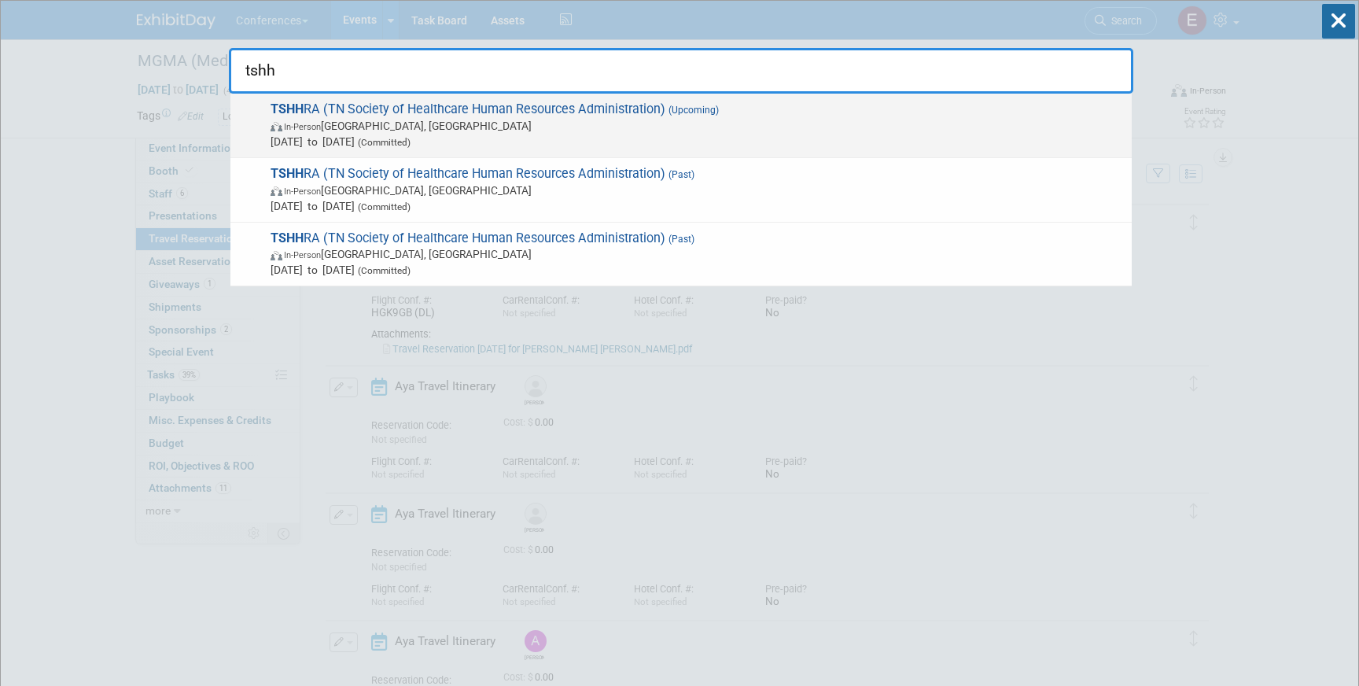
type input "tshh"
click at [518, 114] on span "TSHH RA (TN Society of Healthcare Human Resources Administration) (Upcoming) In…" at bounding box center [695, 125] width 858 height 48
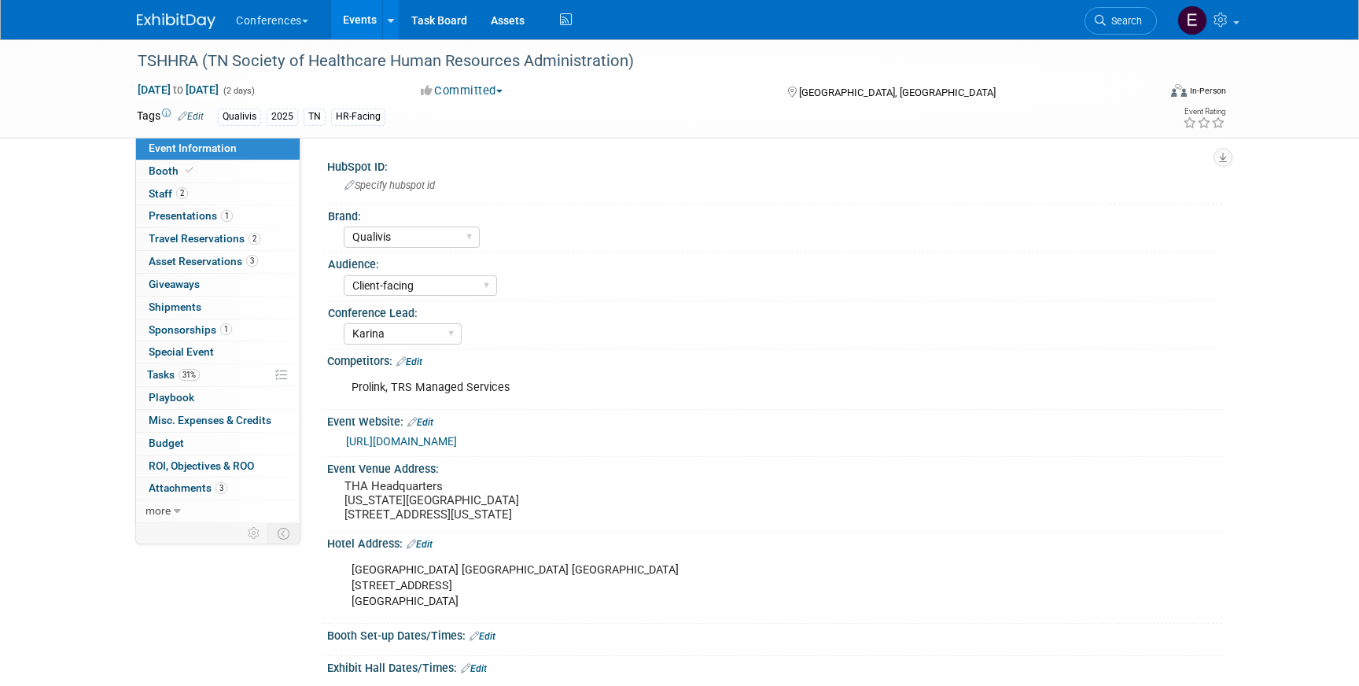
select select "Qualivis"
select select "Client-facing"
select select "Karina"
click at [202, 238] on span "Travel Reservations 2" at bounding box center [205, 238] width 112 height 13
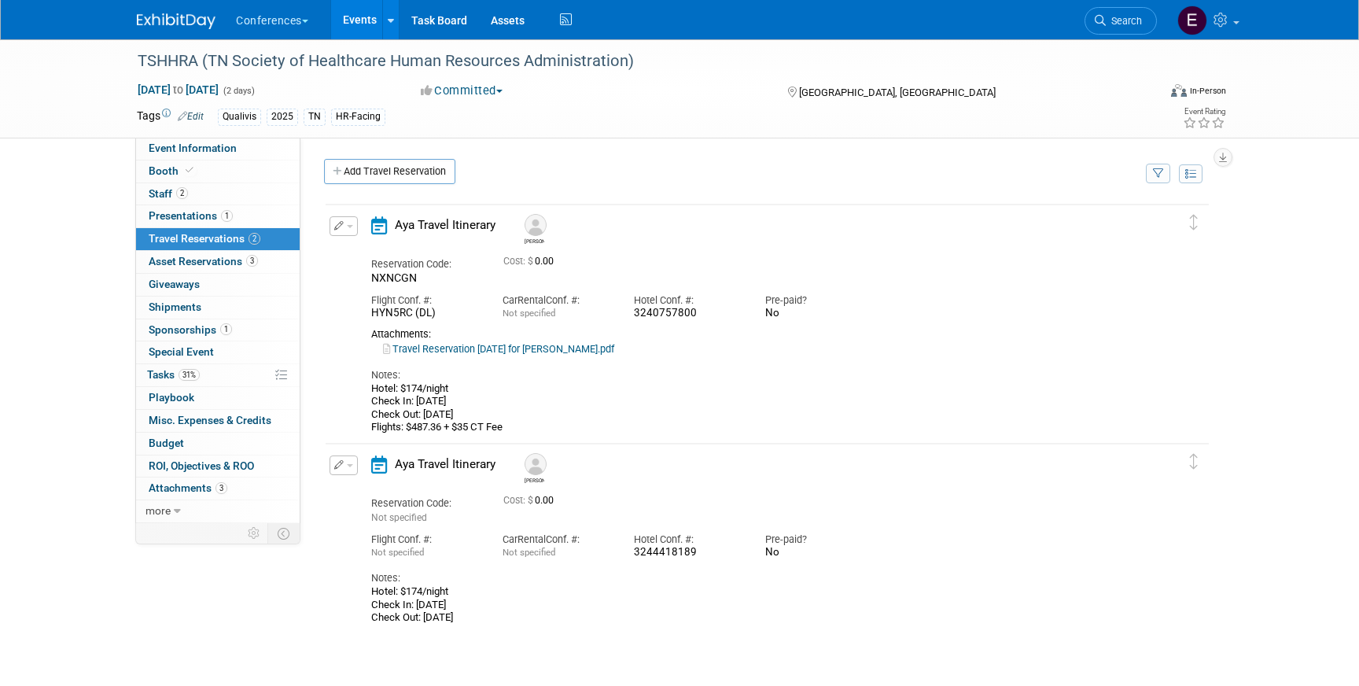
click at [345, 213] on td "Delete Reservation Dani Reservation Code: NXNCGN 0.00 No" at bounding box center [756, 322] width 860 height 234
click at [345, 220] on button "button" at bounding box center [344, 226] width 28 height 20
click at [367, 246] on button "Edit Reservation" at bounding box center [396, 253] width 133 height 23
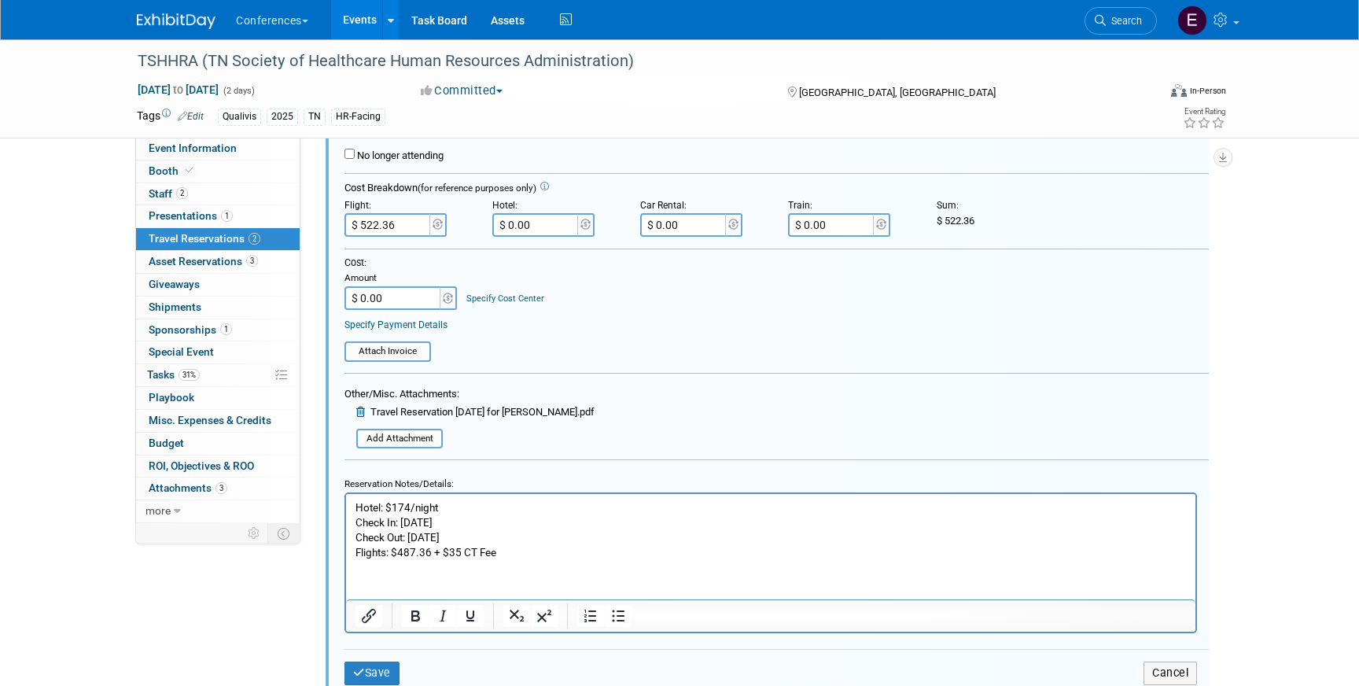
scroll to position [377, 0]
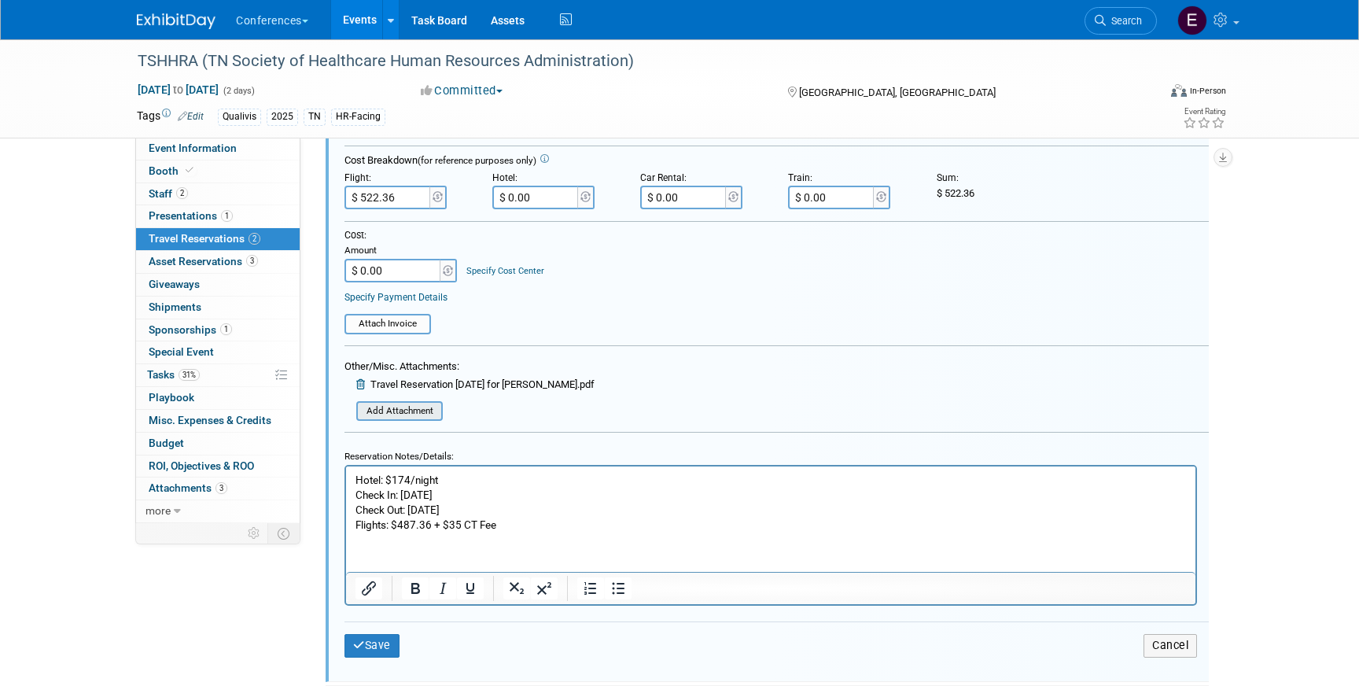
click at [389, 412] on input "file" at bounding box center [347, 411] width 187 height 17
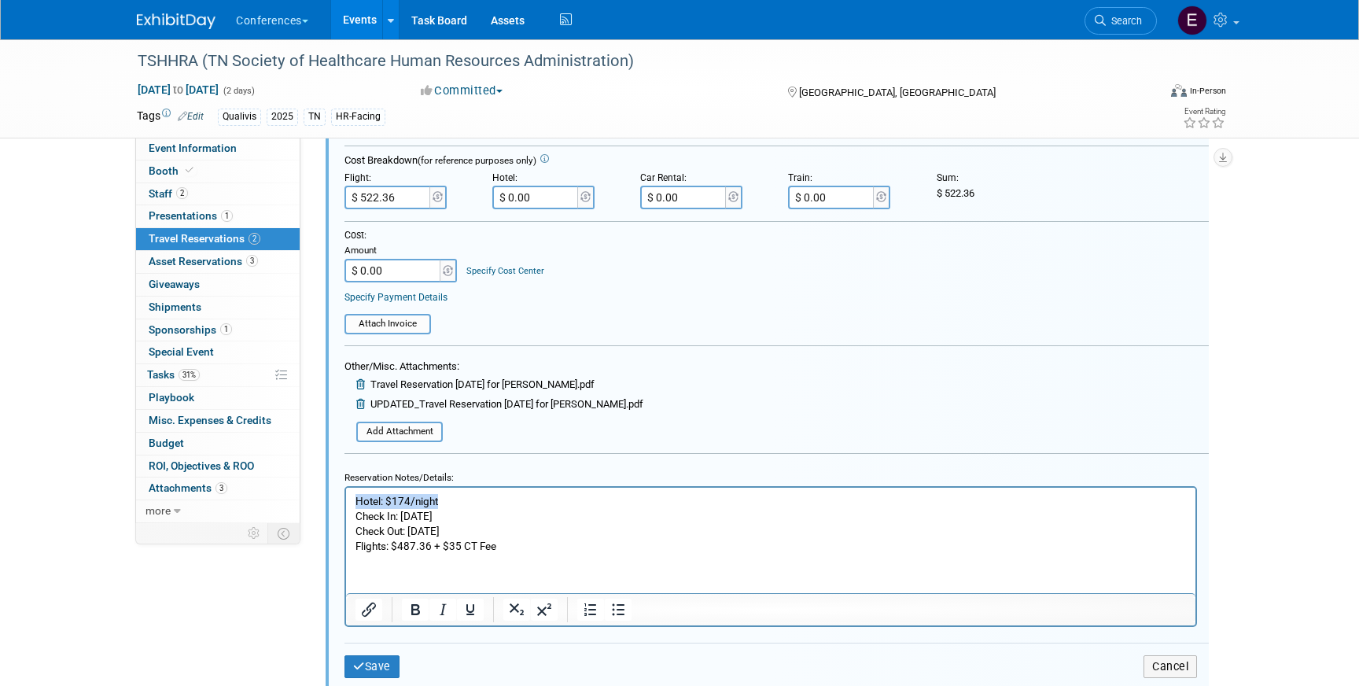
drag, startPoint x: 453, startPoint y: 496, endPoint x: 297, endPoint y: 496, distance: 156.5
click at [346, 496] on html "Hotel: $174/night Check In: [DATE] Check Out: [DATE] Flights: $487.36 + $35 CT …" at bounding box center [771, 520] width 850 height 66
drag, startPoint x: 470, startPoint y: 526, endPoint x: 264, endPoint y: 456, distance: 216.9
click at [346, 487] on html "Check In: [DATE] Check Out: [DATE] Flights: $487.36 + $35 CT Fee" at bounding box center [771, 520] width 850 height 66
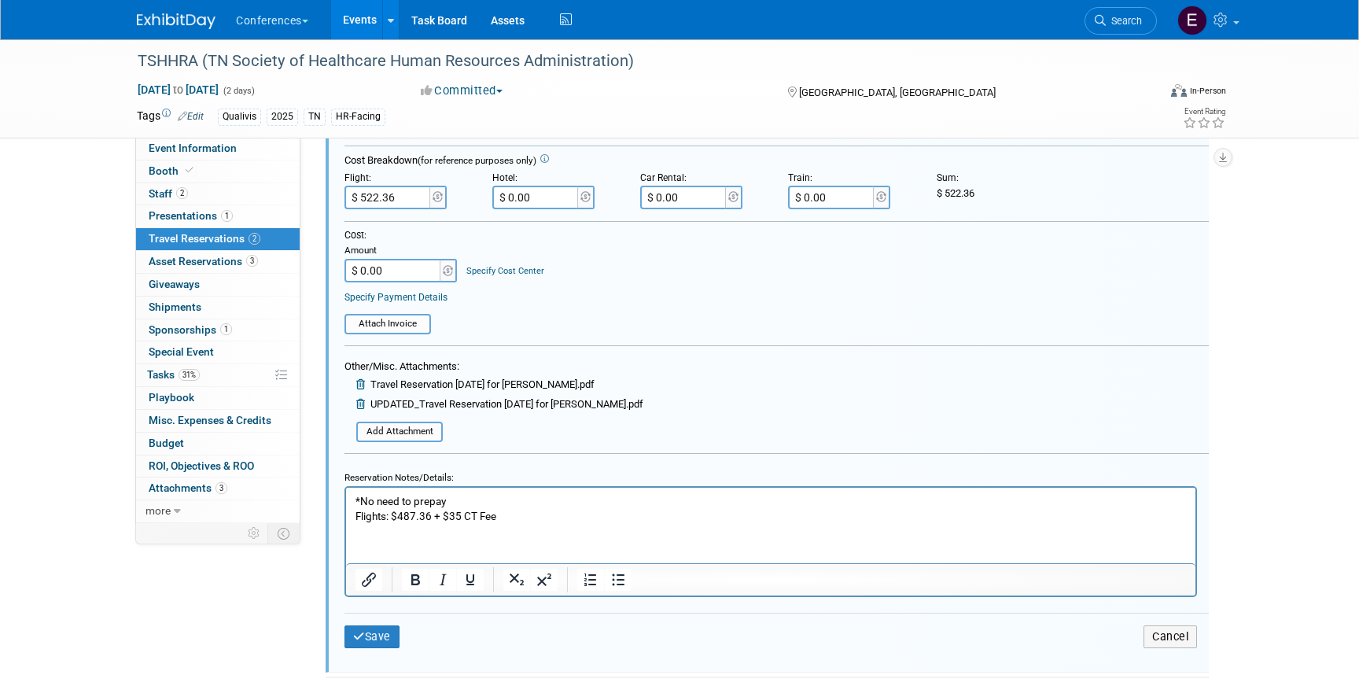
click at [360, 382] on icon at bounding box center [362, 384] width 12 height 10
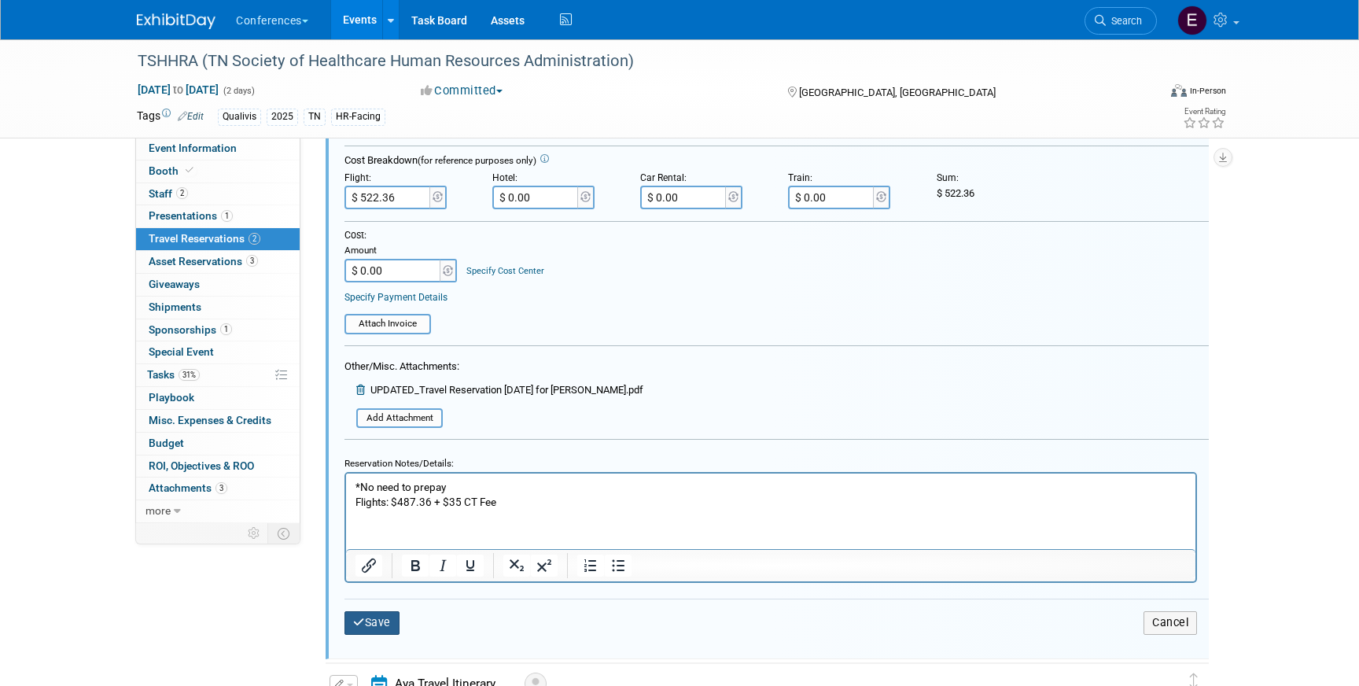
click at [360, 621] on icon "submit" at bounding box center [359, 622] width 12 height 11
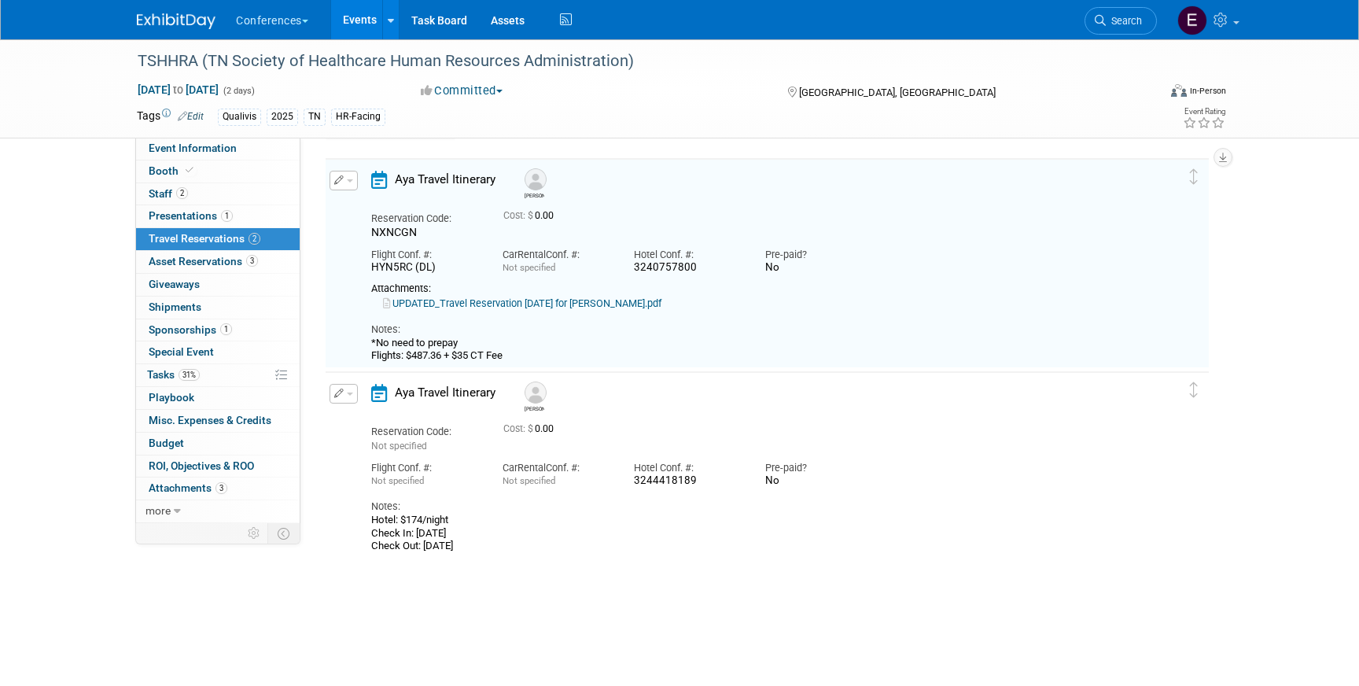
scroll to position [27, 0]
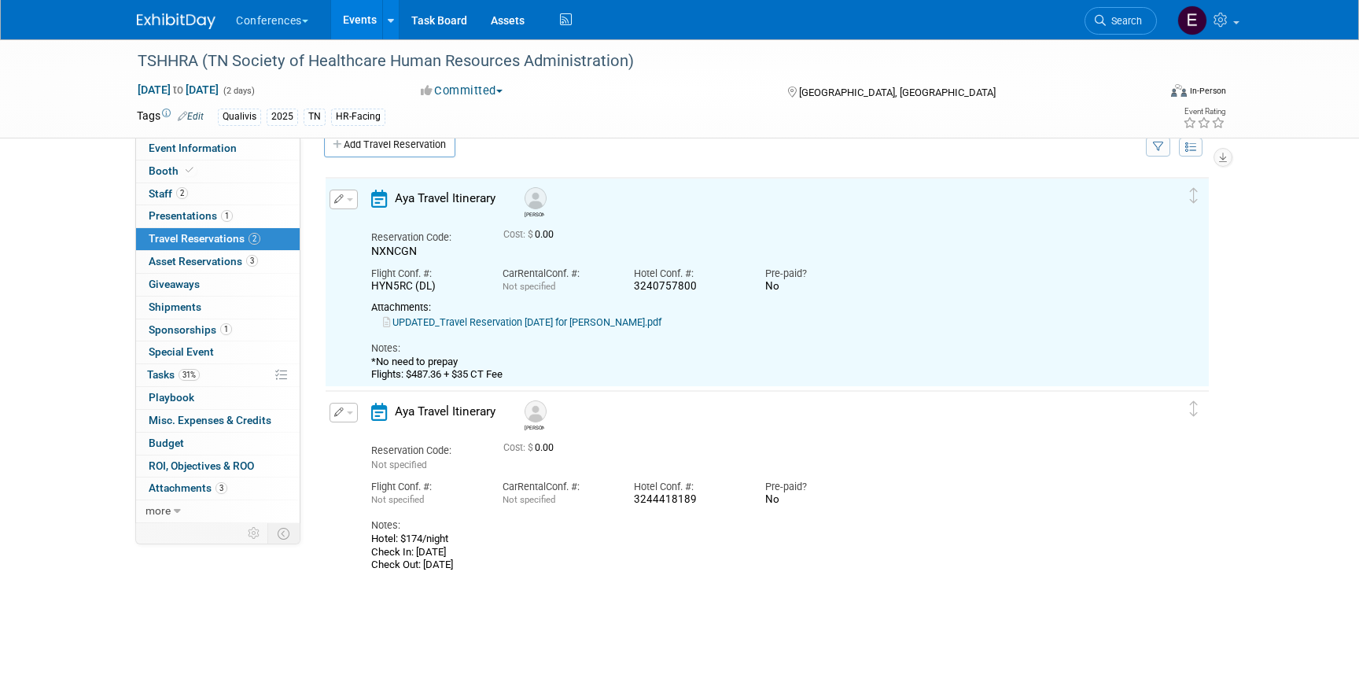
click at [341, 197] on icon "button" at bounding box center [339, 198] width 10 height 9
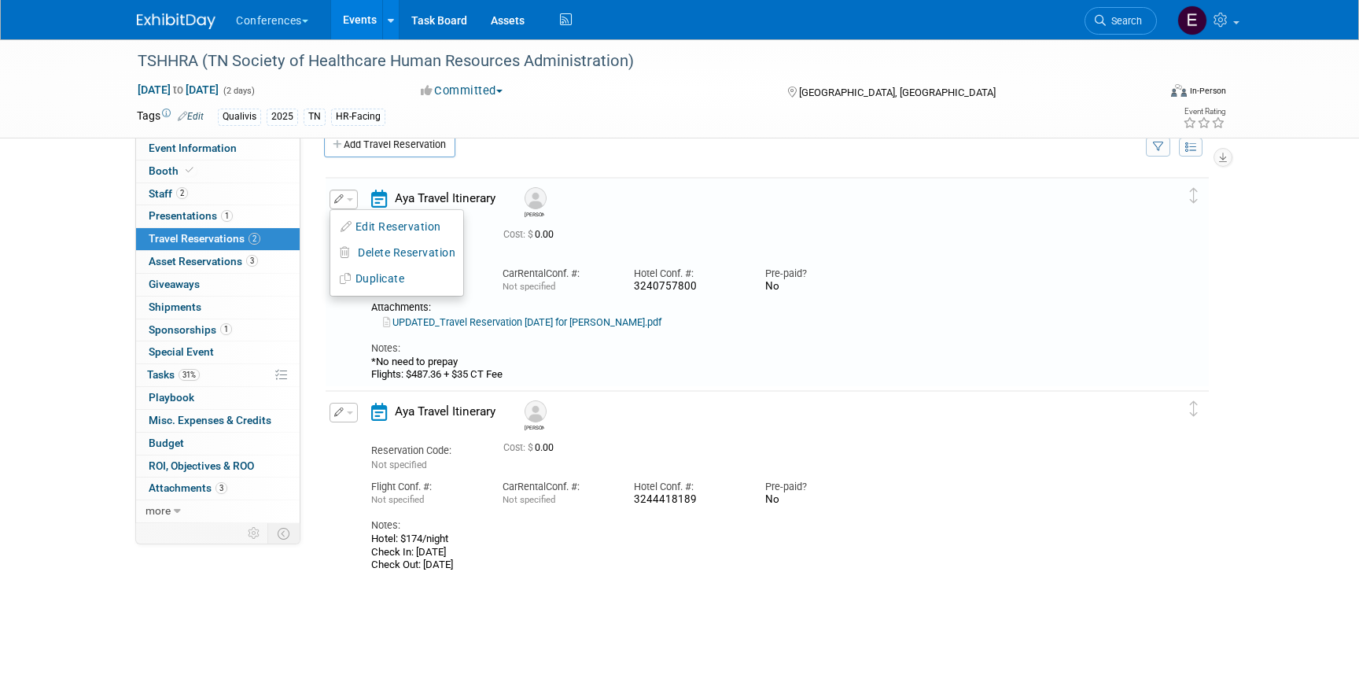
click at [717, 262] on div "Hotel Conf. #: 3240757800" at bounding box center [687, 276] width 131 height 35
click at [337, 207] on button "button" at bounding box center [344, 200] width 28 height 20
click at [354, 227] on button "Edit Reservation" at bounding box center [396, 227] width 133 height 23
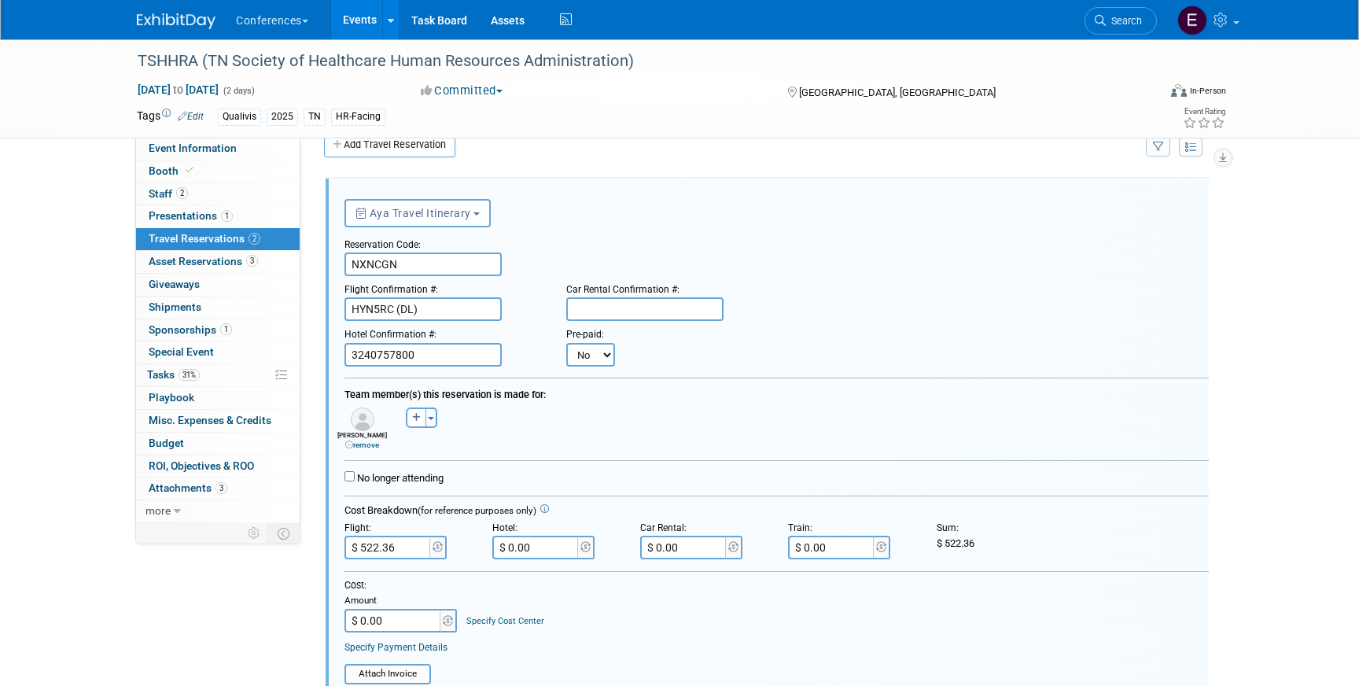
scroll to position [0, 0]
drag, startPoint x: 441, startPoint y: 357, endPoint x: 324, endPoint y: 354, distance: 116.5
click at [324, 354] on div "<i class="fa-light fa-calendar-lines" style="padding: 6px 4px 6px 1px;"></i> Ay…" at bounding box center [767, 576] width 887 height 803
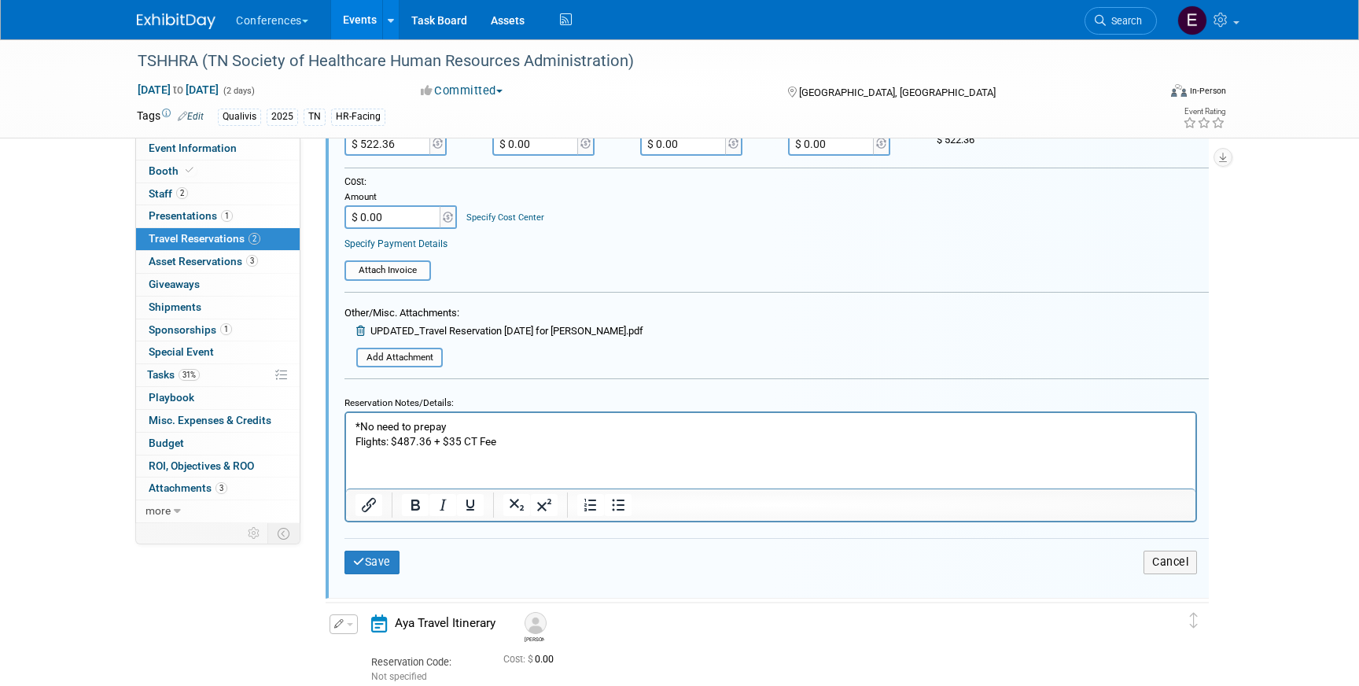
scroll to position [482, 0]
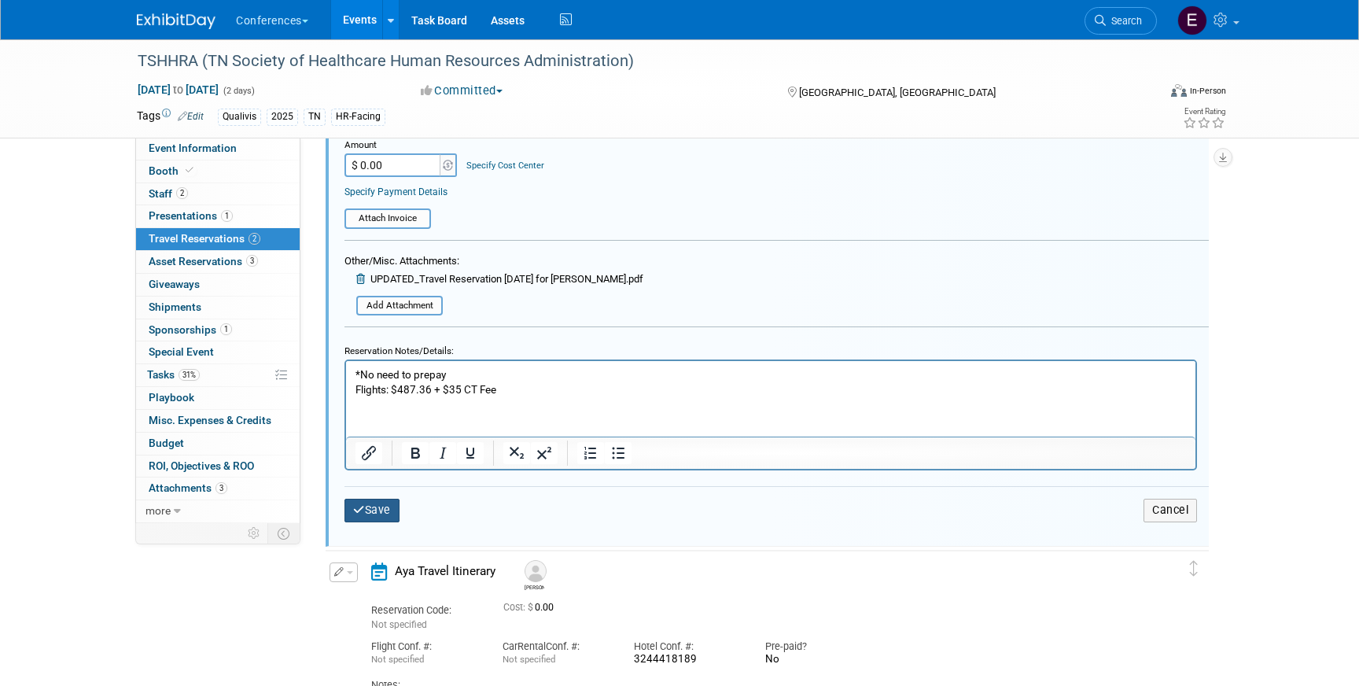
click at [369, 508] on button "Save" at bounding box center [372, 510] width 55 height 23
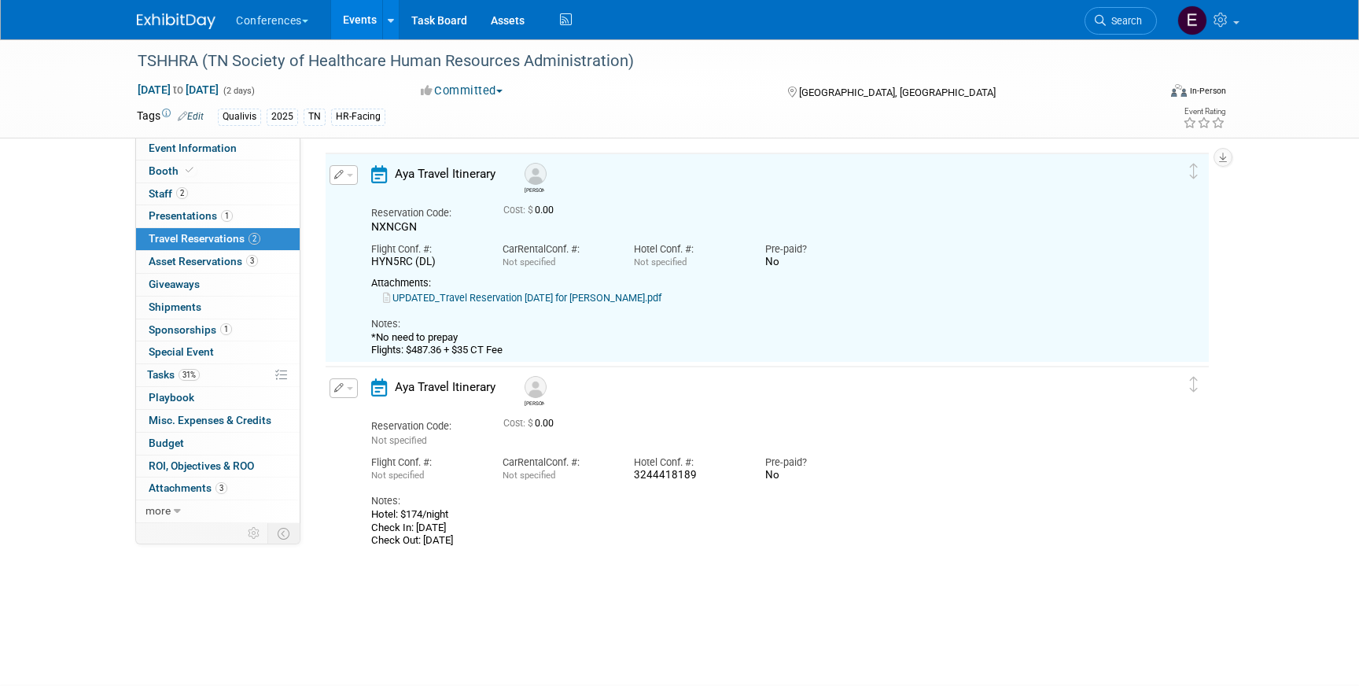
scroll to position [27, 0]
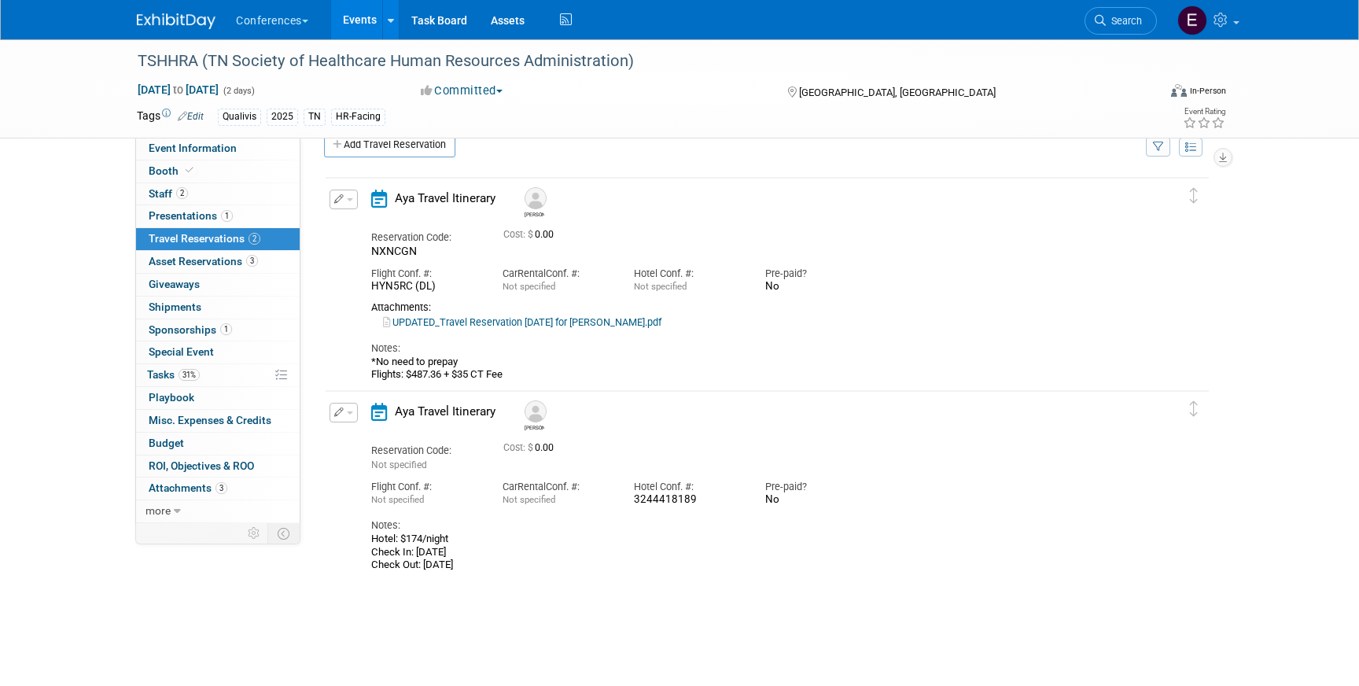
click at [554, 319] on link "UPDATED_Travel Reservation September 22 for DANIELLE ERIN BOWIE.pdf" at bounding box center [522, 322] width 278 height 12
click at [338, 202] on icon "button" at bounding box center [339, 198] width 10 height 9
click at [370, 229] on button "Edit Reservation" at bounding box center [396, 227] width 133 height 23
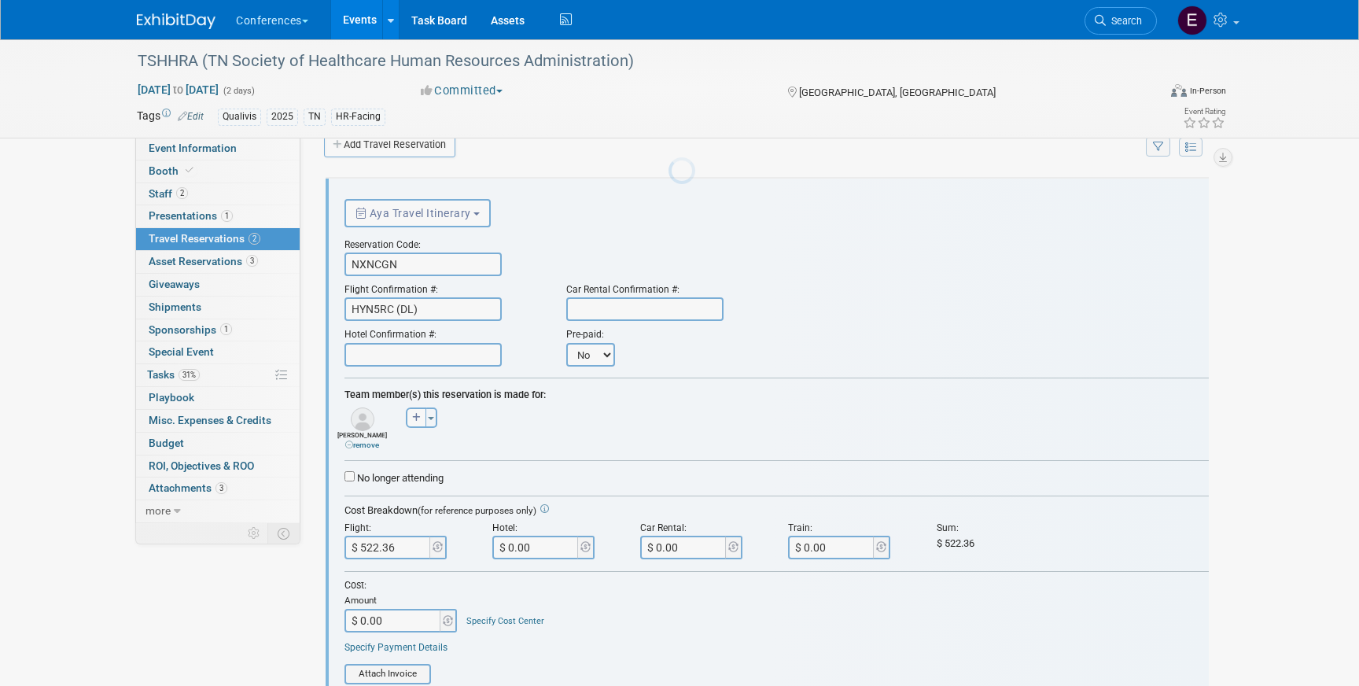
scroll to position [0, 0]
click at [407, 275] on input "NXNCGN" at bounding box center [423, 265] width 157 height 24
paste input "OYIIJU"
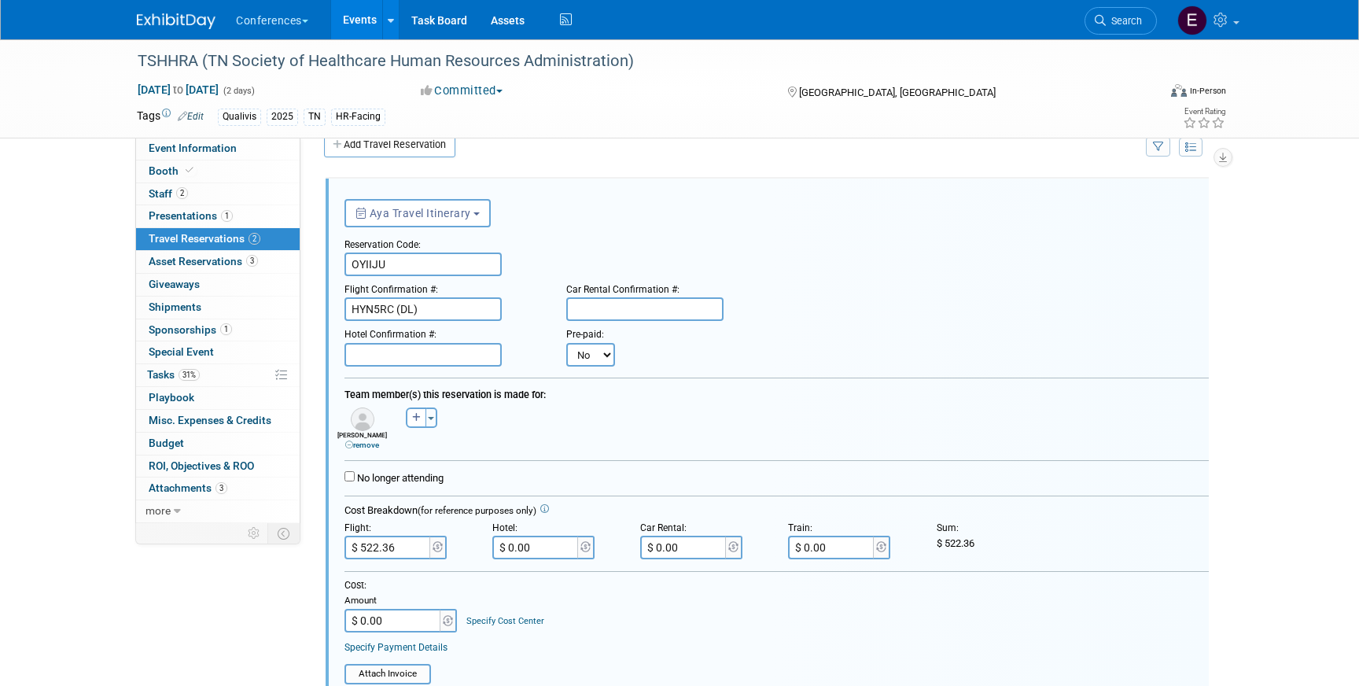
type input "OYIIJU"
drag, startPoint x: 453, startPoint y: 308, endPoint x: 308, endPoint y: 308, distance: 144.7
click at [308, 308] on div "HubSpot ID: Specify hubspot id Brand: Aya Bespoke Corporate Dawson DocCafe Educ…" at bounding box center [761, 303] width 922 height 385
paste input "MEJNIE (AS), AXNS69 (WN), O9K8CH (UA)"
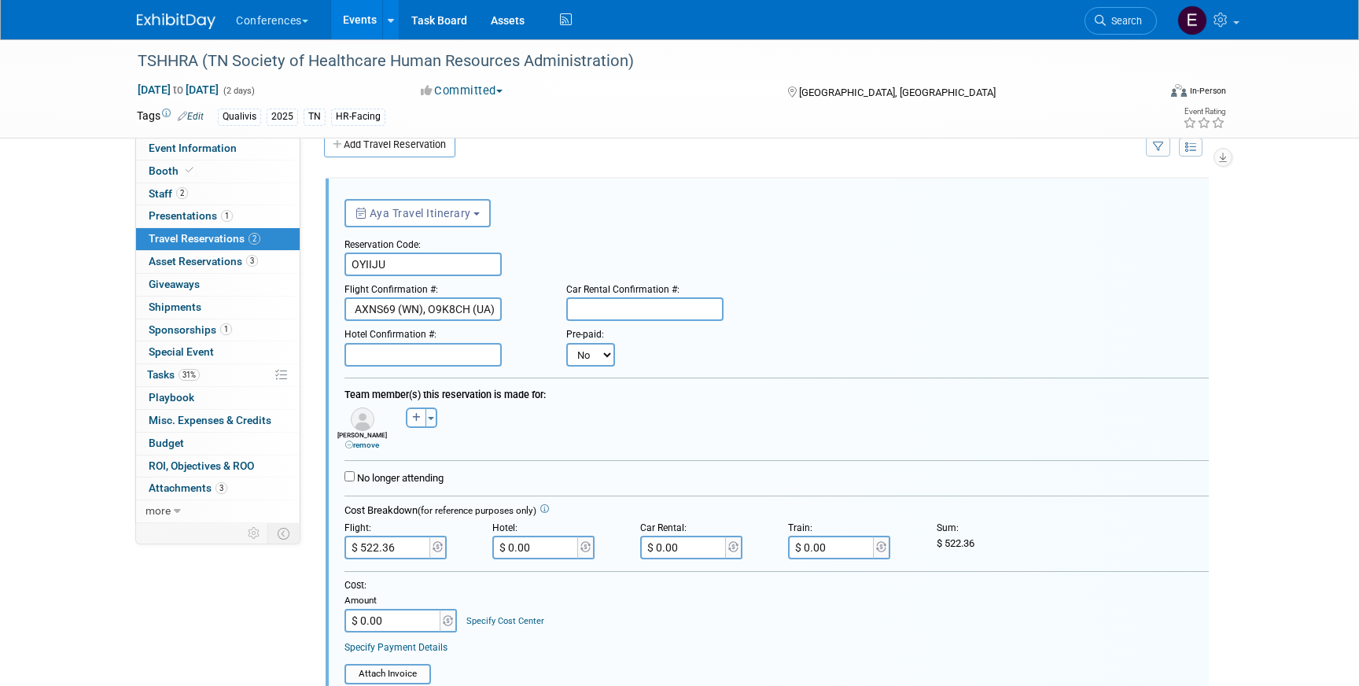
type input "MEJNIE (AS), AXNS69 (WN), O9K8CH (UA)"
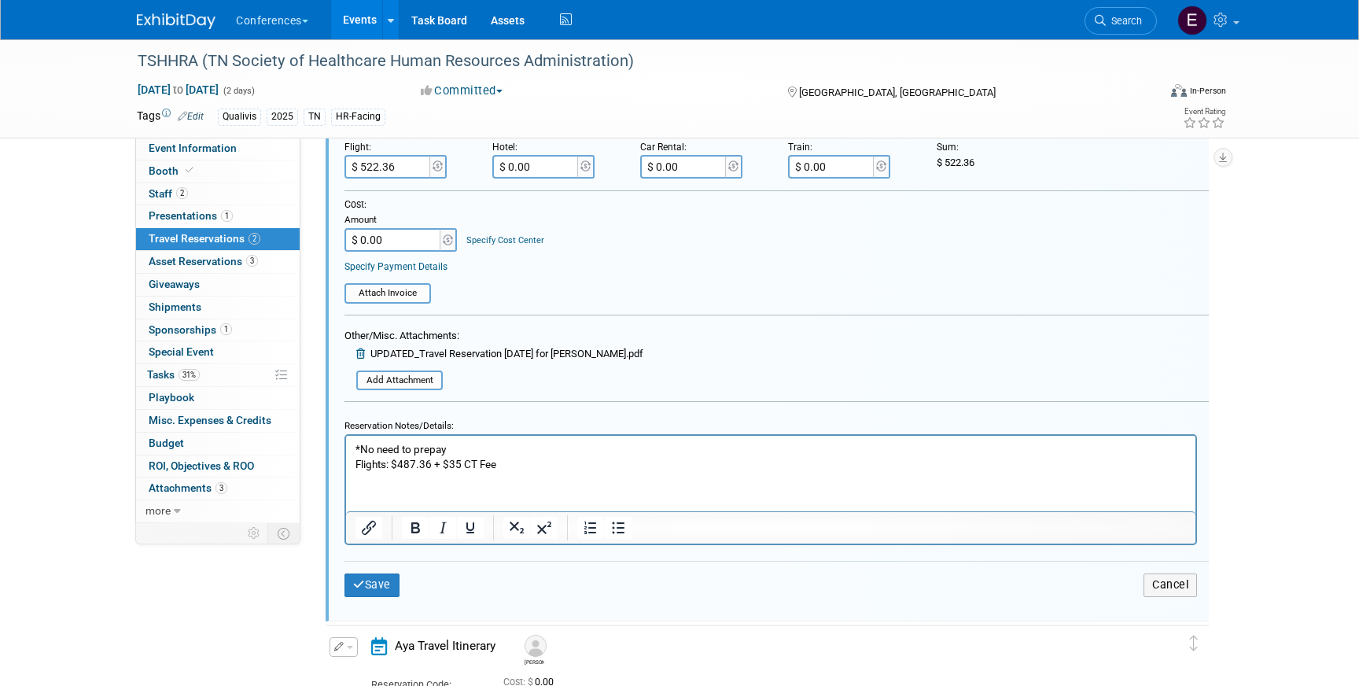
scroll to position [409, 0]
drag, startPoint x: 433, startPoint y: 463, endPoint x: 400, endPoint y: 463, distance: 33.0
click at [400, 463] on p "*No need to prepay Flights: $487.36 + $35 CT Fee" at bounding box center [771, 456] width 831 height 30
click at [432, 463] on p "*No need to prepay Flights: $579.50+ $35 CT Fee" at bounding box center [771, 456] width 831 height 30
click at [378, 583] on button "Save" at bounding box center [372, 583] width 55 height 23
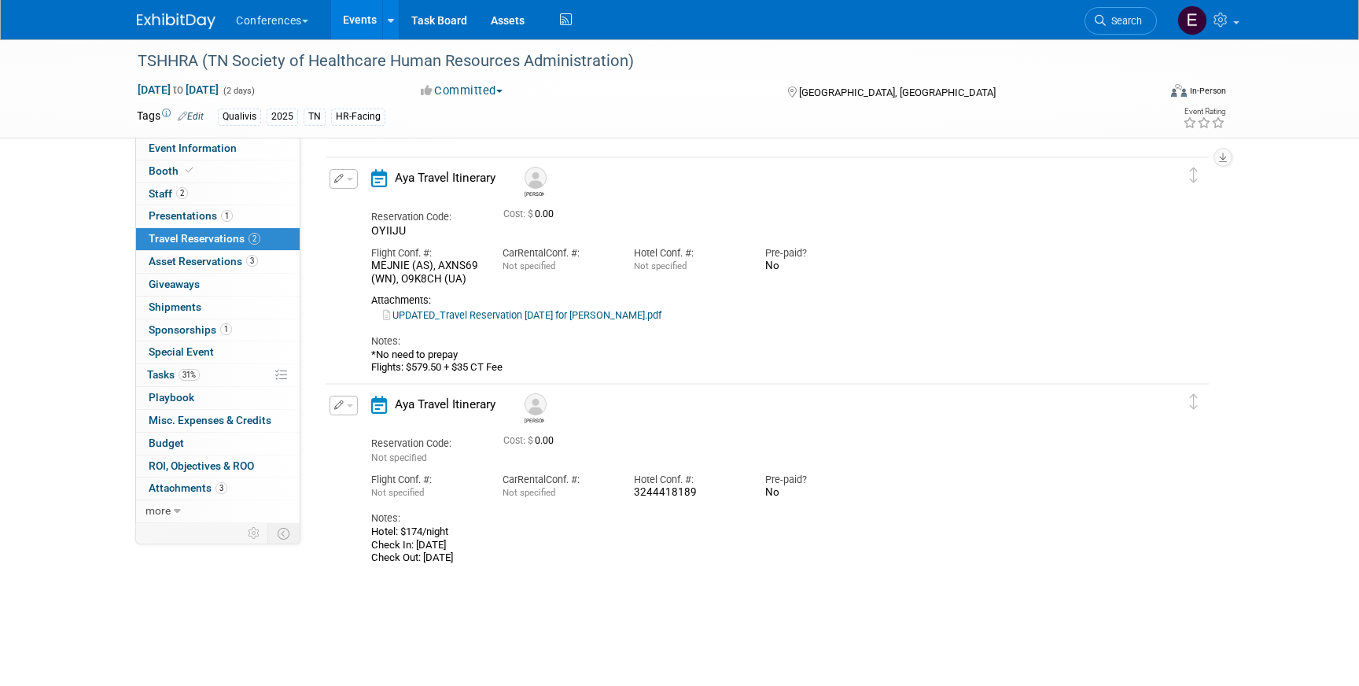
scroll to position [27, 0]
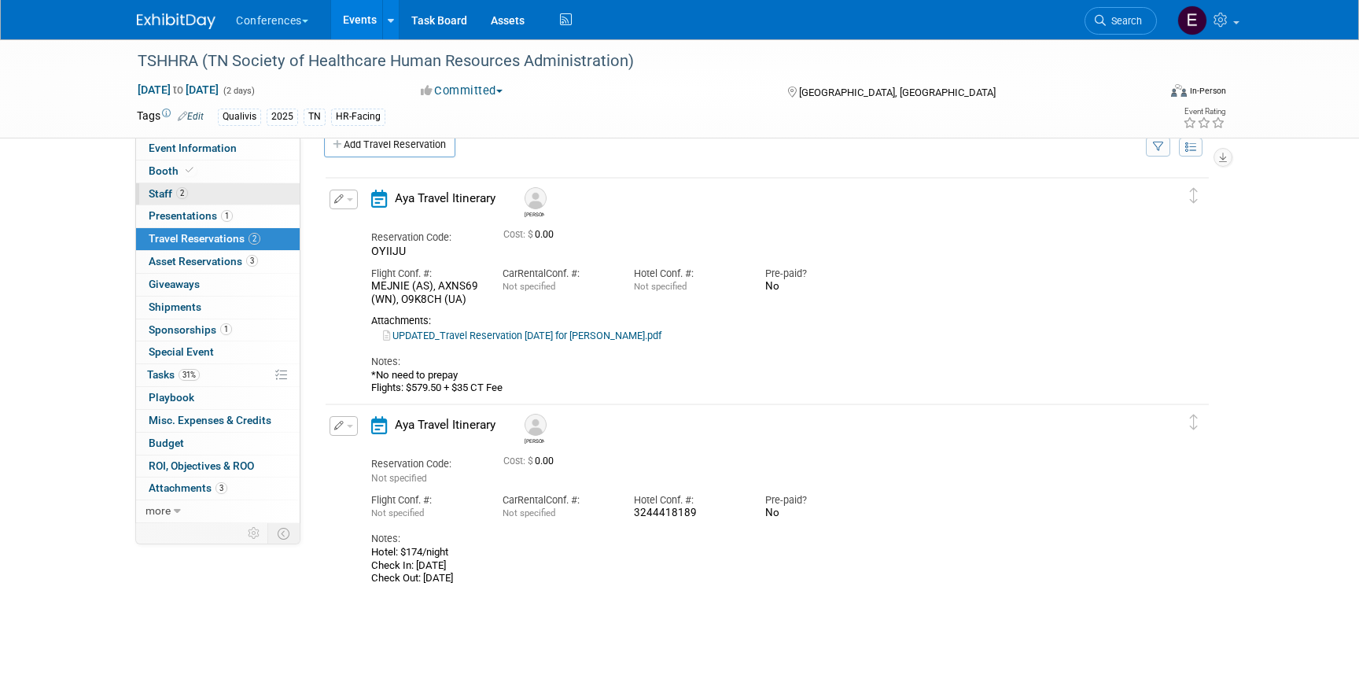
click at [157, 191] on span "Staff 2" at bounding box center [168, 193] width 39 height 13
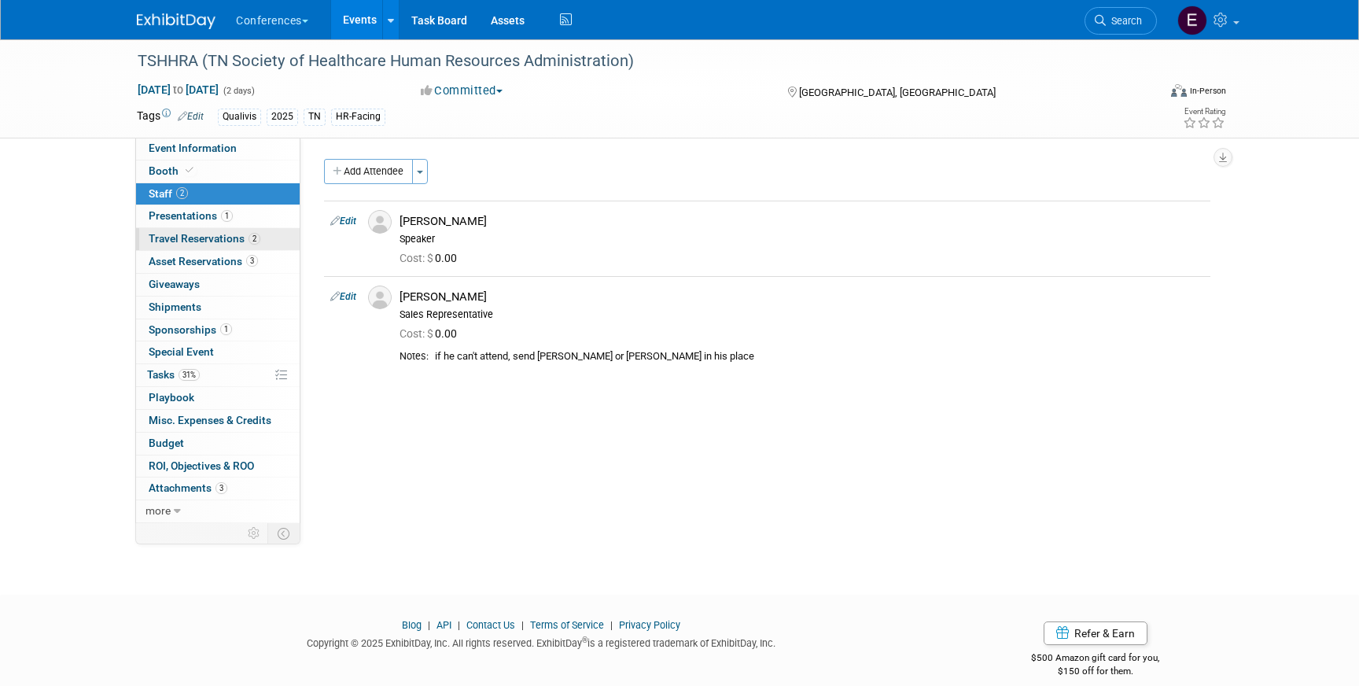
click at [211, 230] on link "2 Travel Reservations 2" at bounding box center [218, 239] width 164 height 22
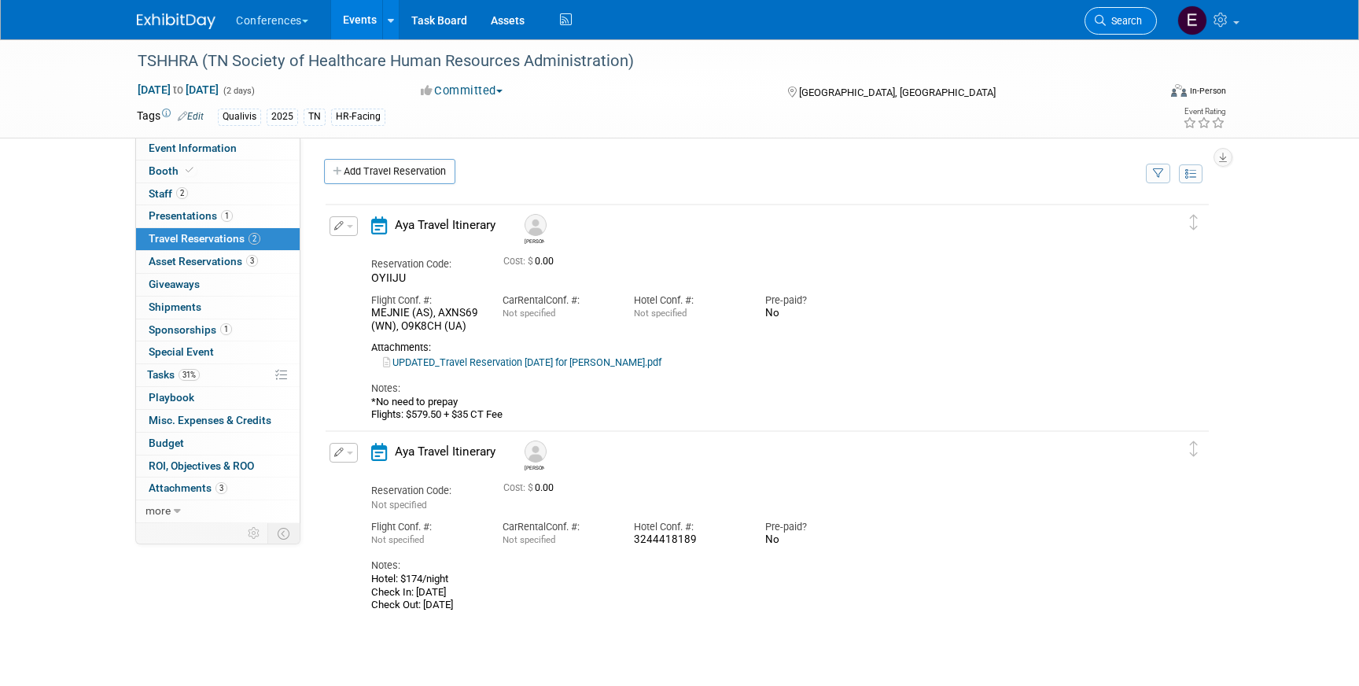
click at [1113, 16] on span "Search" at bounding box center [1124, 21] width 36 height 12
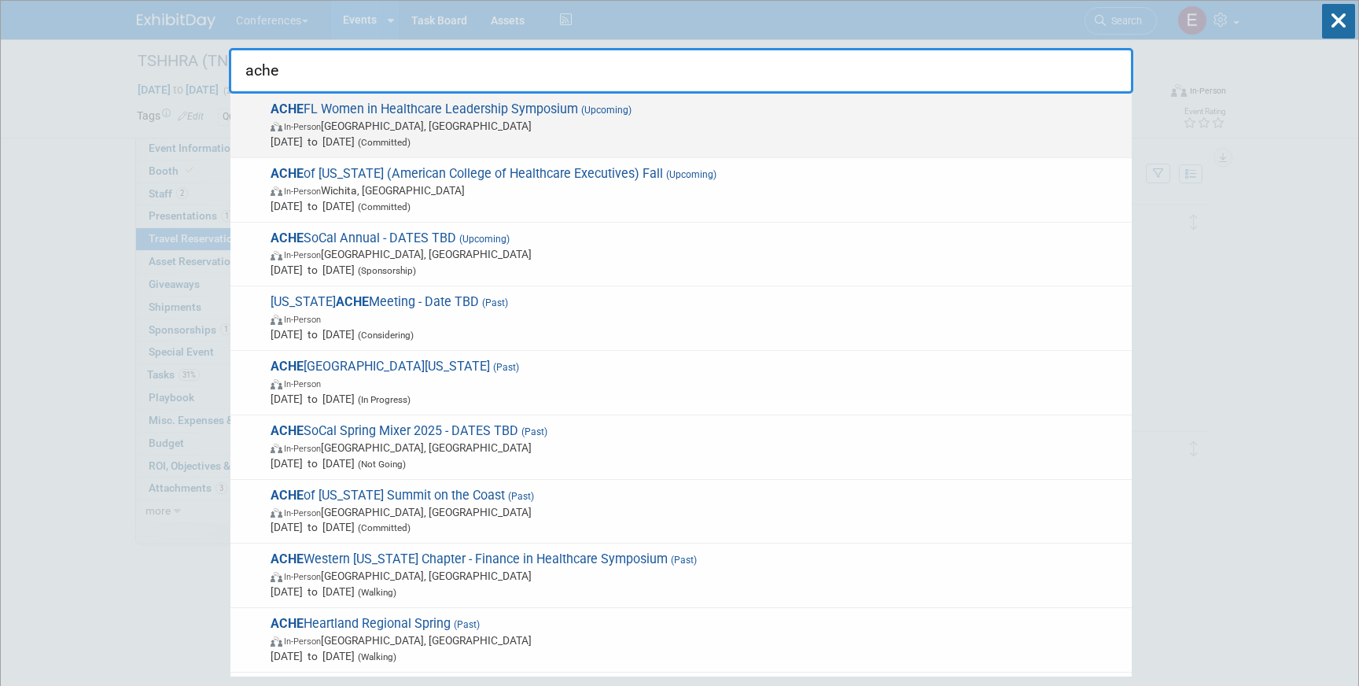
type input "ache"
click at [441, 113] on span "ACHE FL Women in Healthcare Leadership Symposium (Upcoming) In-Person Orlando, …" at bounding box center [695, 125] width 858 height 48
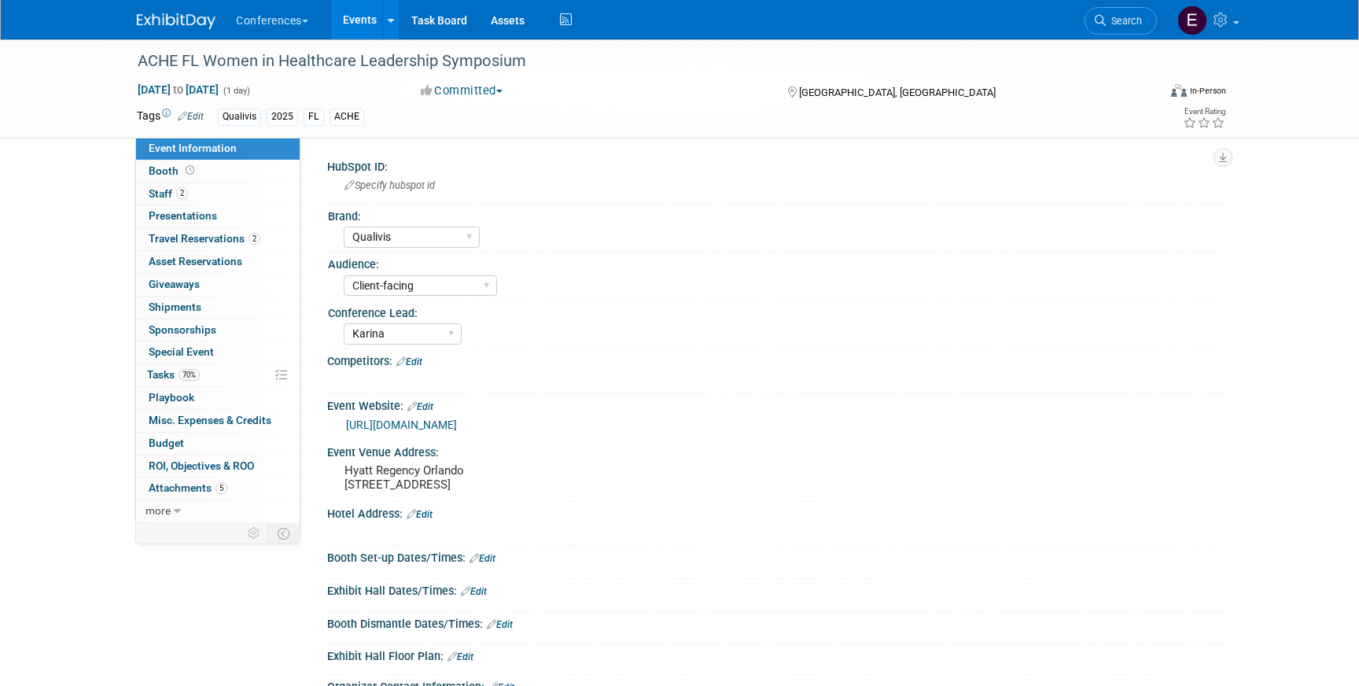
select select "Qualivis"
select select "Client-facing"
select select "Karina"
click at [173, 243] on span "Travel Reservations 2" at bounding box center [205, 238] width 112 height 13
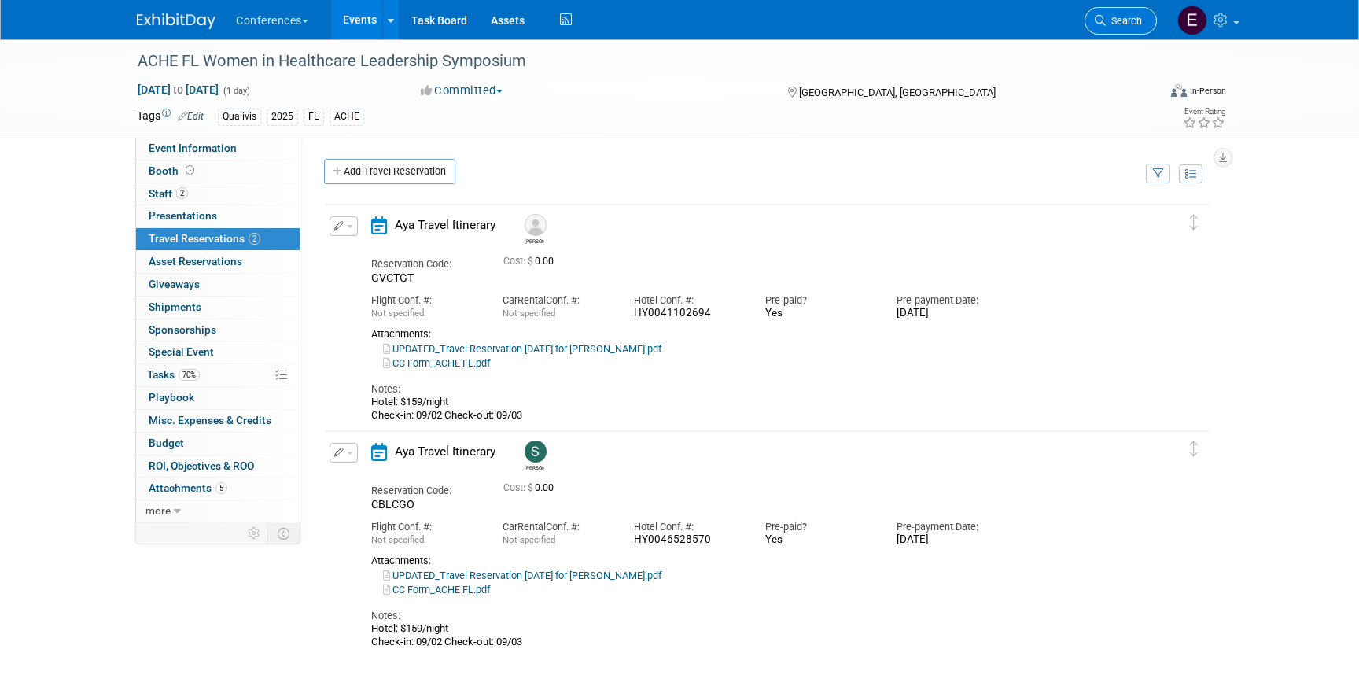
click at [1129, 16] on span "Search" at bounding box center [1124, 21] width 36 height 12
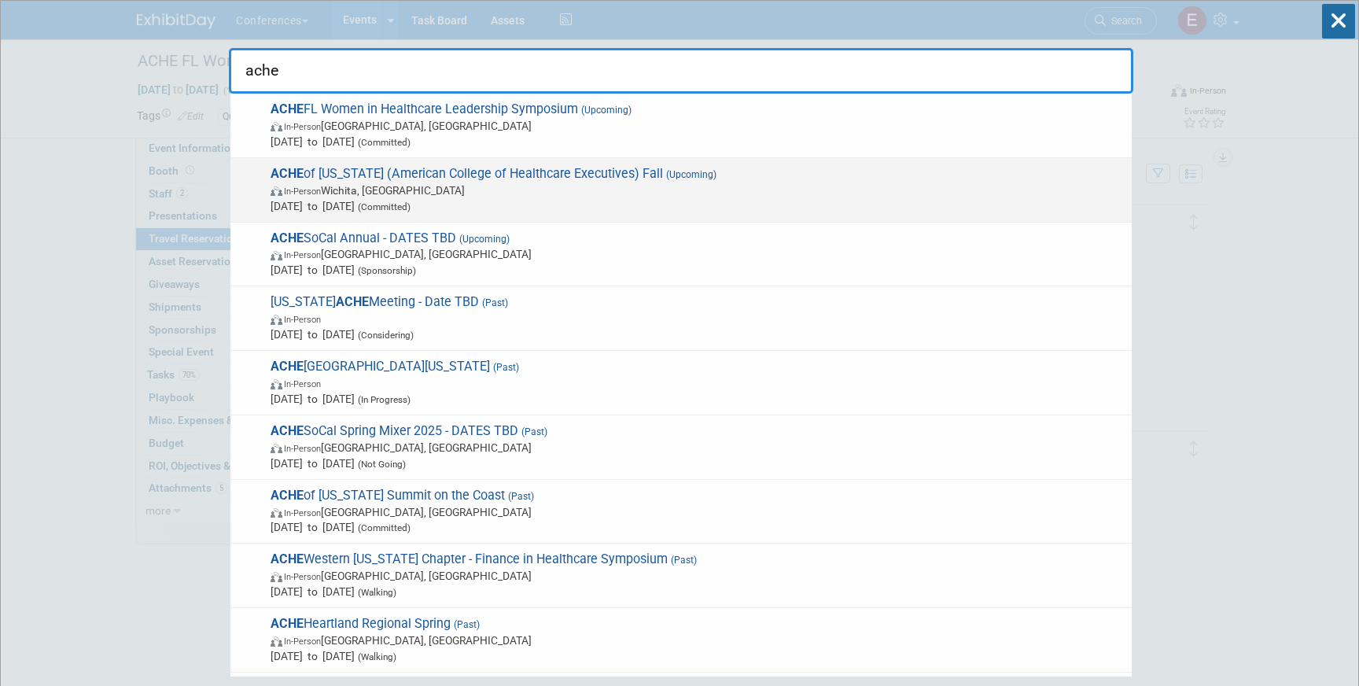
type input "ache"
click at [570, 203] on span "[DATE] to [DATE] (Committed)" at bounding box center [697, 206] width 853 height 16
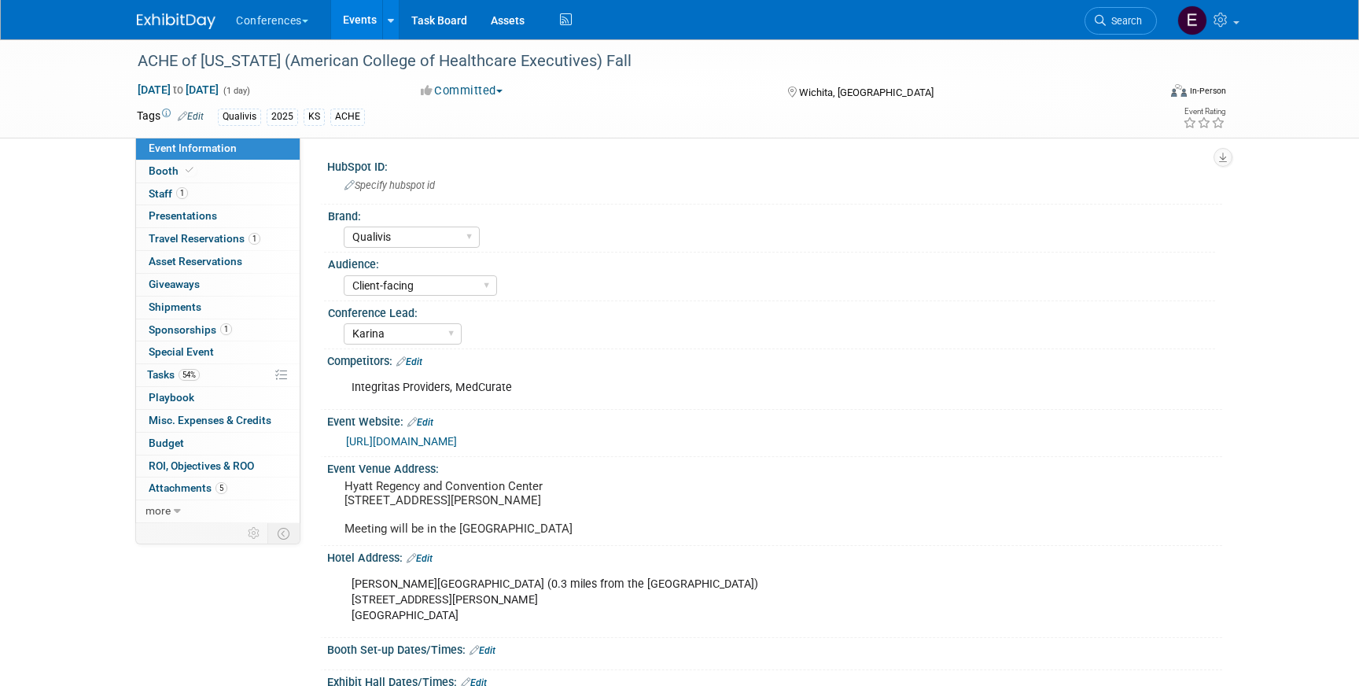
select select "Qualivis"
select select "Client-facing"
select select "Karina"
click at [199, 242] on span "Travel Reservations 1" at bounding box center [205, 238] width 112 height 13
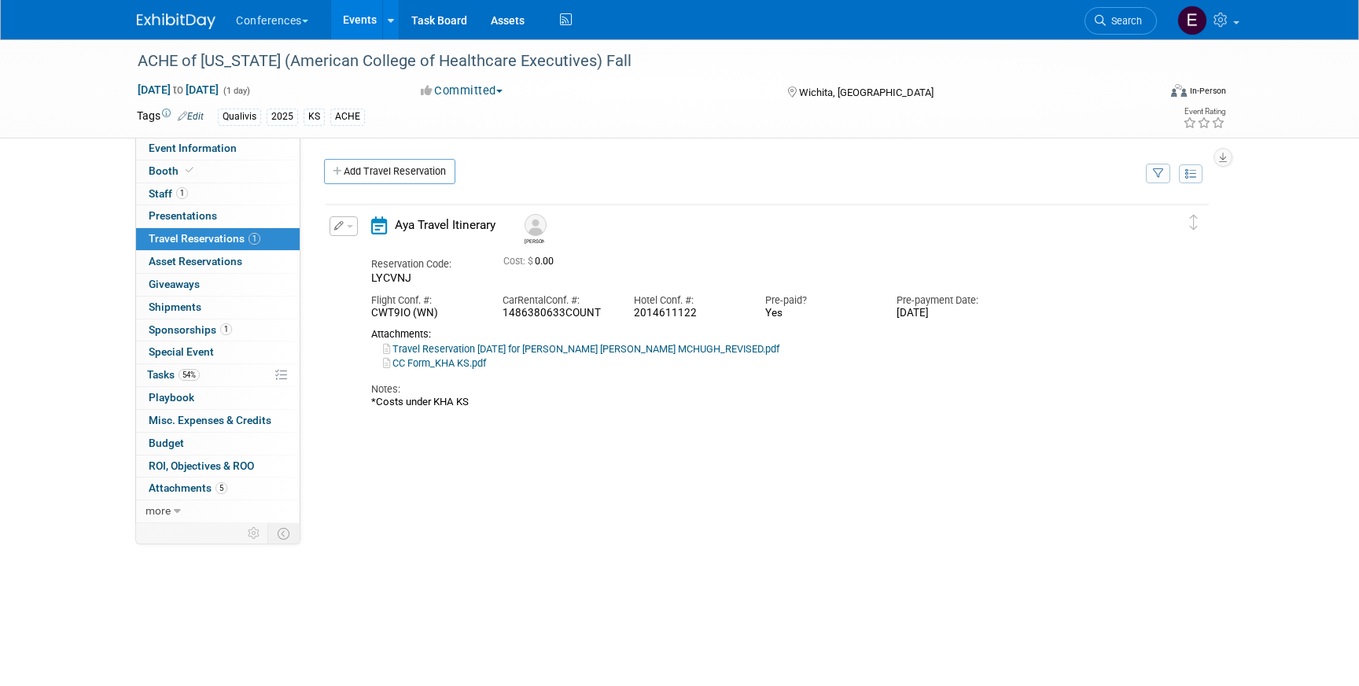
click at [353, 232] on button "button" at bounding box center [344, 226] width 28 height 20
click at [377, 253] on button "Edit Reservation" at bounding box center [396, 253] width 133 height 23
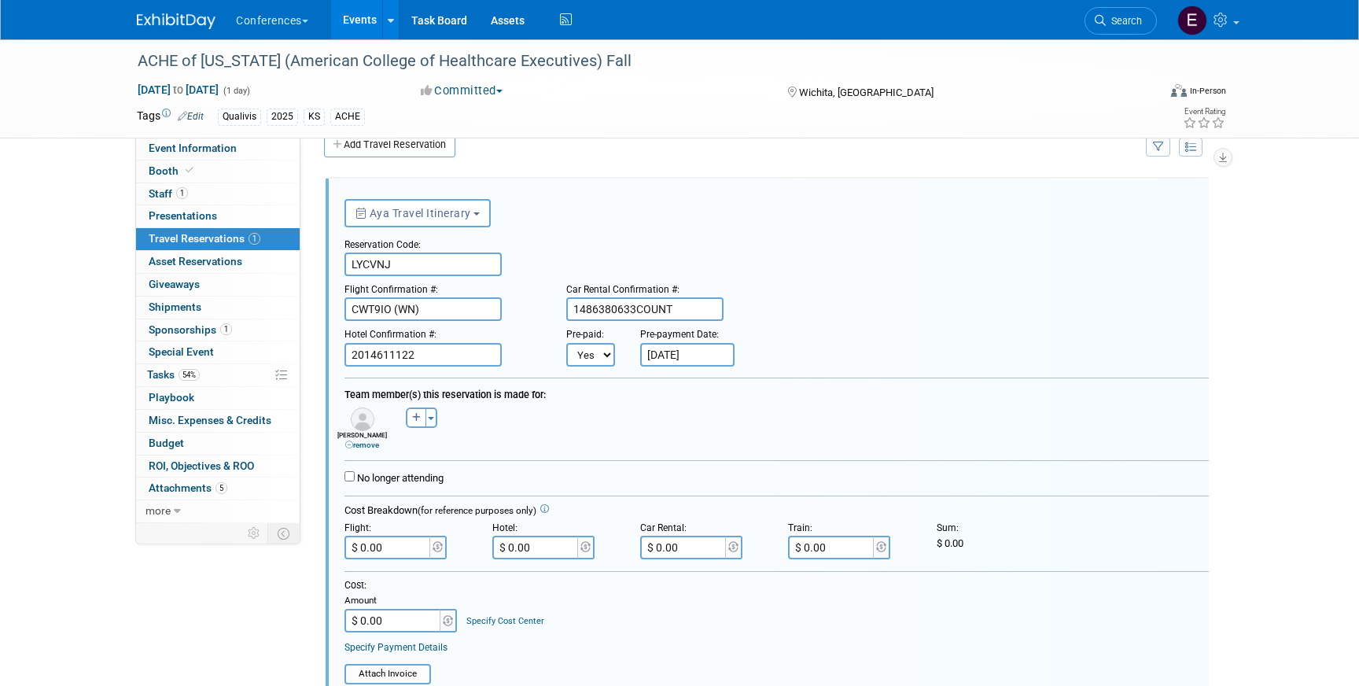
click at [599, 349] on select "No Yes" at bounding box center [590, 355] width 49 height 24
select select "0"
click at [566, 343] on select "No Yes" at bounding box center [590, 355] width 49 height 24
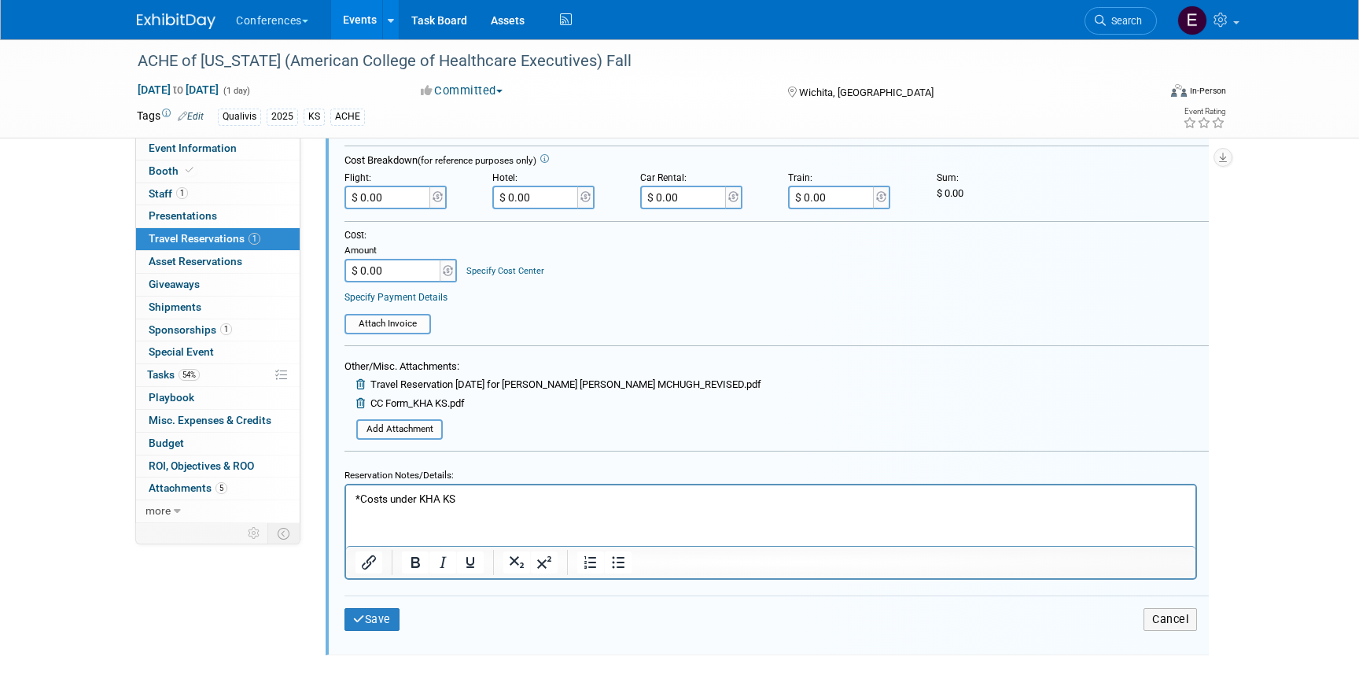
scroll to position [393, 0]
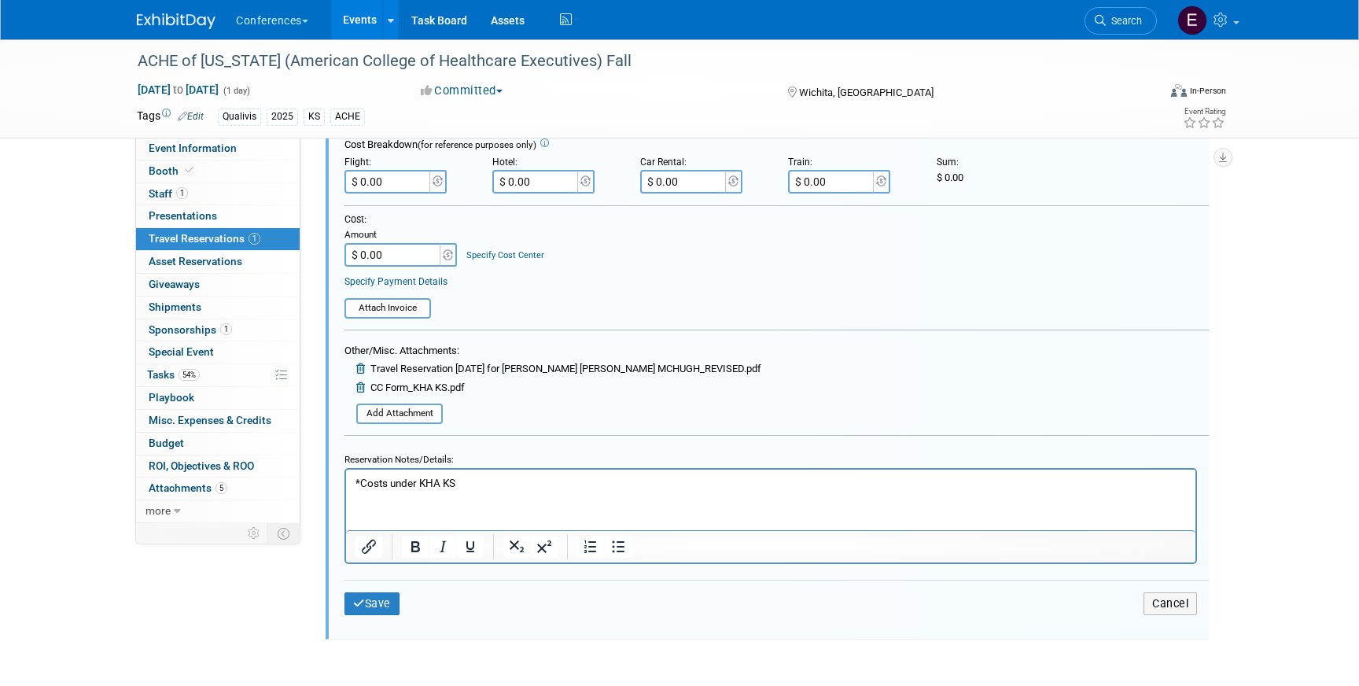
click at [359, 387] on icon at bounding box center [362, 387] width 12 height 10
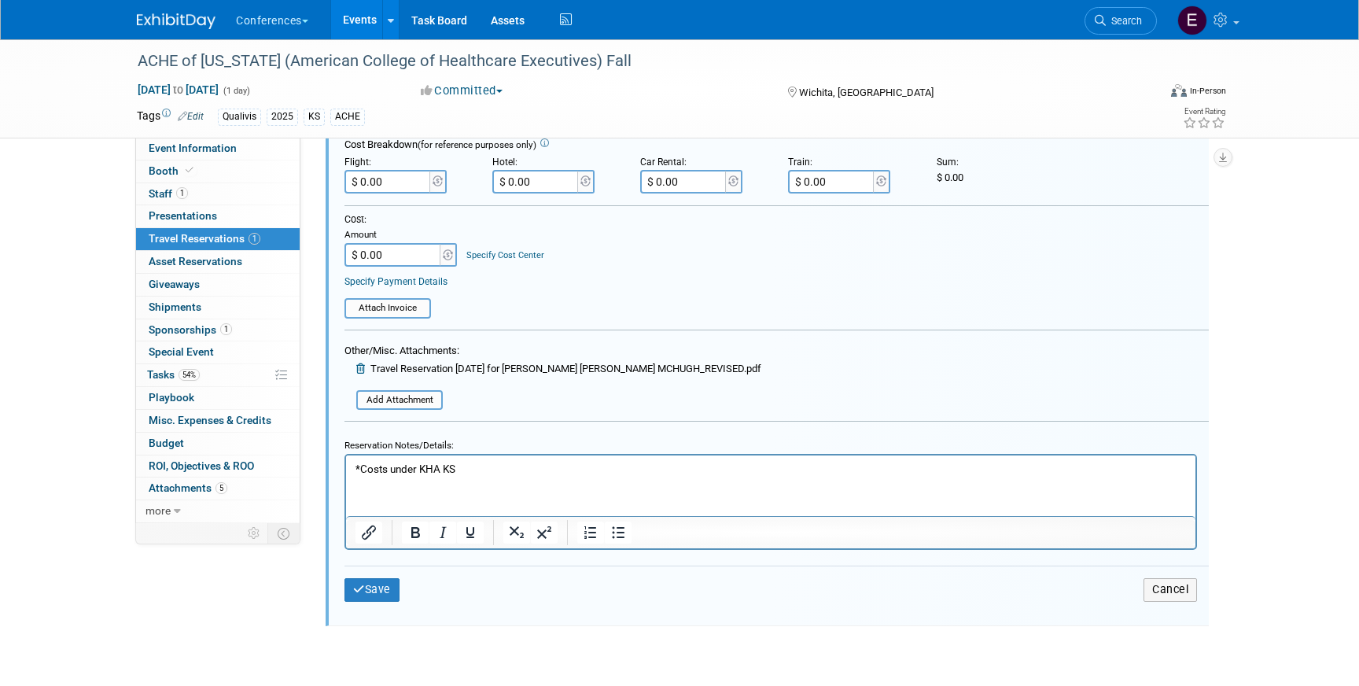
click at [494, 469] on p "*Costs under KHA KS" at bounding box center [771, 469] width 831 height 15
click at [361, 370] on icon at bounding box center [362, 368] width 12 height 10
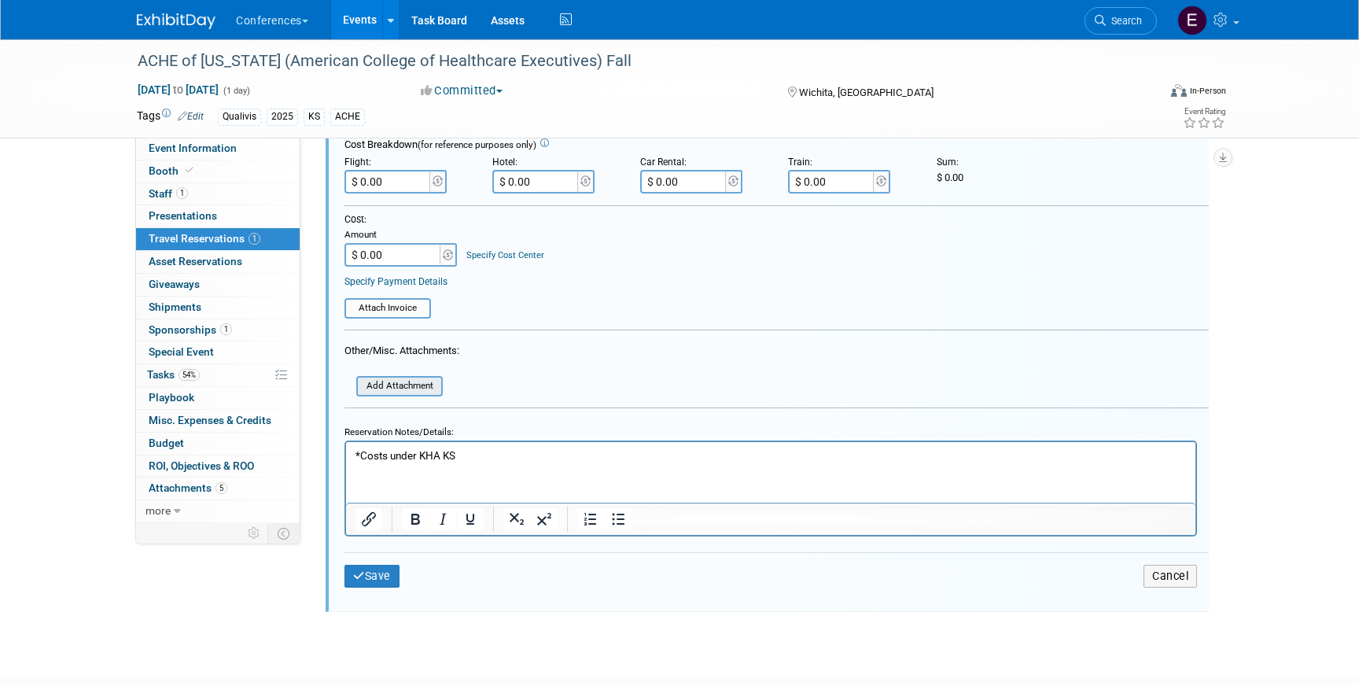
click at [390, 385] on input "file" at bounding box center [347, 386] width 187 height 17
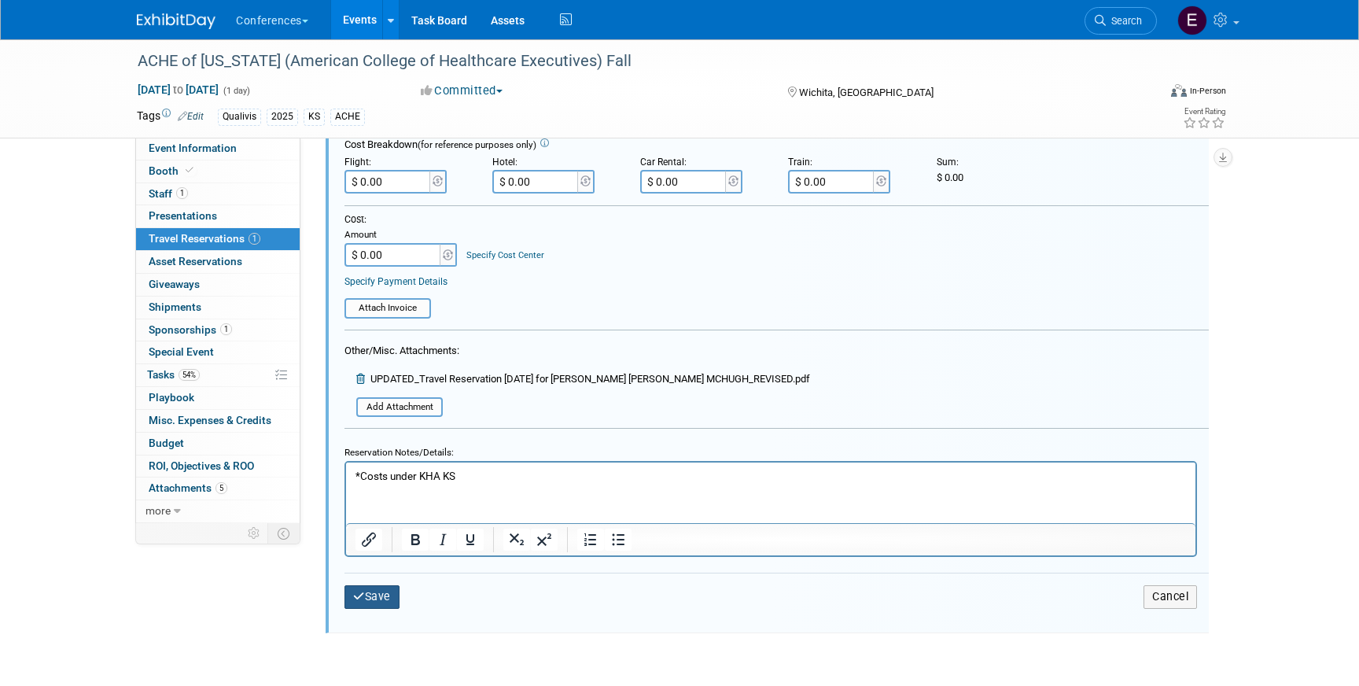
click at [366, 591] on button "Save" at bounding box center [372, 596] width 55 height 23
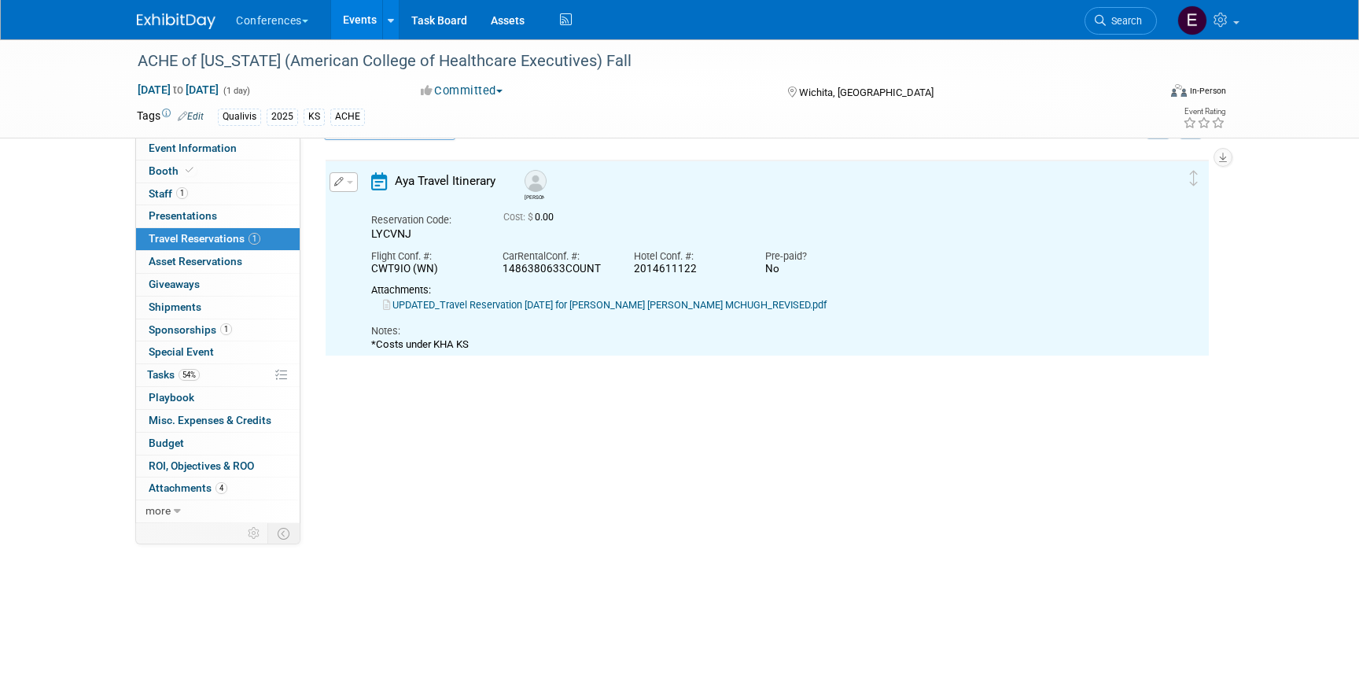
scroll to position [27, 0]
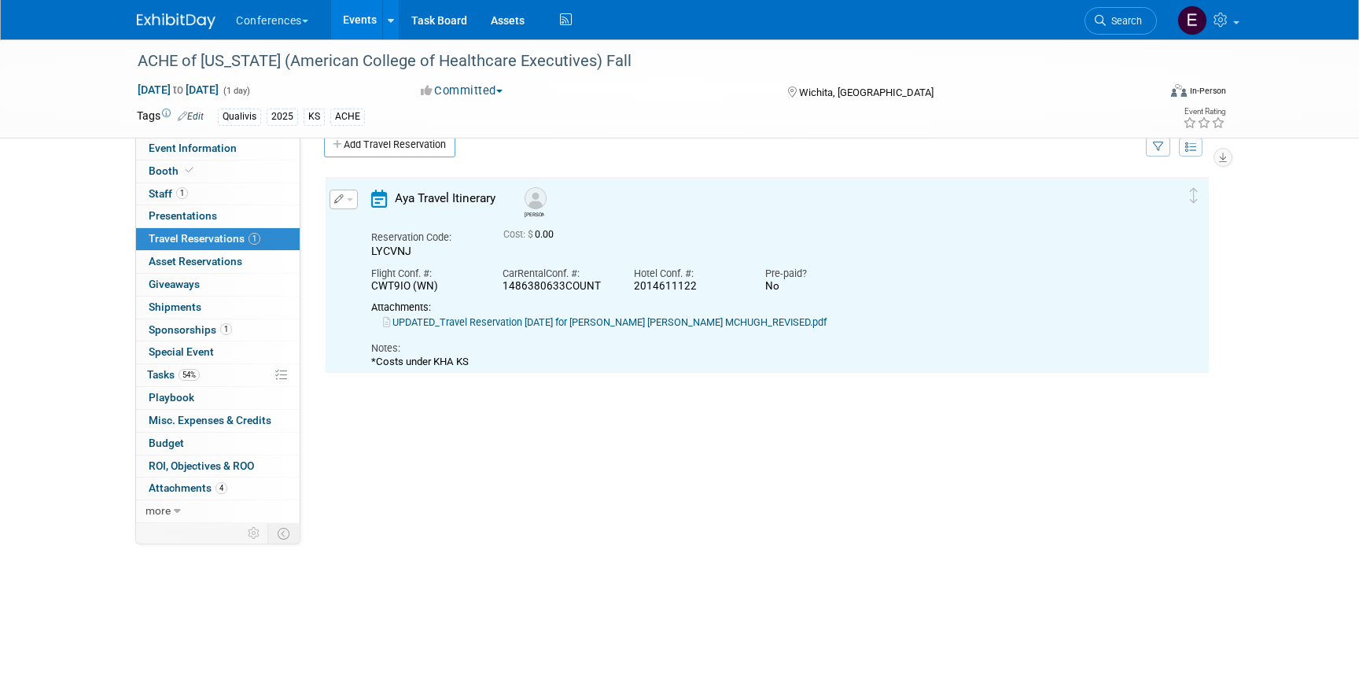
click at [573, 318] on link "UPDATED_Travel Reservation [DATE] for [PERSON_NAME] [PERSON_NAME] MCHUGH_REVISE…" at bounding box center [605, 322] width 444 height 12
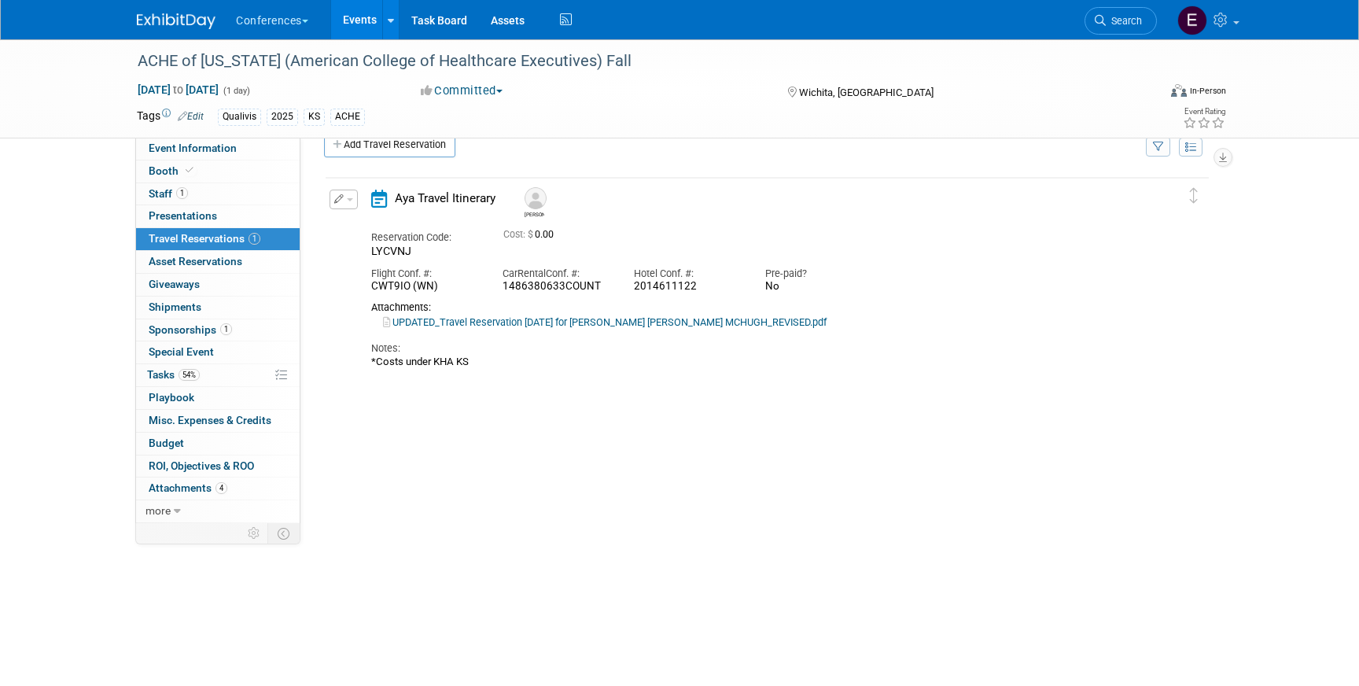
click at [341, 201] on icon "button" at bounding box center [339, 198] width 10 height 9
click at [353, 228] on button "Edit Reservation" at bounding box center [396, 227] width 133 height 23
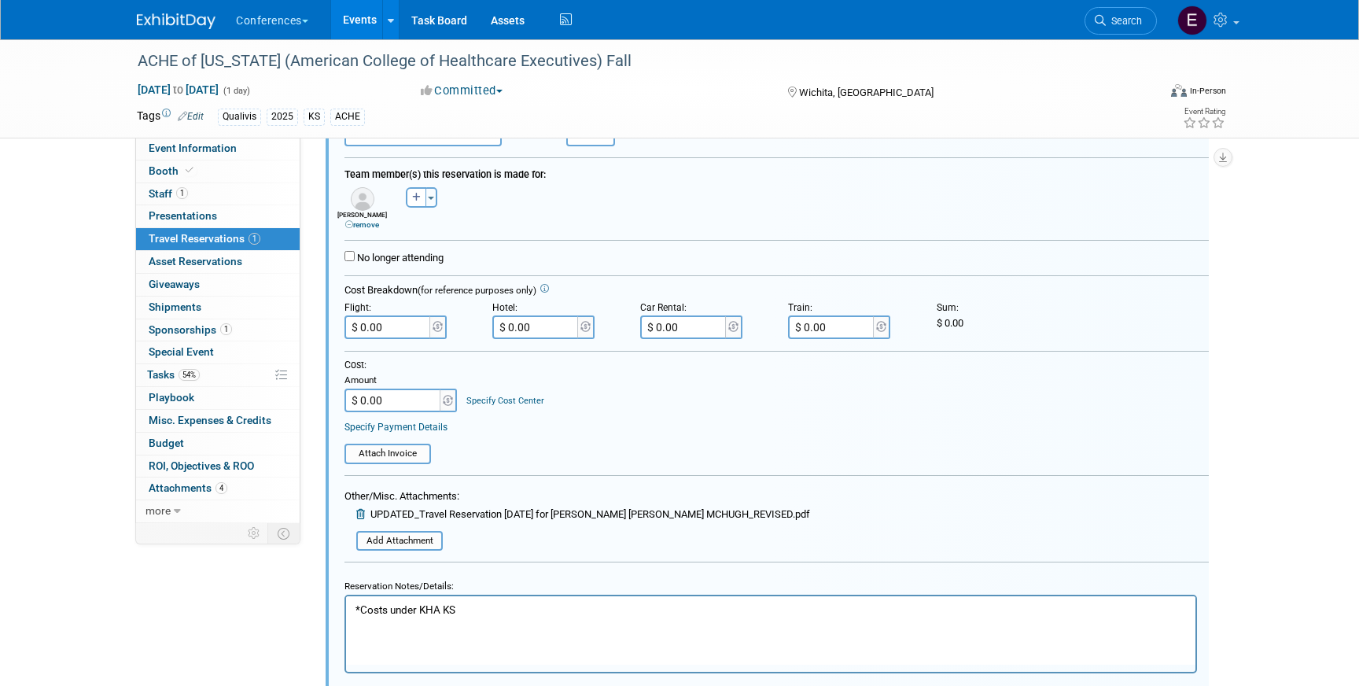
scroll to position [248, 0]
click at [685, 332] on input "$ 0.00" at bounding box center [684, 327] width 88 height 24
paste input "176.12"
type input "$ 176.12"
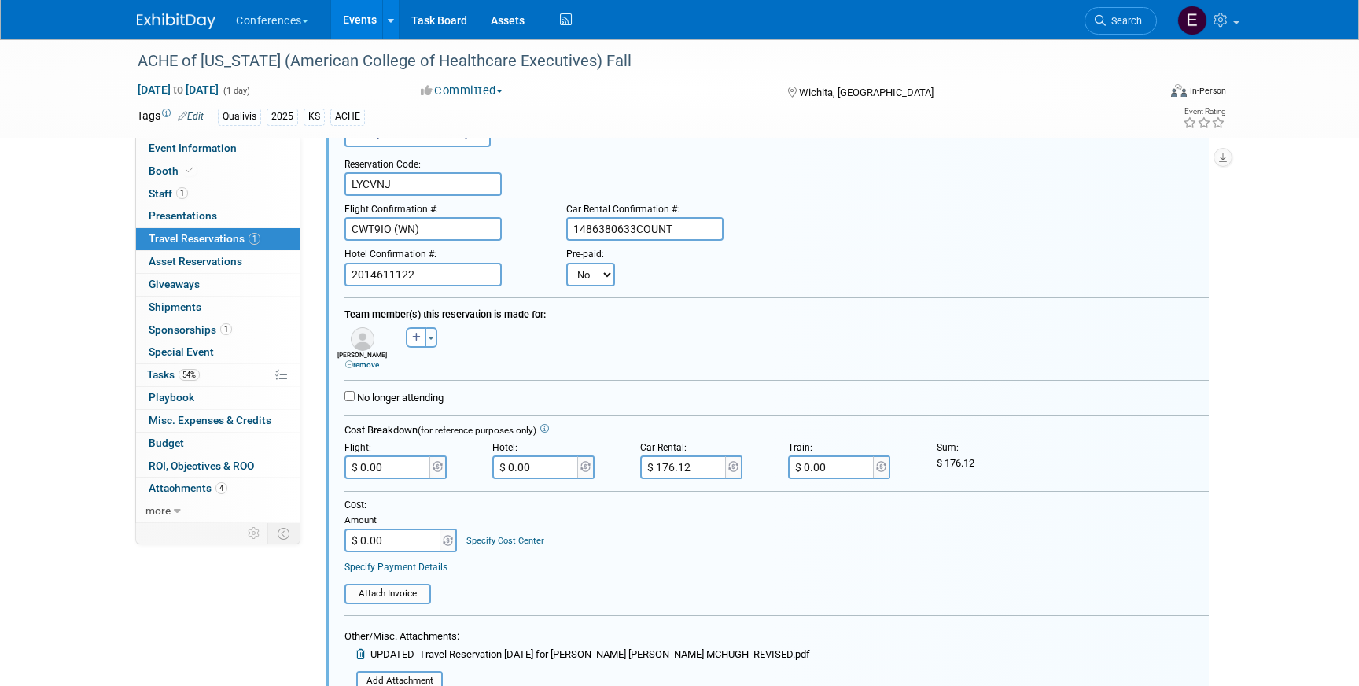
scroll to position [34, 0]
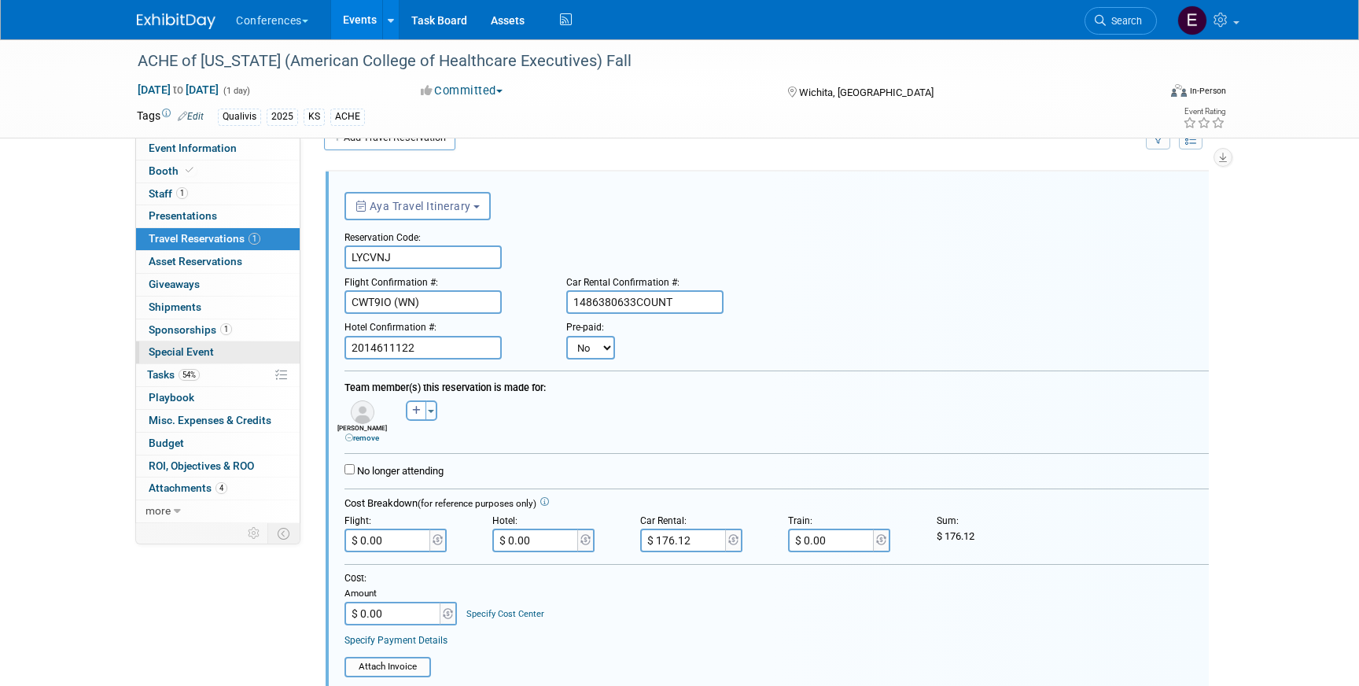
drag, startPoint x: 445, startPoint y: 345, endPoint x: 287, endPoint y: 342, distance: 158.1
click at [287, 342] on div "Event Information Event Info Booth Booth 1 Staff 1 Staff 0 Presentations 0 Pres…" at bounding box center [679, 486] width 1109 height 960
paste input "80877389"
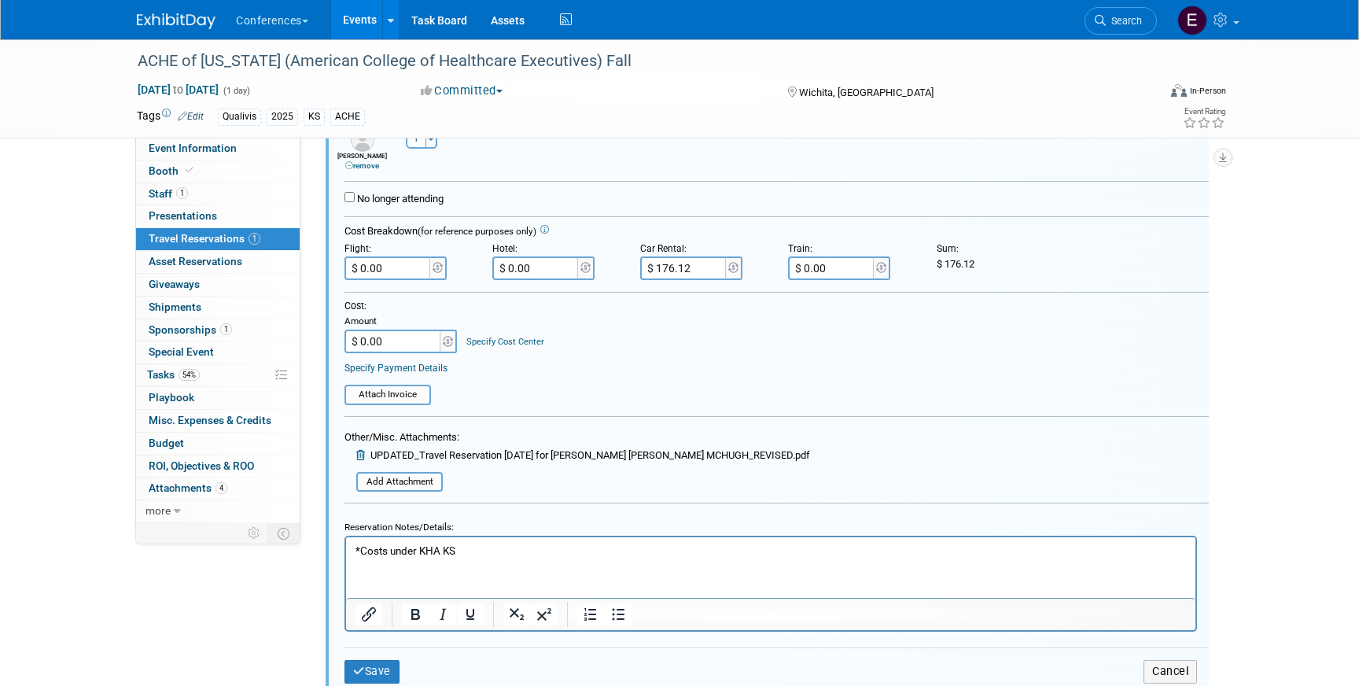
scroll to position [502, 0]
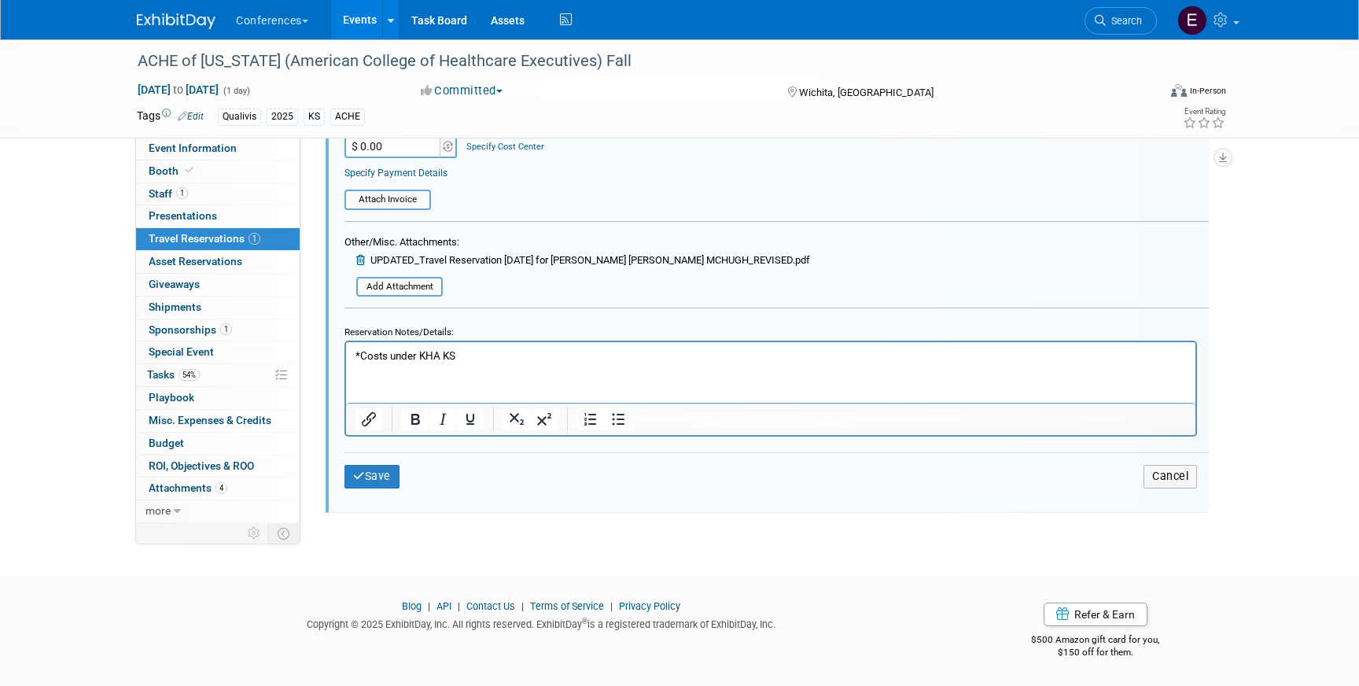
type input "80877389"
click at [352, 354] on html "*Costs under KHA KS" at bounding box center [771, 352] width 850 height 21
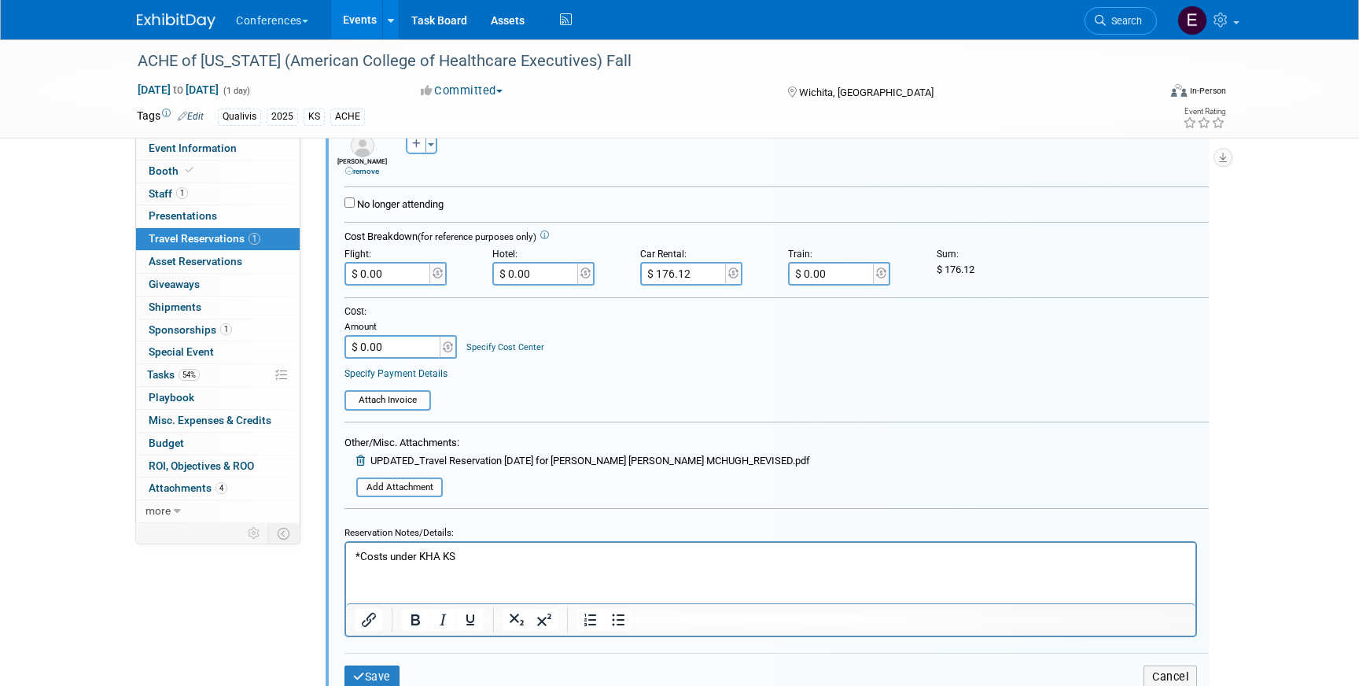
scroll to position [251, 0]
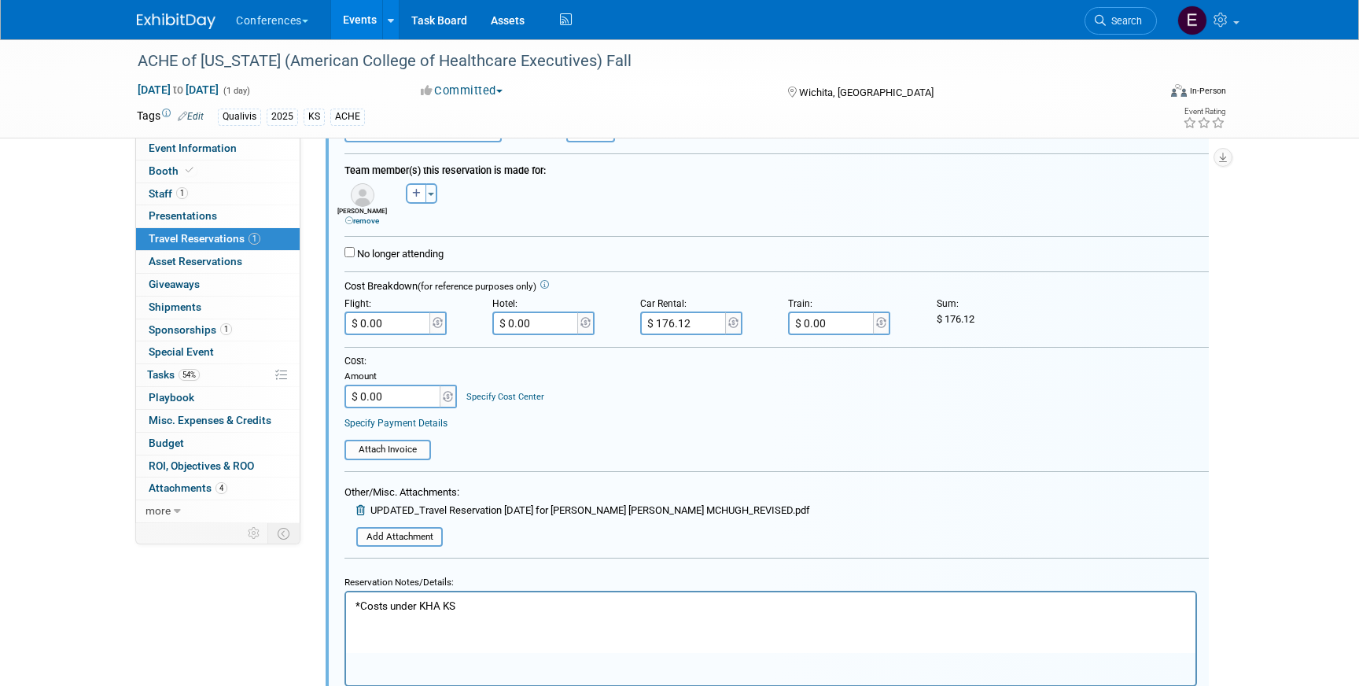
click at [699, 323] on input "$ 176.12" at bounding box center [684, 323] width 88 height 24
type input "$"
click at [387, 603] on p "*Costs under KHA KS" at bounding box center [771, 606] width 831 height 15
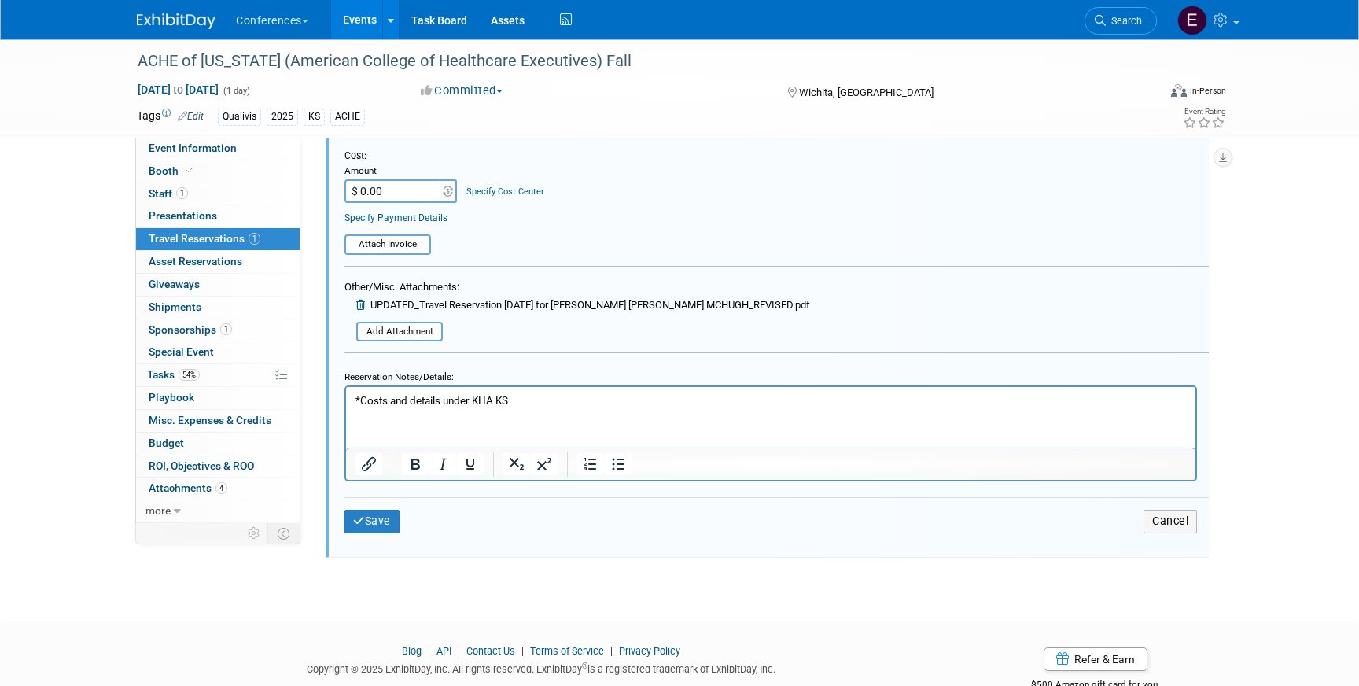
scroll to position [502, 0]
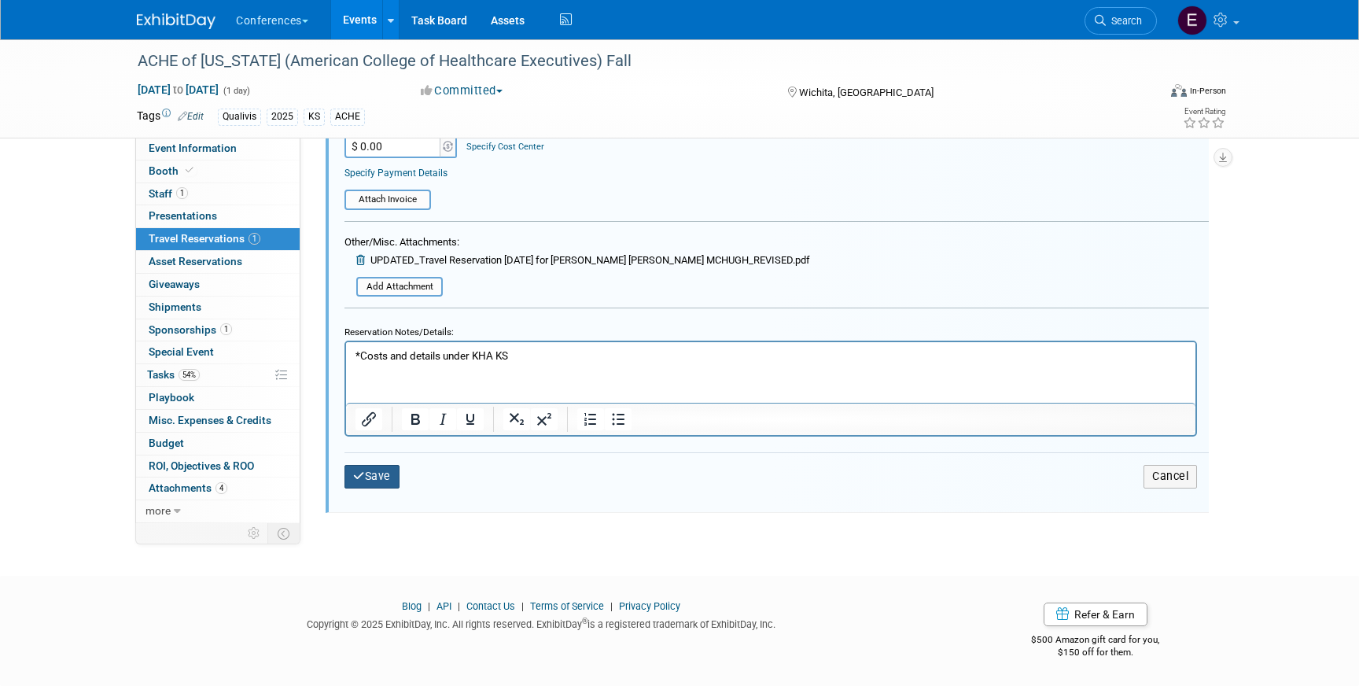
click at [375, 486] on button "Save" at bounding box center [372, 476] width 55 height 23
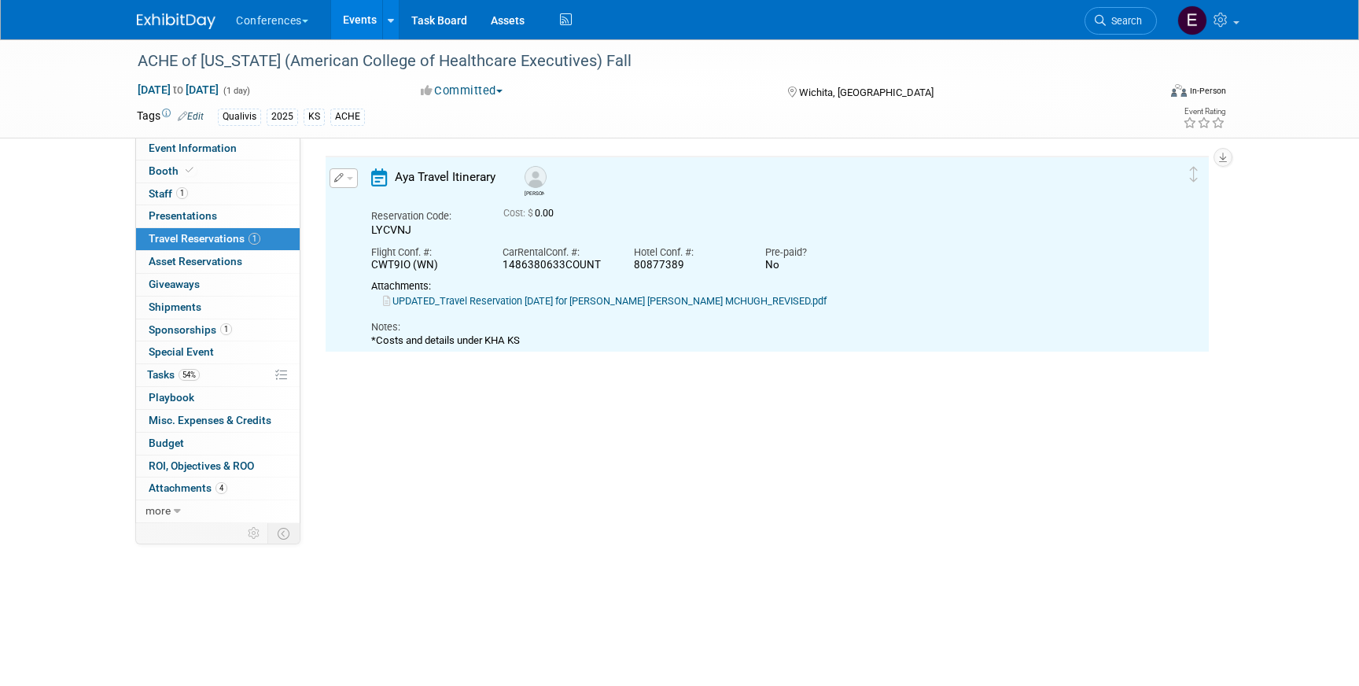
scroll to position [27, 0]
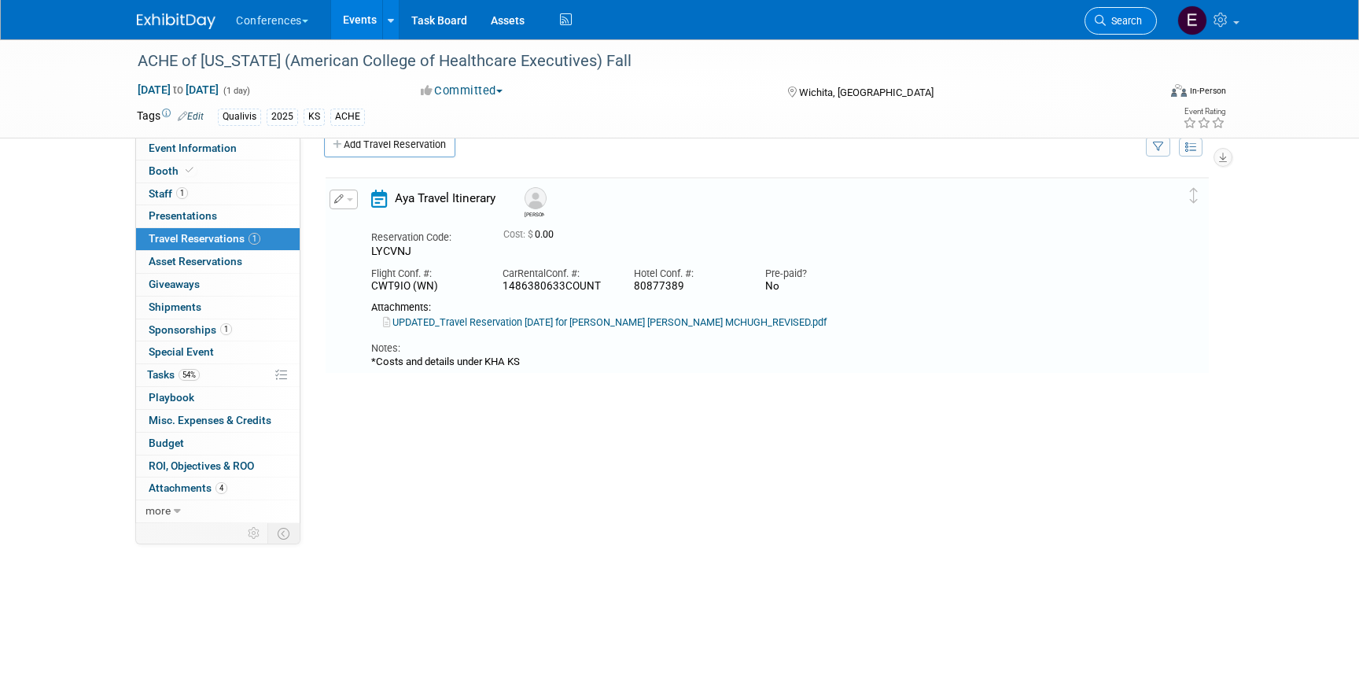
click at [1130, 28] on link "Search" at bounding box center [1121, 21] width 72 height 28
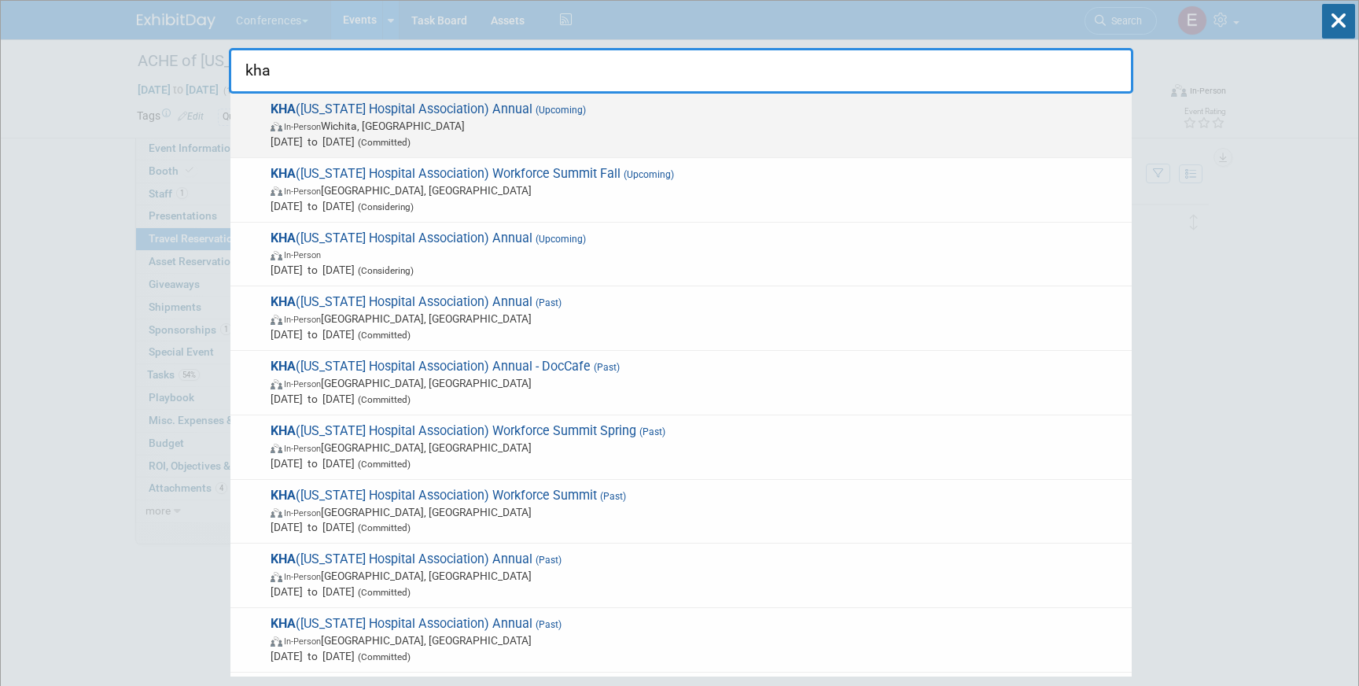
type input "kha"
click at [599, 105] on span "KHA (Kansas Hospital Association) Annual (Upcoming) In-Person Wichita, KS Sep 4…" at bounding box center [695, 125] width 858 height 48
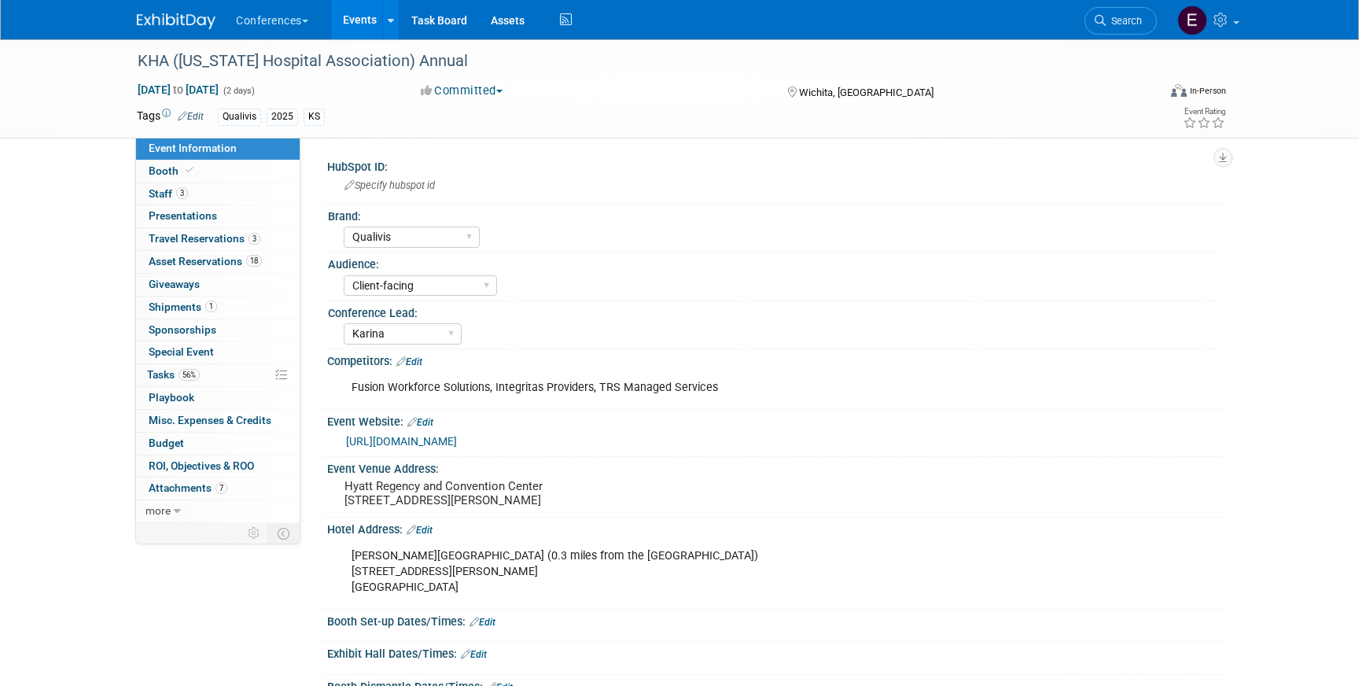
select select "Qualivis"
select select "Client-facing"
select select "Karina"
click at [234, 239] on span "Travel Reservations 3" at bounding box center [205, 238] width 112 height 13
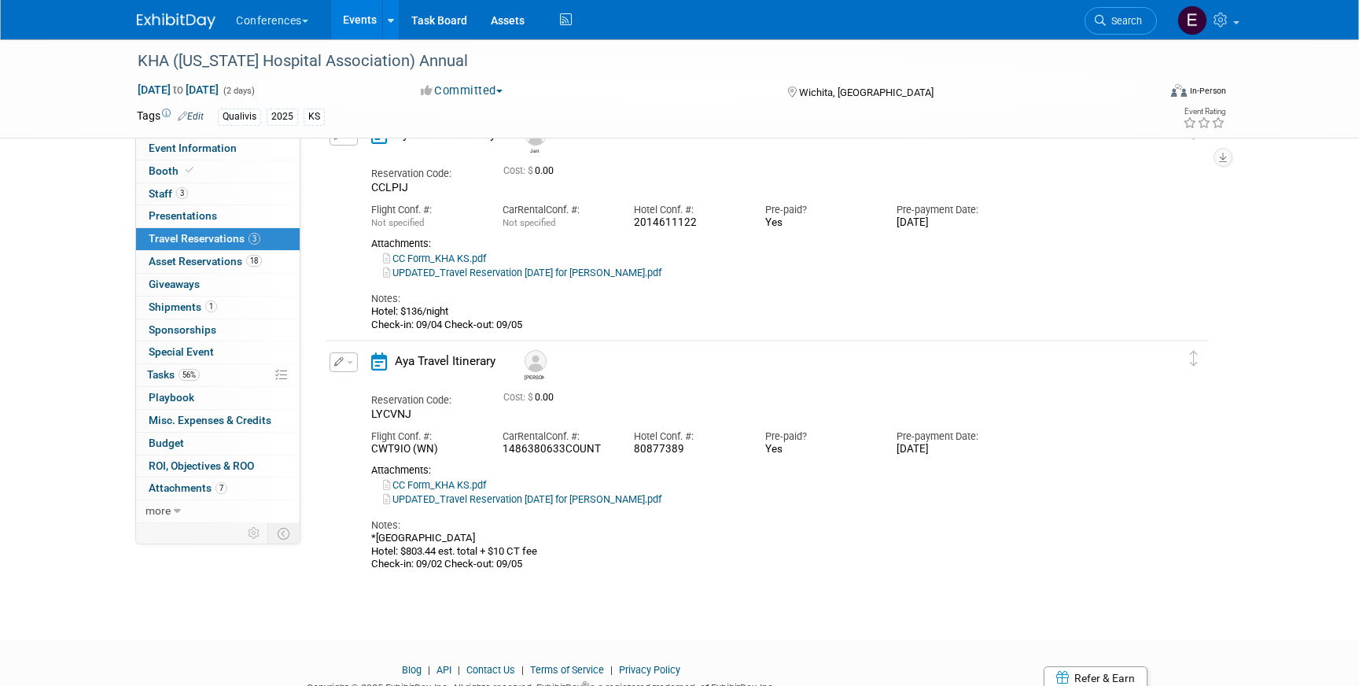
scroll to position [339, 0]
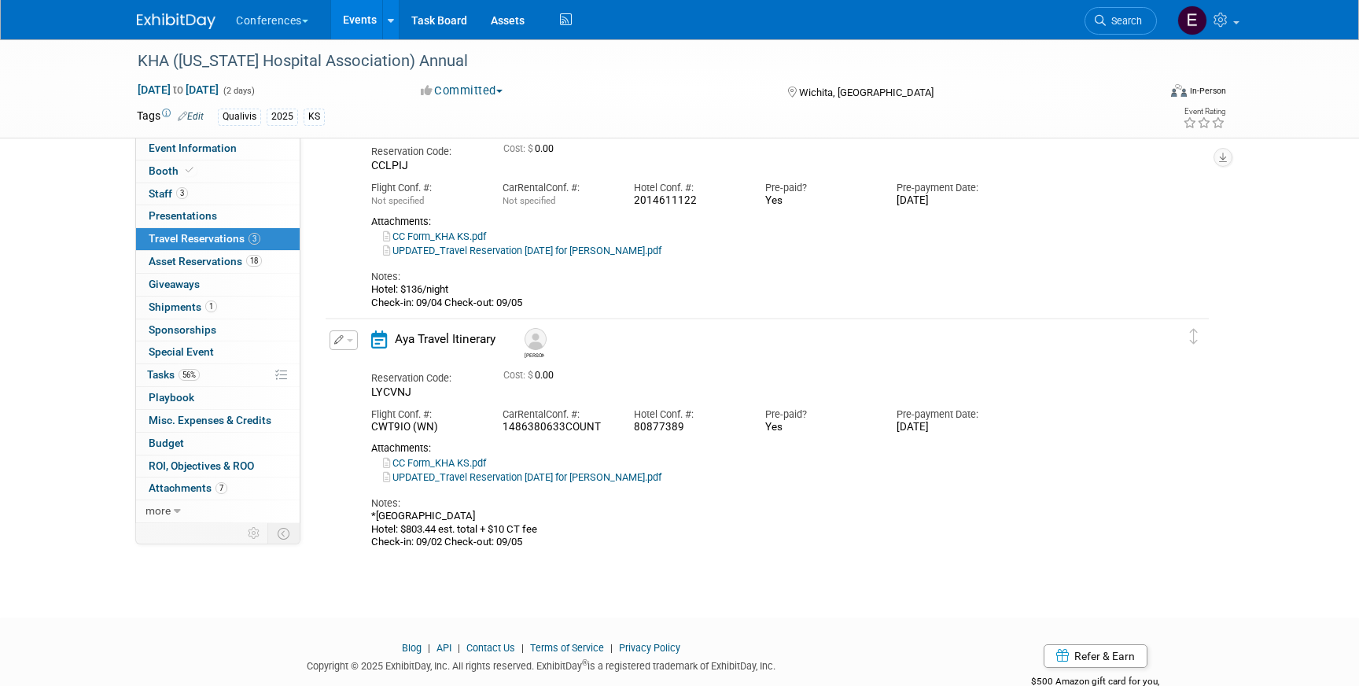
click at [347, 341] on span "button" at bounding box center [350, 340] width 6 height 3
click at [364, 359] on button "Edit Reservation" at bounding box center [396, 367] width 133 height 23
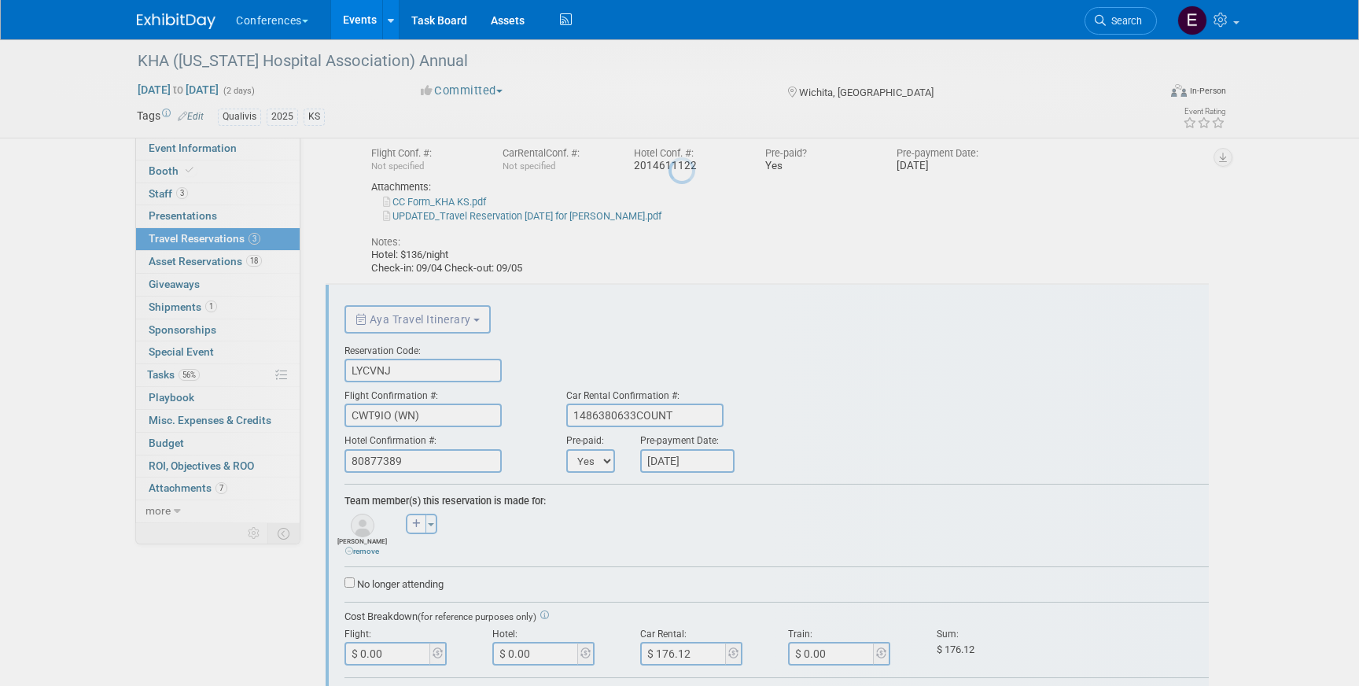
scroll to position [480, 0]
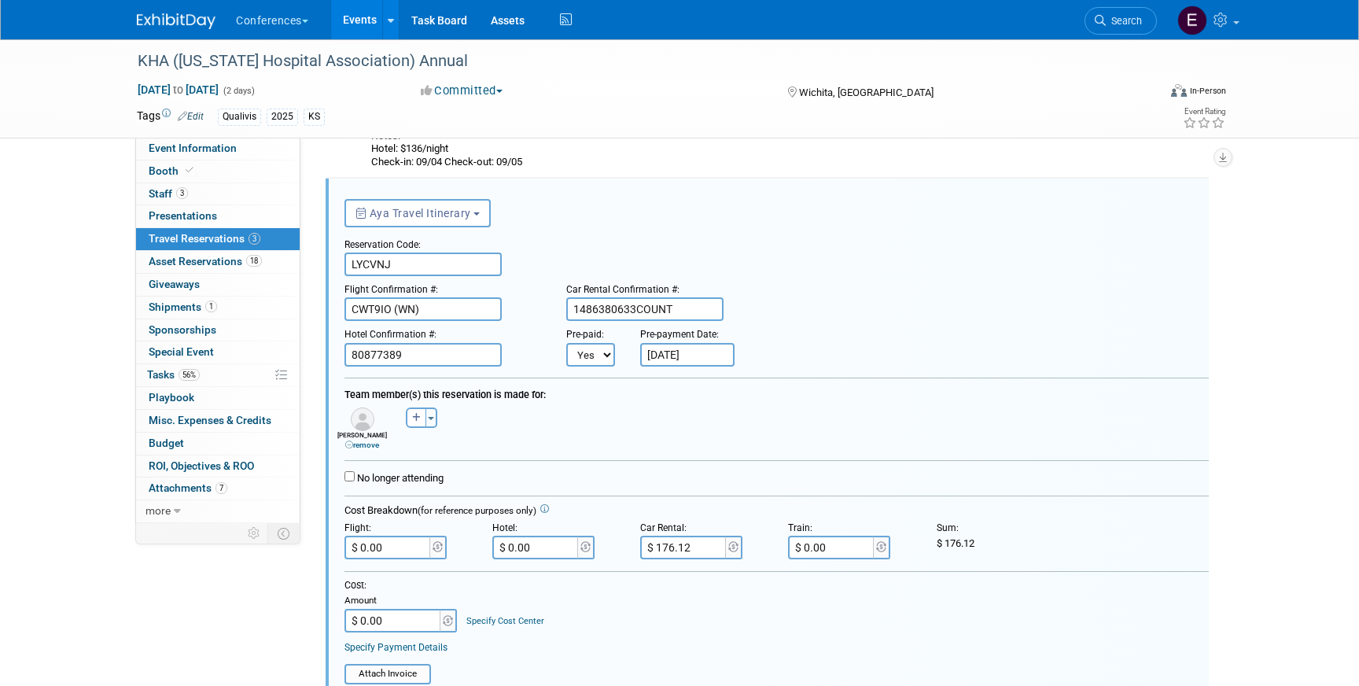
click at [606, 364] on select "No Yes" at bounding box center [590, 355] width 49 height 24
select select "0"
click at [566, 343] on select "No Yes" at bounding box center [590, 355] width 49 height 24
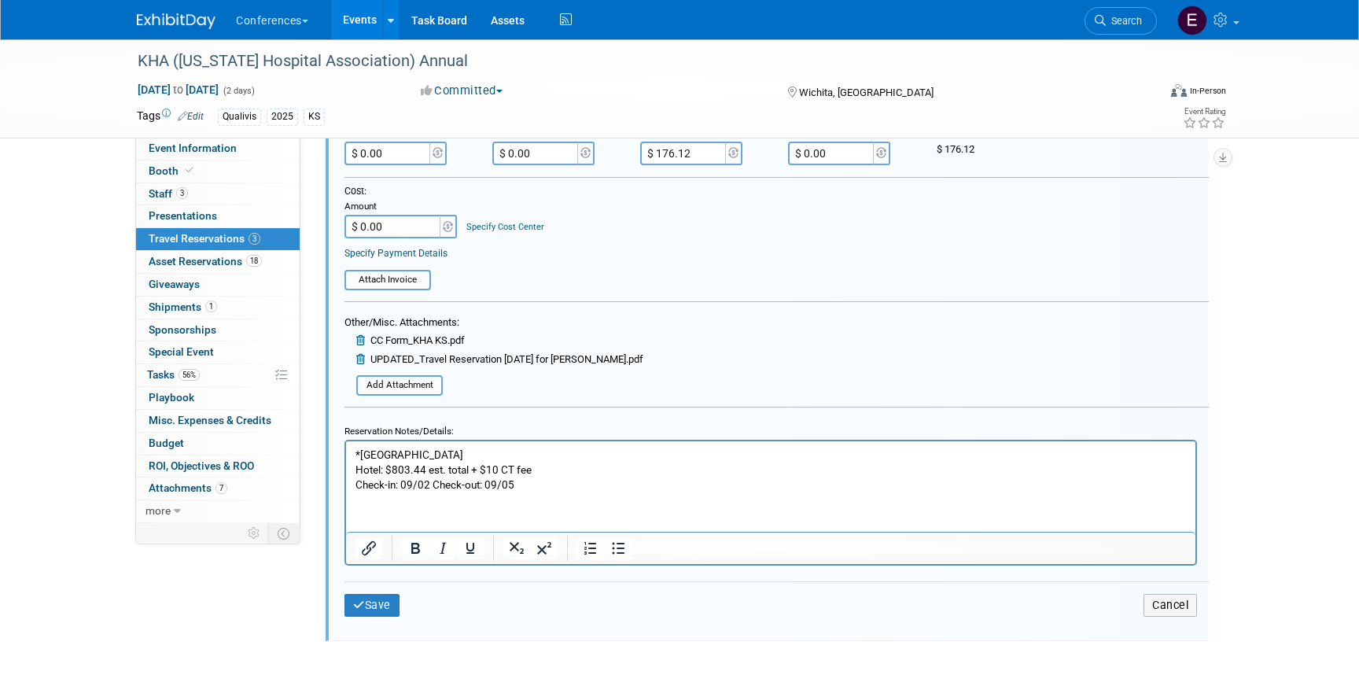
scroll to position [901, 0]
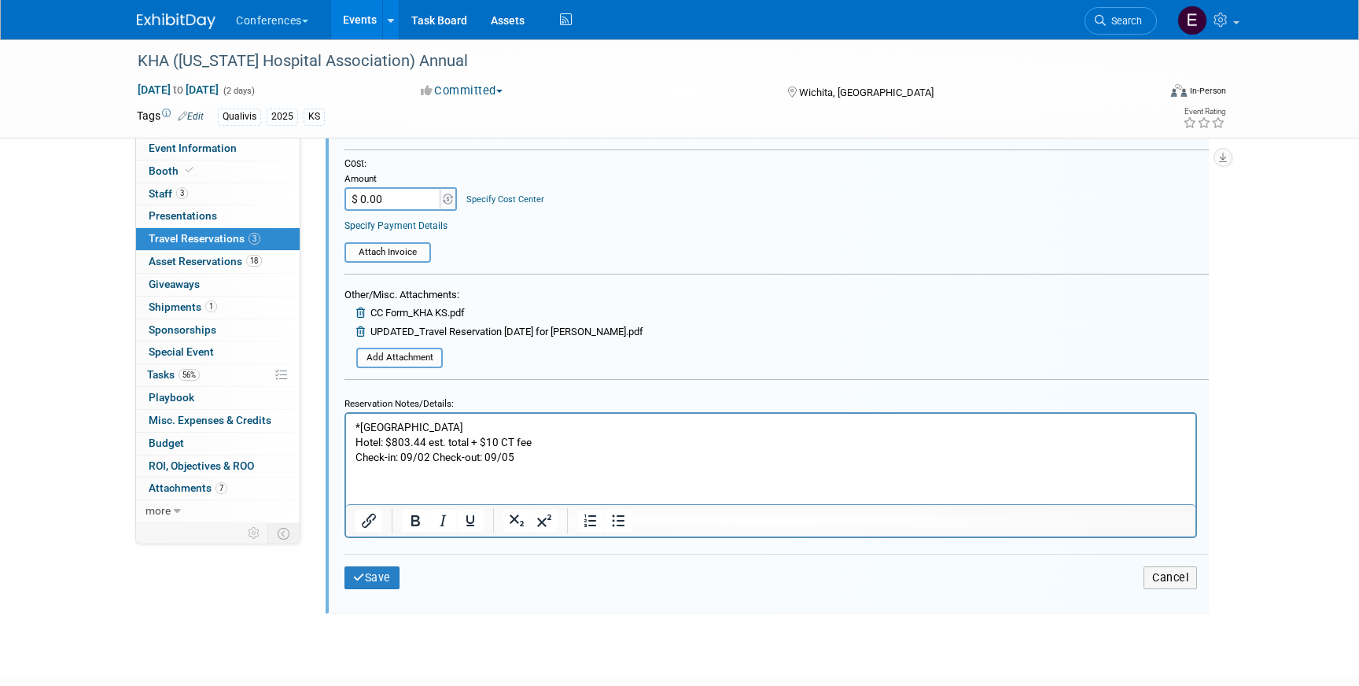
click at [356, 566] on div "Save Cancel" at bounding box center [777, 577] width 864 height 47
click at [362, 580] on icon "submit" at bounding box center [359, 577] width 12 height 11
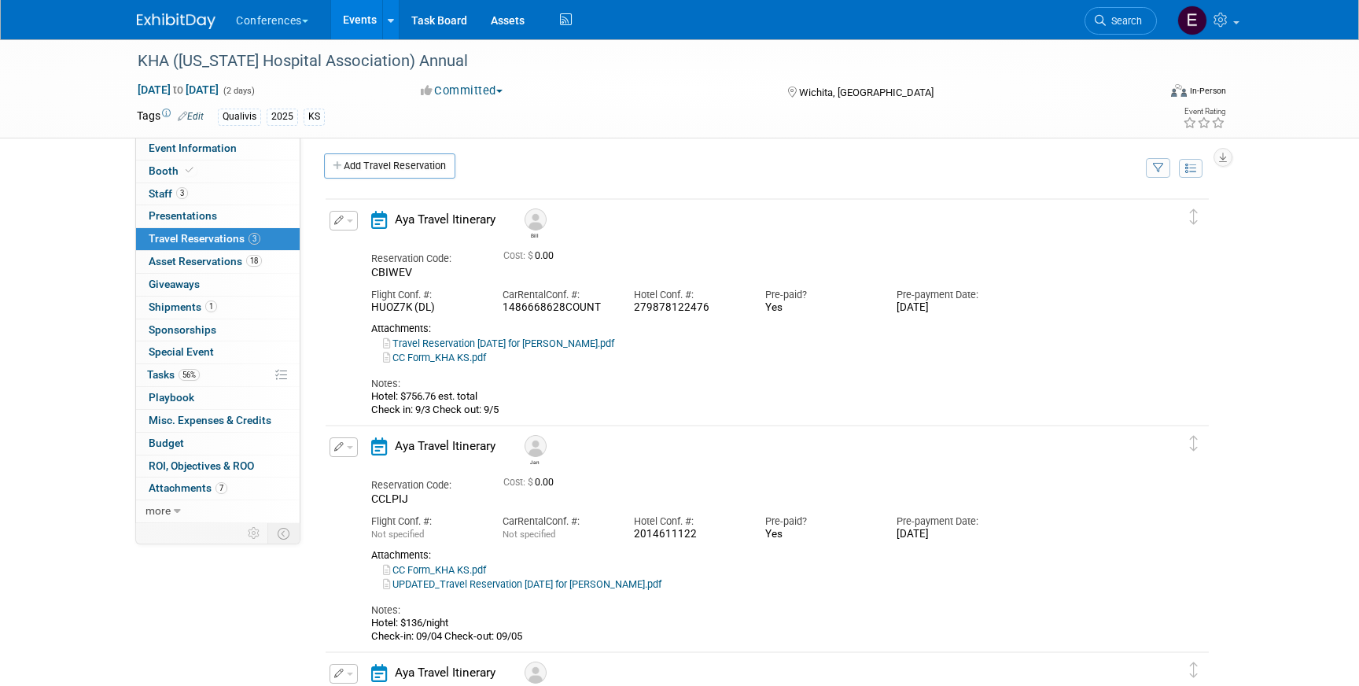
scroll to position [5, 0]
click at [345, 450] on button "button" at bounding box center [344, 448] width 28 height 20
click at [374, 474] on button "Edit Reservation" at bounding box center [396, 475] width 133 height 23
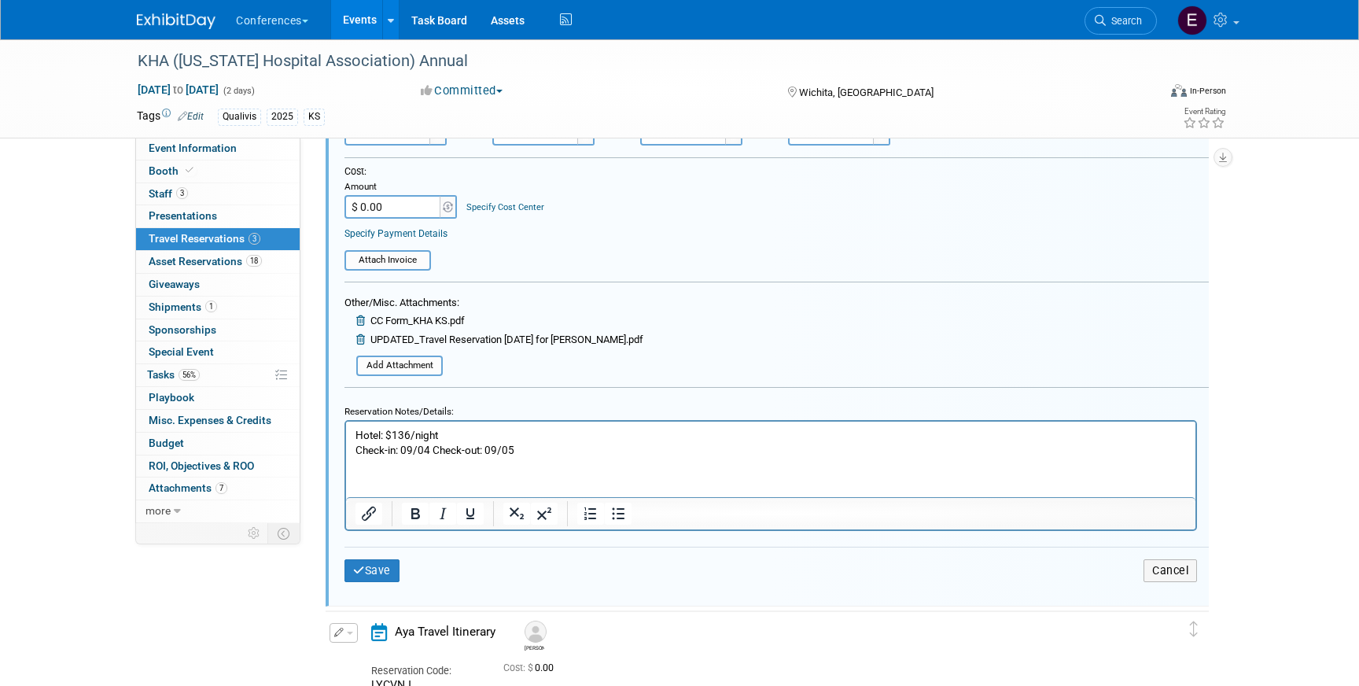
scroll to position [674, 0]
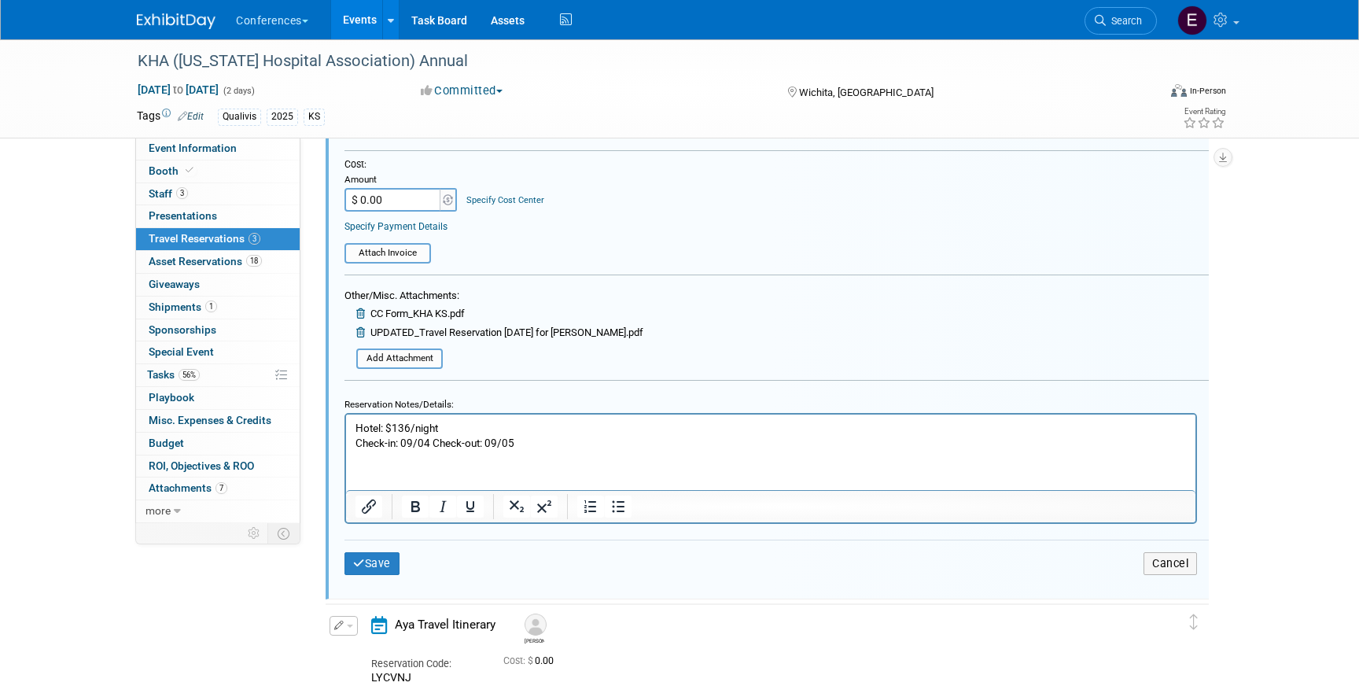
click at [551, 448] on p "Hotel: $136/night Check-in: 09/04 Check-out: 09/05" at bounding box center [771, 435] width 831 height 30
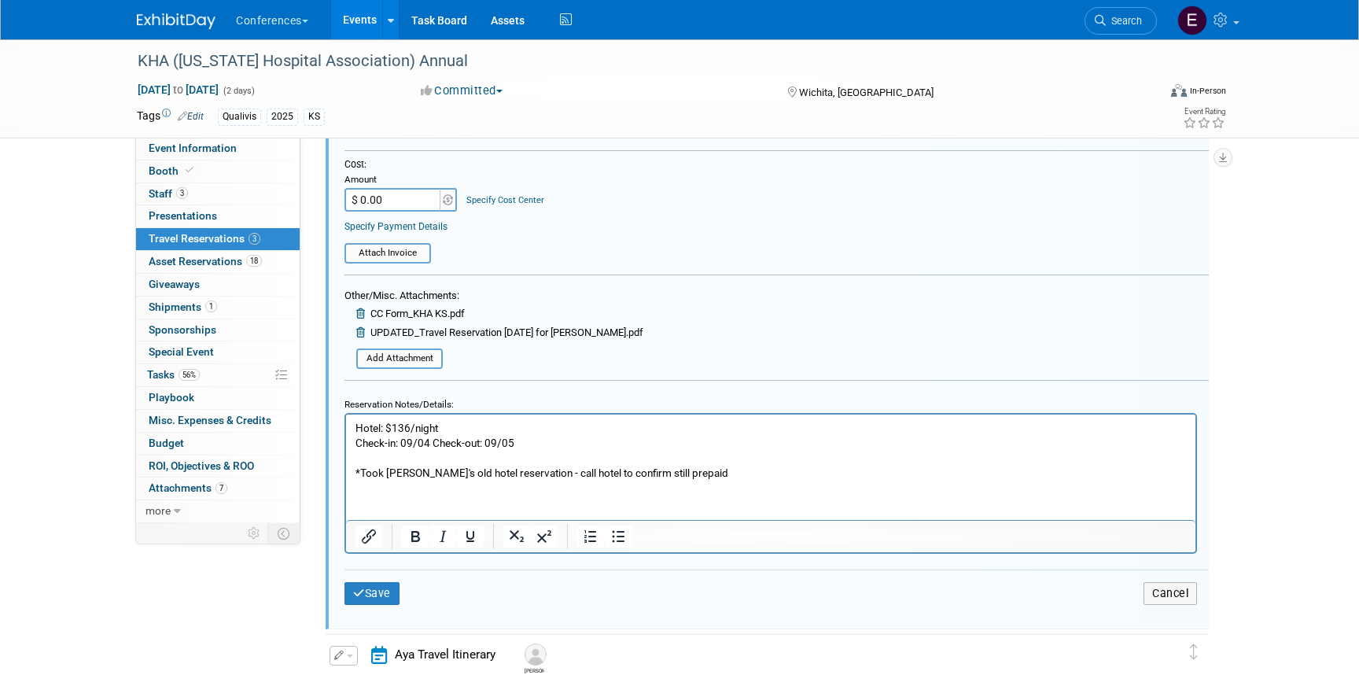
click at [517, 473] on p "*Took [PERSON_NAME]'s old hotel reservation - call hotel to confirm still prepa…" at bounding box center [771, 472] width 831 height 15
click at [353, 470] on html "Hotel: $136/night Check-in: 09/04 Check-out: 09/05 *Took [PERSON_NAME]'s old ho…" at bounding box center [771, 447] width 850 height 66
click at [392, 594] on button "Save" at bounding box center [372, 593] width 55 height 23
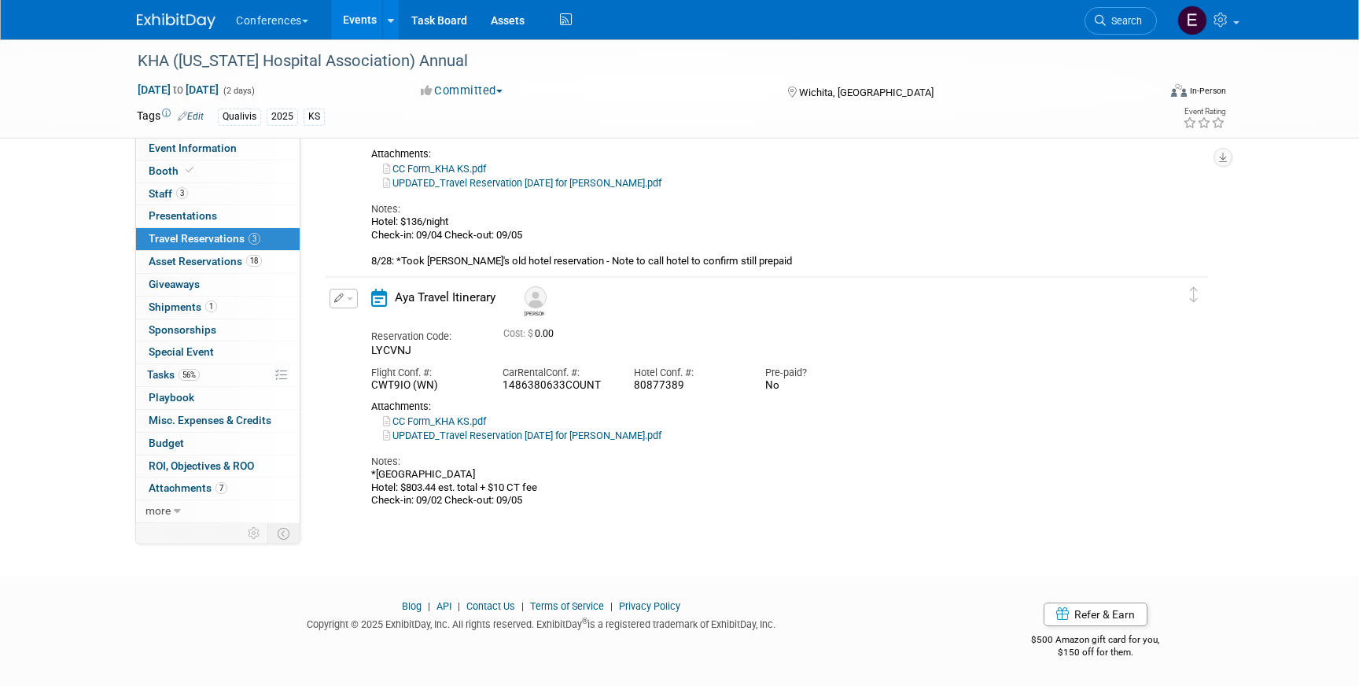
scroll to position [0, 0]
